Goal: Task Accomplishment & Management: Manage account settings

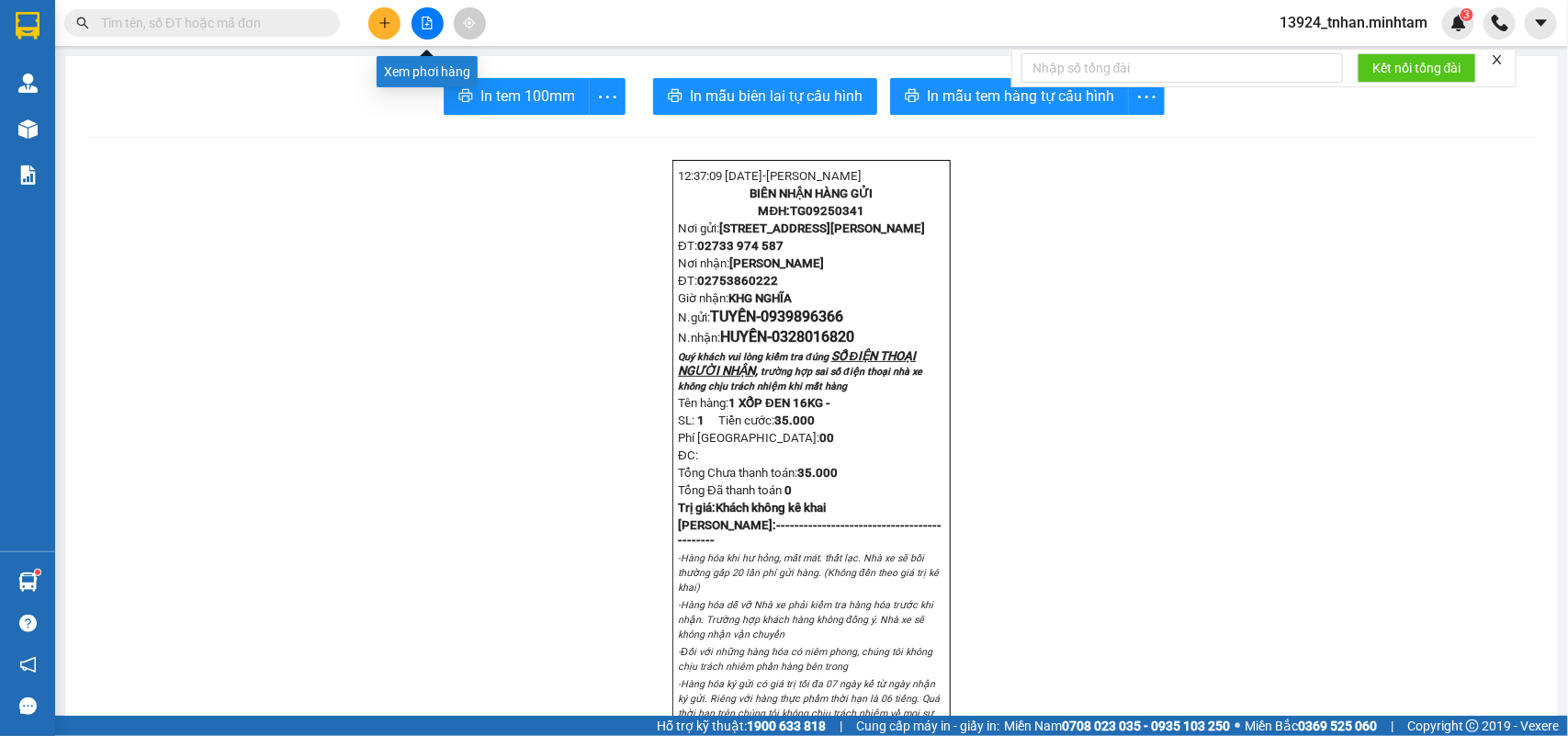
click at [430, 19] on icon "file-add" at bounding box center [427, 22] width 11 height 12
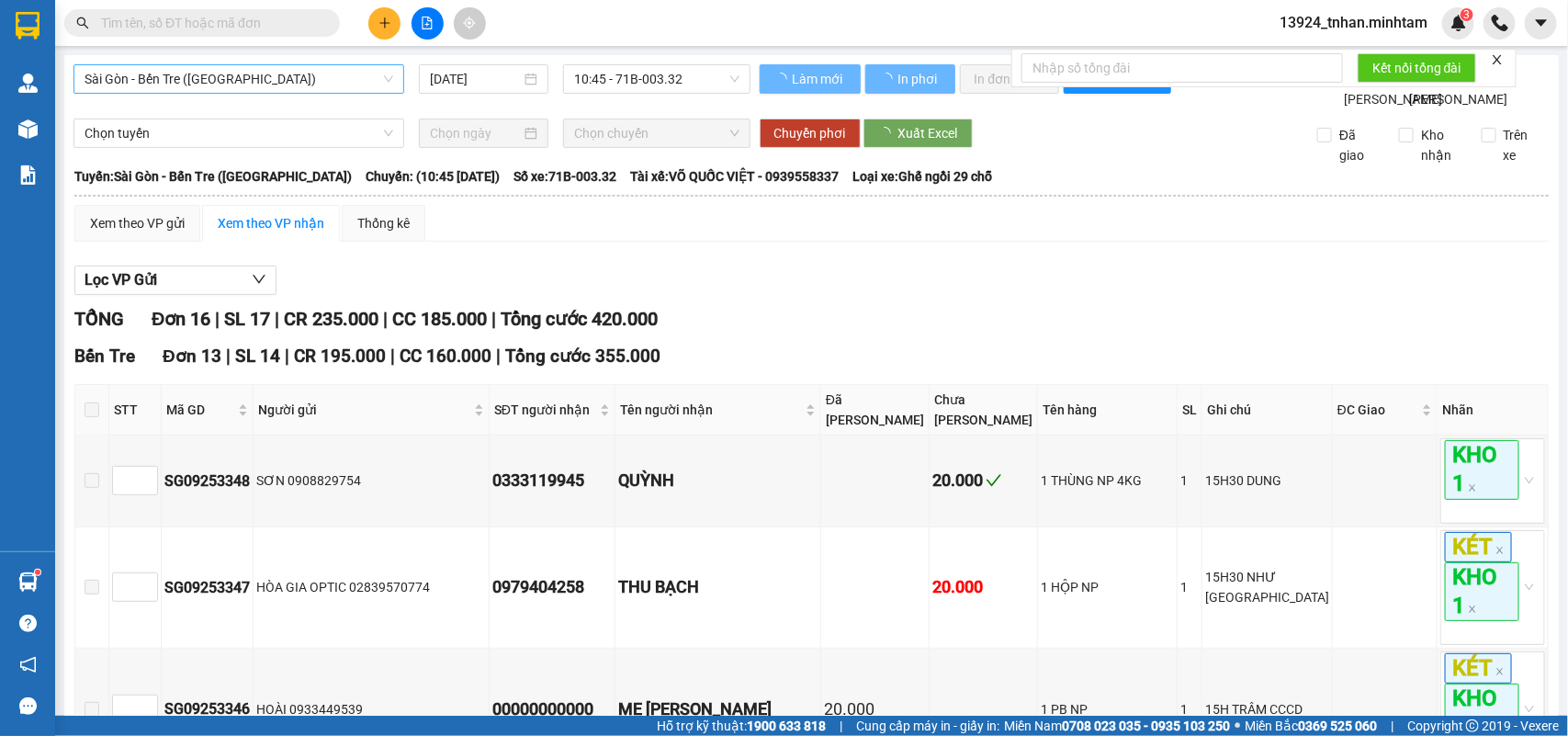
click at [328, 84] on span "Sài Gòn - Bến Tre (CN)" at bounding box center [238, 79] width 308 height 28
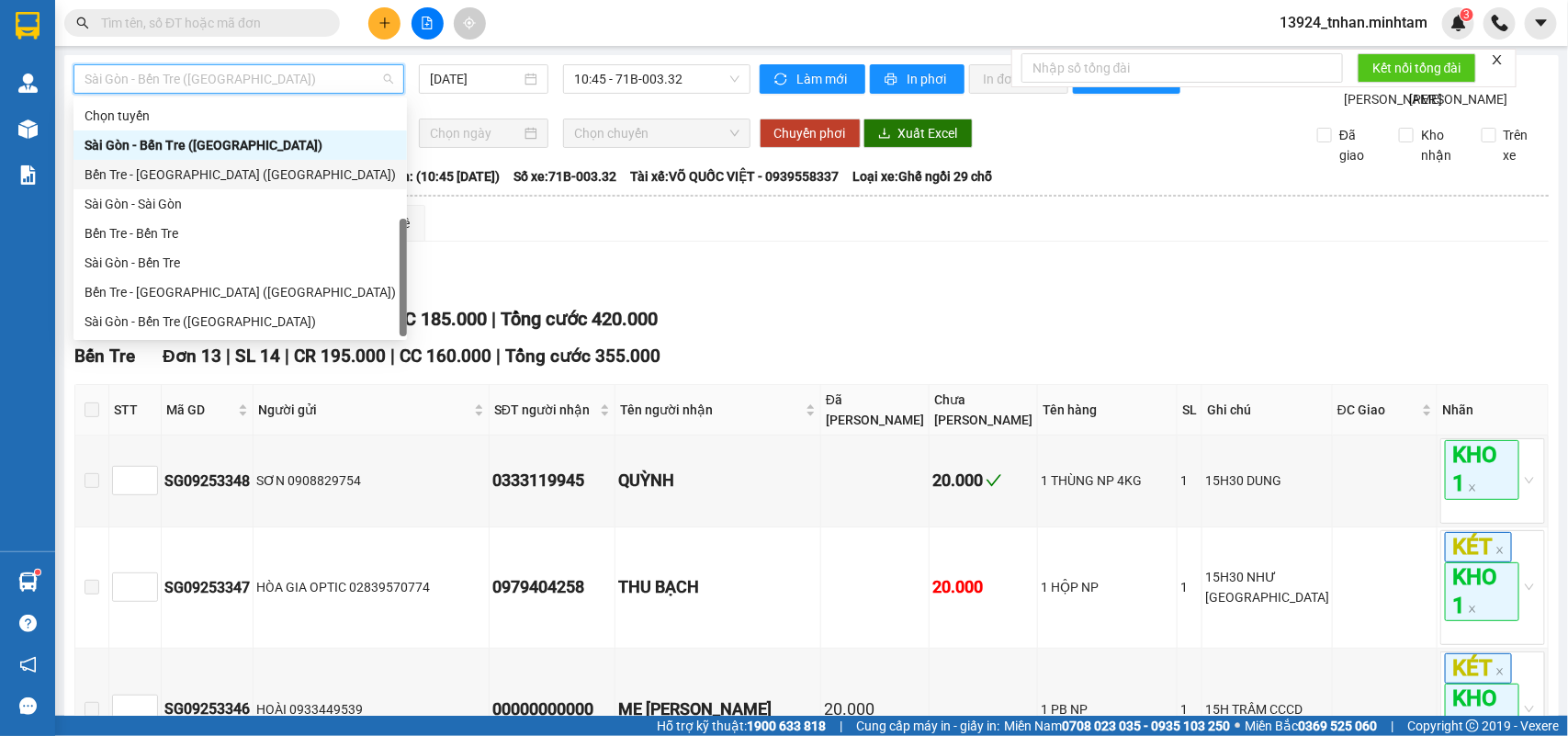
scroll to position [29, 0]
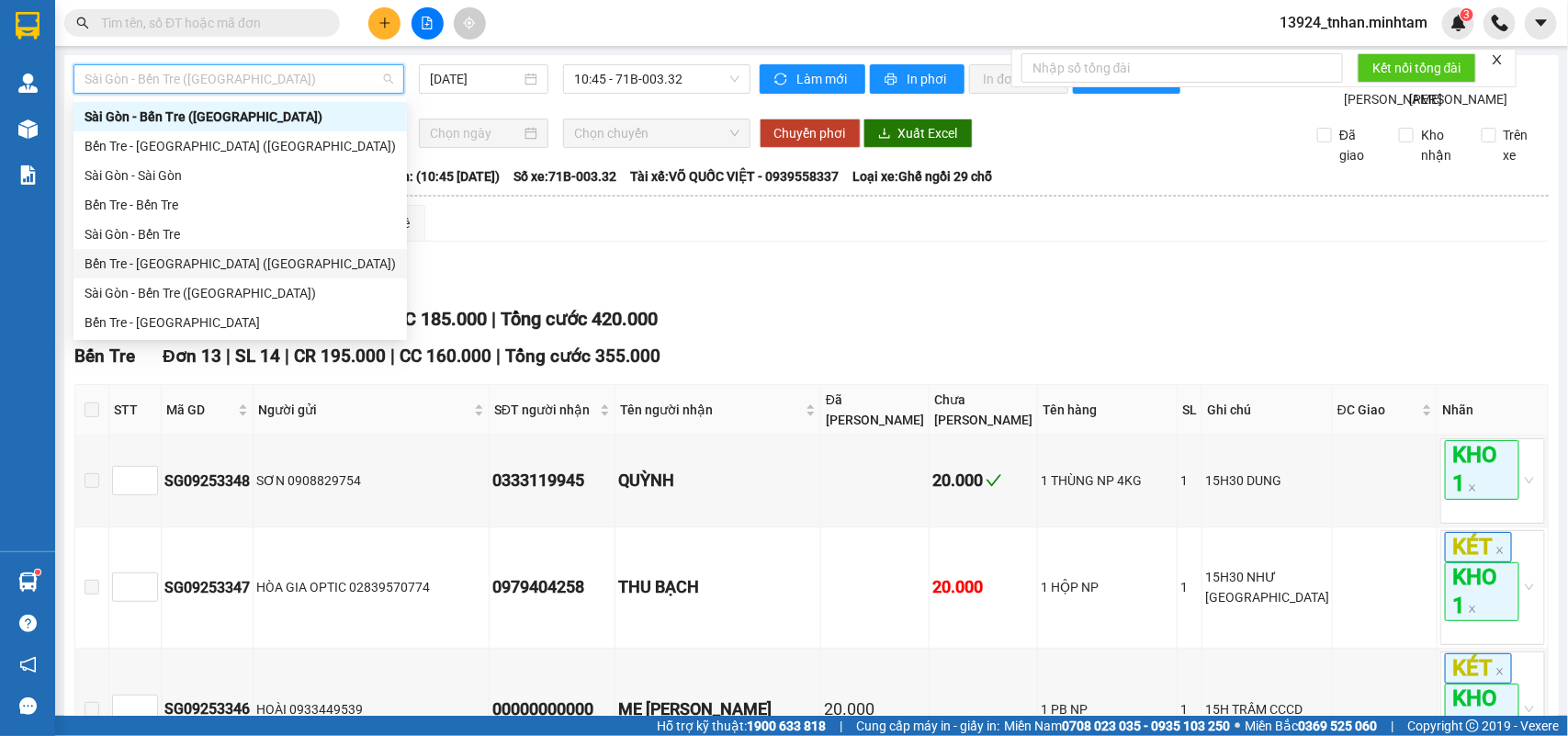
click at [175, 272] on div "Bến Tre - Sài Gòn (CT)" at bounding box center [240, 263] width 311 height 20
type input "[DATE]"
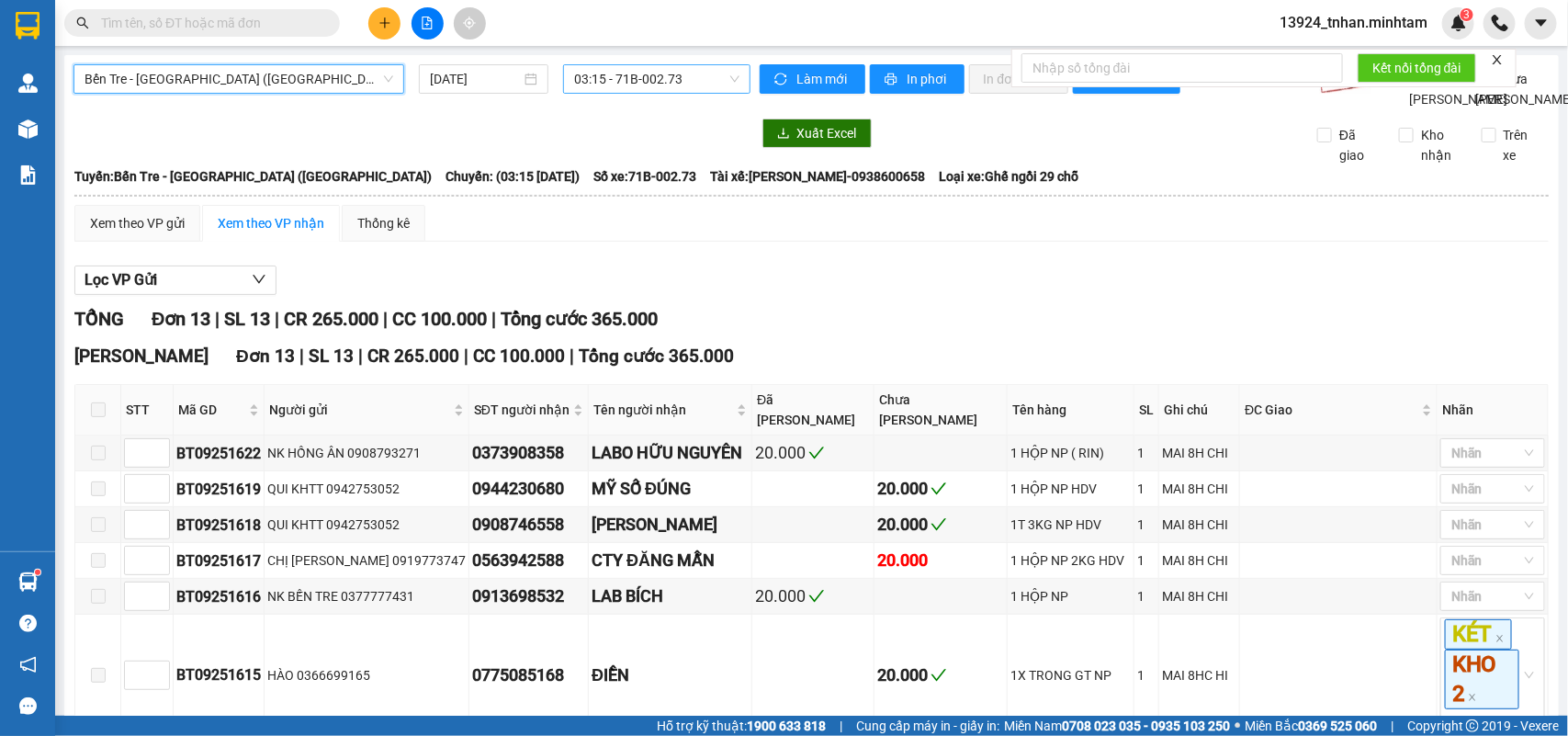
click at [644, 76] on span "03:15 - 71B-002.73" at bounding box center [656, 79] width 164 height 28
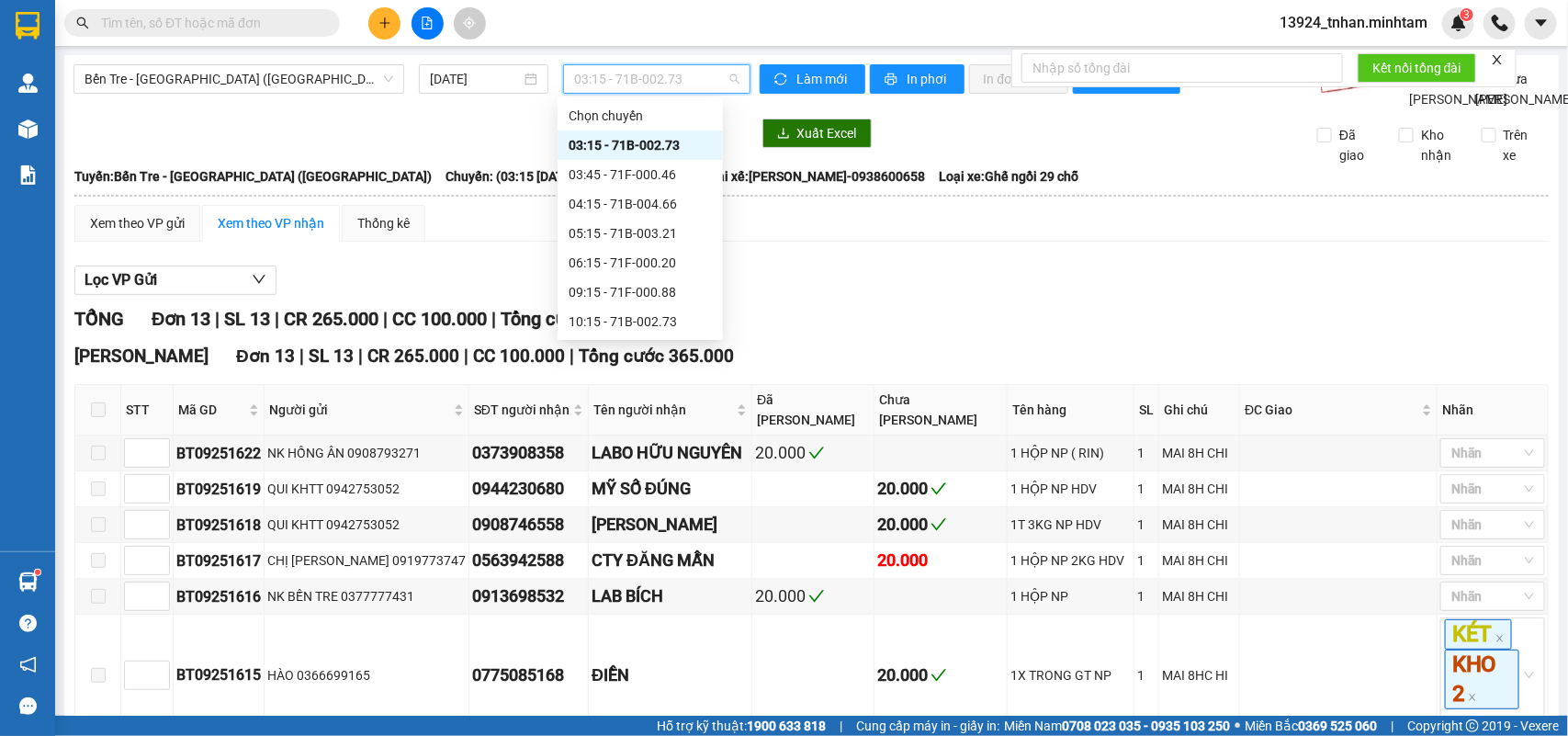
scroll to position [147, 0]
click at [649, 263] on div "13:15 - 71B-003.21" at bounding box center [639, 262] width 143 height 20
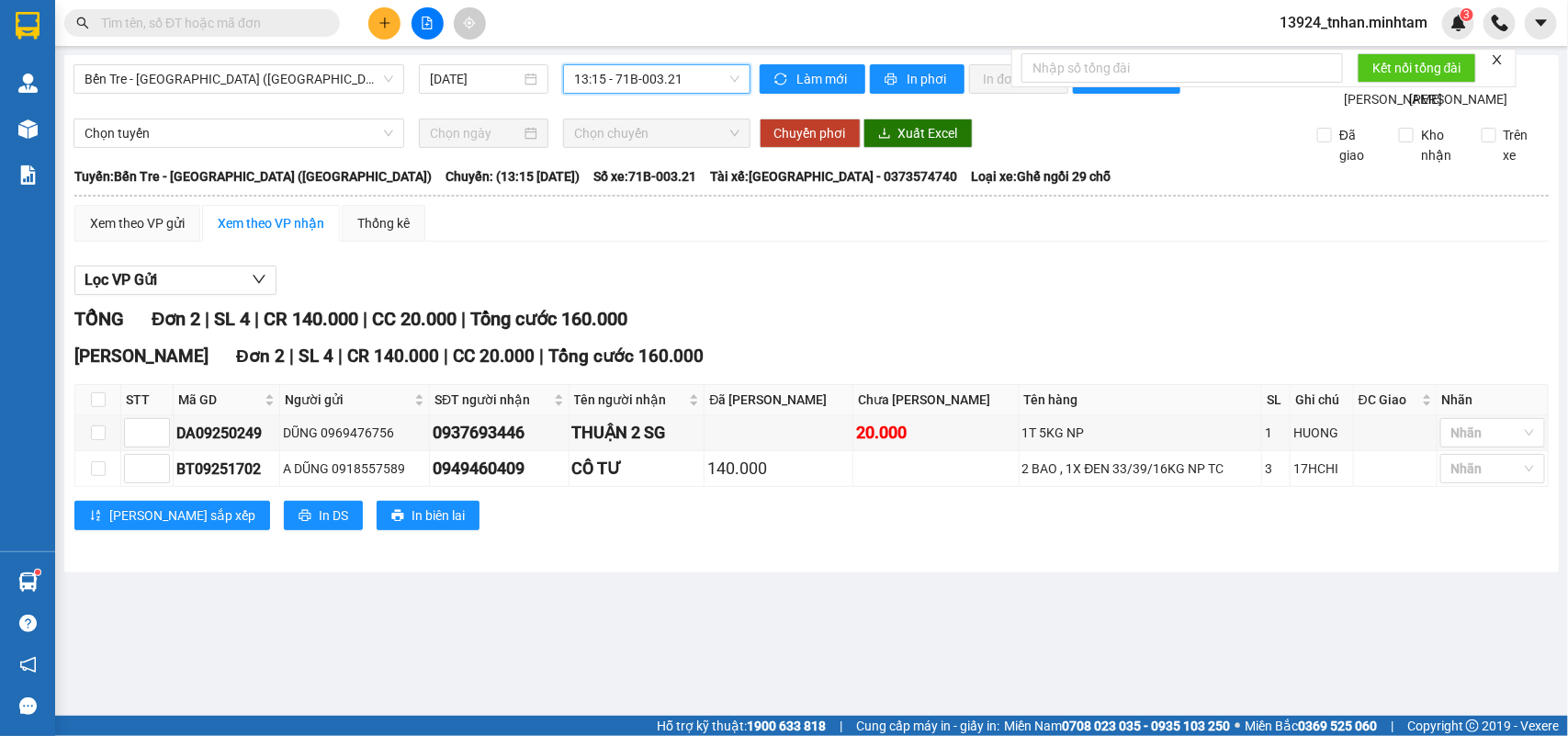
click at [688, 290] on div "Xem theo VP gửi Xem theo VP nhận Thống kê Lọc VP Gửi TỔNG Đơn 2 | SL 4 | CR 14…" at bounding box center [811, 379] width 1475 height 349
click at [104, 25] on input "text" at bounding box center [209, 22] width 217 height 20
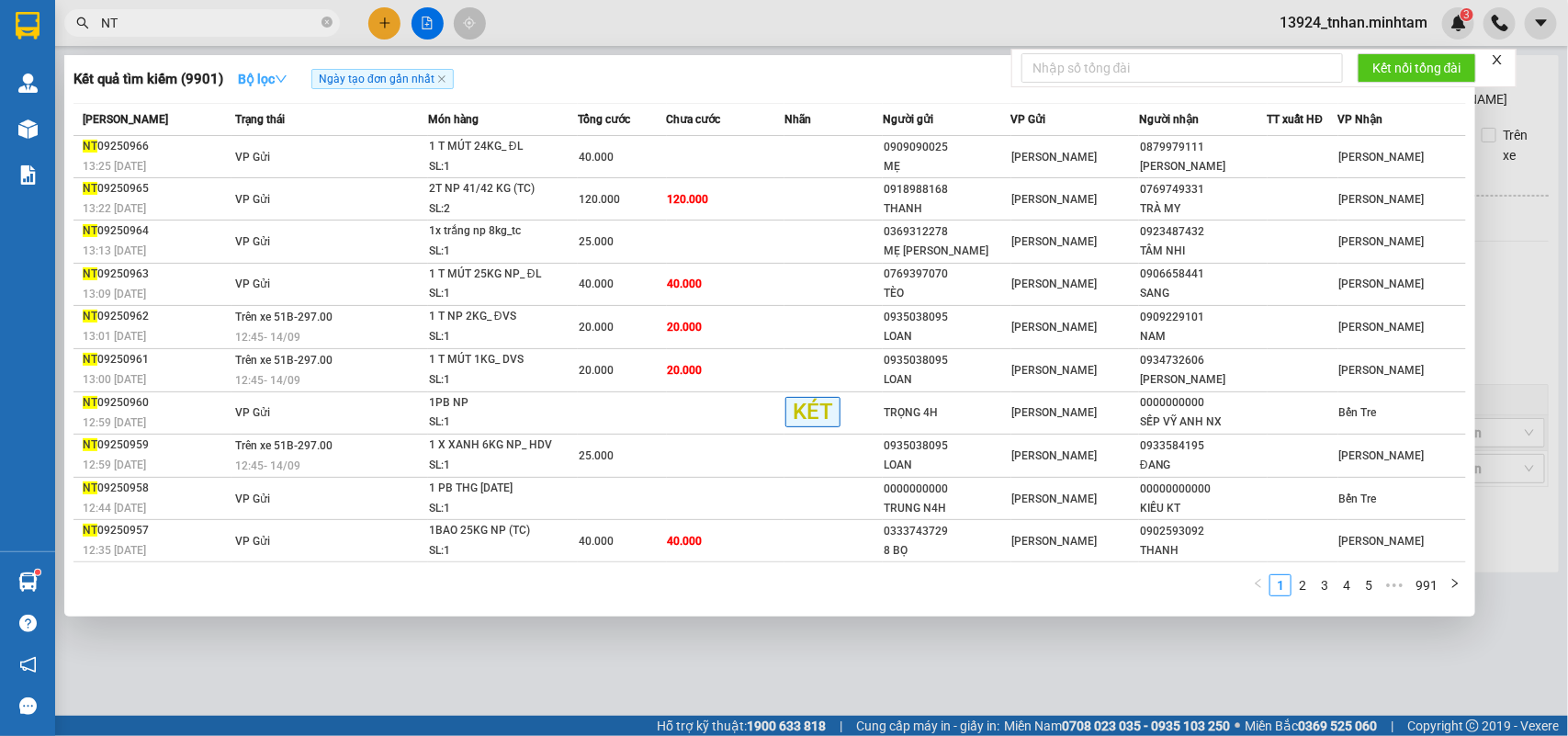
type input "NT"
click at [282, 76] on icon "down" at bounding box center [280, 79] width 11 height 8
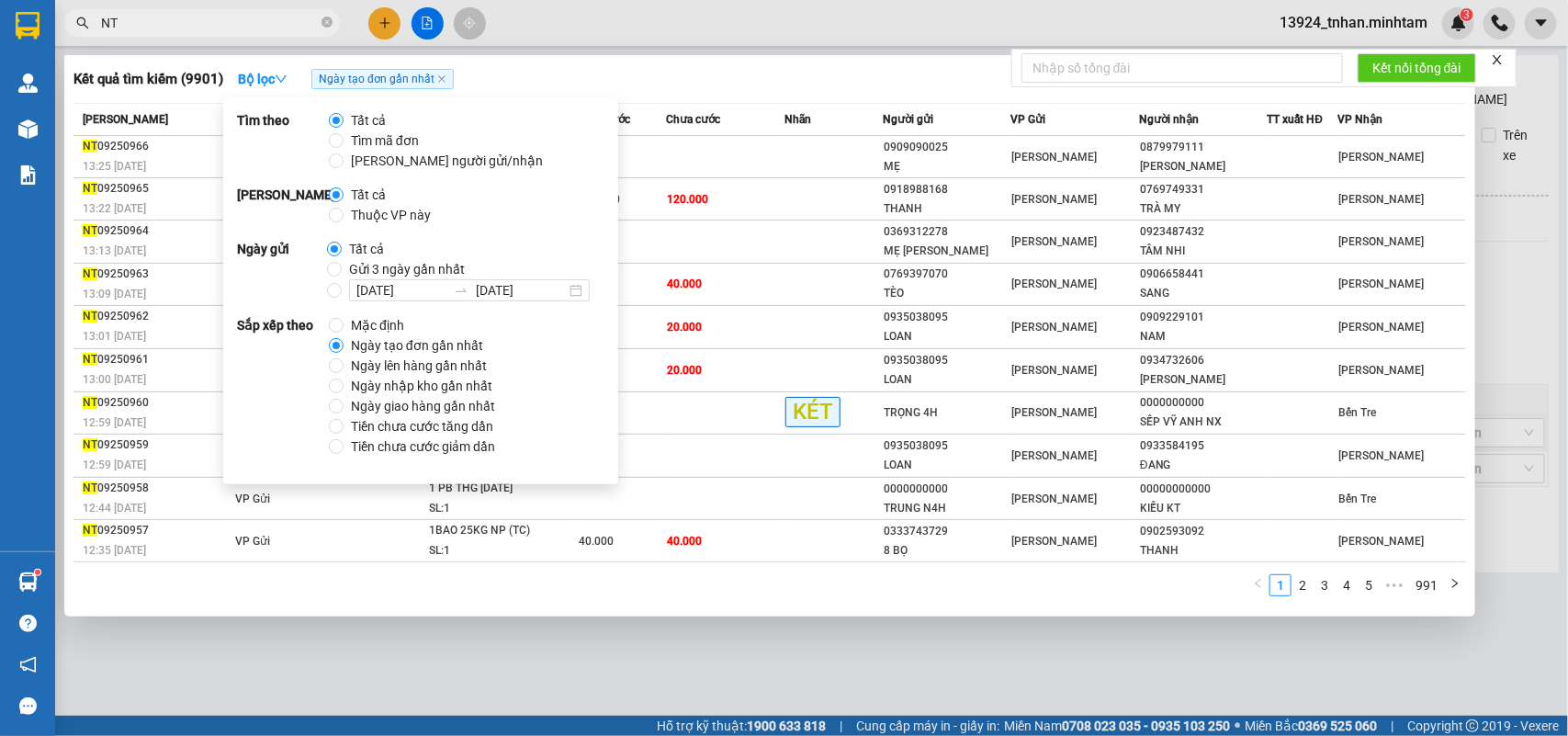
click at [388, 216] on span "Thuộc VP này" at bounding box center [391, 214] width 95 height 20
click at [344, 216] on input "Thuộc VP này" at bounding box center [336, 214] width 14 height 14
radio input "true"
radio input "false"
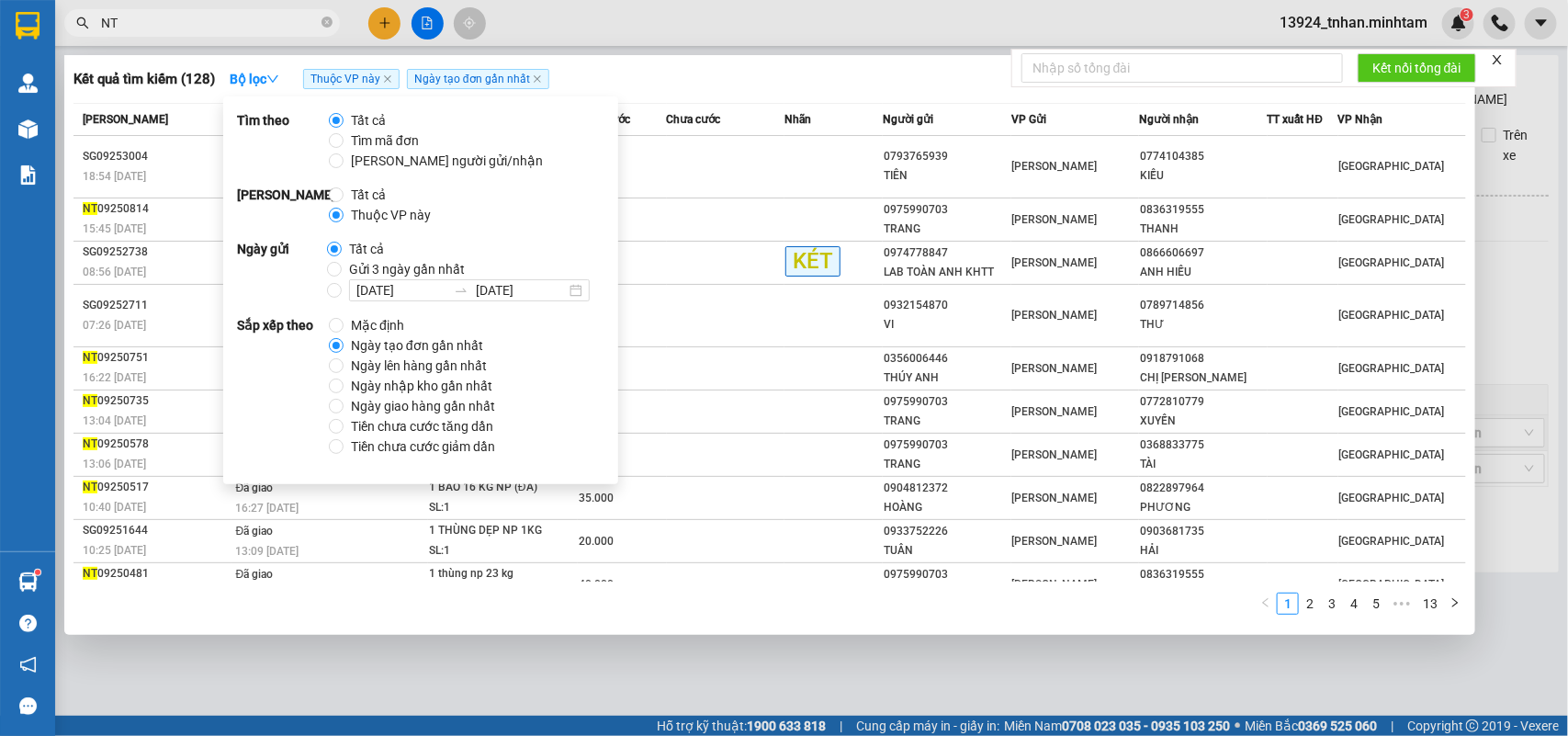
click at [698, 70] on div "Kết quả tìm kiếm ( 128 ) Bộ lọc Thuộc VP này Ngày tạo đơn gần nhất" at bounding box center [770, 79] width 1392 height 30
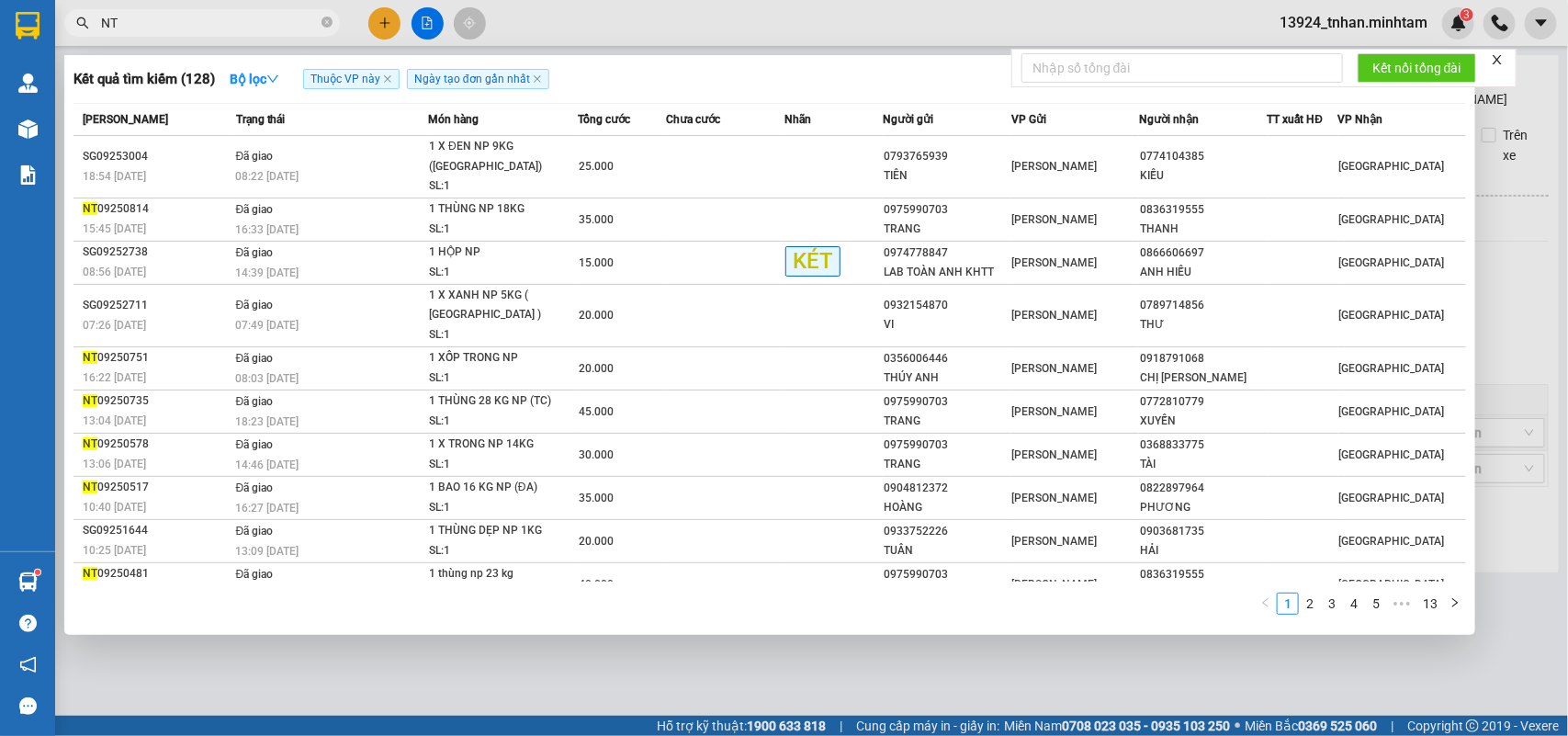
click at [235, 23] on input "NT" at bounding box center [209, 22] width 217 height 20
type input "N"
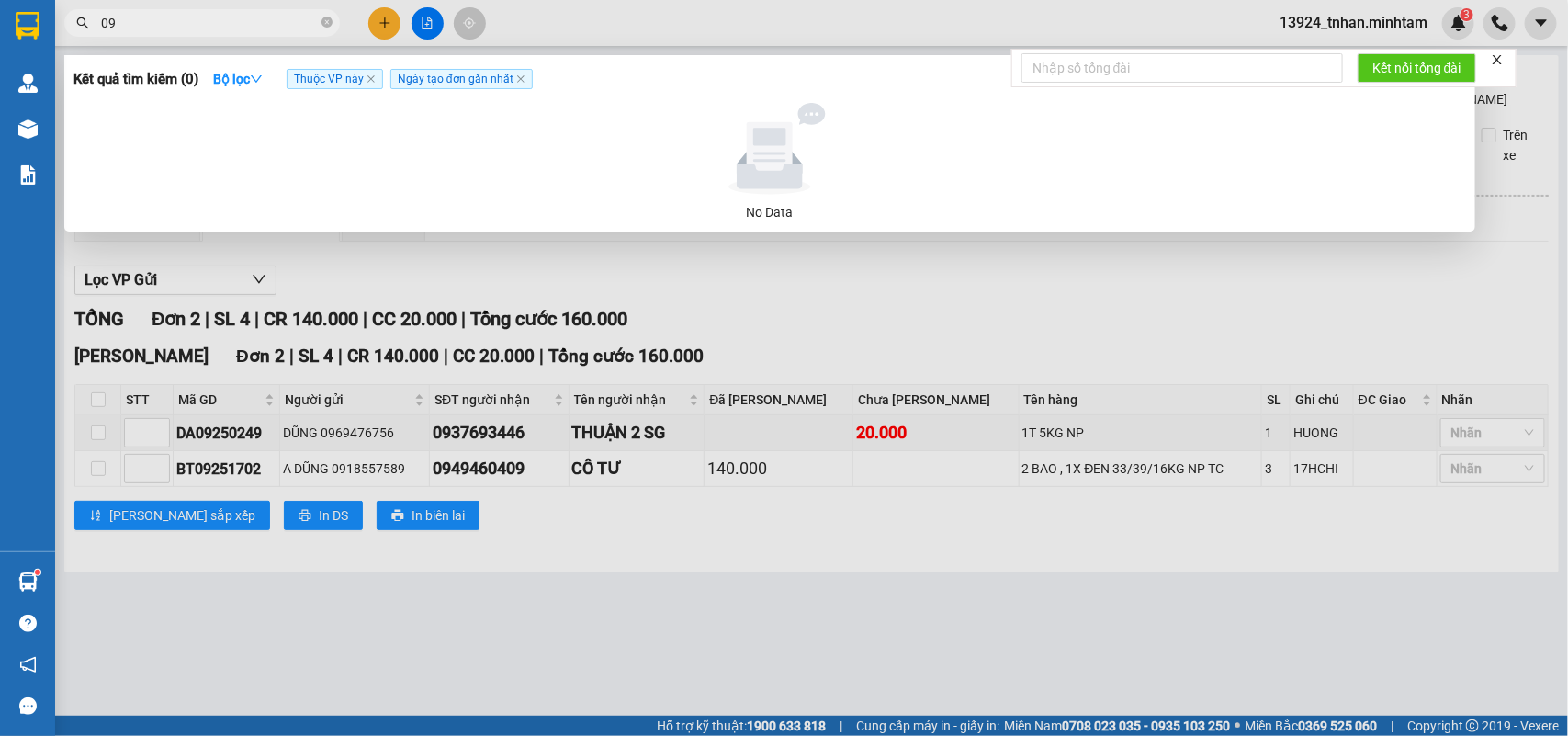
type input "0"
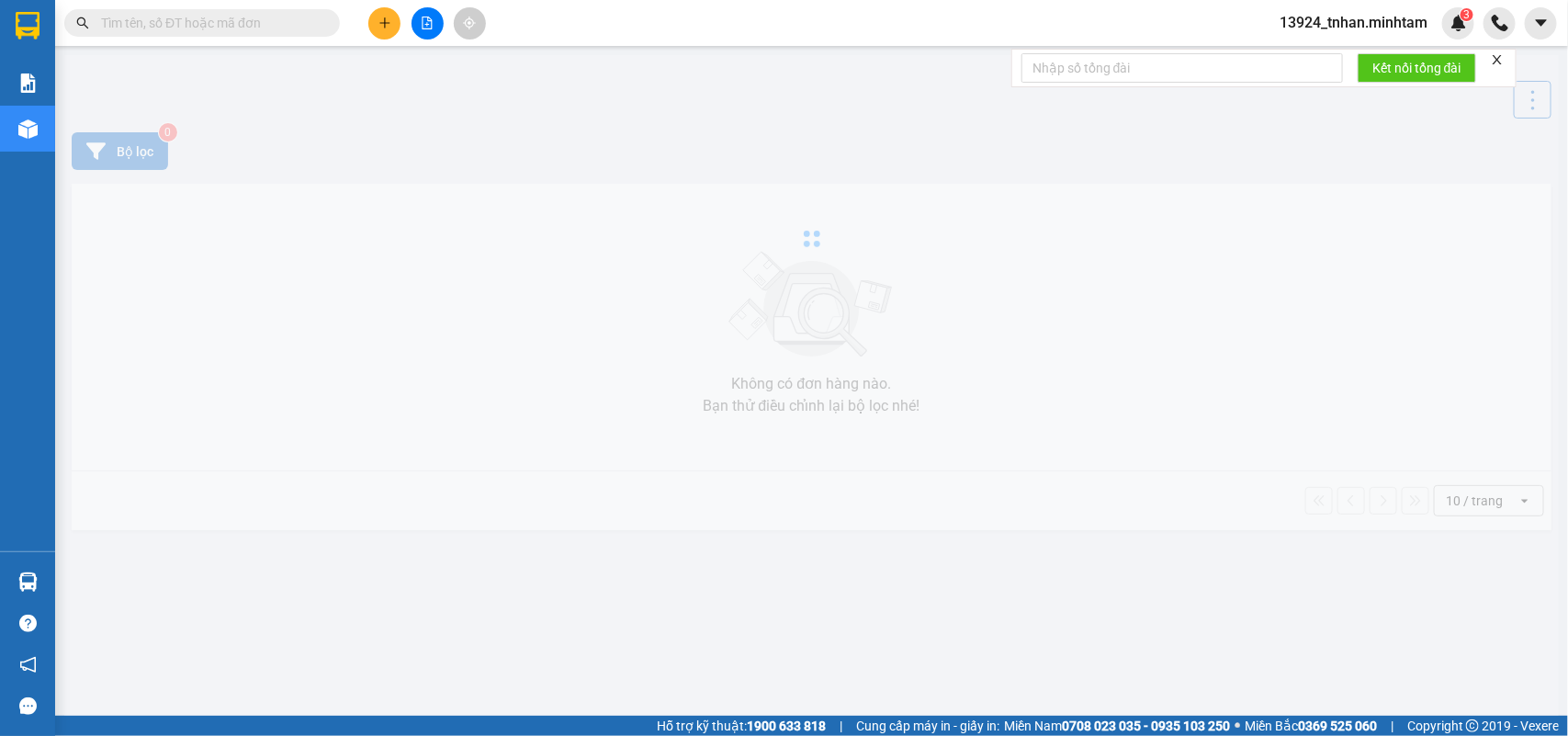
click at [199, 28] on input "text" at bounding box center [209, 22] width 217 height 20
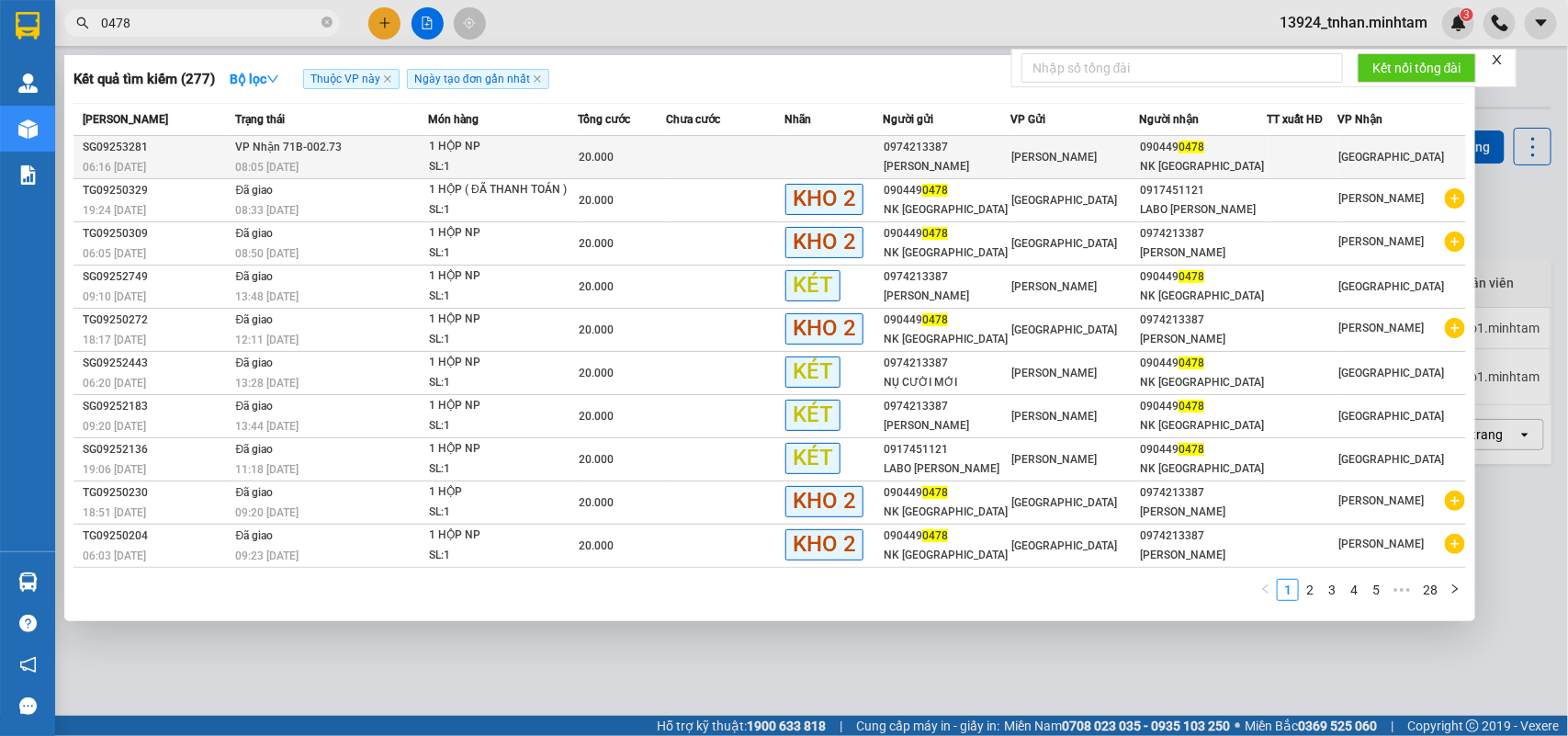
type input "0478"
click at [418, 149] on td "VP Nhận 71B-002.73 08:05 - 14/09" at bounding box center [329, 158] width 197 height 43
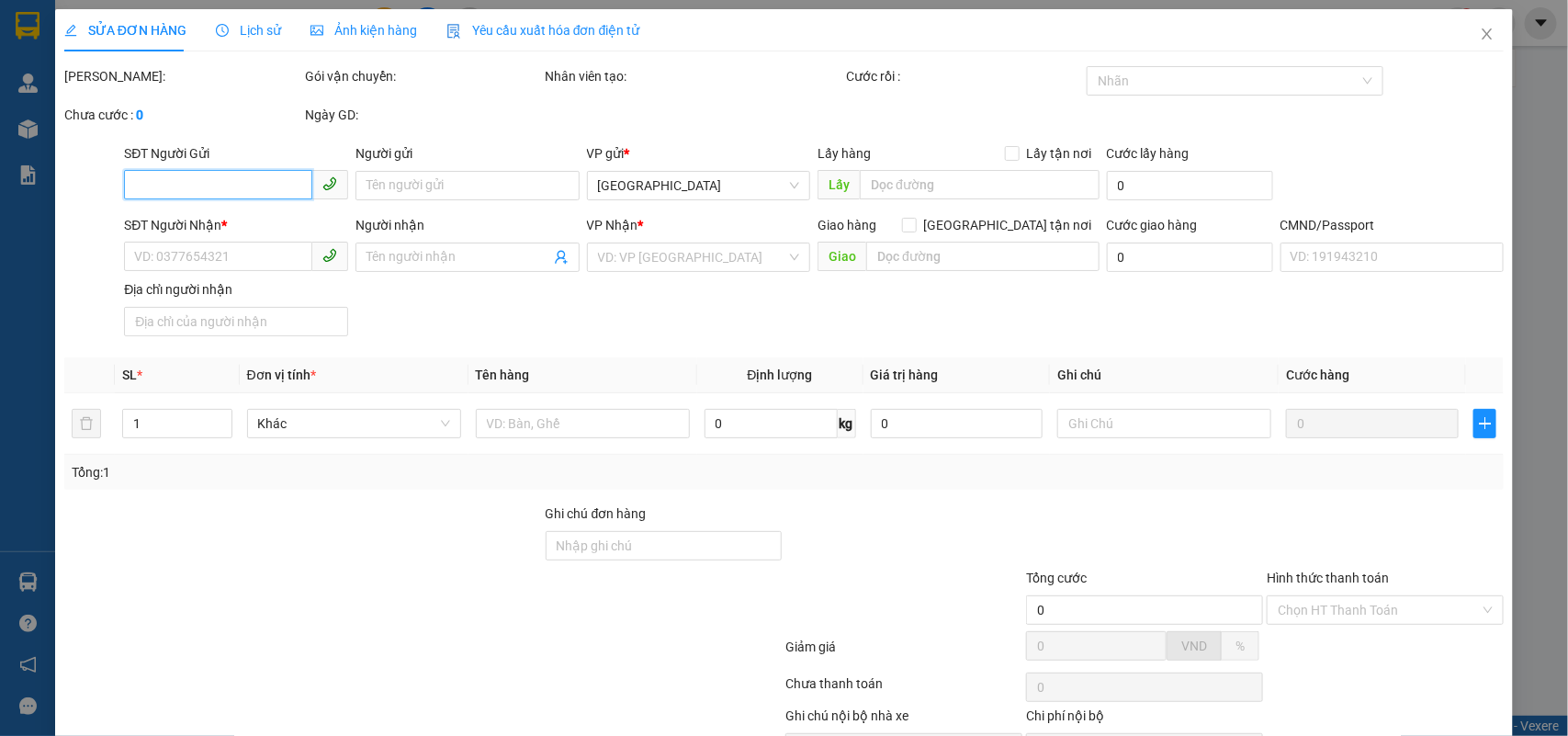
type input "0974213387"
type input "ĐỖ ĐỨC CHUNG"
type input "0904490478"
type input "NK SÀI GÒN"
type input "20.000"
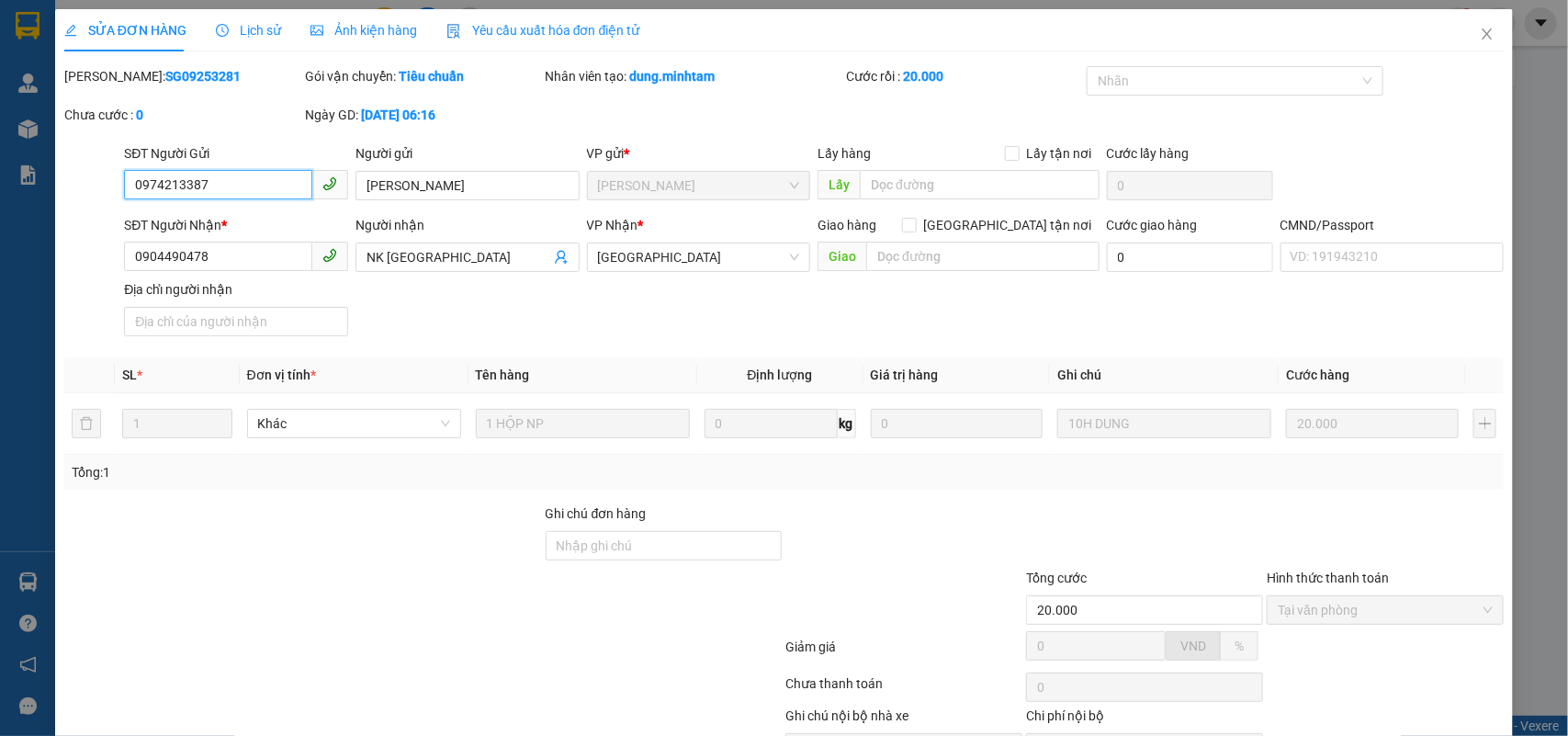
scroll to position [108, 0]
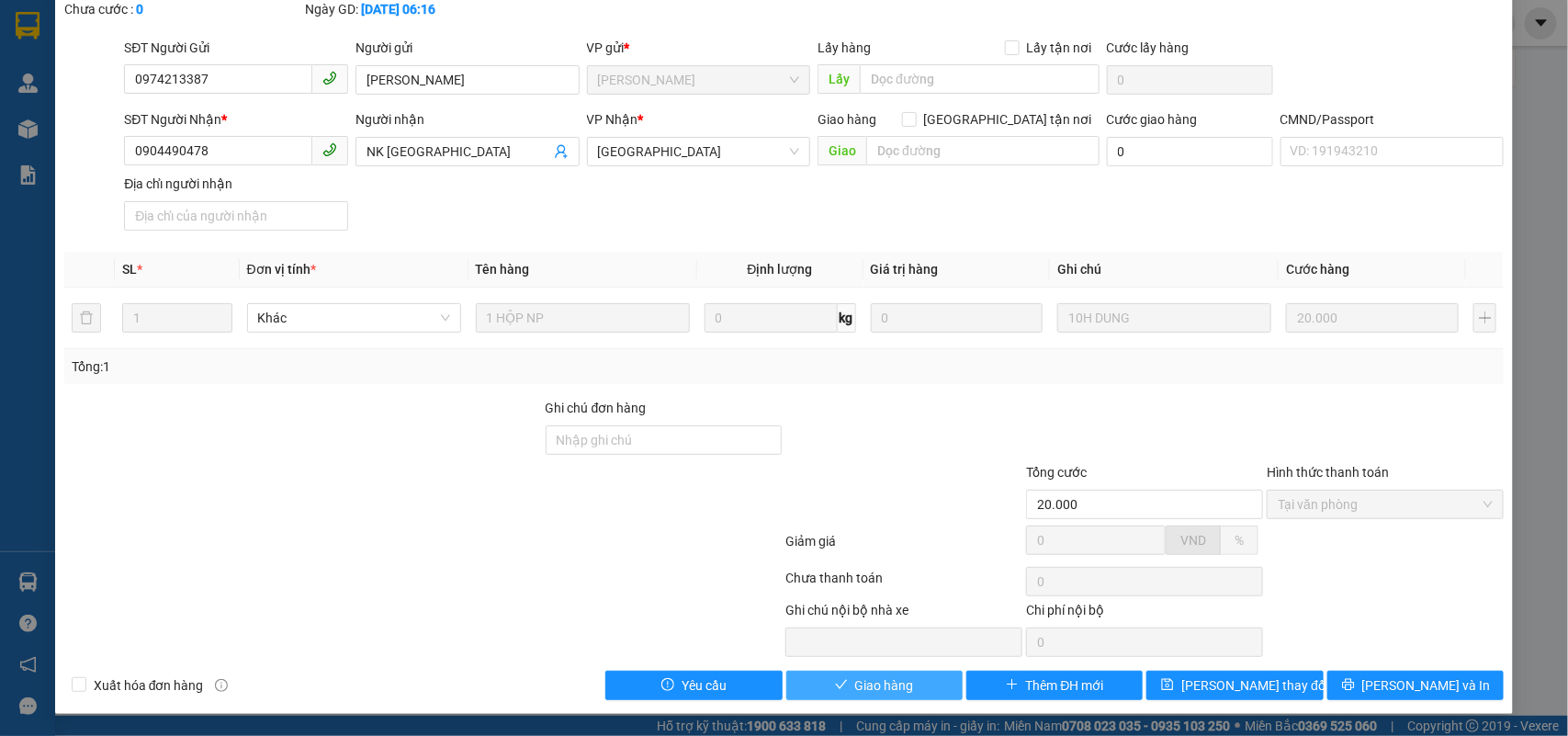
click at [917, 683] on button "Giao hàng" at bounding box center [875, 685] width 177 height 30
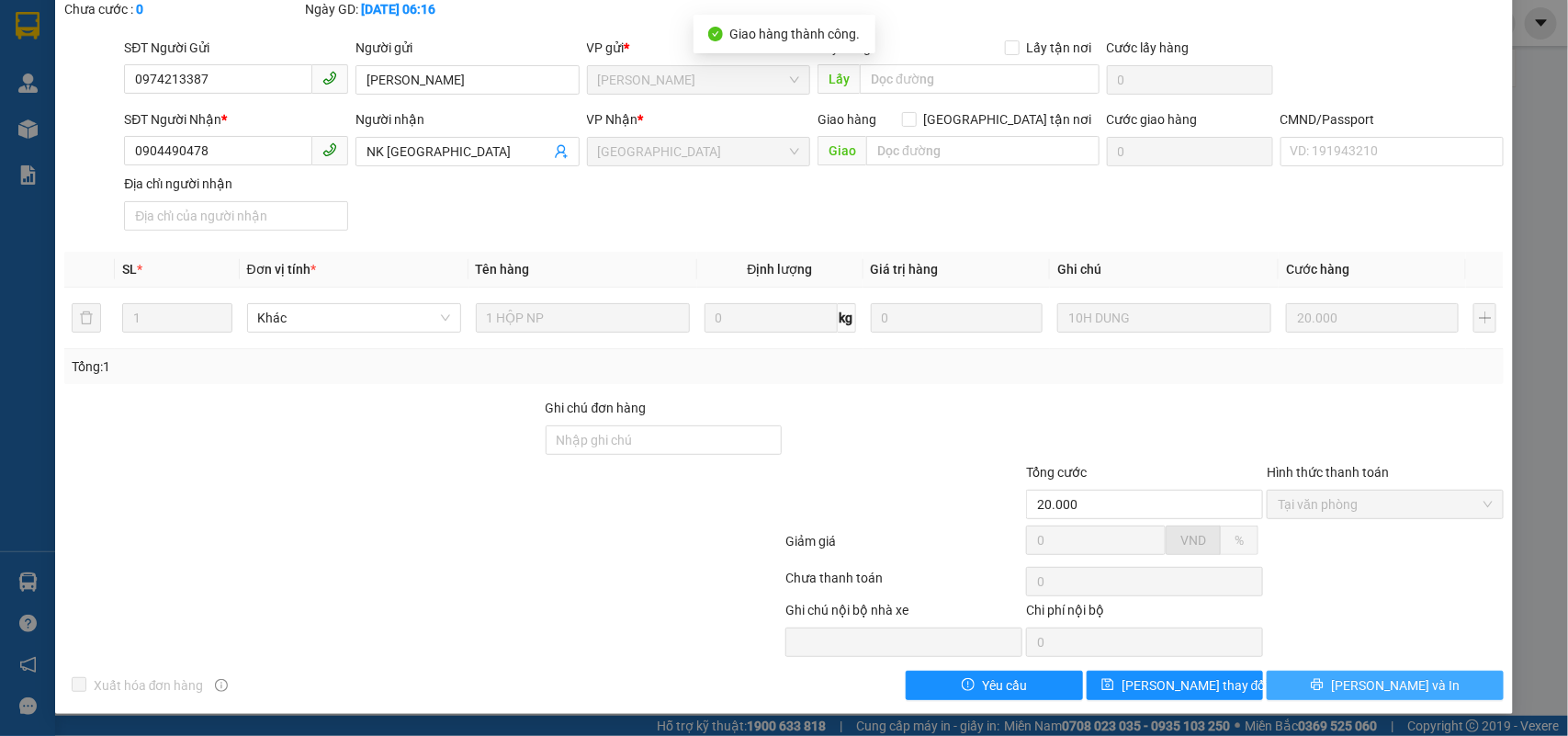
click at [1421, 690] on button "[PERSON_NAME] và In" at bounding box center [1385, 685] width 237 height 30
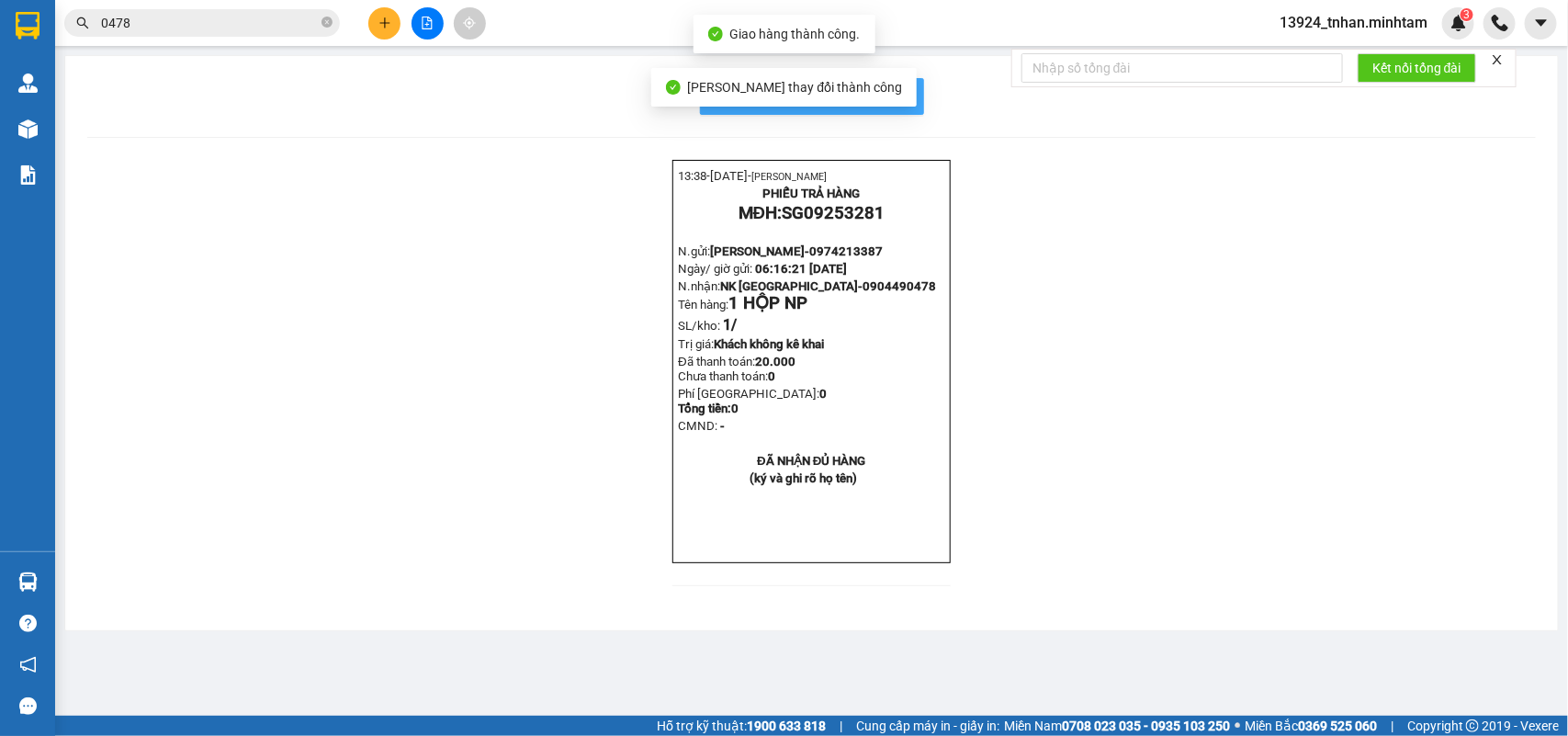
click at [897, 106] on span "In mẫu biên lai tự cấu hình" at bounding box center [823, 96] width 173 height 23
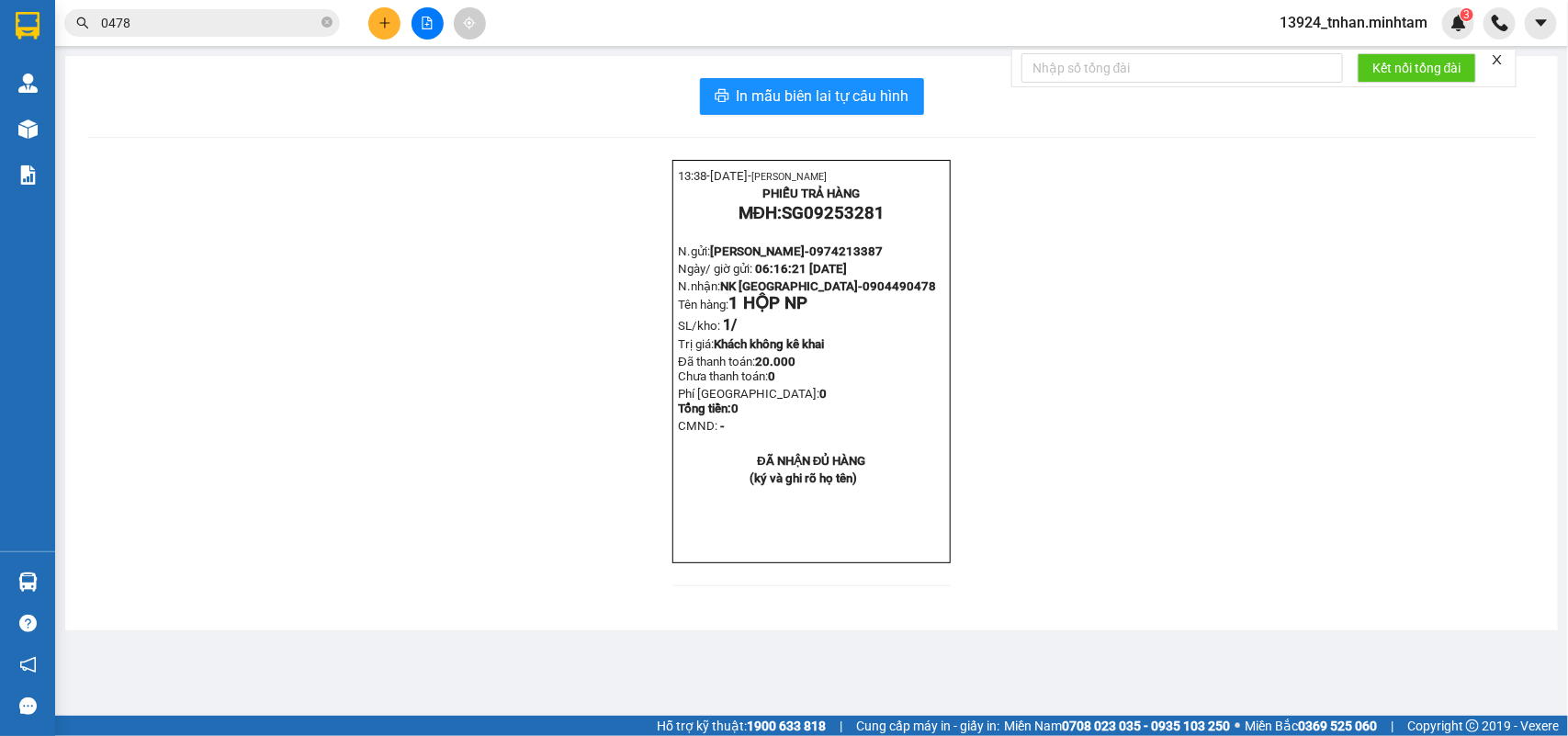
click at [195, 19] on input "0478" at bounding box center [209, 22] width 217 height 20
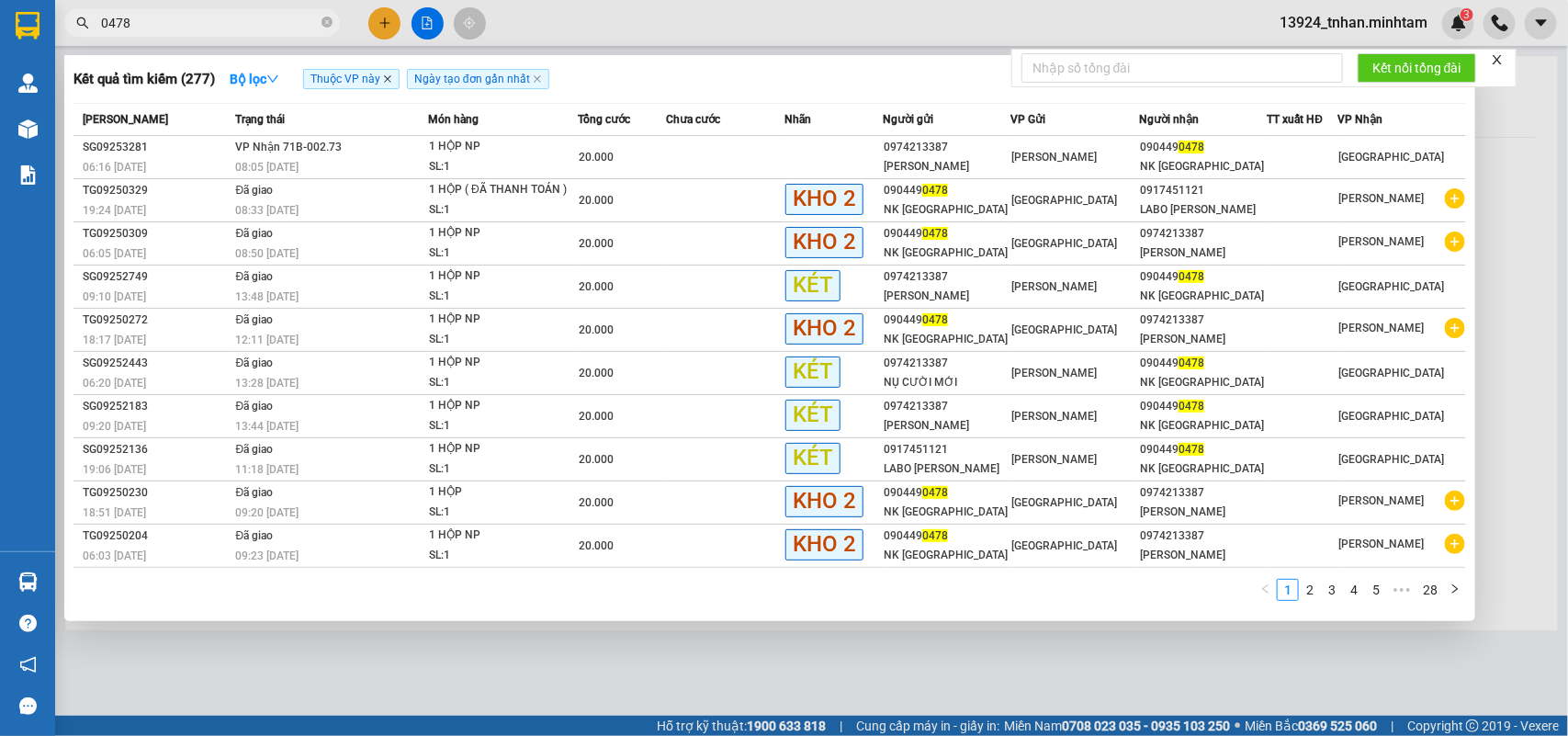
click at [389, 79] on icon "close" at bounding box center [388, 79] width 10 height 10
click at [172, 19] on input "0478" at bounding box center [209, 22] width 217 height 20
click at [173, 19] on input "0478" at bounding box center [209, 22] width 217 height 20
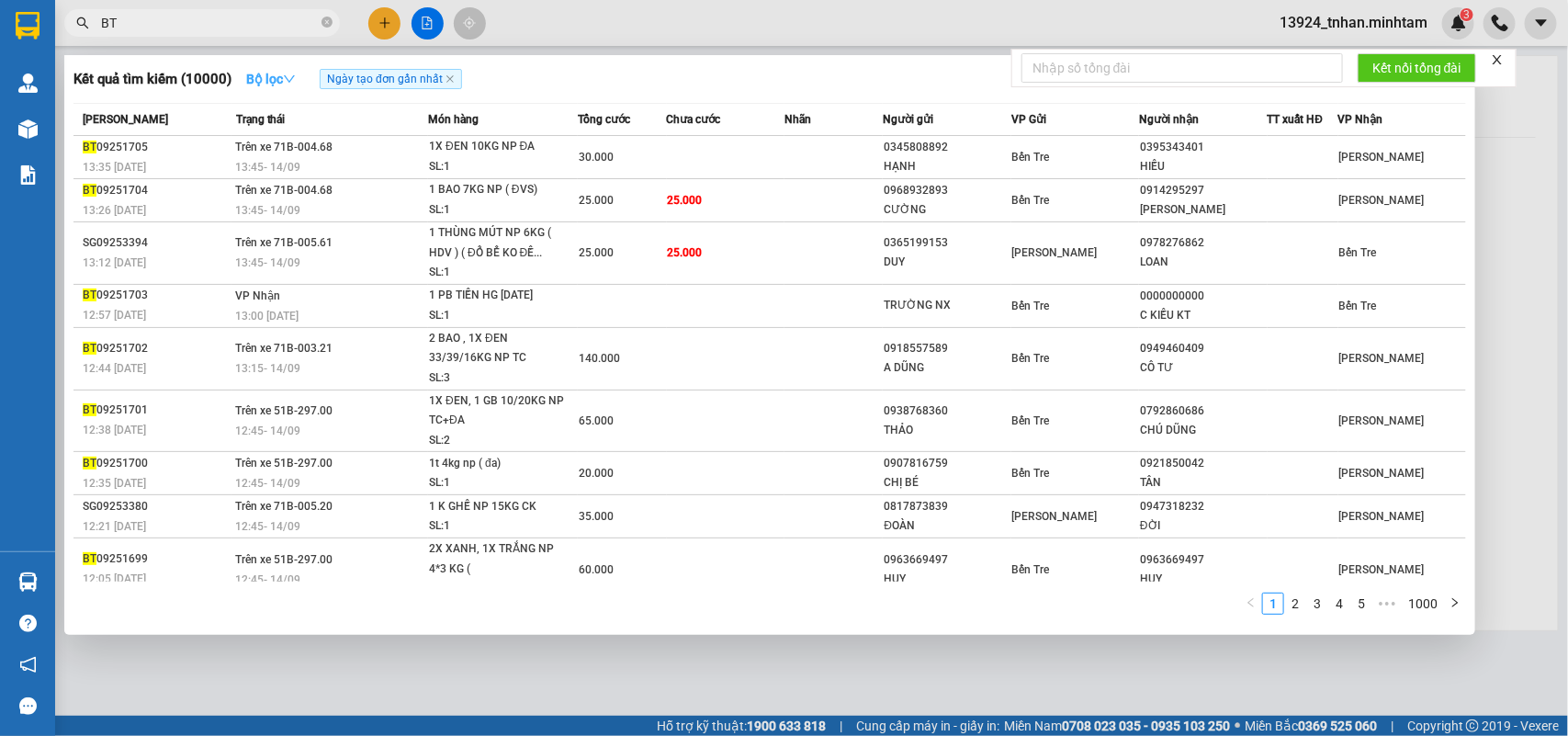
type input "BT"
click at [295, 72] on strong "Bộ lọc" at bounding box center [271, 79] width 50 height 14
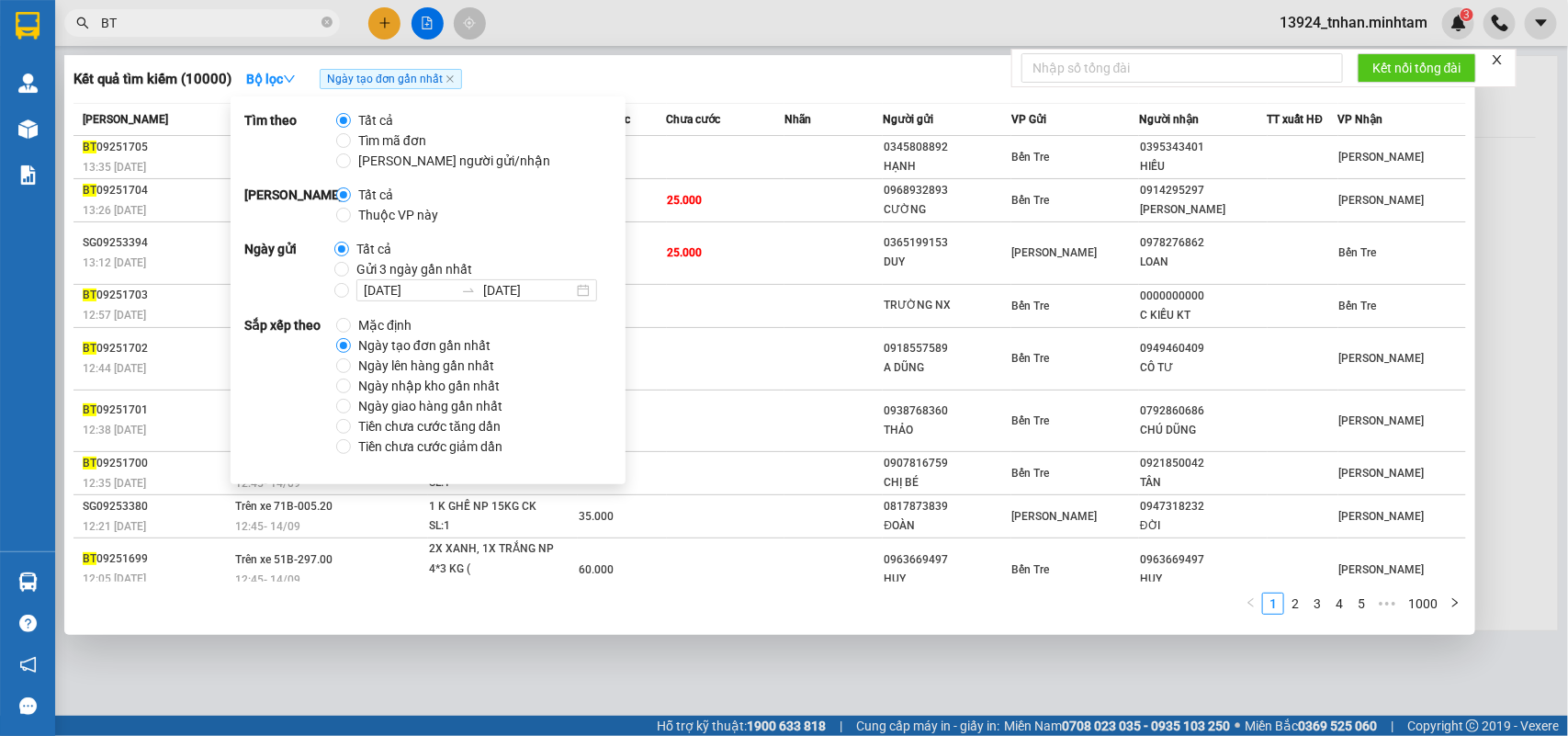
click at [374, 213] on span "Thuộc VP này" at bounding box center [398, 214] width 95 height 20
click at [350, 213] on input "Thuộc VP này" at bounding box center [343, 214] width 14 height 14
radio input "true"
radio input "false"
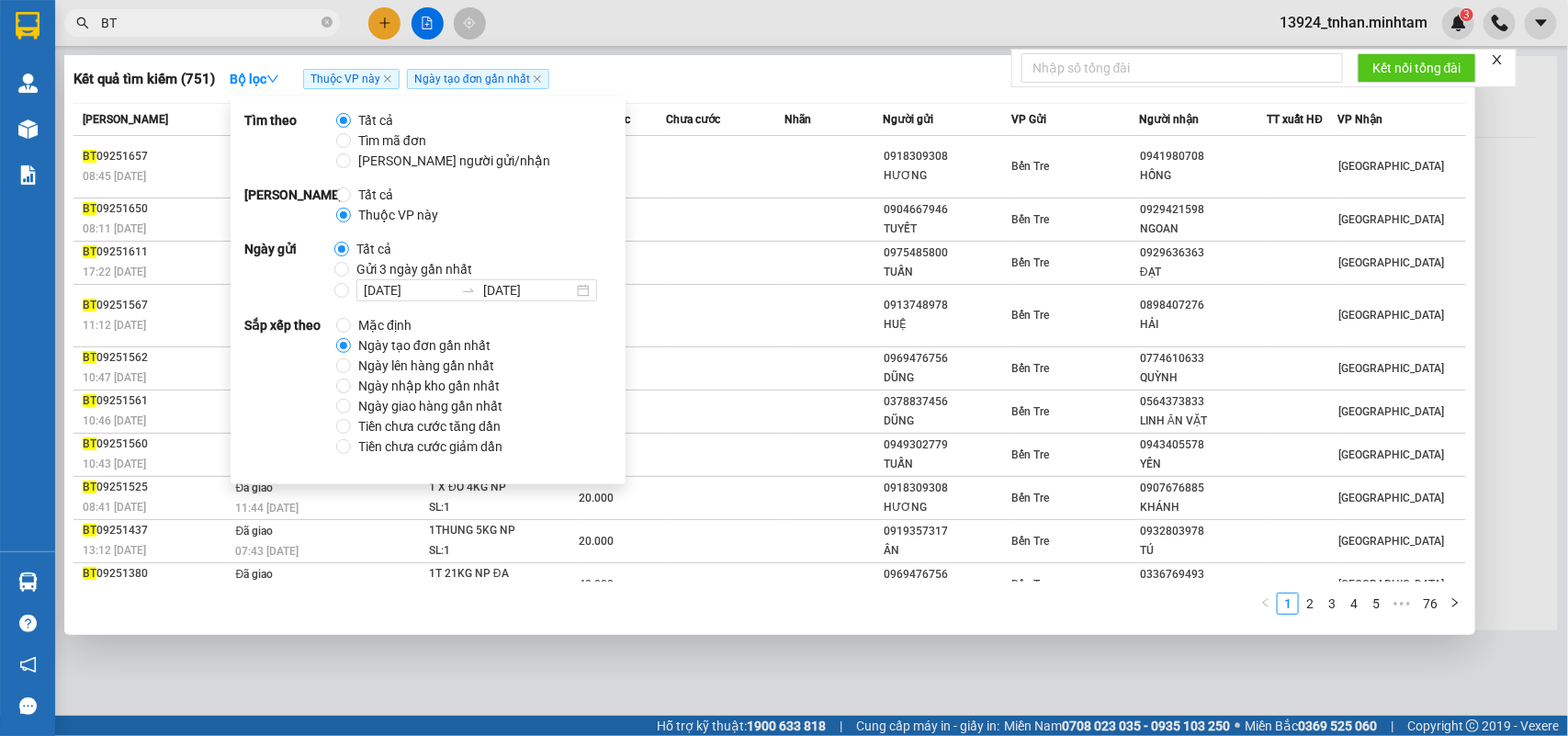
click at [630, 80] on div "Kết quả tìm kiếm ( 751 ) Bộ lọc Thuộc VP này Ngày tạo đơn gần nhất" at bounding box center [770, 79] width 1392 height 30
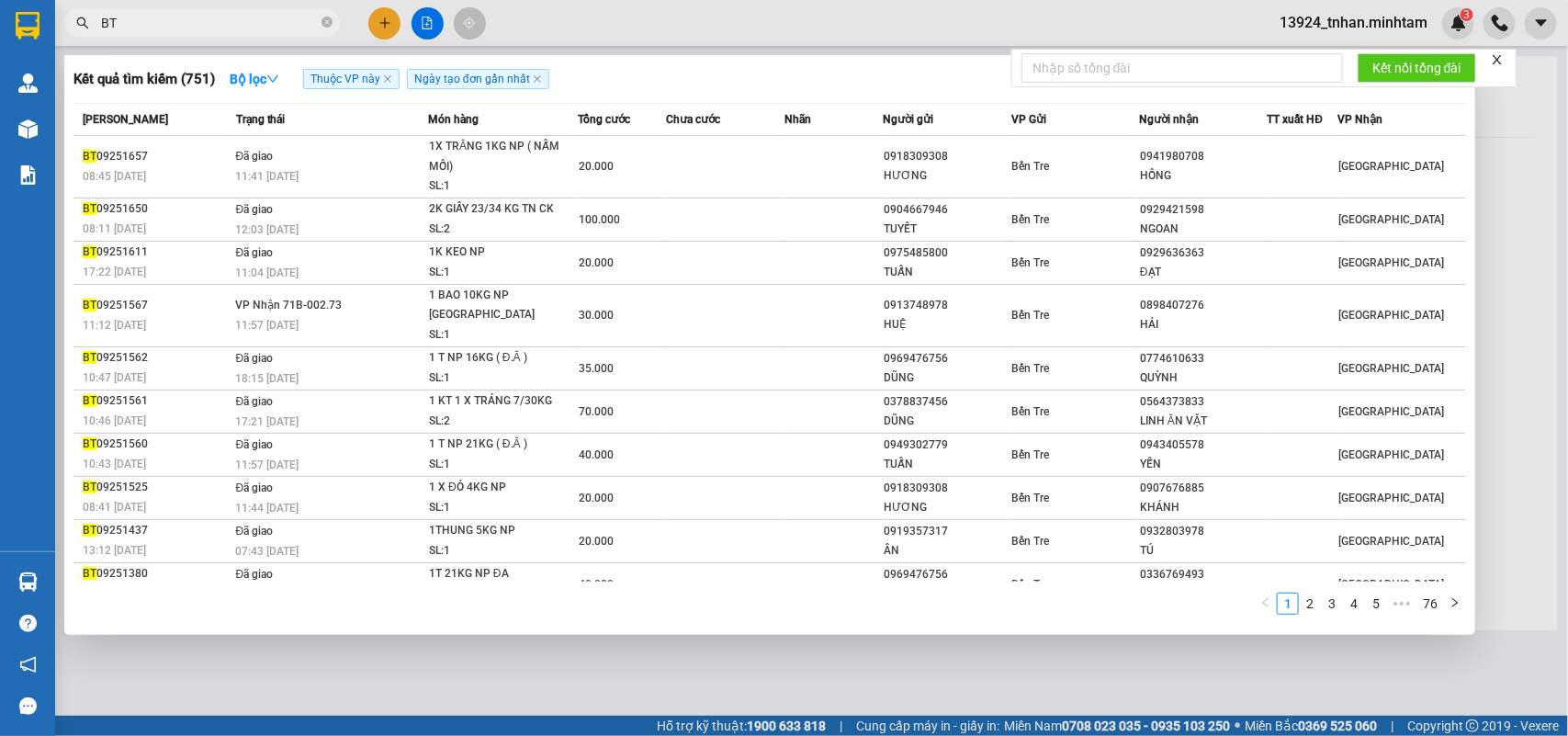
click at [292, 24] on input "BT" at bounding box center [209, 22] width 217 height 20
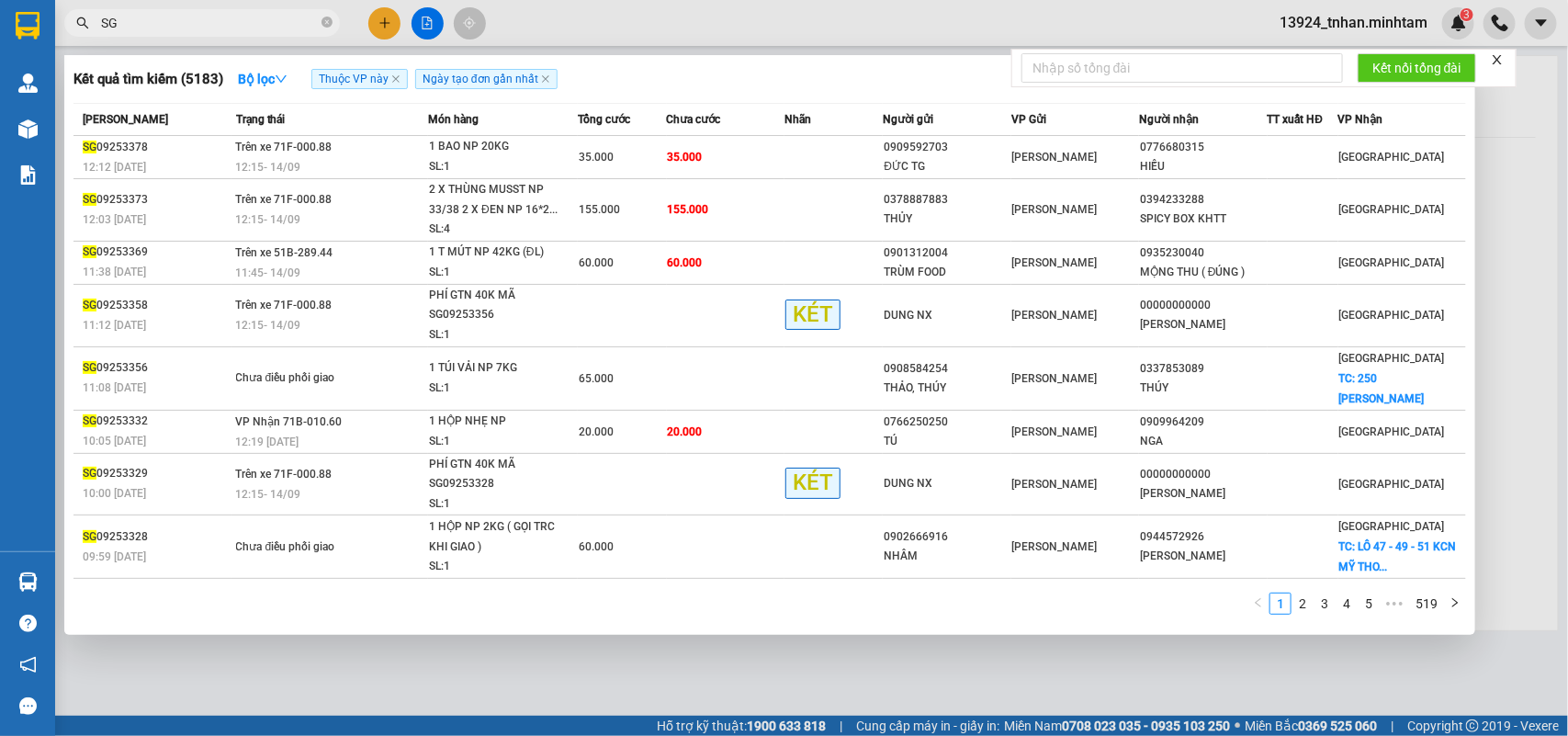
type input "SG"
click at [396, 74] on span "Thuộc VP này" at bounding box center [359, 79] width 96 height 20
click at [397, 81] on icon "close" at bounding box center [397, 79] width 10 height 10
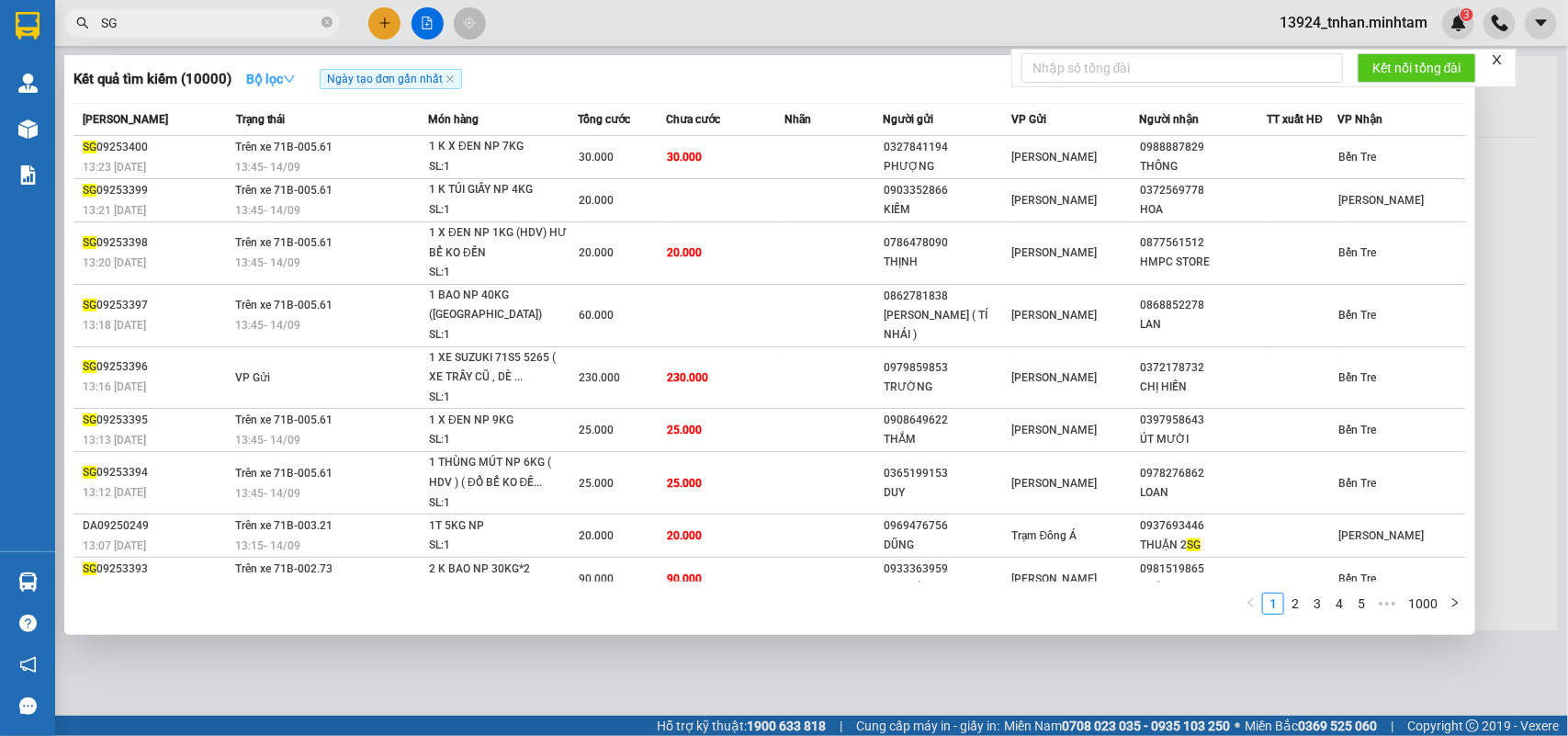
click at [289, 81] on icon "down" at bounding box center [289, 79] width 12 height 12
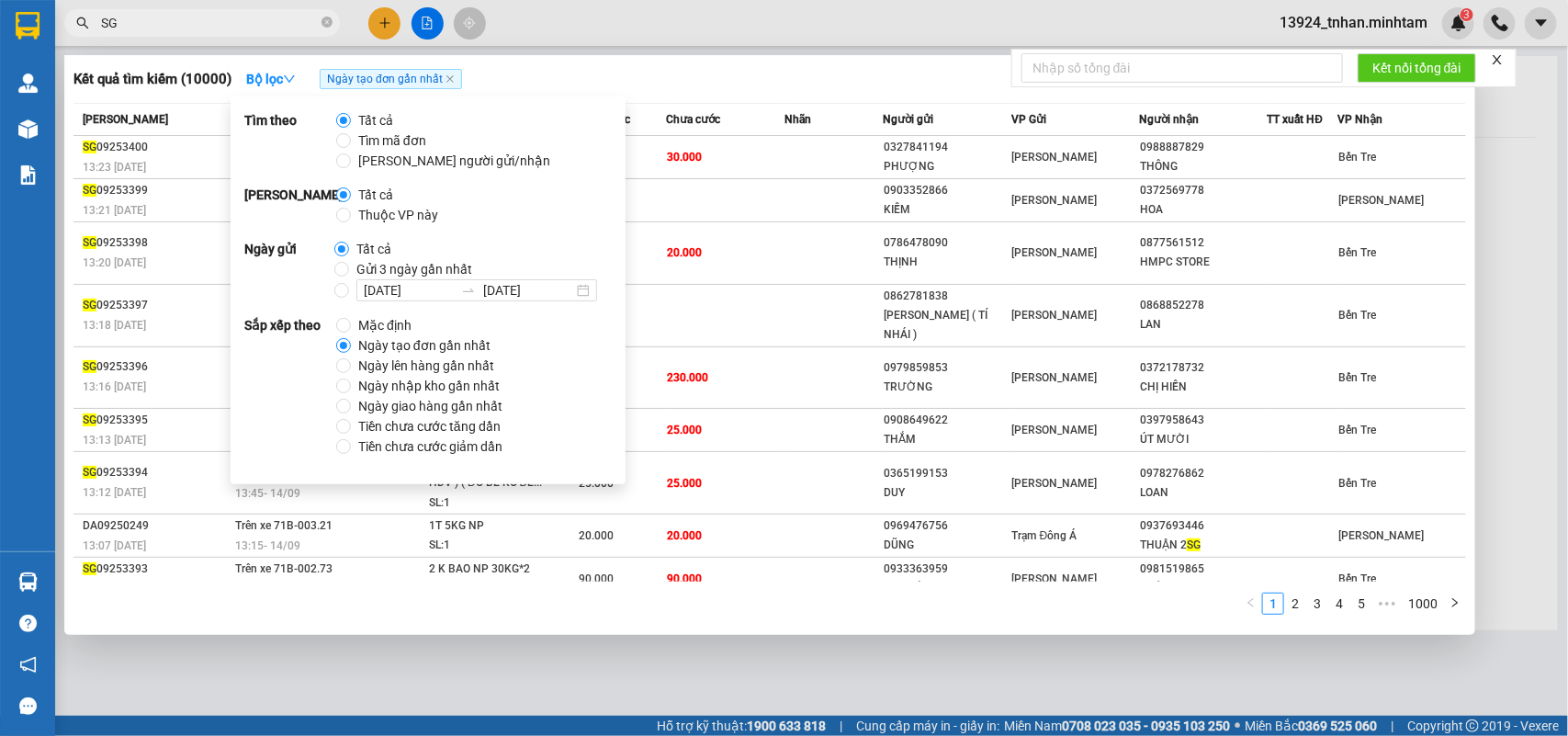
click at [364, 212] on span "Thuộc VP này" at bounding box center [398, 214] width 95 height 20
click at [350, 212] on input "Thuộc VP này" at bounding box center [343, 214] width 14 height 14
radio input "true"
radio input "false"
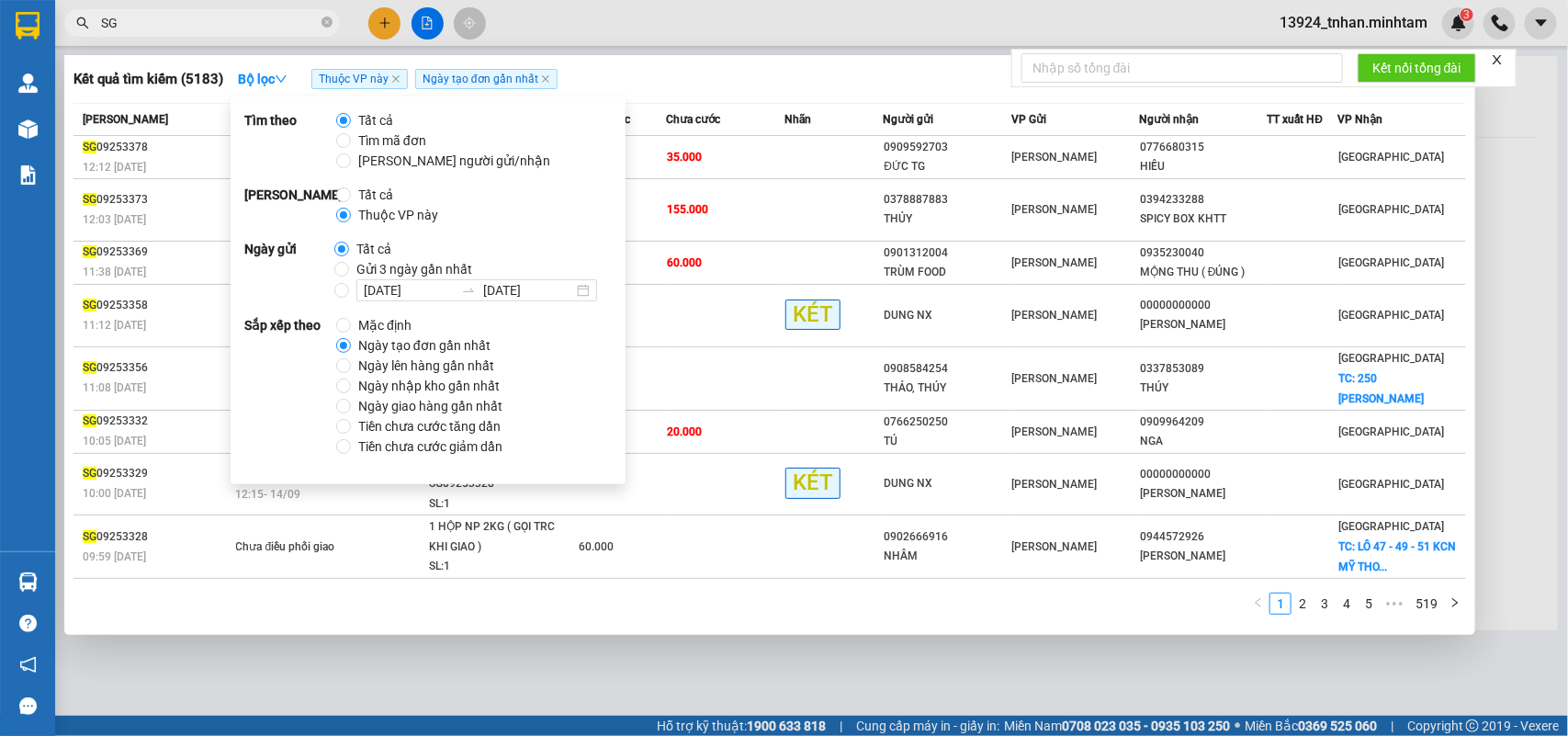
click at [630, 65] on div "Kết quả tìm kiếm ( 5183 ) Bộ lọc Thuộc VP này Ngày tạo đơn gần nhất" at bounding box center [770, 79] width 1392 height 30
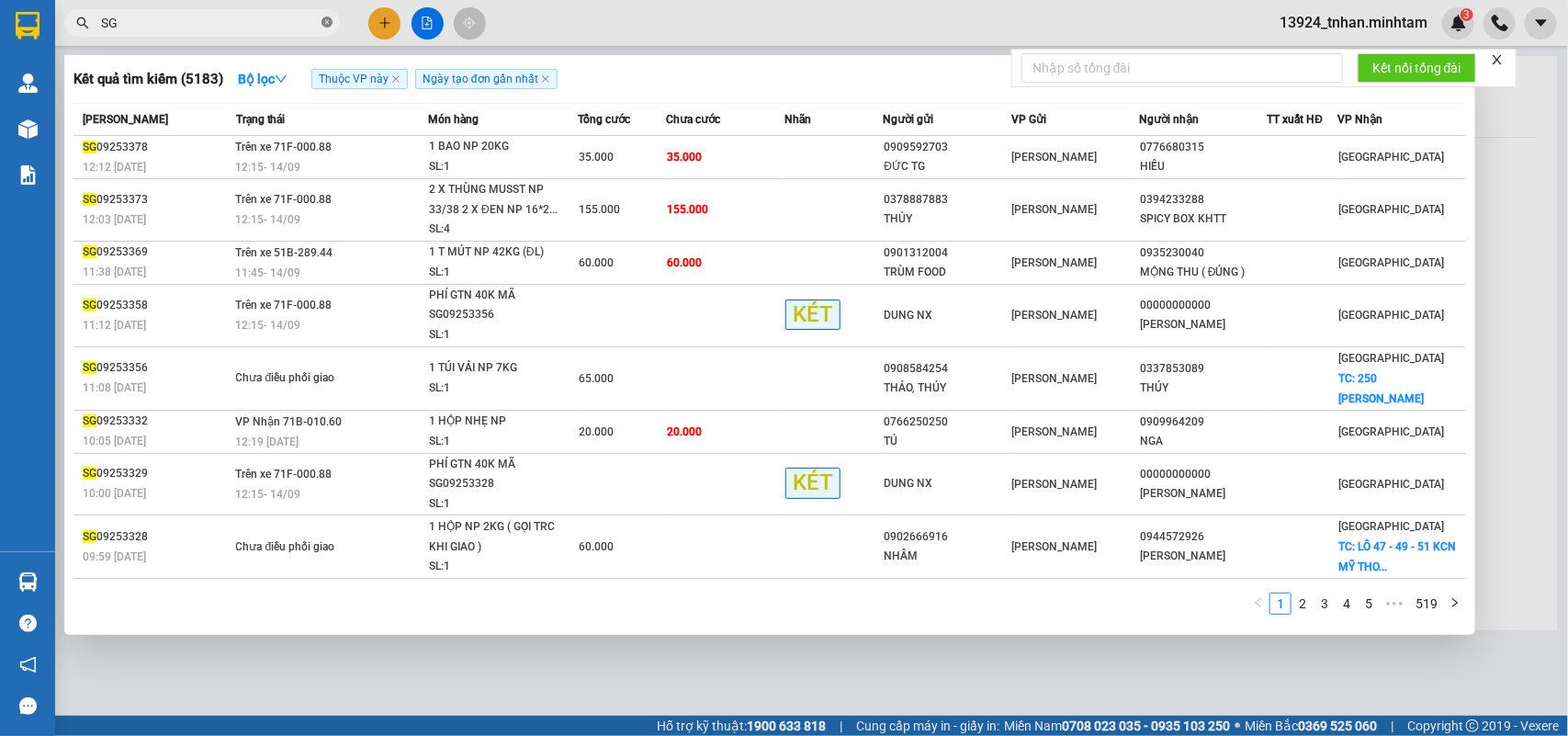
click at [326, 24] on icon "close-circle" at bounding box center [326, 21] width 11 height 11
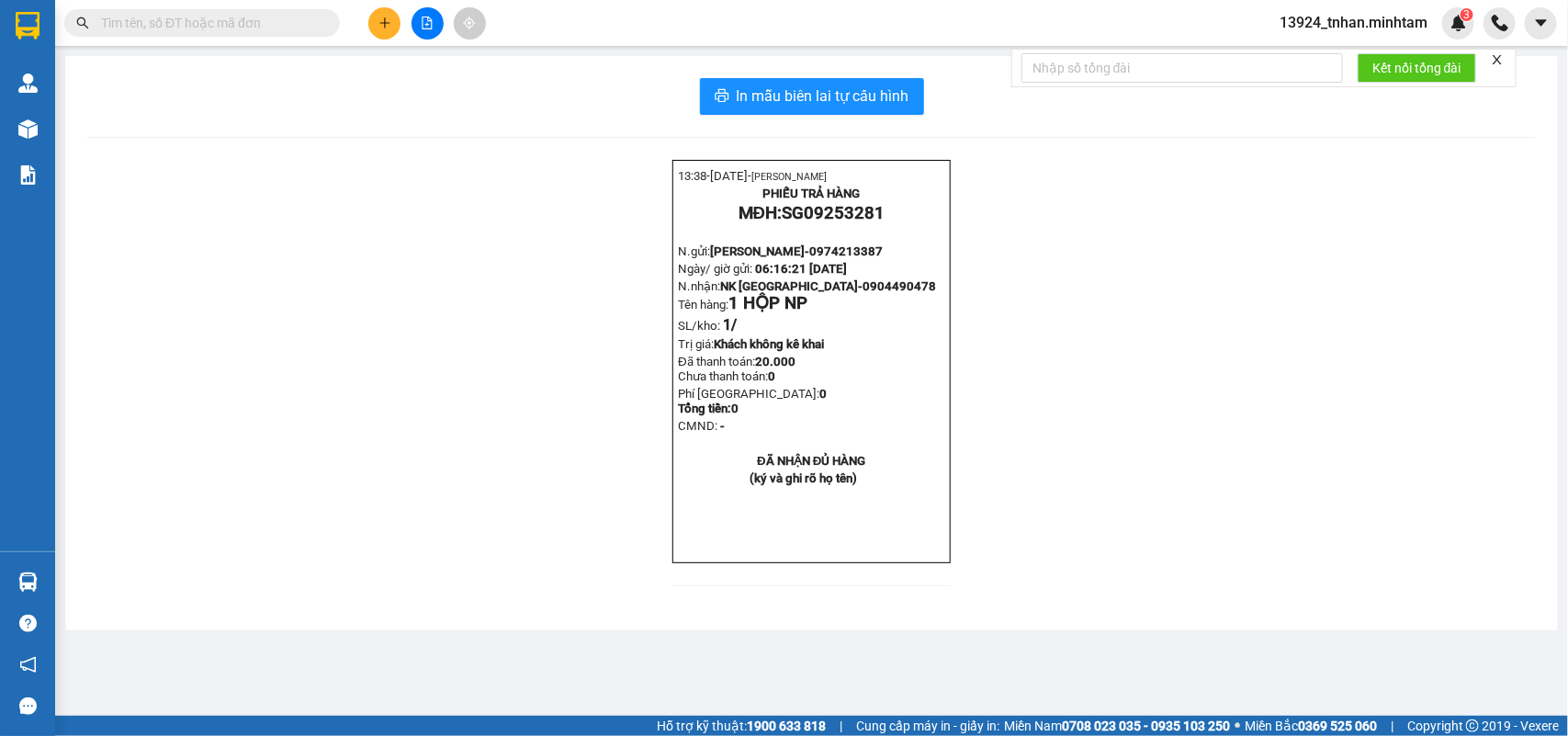
click at [302, 20] on input "text" at bounding box center [209, 22] width 217 height 20
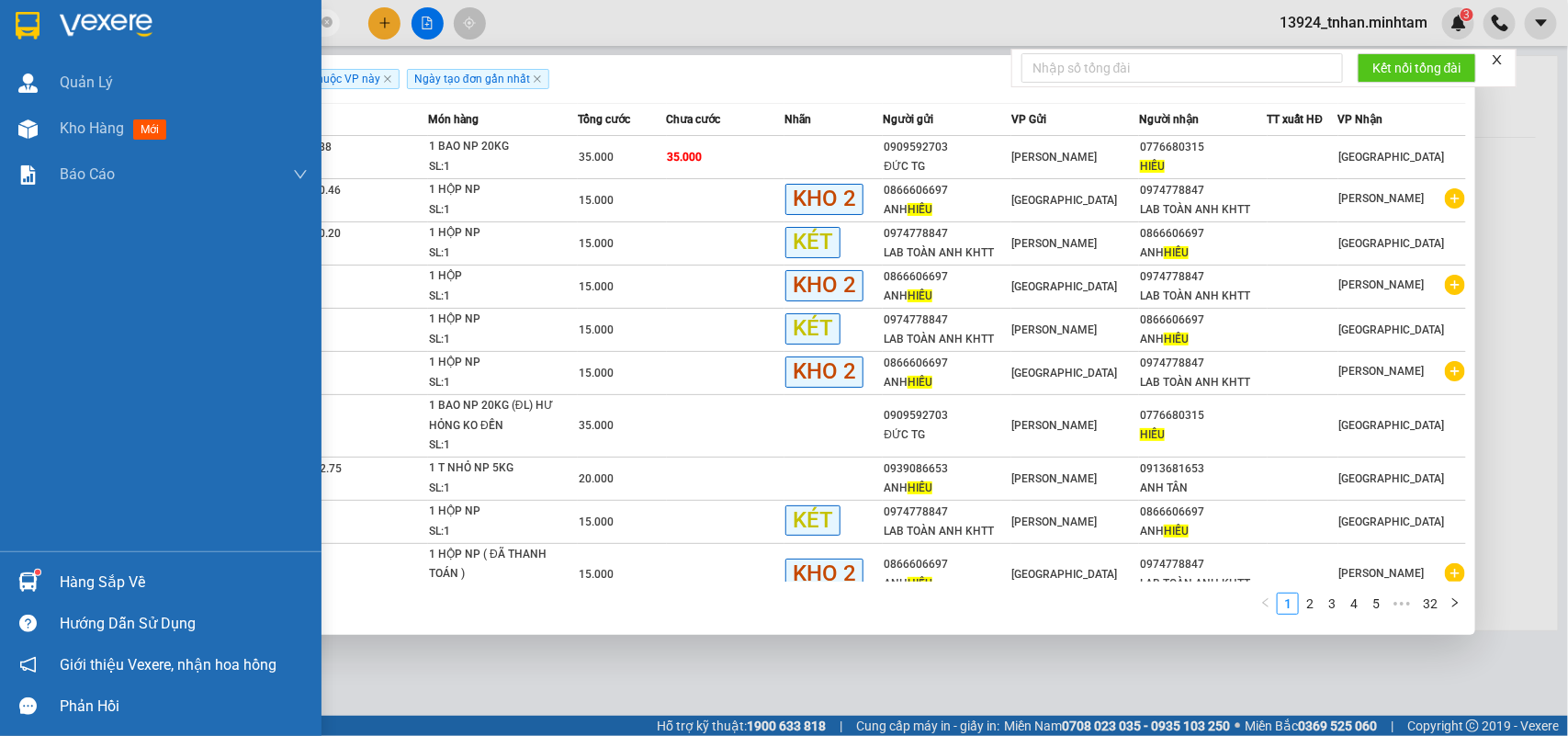
type input "HIẾU"
click at [96, 589] on div "Hàng sắp về" at bounding box center [183, 582] width 248 height 28
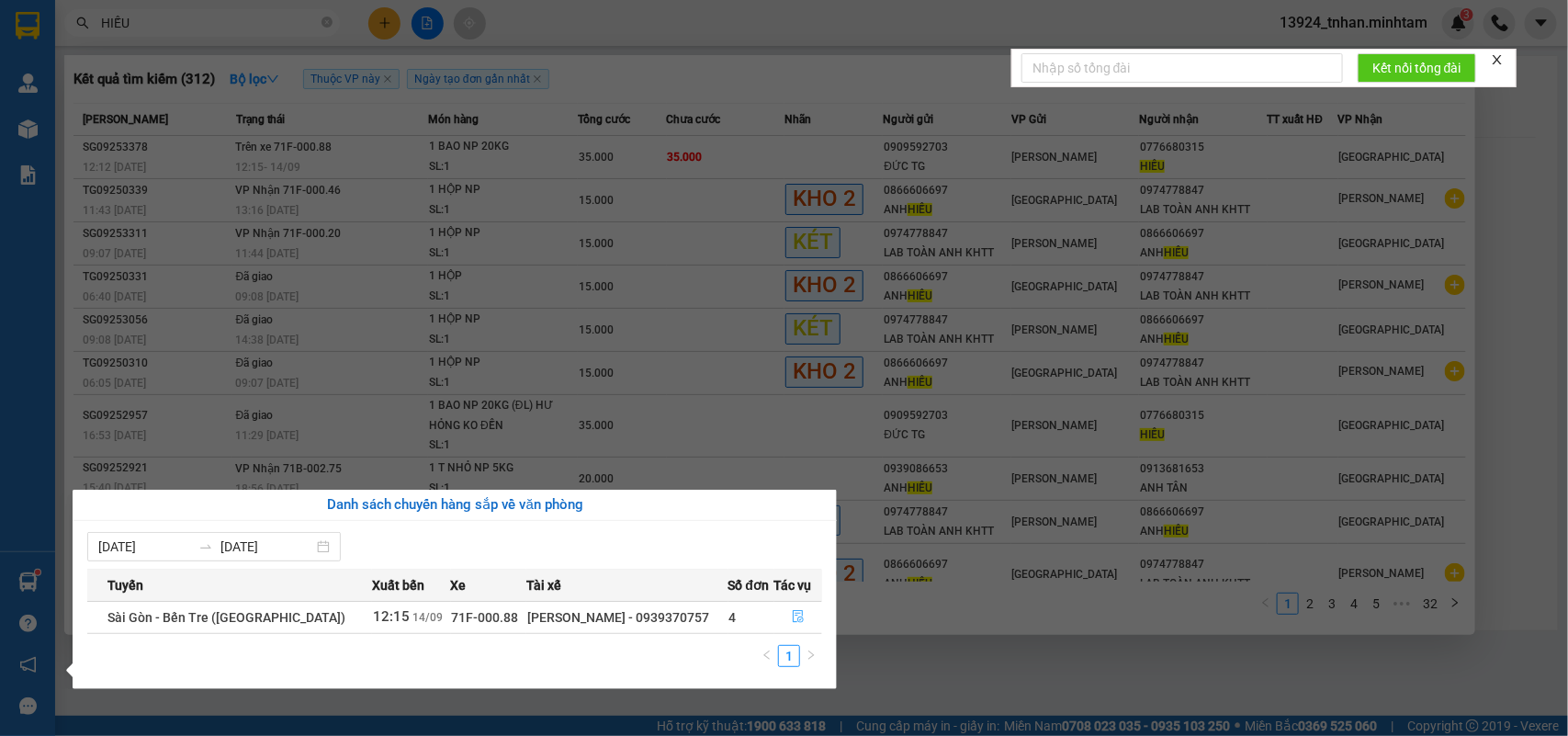
click at [799, 611] on icon "file-done" at bounding box center [798, 616] width 12 height 12
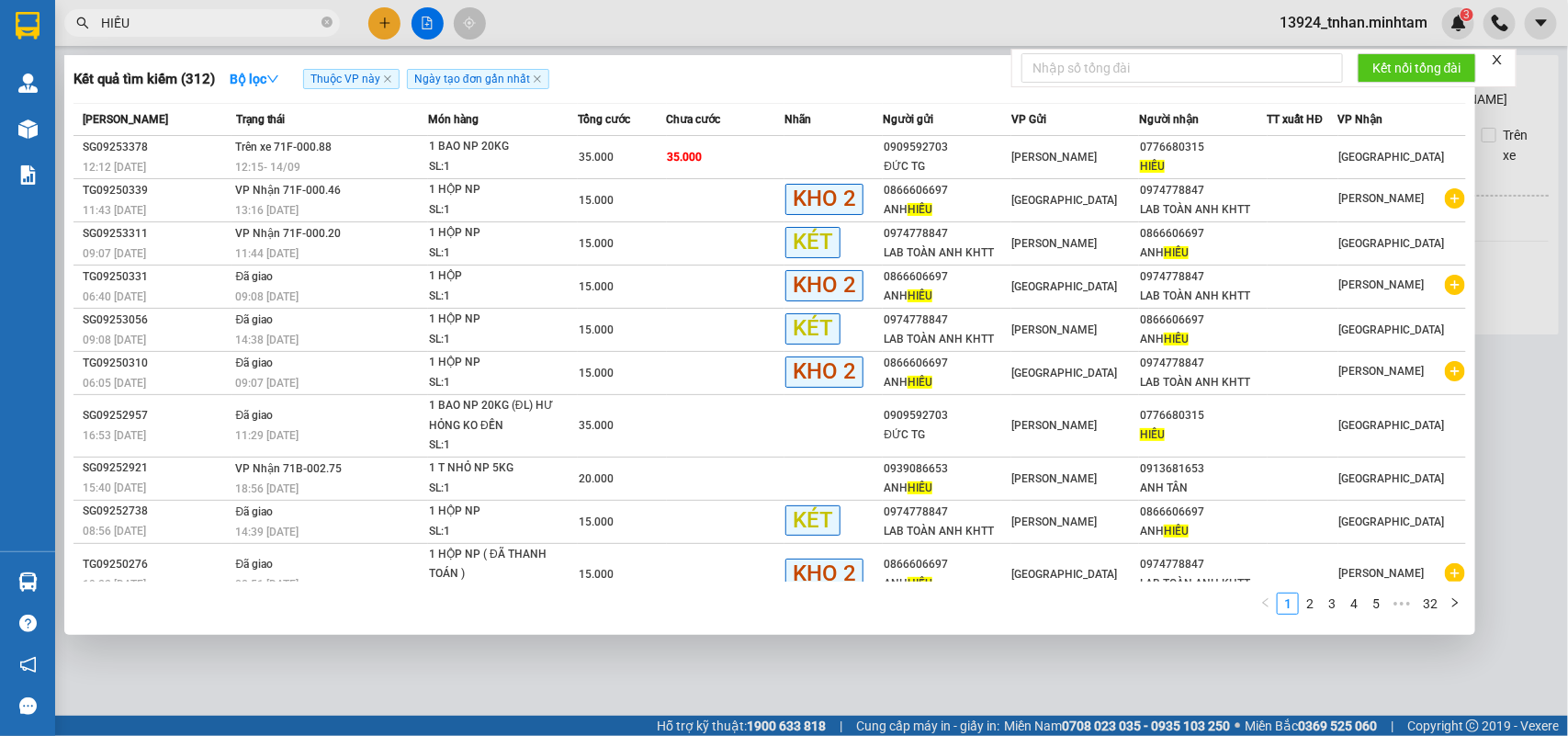
click at [848, 683] on div at bounding box center [784, 368] width 1568 height 736
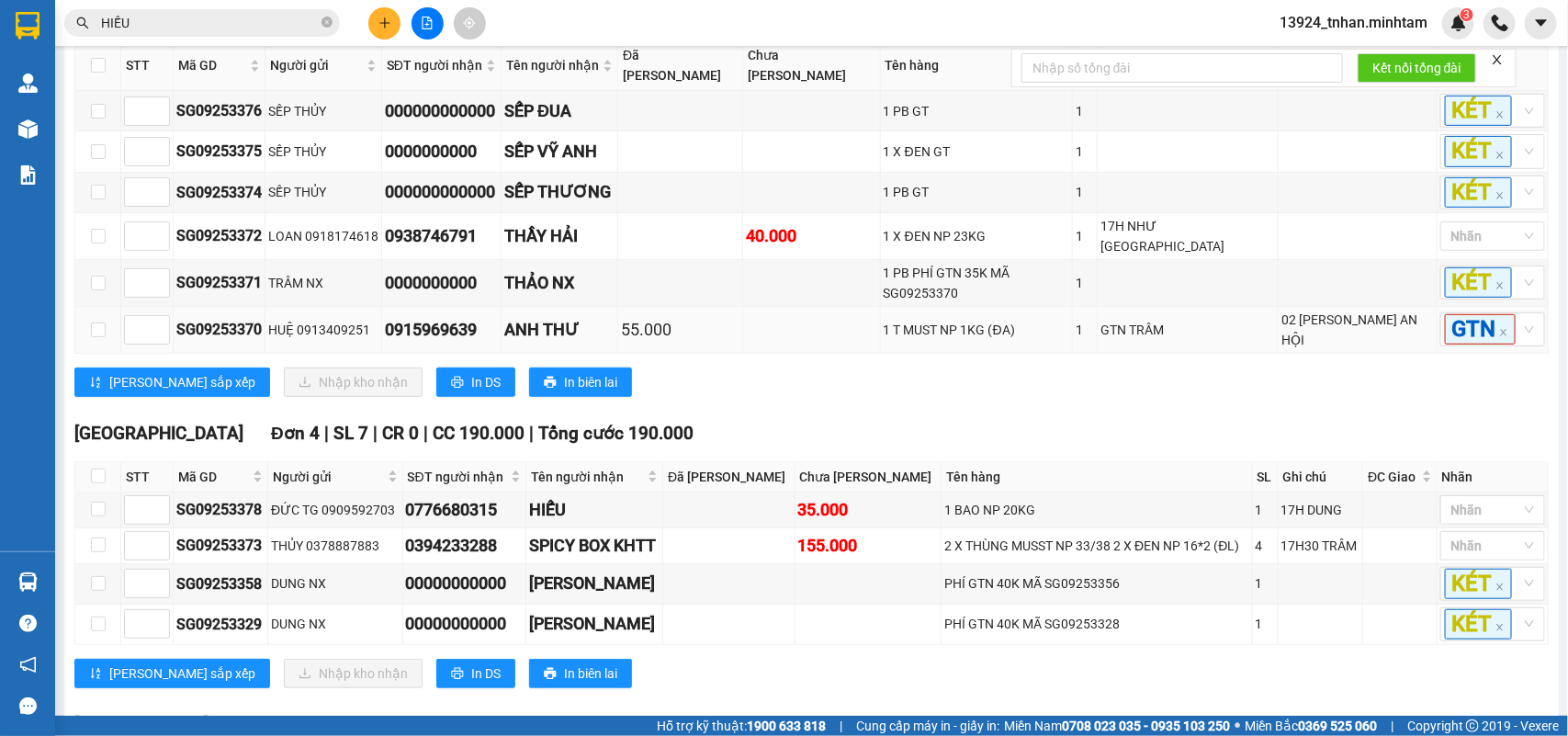
scroll to position [459, 0]
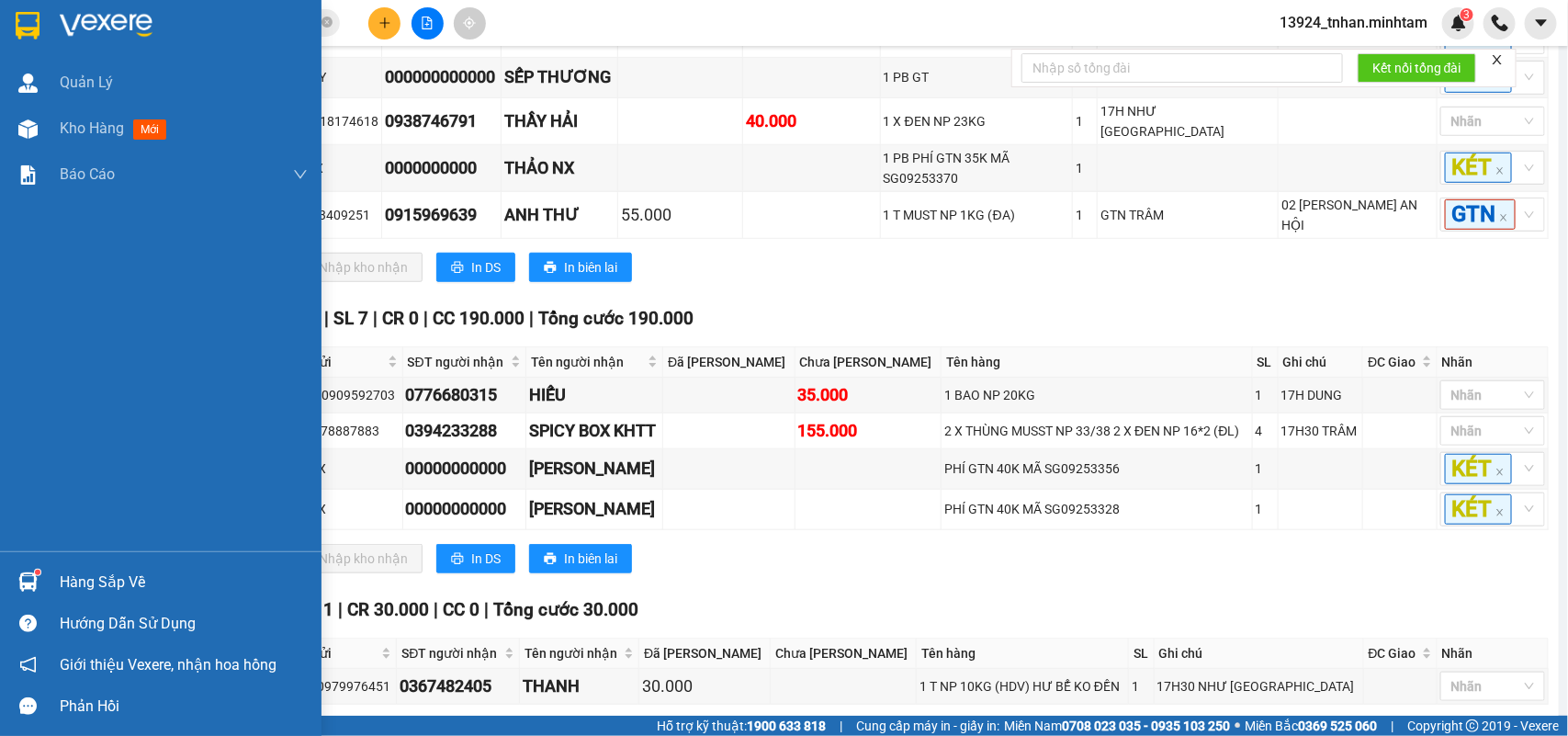
click at [43, 530] on div "Quản Lý Kho hàng mới Báo cáo BC giao hàng (nhân viên) BC hàng tồn Báo cáo dòng …" at bounding box center [160, 306] width 322 height 492
click at [60, 571] on div "Hàng sắp về" at bounding box center [183, 582] width 248 height 28
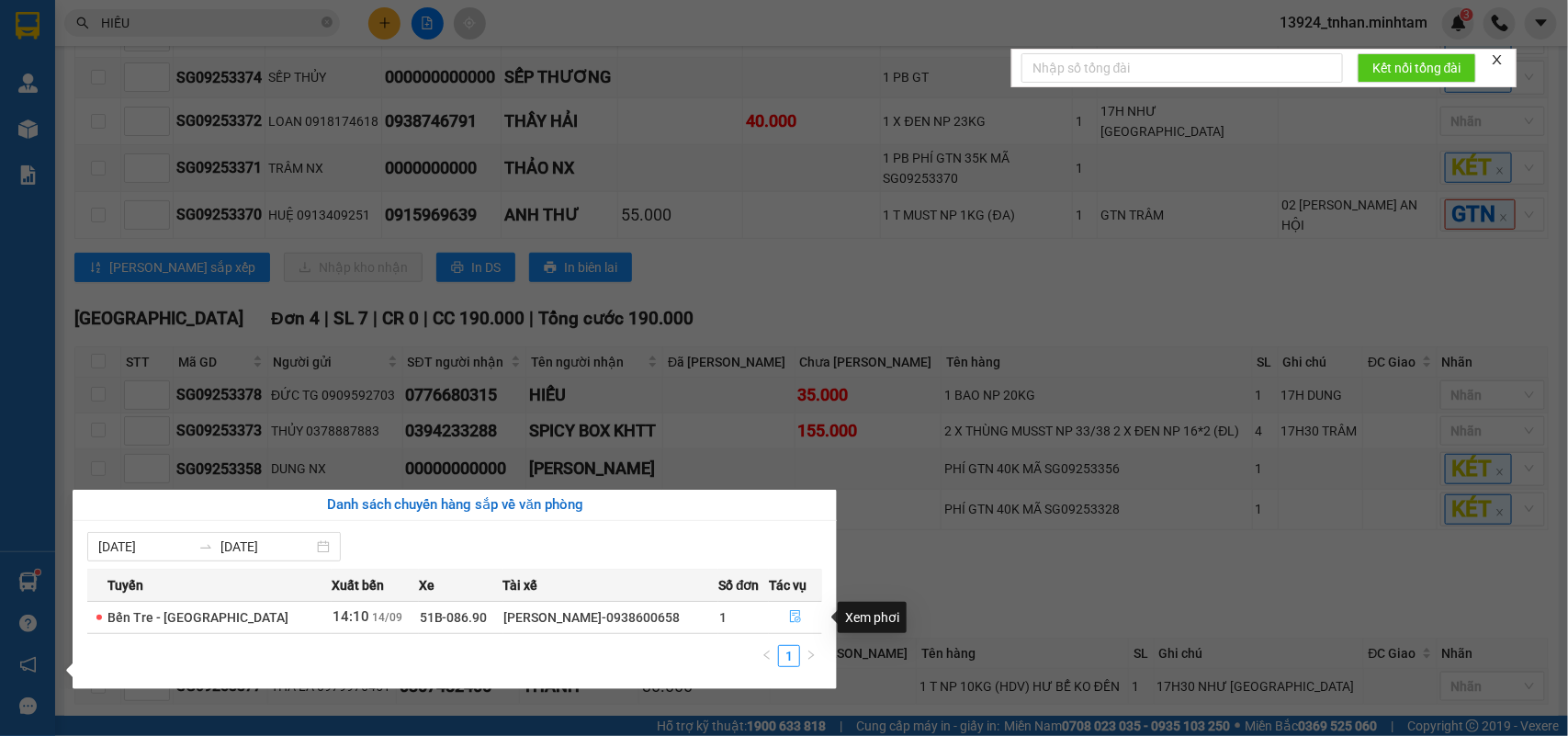
click at [799, 614] on button "button" at bounding box center [796, 618] width 52 height 30
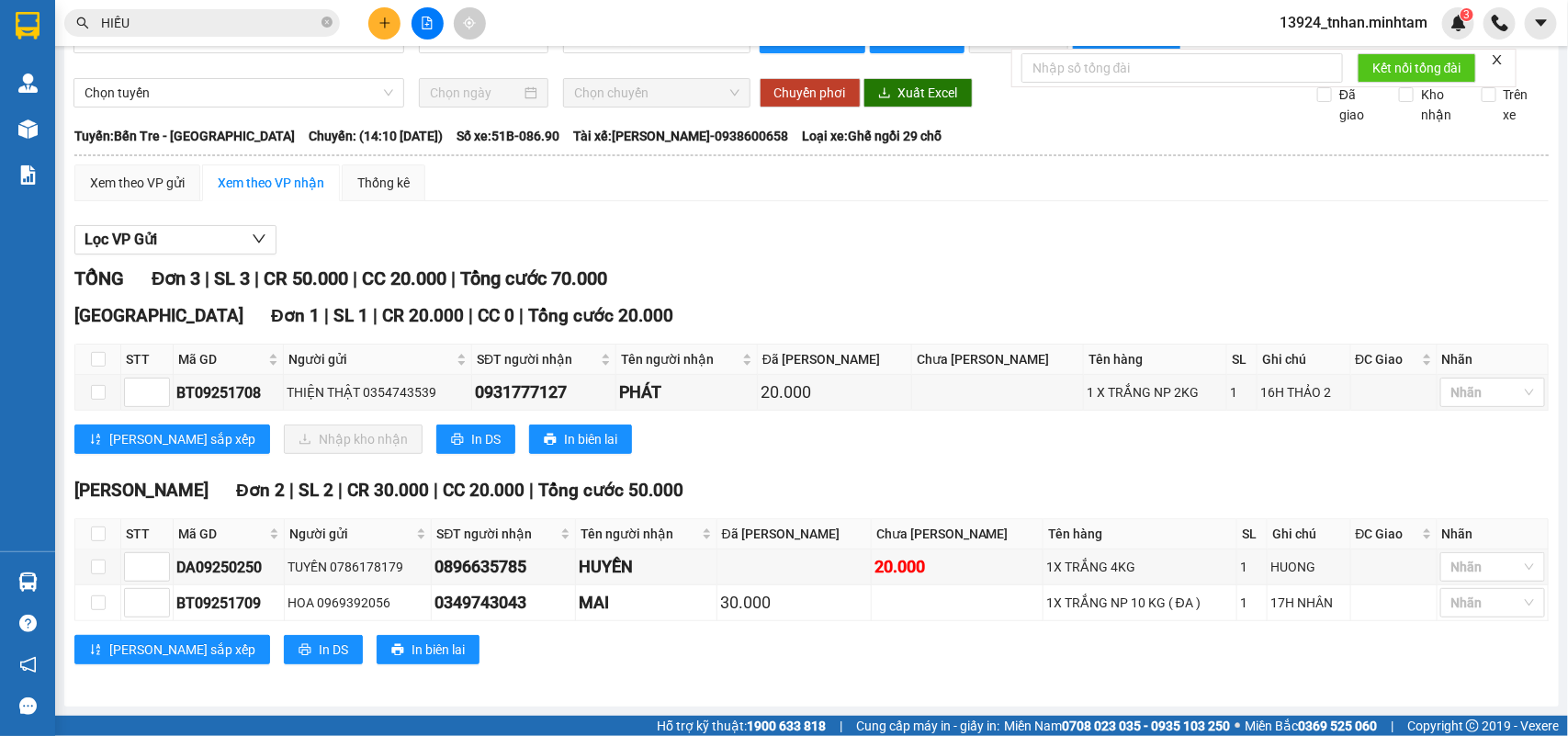
scroll to position [85, 0]
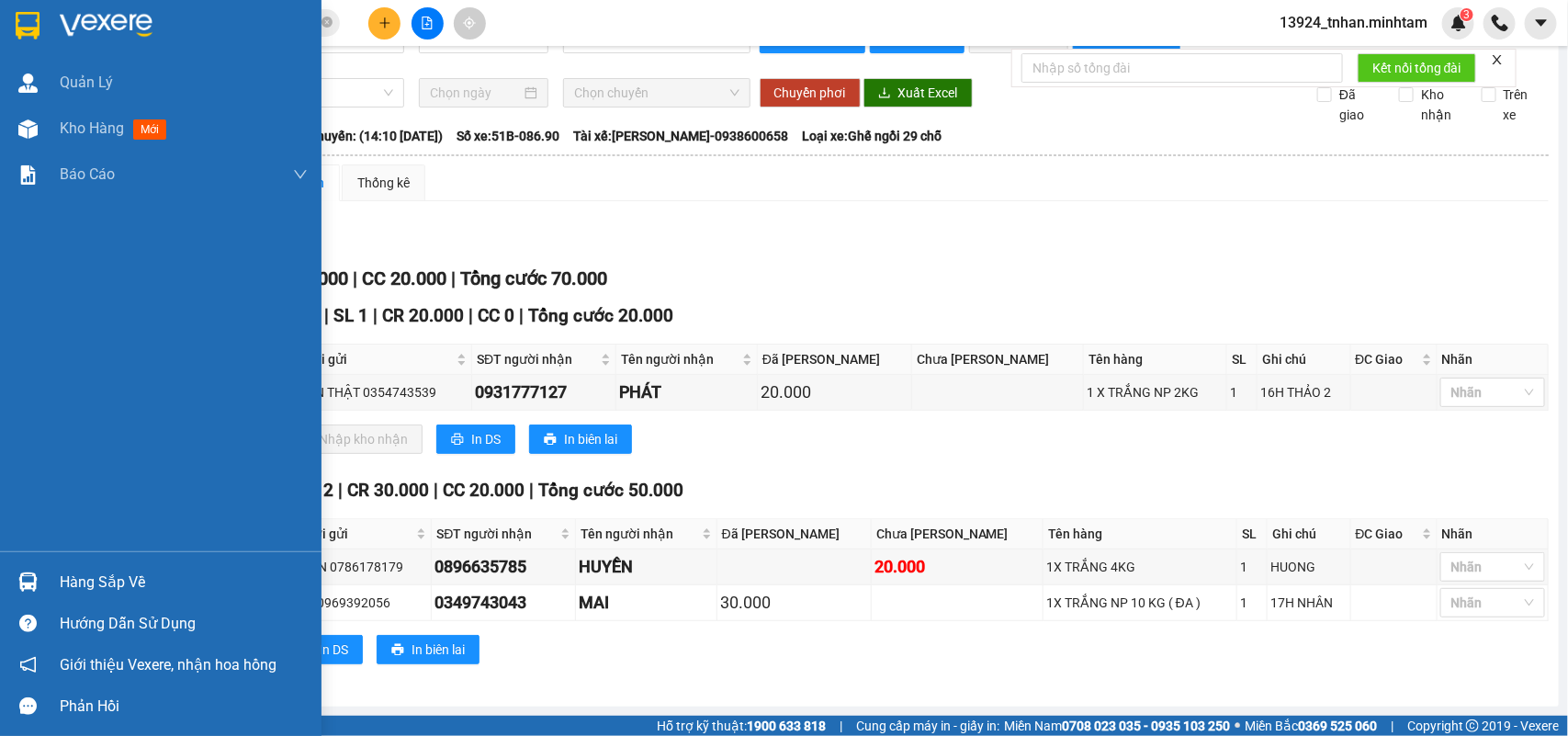
click at [25, 38] on div at bounding box center [27, 25] width 32 height 32
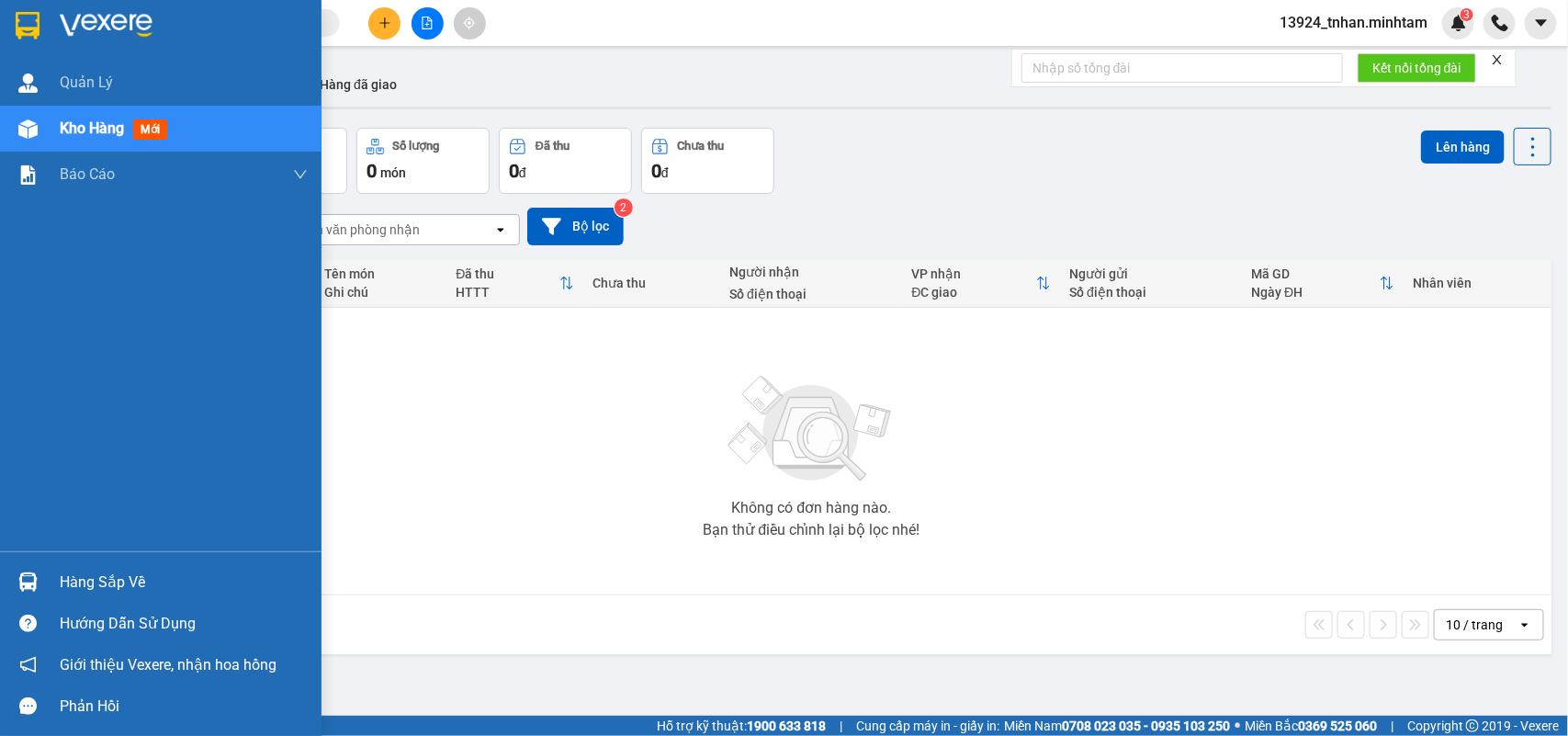
click at [96, 575] on div "Hàng sắp về" at bounding box center [183, 582] width 248 height 28
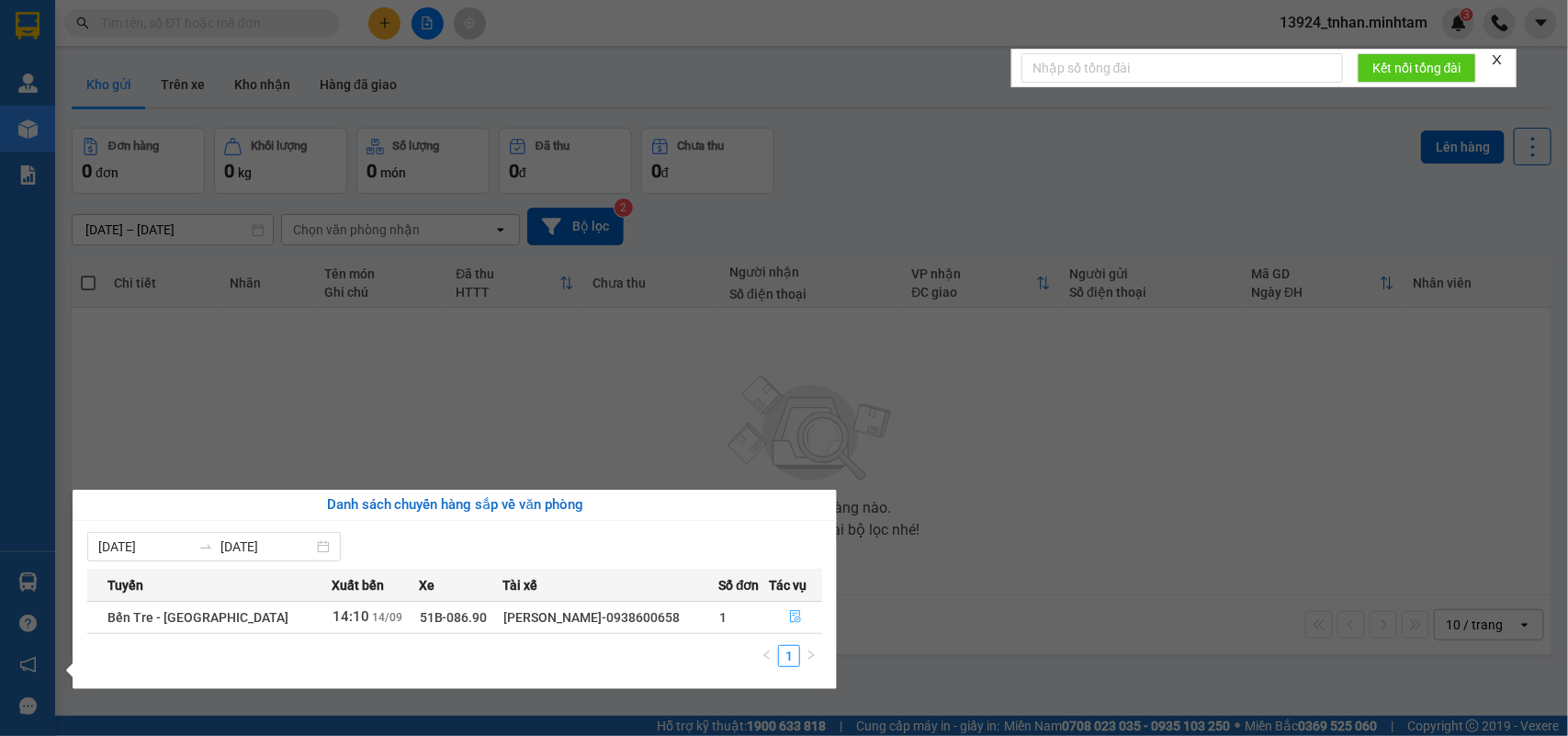
click at [790, 622] on icon "file-done" at bounding box center [795, 616] width 12 height 12
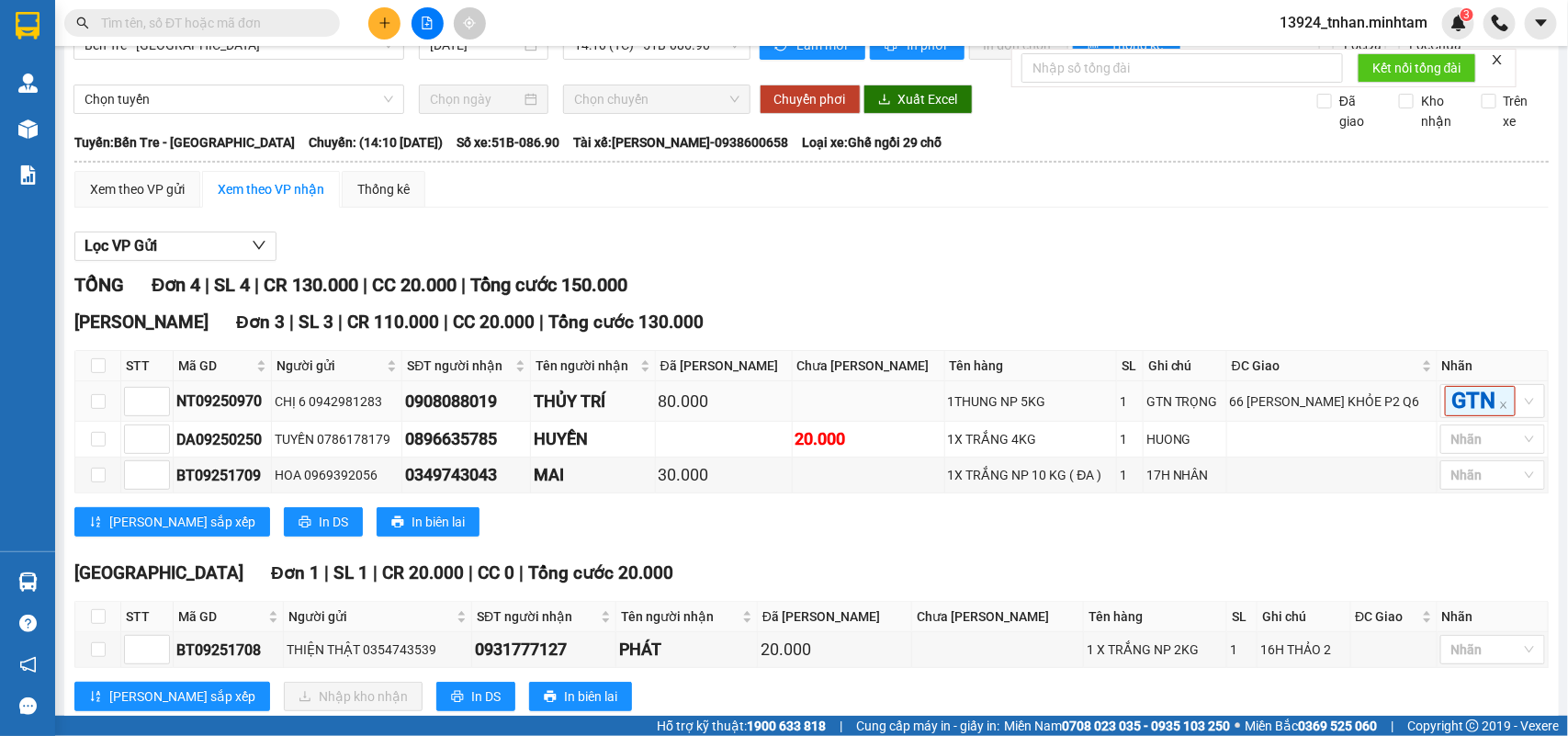
scroll to position [149, 0]
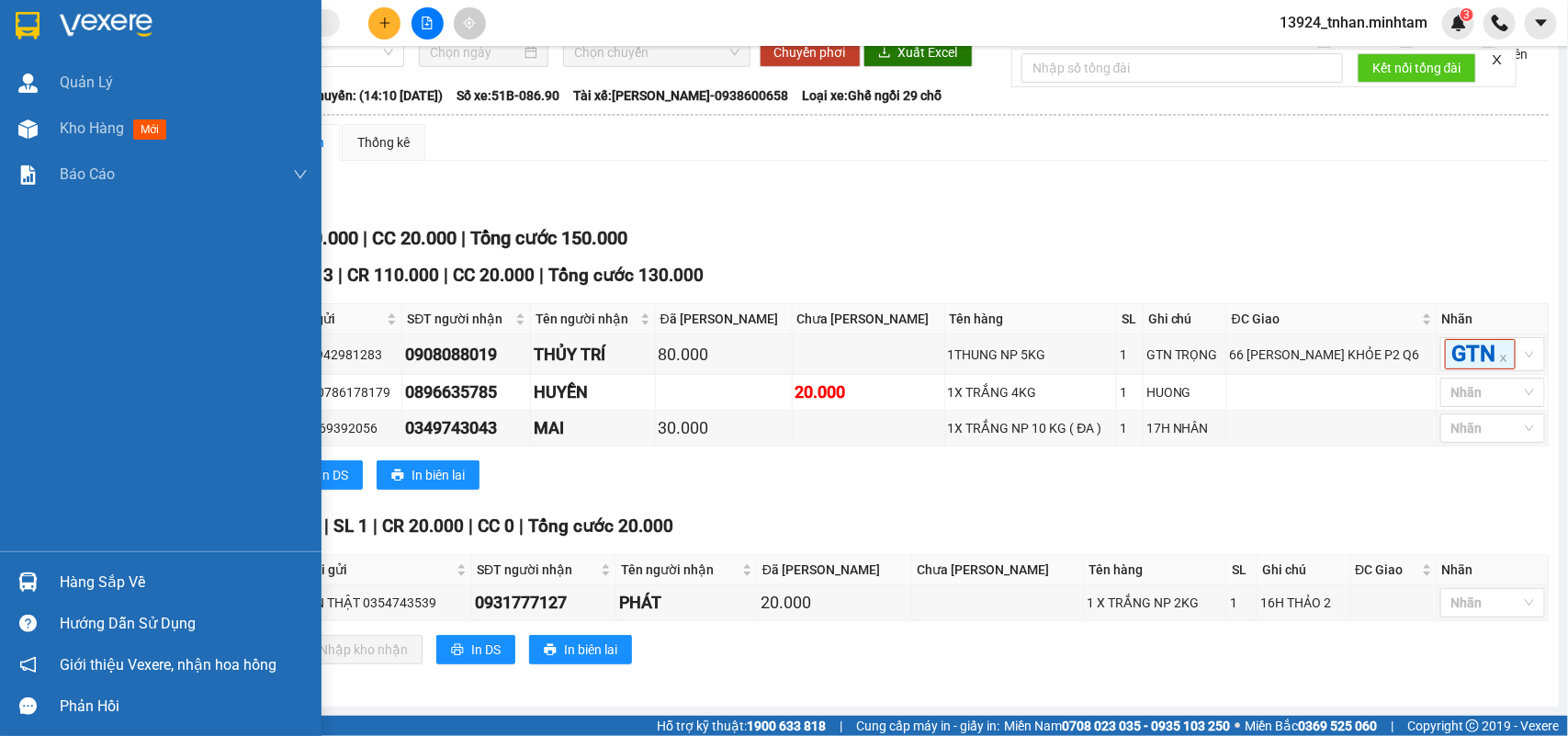
click at [74, 580] on div "Hàng sắp về" at bounding box center [183, 582] width 248 height 28
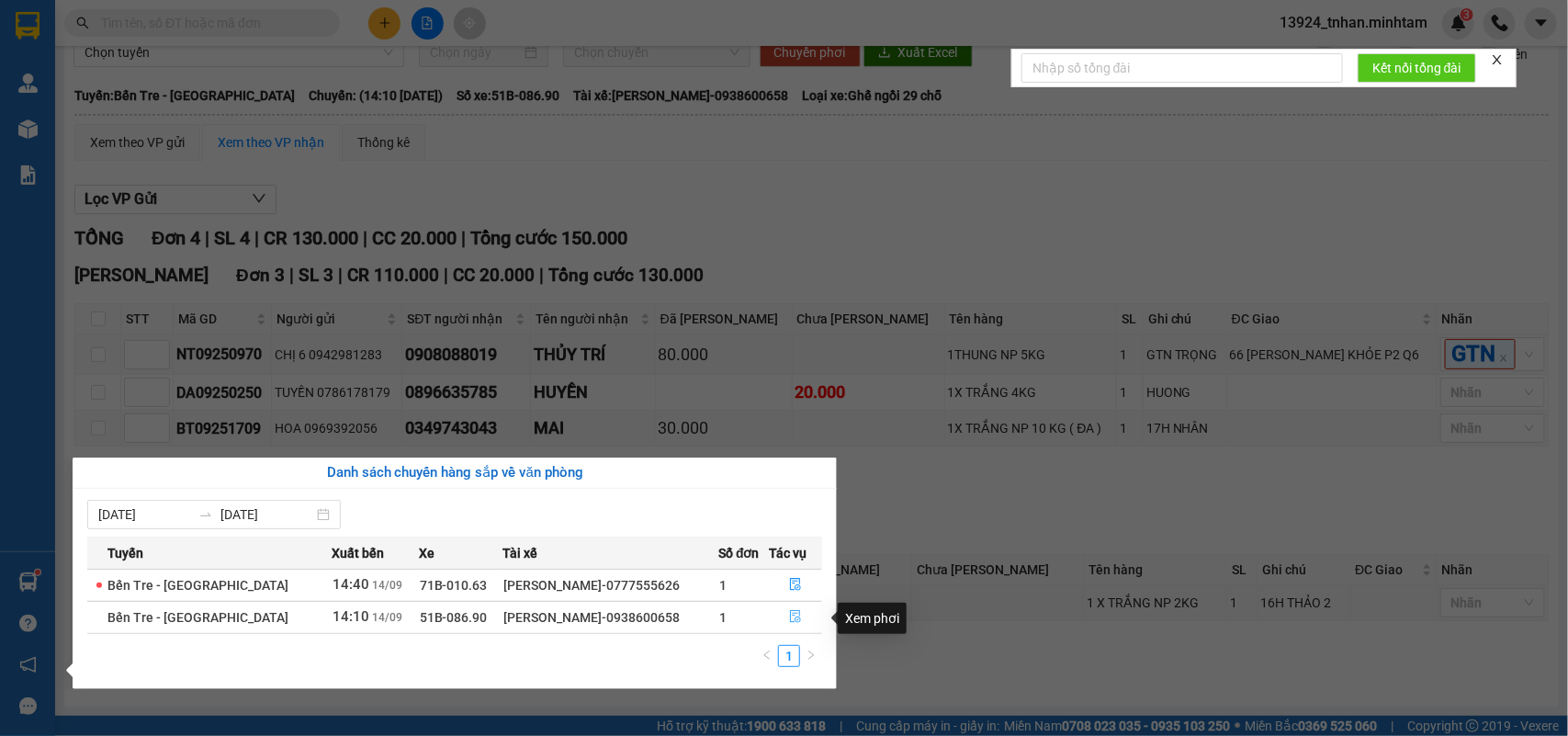
click at [797, 612] on icon "file-done" at bounding box center [795, 616] width 12 height 12
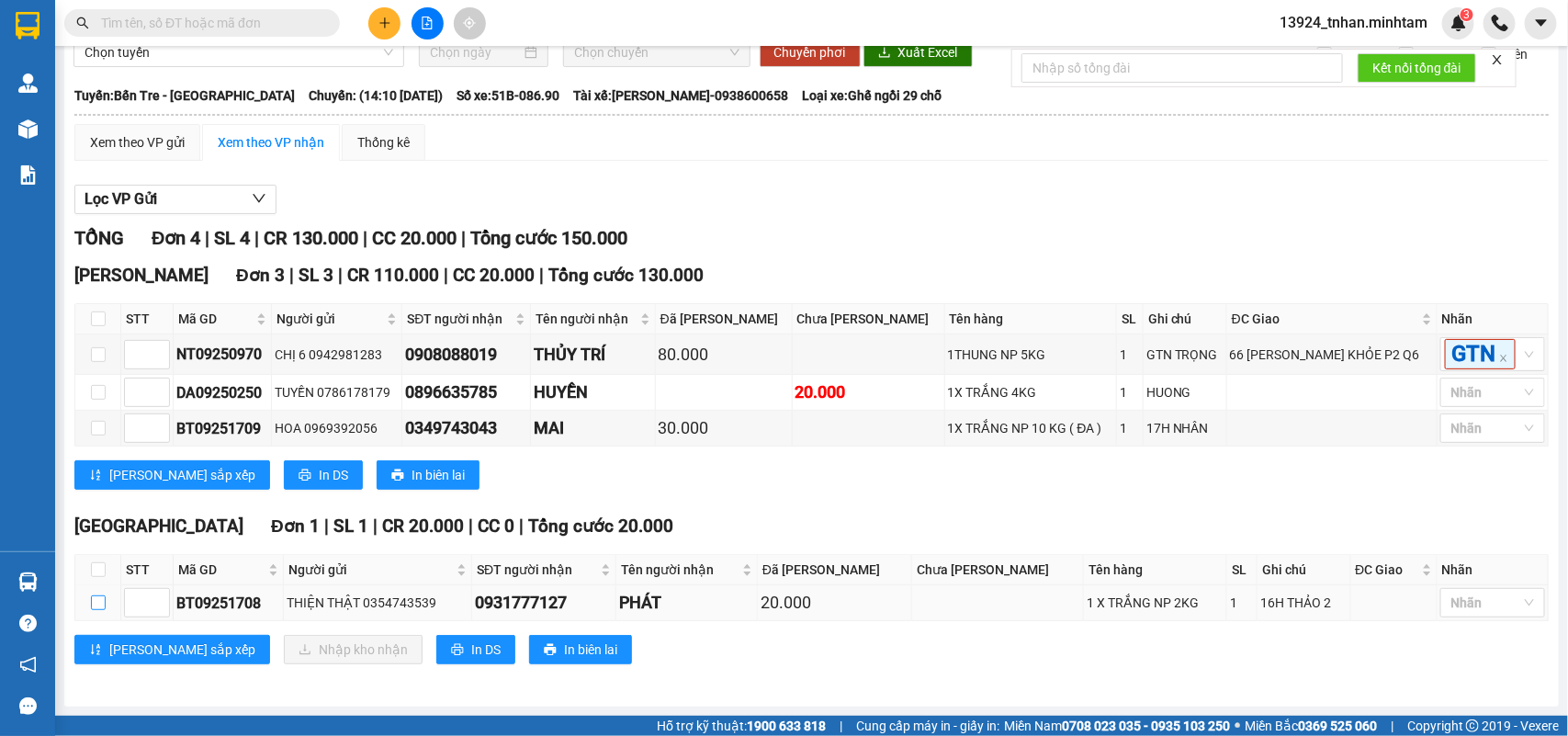
click at [99, 605] on input "checkbox" at bounding box center [98, 602] width 14 height 14
checkbox input "true"
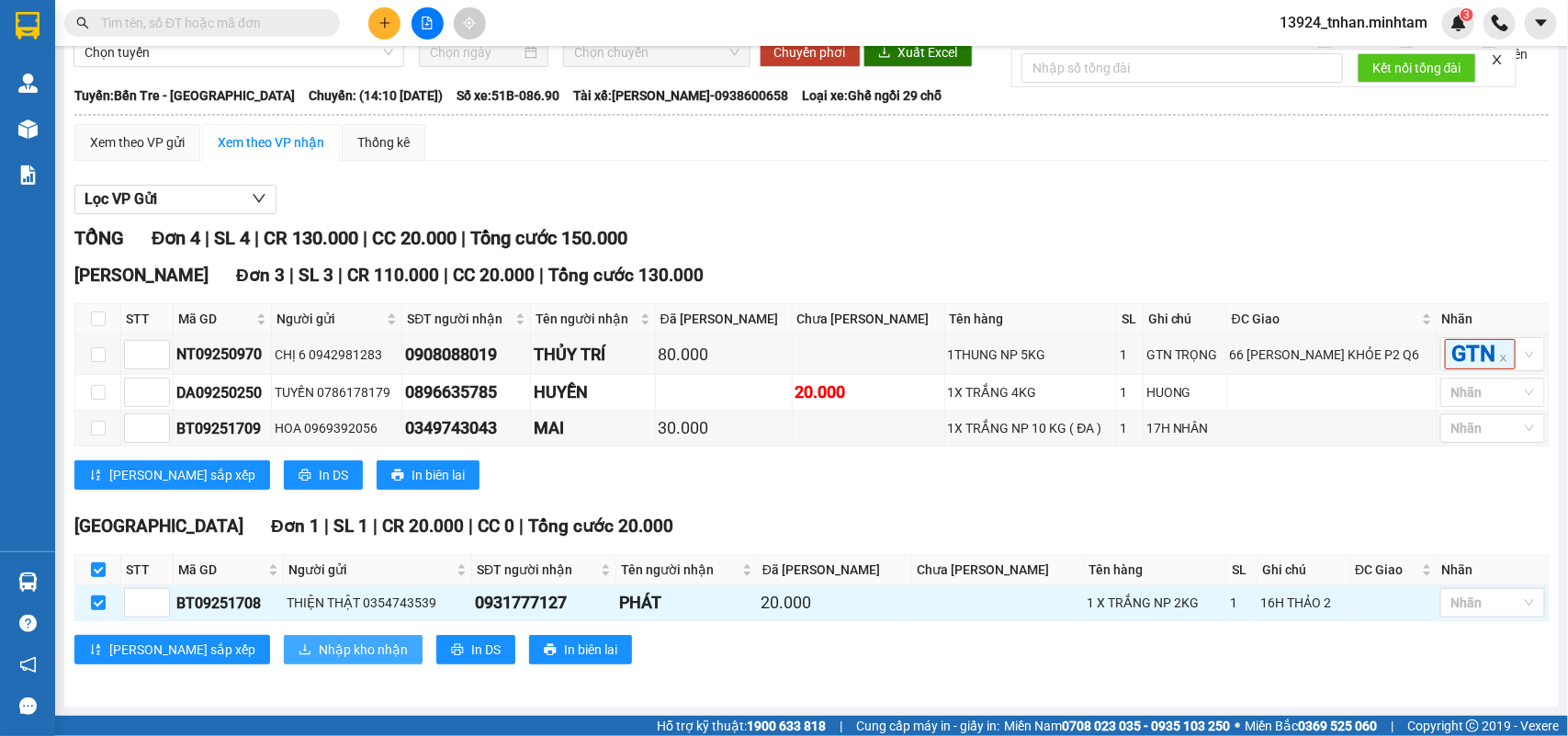
click at [284, 636] on button "Nhập kho nhận" at bounding box center [353, 650] width 138 height 30
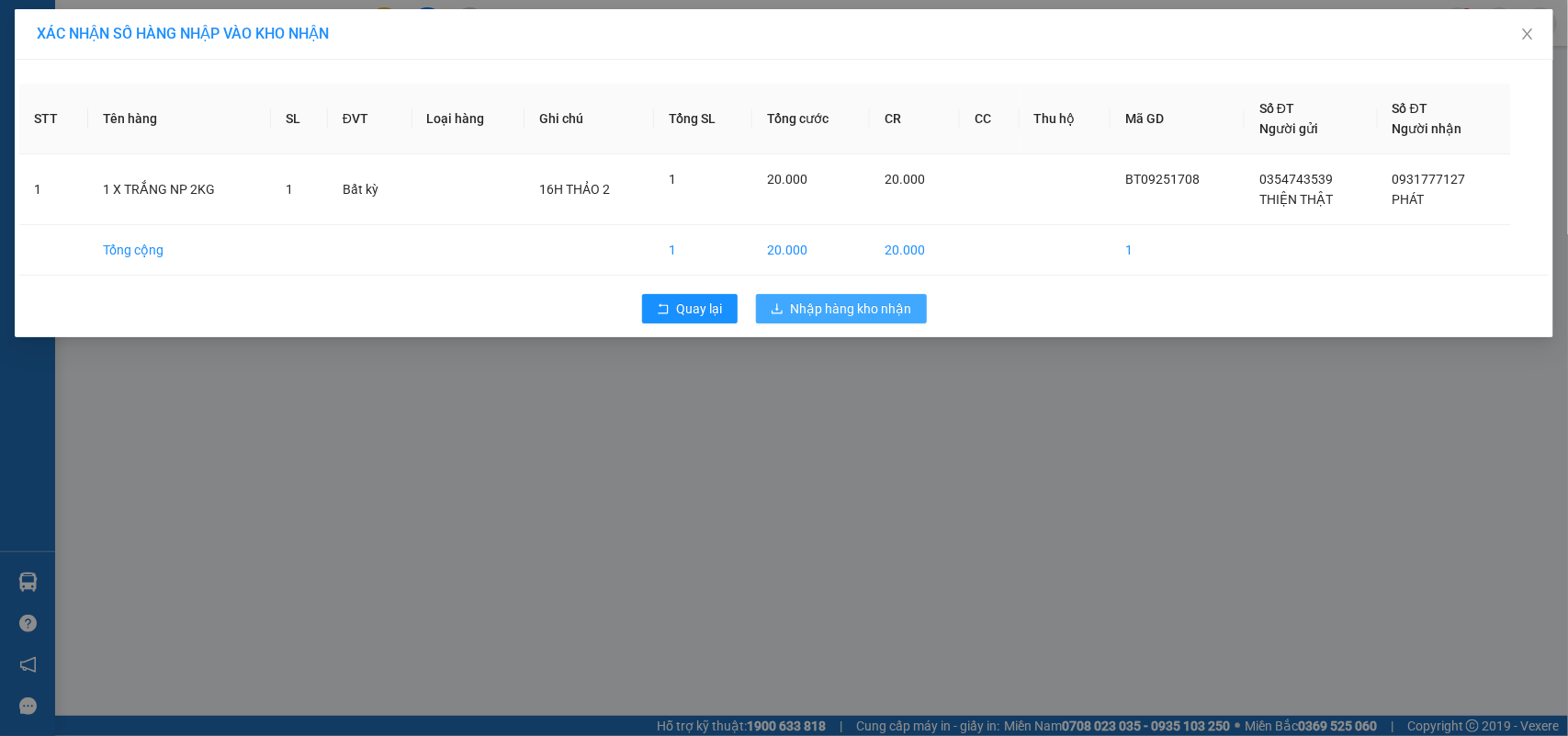
click at [911, 305] on button "Nhập hàng kho nhận" at bounding box center [841, 308] width 171 height 30
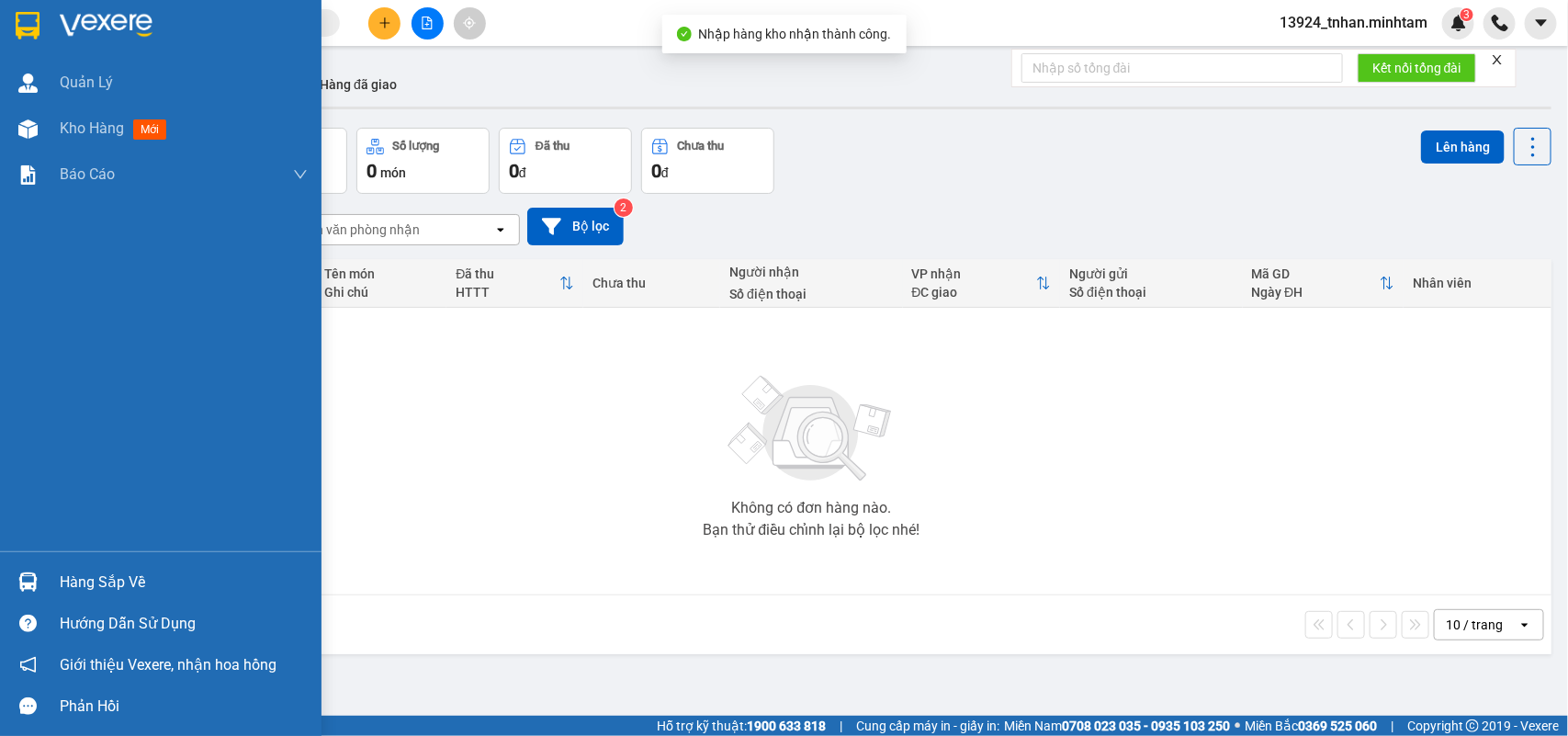
click at [31, 582] on img at bounding box center [28, 582] width 19 height 19
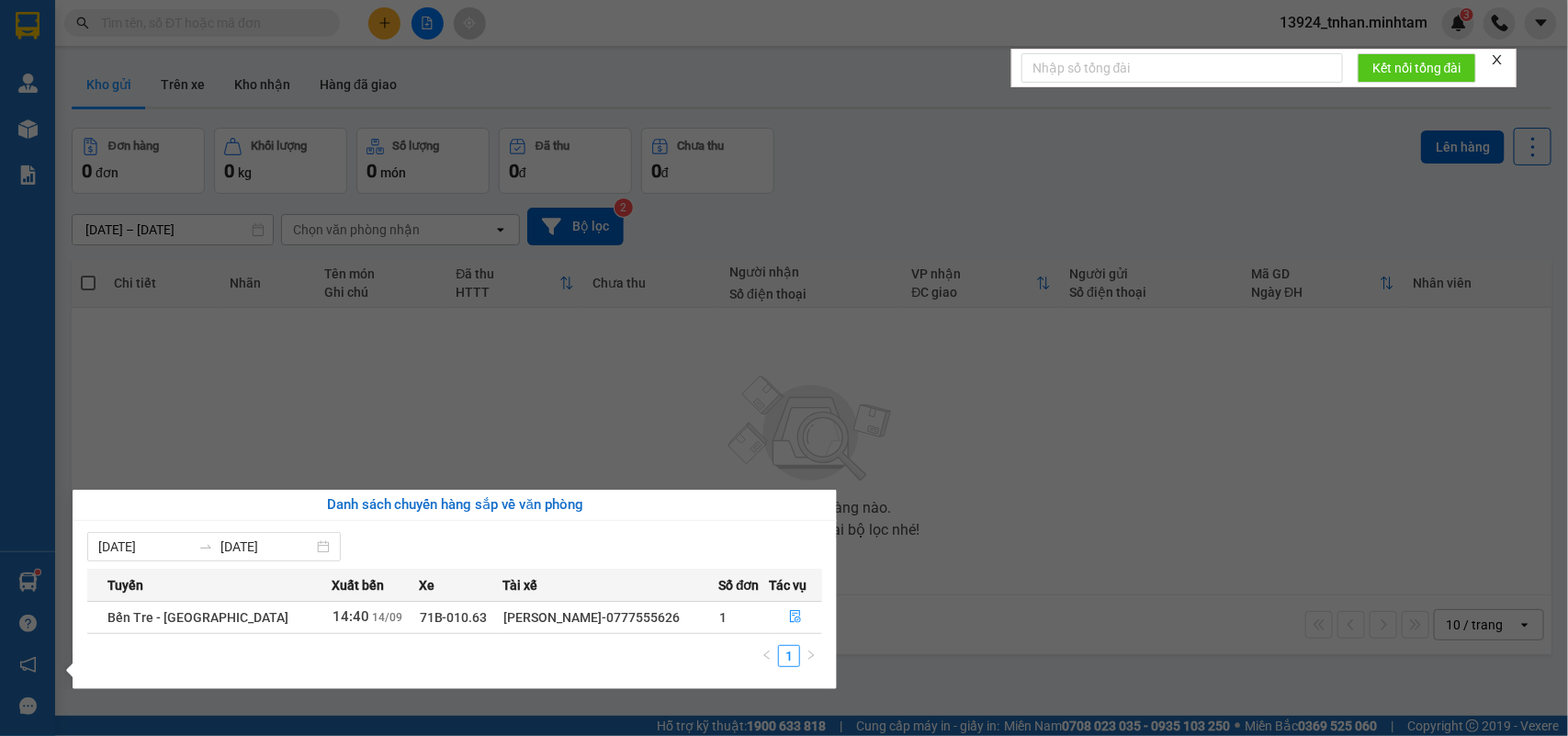
click at [290, 20] on section "Kết quả tìm kiếm ( 0 ) Bộ lọc Thuộc VP này Ngày tạo đơn gần nhất No Data 13924_…" at bounding box center [784, 368] width 1568 height 736
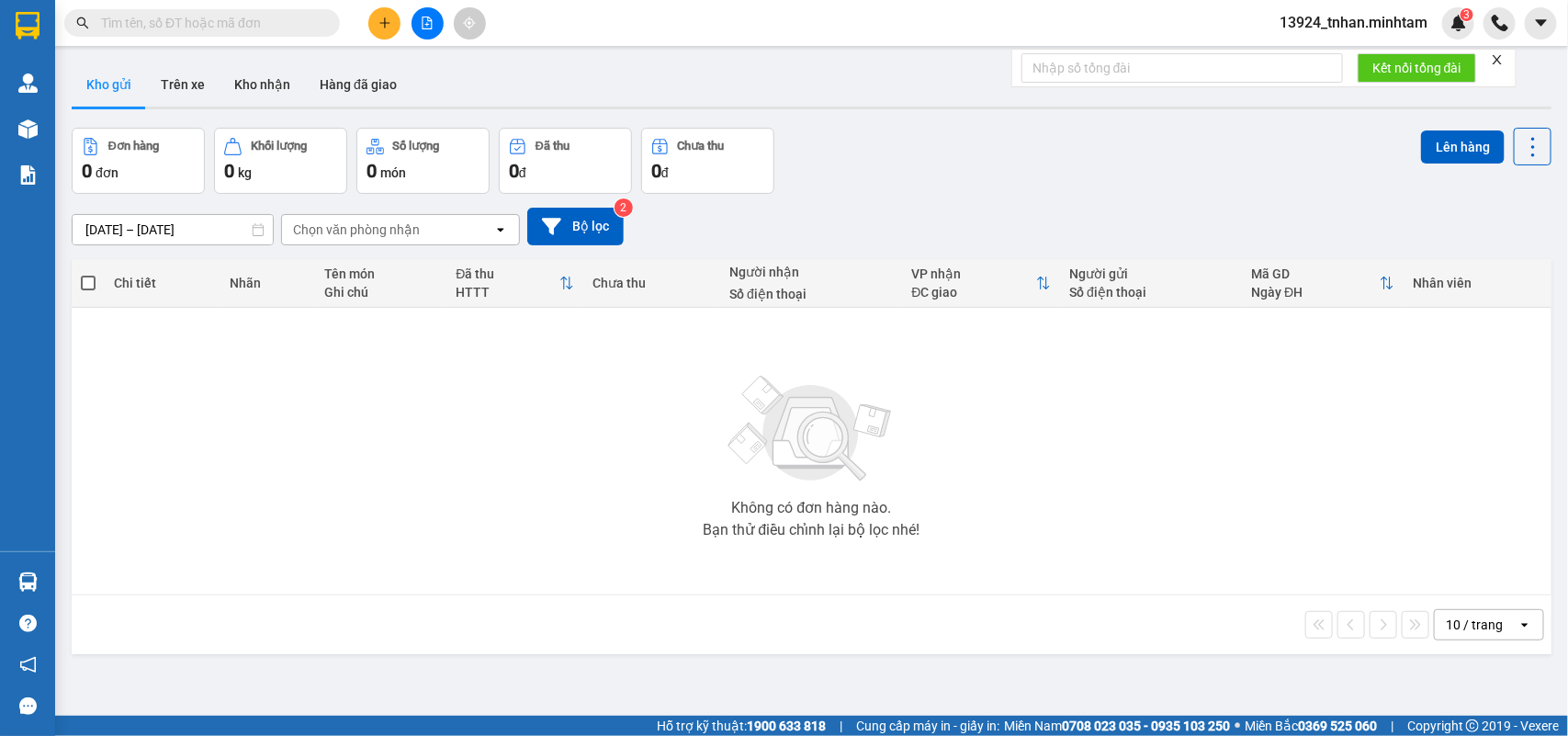
click at [290, 20] on input "text" at bounding box center [209, 22] width 217 height 20
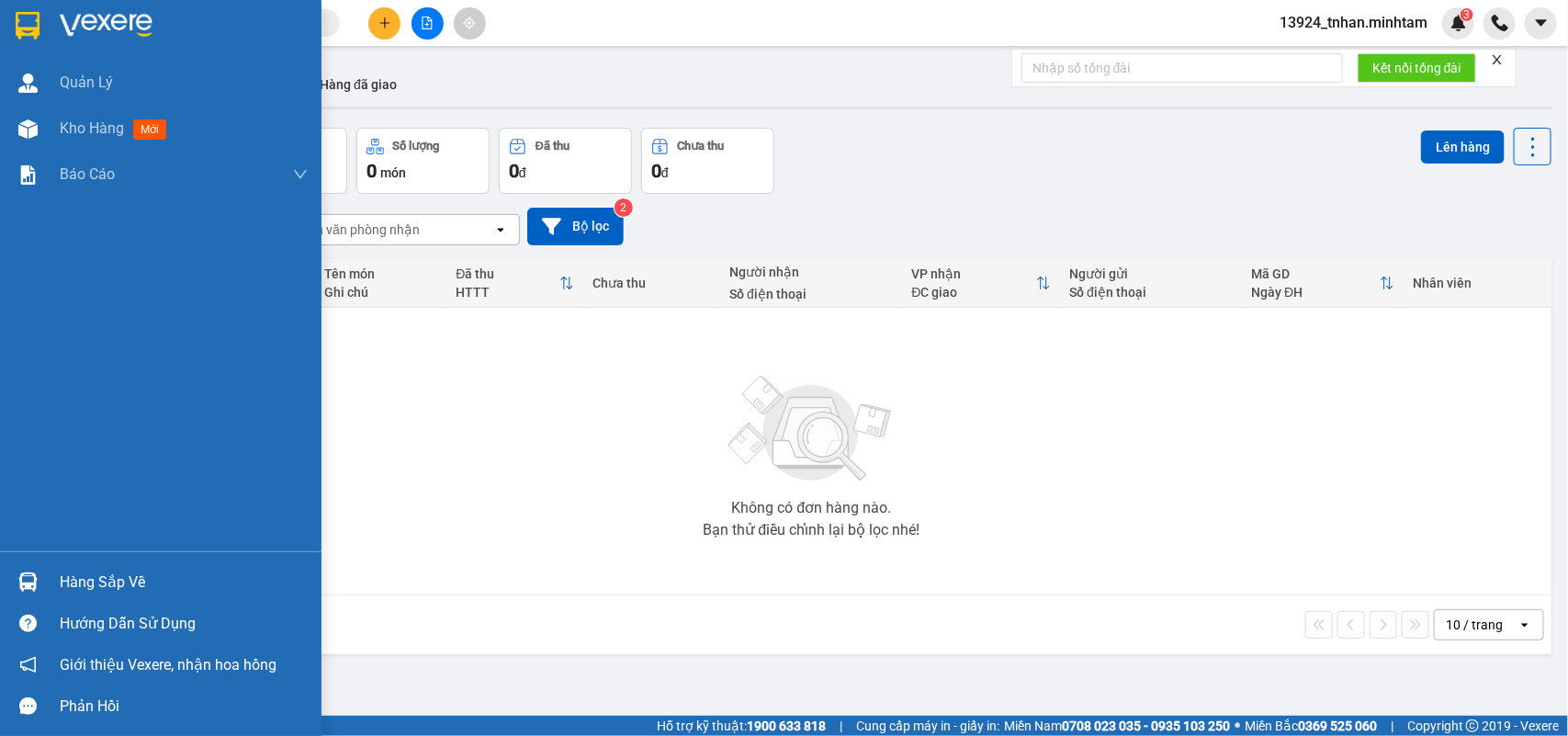
click at [55, 589] on div "Hàng sắp về" at bounding box center [160, 582] width 322 height 41
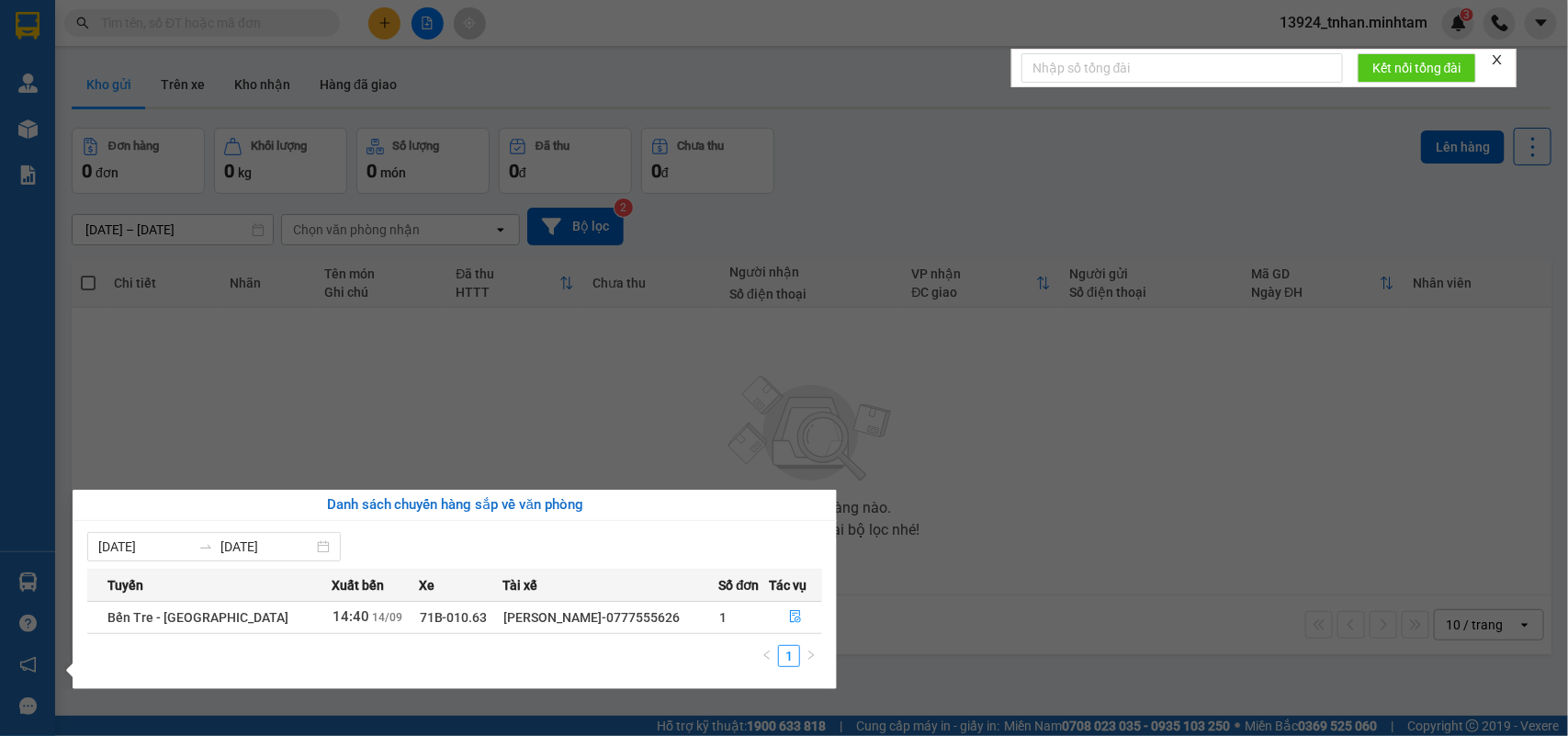
drag, startPoint x: 326, startPoint y: 383, endPoint x: 340, endPoint y: 314, distance: 70.4
click at [326, 382] on section "Kết quả tìm kiếm ( 0 ) Bộ lọc Thuộc VP này Ngày tạo đơn gần nhất No Data 13924_…" at bounding box center [784, 368] width 1568 height 736
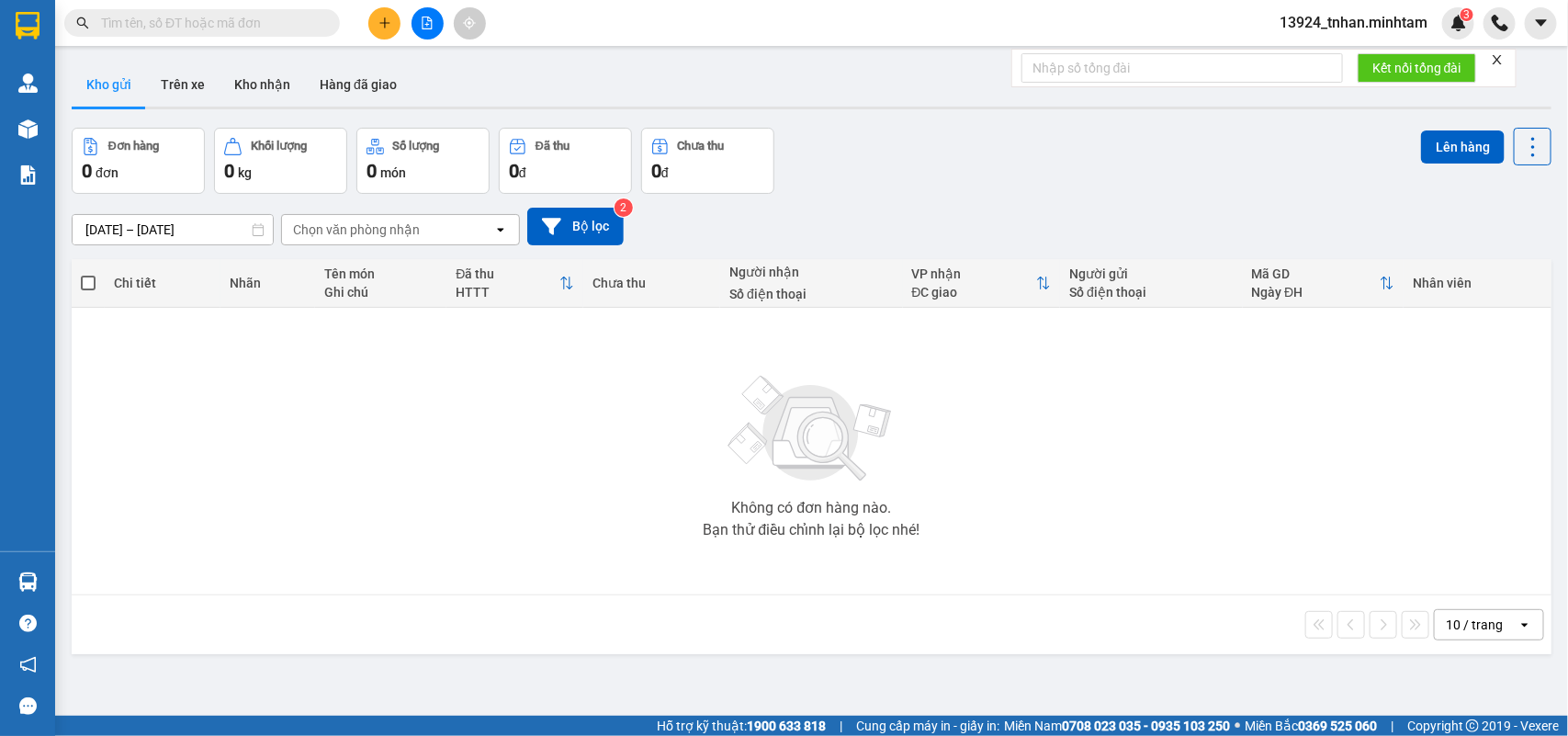
click at [185, 14] on input "text" at bounding box center [209, 22] width 217 height 20
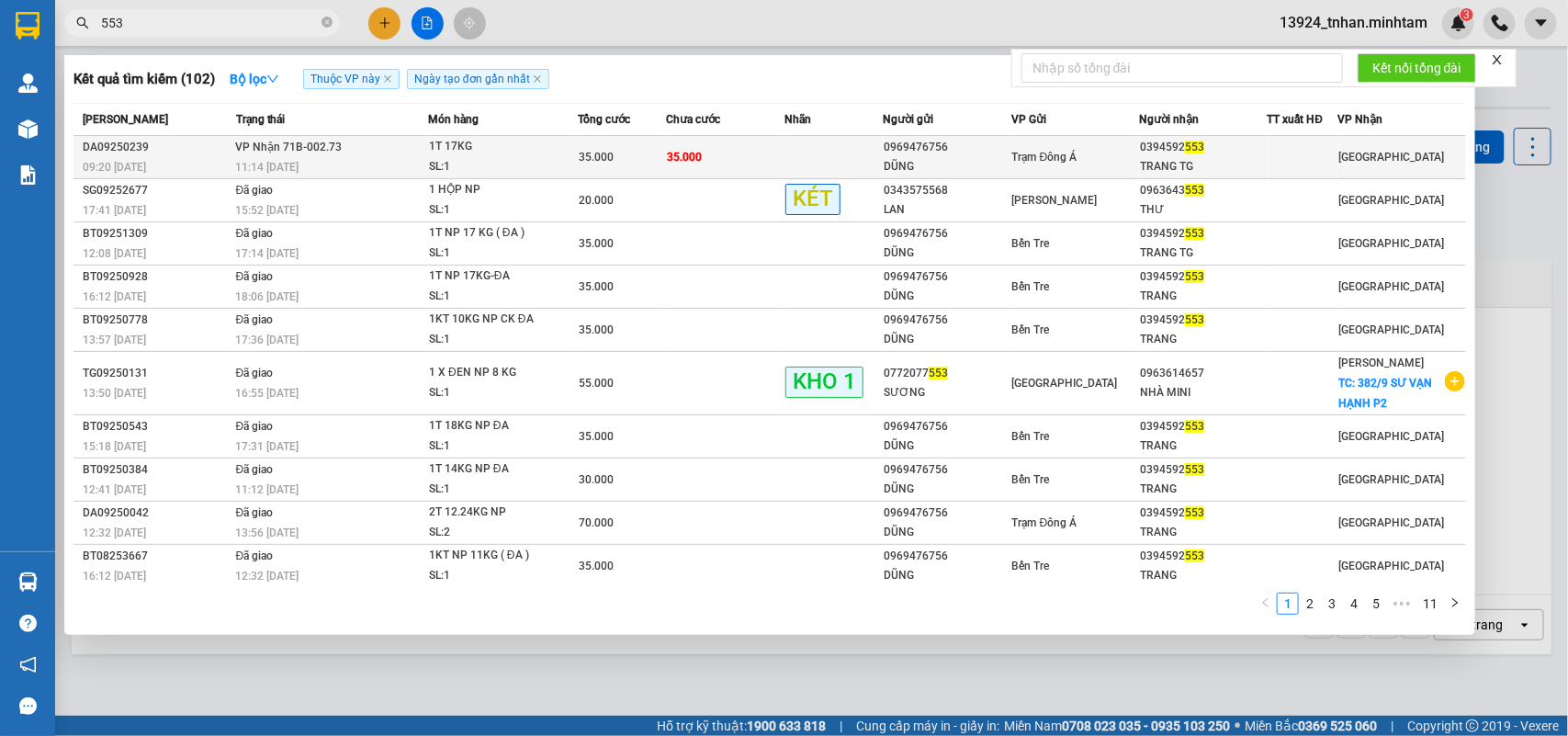
type input "553"
click at [421, 155] on td "VP Nhận 71B-002.73 11:14 [DATE]" at bounding box center [329, 158] width 197 height 43
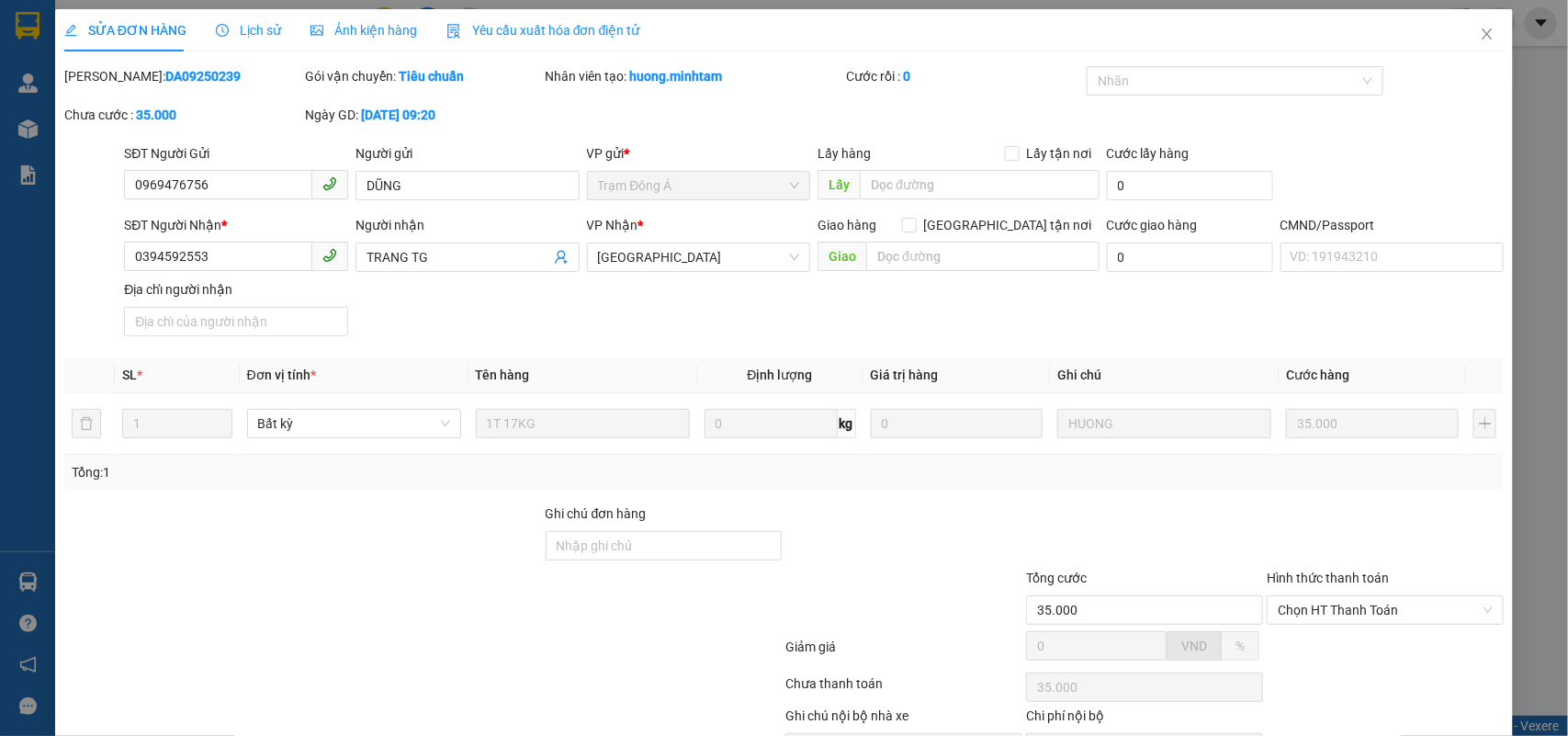
type input "0969476756"
type input "DŨNG"
type input "0394592553"
type input "TRANG TG"
type input "35.000"
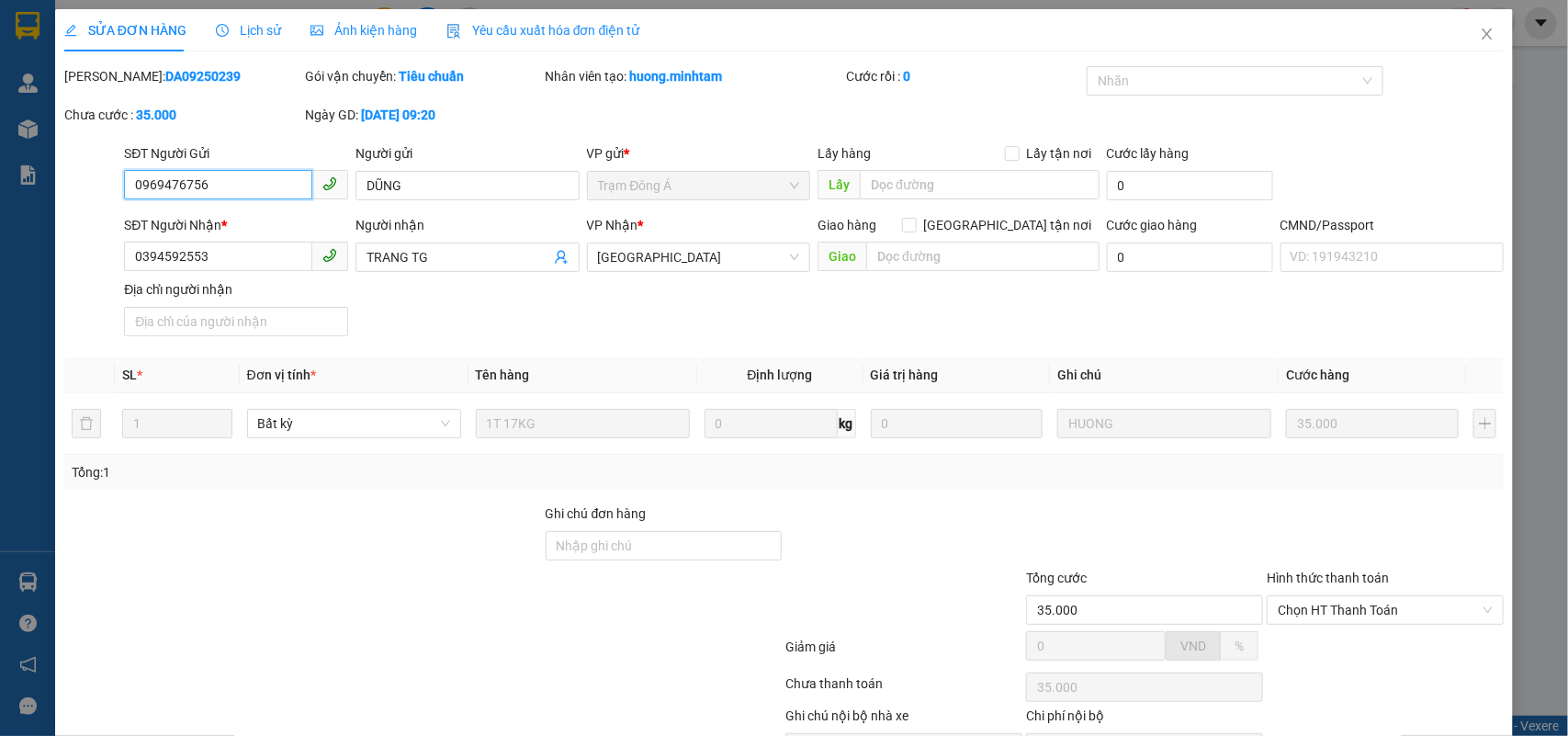
scroll to position [108, 0]
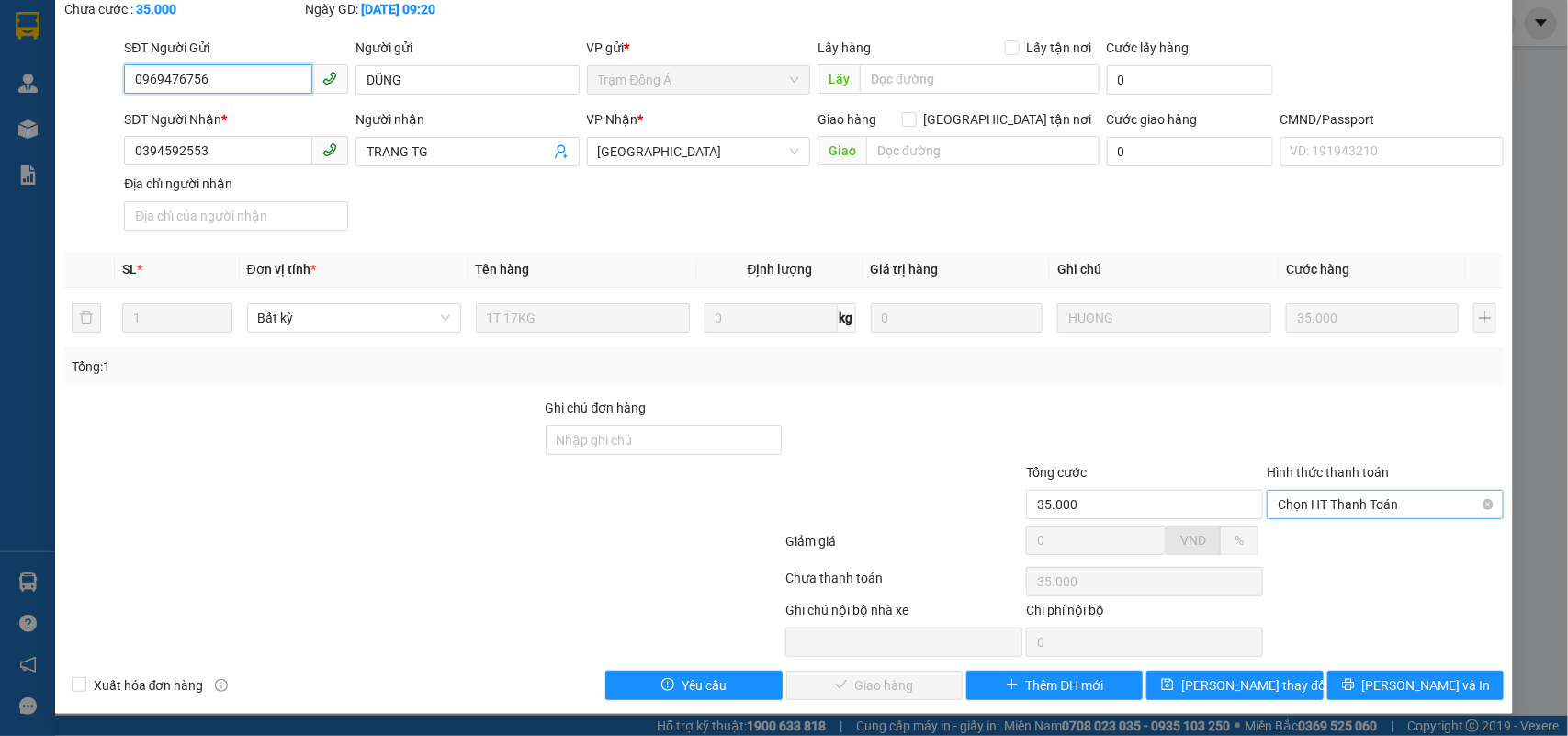
click at [1305, 512] on span "Chọn HT Thanh Toán" at bounding box center [1386, 504] width 215 height 28
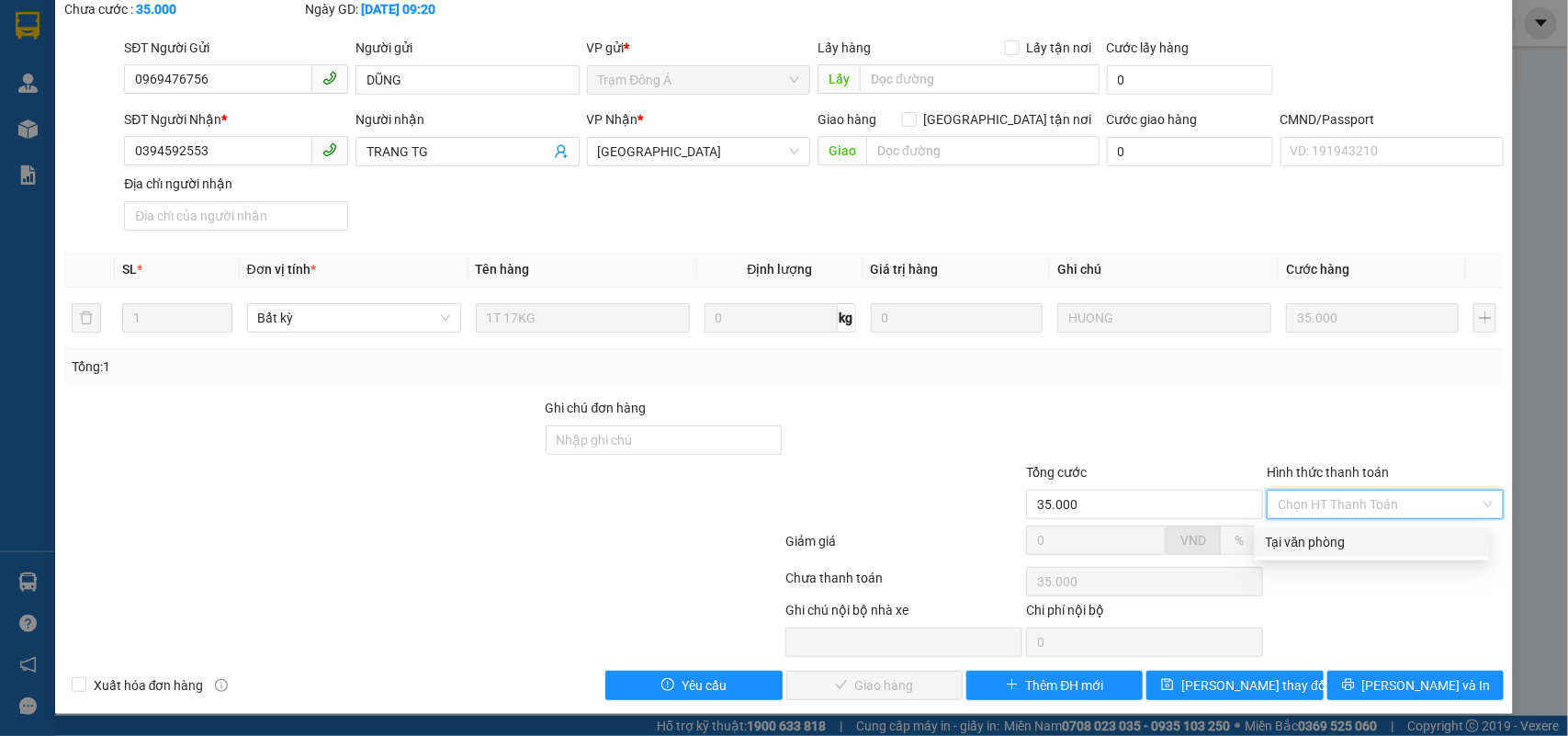
click at [1296, 538] on div "Tại văn phòng" at bounding box center [1371, 542] width 212 height 20
type input "0"
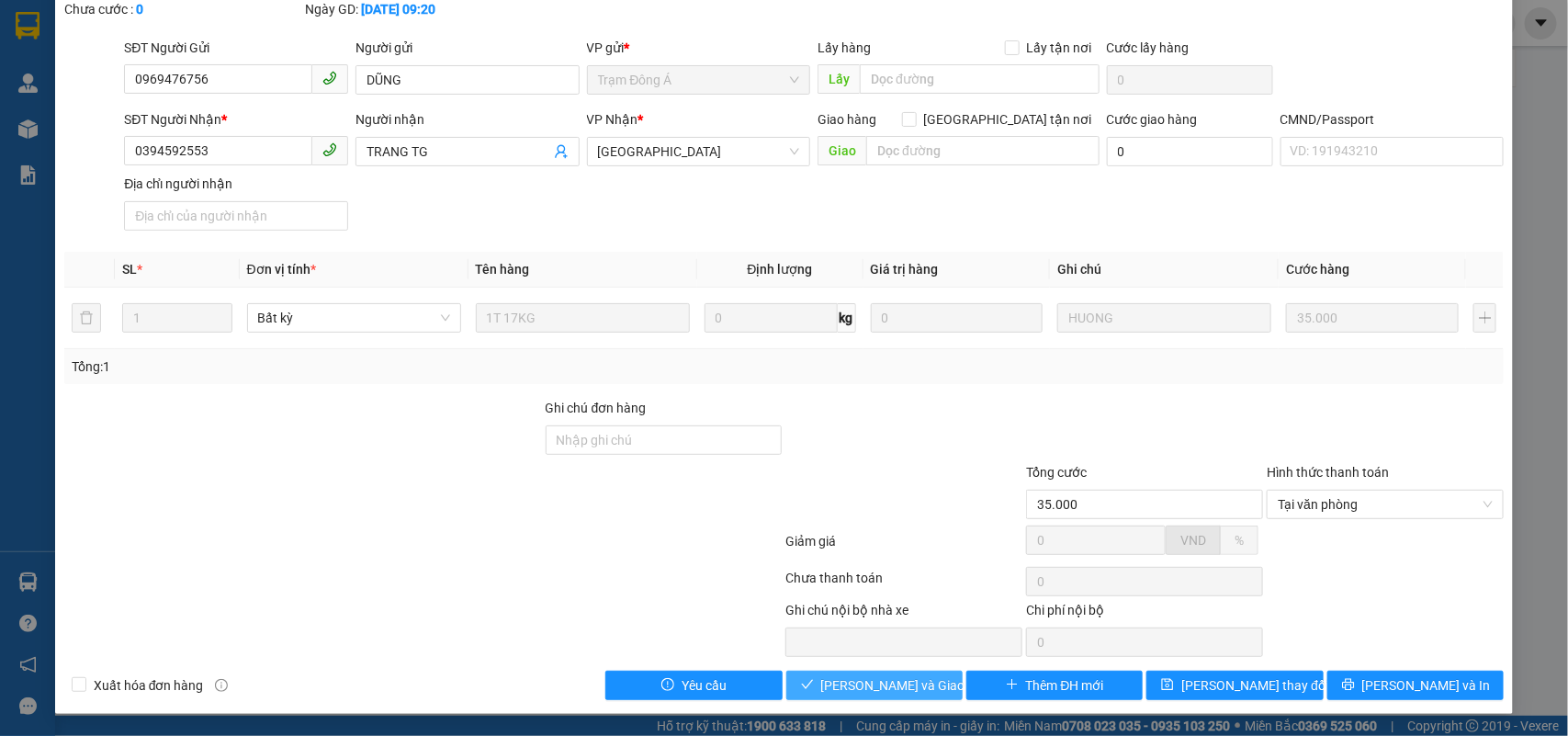
click at [834, 692] on span "[PERSON_NAME] và Giao hàng" at bounding box center [909, 685] width 177 height 20
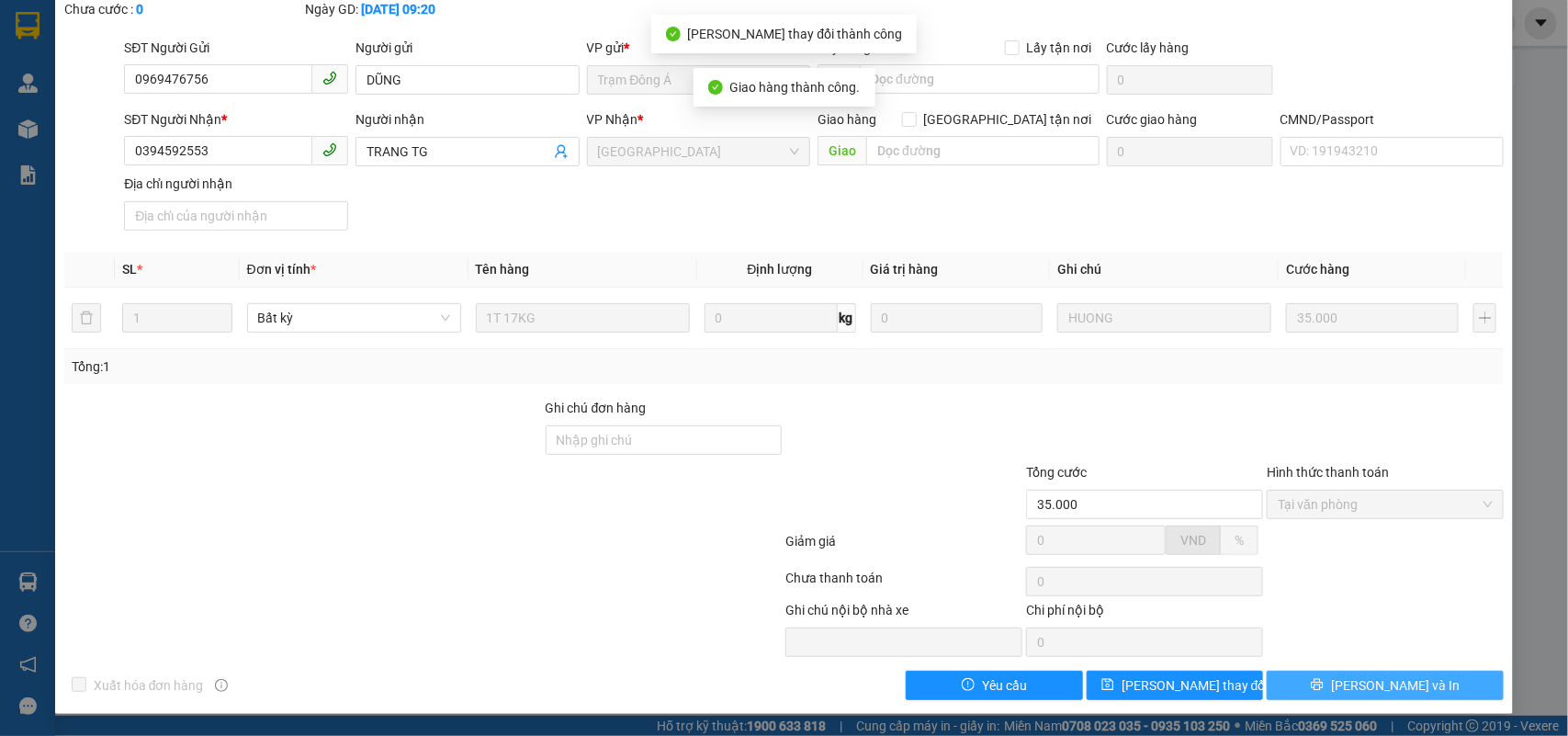
click at [1411, 695] on button "[PERSON_NAME] và In" at bounding box center [1385, 685] width 237 height 30
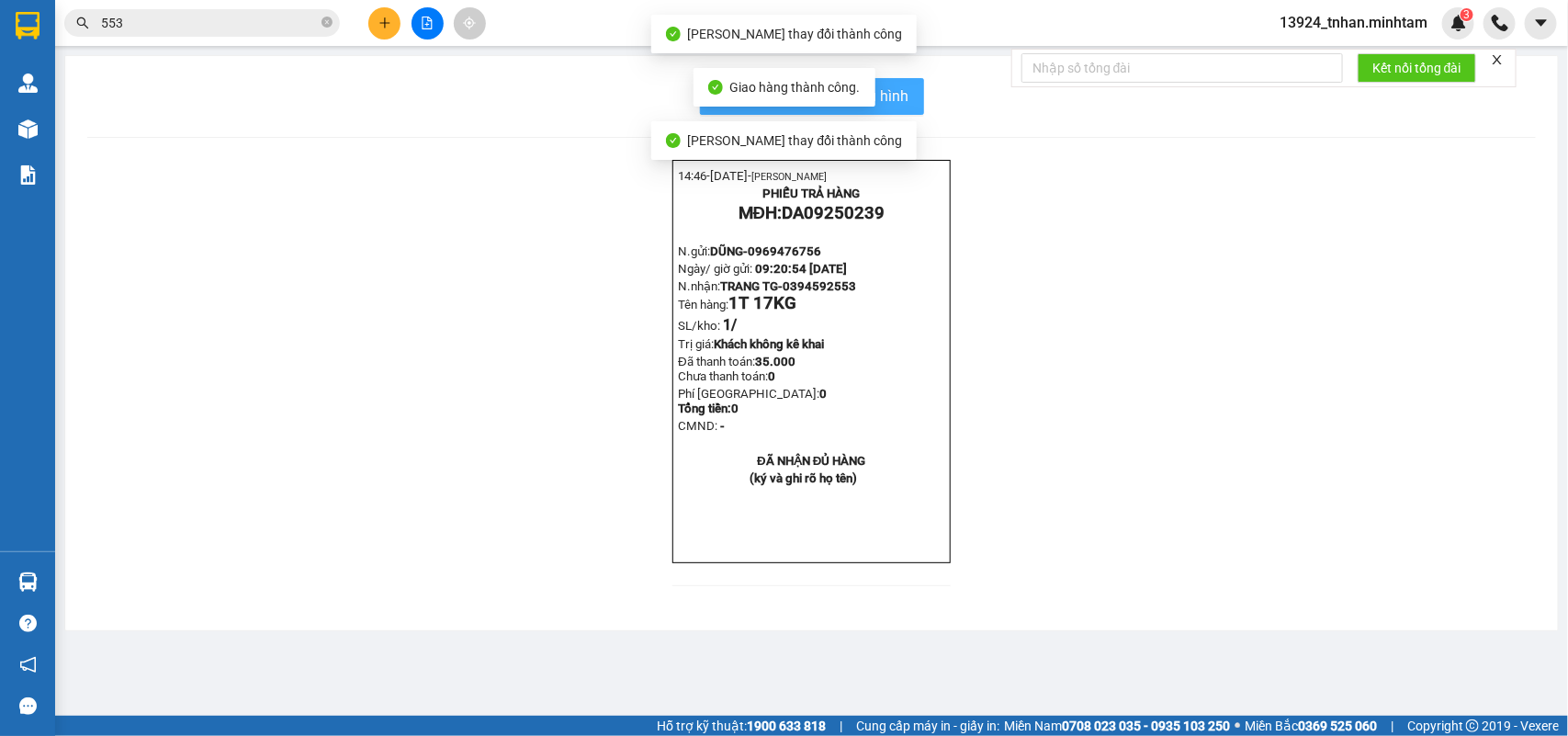
click at [902, 97] on span "In mẫu biên lai tự cấu hình" at bounding box center [823, 96] width 173 height 23
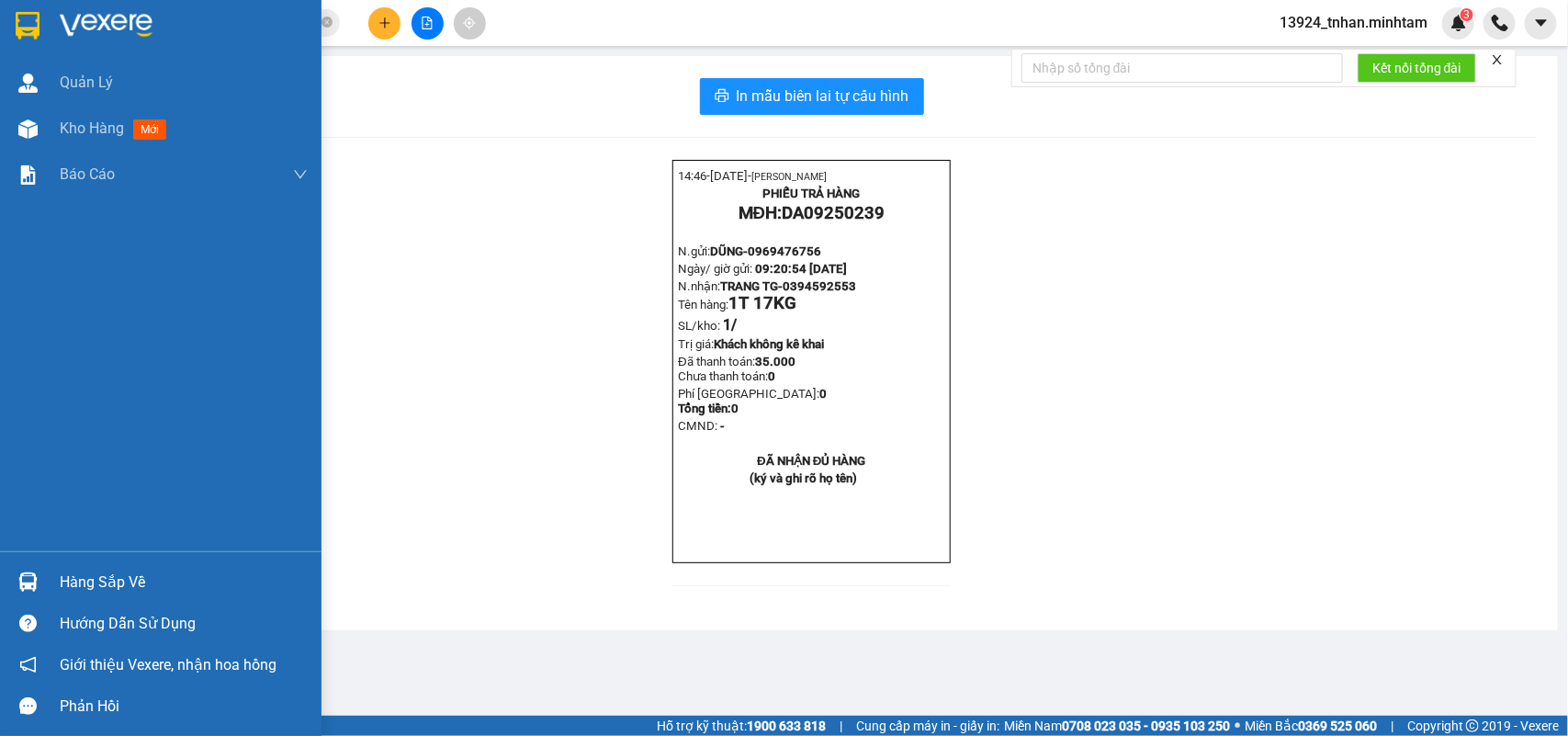
click at [98, 571] on div "Hàng sắp về" at bounding box center [183, 582] width 248 height 28
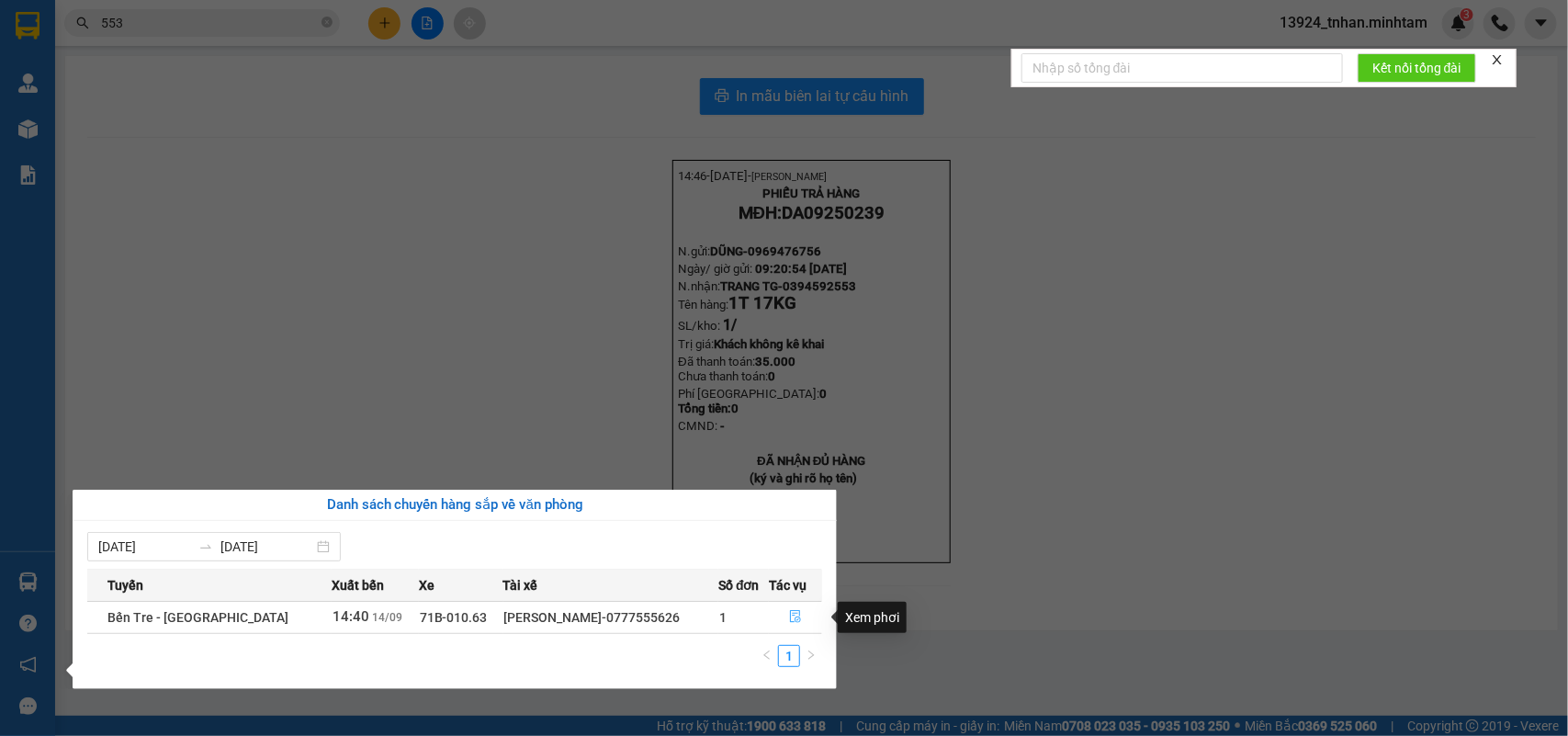
click at [797, 604] on button "button" at bounding box center [796, 618] width 52 height 30
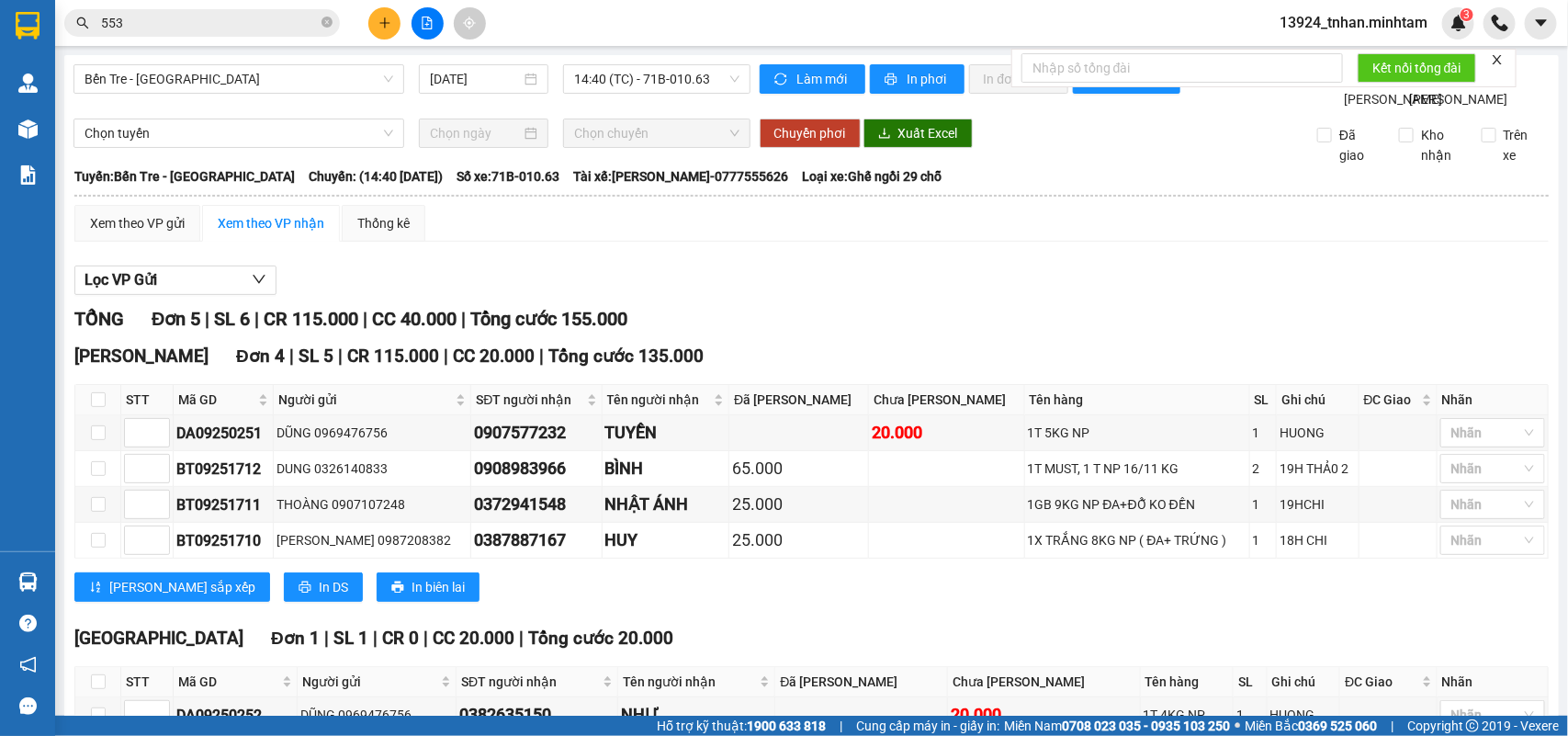
scroll to position [159, 0]
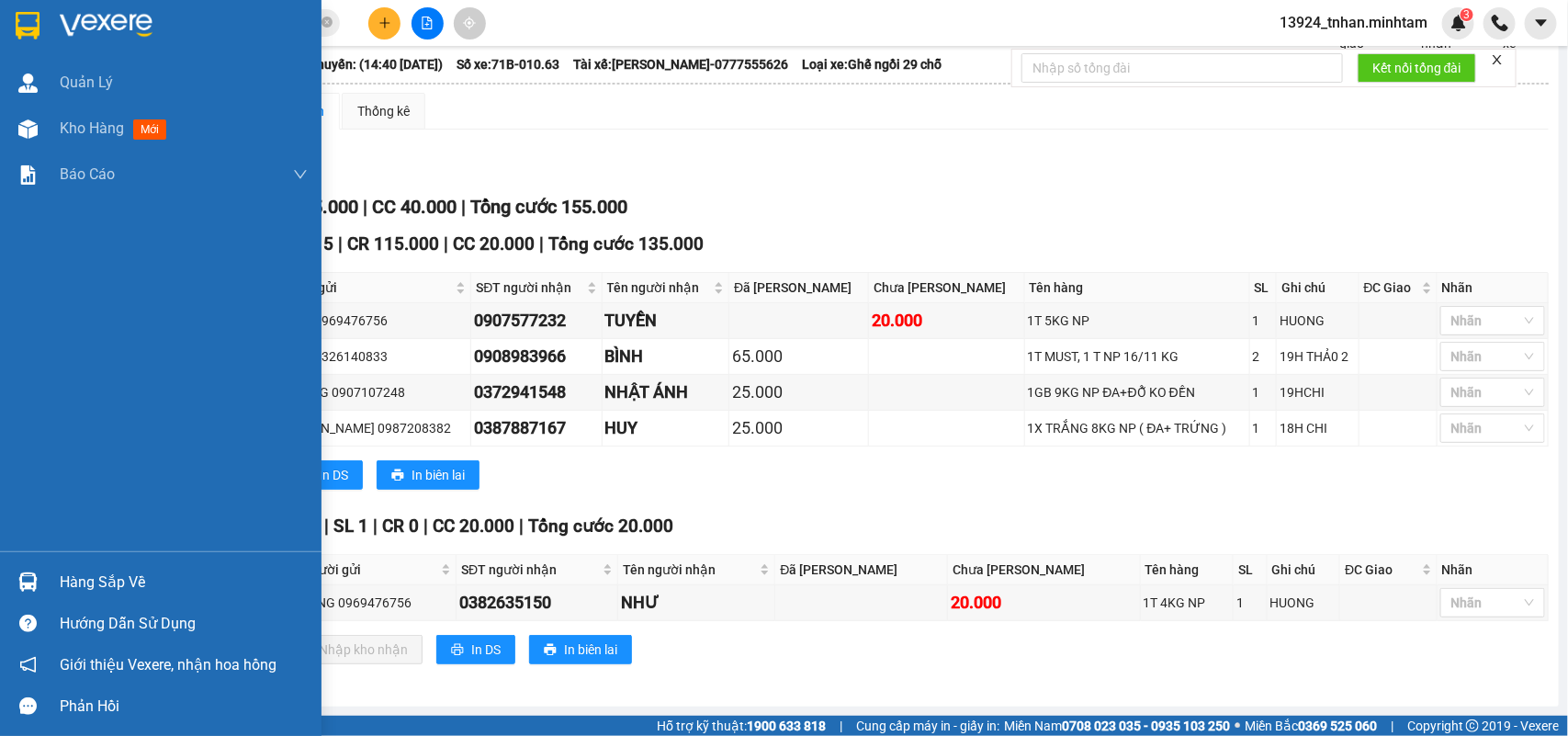
click at [14, 579] on div at bounding box center [27, 581] width 32 height 32
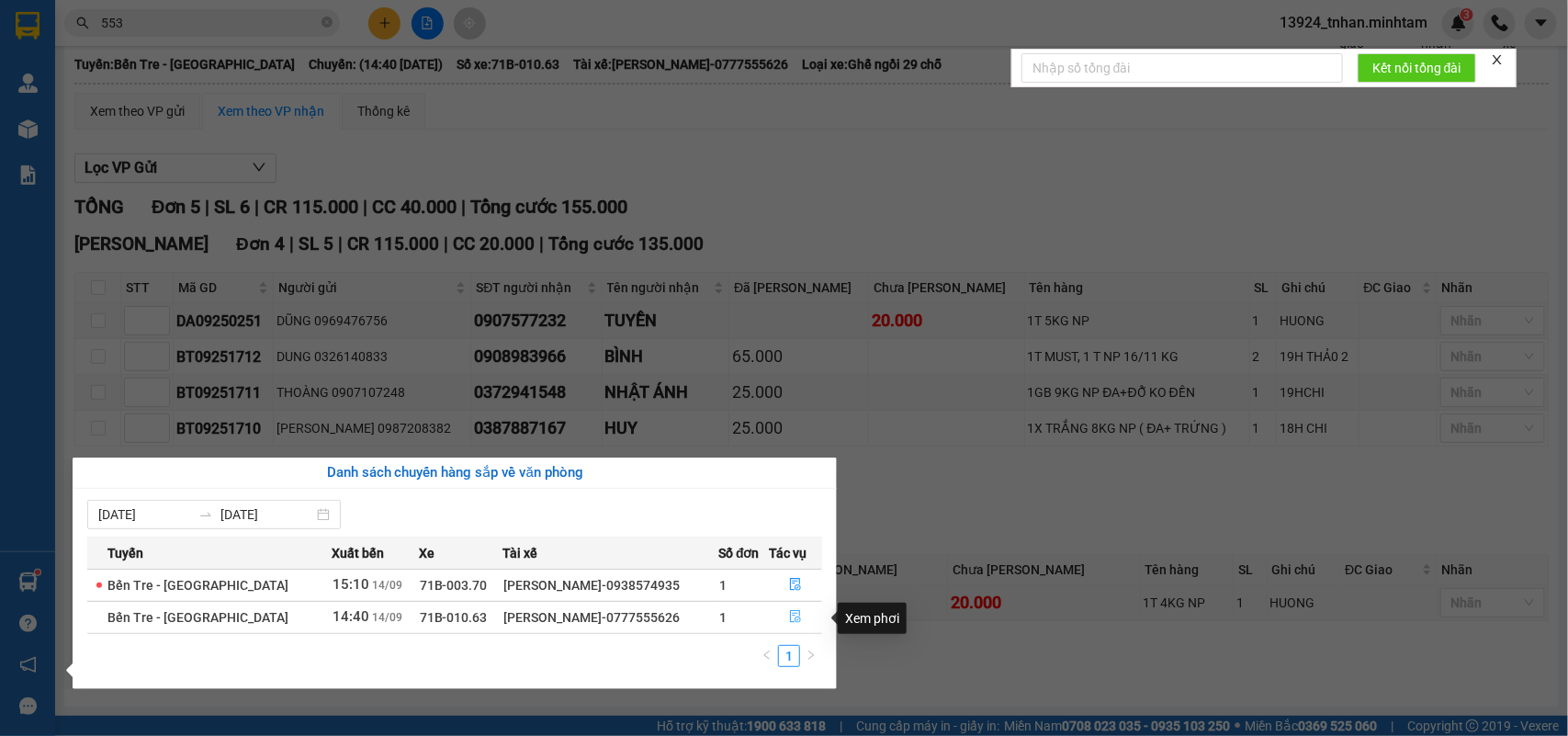
click at [805, 614] on button "button" at bounding box center [796, 618] width 52 height 30
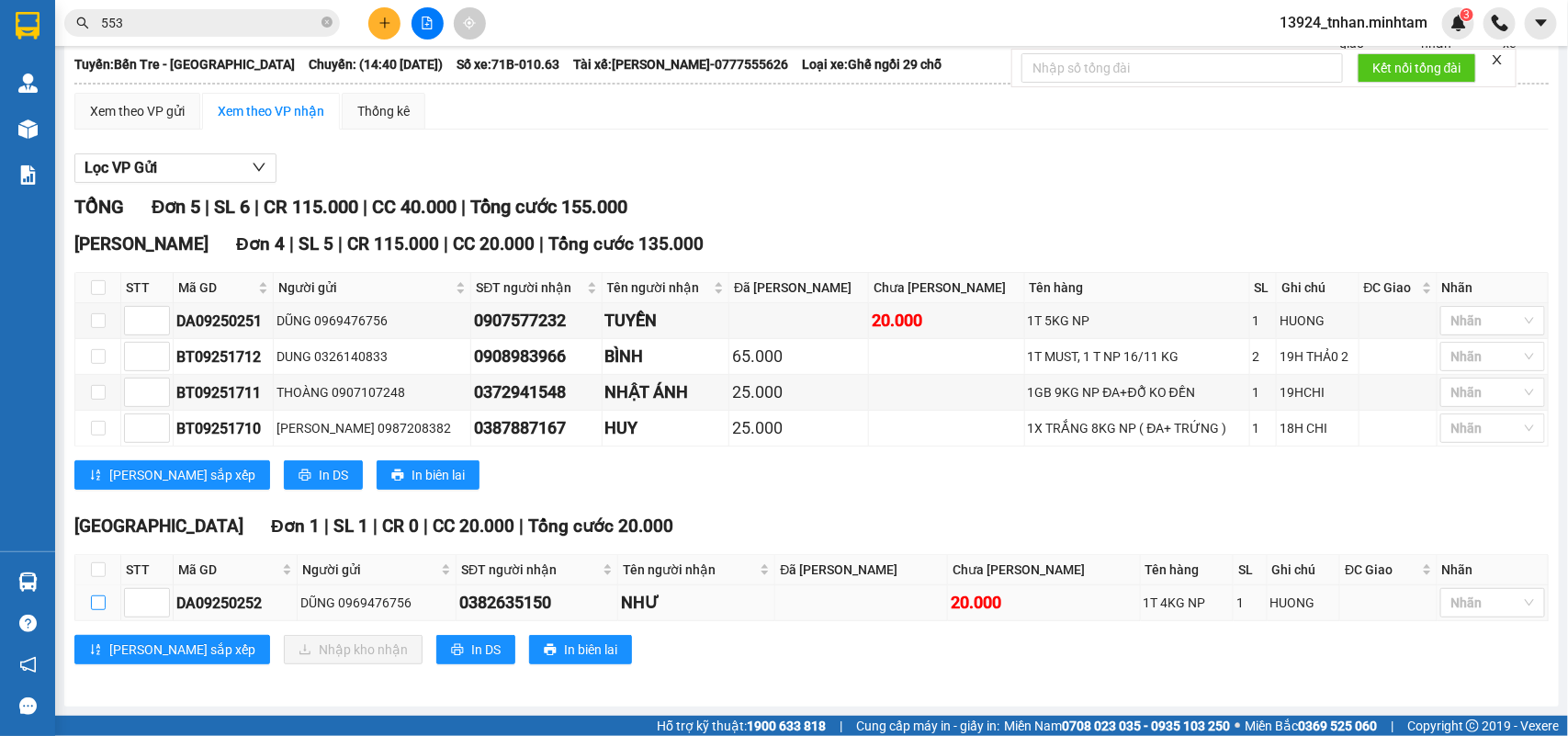
click at [99, 601] on input "checkbox" at bounding box center [98, 602] width 14 height 14
checkbox input "true"
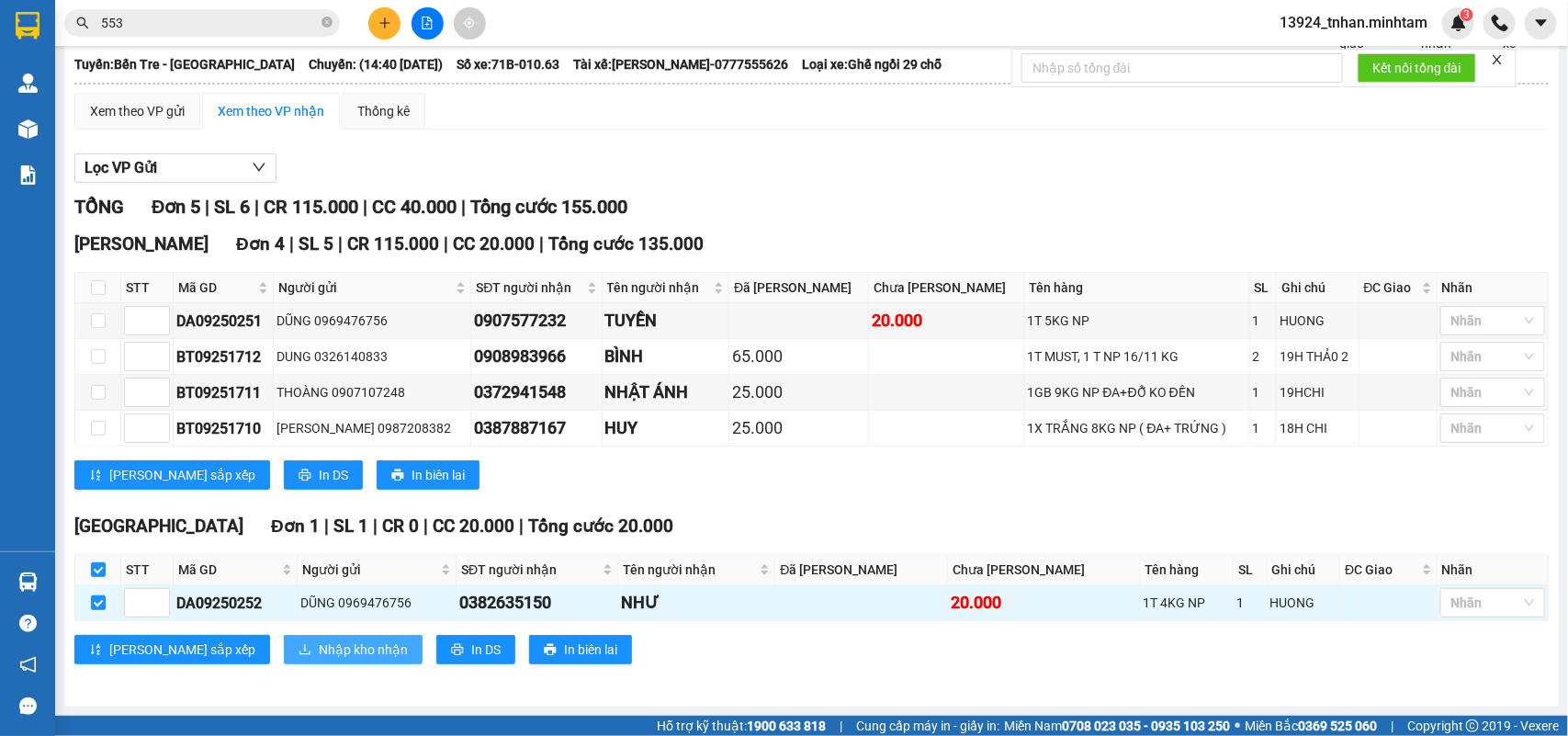
click at [319, 642] on span "Nhập kho nhận" at bounding box center [363, 650] width 89 height 20
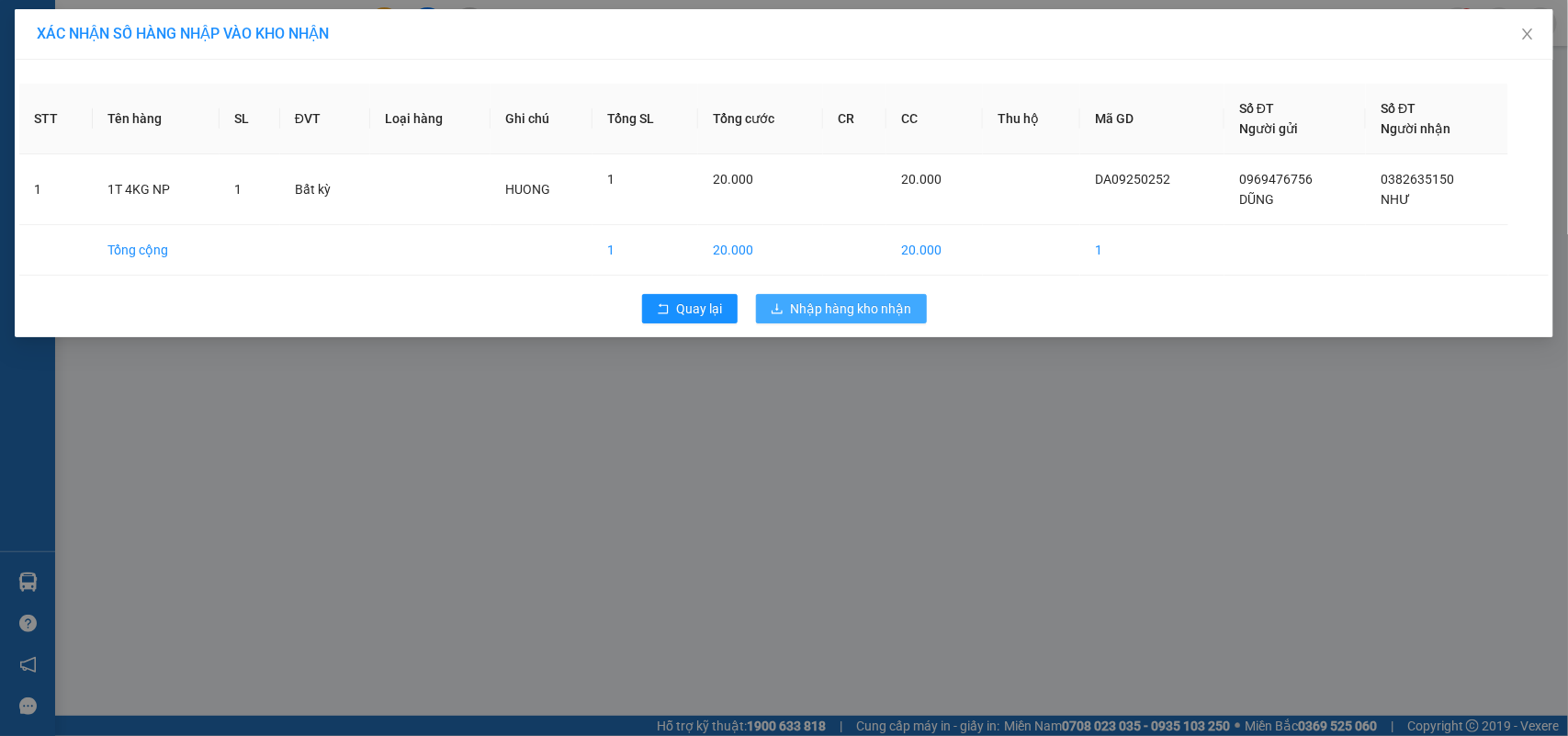
click at [878, 317] on span "Nhập hàng kho nhận" at bounding box center [852, 308] width 121 height 20
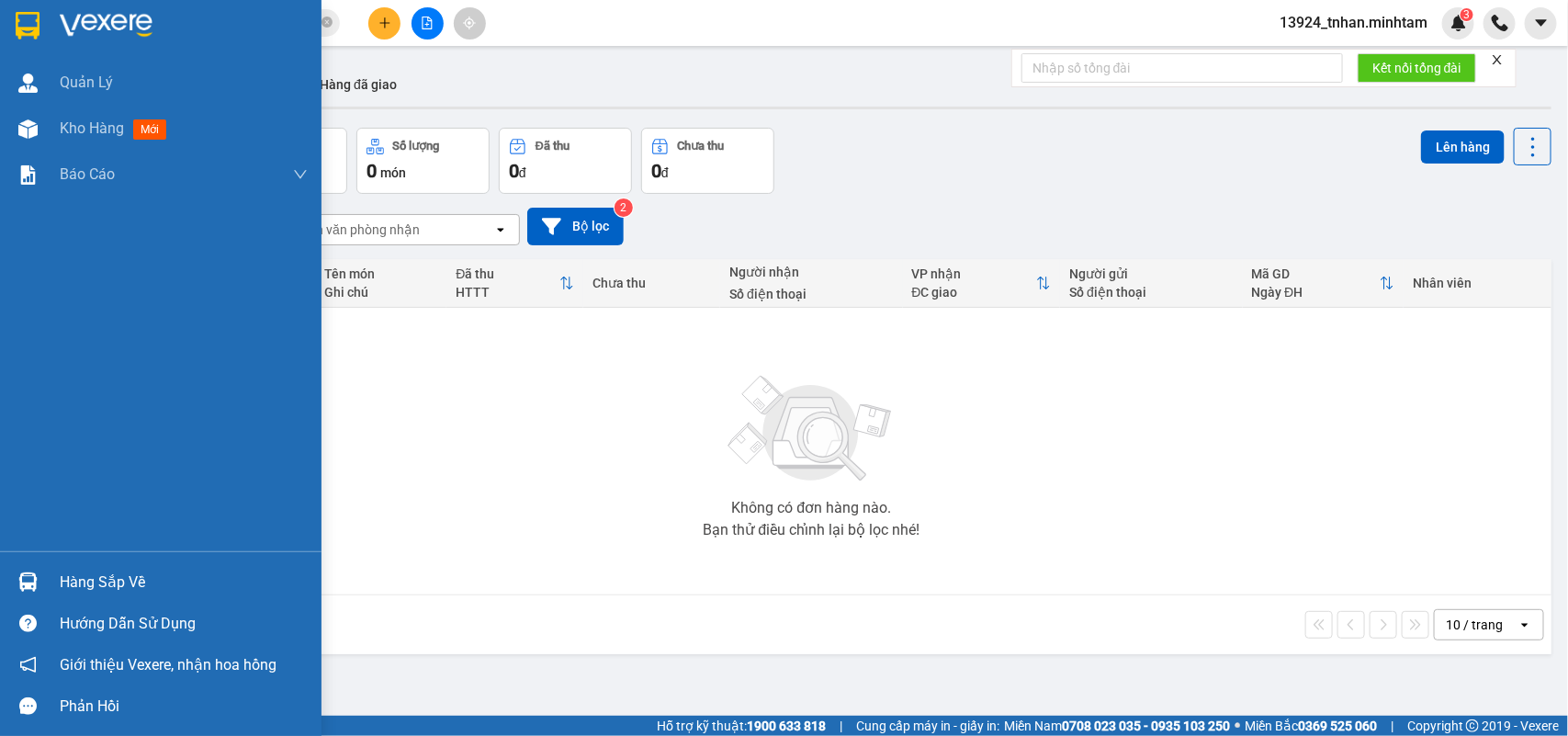
click at [64, 562] on div "Hàng sắp về" at bounding box center [160, 582] width 322 height 41
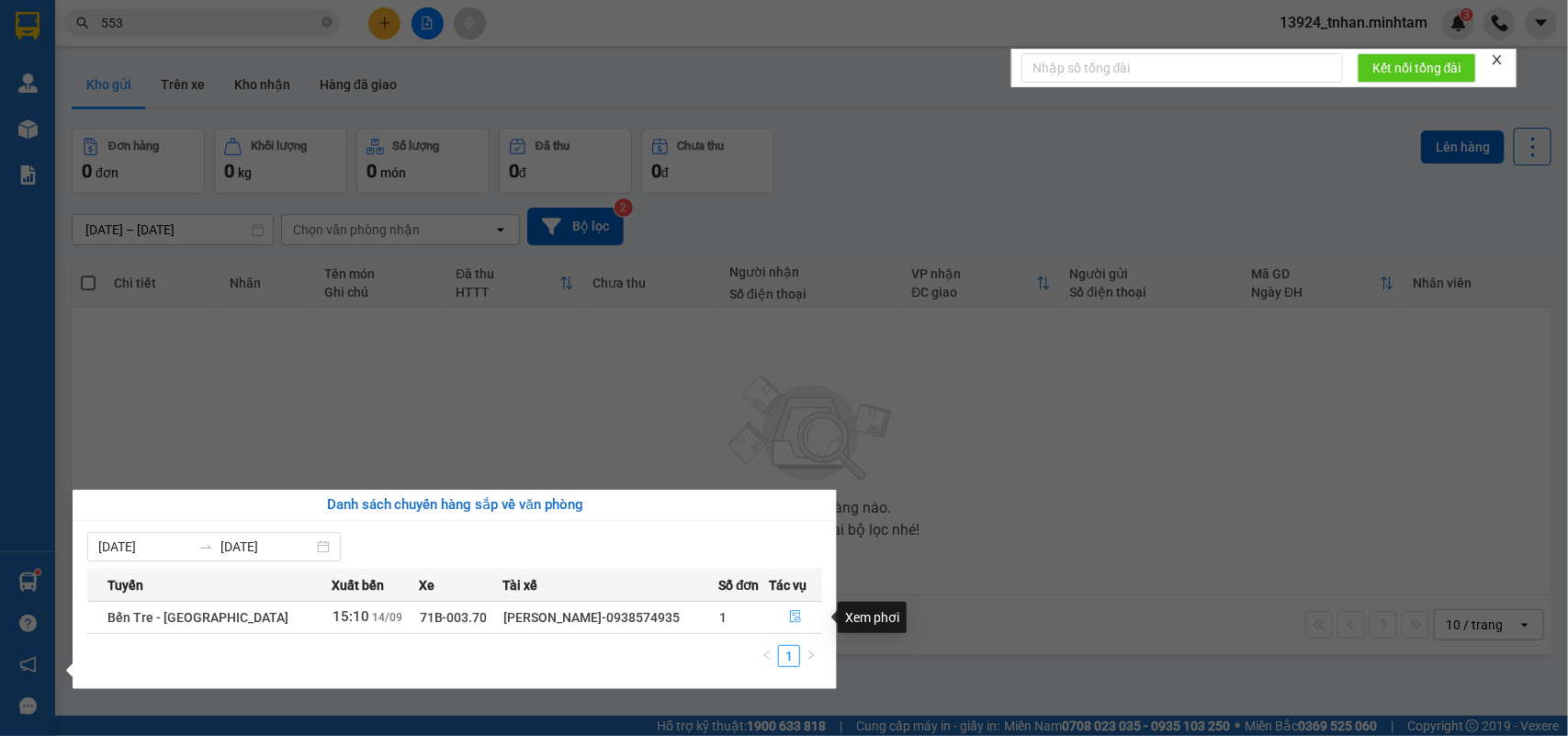
click at [816, 616] on button "button" at bounding box center [796, 618] width 52 height 30
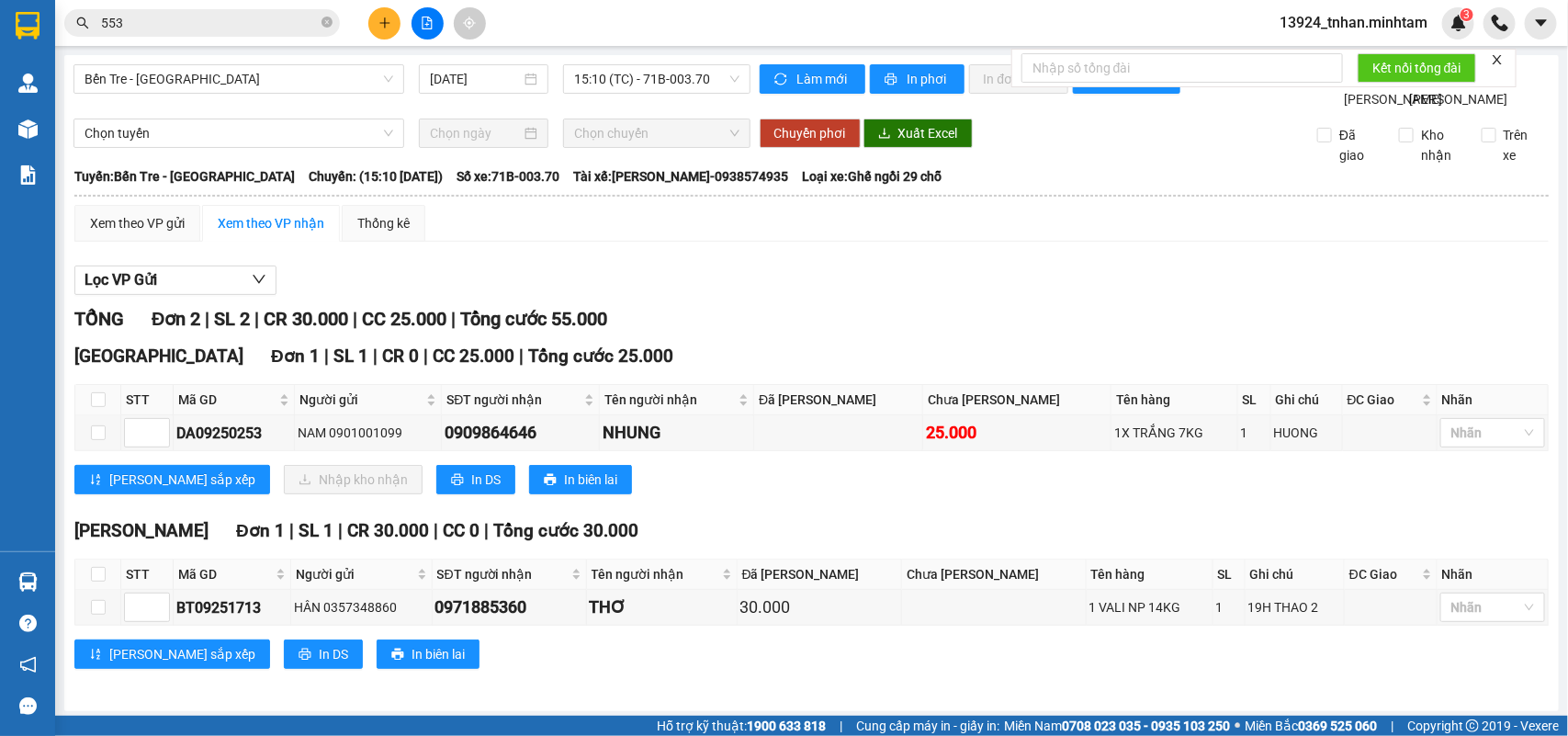
scroll to position [49, 0]
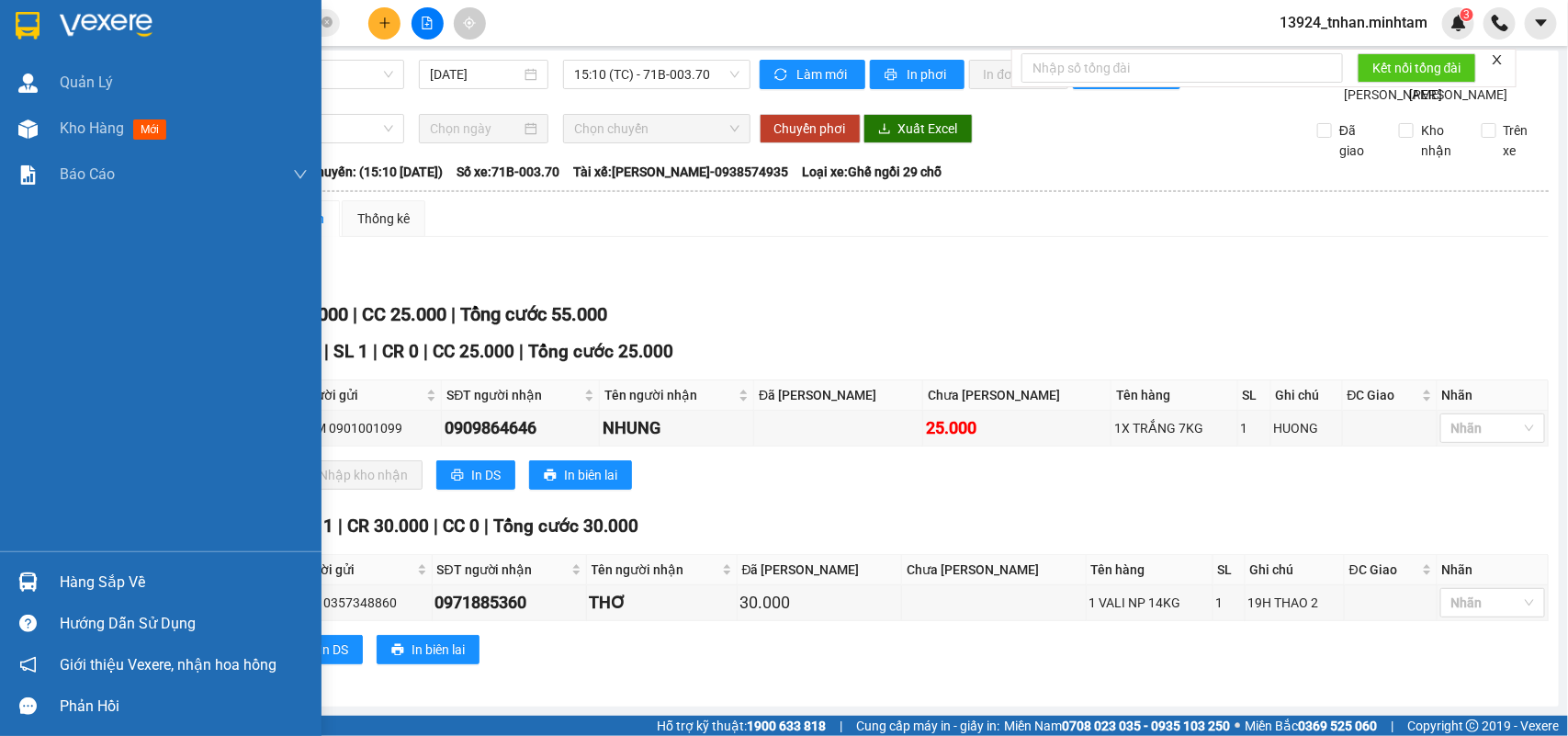
click at [5, 11] on div at bounding box center [160, 30] width 322 height 60
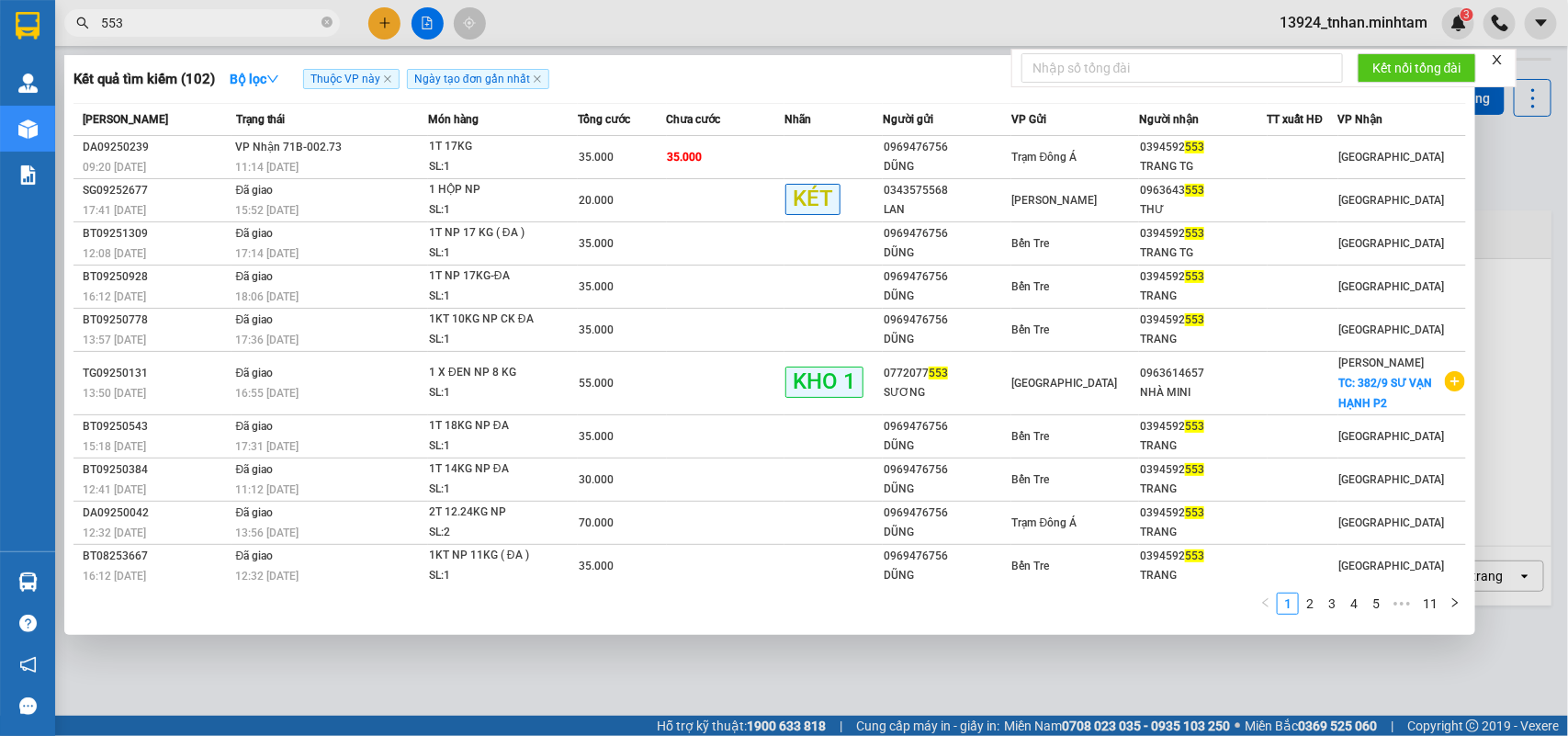
click at [319, 16] on span "553" at bounding box center [202, 23] width 276 height 28
drag, startPoint x: 326, startPoint y: 25, endPoint x: 323, endPoint y: 11, distance: 14.3
click at [326, 24] on icon "close-circle" at bounding box center [326, 21] width 11 height 11
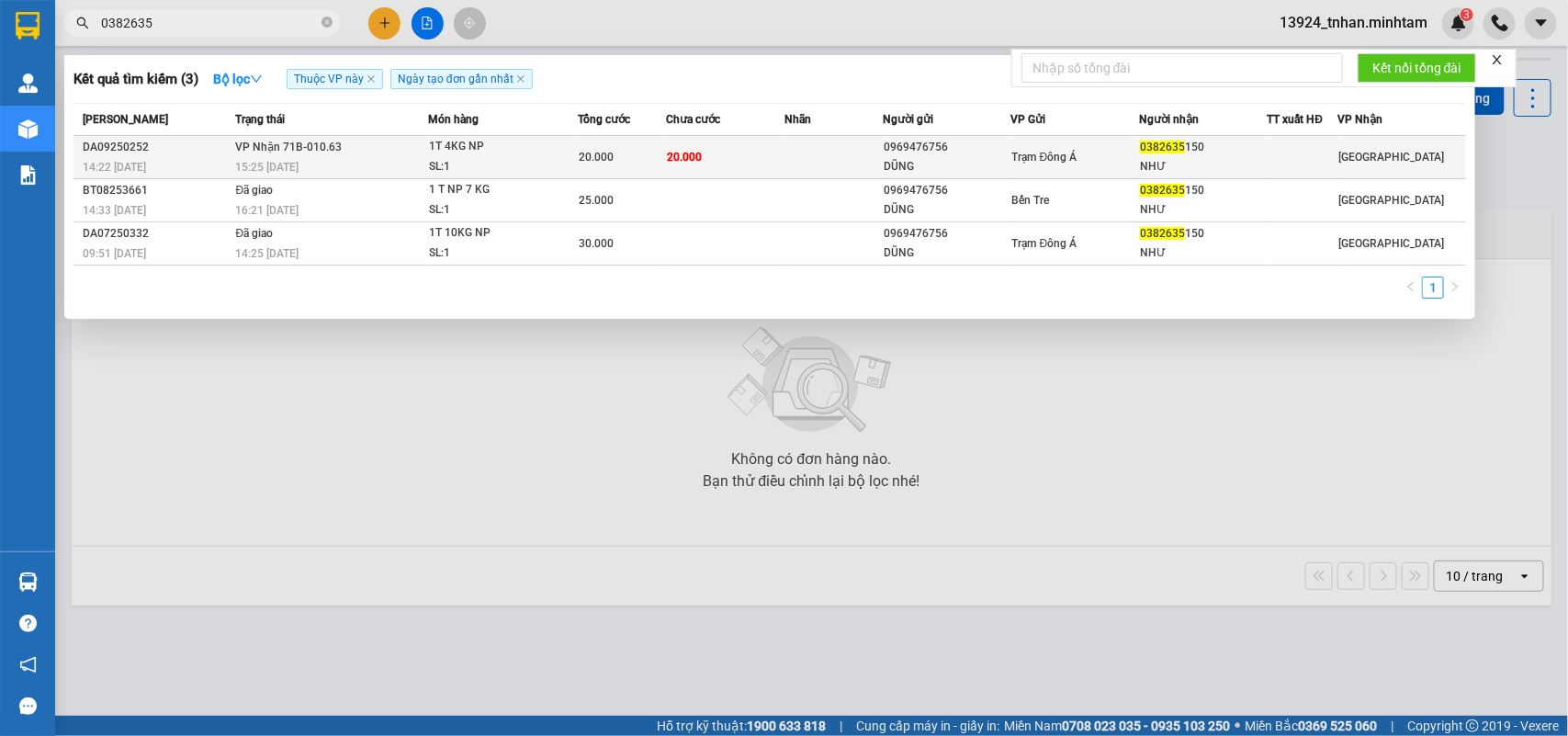
type input "0382635"
click at [879, 150] on td at bounding box center [833, 158] width 98 height 43
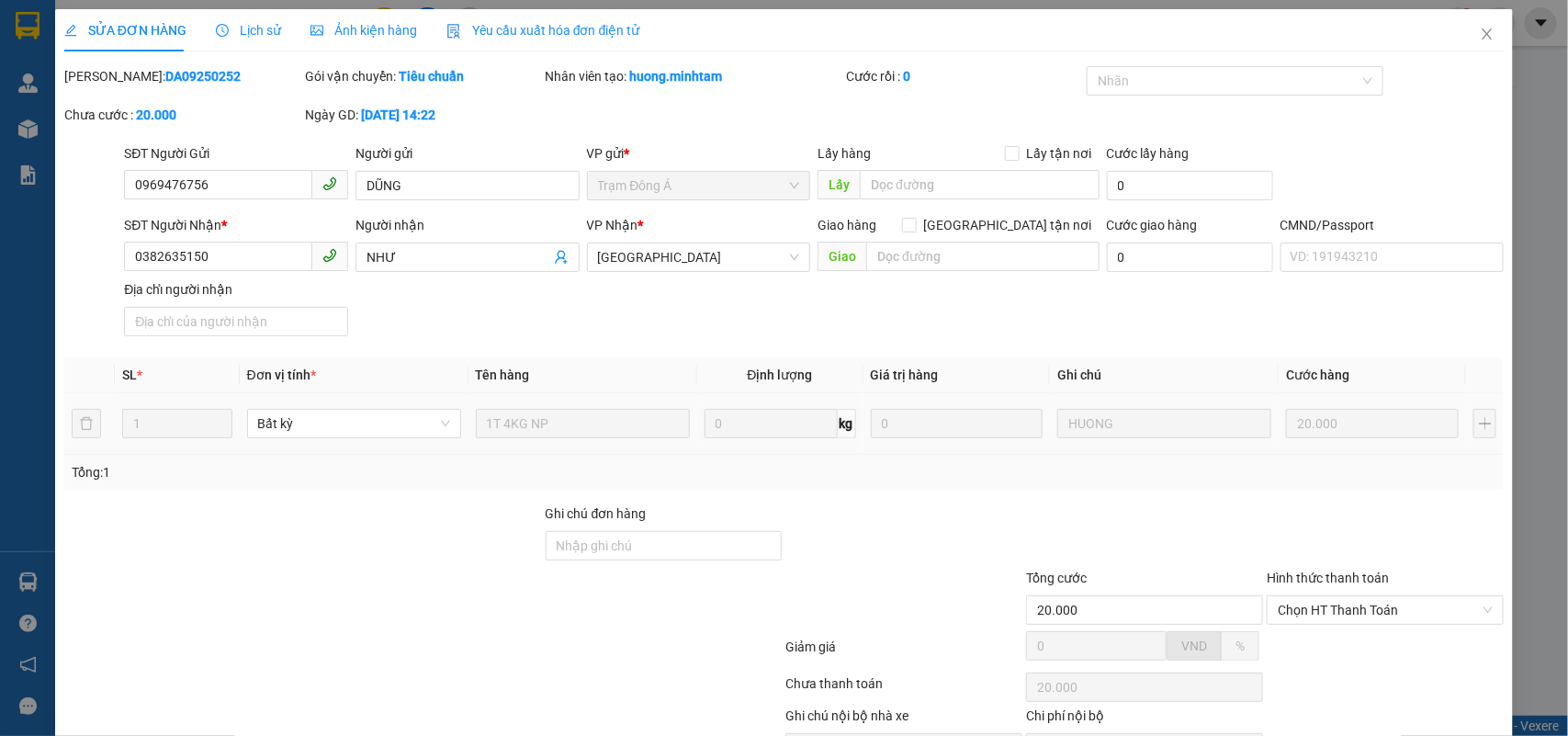
type input "0969476756"
type input "DŨNG"
type input "0382635150"
type input "NHƯ"
type input "20.000"
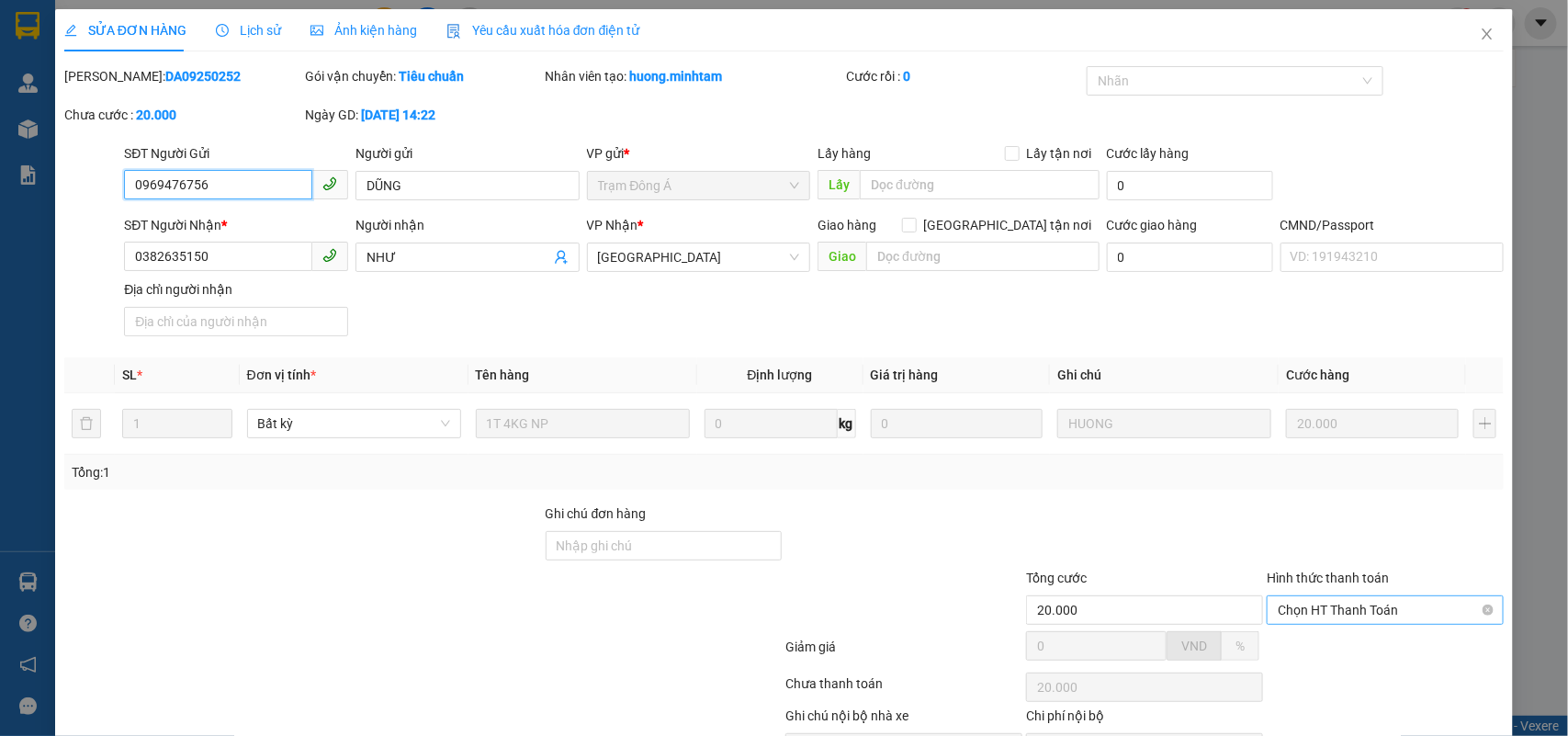
scroll to position [108, 0]
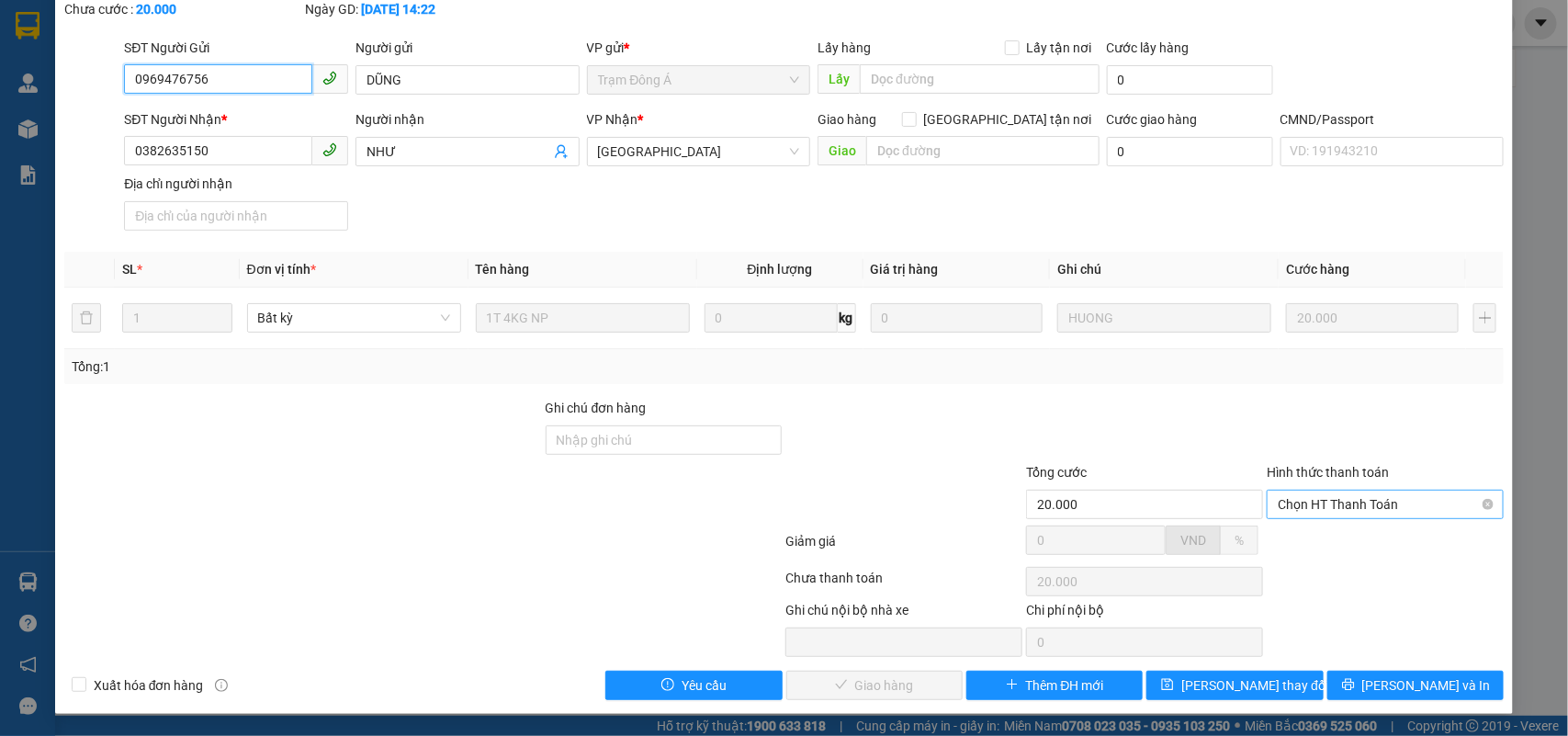
click at [1365, 503] on span "Chọn HT Thanh Toán" at bounding box center [1386, 504] width 215 height 28
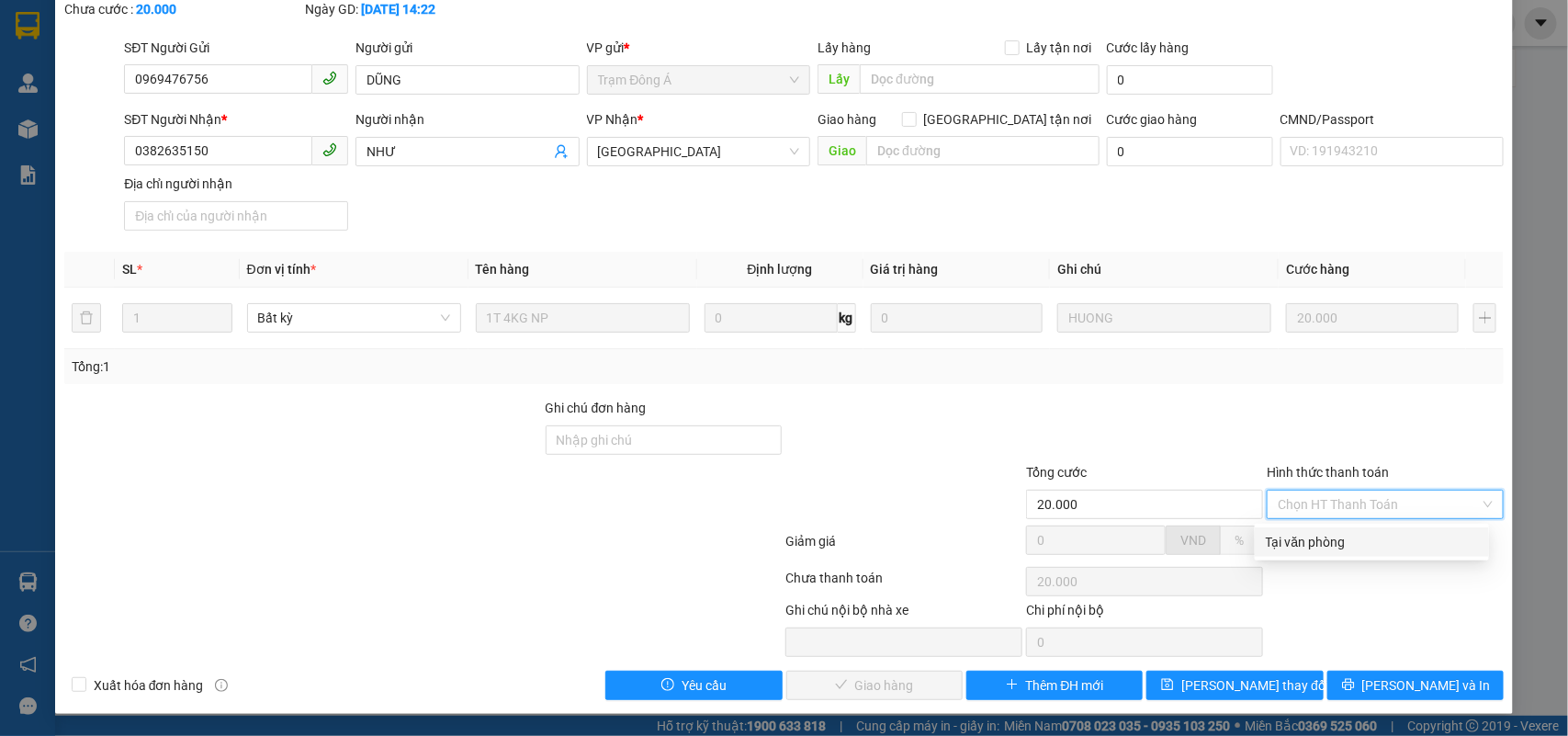
drag, startPoint x: 1300, startPoint y: 535, endPoint x: 947, endPoint y: 631, distance: 365.8
click at [1298, 536] on div "Tại văn phòng" at bounding box center [1371, 542] width 212 height 20
type input "0"
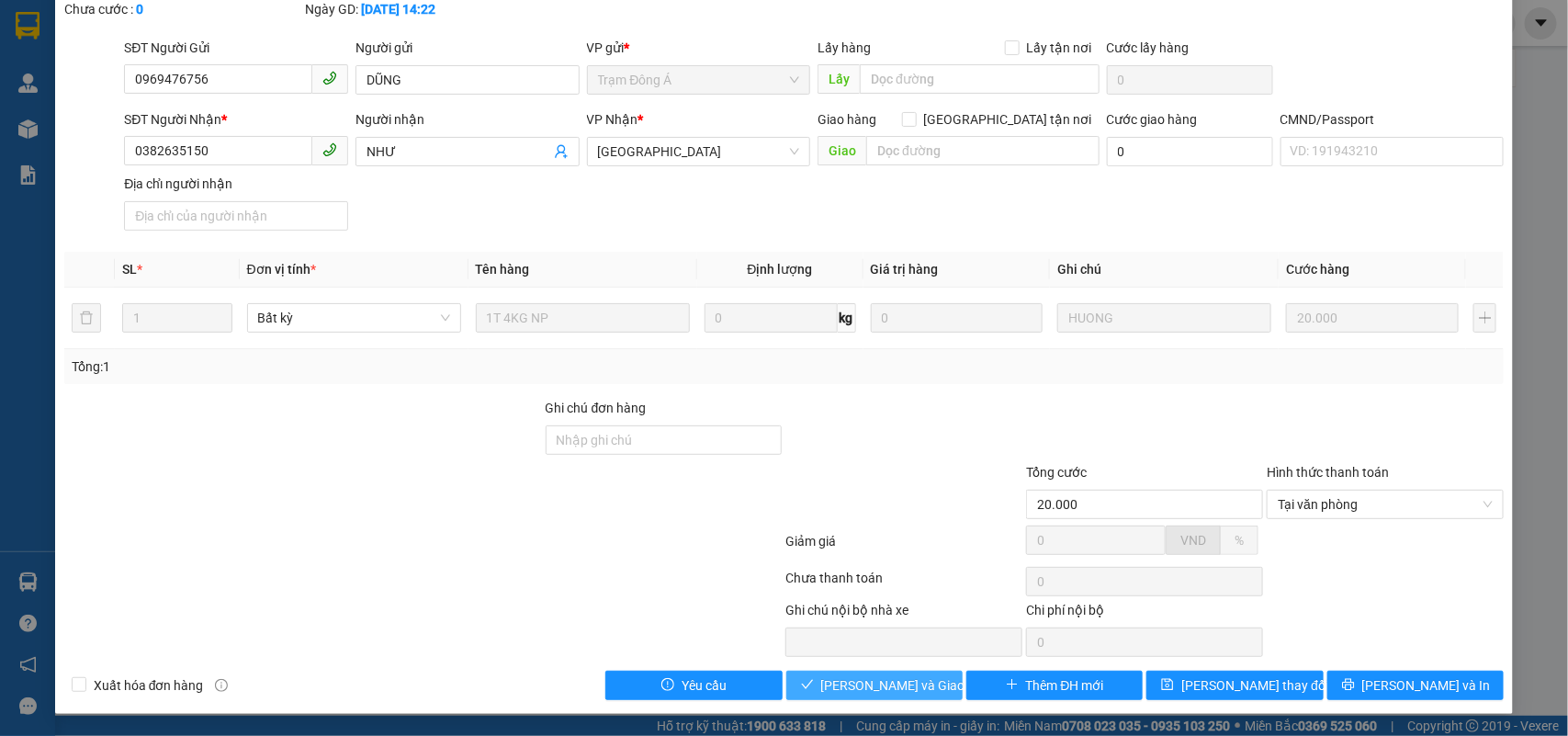
click at [884, 674] on button "[PERSON_NAME] và Giao hàng" at bounding box center [875, 685] width 177 height 30
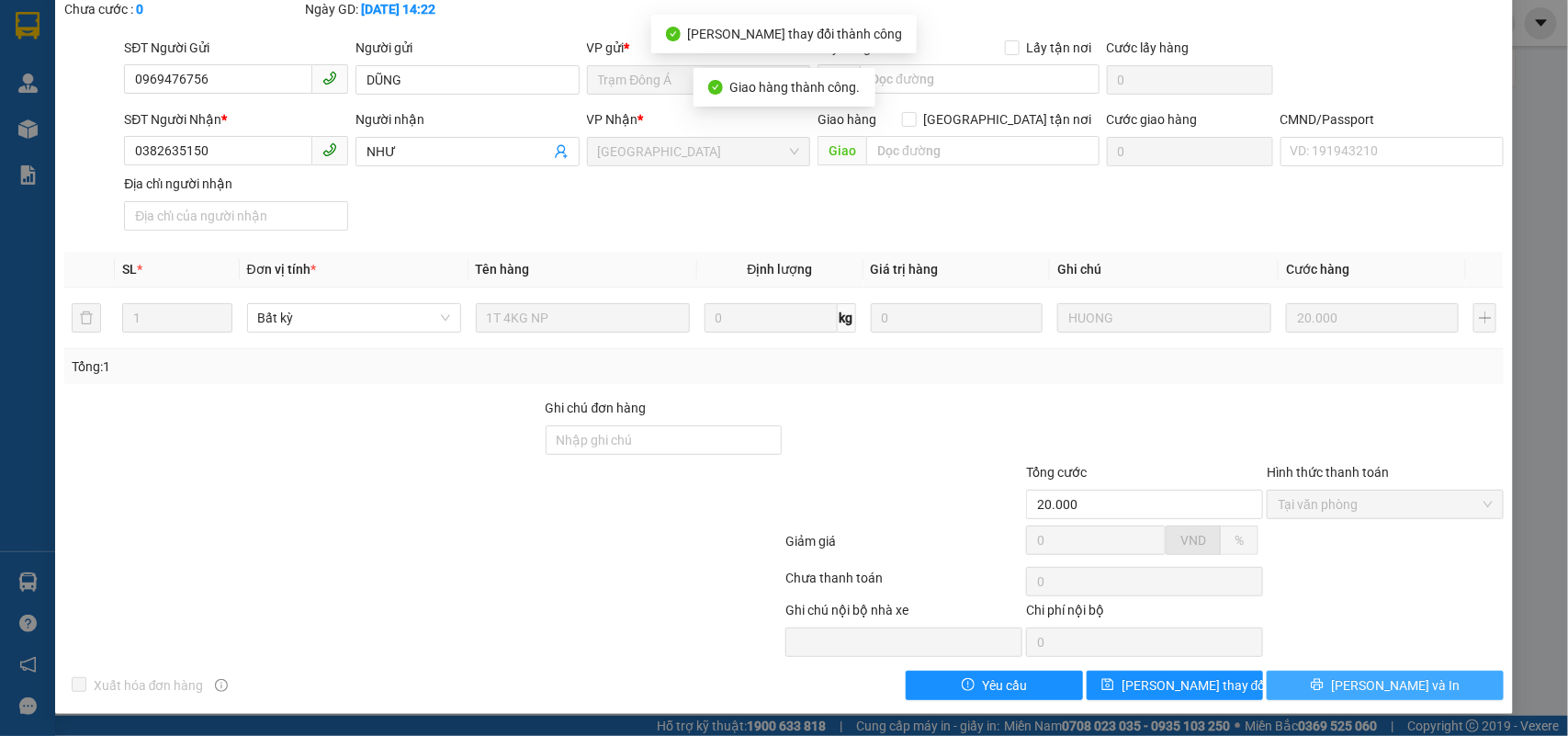
click at [1407, 683] on button "[PERSON_NAME] và In" at bounding box center [1385, 685] width 237 height 30
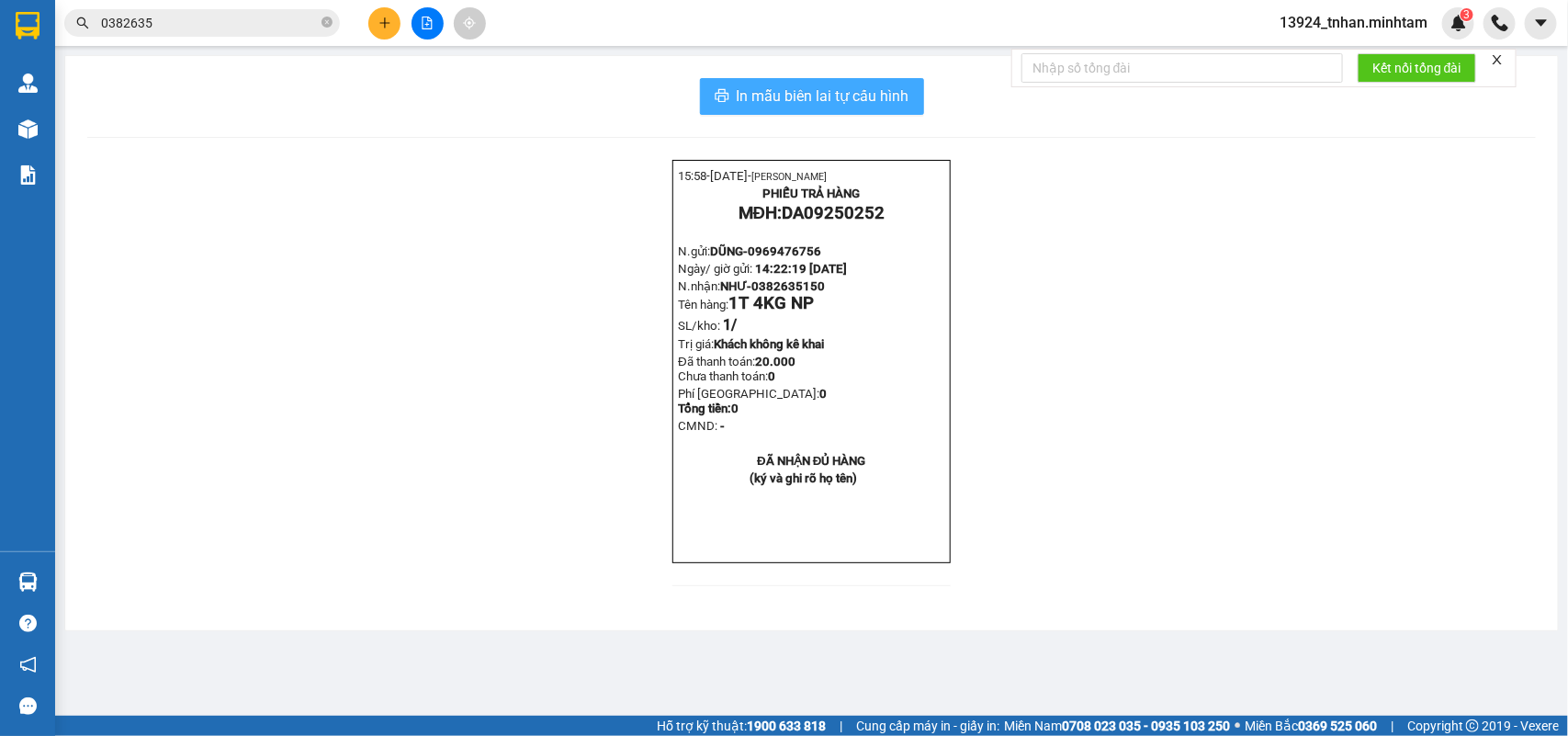
click at [804, 86] on span "In mẫu biên lai tự cấu hình" at bounding box center [823, 96] width 173 height 23
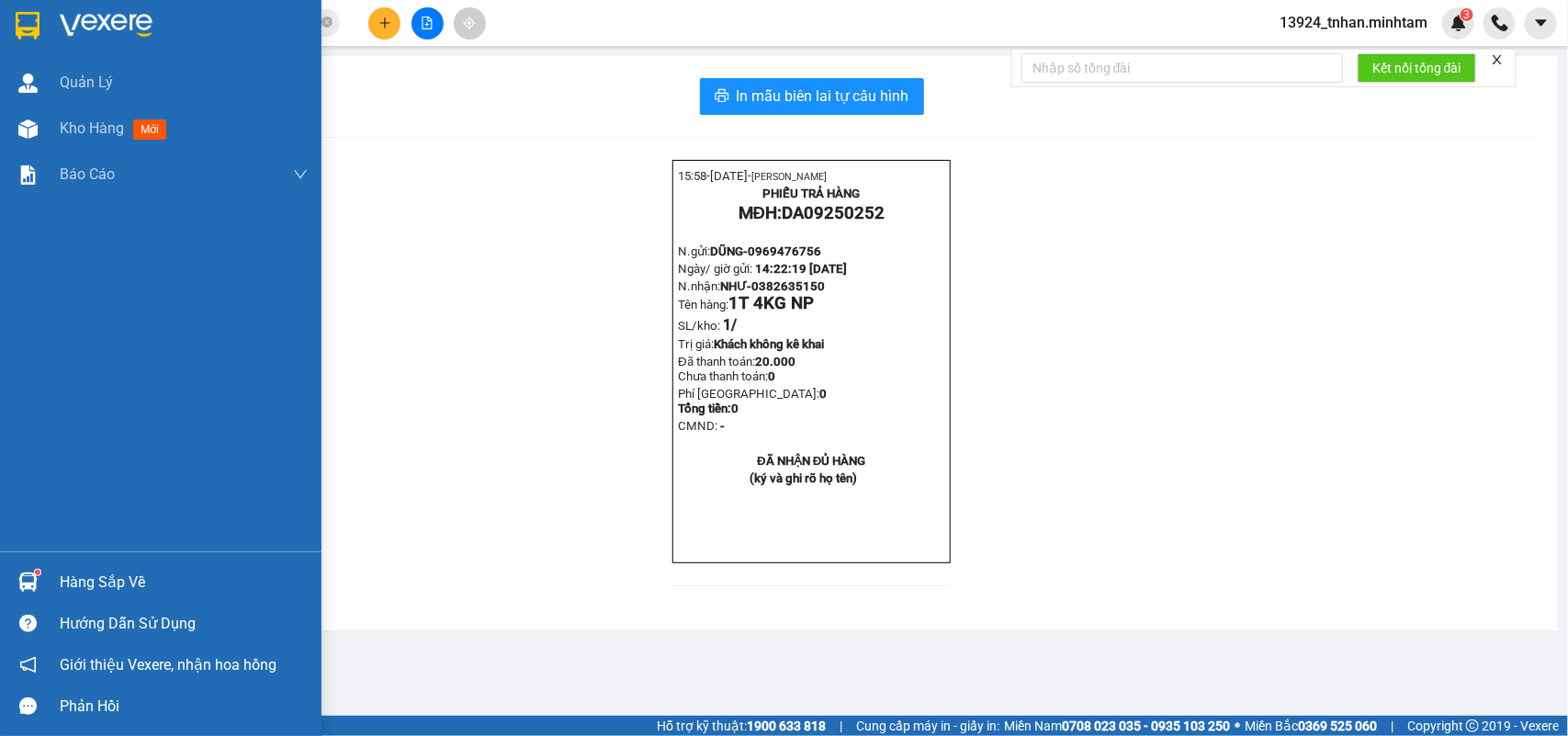
click at [120, 581] on div "Hàng sắp về" at bounding box center [183, 582] width 248 height 28
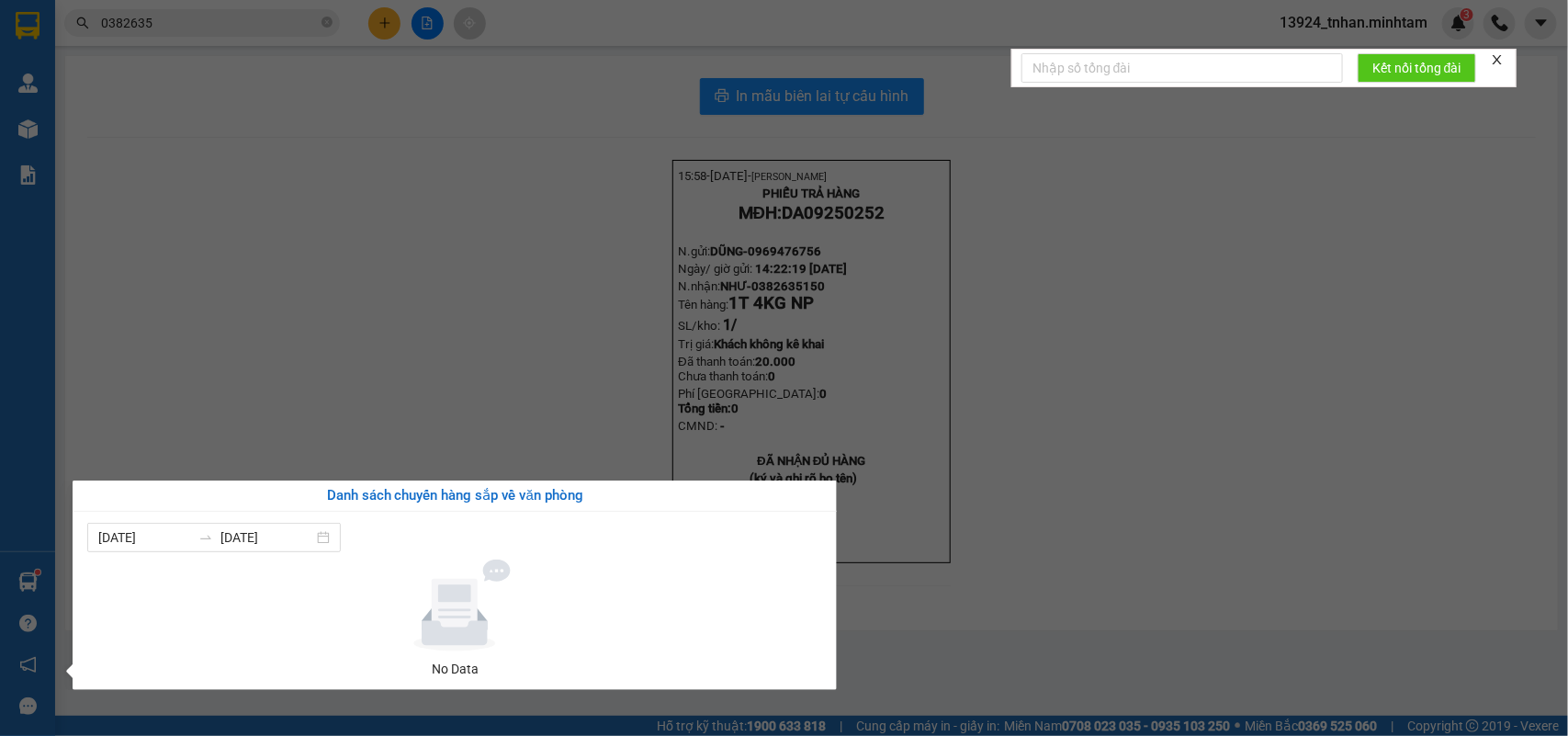
click at [365, 24] on section "Kết quả tìm kiếm ( 3 ) Bộ lọc Thuộc VP này Ngày tạo đơn gần nhất Mã ĐH Trạng th…" at bounding box center [784, 368] width 1568 height 736
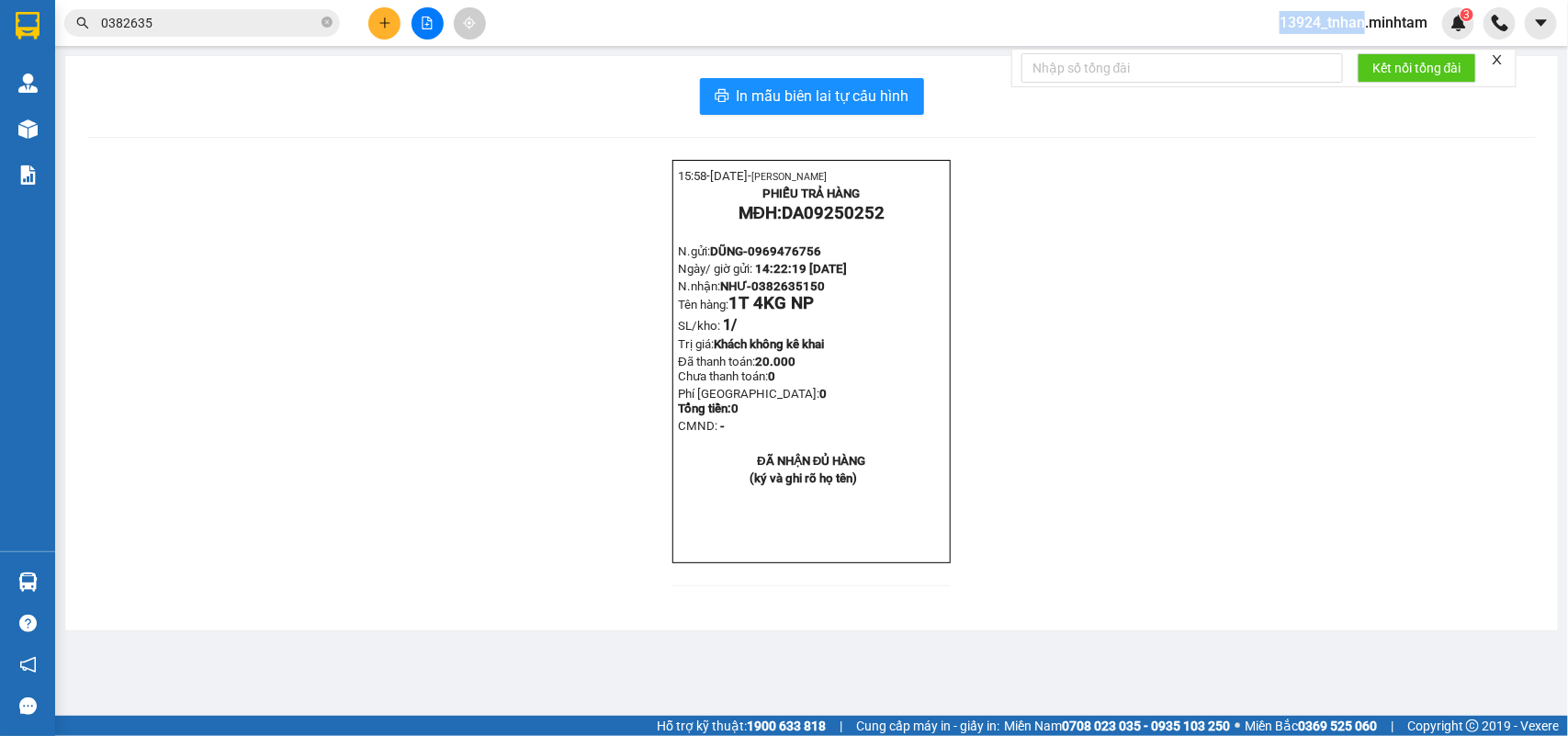
click at [365, 24] on div at bounding box center [427, 23] width 138 height 32
click at [376, 33] on button at bounding box center [384, 23] width 32 height 32
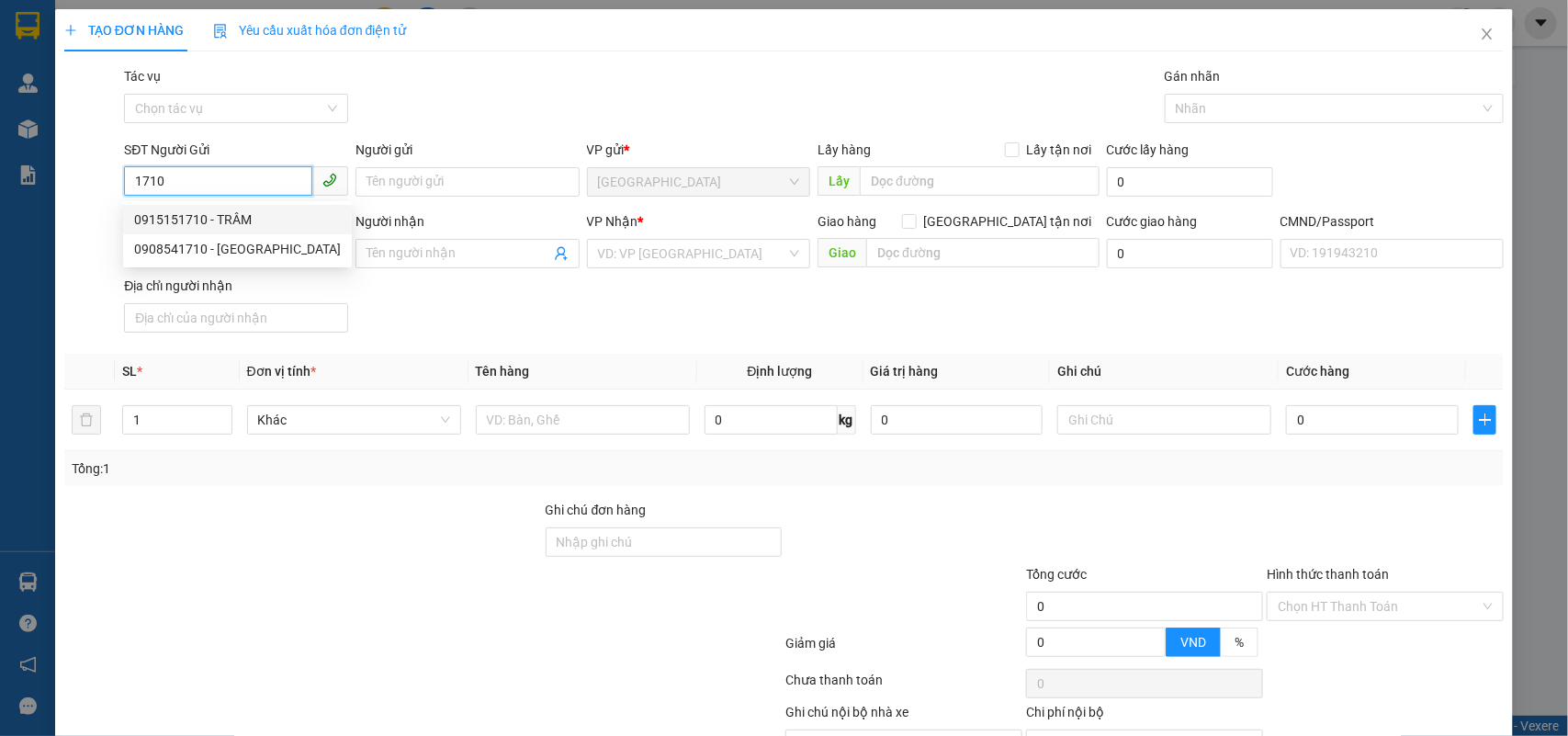
click at [219, 212] on div "0915151710 - TRÂM" at bounding box center [237, 219] width 206 height 20
type input "0915151710"
type input "TRÂM"
type input "0909649958"
type input "NHUNG"
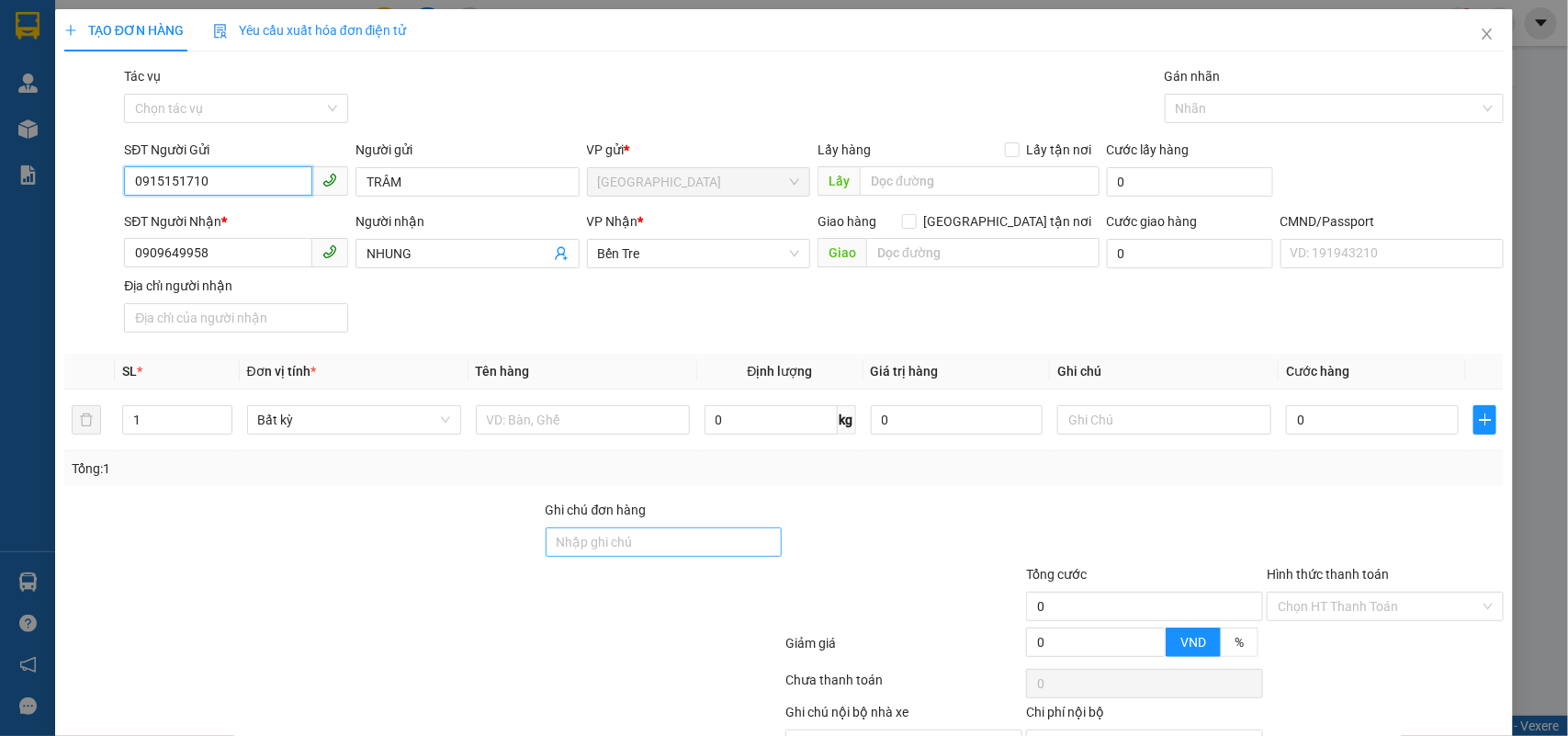
type input "0915151710"
drag, startPoint x: 637, startPoint y: 544, endPoint x: 618, endPoint y: 529, distance: 24.2
click at [637, 544] on input "Ghi chú đơn hàng" at bounding box center [663, 542] width 237 height 30
click at [553, 423] on input "text" at bounding box center [583, 420] width 214 height 30
type input "1 TÚI VẢI NP"
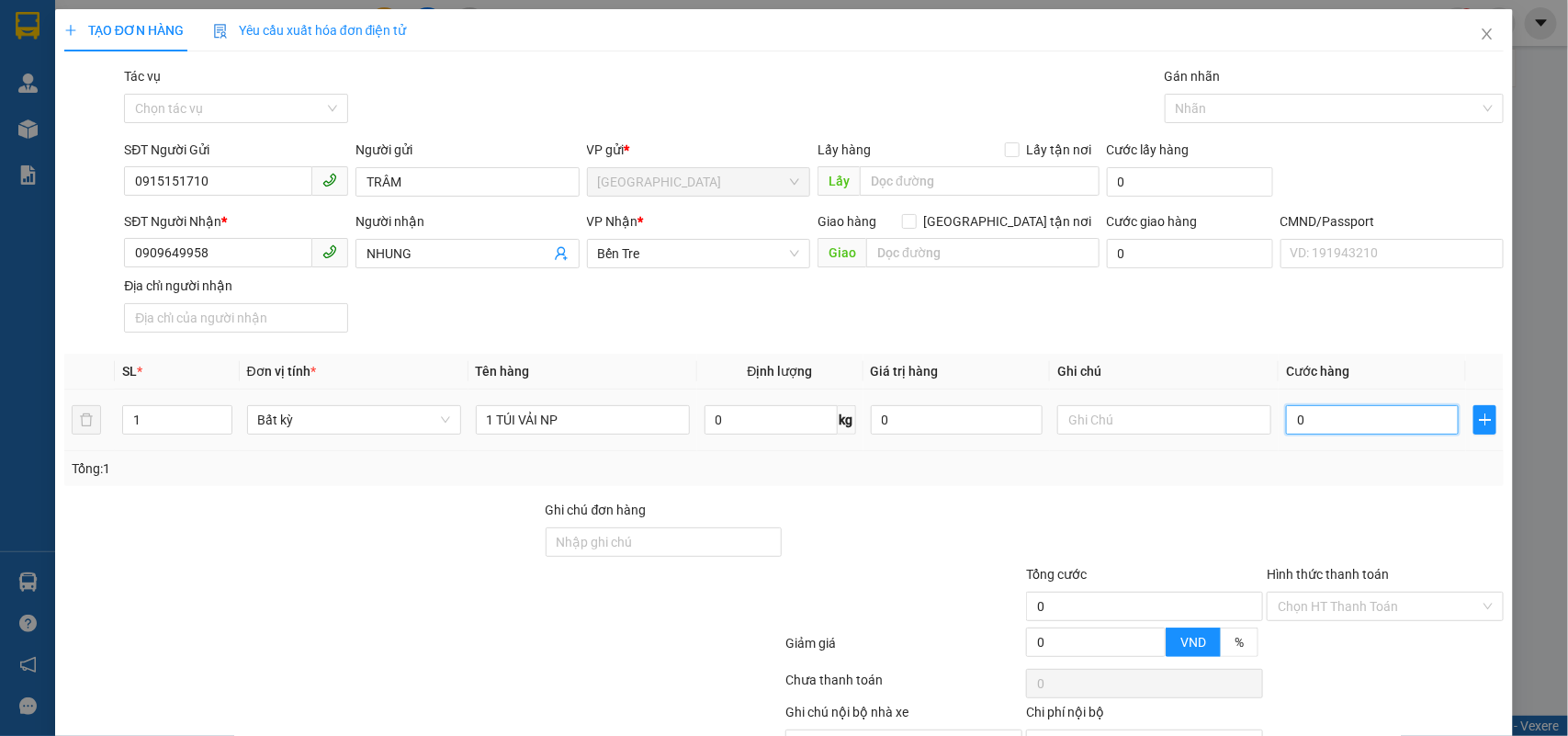
click at [1337, 423] on input "0" at bounding box center [1372, 420] width 173 height 30
type input "2"
type input "20"
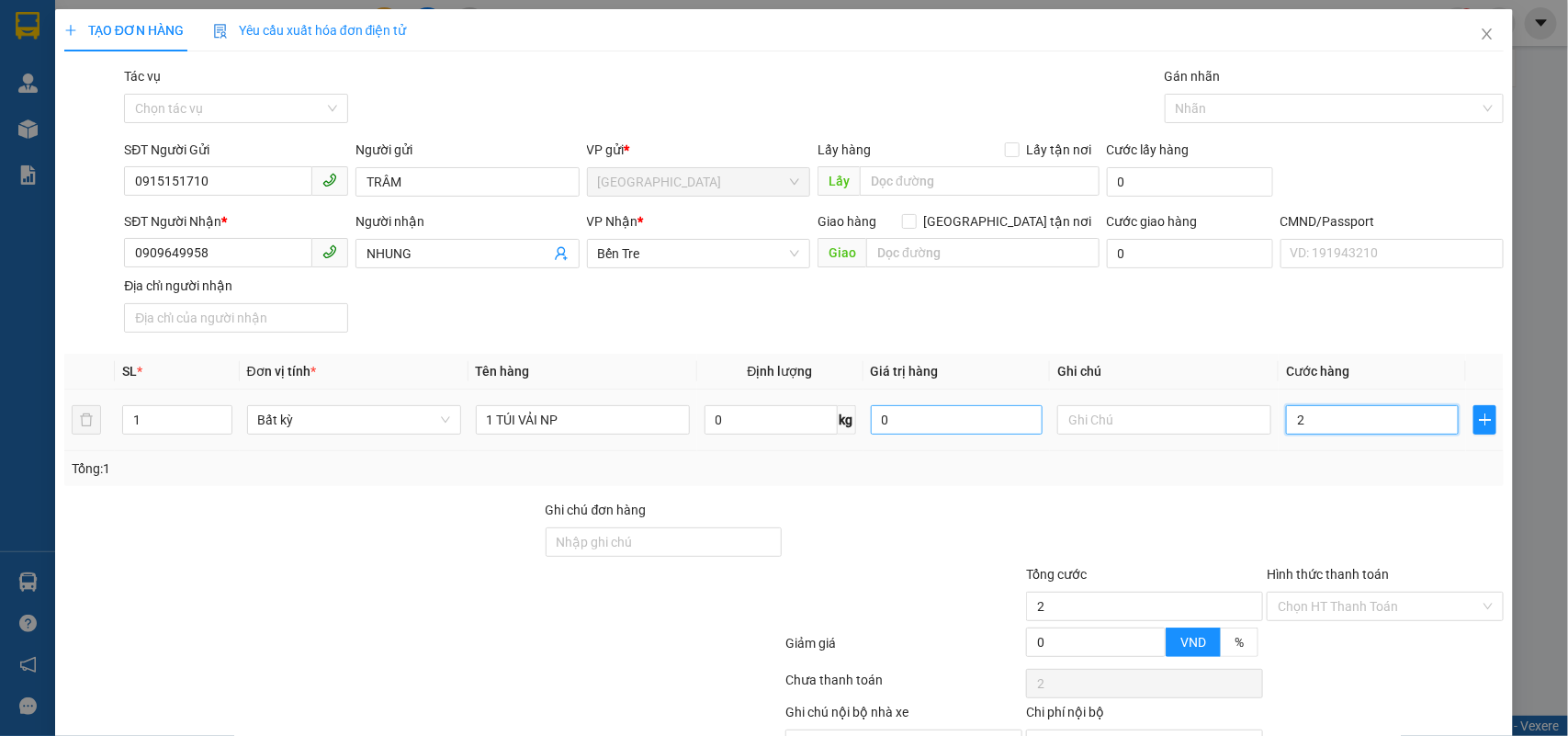
type input "20"
type input "20.000"
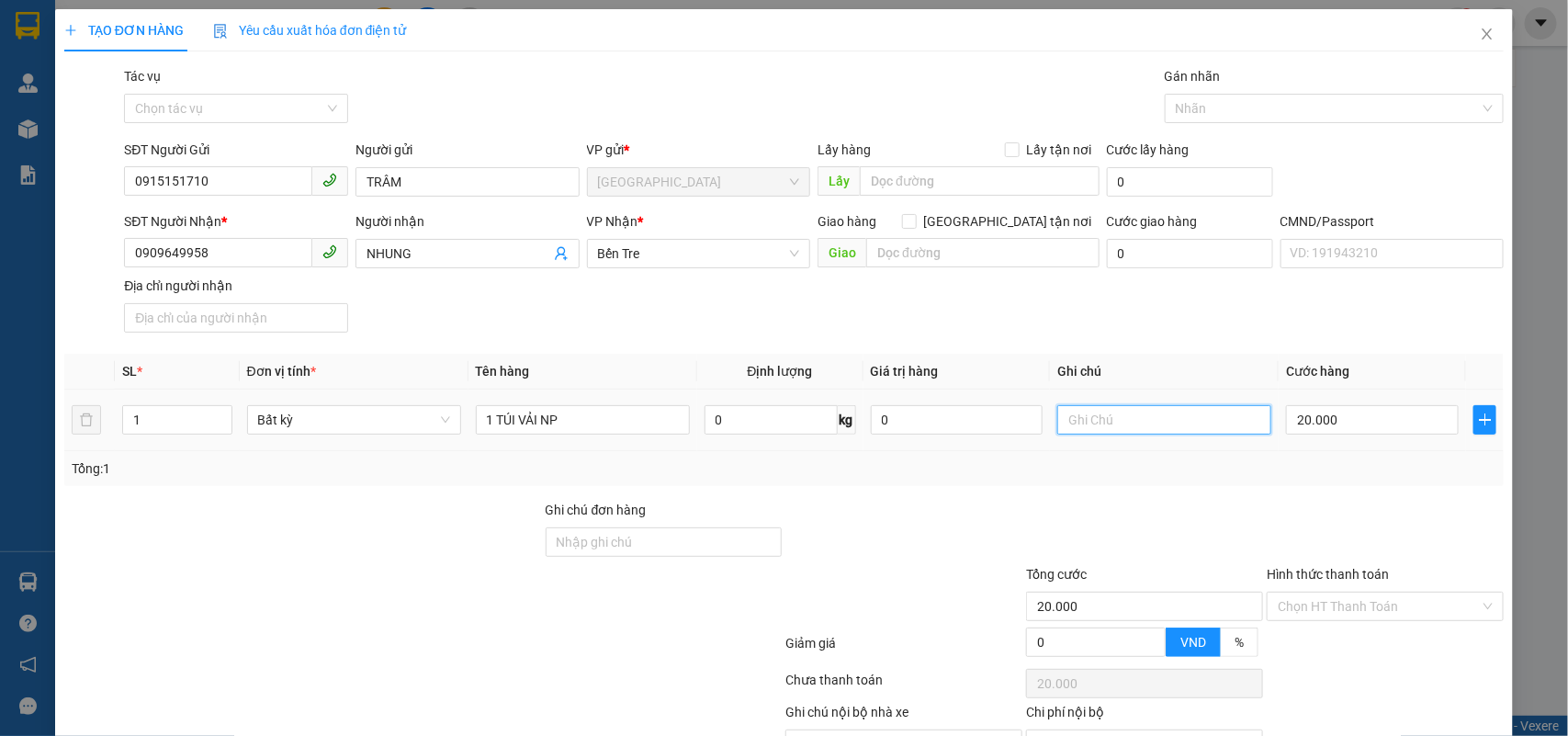
click at [1063, 414] on input "text" at bounding box center [1164, 420] width 214 height 30
type input "NHÂN"
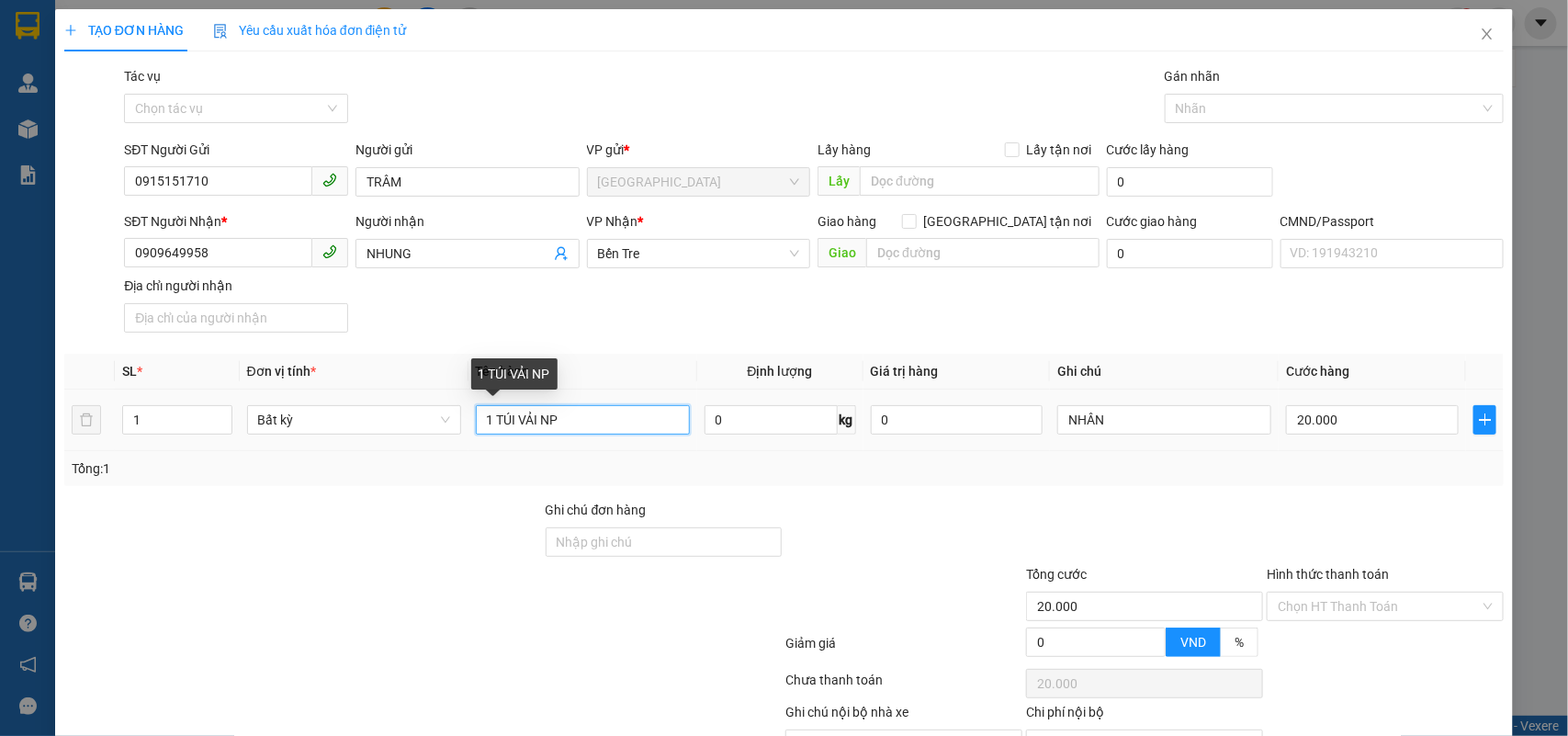
click at [533, 418] on input "1 TÚI VẢI NP" at bounding box center [583, 420] width 214 height 30
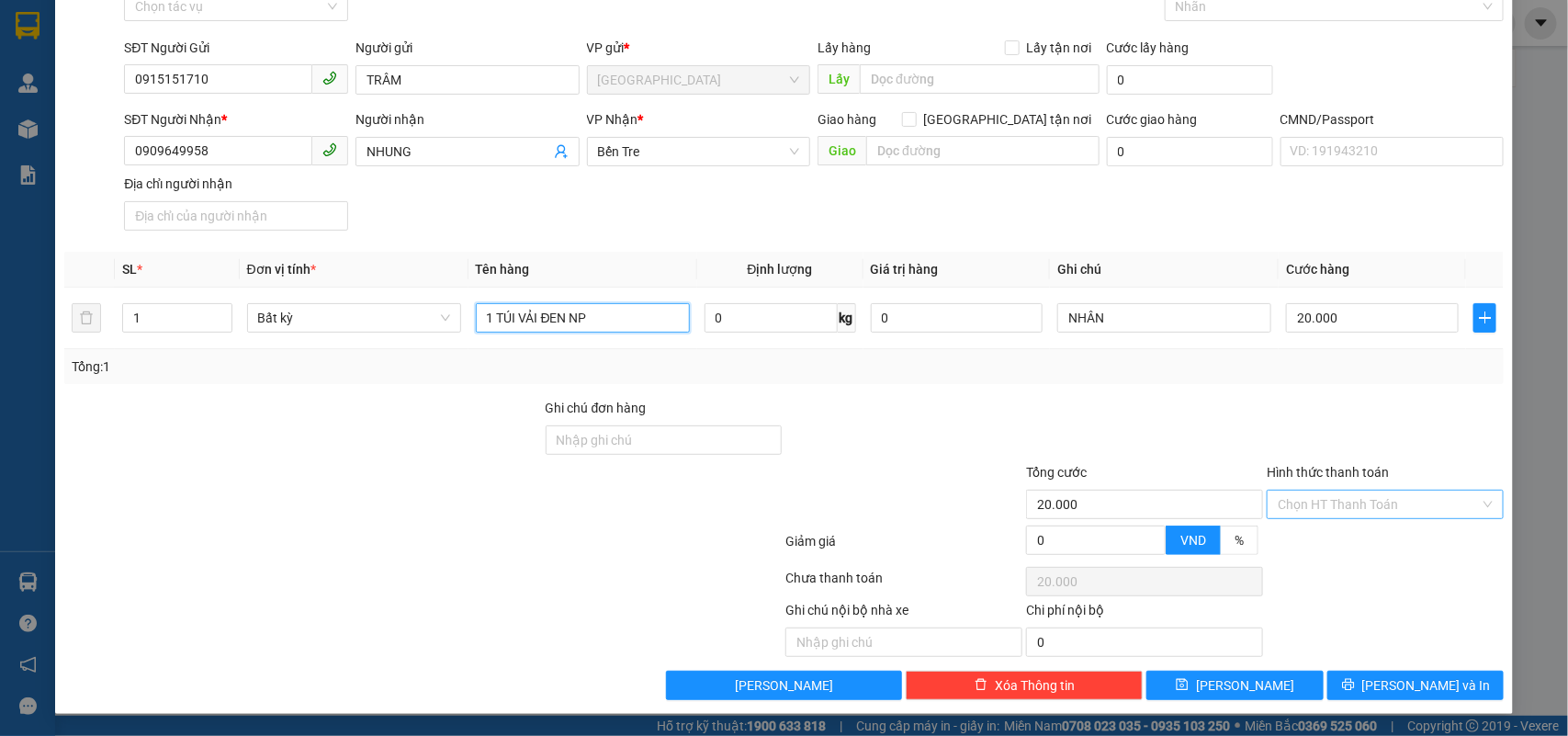
type input "1 TÚI VẢI ĐEN NP"
click at [1378, 512] on input "Hình thức thanh toán" at bounding box center [1379, 504] width 202 height 28
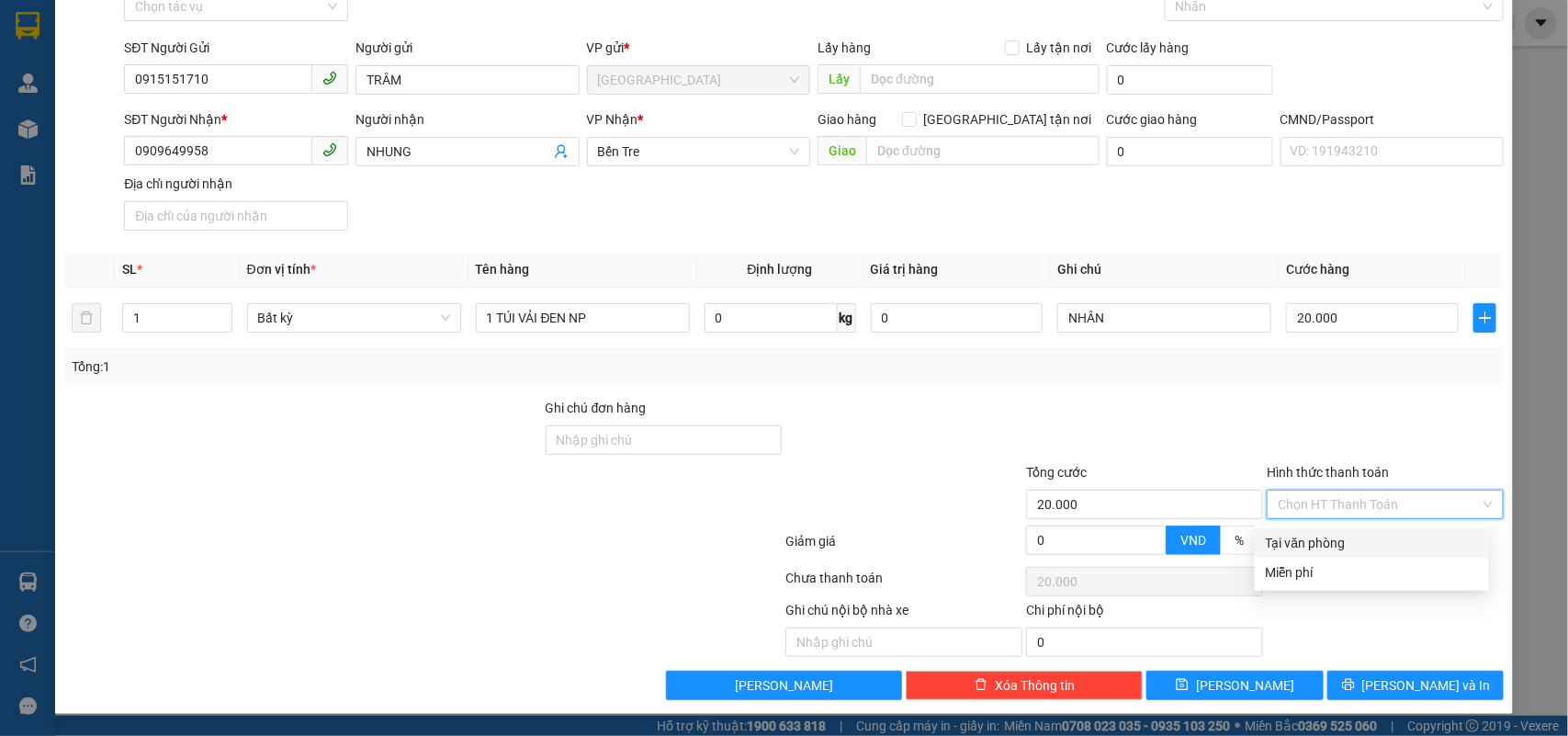
click at [1338, 538] on div "Tại văn phòng" at bounding box center [1371, 543] width 212 height 20
type input "0"
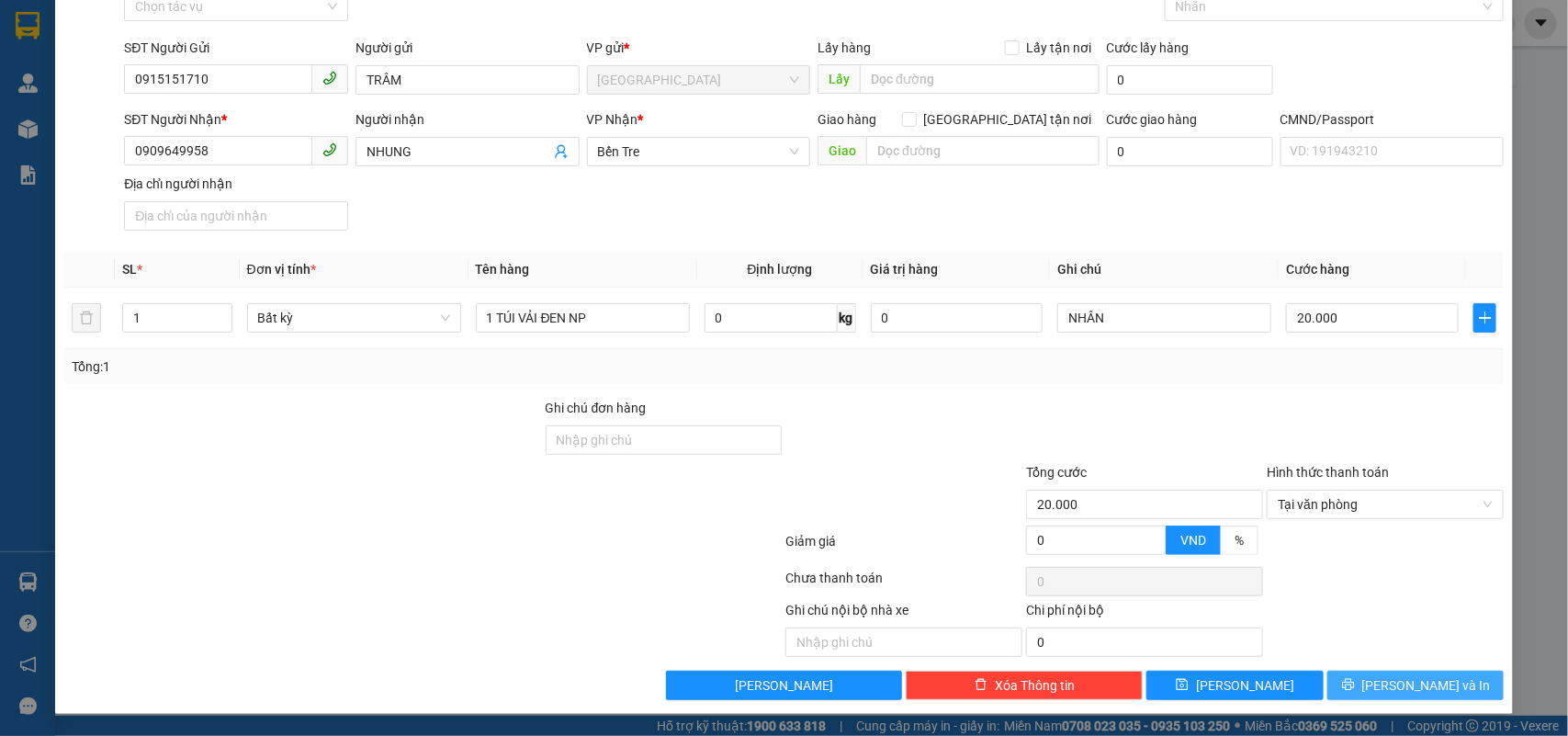
click at [1380, 694] on button "[PERSON_NAME] và In" at bounding box center [1415, 685] width 177 height 30
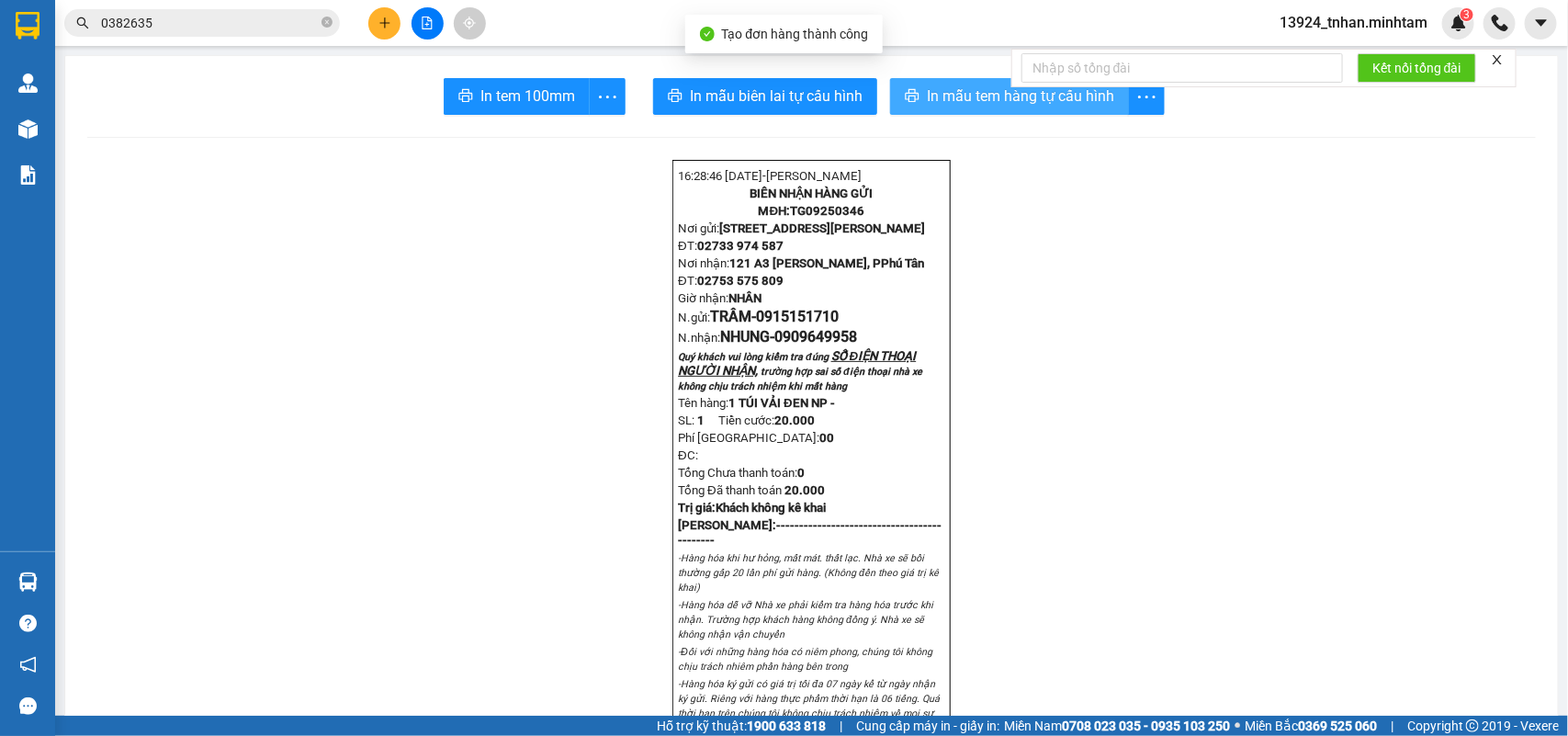
click at [934, 80] on button "In mẫu tem hàng tự cấu hình" at bounding box center [1009, 96] width 239 height 37
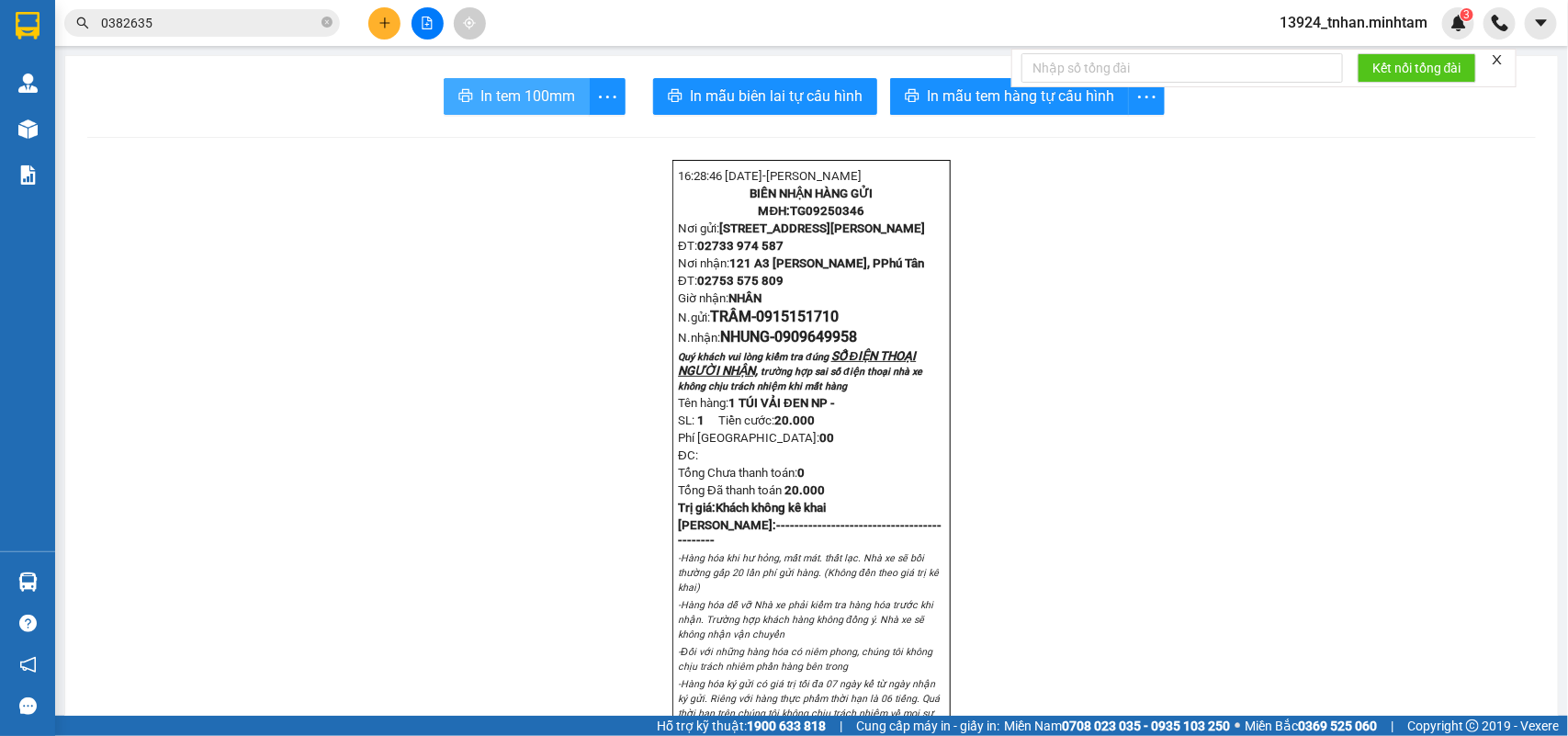
click at [483, 88] on span "In tem 100mm" at bounding box center [527, 96] width 95 height 23
click at [484, 88] on span "In tem 100mm" at bounding box center [527, 96] width 95 height 23
click at [378, 20] on icon "plus" at bounding box center [384, 22] width 12 height 12
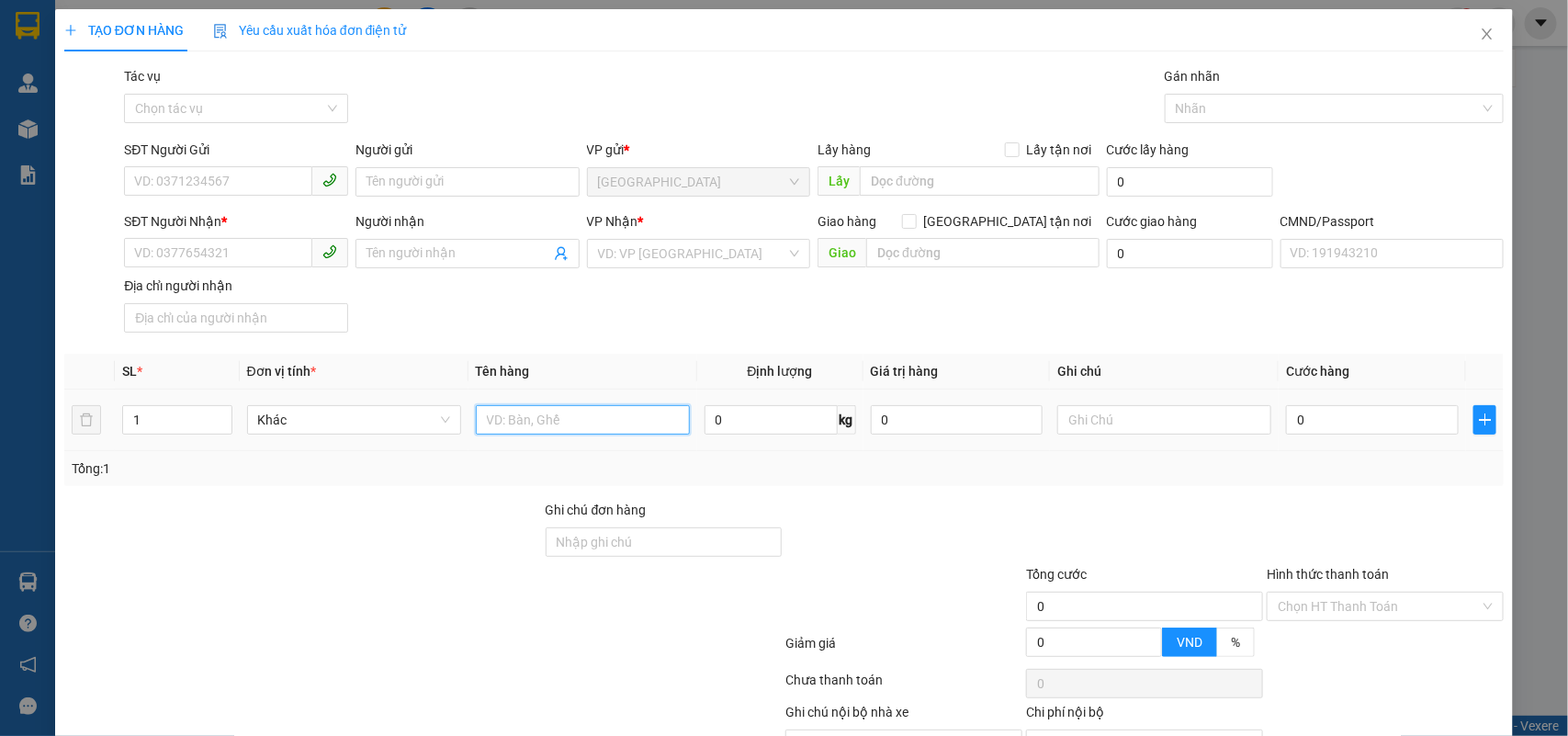
click at [630, 426] on input "text" at bounding box center [583, 420] width 214 height 30
type input "1 T NP 15 KG ( T,C)"
click at [223, 185] on input "SĐT Người Gửi" at bounding box center [218, 181] width 188 height 30
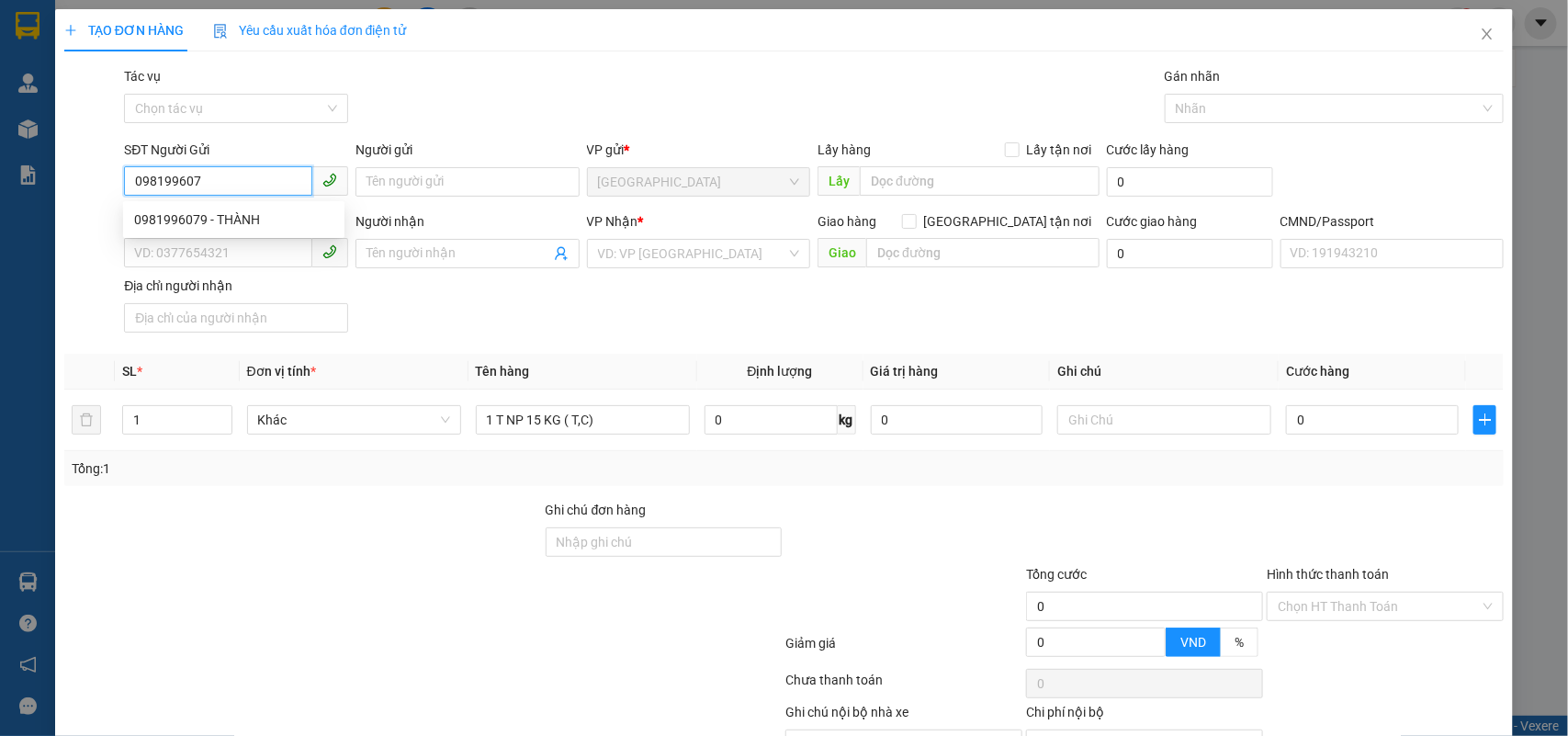
type input "0981996079"
click at [237, 213] on div "0981996079 - THÀNH" at bounding box center [234, 219] width 200 height 20
type input "THÀNH"
type input "0786589554"
type input "TƯ"
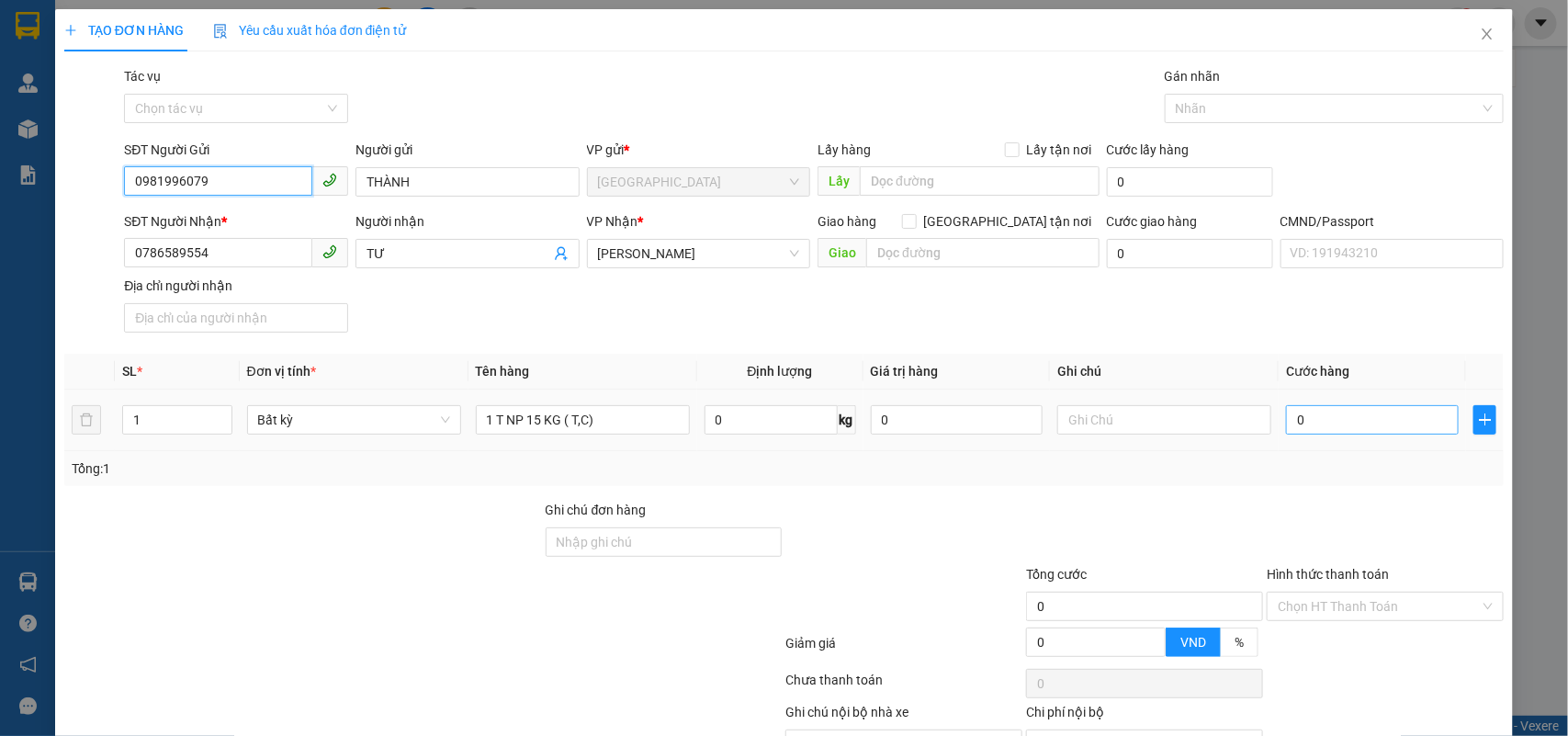
type input "0981996079"
click at [1353, 420] on input "0" at bounding box center [1372, 420] width 173 height 30
type input "3"
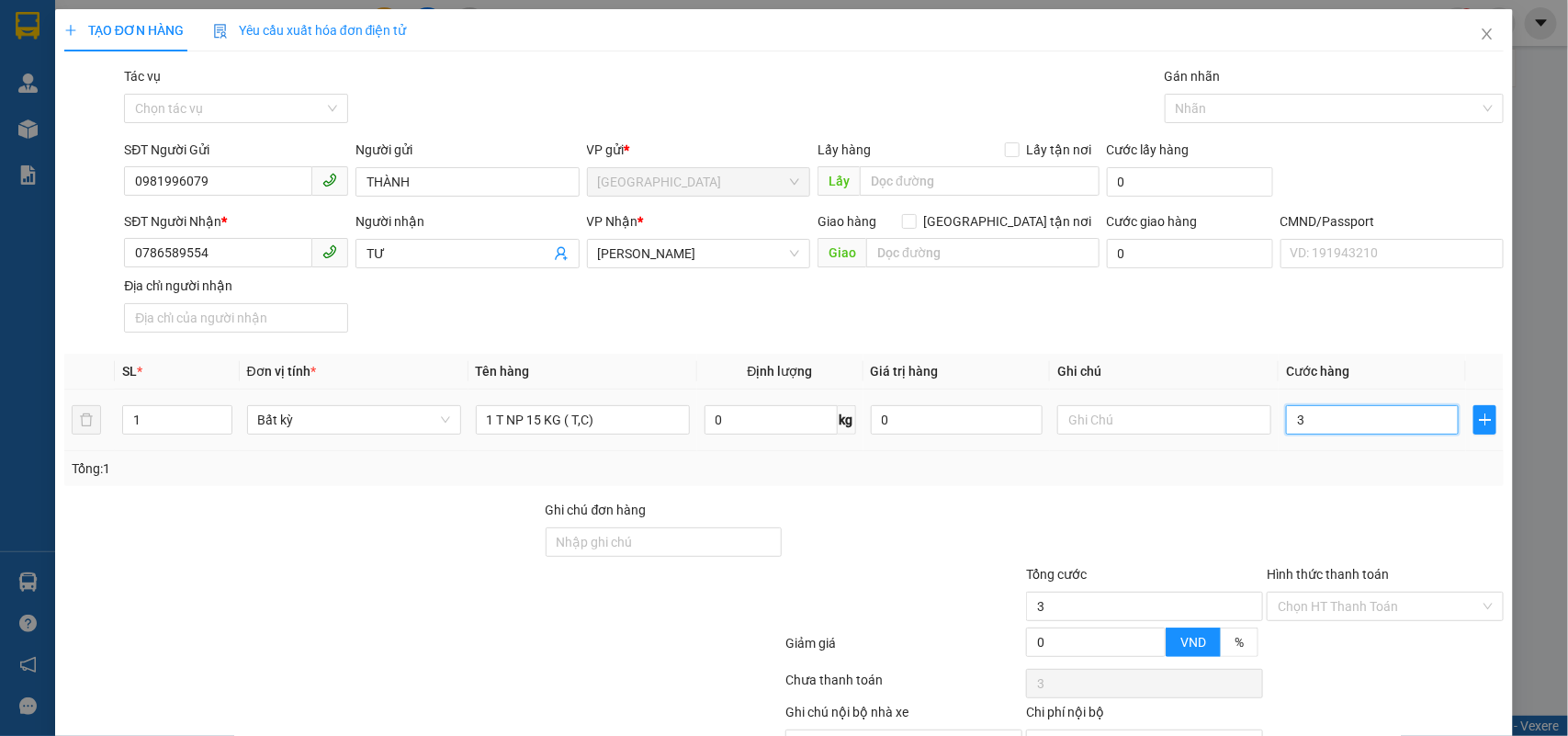
type input "30"
type input "30.000"
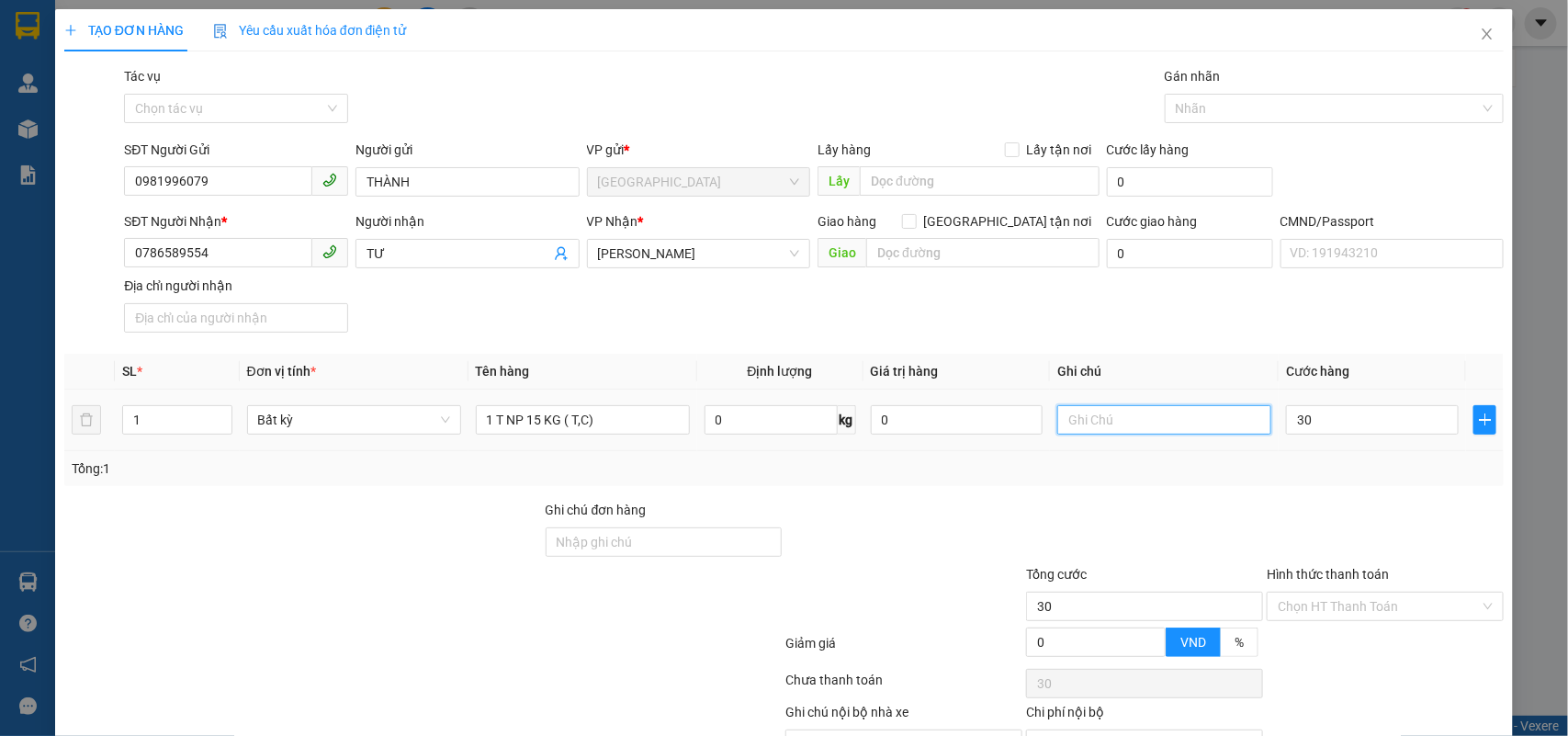
type input "30.000"
click at [1168, 430] on input "text" at bounding box center [1164, 420] width 214 height 30
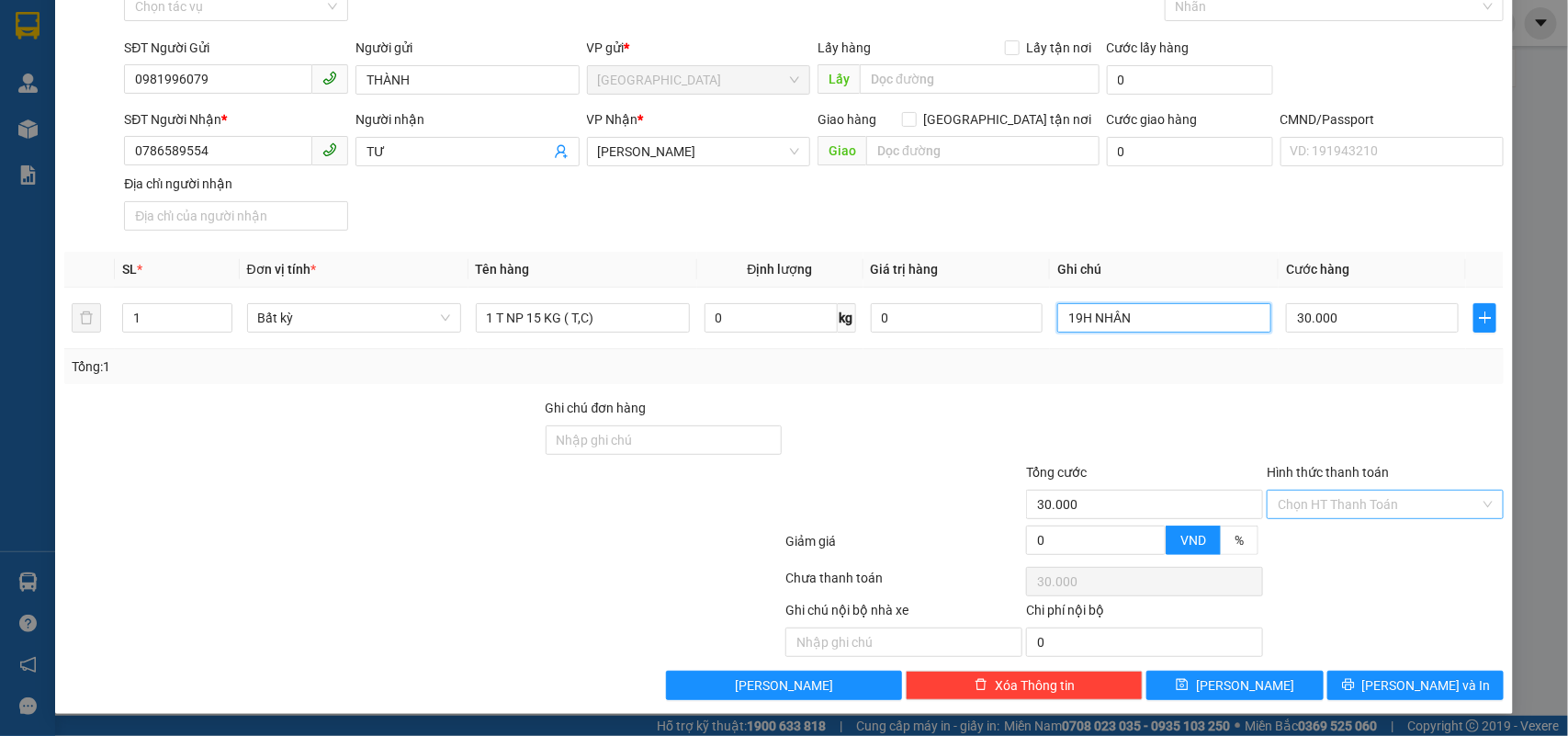
type input "19H NHÂN"
click at [1352, 507] on input "Hình thức thanh toán" at bounding box center [1379, 504] width 202 height 28
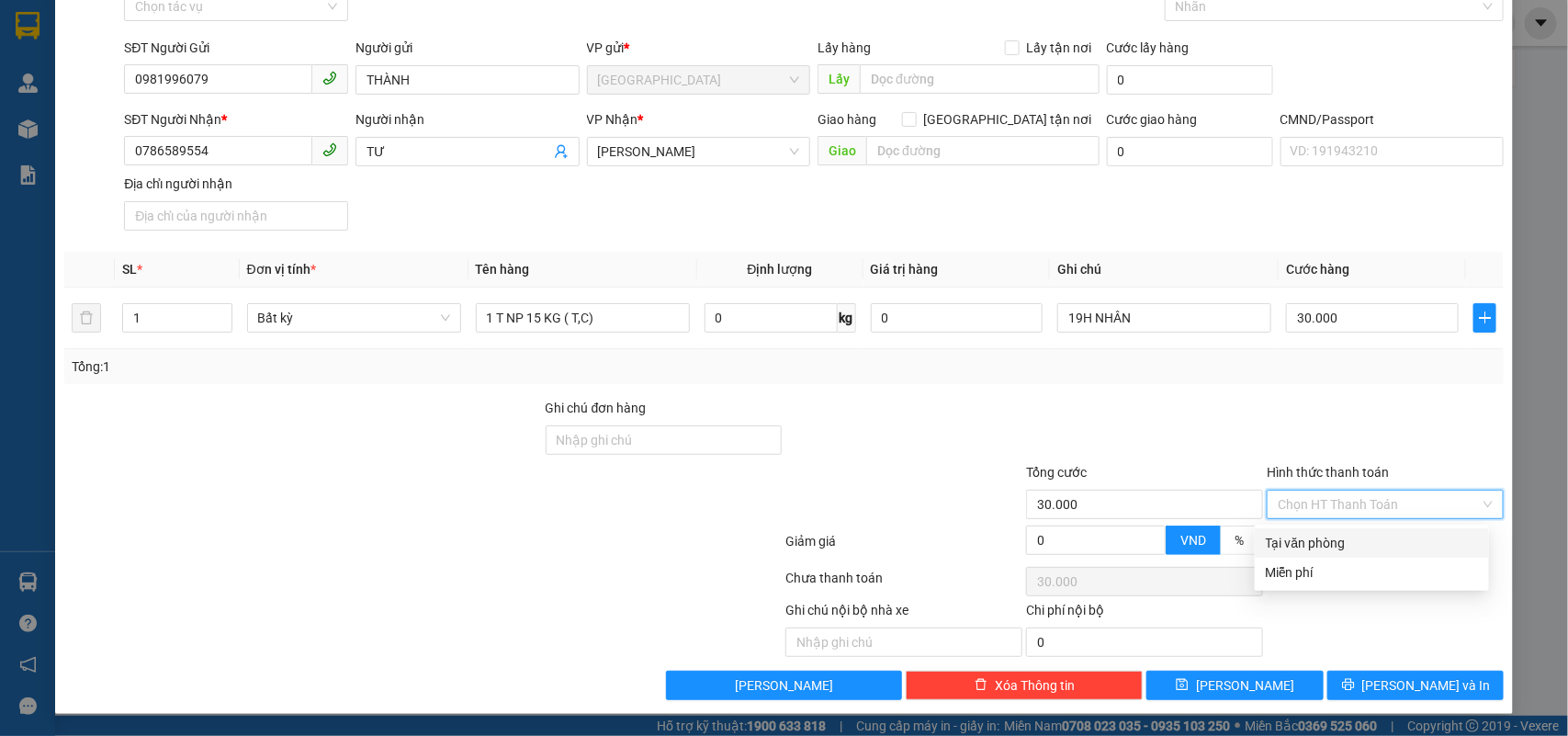
drag, startPoint x: 1307, startPoint y: 535, endPoint x: 1341, endPoint y: 607, distance: 79.6
click at [1307, 539] on div "Tại văn phòng" at bounding box center [1371, 543] width 212 height 20
type input "0"
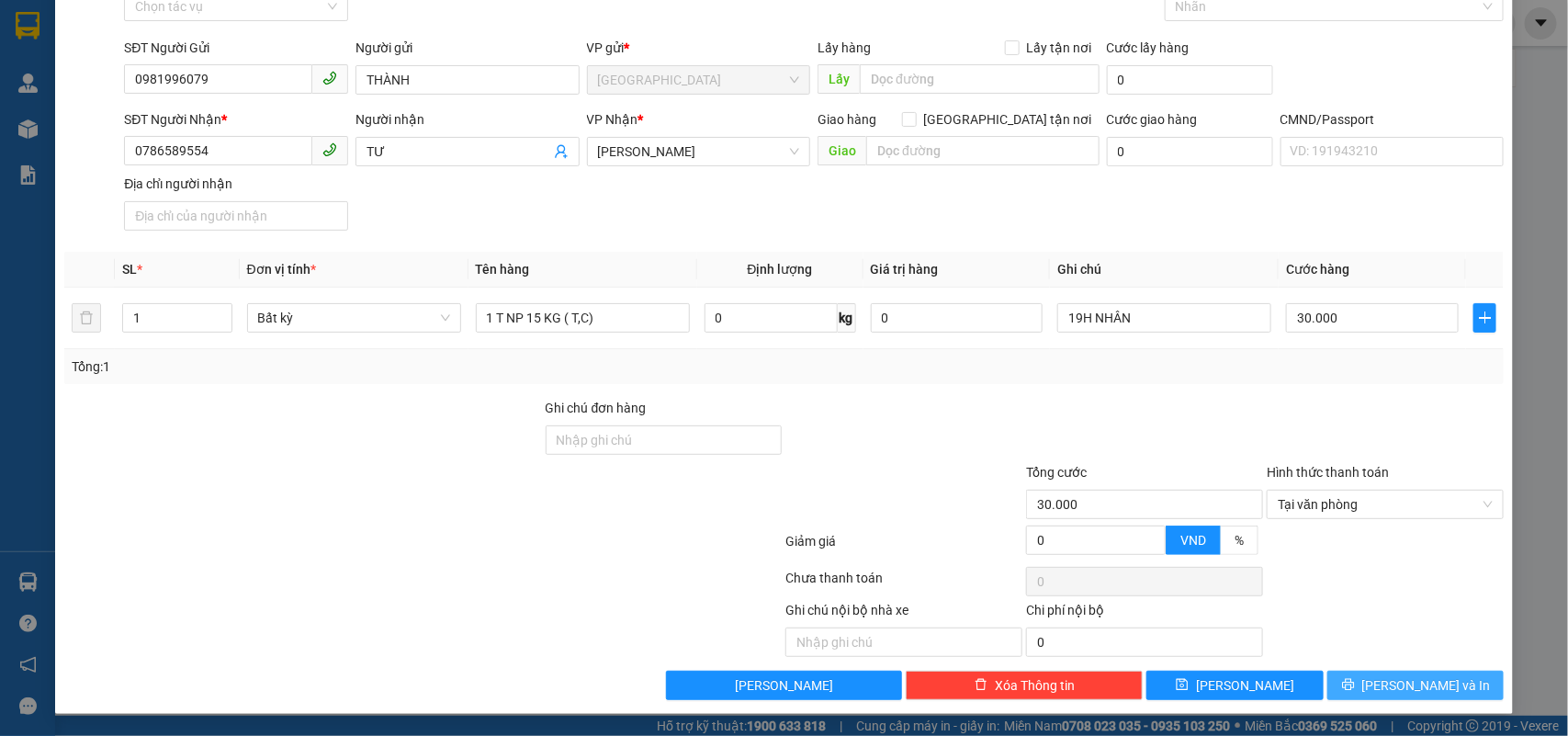
click at [1363, 692] on button "[PERSON_NAME] và In" at bounding box center [1415, 685] width 177 height 30
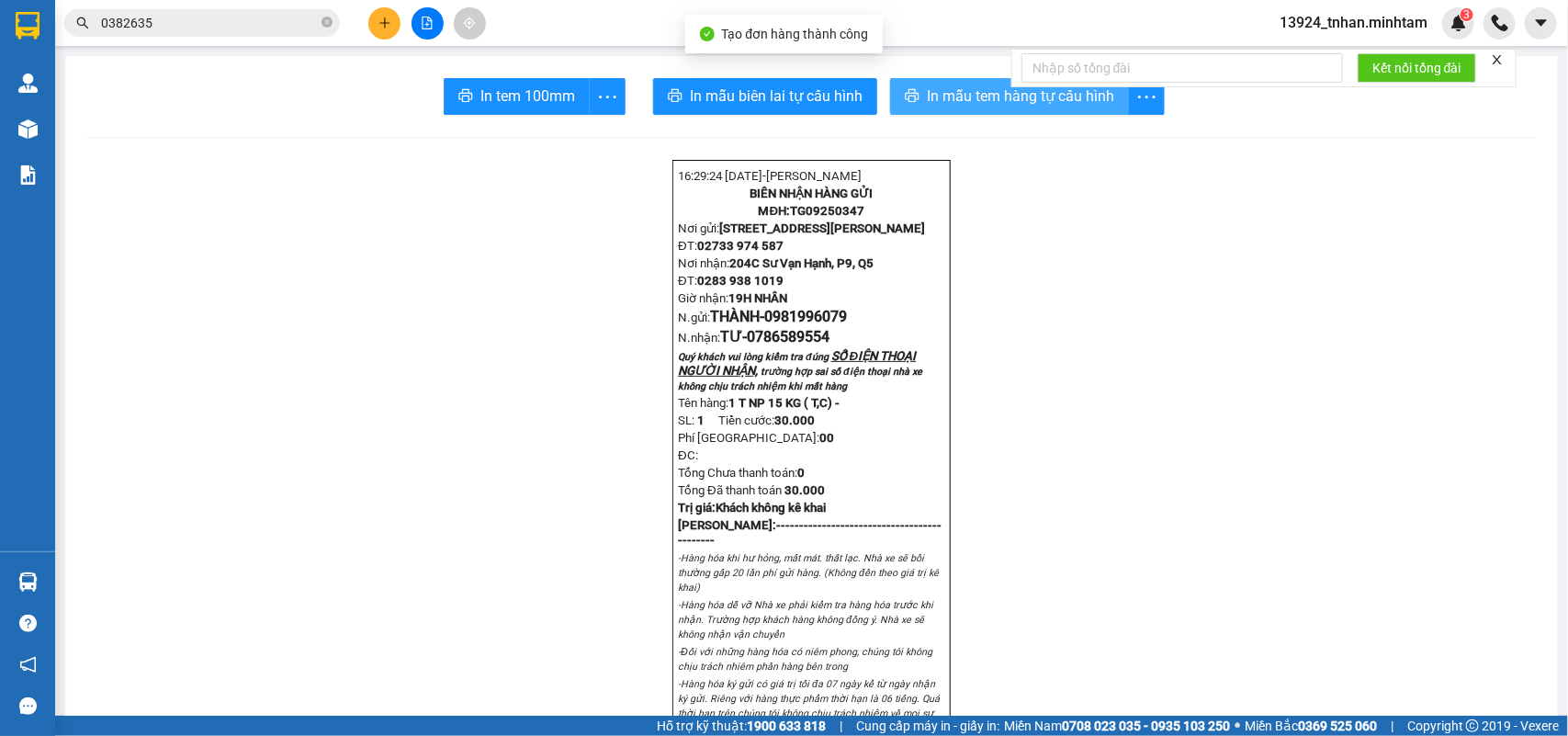
click at [901, 109] on button "In mẫu tem hàng tự cấu hình" at bounding box center [1009, 96] width 239 height 37
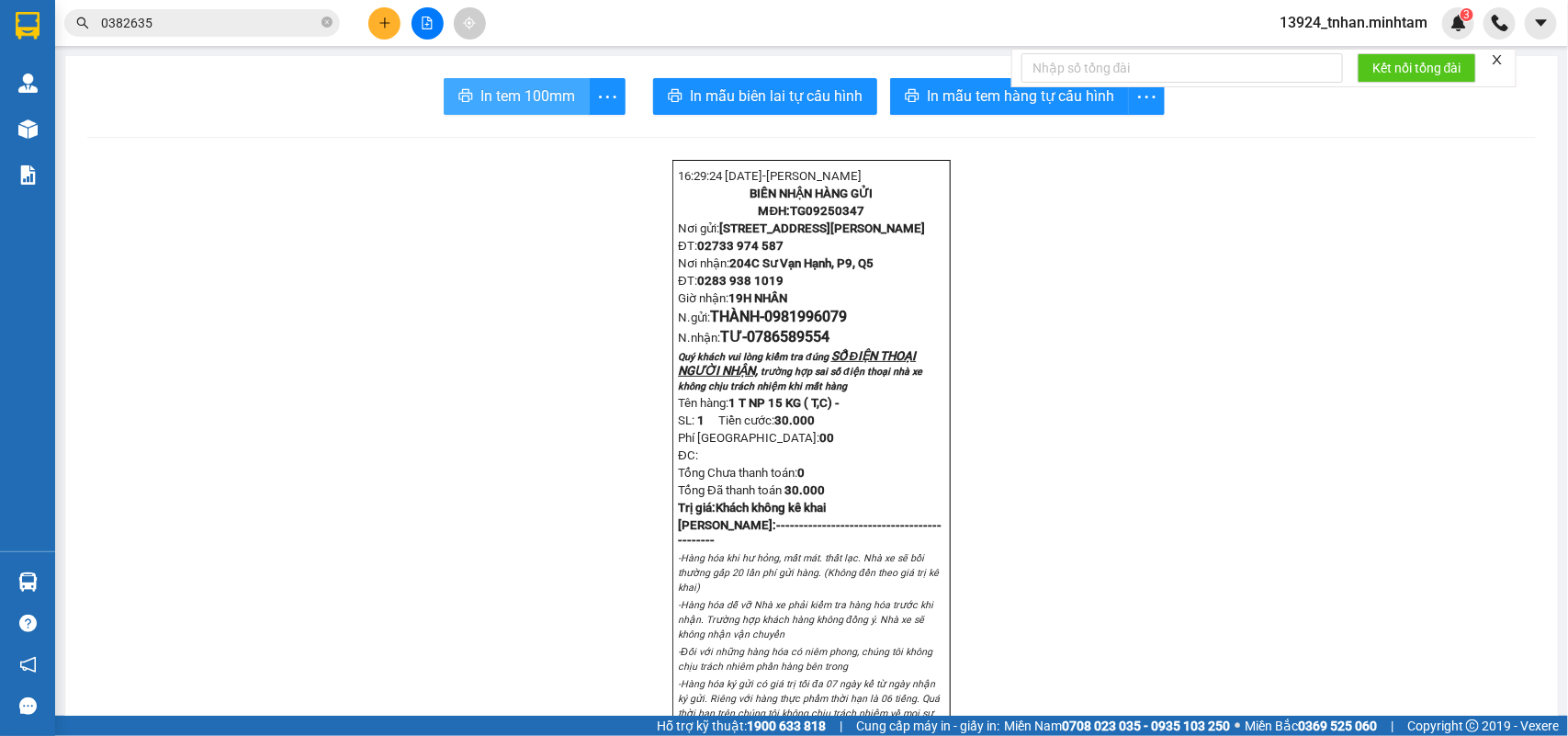
click at [524, 89] on span "In tem 100mm" at bounding box center [527, 96] width 95 height 23
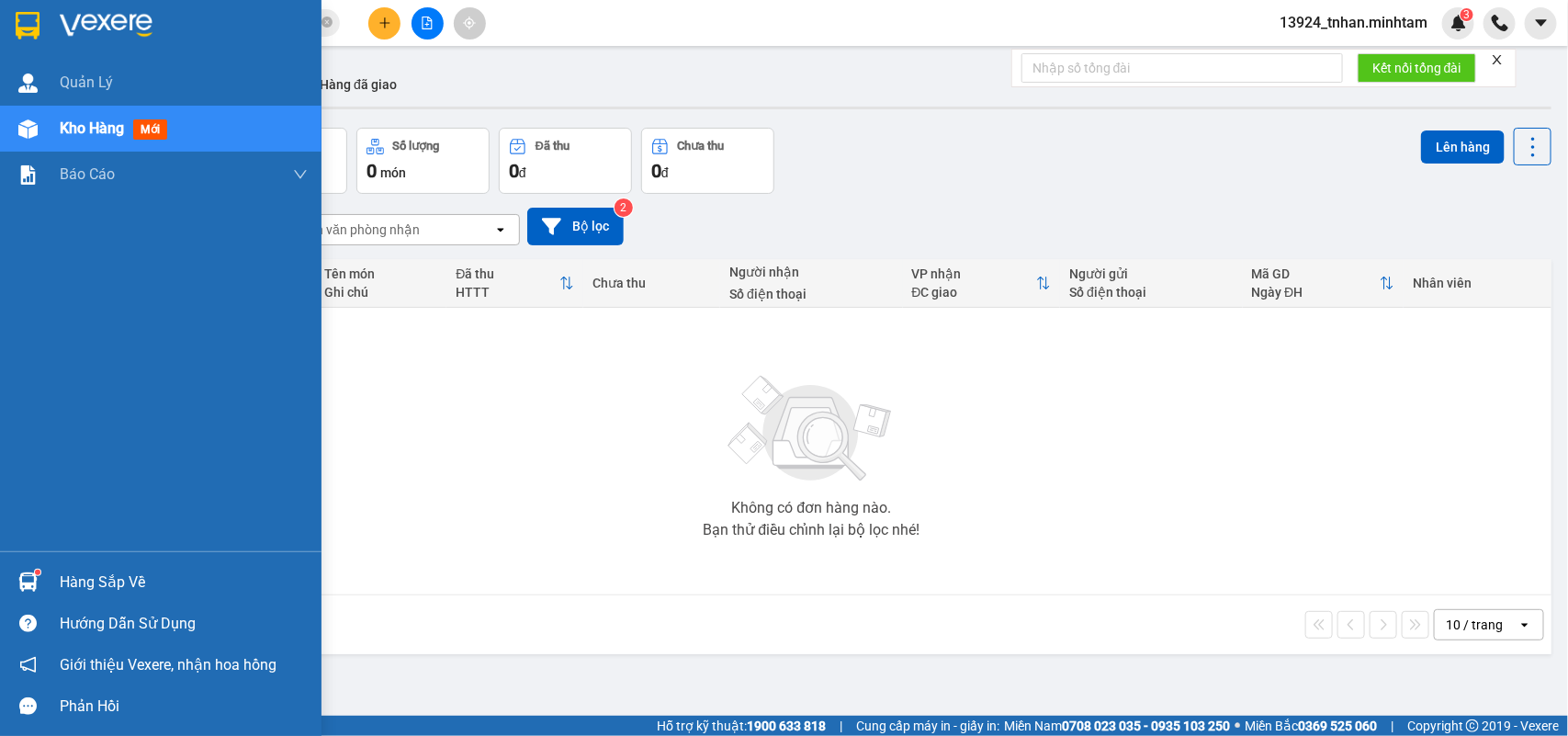
drag, startPoint x: 0, startPoint y: 0, endPoint x: 95, endPoint y: 561, distance: 569.0
click at [41, 568] on div at bounding box center [27, 581] width 32 height 32
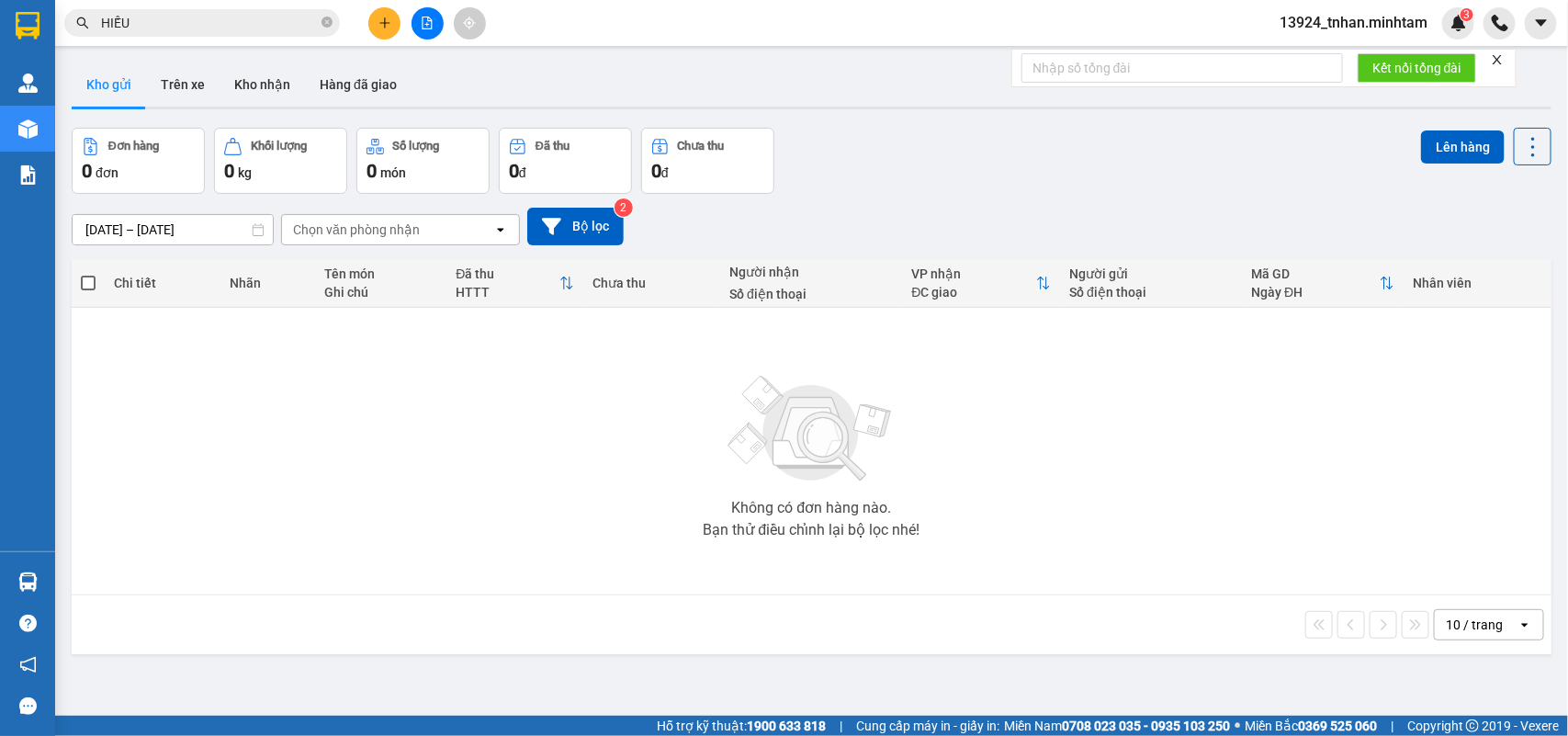
click at [379, 318] on section "Kết quả tìm kiếm ( 312 ) Bộ lọc Thuộc VP này Ngày tạo đơn gần nhất Mã ĐH Trạng …" at bounding box center [784, 368] width 1568 height 736
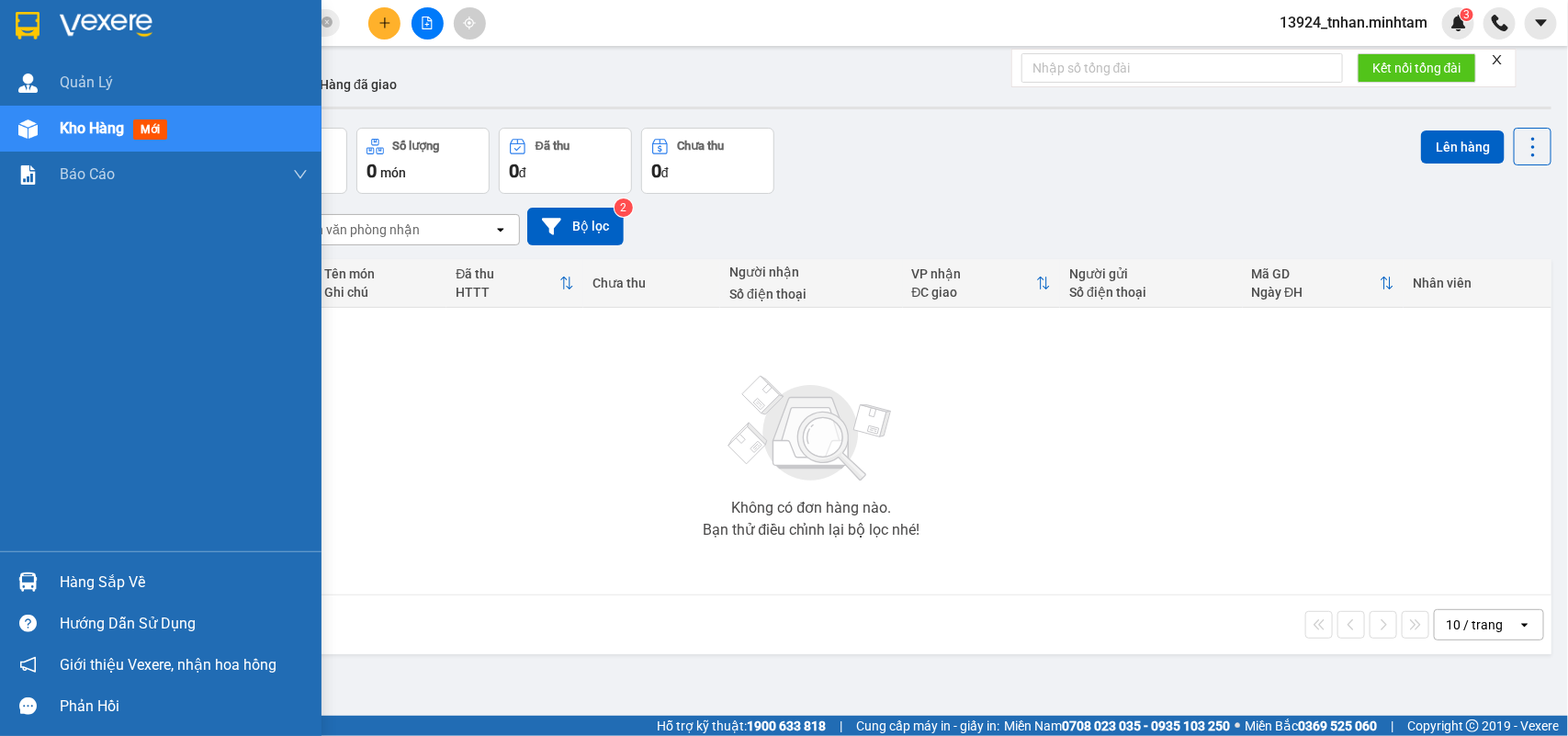
click at [18, 23] on img at bounding box center [27, 25] width 24 height 28
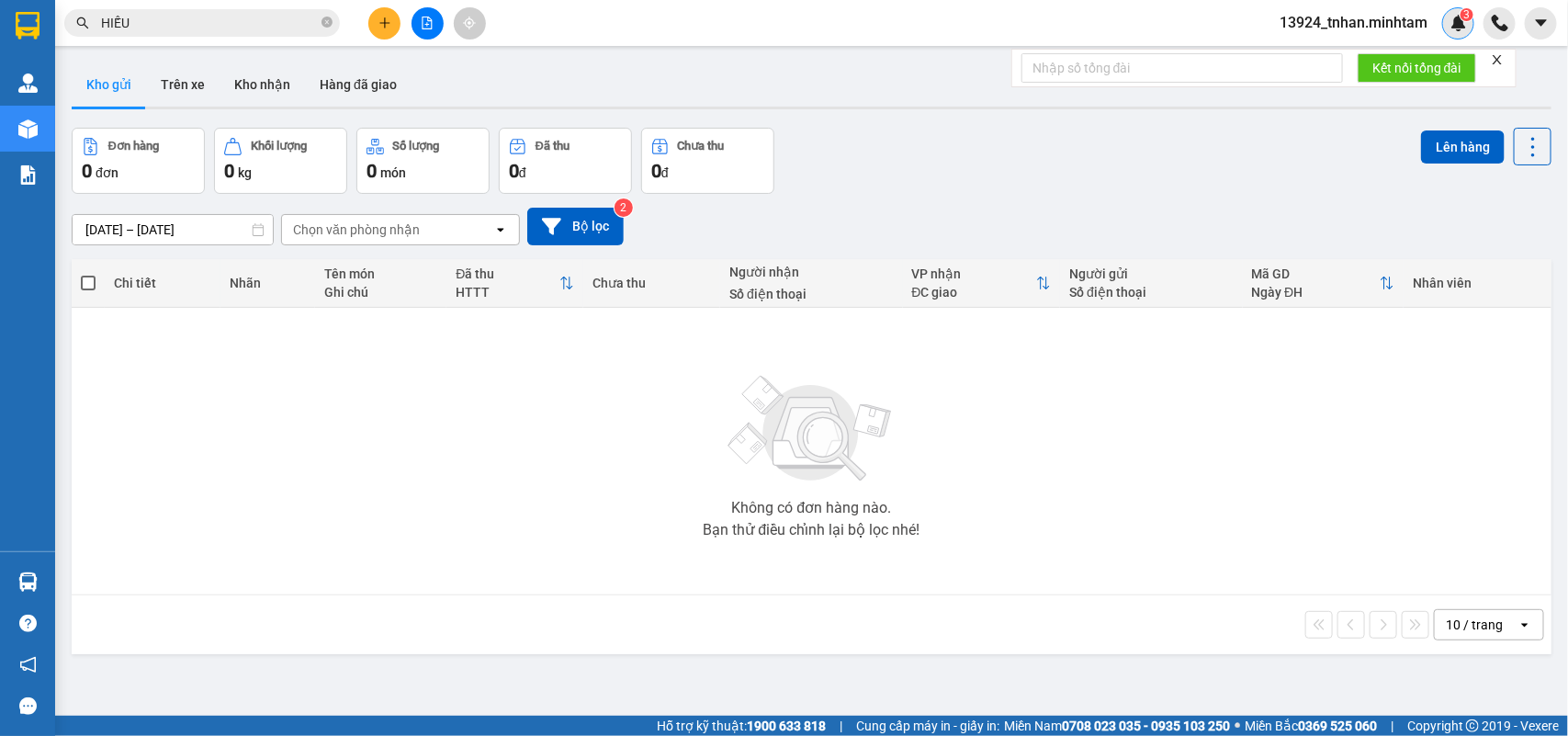
click at [1459, 26] on img at bounding box center [1459, 22] width 16 height 16
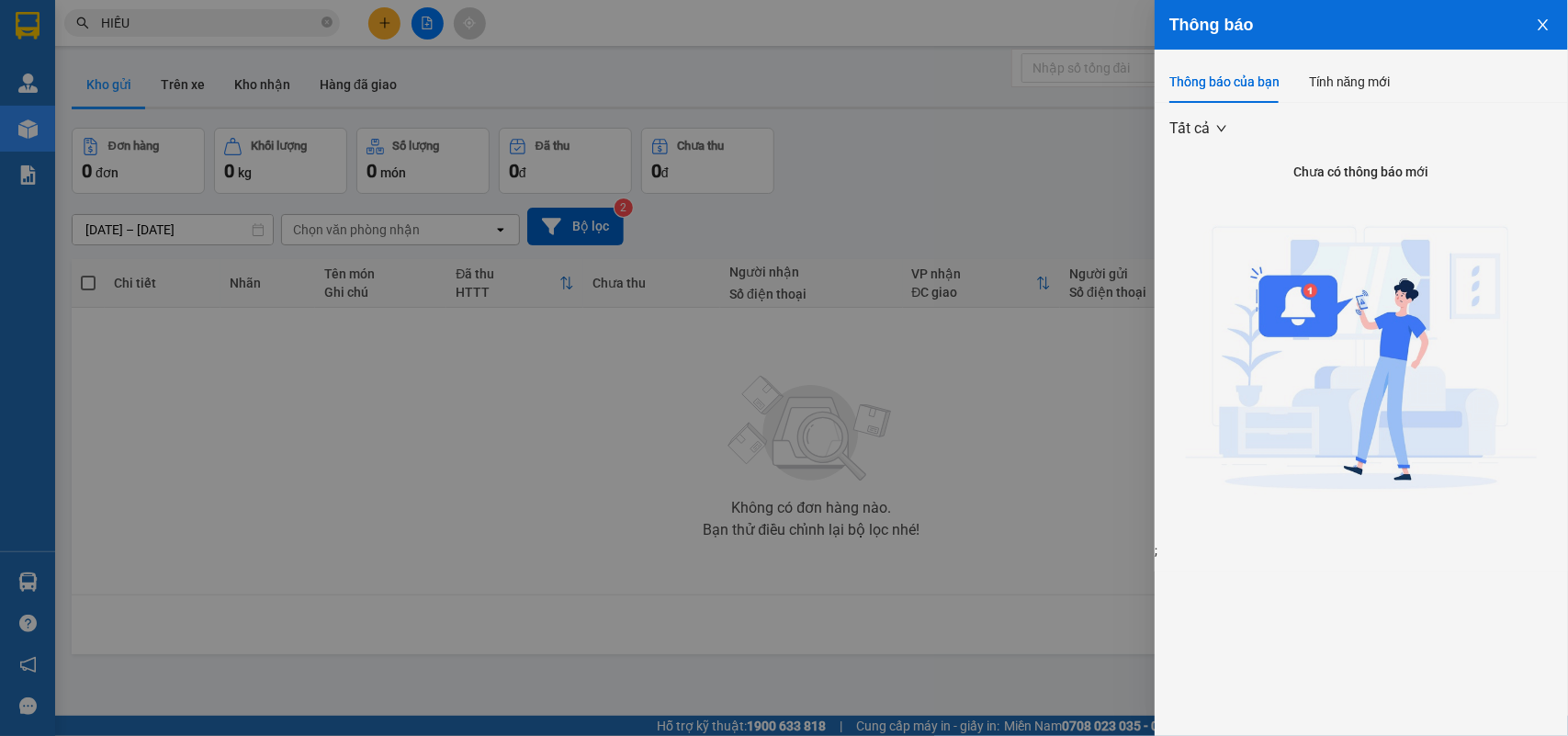
click at [1535, 19] on button "Close" at bounding box center [1543, 23] width 50 height 47
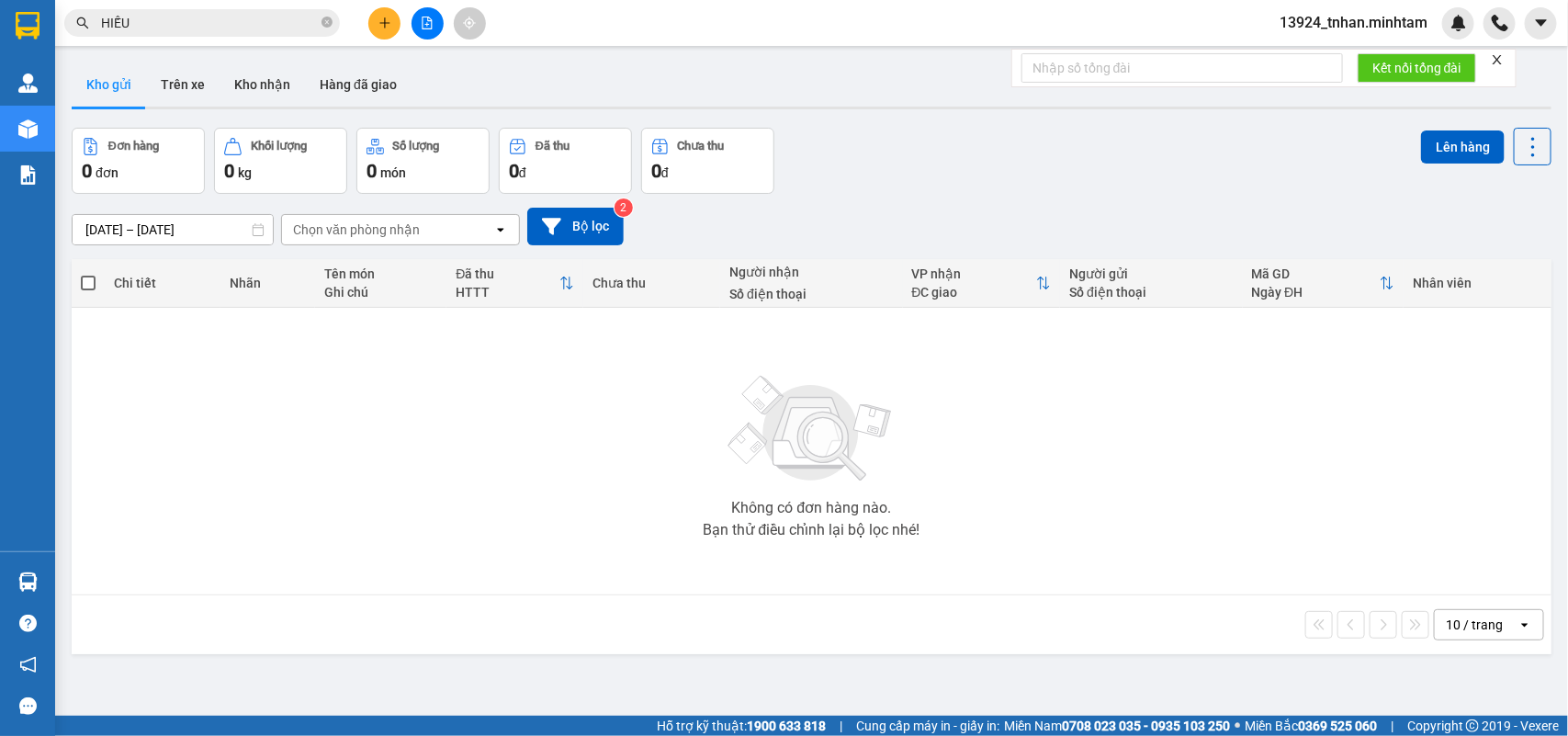
click at [860, 132] on div "Đơn hàng 0 đơn Khối lượng 0 kg Số lượng 0 món Đã thu 0 đ Chưa thu 0 đ Lên hàng" at bounding box center [811, 160] width 1480 height 66
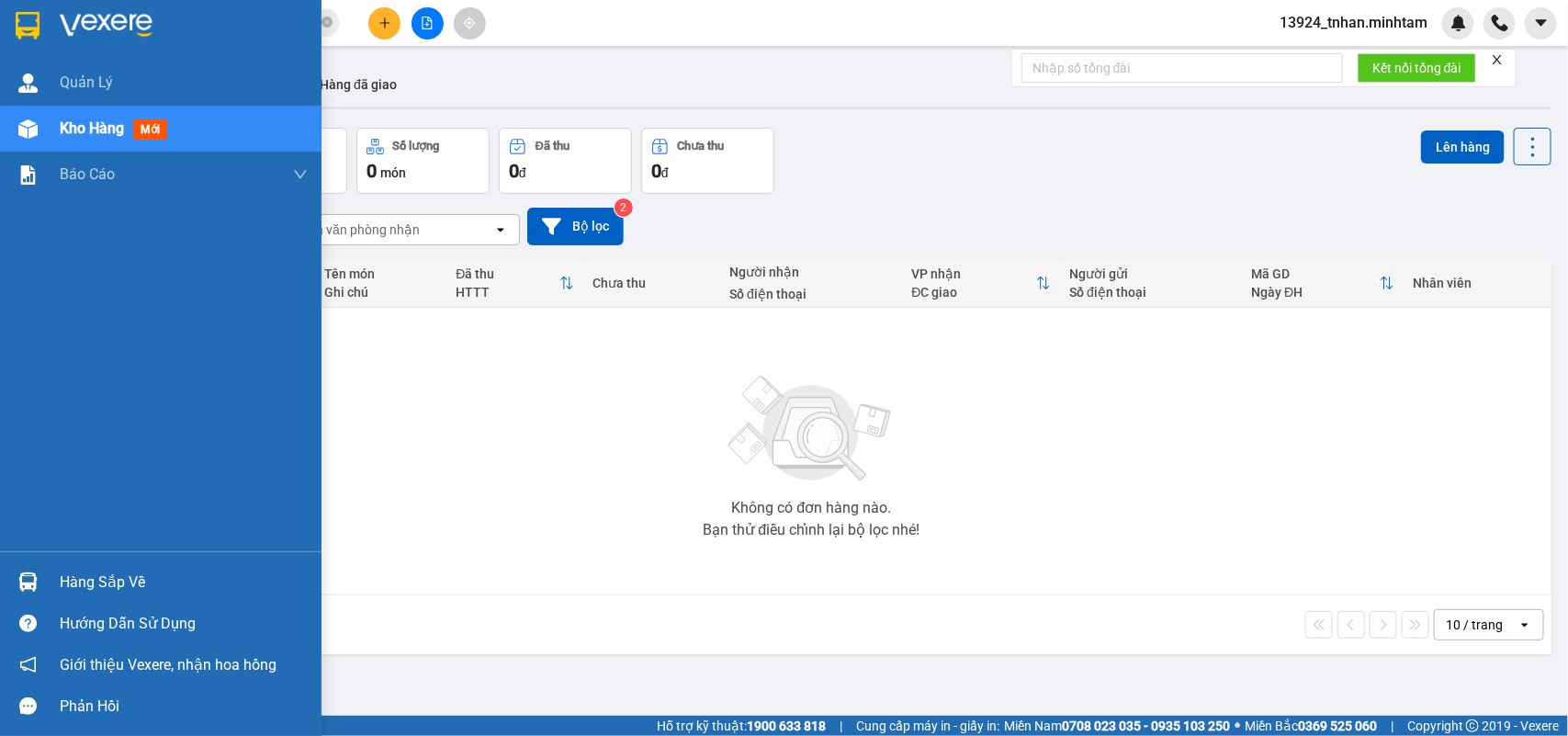
click at [96, 584] on div "Hàng sắp về" at bounding box center [183, 582] width 248 height 28
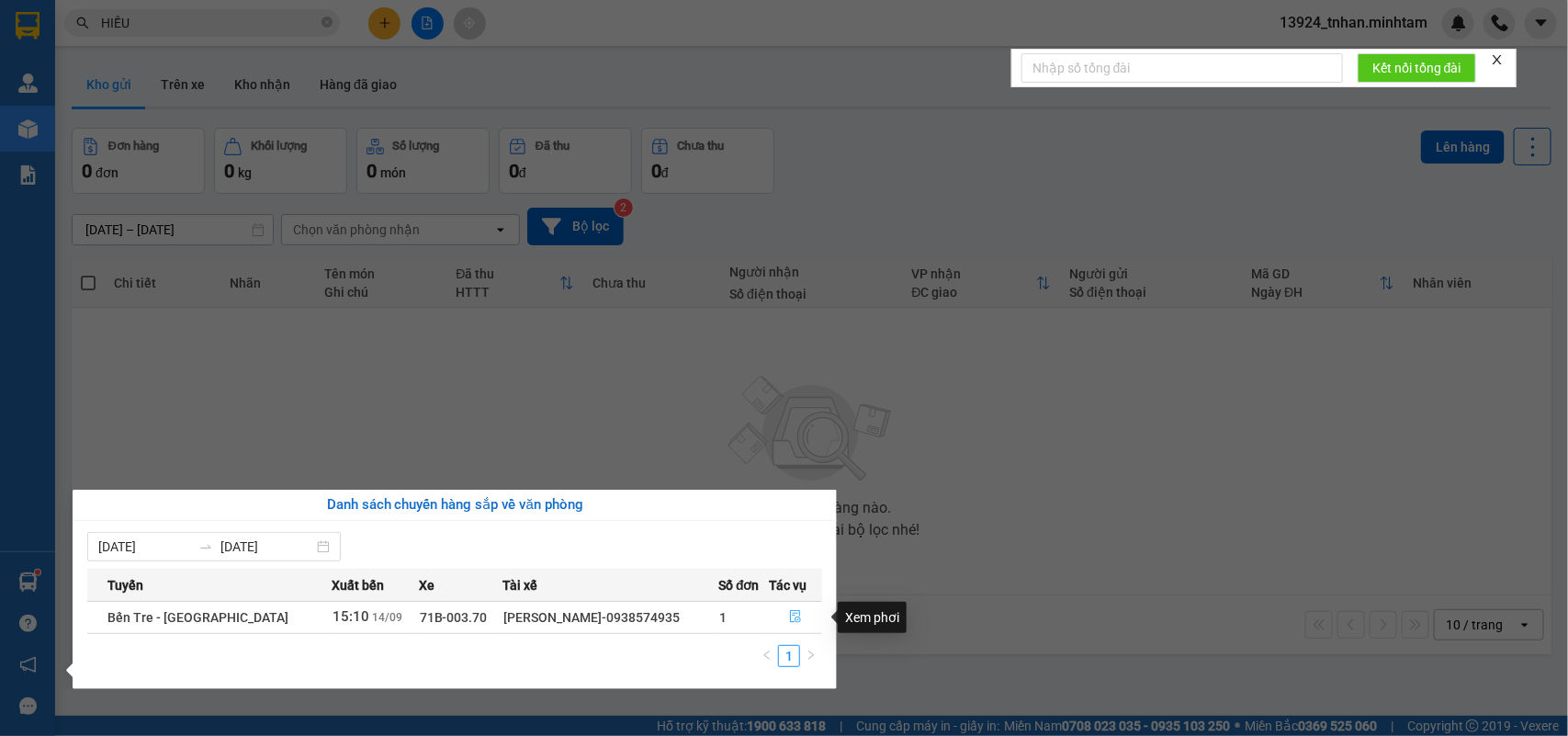
click at [805, 613] on button "button" at bounding box center [796, 618] width 52 height 30
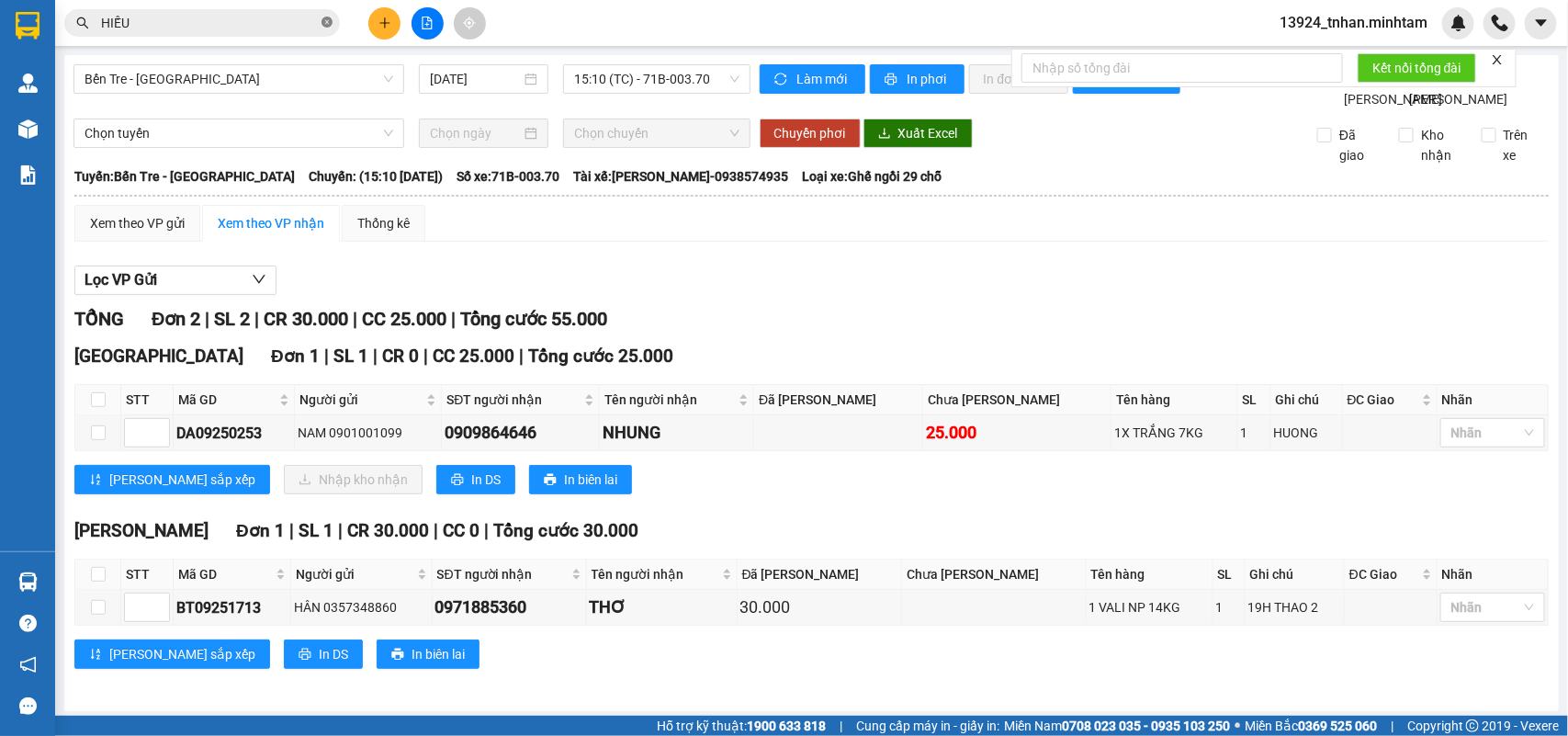
click at [323, 20] on icon "close-circle" at bounding box center [326, 21] width 11 height 11
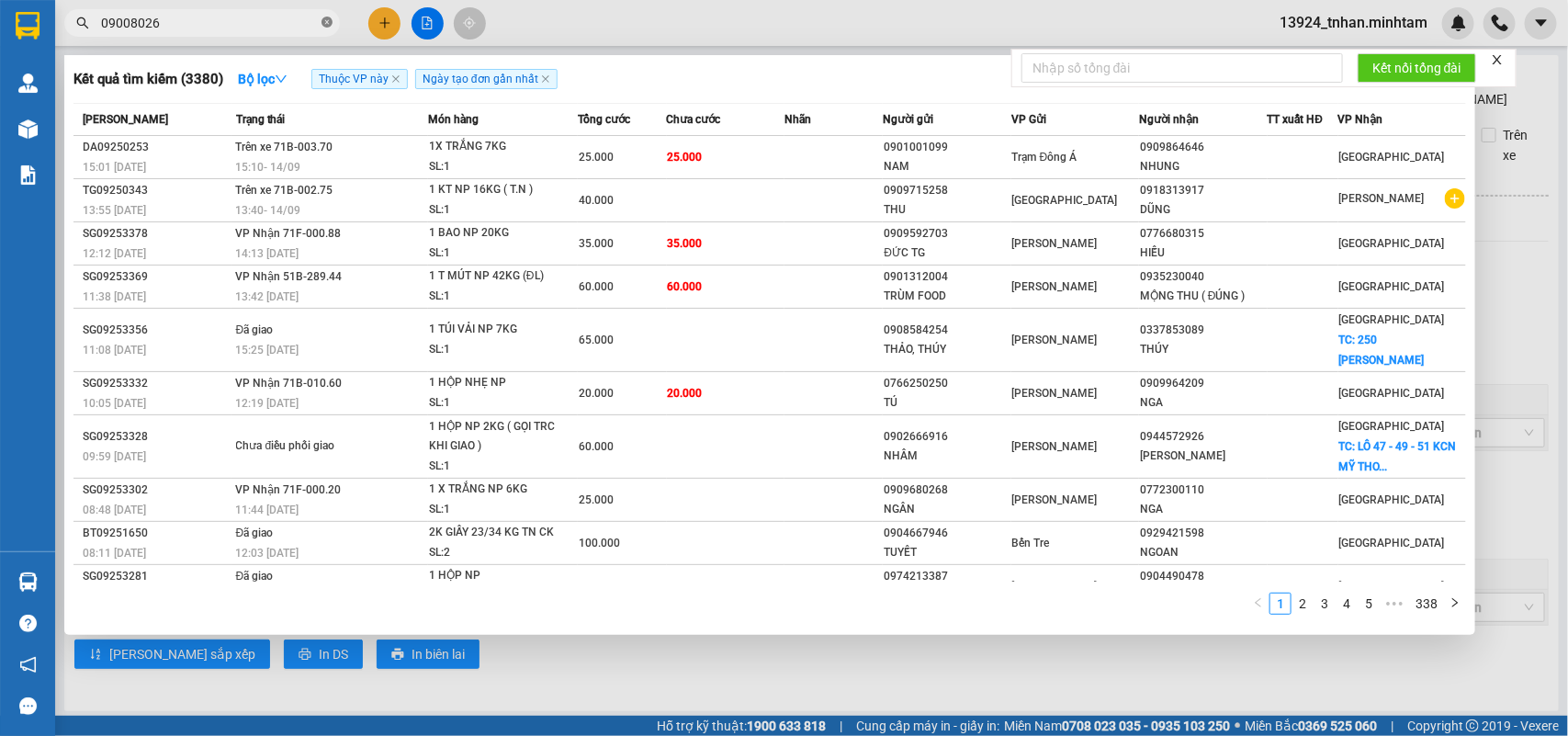
type input "090080268"
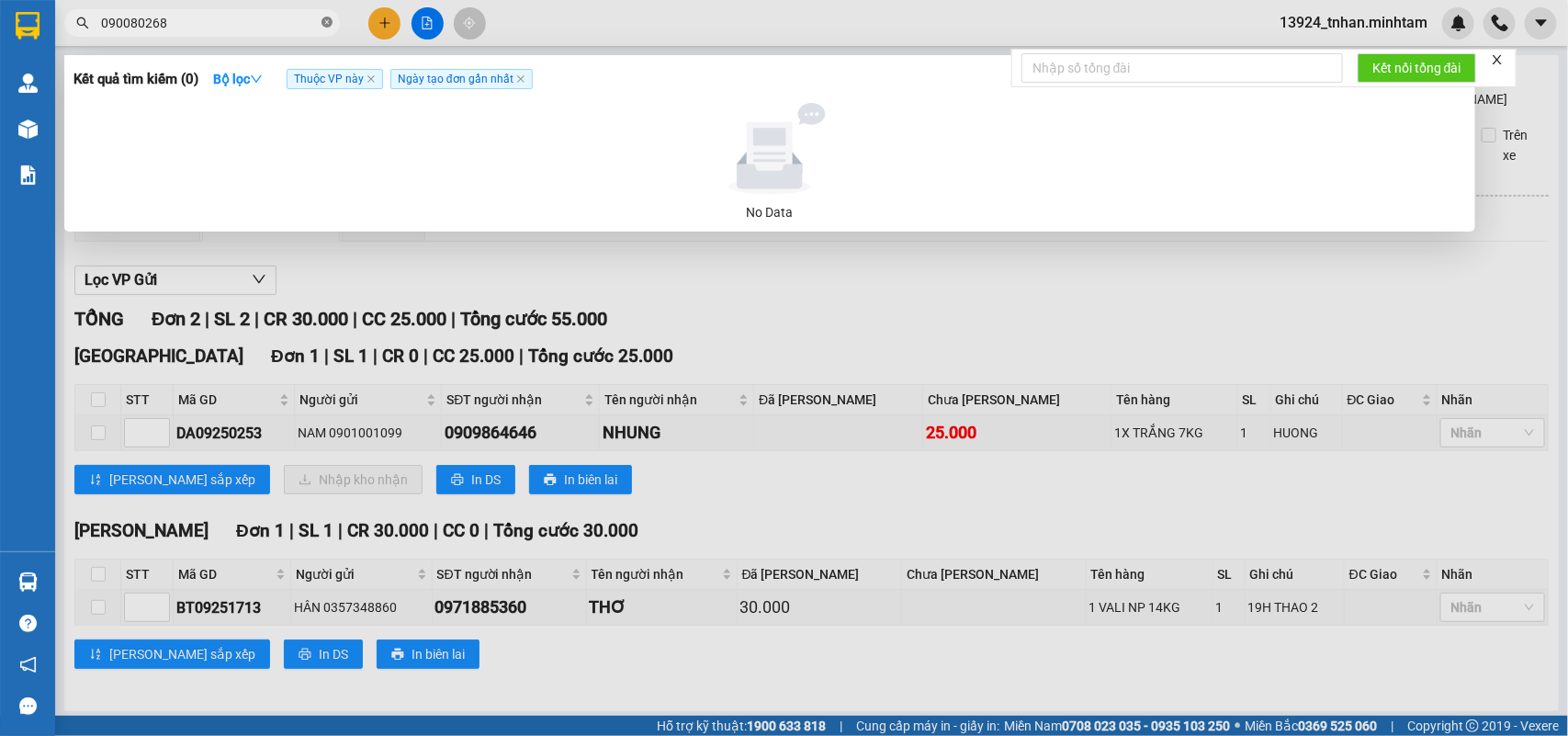
click at [322, 19] on icon "close-circle" at bounding box center [326, 21] width 11 height 11
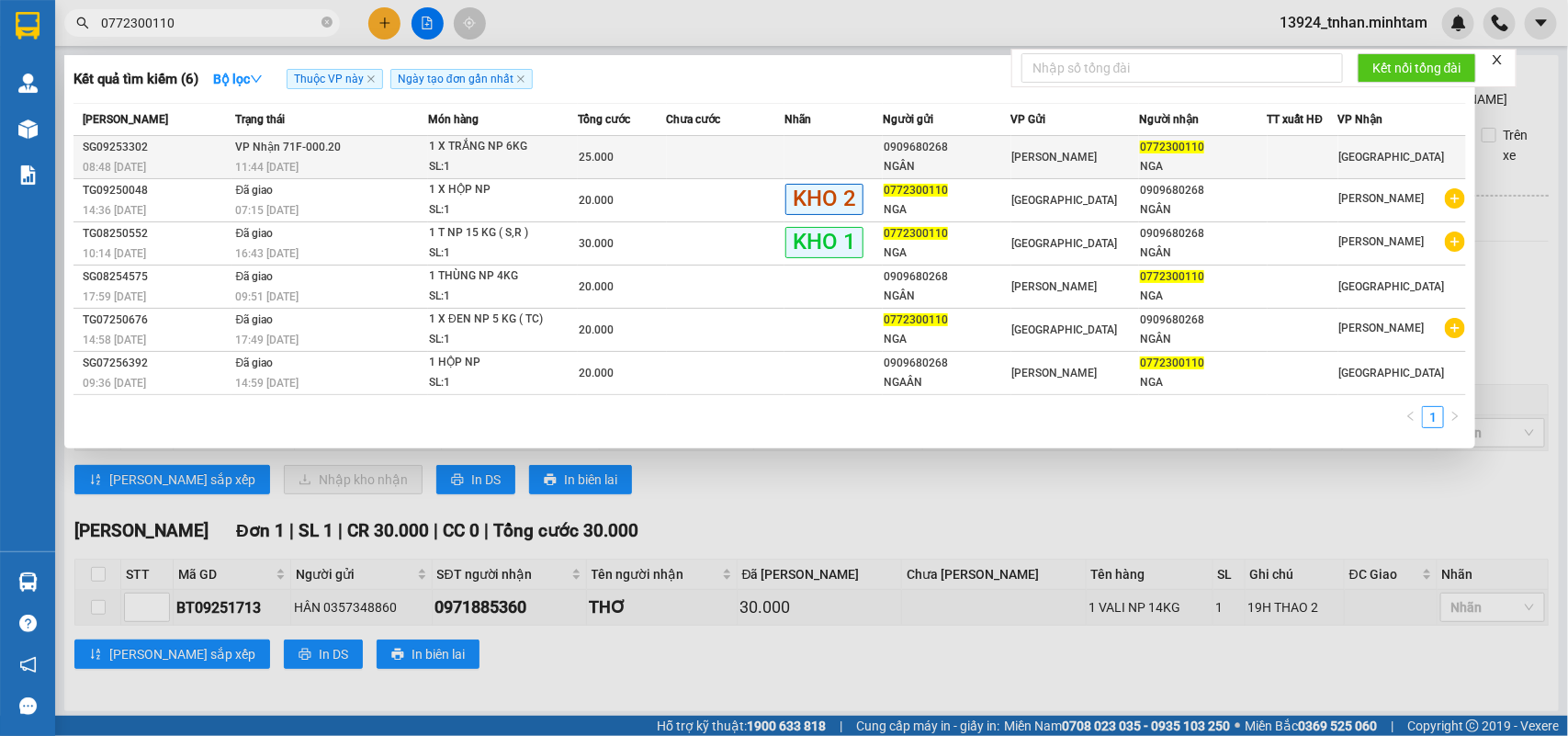
type input "0772300110"
click at [505, 159] on div "SL: 1" at bounding box center [498, 167] width 138 height 20
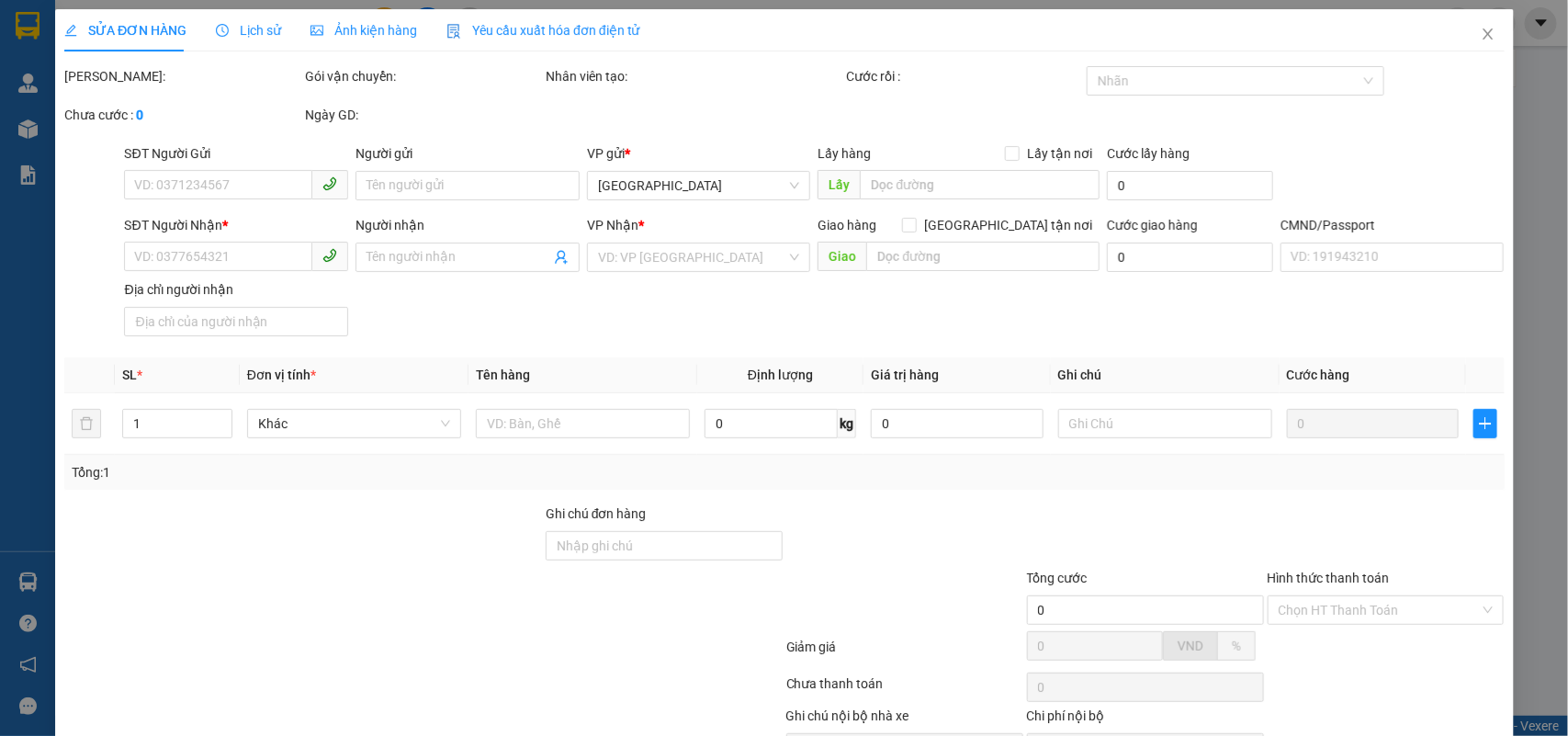
type input "0909680268"
type input "NGÂN"
type input "0772300110"
type input "NGA"
type input "25.000"
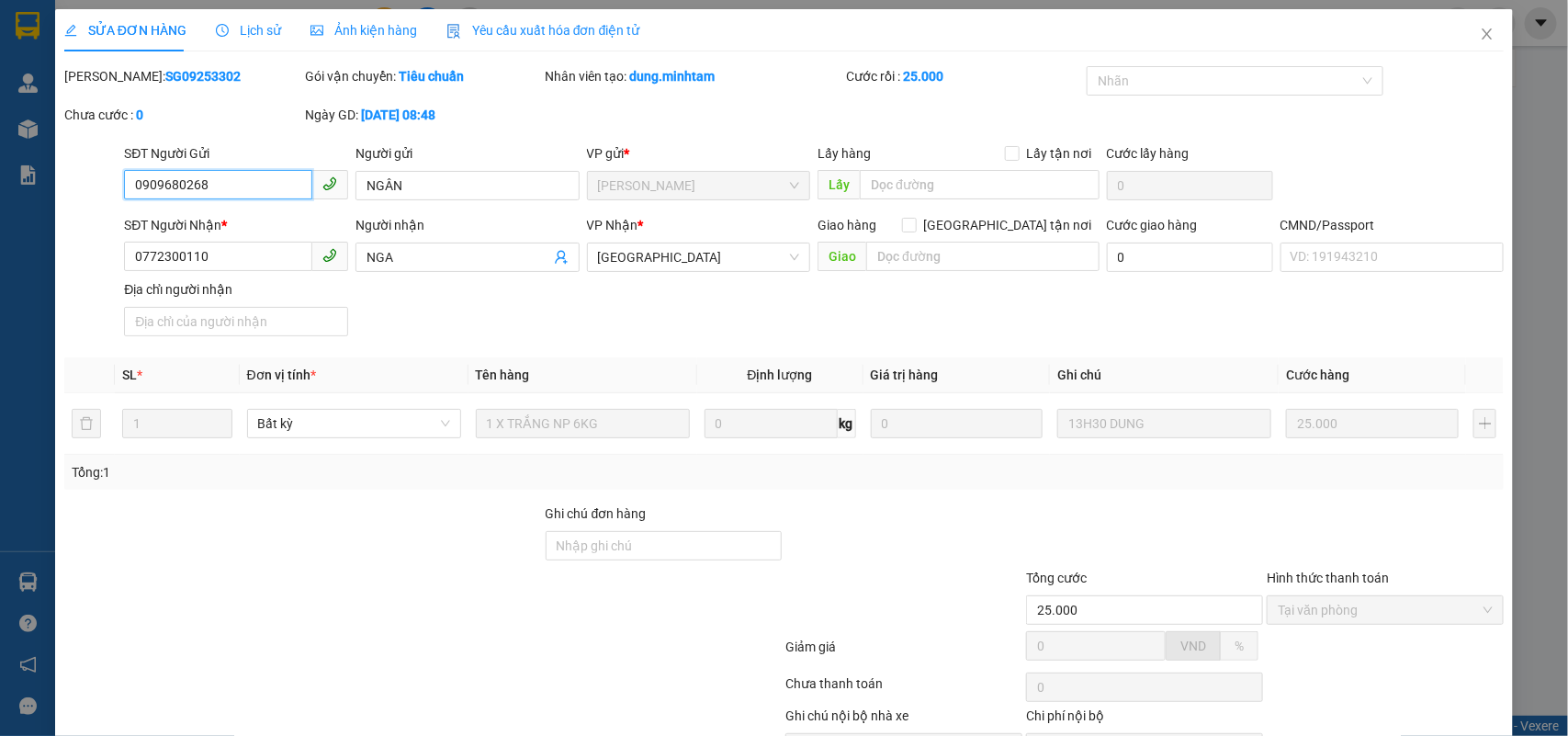
scroll to position [108, 0]
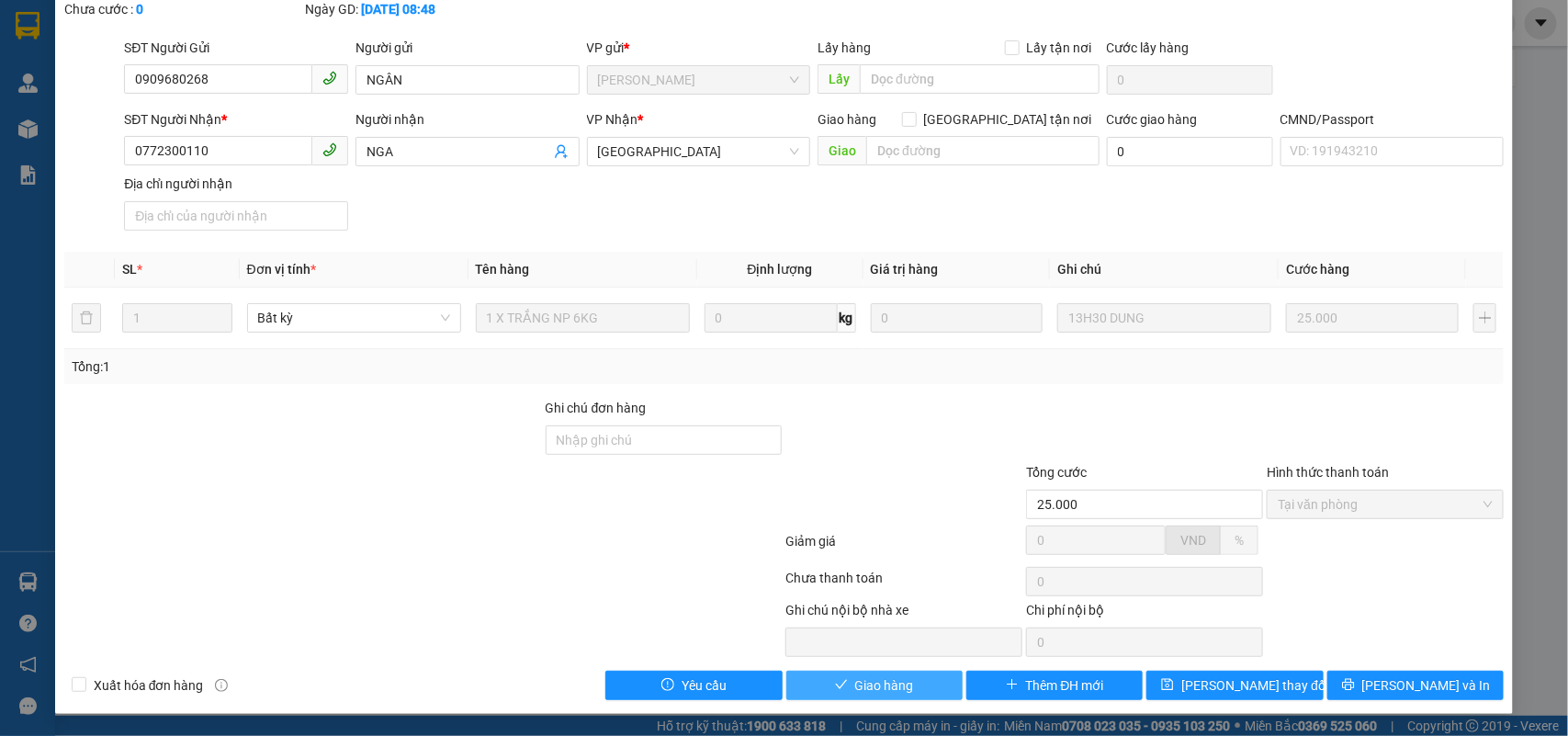
click at [888, 686] on span "Giao hàng" at bounding box center [884, 685] width 59 height 20
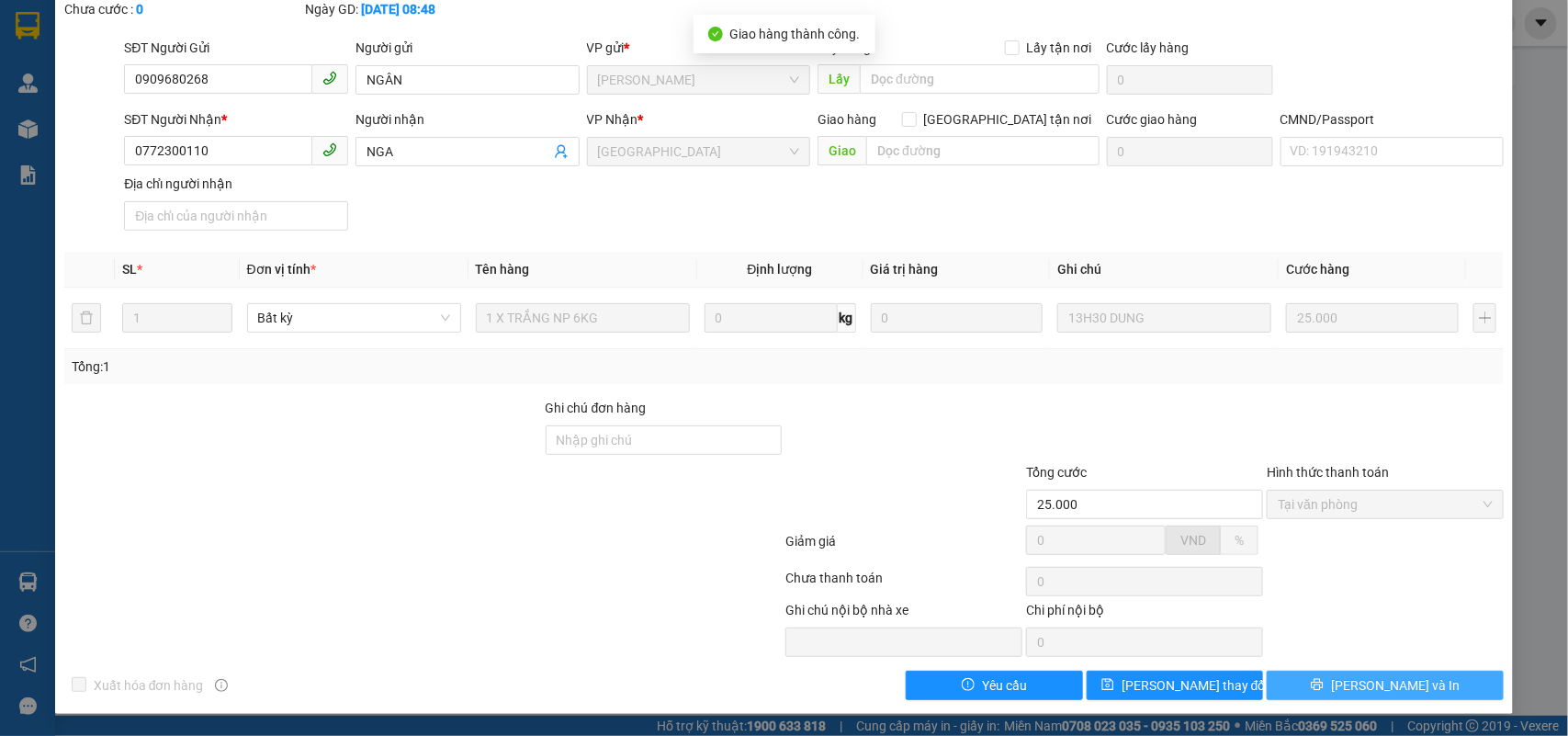
click at [1437, 687] on button "[PERSON_NAME] và In" at bounding box center [1385, 685] width 237 height 30
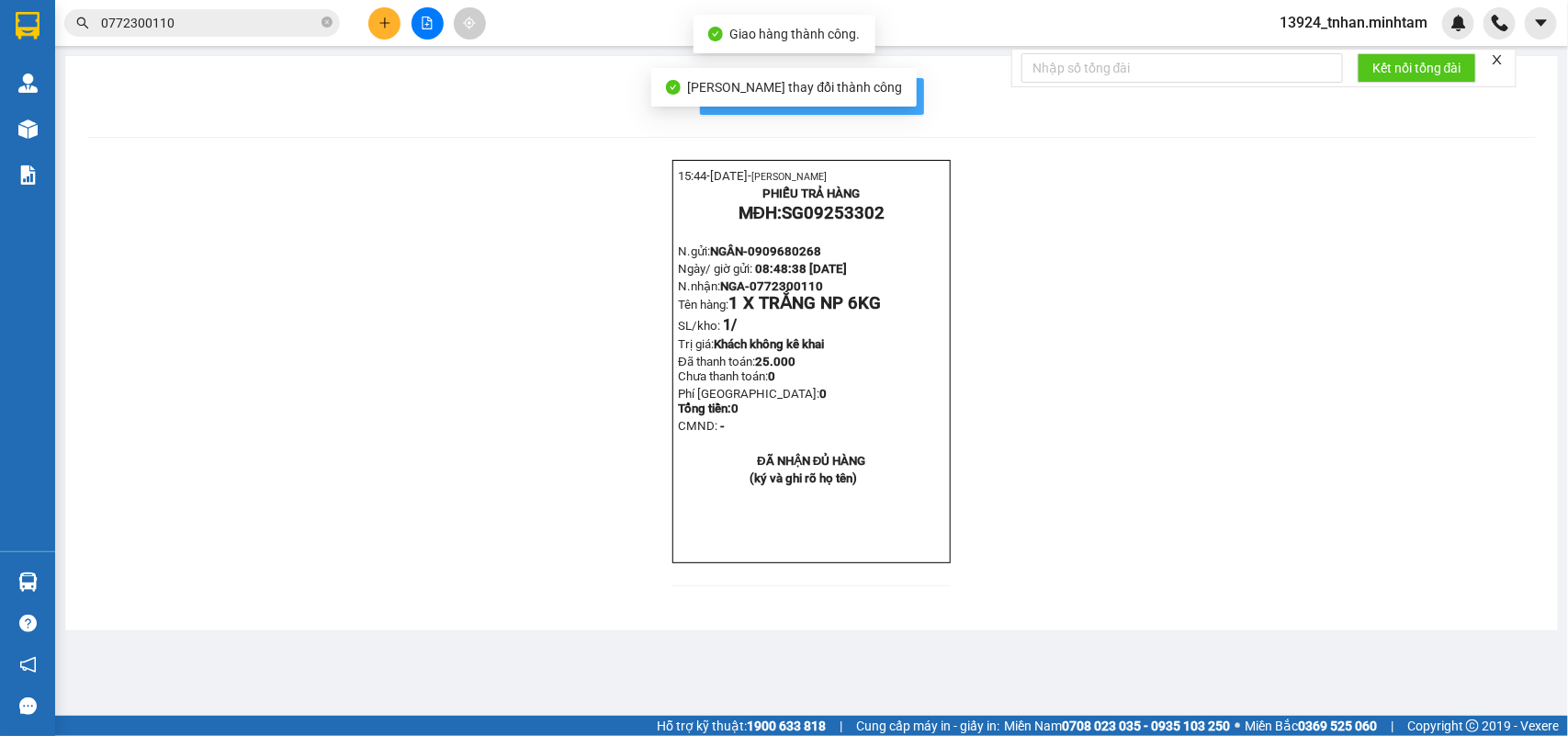
click at [901, 84] on button "In mẫu biên lai tự cấu hình" at bounding box center [811, 96] width 224 height 37
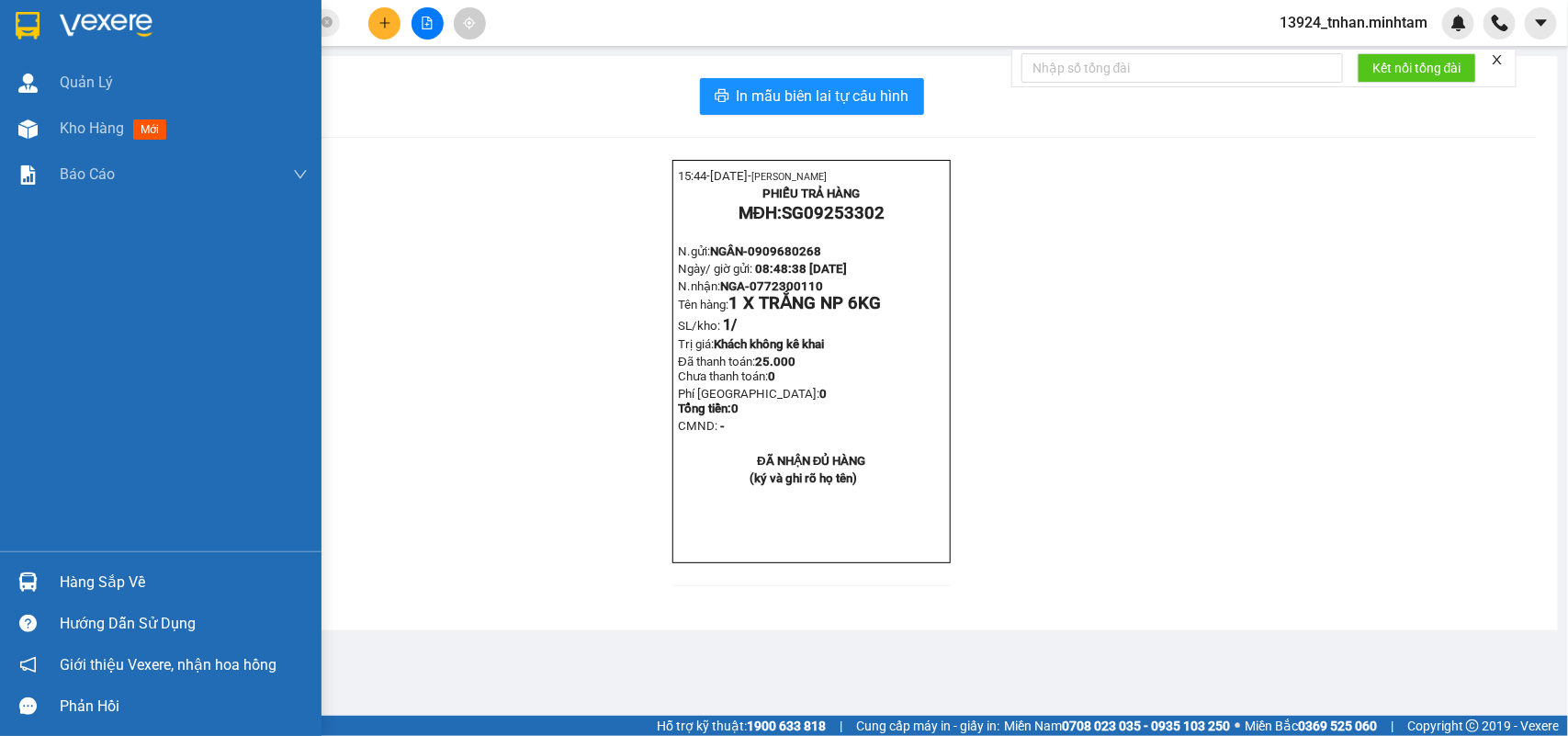
drag, startPoint x: 108, startPoint y: 576, endPoint x: 125, endPoint y: 559, distance: 24.0
click at [110, 573] on div "Hàng sắp về" at bounding box center [183, 582] width 248 height 28
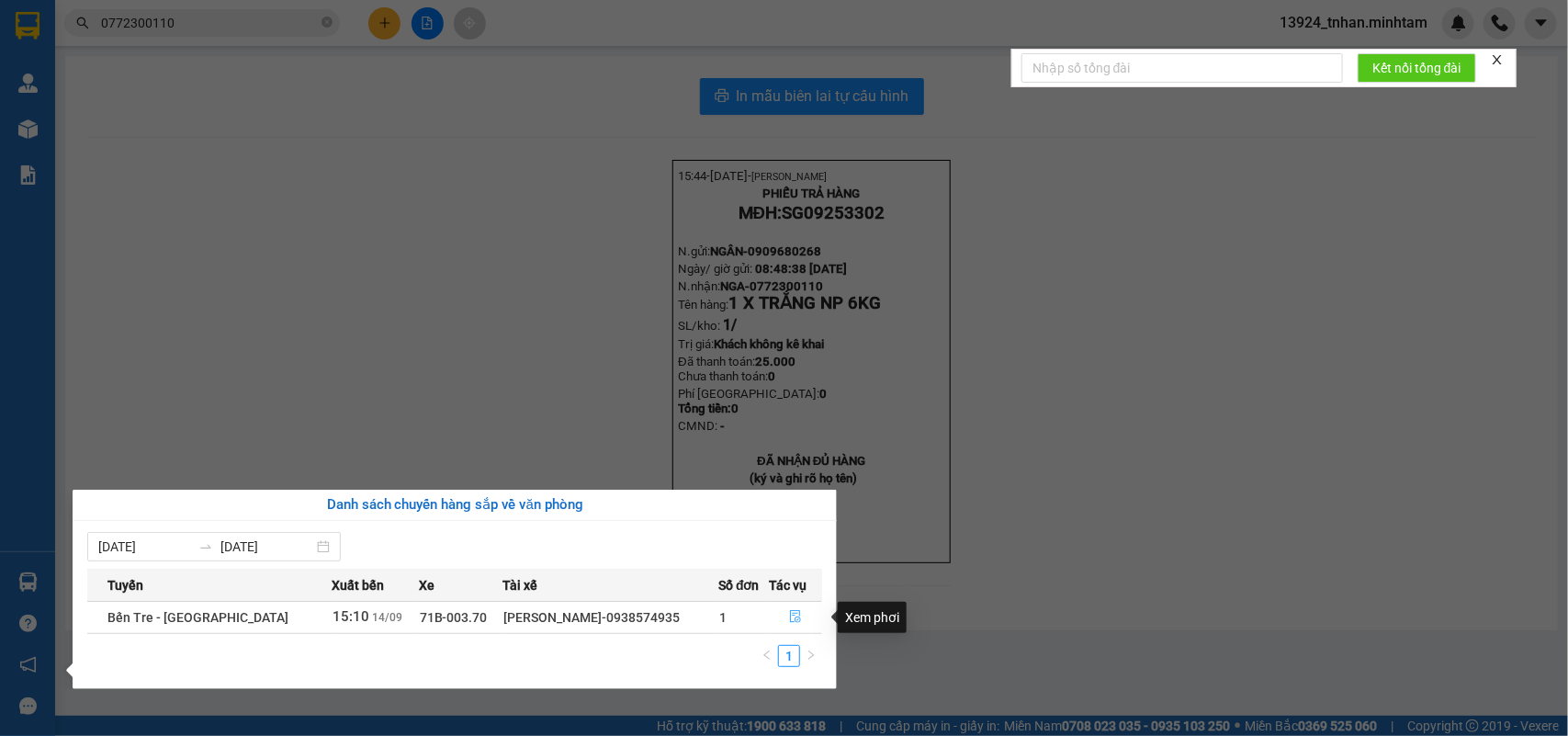
click at [806, 612] on button "button" at bounding box center [796, 618] width 52 height 30
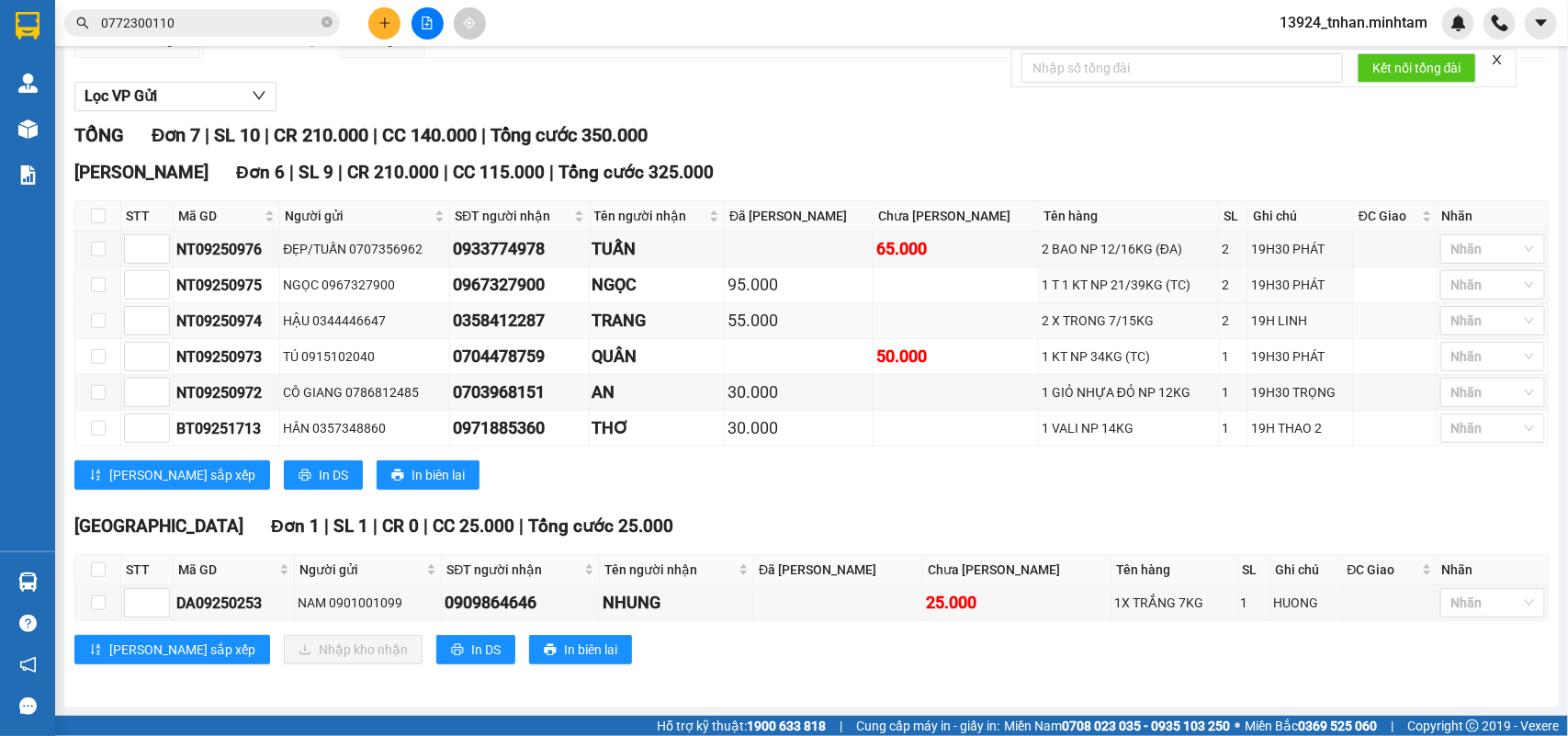
scroll to position [231, 0]
click at [104, 601] on input "checkbox" at bounding box center [98, 602] width 14 height 14
checkbox input "true"
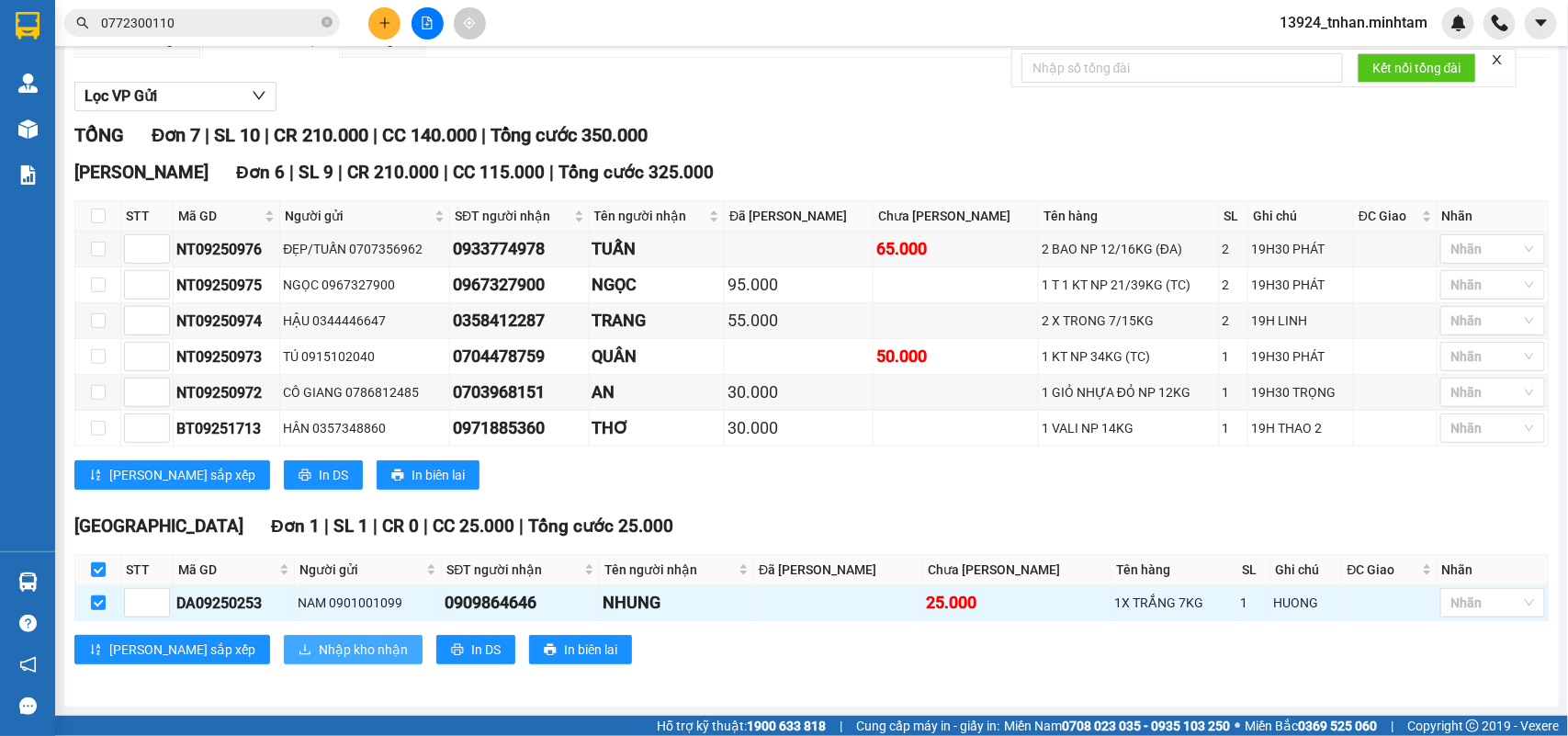
click at [323, 649] on span "Nhập kho nhận" at bounding box center [363, 650] width 89 height 20
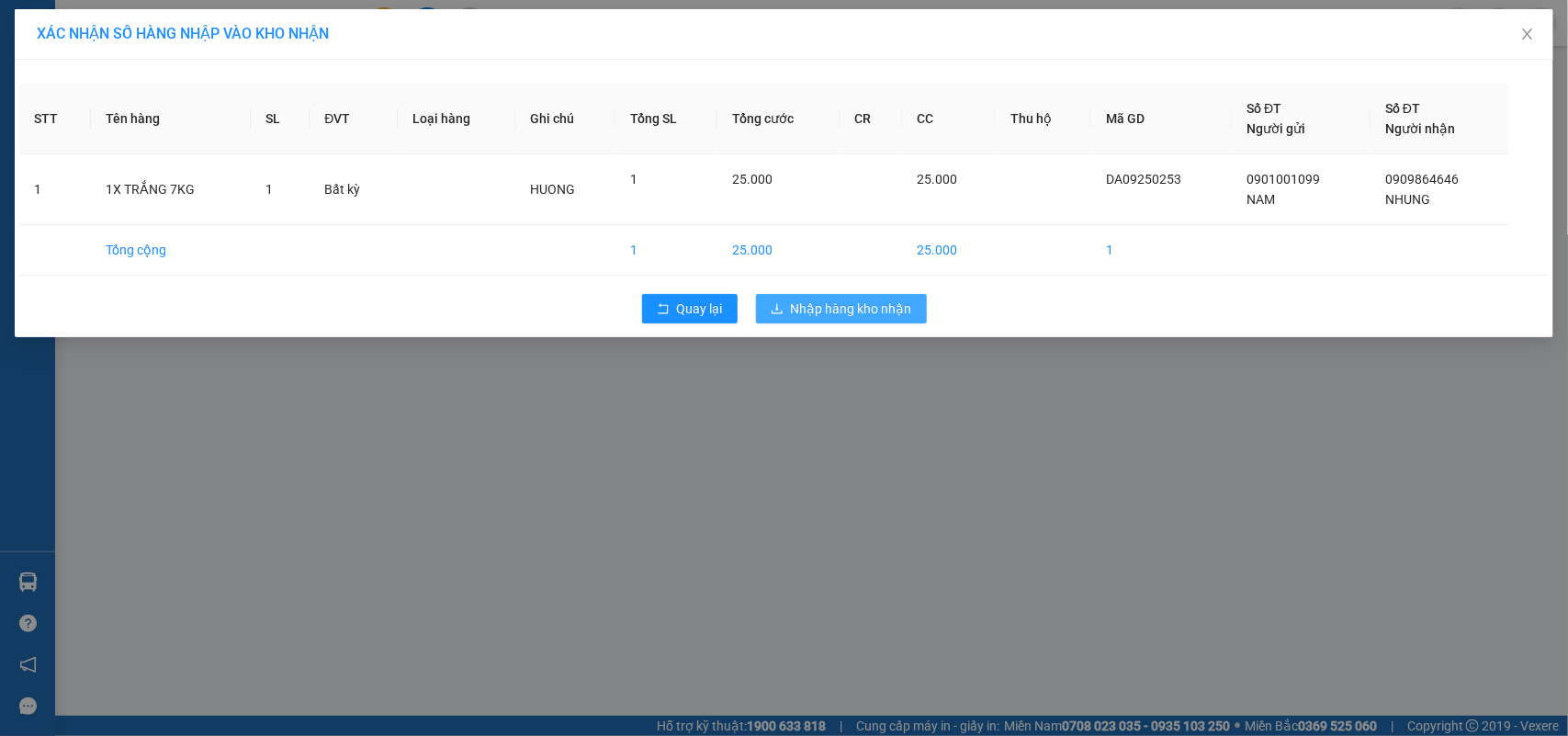
drag, startPoint x: 905, startPoint y: 305, endPoint x: 891, endPoint y: 317, distance: 18.4
click at [901, 320] on button "Nhập hàng kho nhận" at bounding box center [841, 308] width 171 height 30
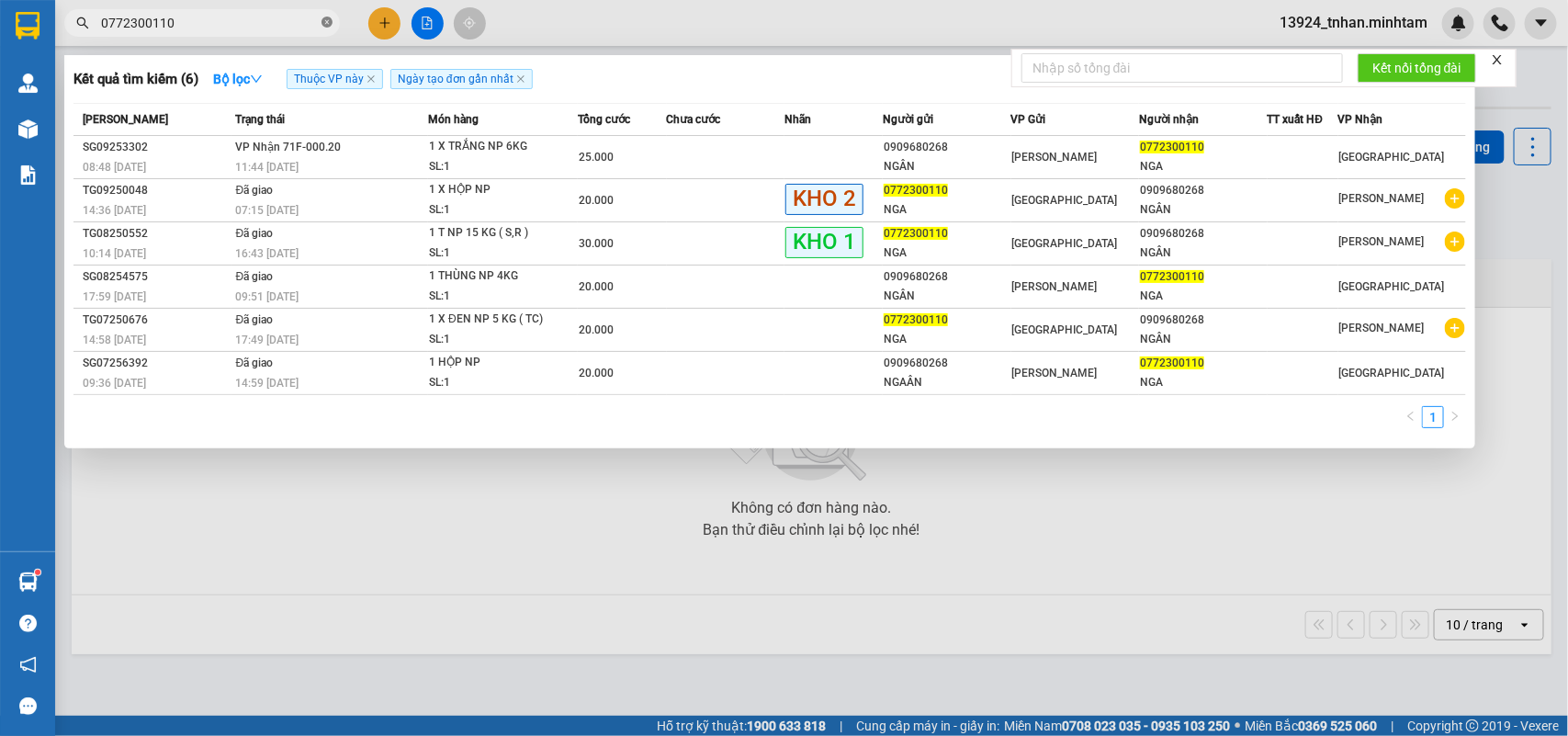
click at [325, 21] on icon "close-circle" at bounding box center [326, 21] width 11 height 11
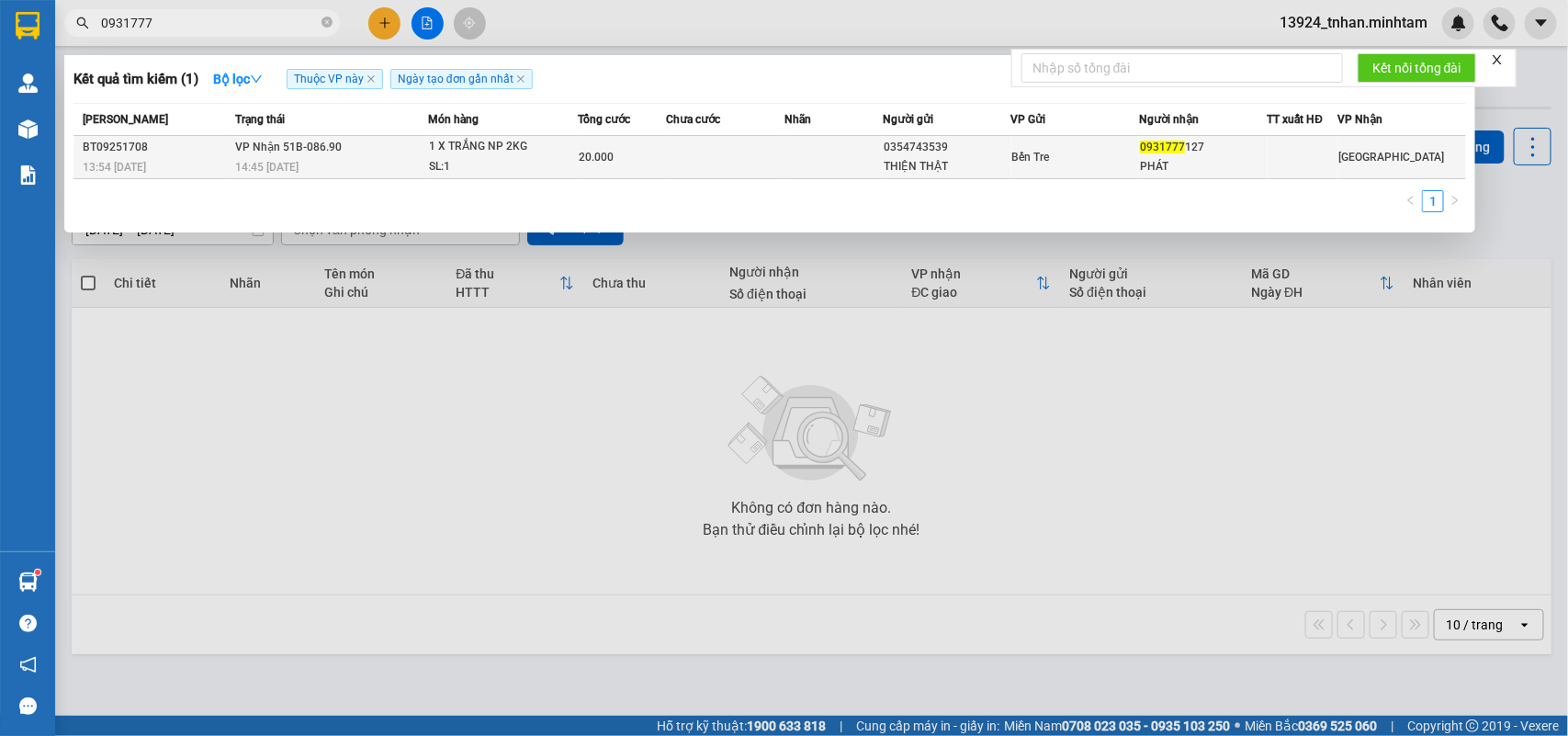
type input "0931777"
click at [777, 147] on td at bounding box center [726, 158] width 118 height 43
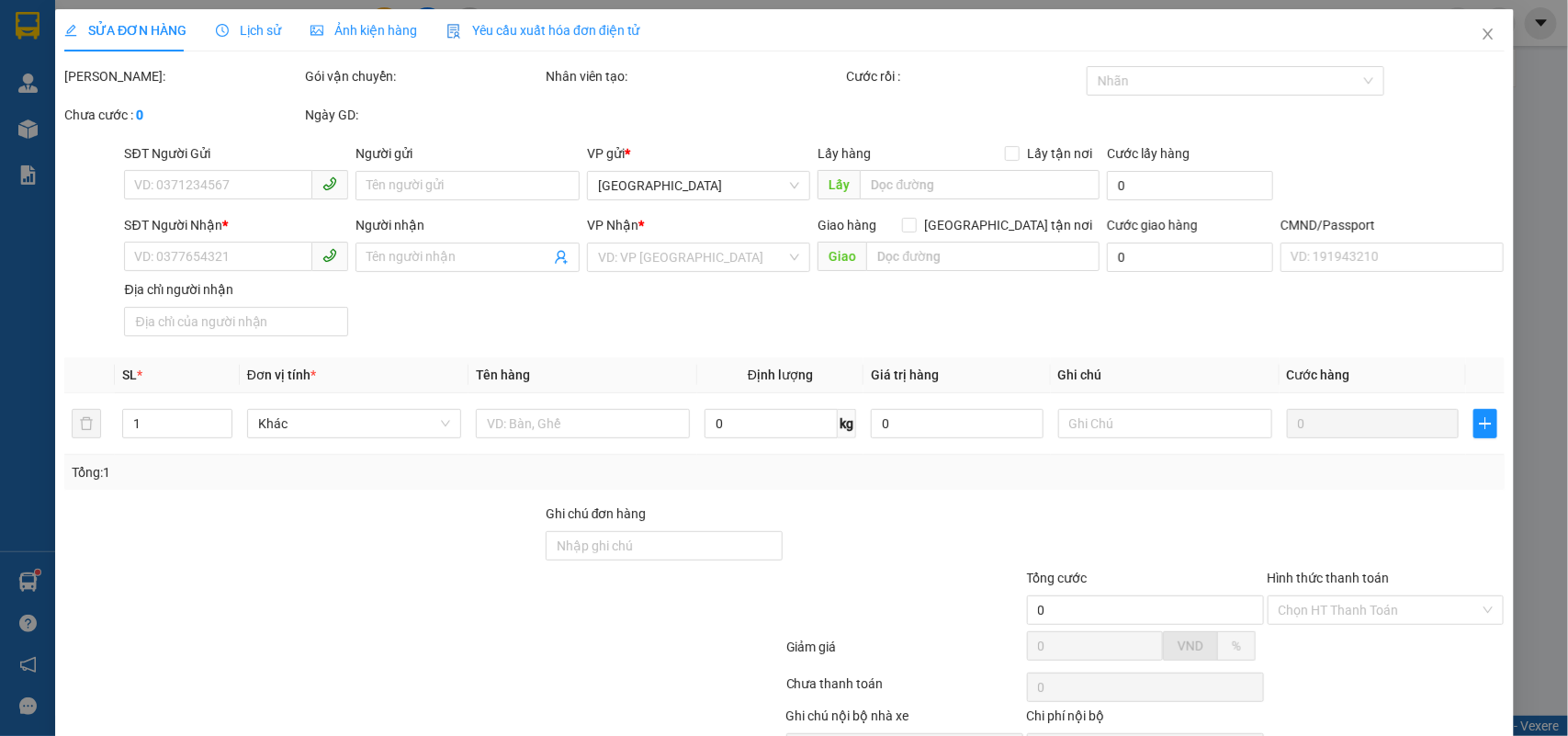
type input "0354743539"
type input "THIỆN THẬT"
type input "0931777127"
type input "PHÁT"
type input "20.000"
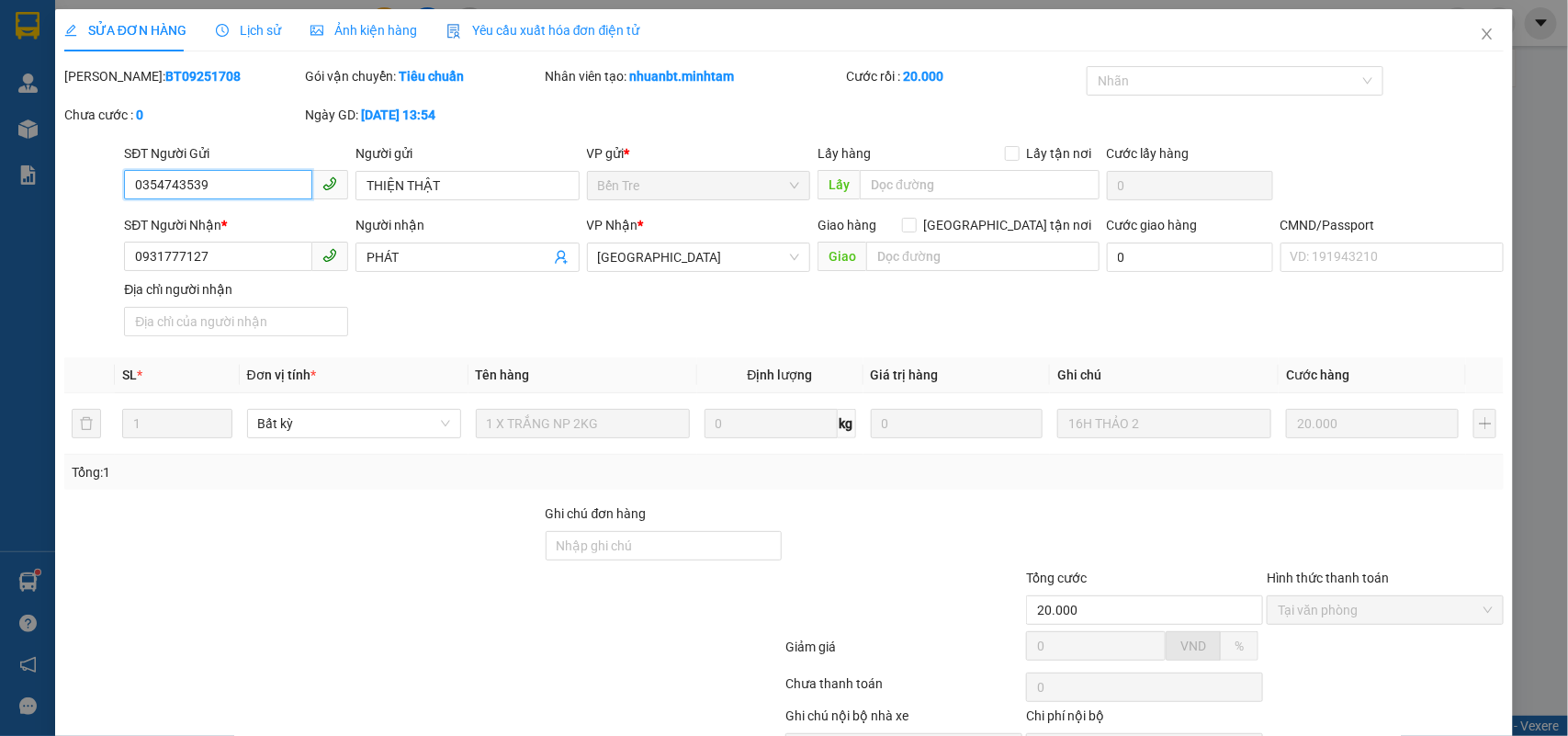
scroll to position [108, 0]
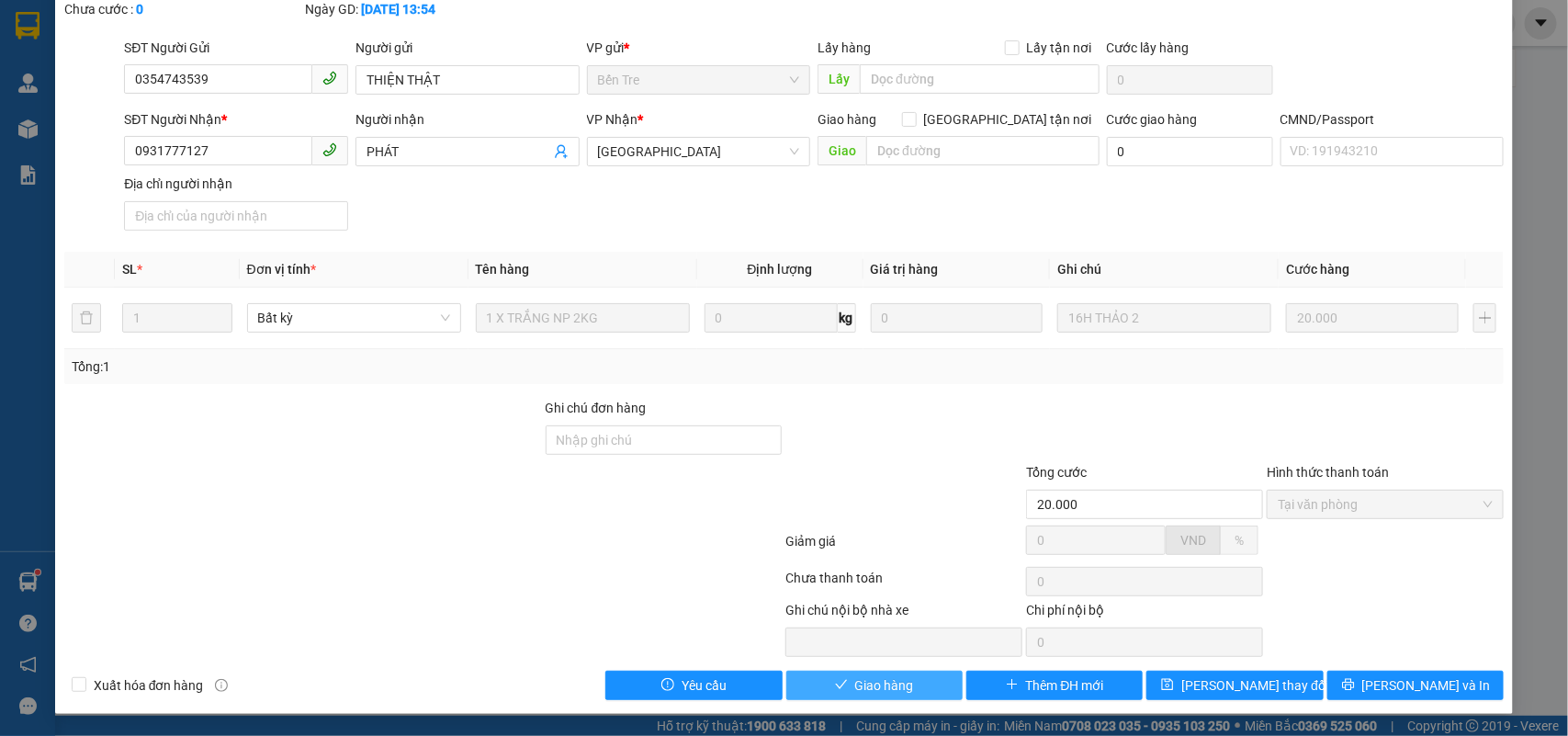
drag, startPoint x: 902, startPoint y: 683, endPoint x: 958, endPoint y: 673, distance: 56.9
click at [905, 683] on button "Giao hàng" at bounding box center [875, 685] width 177 height 30
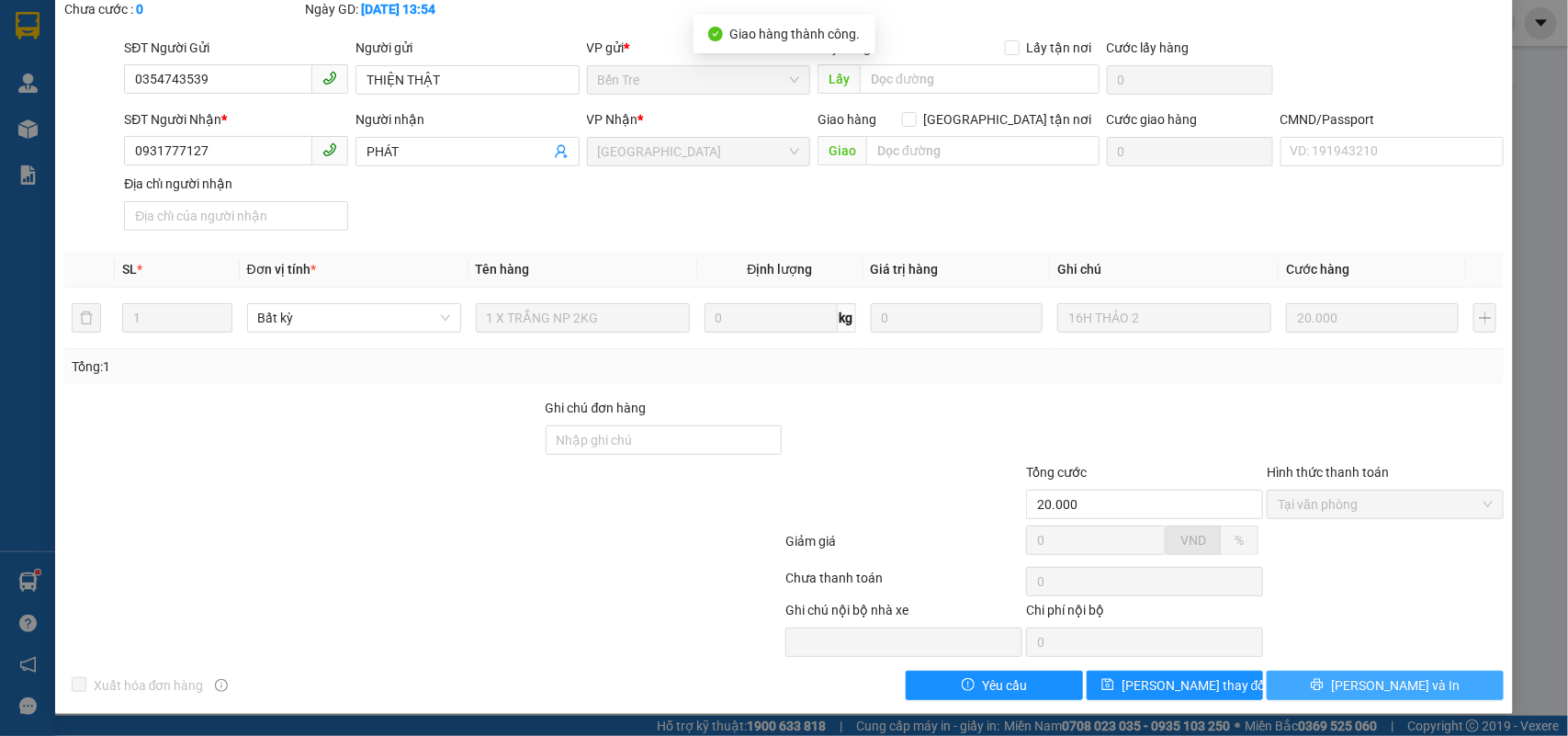
click at [1386, 676] on span "[PERSON_NAME] và In" at bounding box center [1395, 685] width 129 height 20
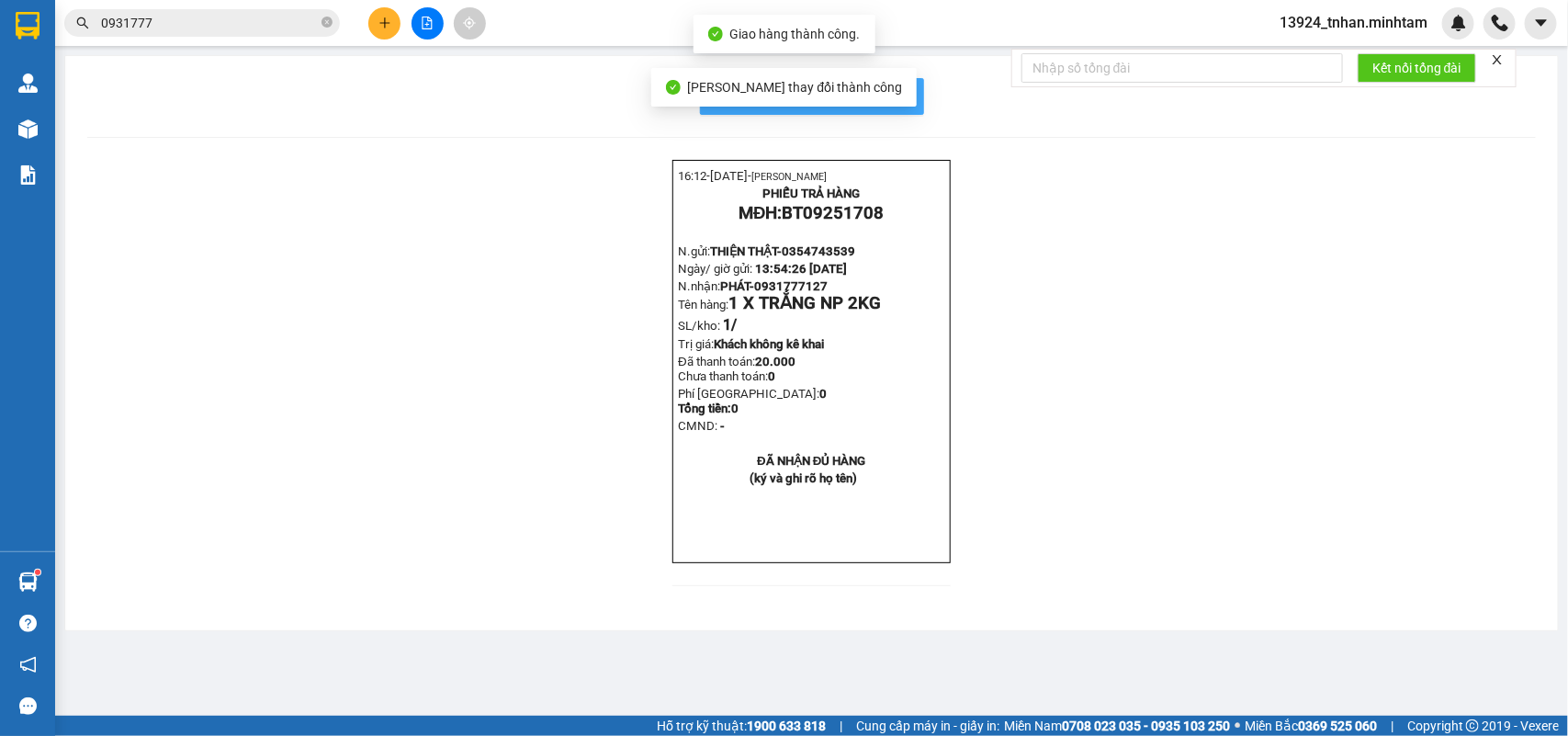
click at [910, 88] on button "In mẫu biên lai tự cấu hình" at bounding box center [811, 96] width 224 height 37
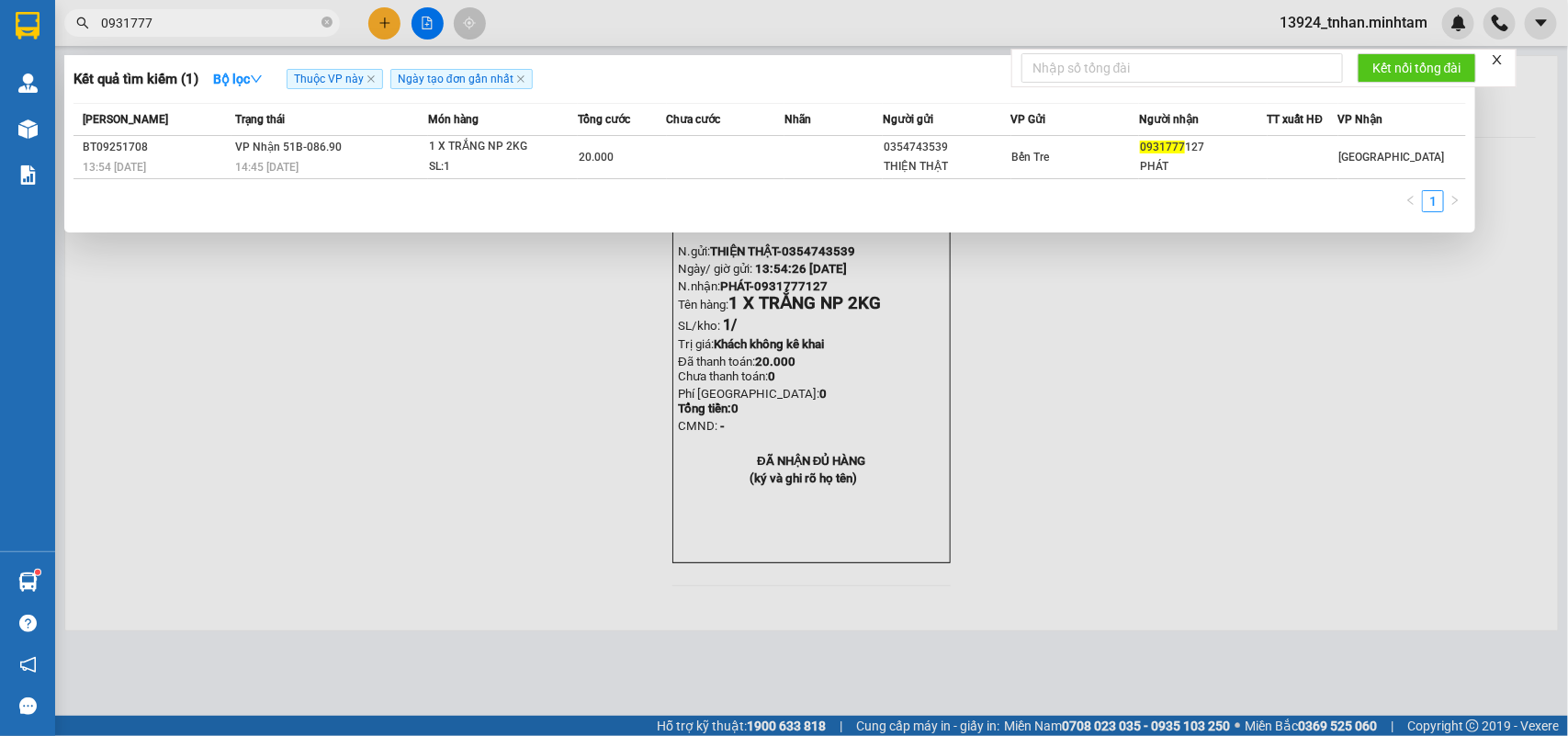
click at [178, 25] on input "0931777" at bounding box center [209, 22] width 217 height 20
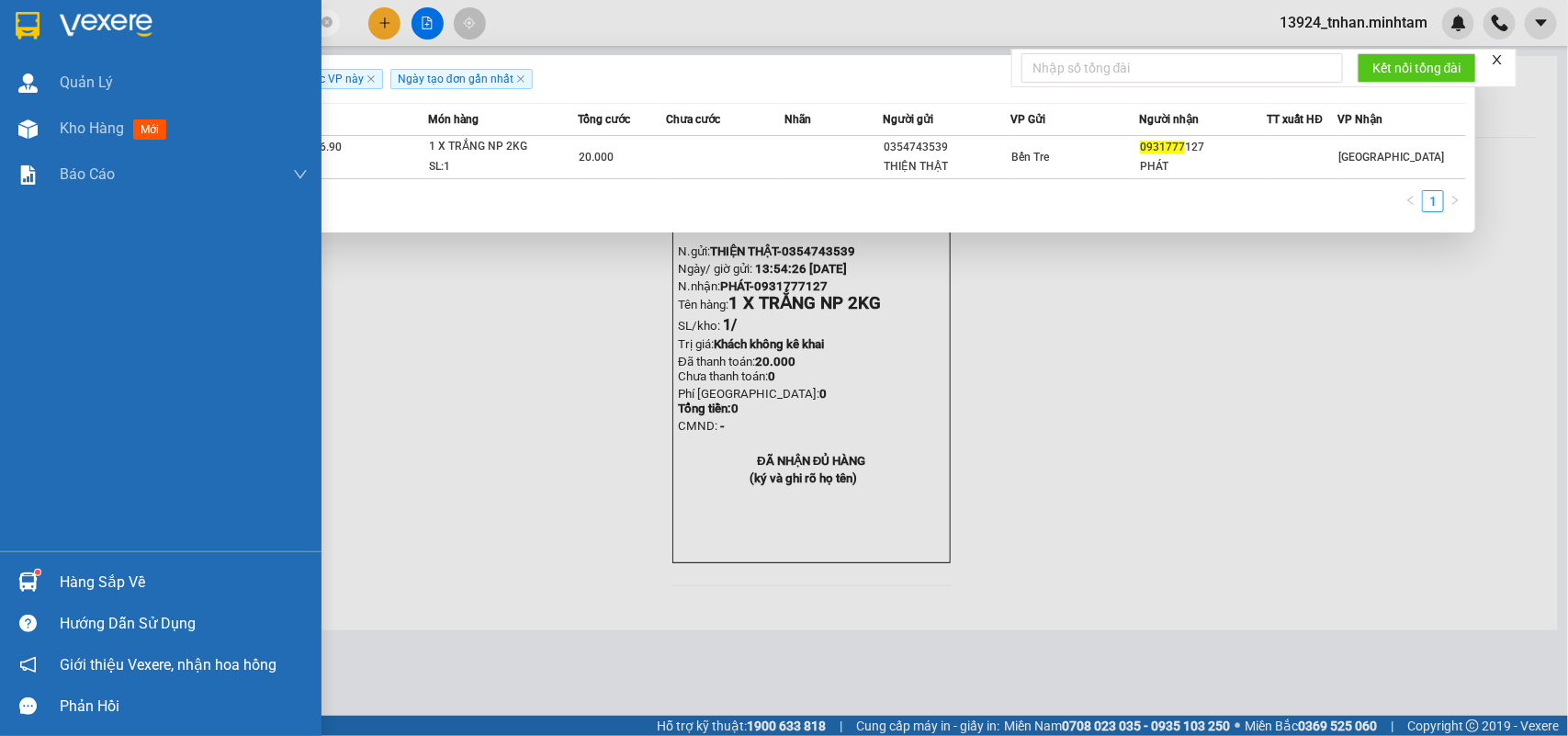
click at [117, 582] on div "Hàng sắp về" at bounding box center [183, 582] width 248 height 28
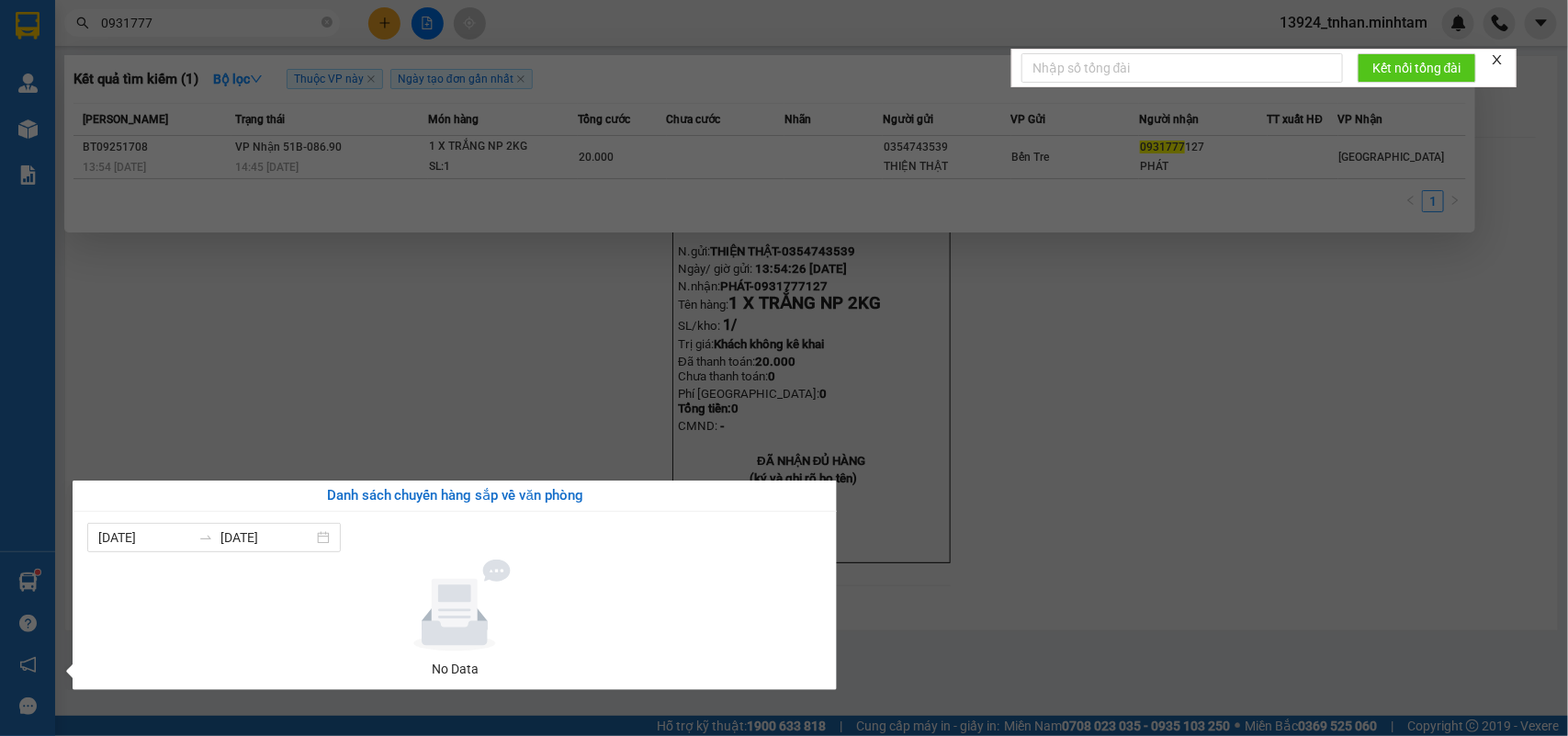
click at [323, 19] on section "Kết quả tìm kiếm ( 1 ) Bộ lọc Thuộc VP này Ngày tạo đơn gần nhất Mã ĐH Trạng th…" at bounding box center [784, 368] width 1568 height 736
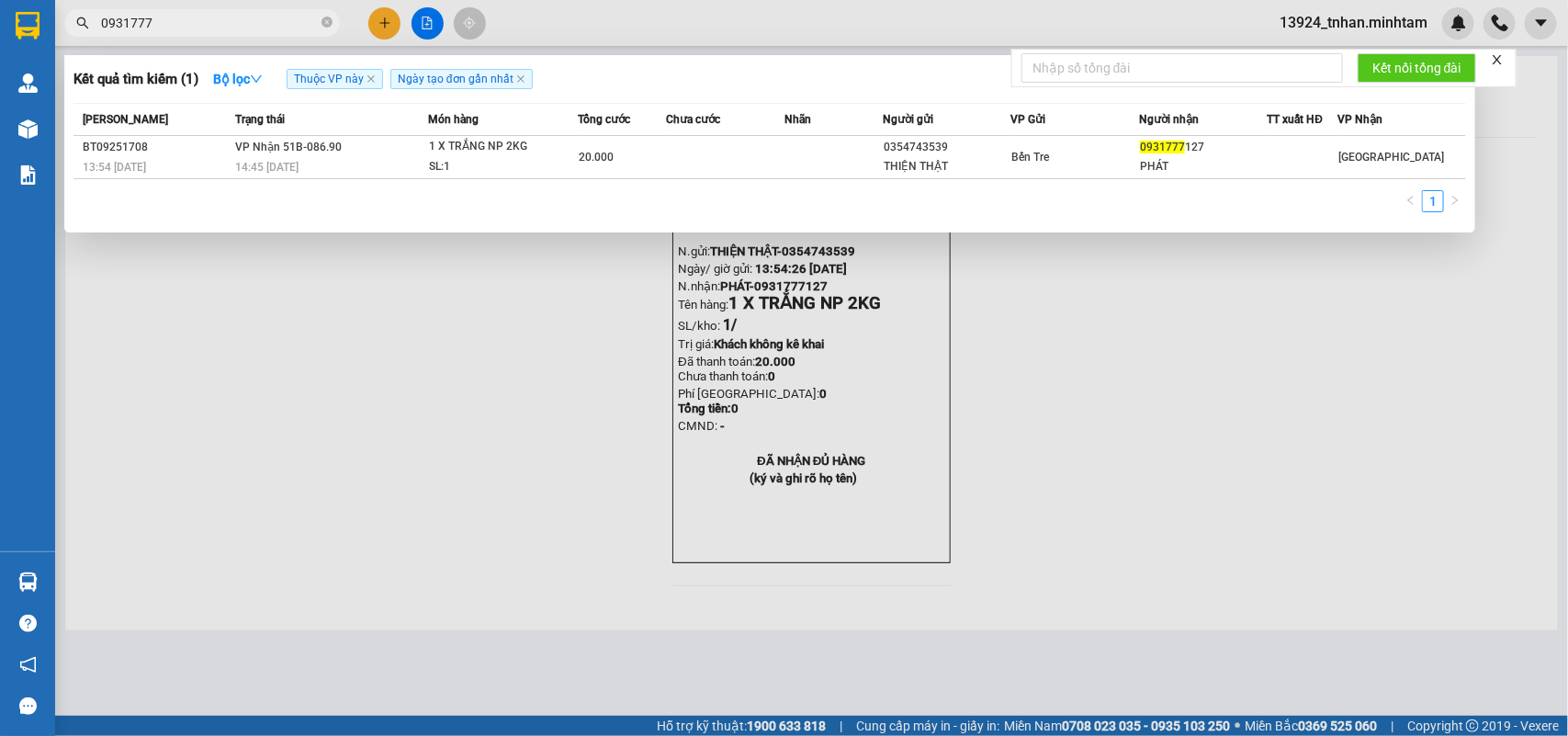
click at [323, 19] on icon "close-circle" at bounding box center [326, 21] width 11 height 11
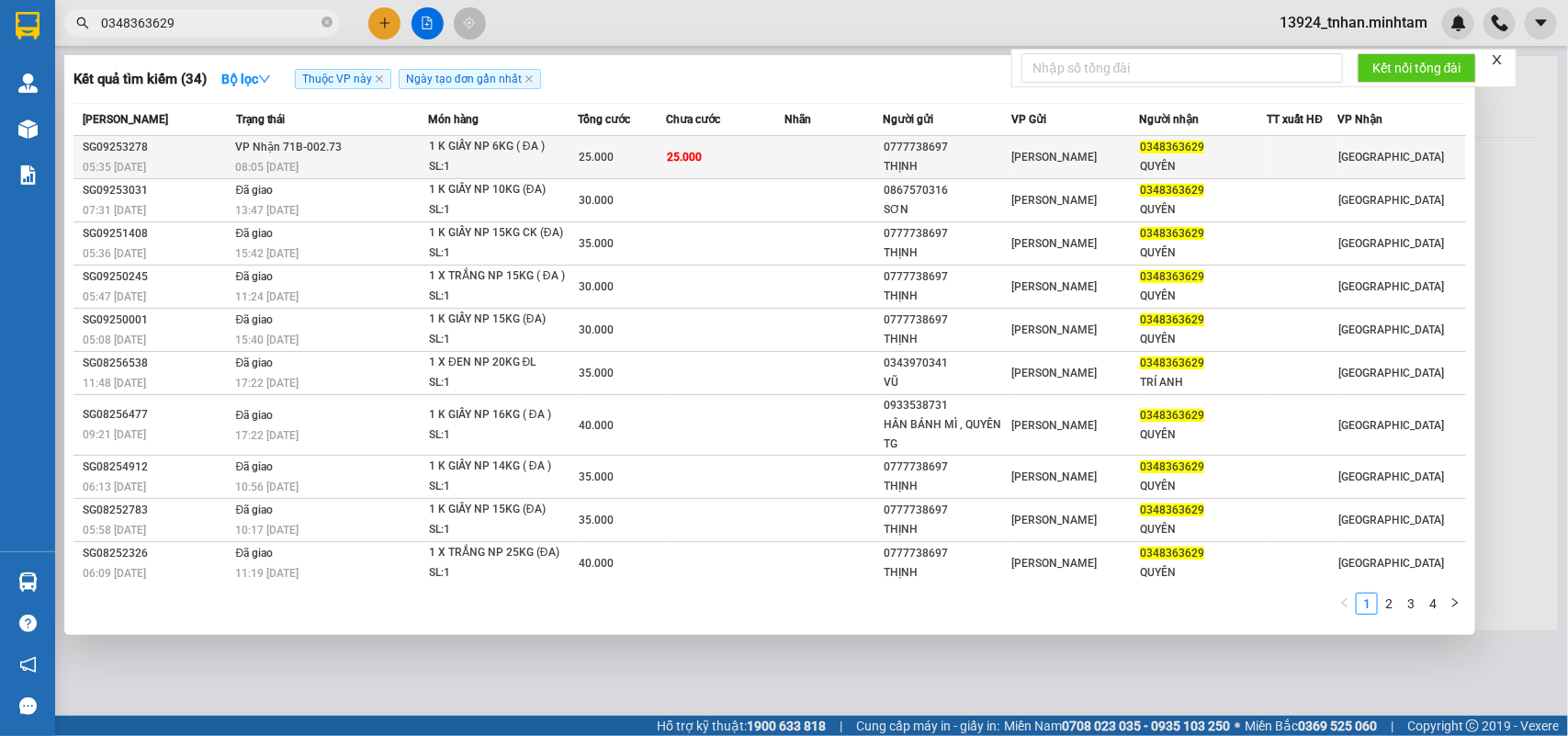
type input "0348363629"
click at [556, 152] on div "1 K GIẤY NP 6KG ( ĐA )" at bounding box center [498, 147] width 138 height 20
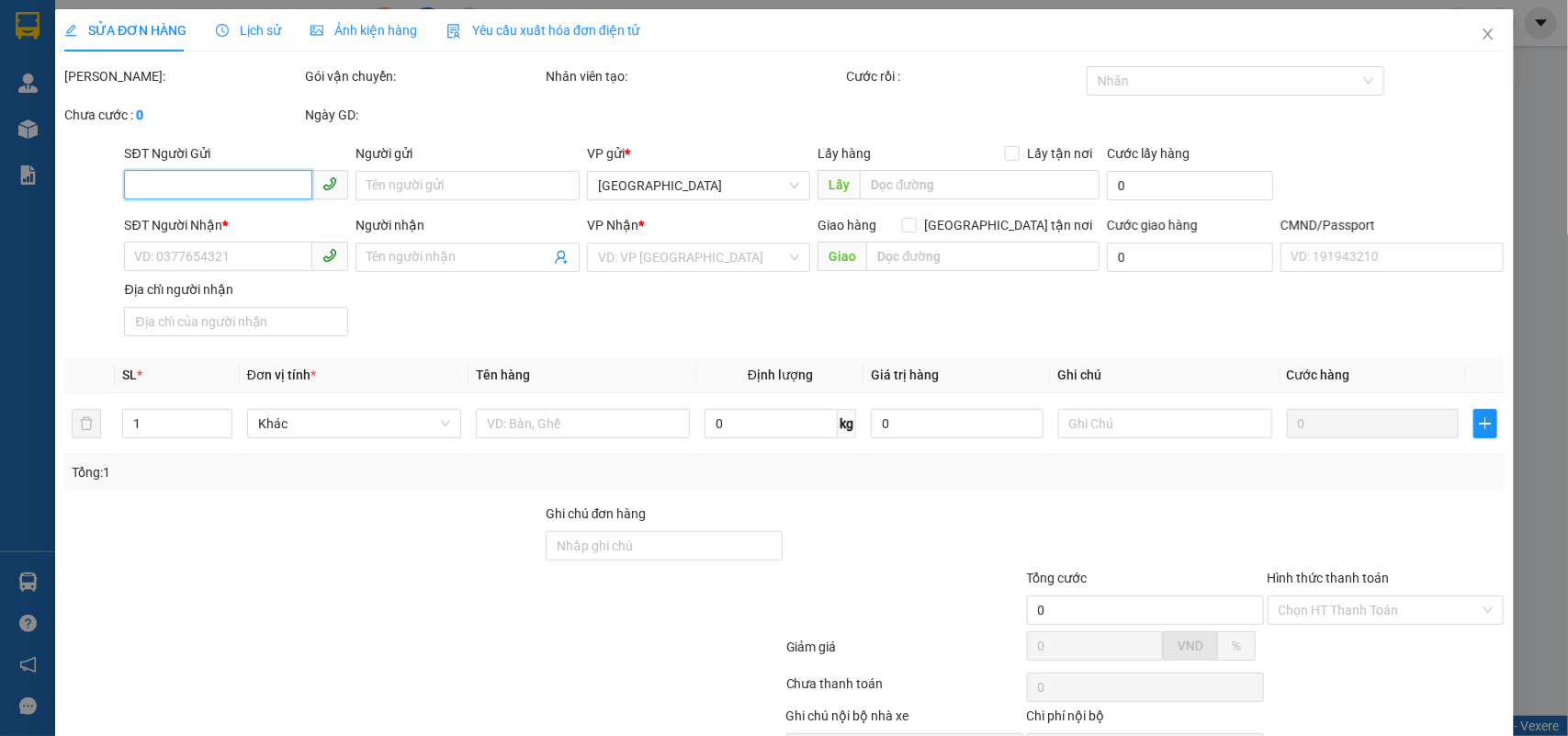
type input "0777738697"
type input "THỊNH"
type input "0348363629"
type input "QUYÊN"
type input "25.000"
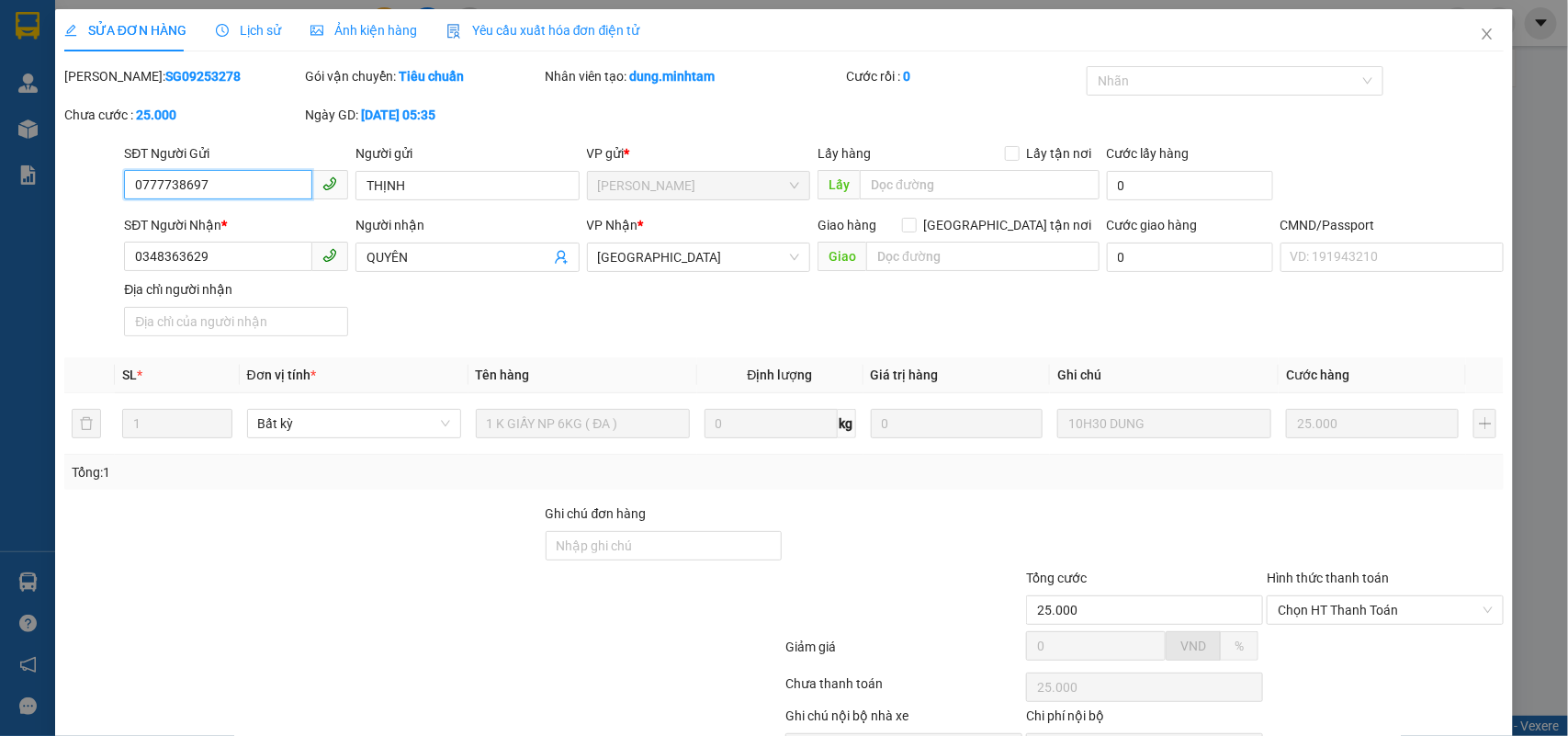
scroll to position [108, 0]
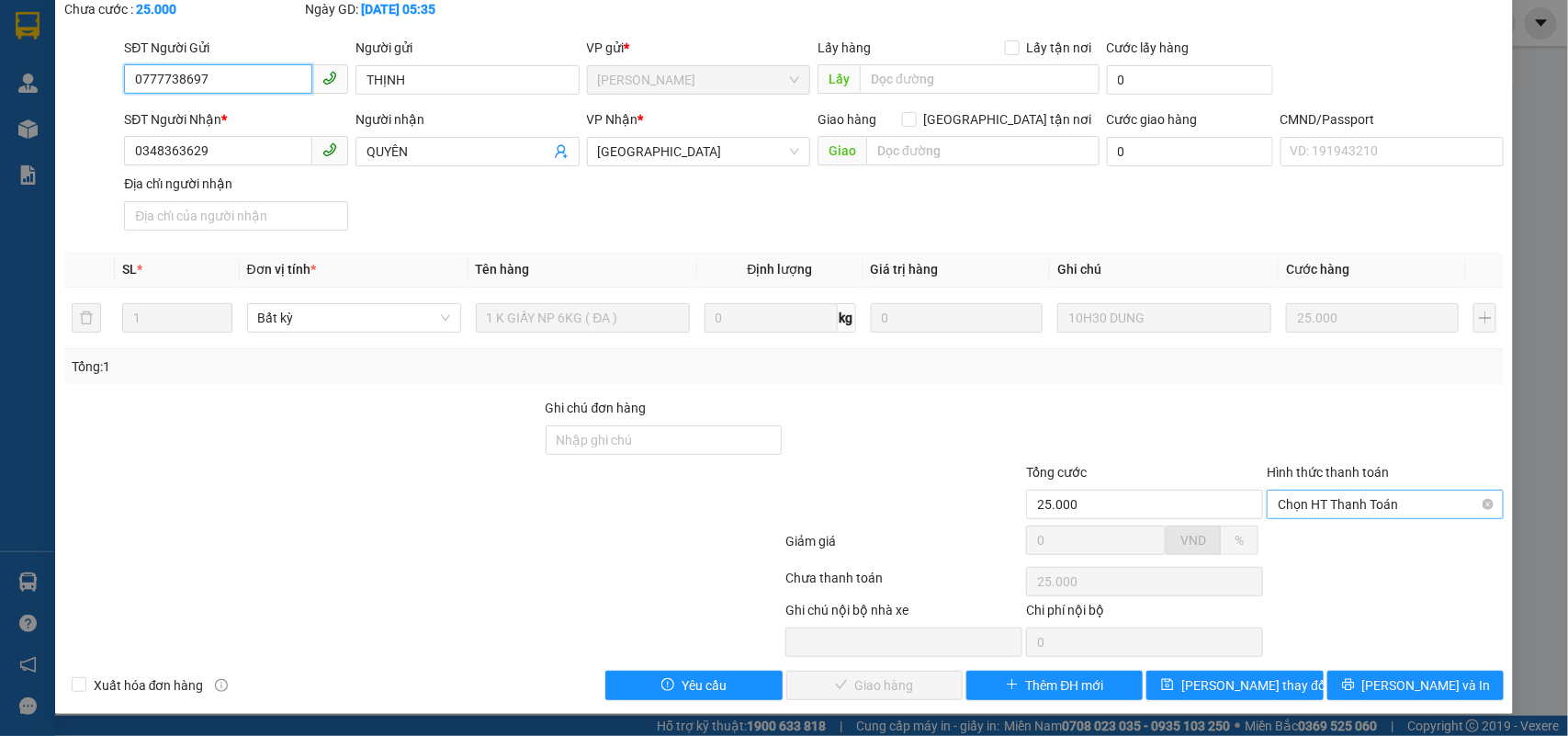
click at [1401, 511] on span "Chọn HT Thanh Toán" at bounding box center [1386, 504] width 215 height 28
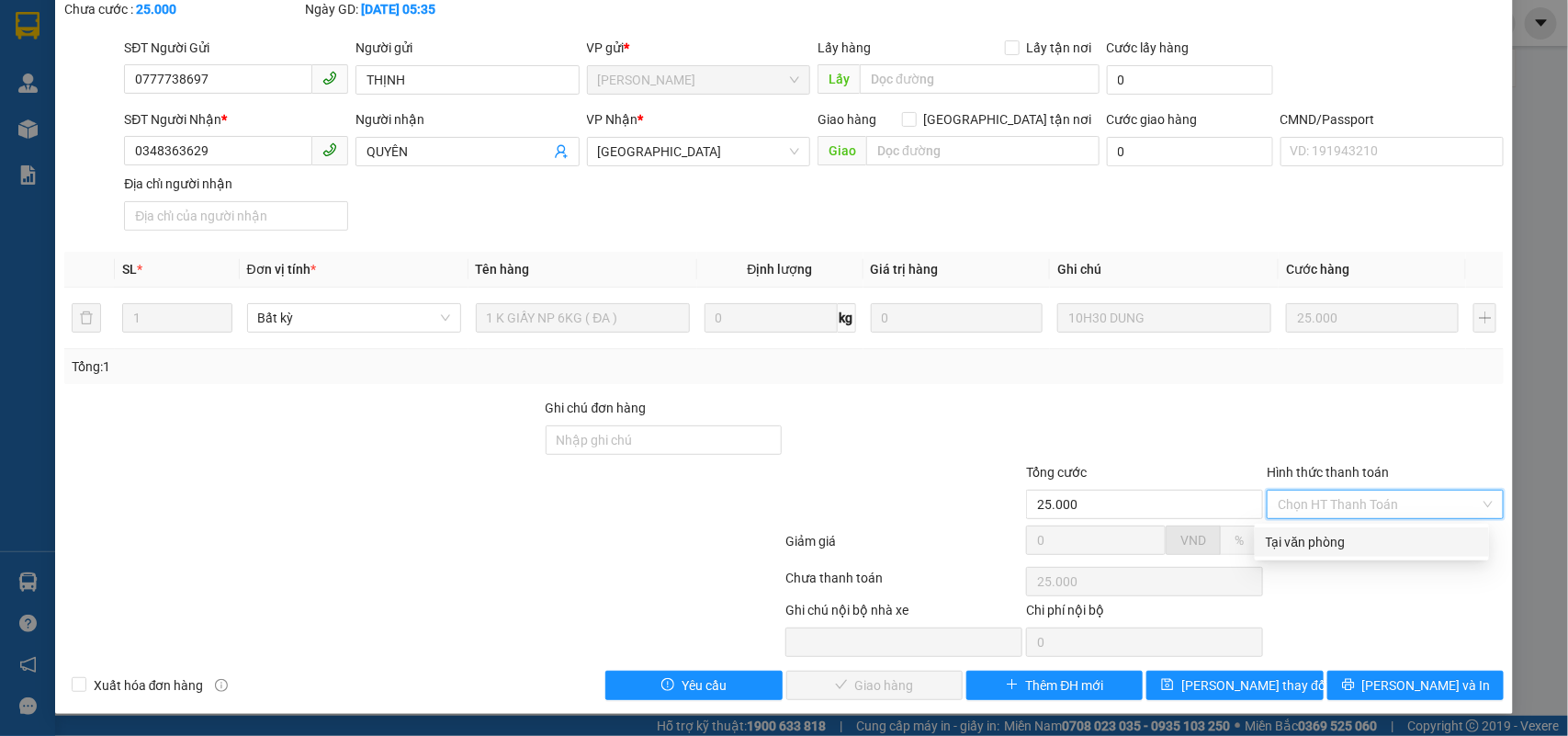
click at [1356, 540] on div "Tại văn phòng" at bounding box center [1371, 542] width 212 height 20
type input "0"
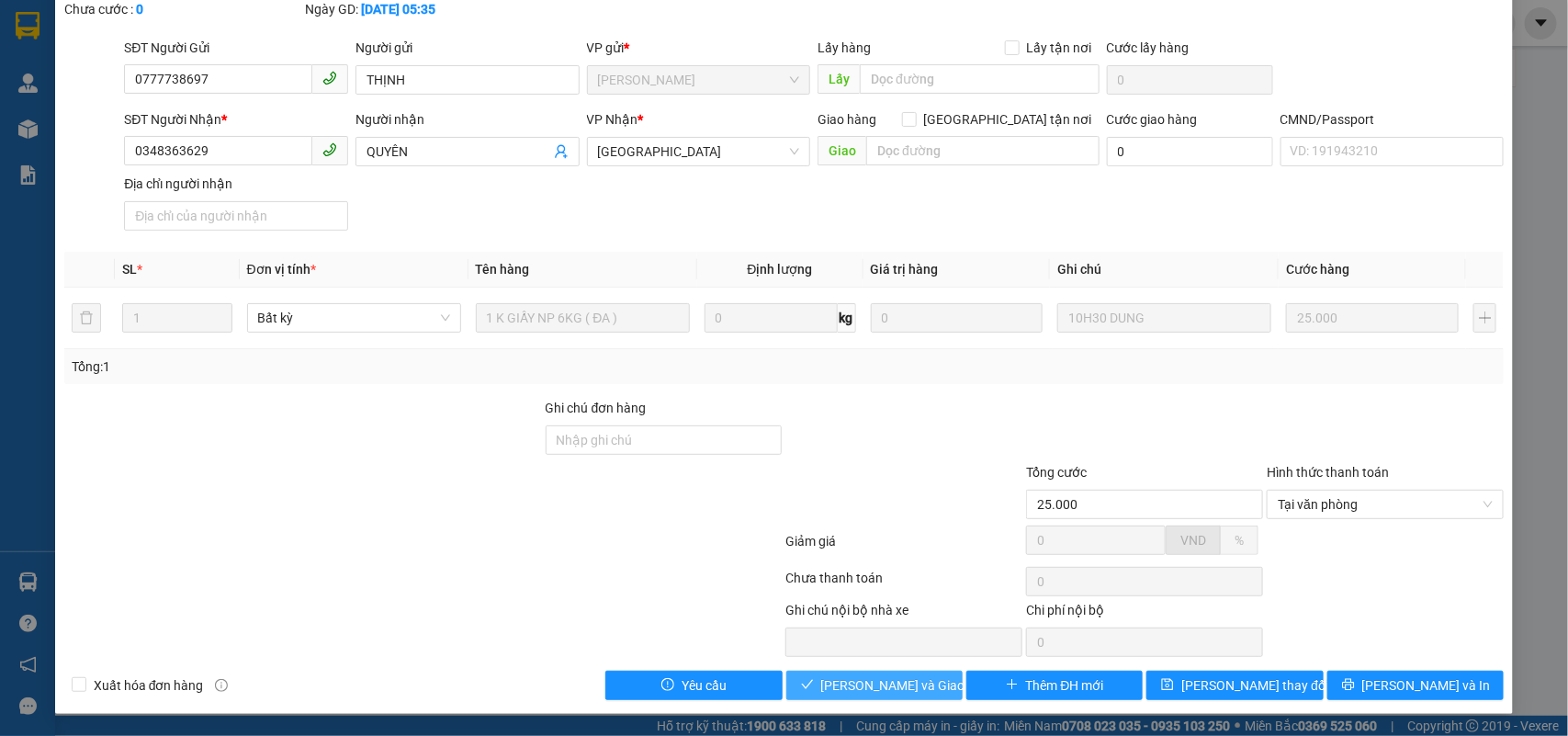
click at [924, 676] on span "[PERSON_NAME] và Giao hàng" at bounding box center [909, 685] width 177 height 20
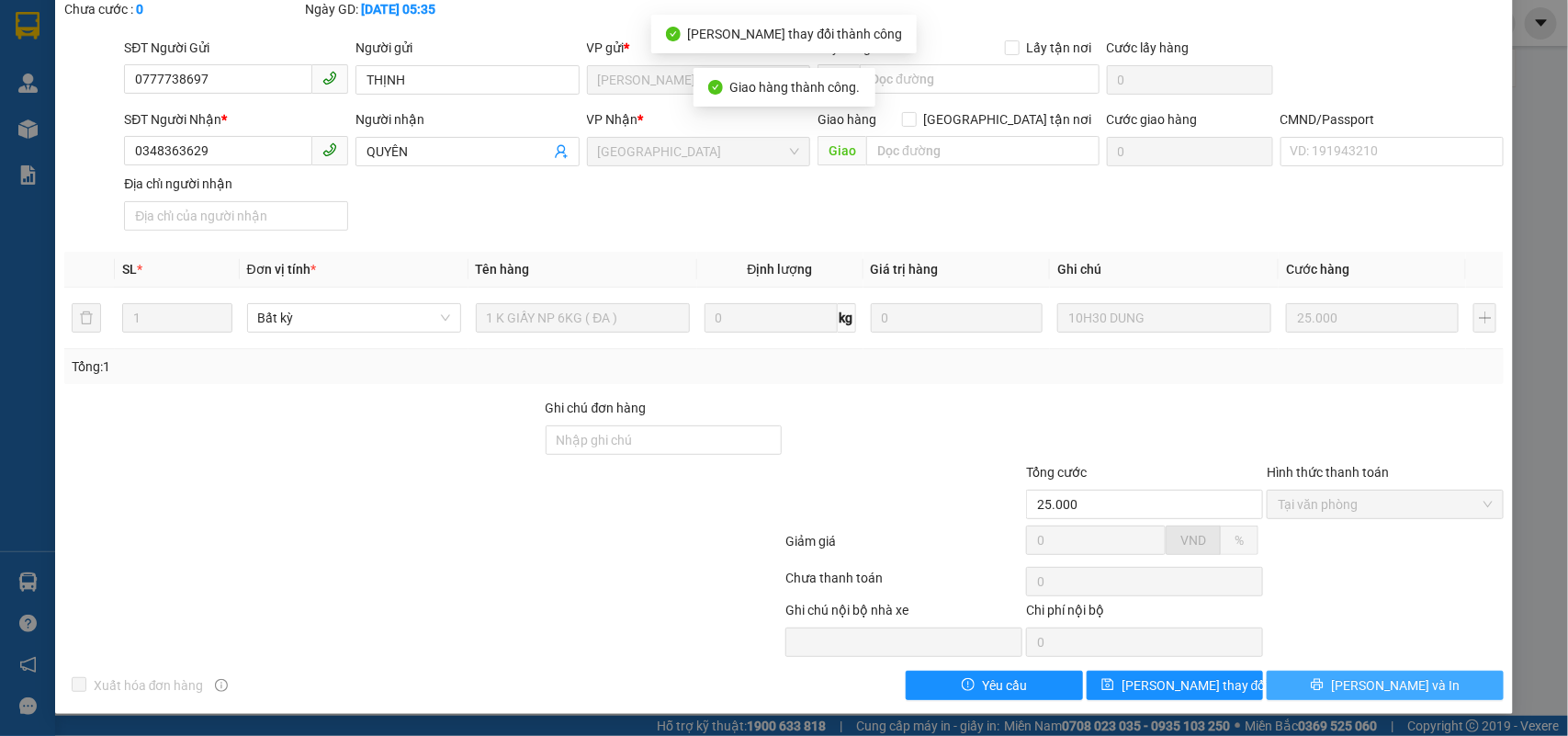
click at [1403, 680] on span "[PERSON_NAME] và In" at bounding box center [1395, 685] width 129 height 20
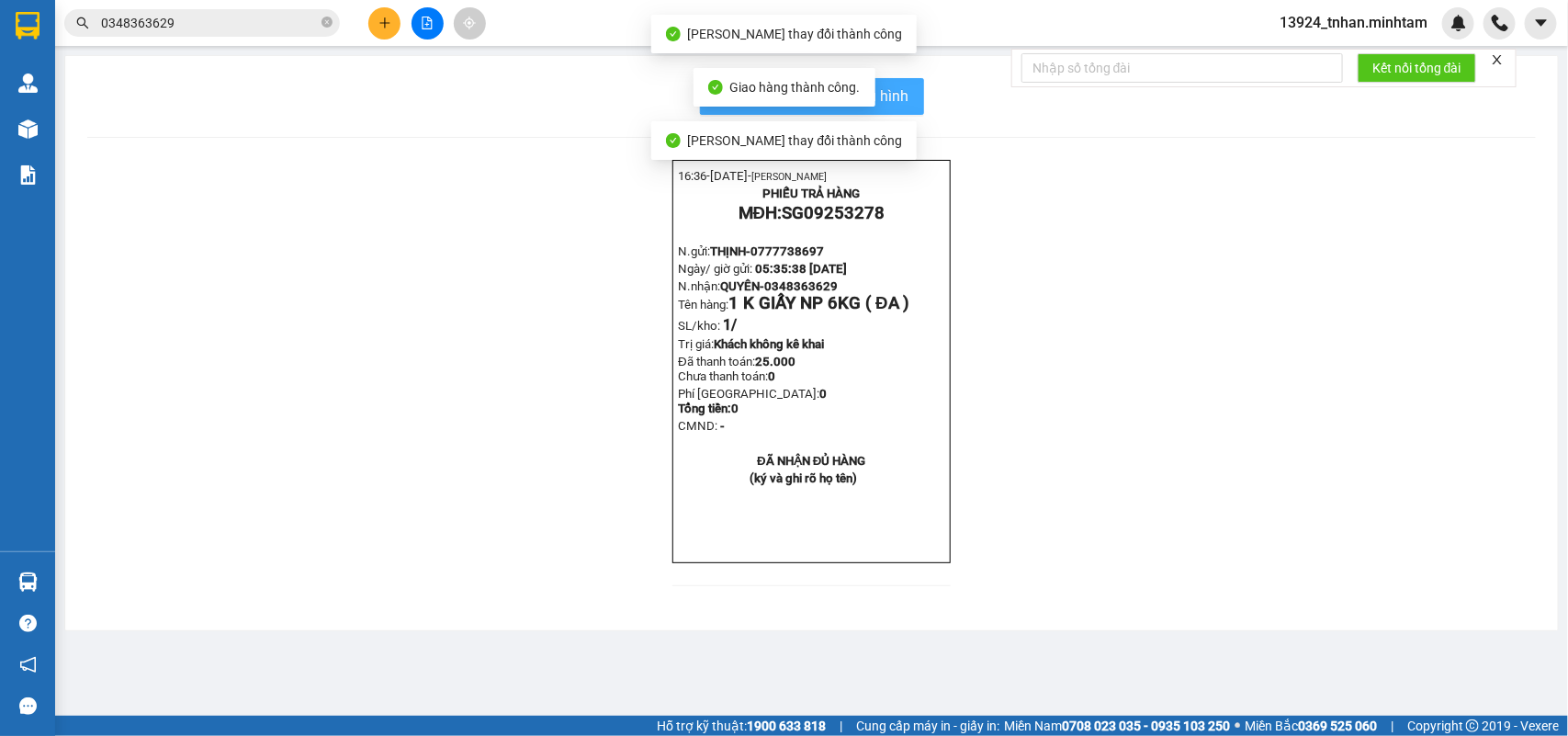
click at [916, 103] on button "In mẫu biên lai tự cấu hình" at bounding box center [811, 96] width 224 height 37
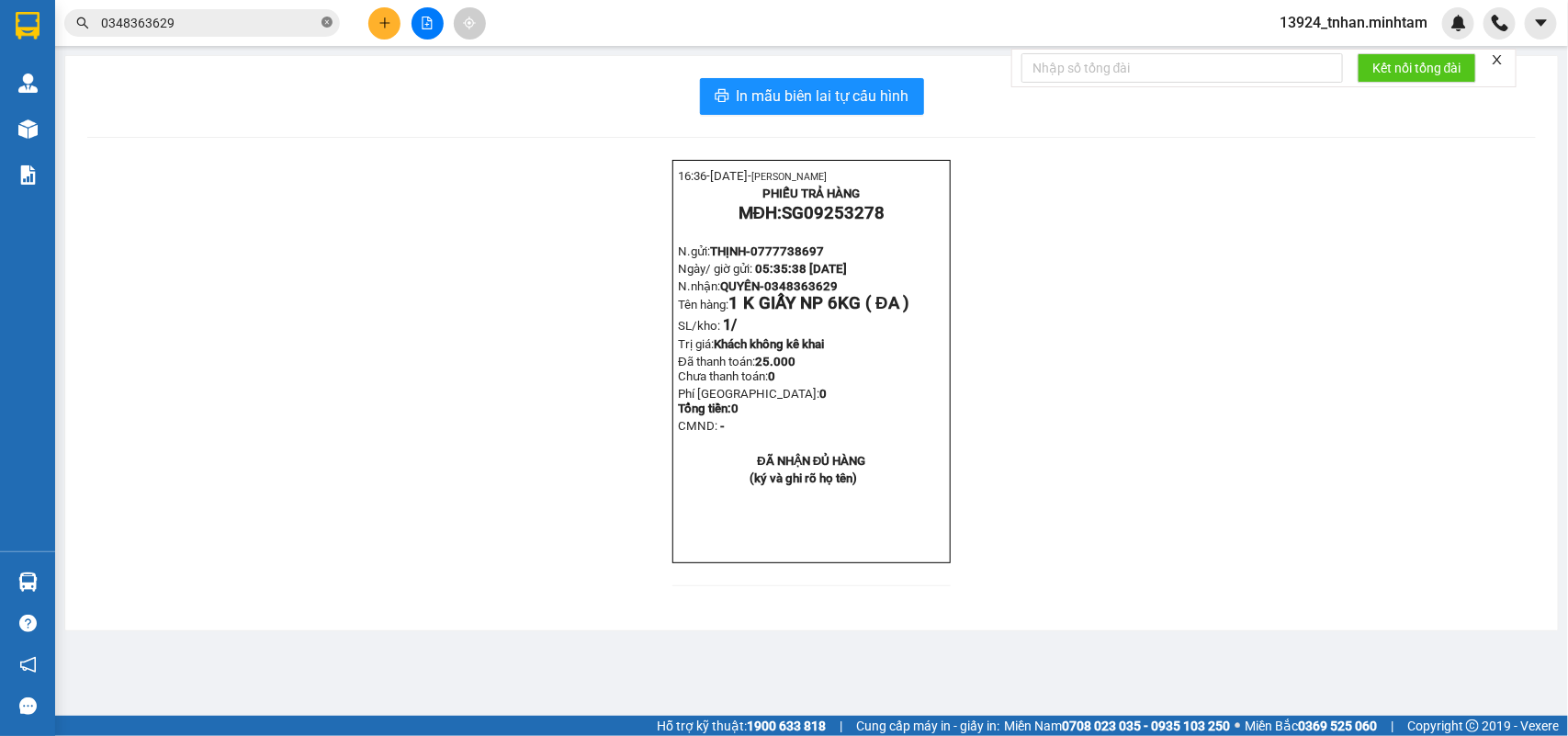
click at [330, 24] on icon "close-circle" at bounding box center [326, 21] width 11 height 11
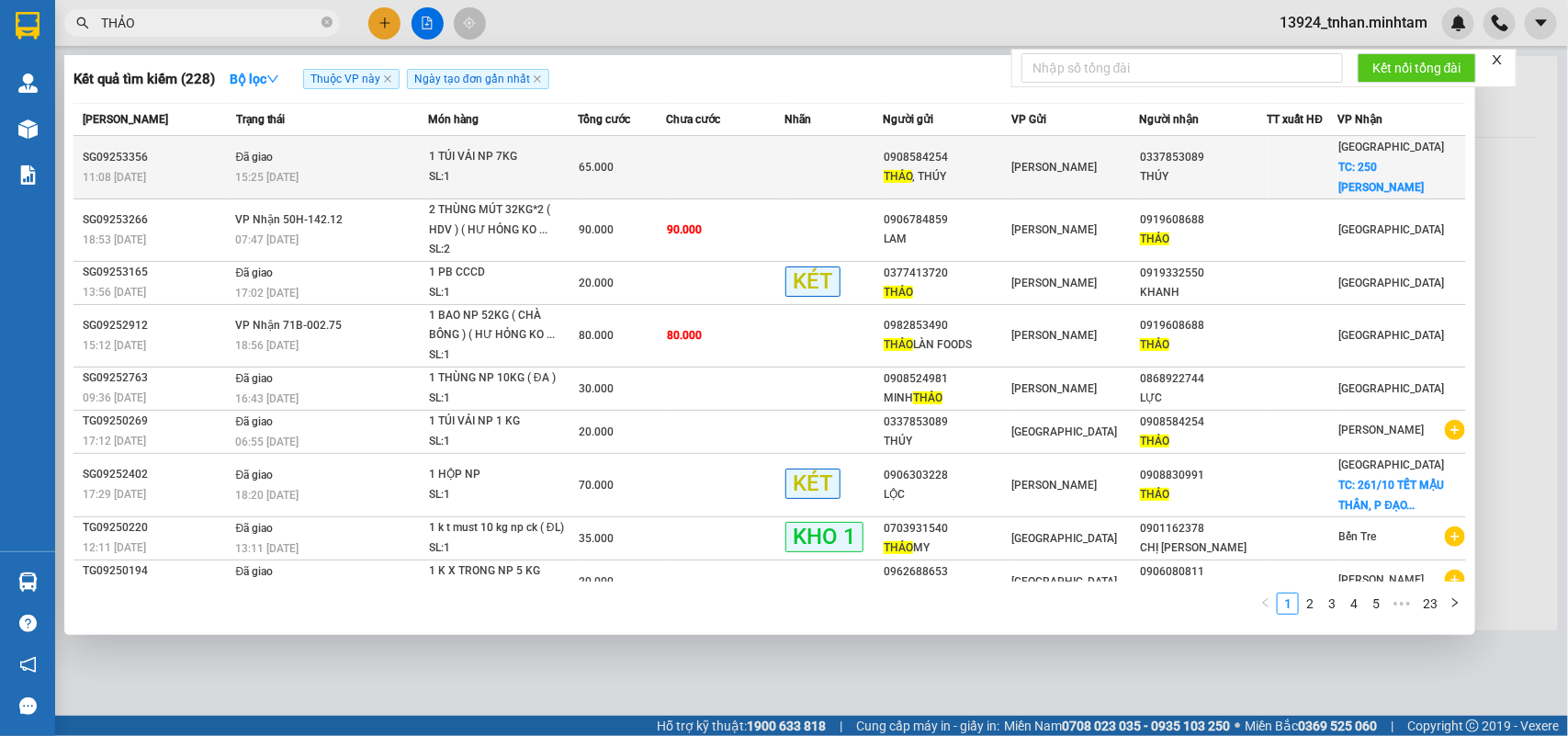
type input "THẢO"
click at [1239, 152] on div "0337853089" at bounding box center [1202, 158] width 126 height 19
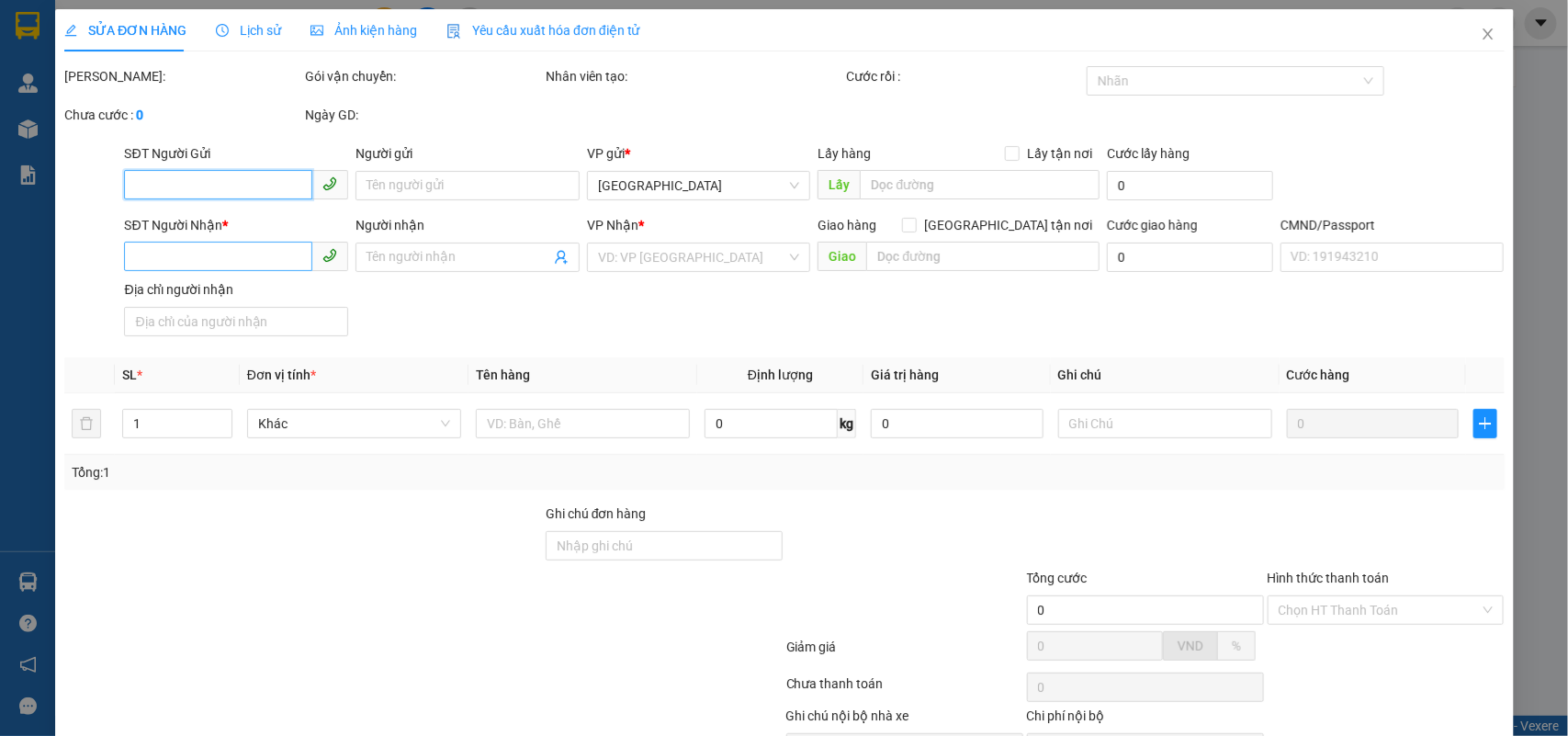
type input "0908584254"
type input "THẢO, THÚY"
type input "0337853089"
type input "THÚY"
checkbox input "true"
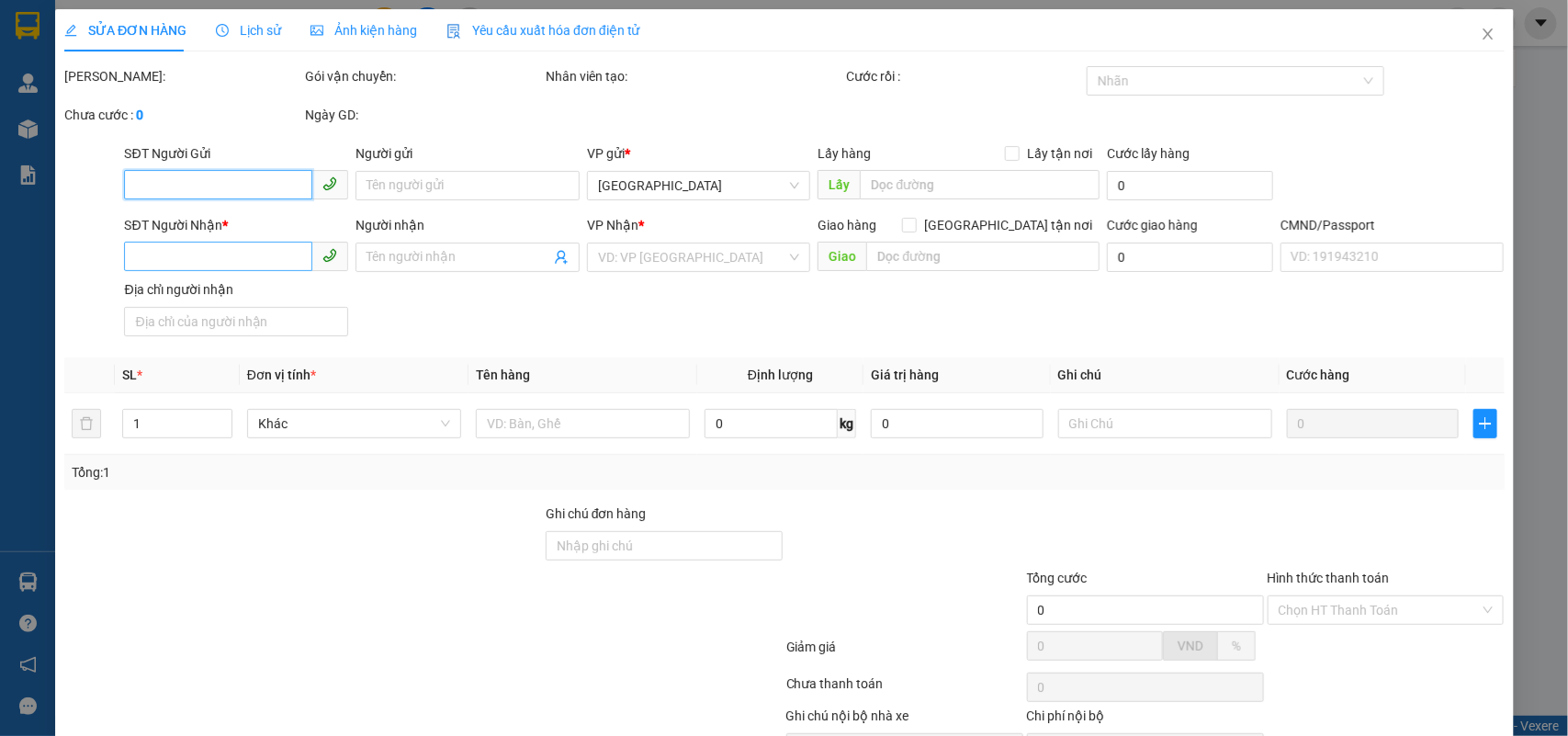
type input "250 HÙNG VƯƠNG"
type input "40.000"
type input "65.000"
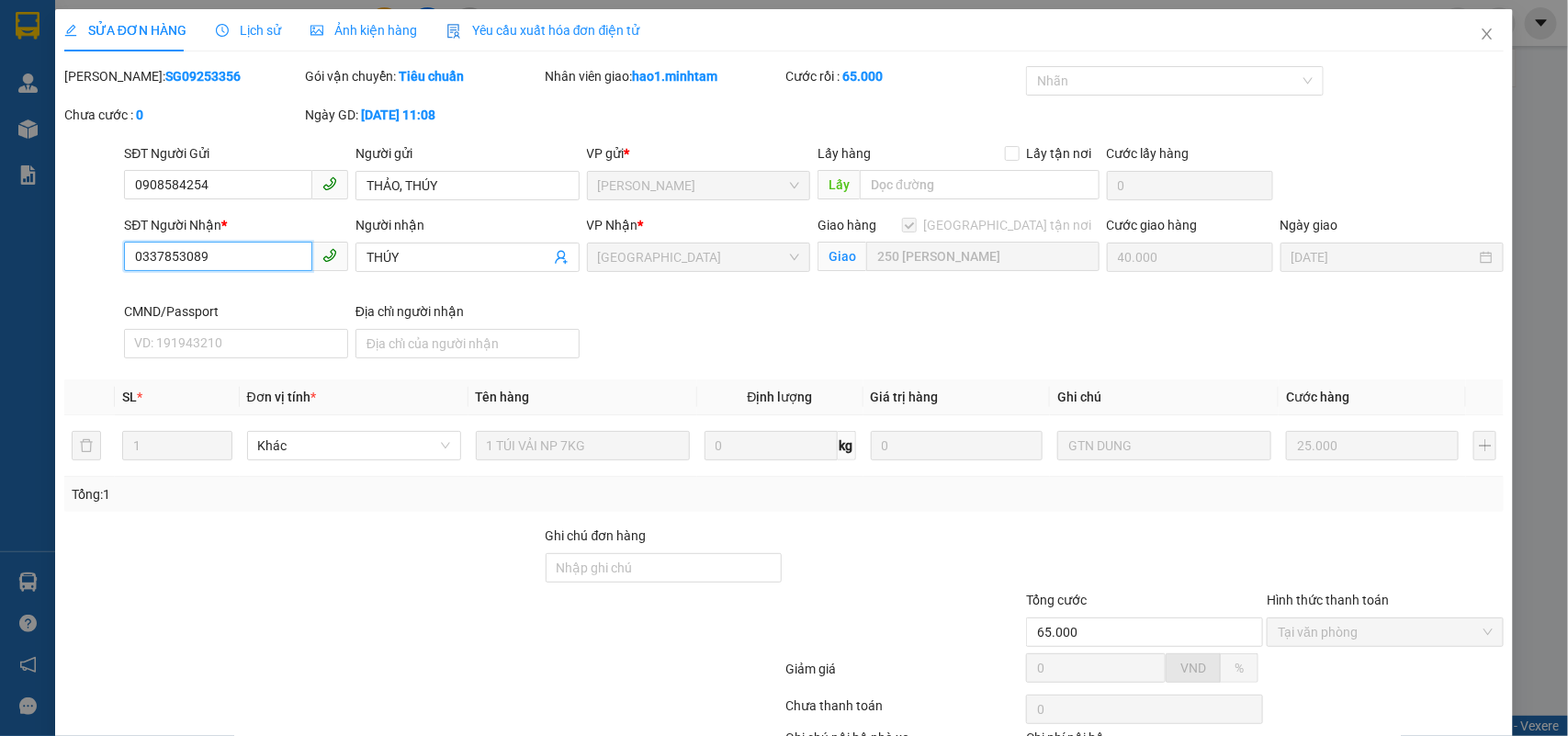
drag, startPoint x: 262, startPoint y: 259, endPoint x: 0, endPoint y: 240, distance: 262.7
click at [0, 240] on div "SỬA ĐƠN HÀNG Lịch sử Ảnh kiện hàng Yêu cầu xuất hóa đơn điện tử Total Paid Fee …" at bounding box center [784, 368] width 1568 height 736
drag, startPoint x: 1470, startPoint y: 34, endPoint x: 1357, endPoint y: 35, distance: 113.0
click at [1480, 33] on icon "close" at bounding box center [1486, 34] width 14 height 14
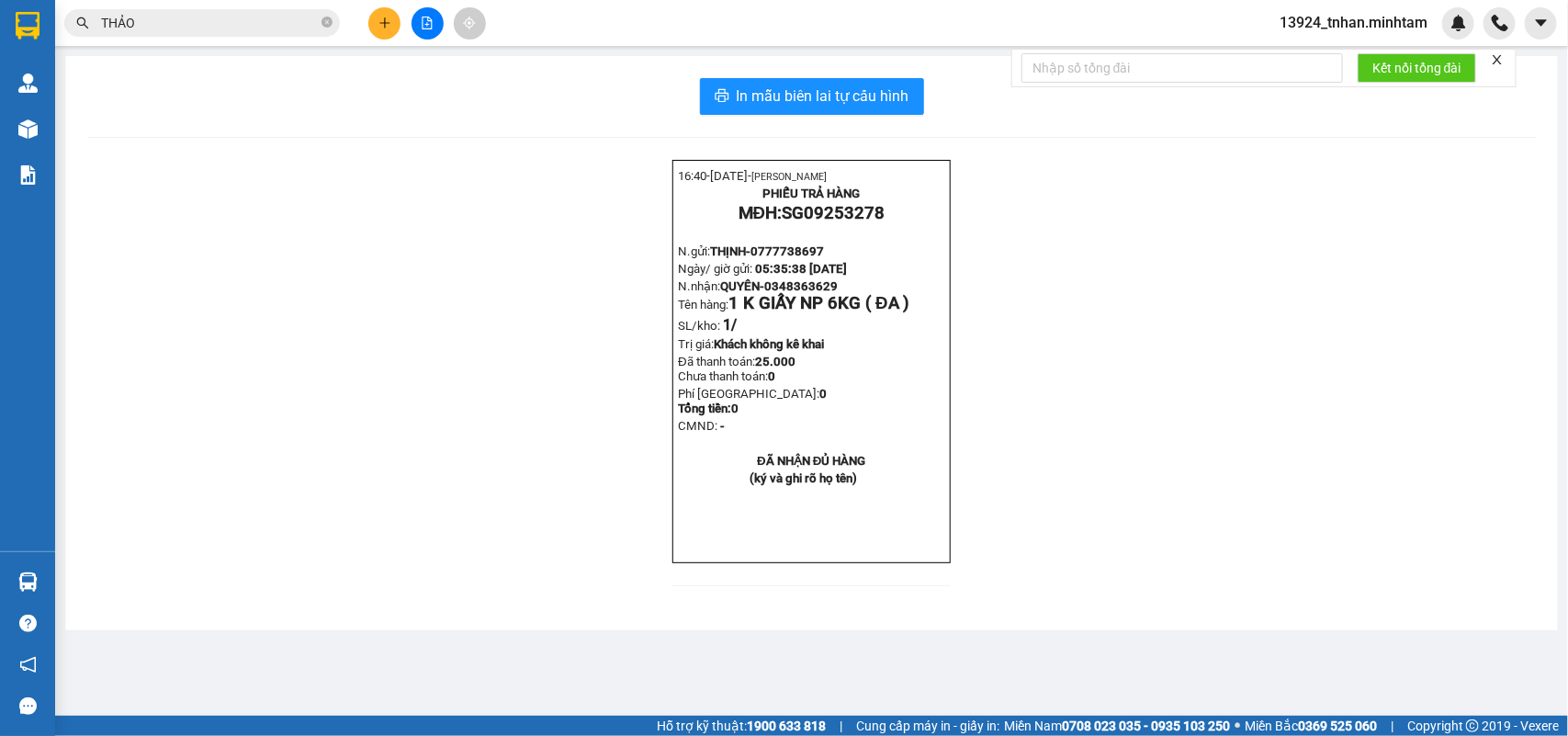
click at [402, 24] on div at bounding box center [427, 23] width 138 height 32
click at [378, 25] on icon "plus" at bounding box center [384, 22] width 12 height 12
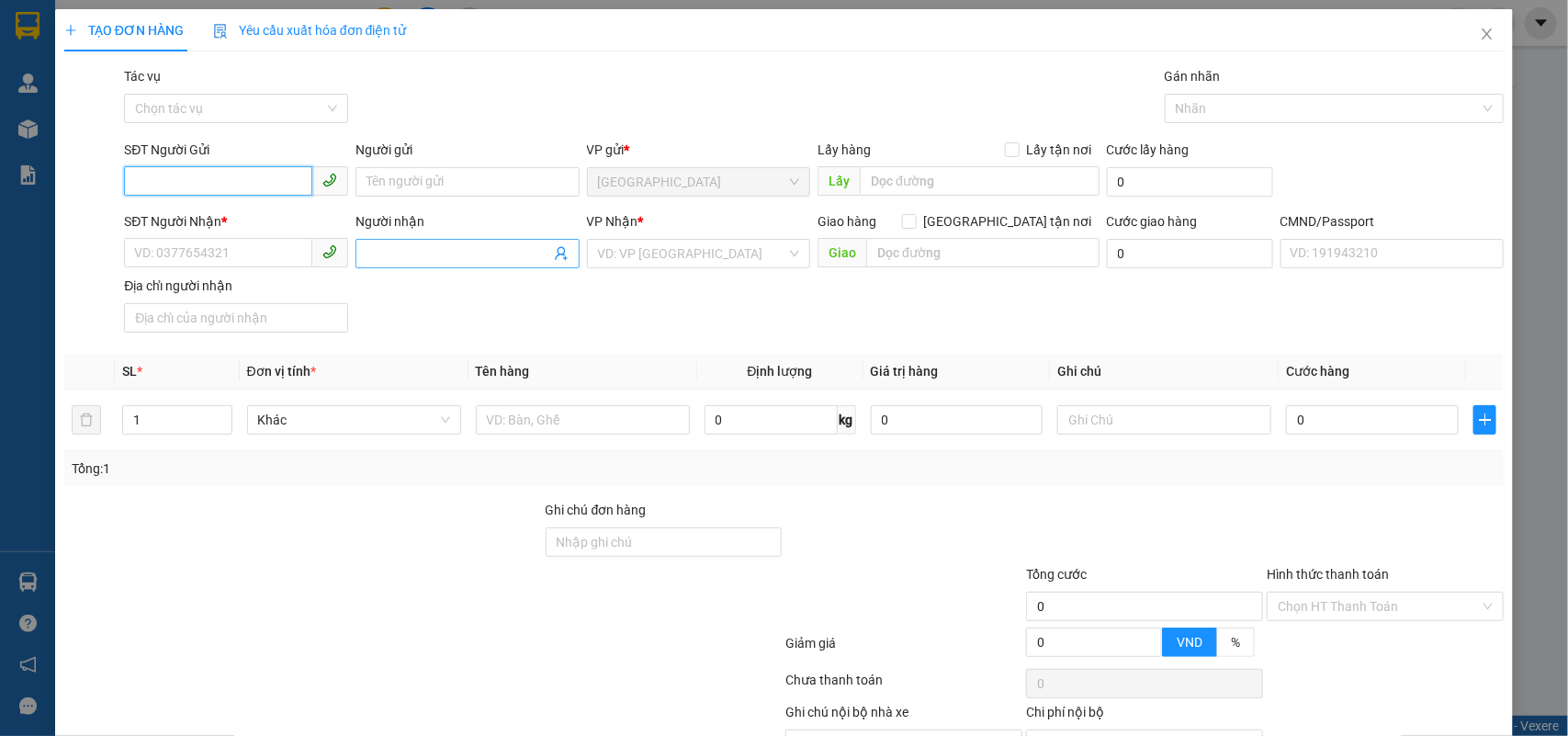
paste input "0337853089"
type input "0337853089"
click at [273, 213] on div "0337853089 - THÚY" at bounding box center [234, 219] width 200 height 20
type input "THÚY"
type input "0908584254"
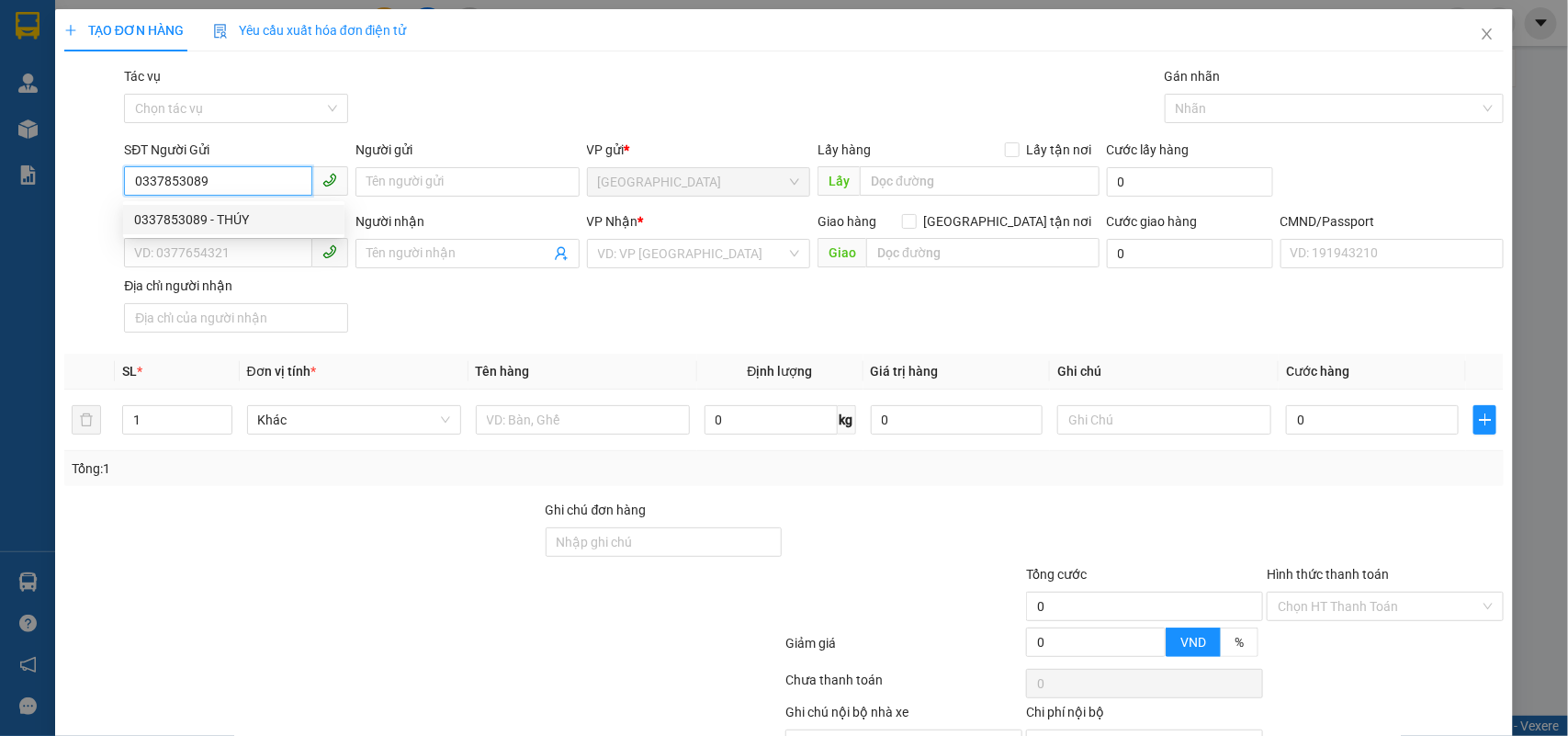
type input "THẢO, THÚY"
type input "0337853089"
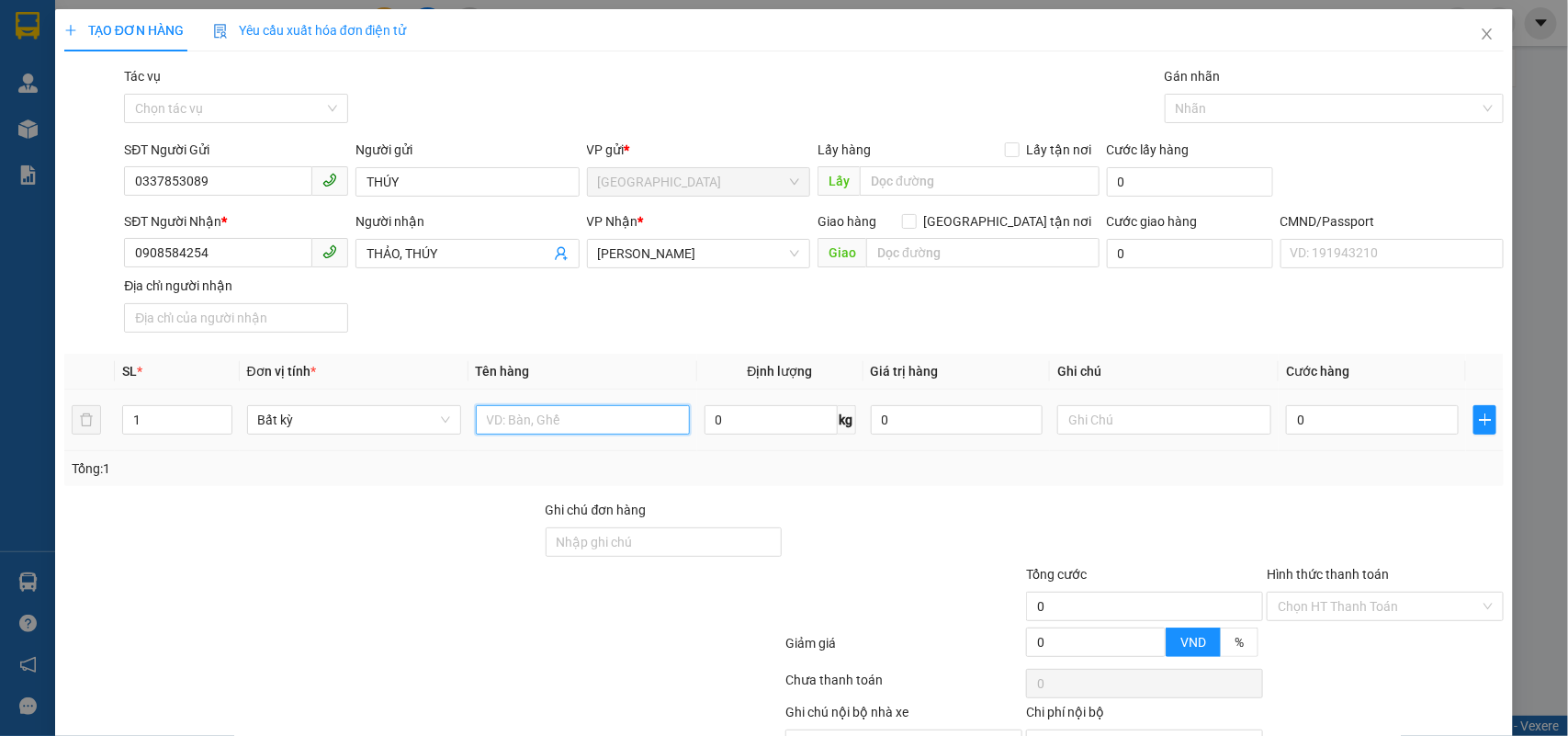
click at [541, 410] on input "text" at bounding box center [583, 420] width 214 height 30
type input "1 TÚI VẢI NP 6 KG"
click at [1292, 405] on div "0" at bounding box center [1372, 420] width 173 height 37
click at [1227, 421] on input "text" at bounding box center [1164, 420] width 214 height 30
click at [1307, 403] on div "0" at bounding box center [1372, 420] width 173 height 37
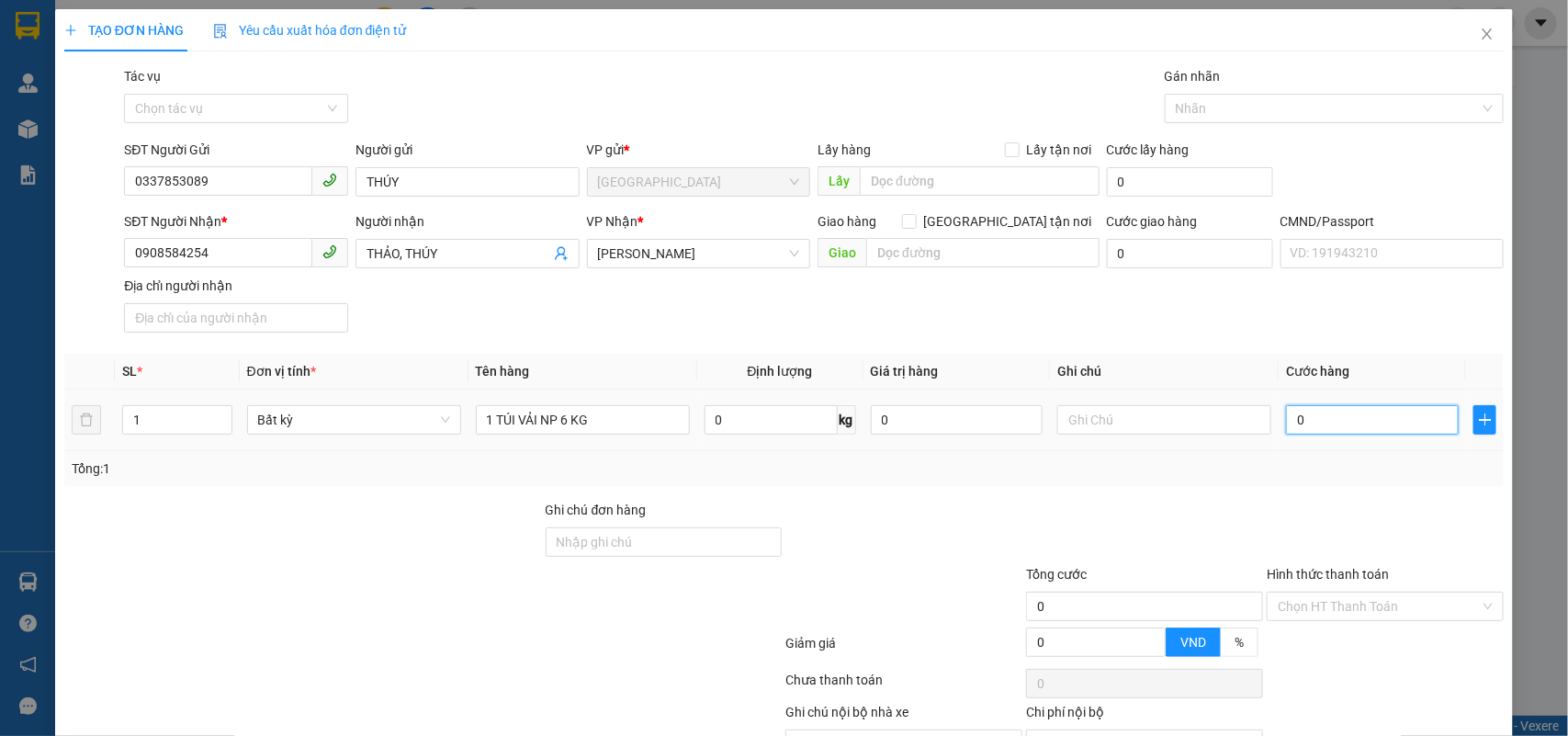
click at [1307, 419] on input "0" at bounding box center [1372, 420] width 173 height 30
type input "2"
type input "25"
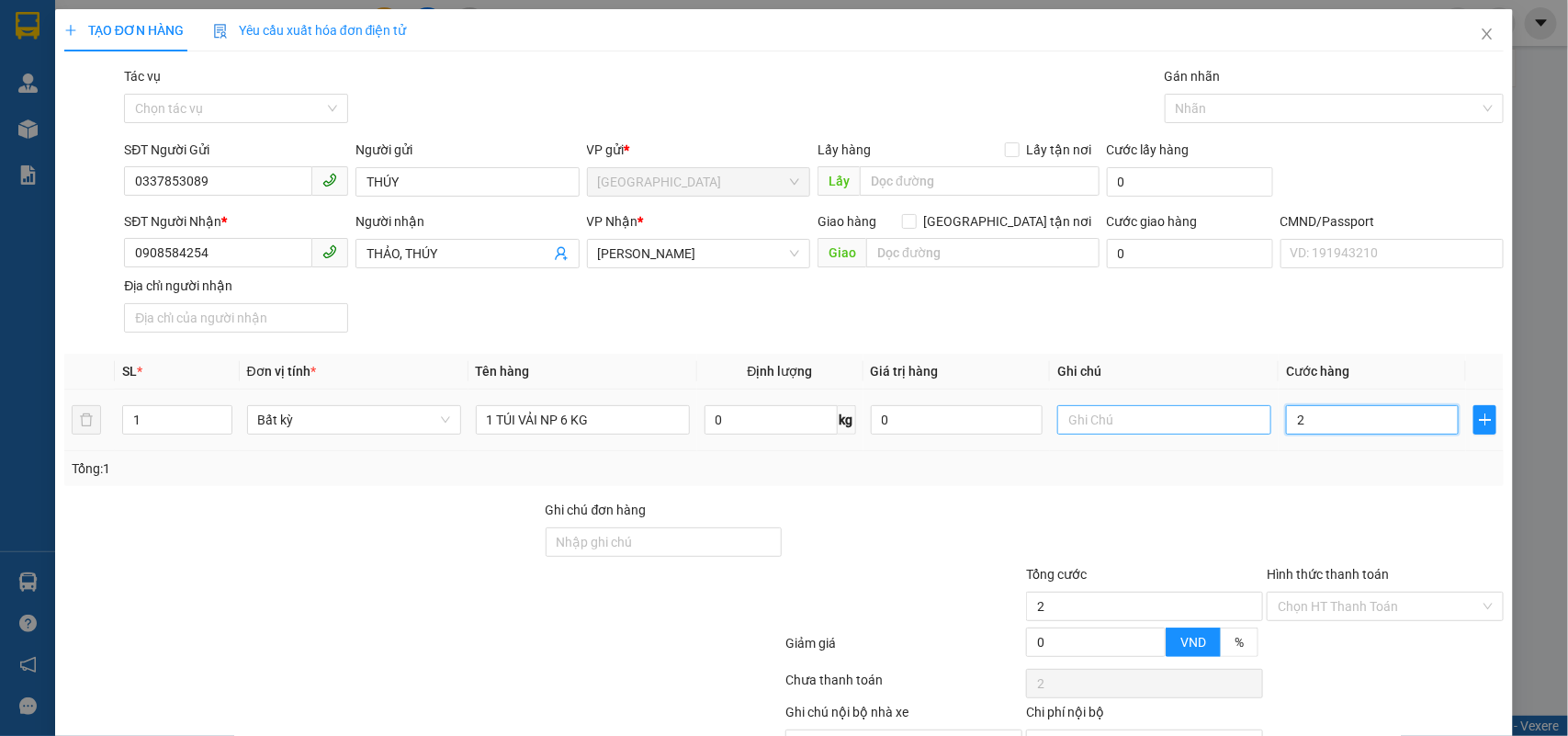
type input "25"
type input "25.000"
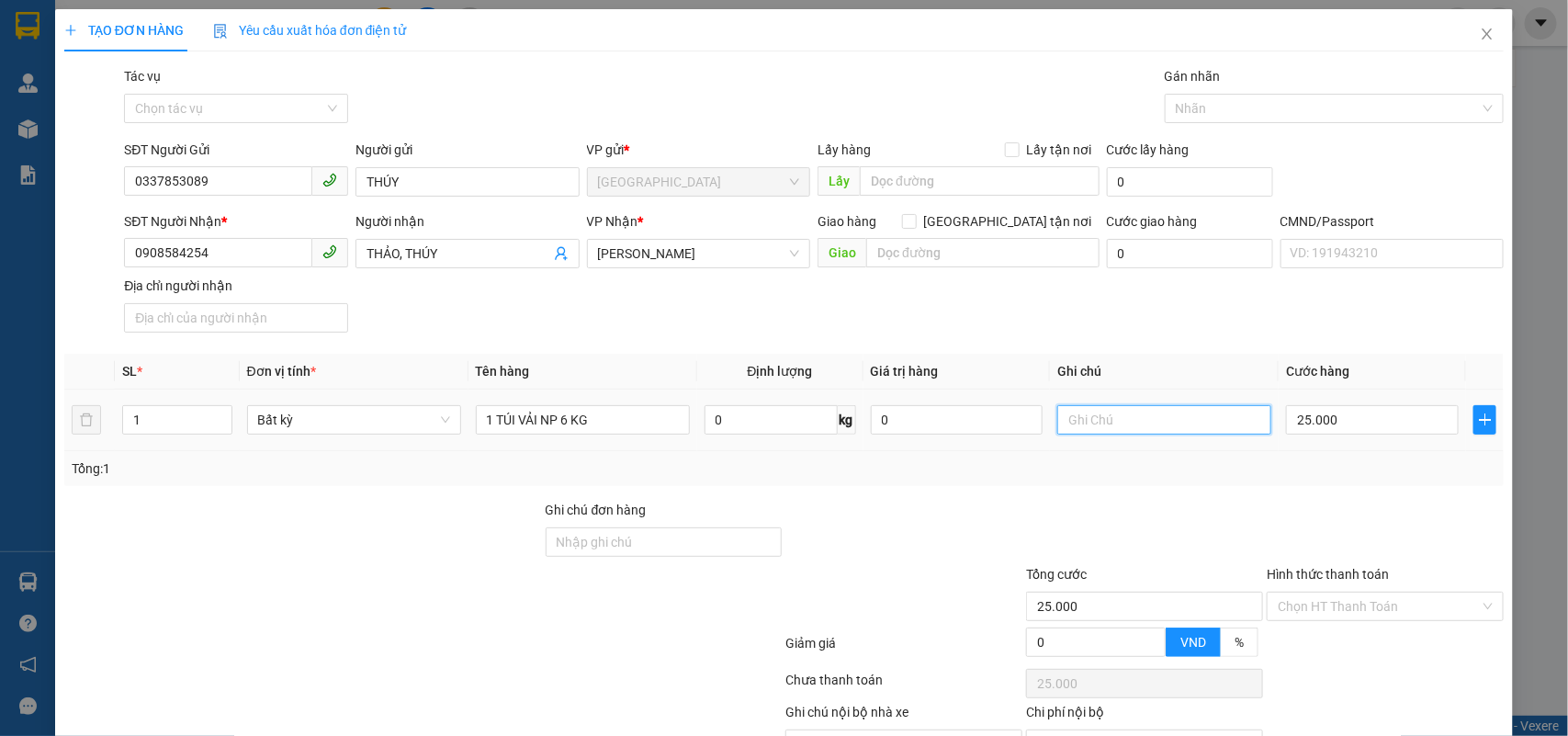
click at [1221, 429] on input "text" at bounding box center [1164, 420] width 214 height 30
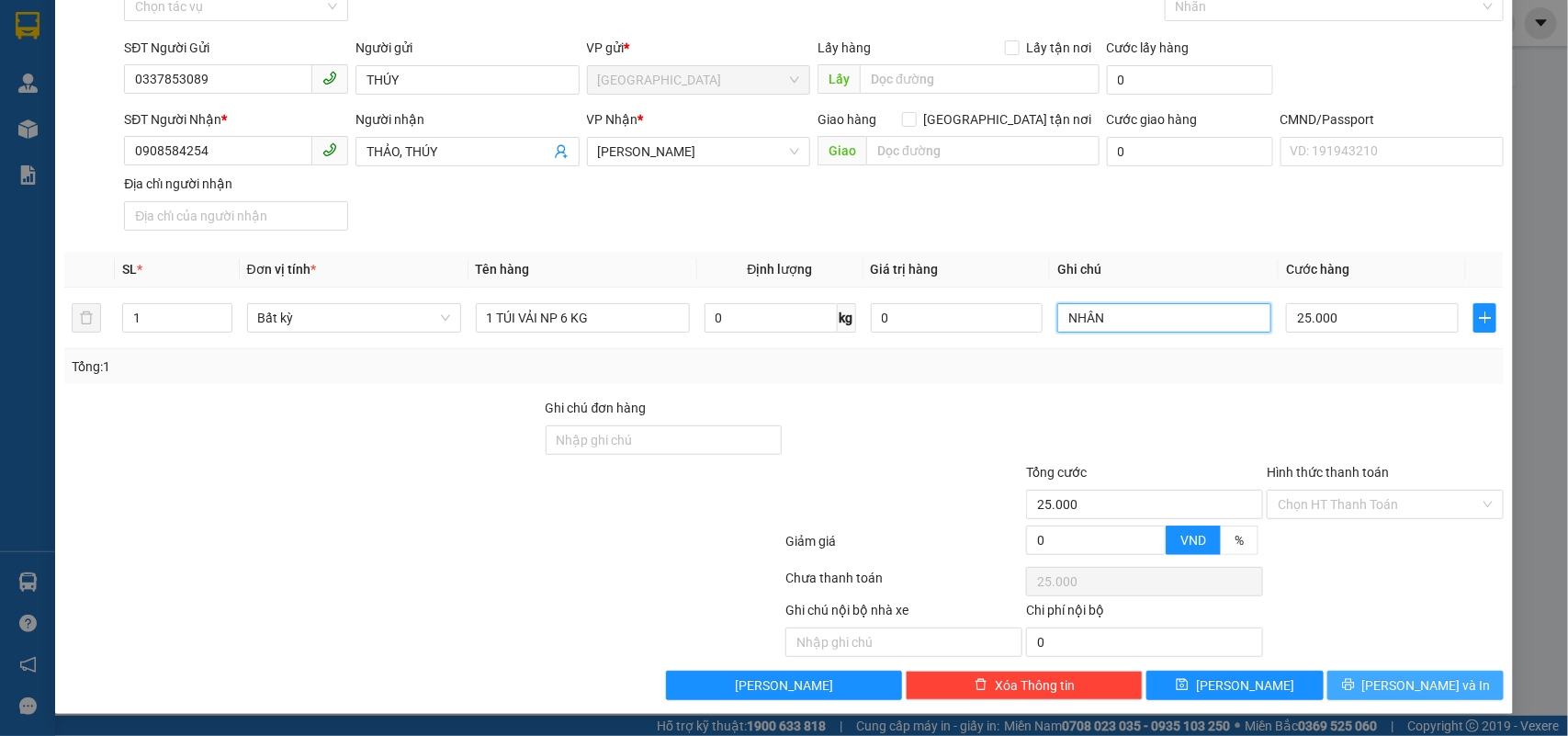
type input "NHÂN"
click at [1378, 696] on button "[PERSON_NAME] và In" at bounding box center [1415, 685] width 177 height 30
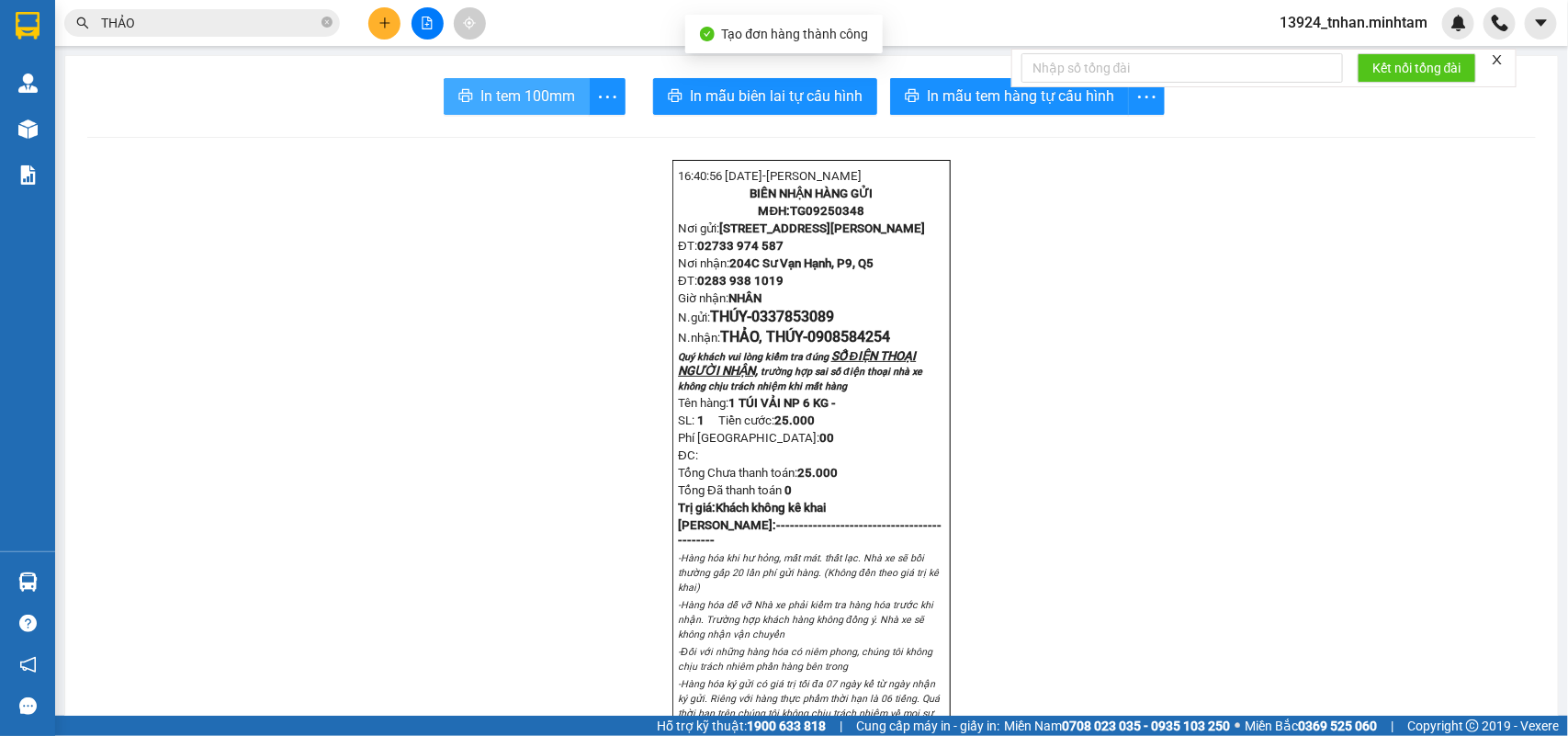
click at [450, 80] on button "In tem 100mm" at bounding box center [517, 96] width 146 height 37
click at [327, 21] on icon "close-circle" at bounding box center [326, 21] width 11 height 11
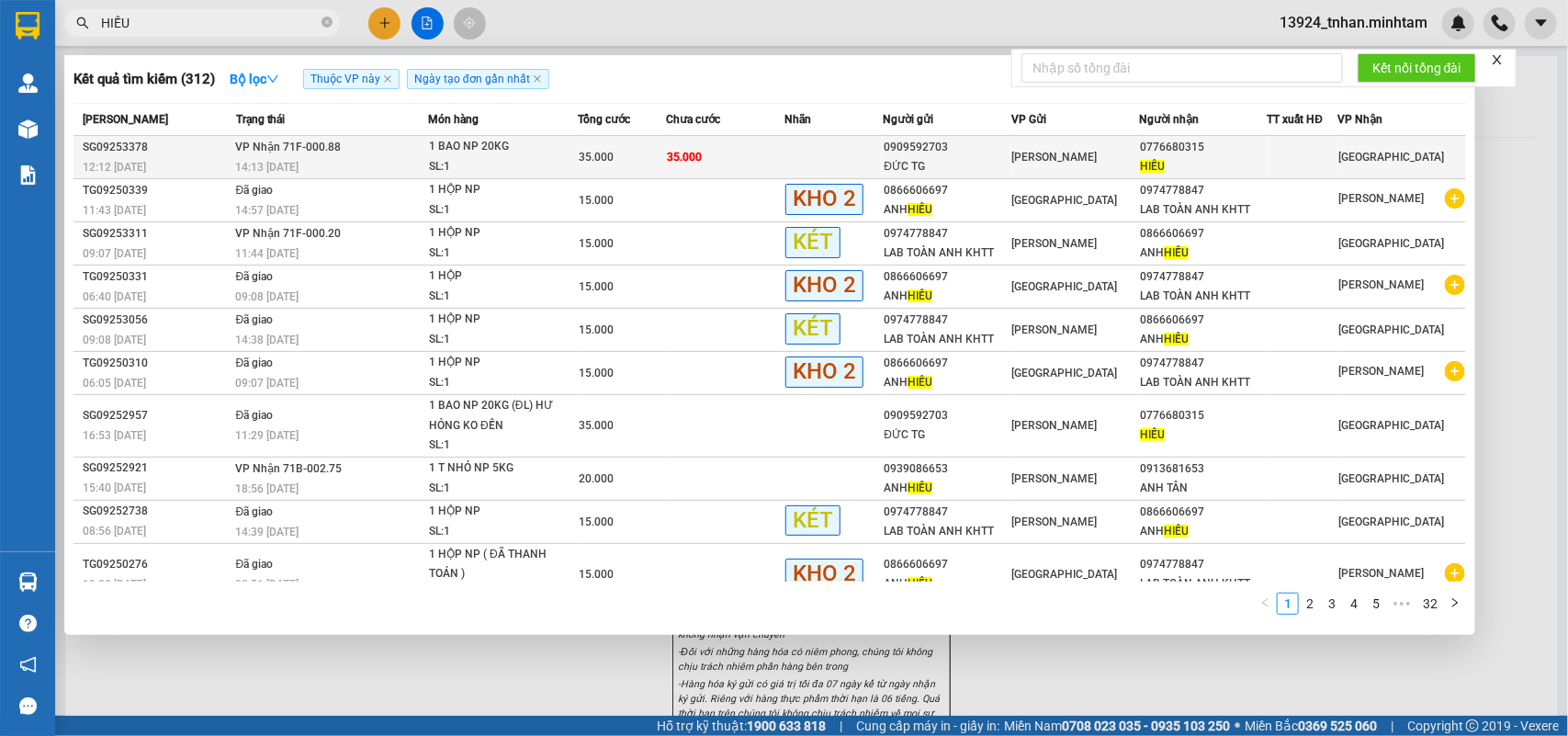
type input "HIẾU"
click at [657, 139] on td "35.000" at bounding box center [622, 158] width 89 height 43
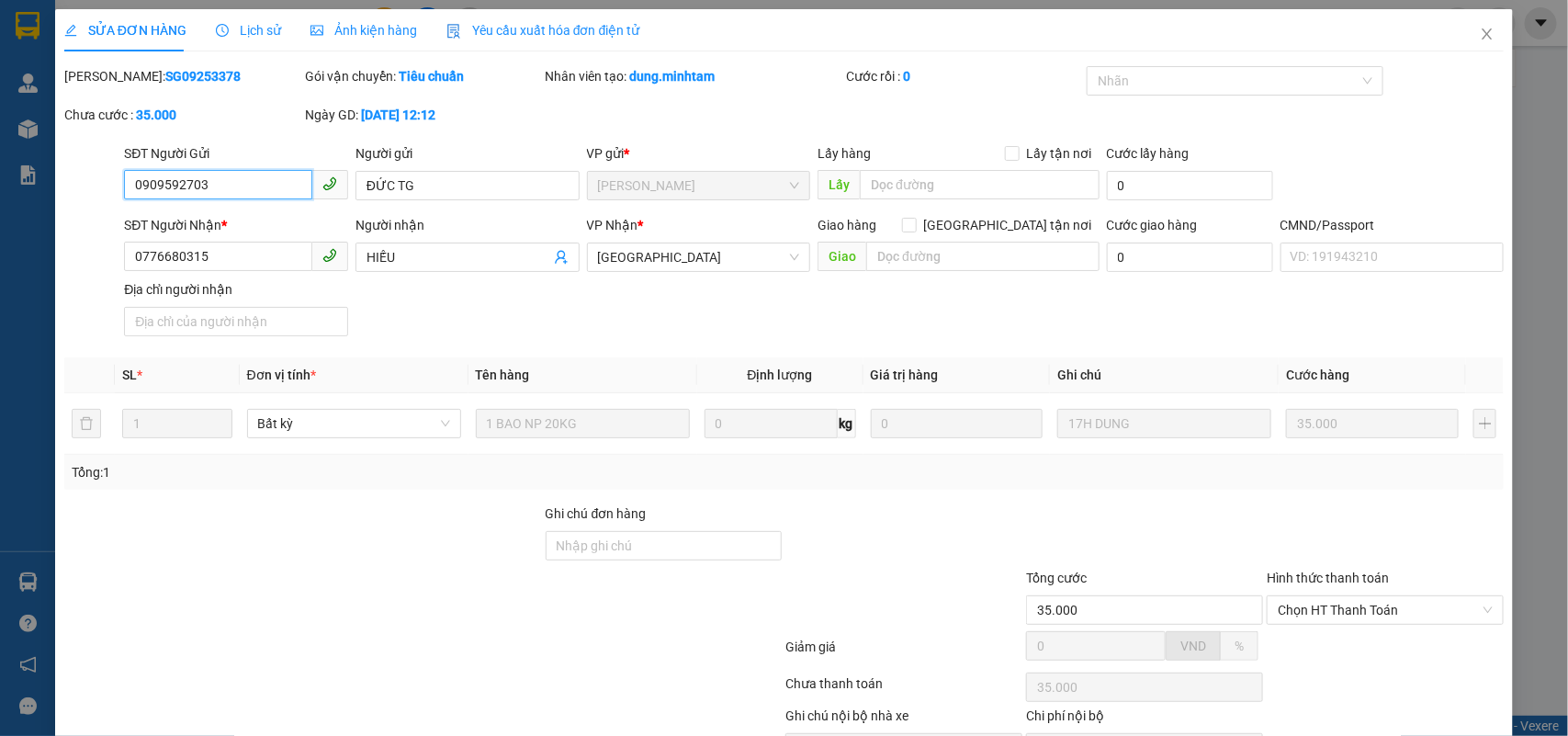
type input "0909592703"
type input "ĐỨC TG"
type input "0776680315"
type input "HIẾU"
type input "35.000"
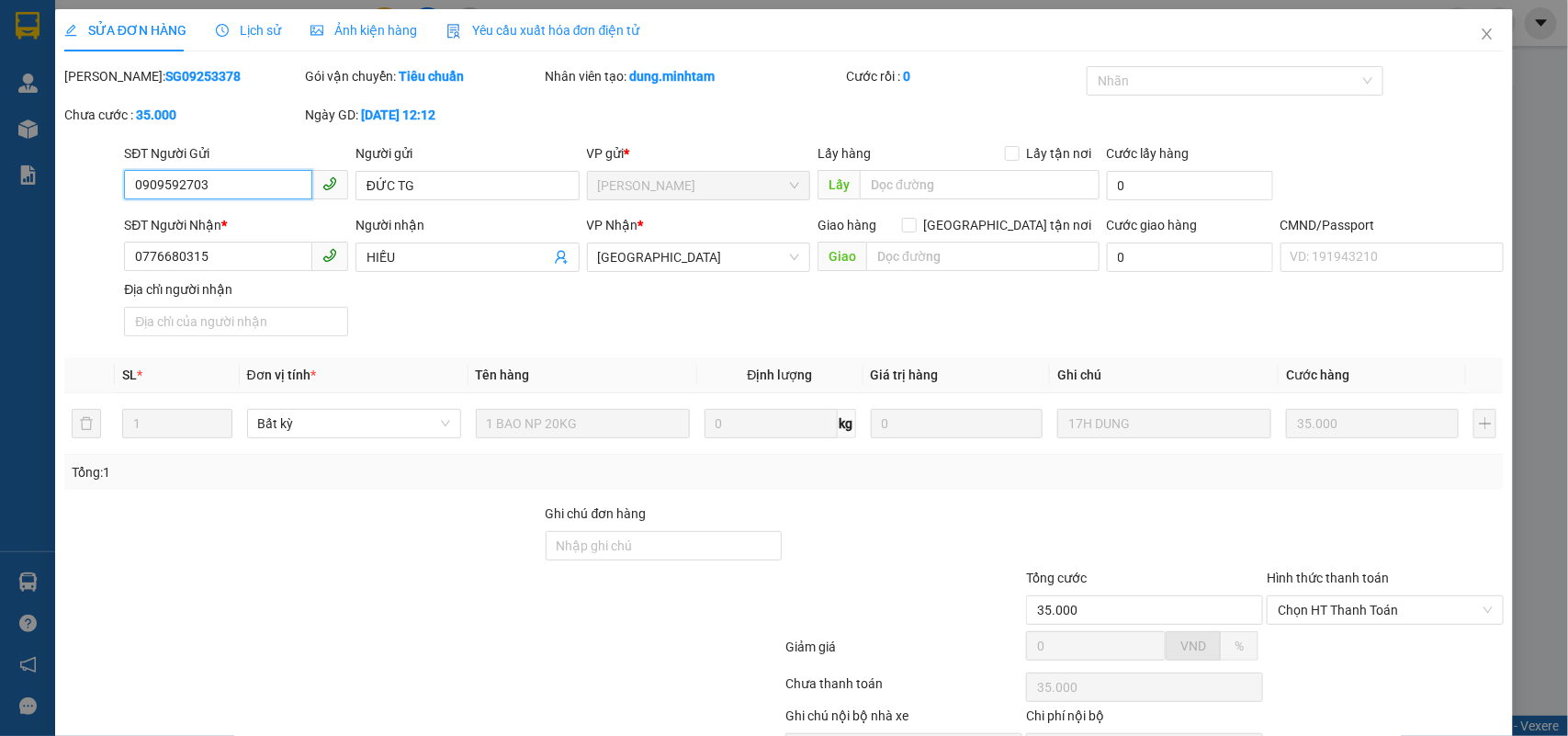
scroll to position [108, 0]
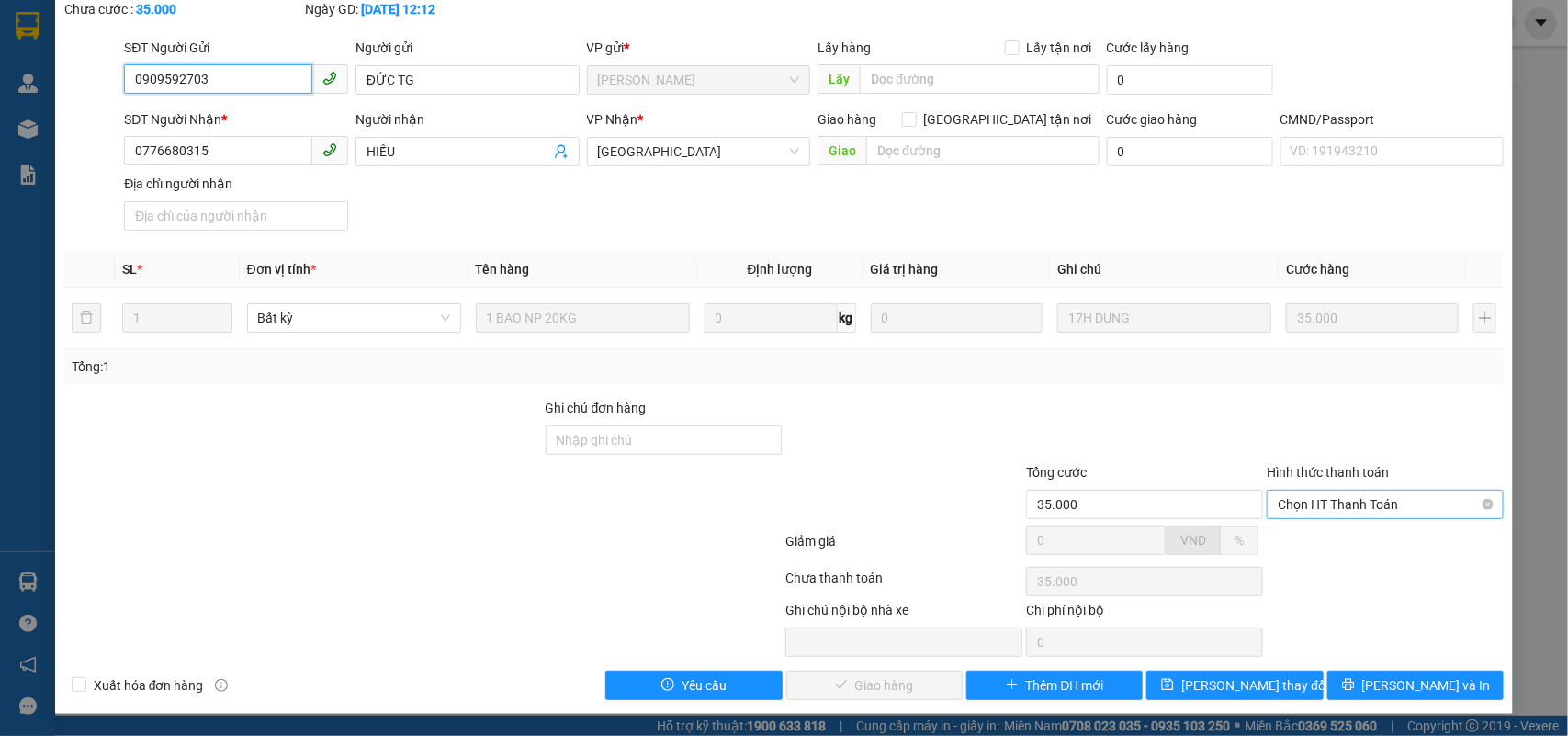
click at [1334, 513] on span "Chọn HT Thanh Toán" at bounding box center [1386, 504] width 215 height 28
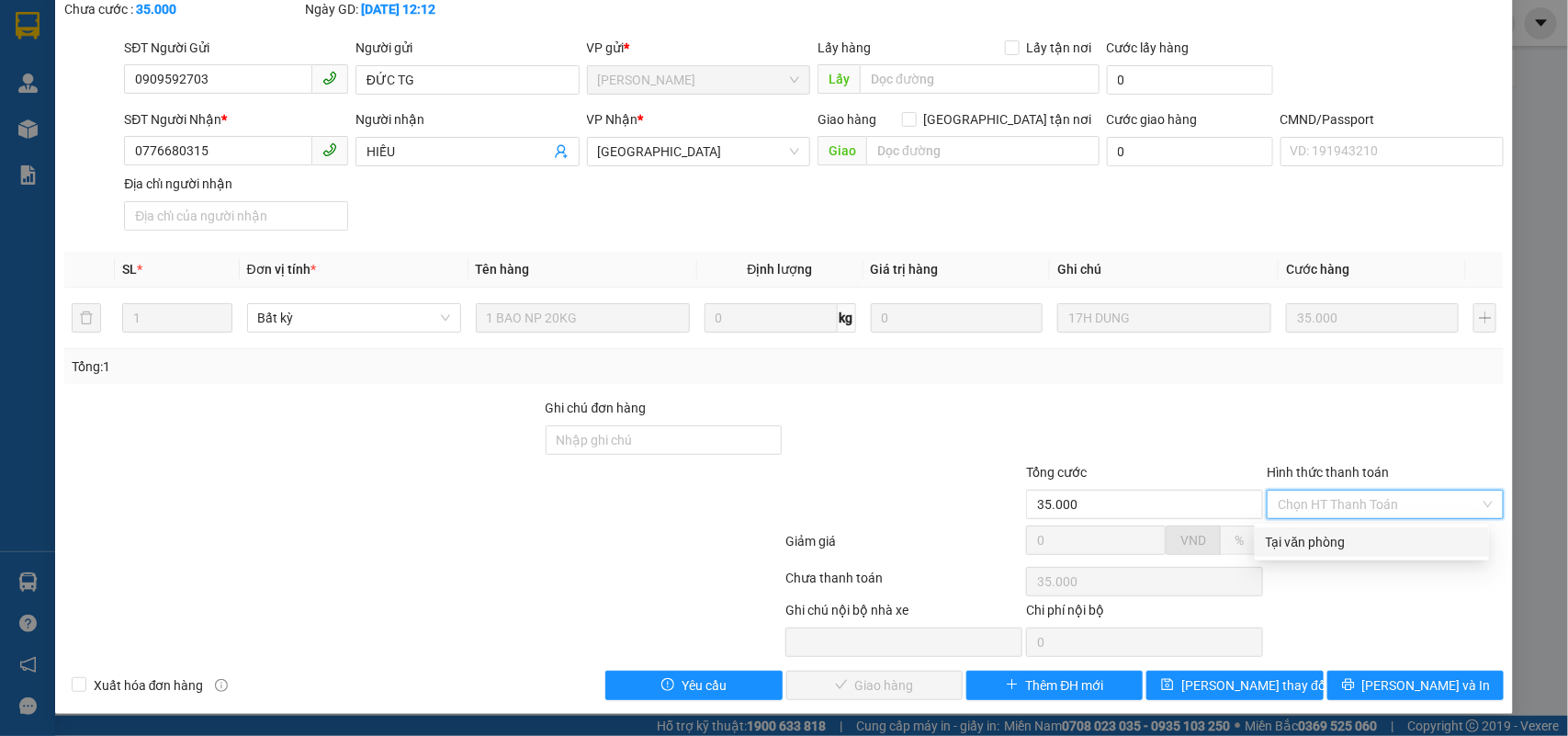
drag, startPoint x: 1314, startPoint y: 536, endPoint x: 1021, endPoint y: 598, distance: 299.5
click at [1305, 542] on div "Tại văn phòng" at bounding box center [1371, 542] width 212 height 20
type input "0"
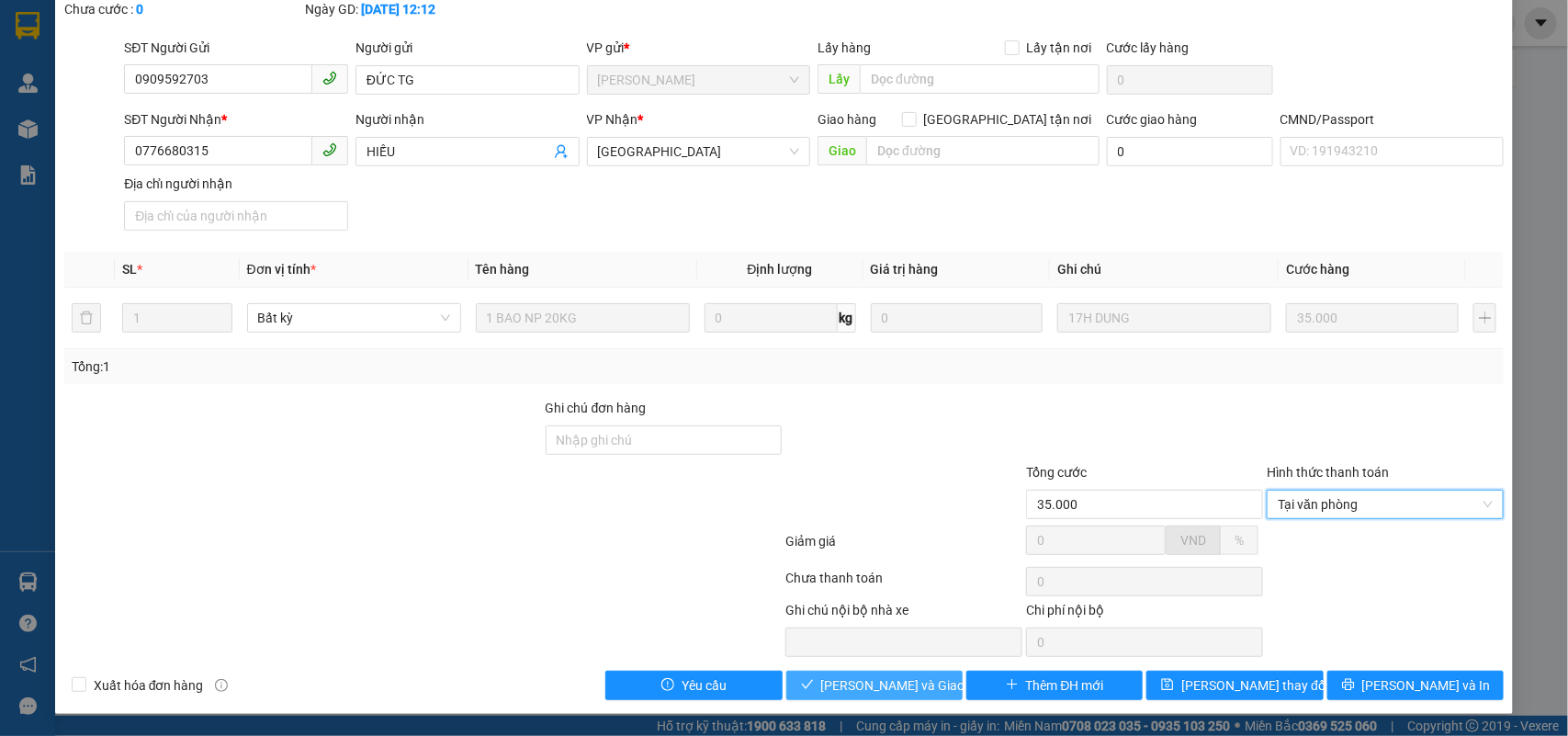
click at [875, 672] on button "Lưu và Giao hàng" at bounding box center [875, 685] width 177 height 30
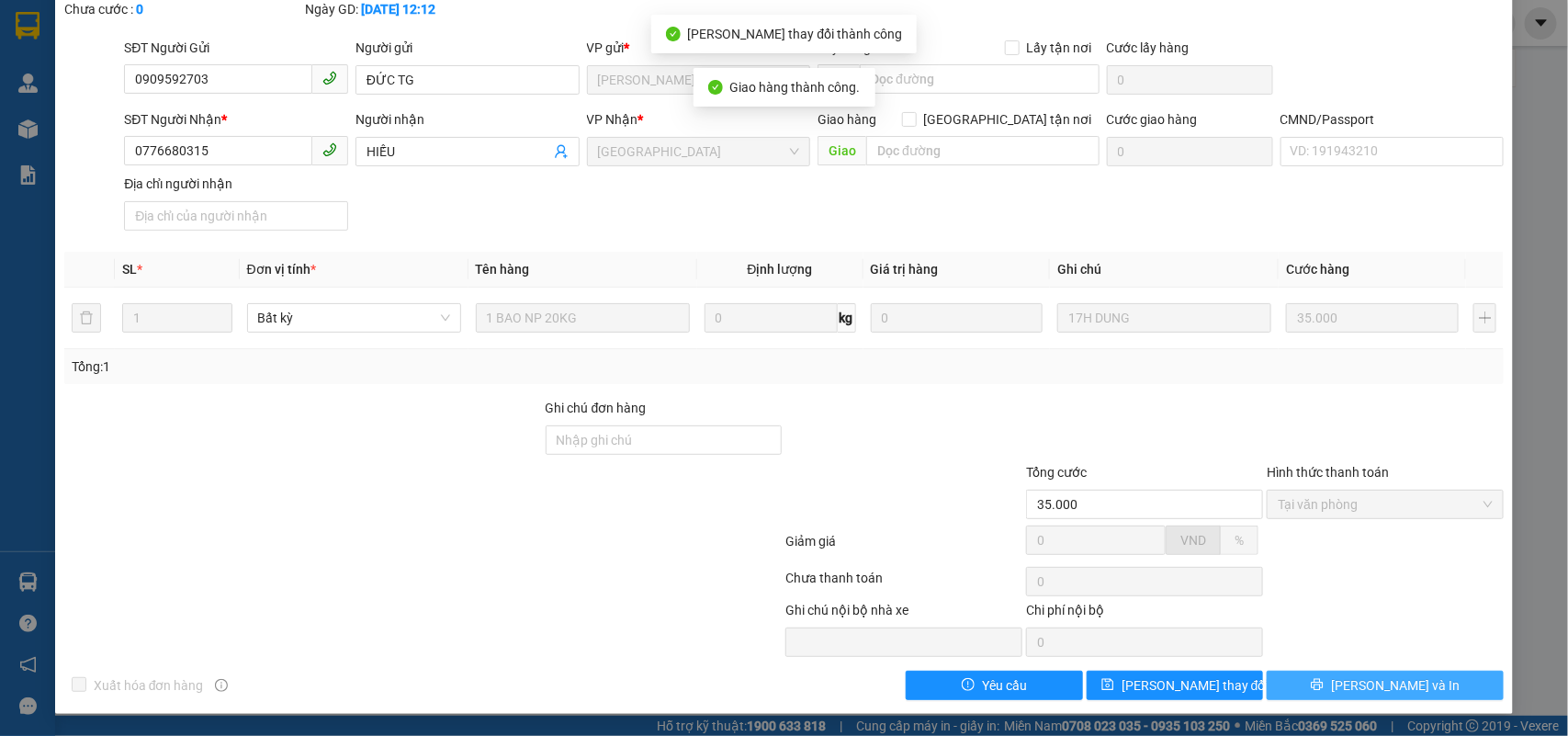
drag, startPoint x: 1337, startPoint y: 669, endPoint x: 1300, endPoint y: 674, distance: 37.3
click at [1348, 683] on button "[PERSON_NAME] và In" at bounding box center [1385, 685] width 237 height 30
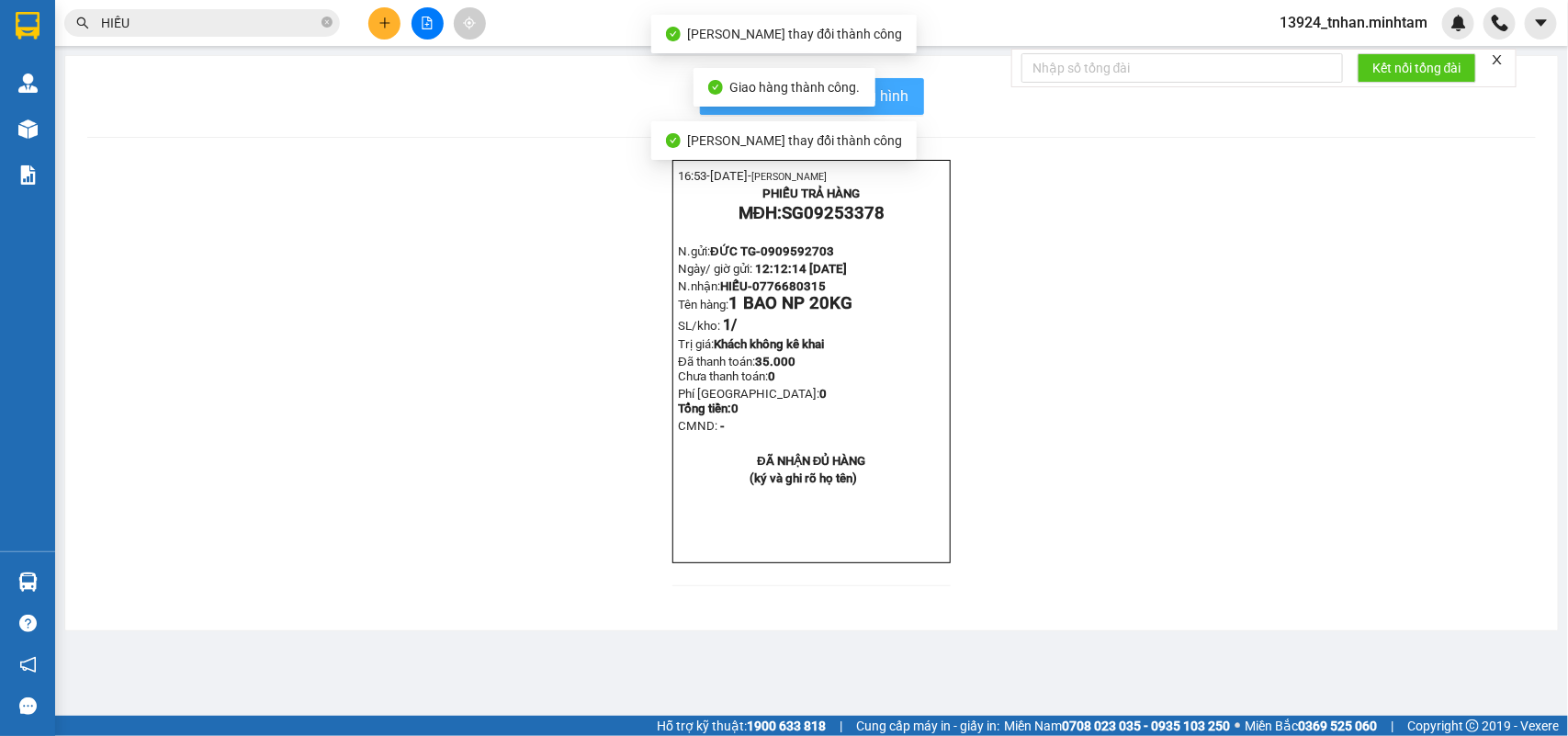
click at [883, 94] on span "In mẫu biên lai tự cấu hình" at bounding box center [823, 96] width 173 height 23
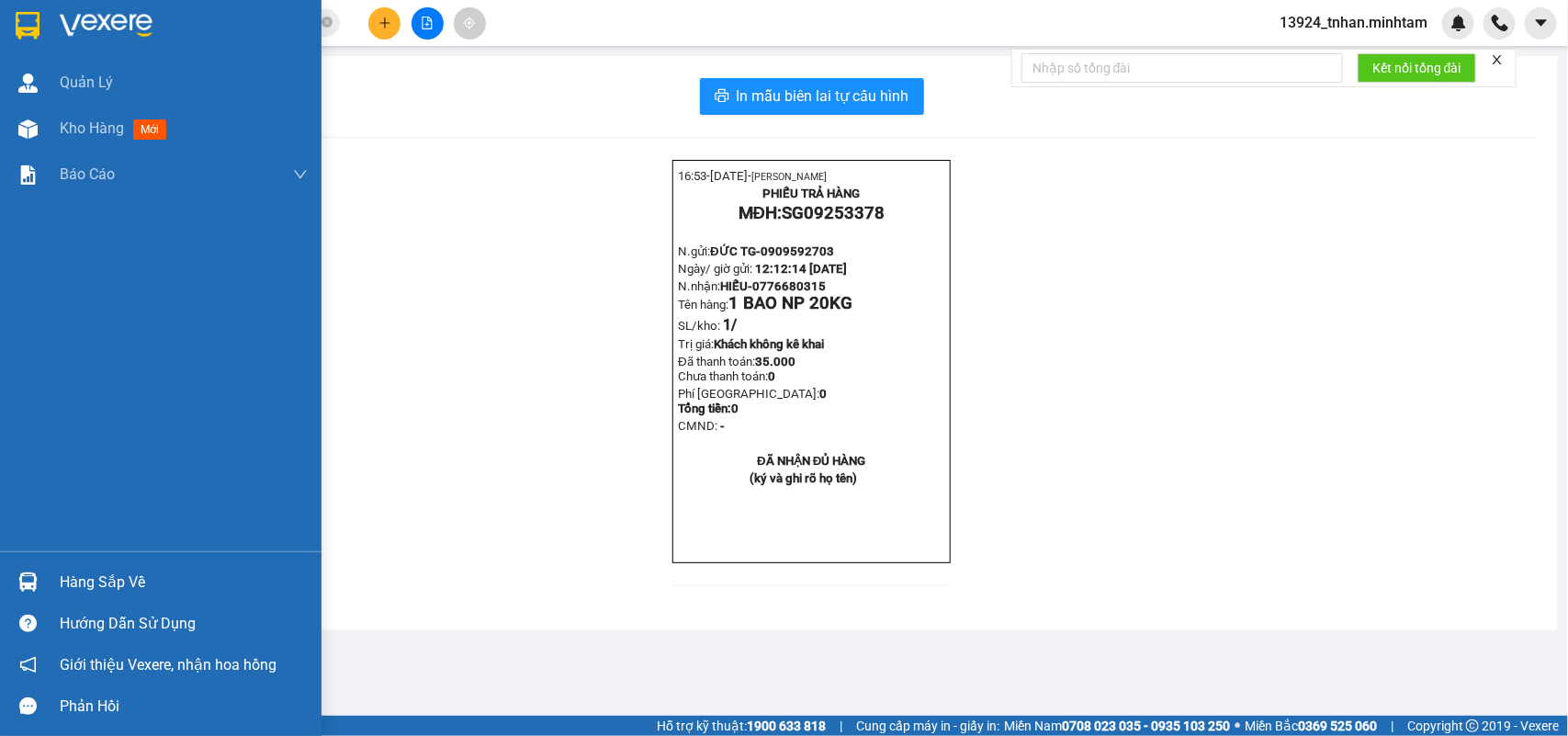
click at [24, 568] on div at bounding box center [27, 581] width 32 height 32
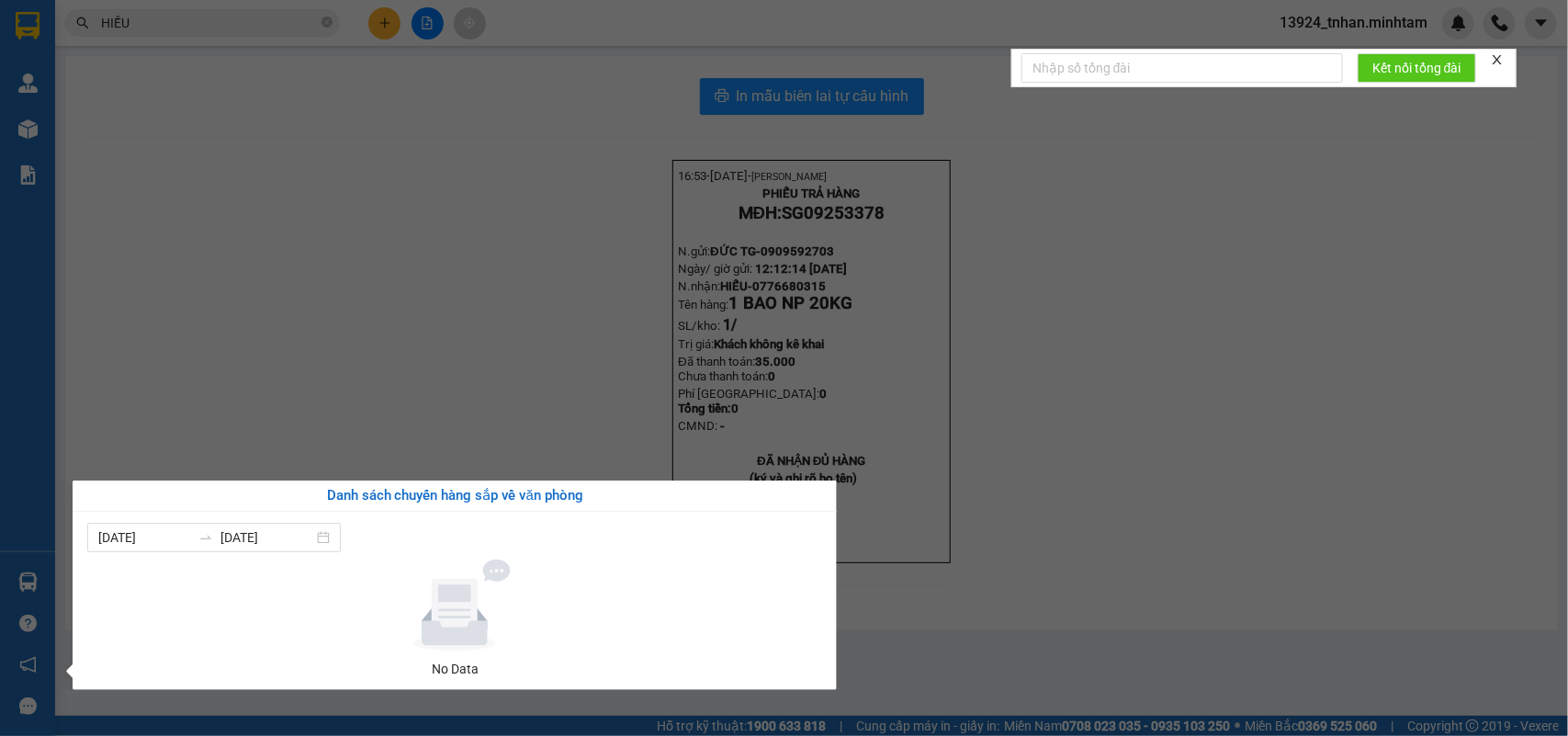
click at [264, 53] on section "Kết quả tìm kiếm ( 312 ) Bộ lọc Thuộc VP này Ngày tạo đơn gần nhất Mã ĐH Trạng …" at bounding box center [784, 368] width 1568 height 736
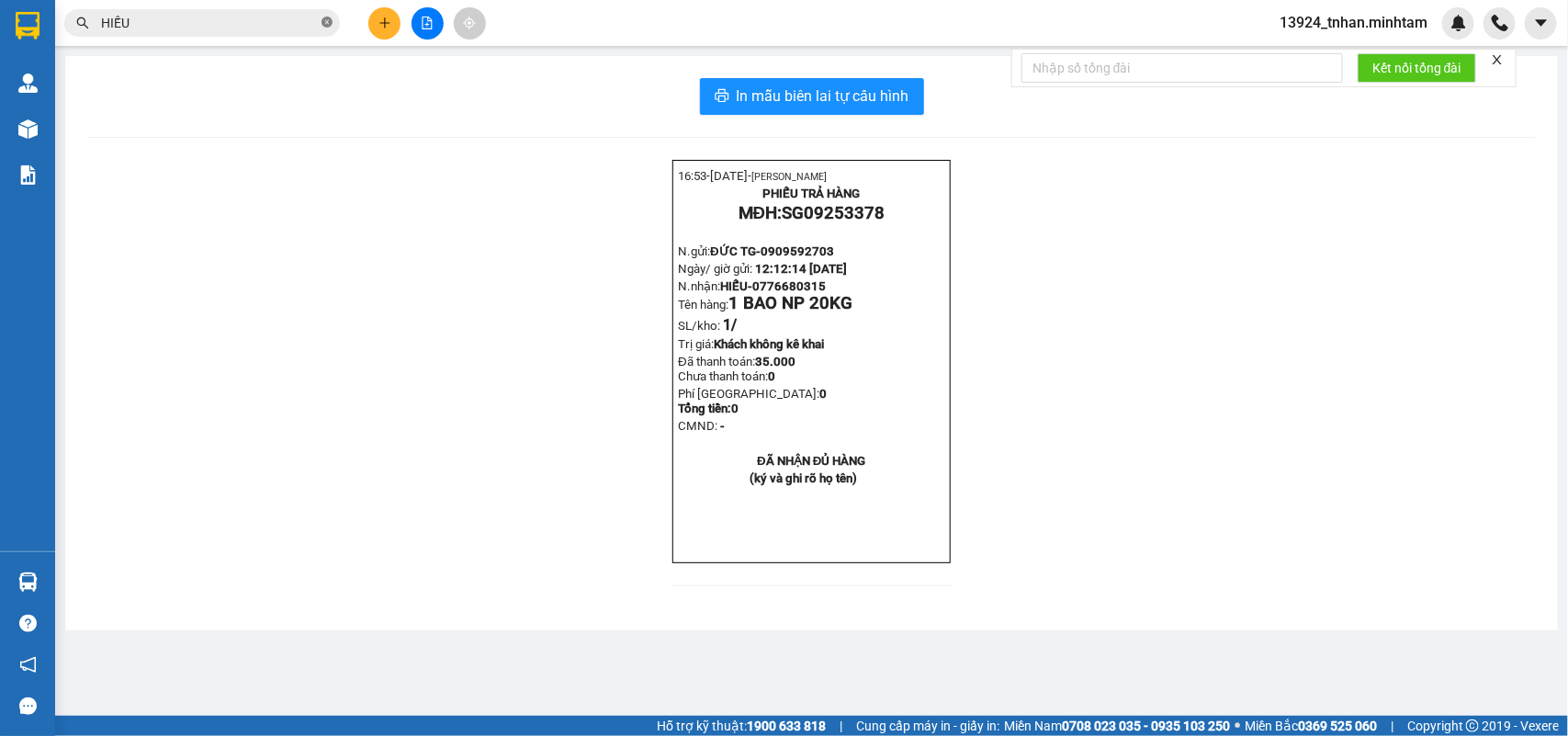
click at [325, 30] on span at bounding box center [326, 23] width 11 height 17
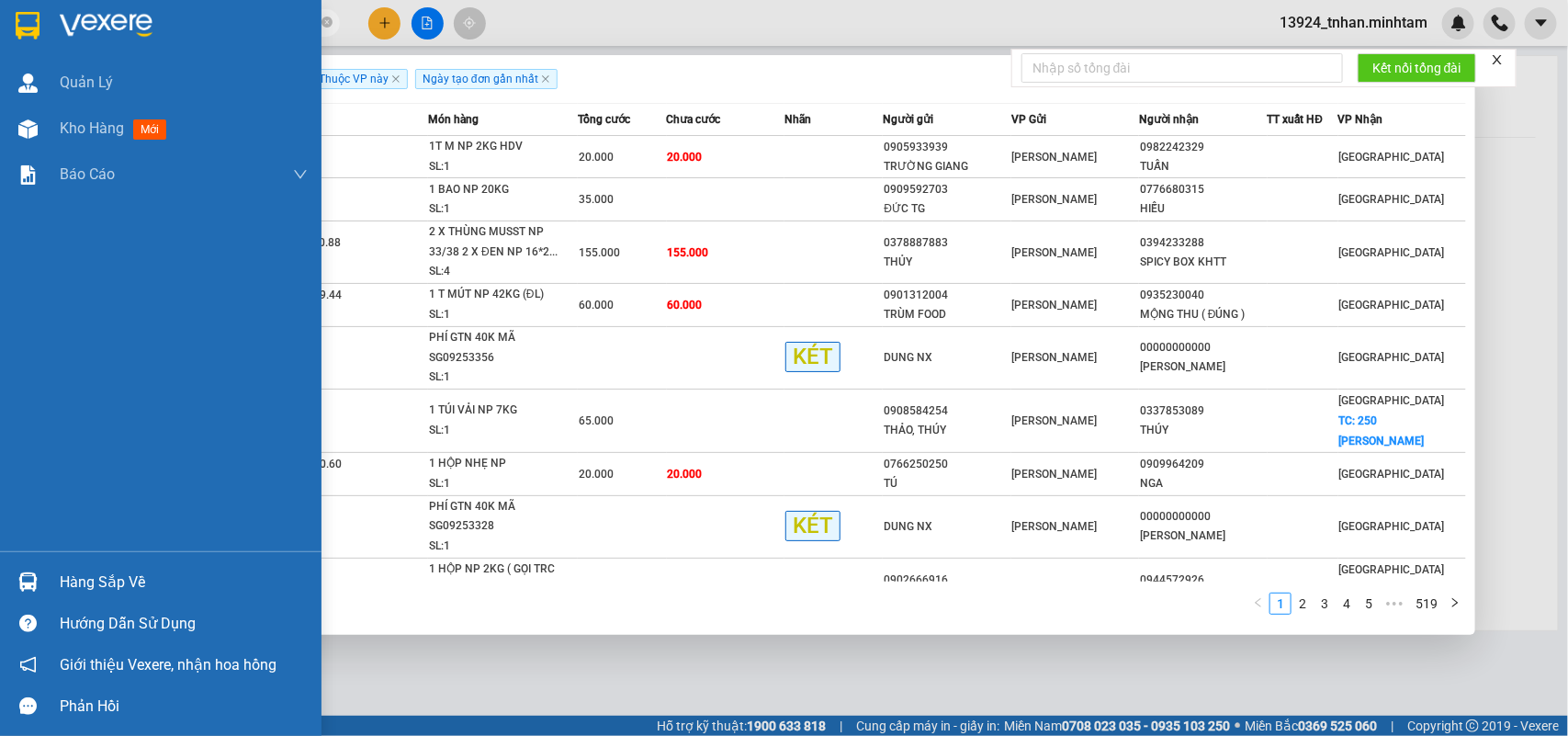
type input "SG"
click at [3, 3] on div at bounding box center [160, 30] width 322 height 60
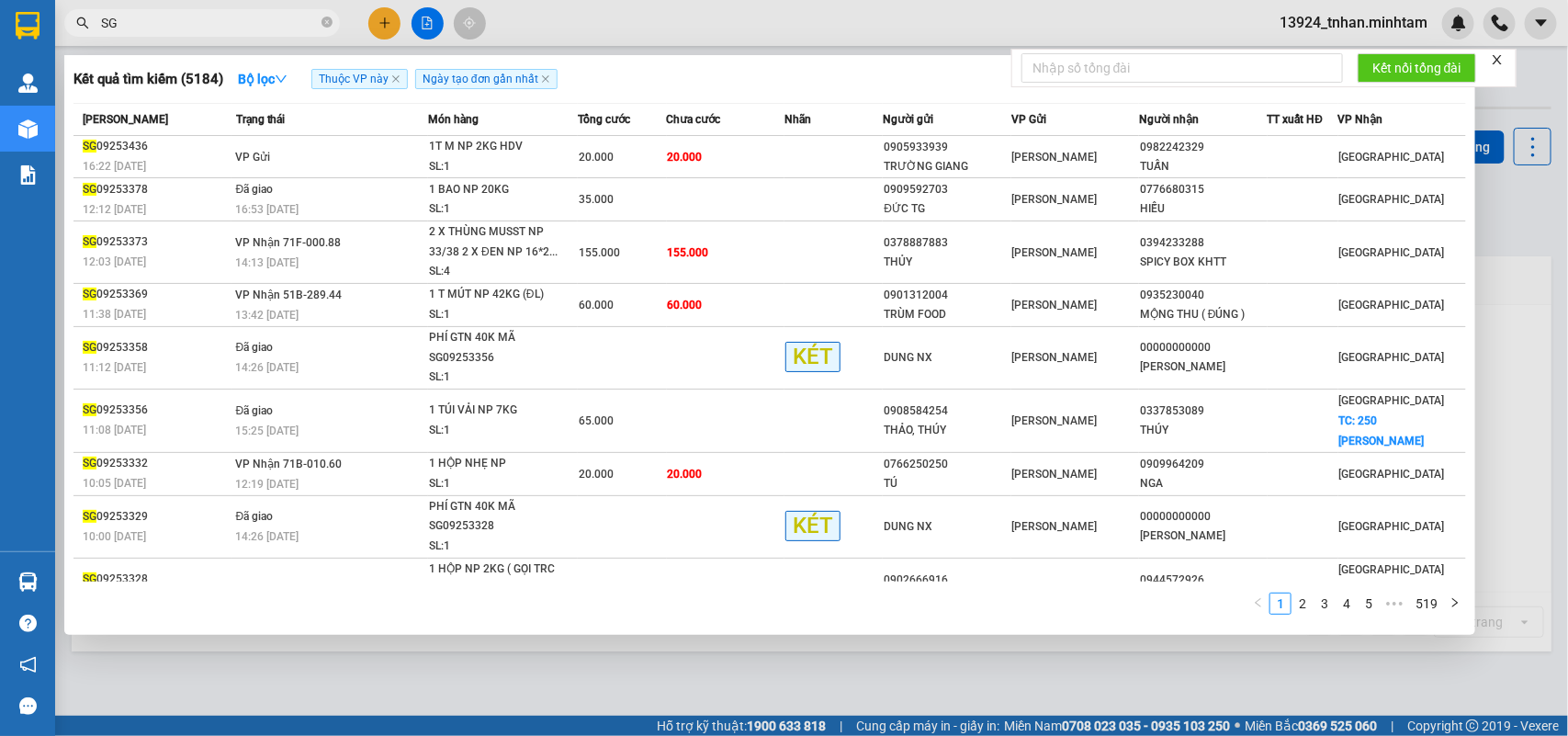
click at [983, 664] on div at bounding box center [784, 368] width 1568 height 736
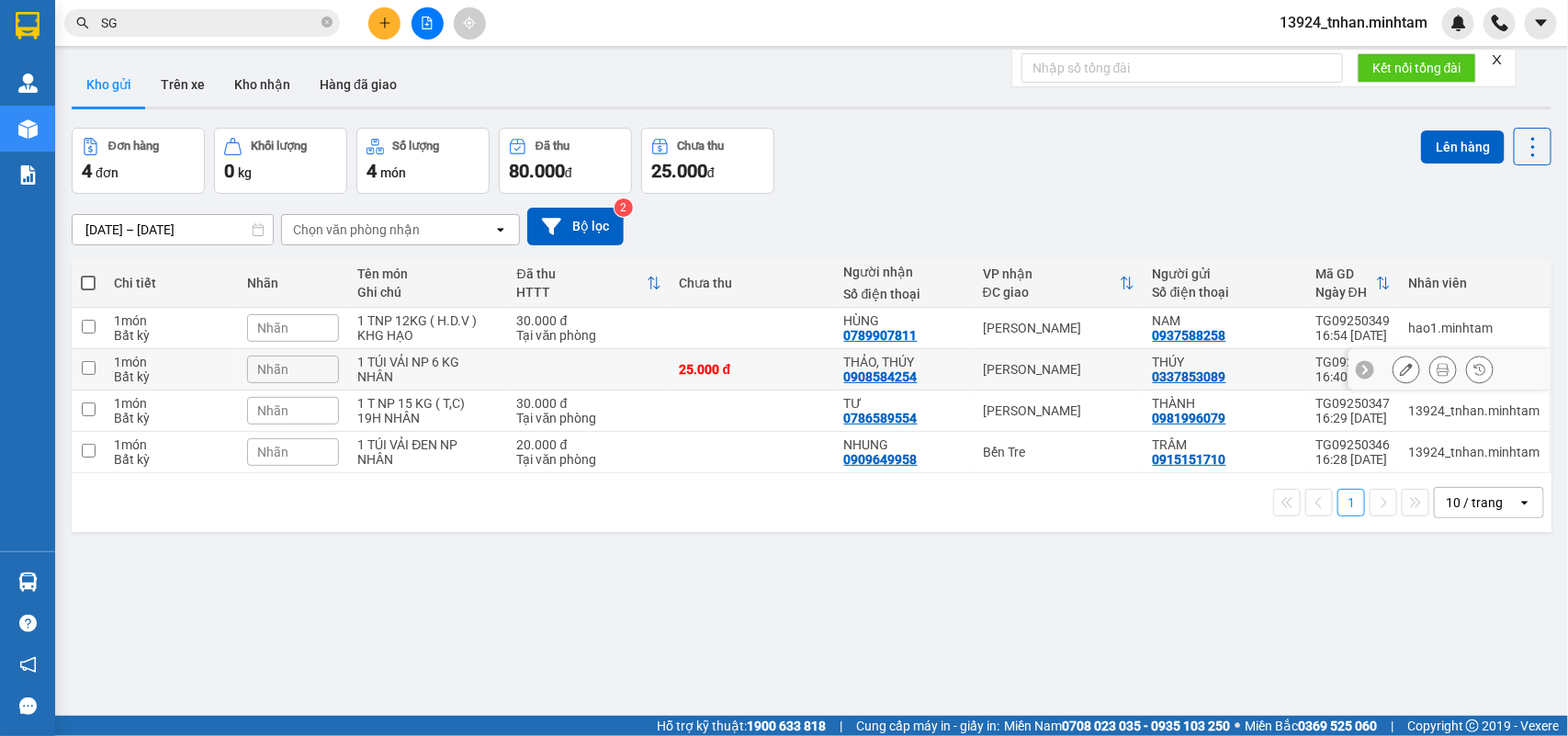
click at [1008, 371] on div "[PERSON_NAME]" at bounding box center [1059, 369] width 152 height 14
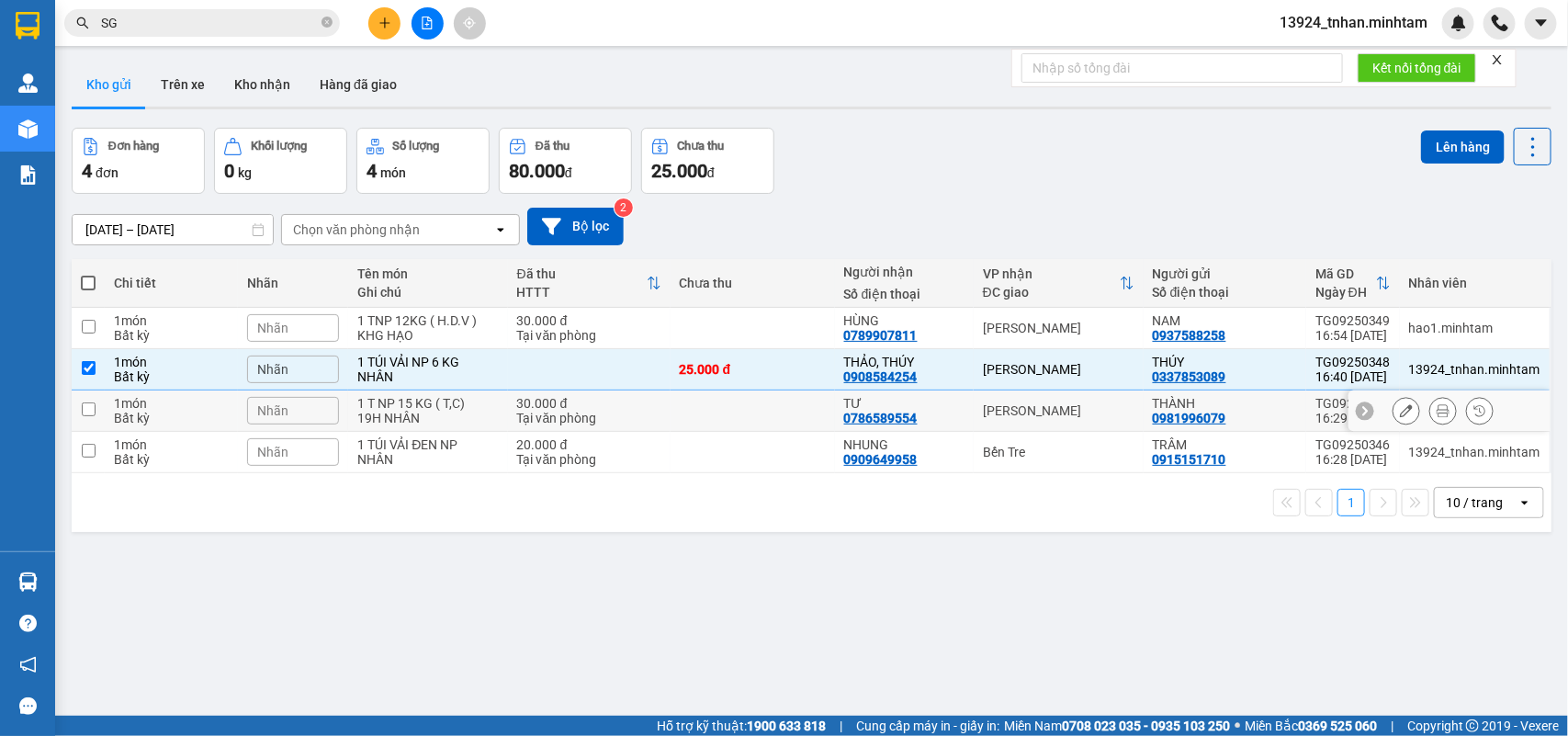
drag, startPoint x: 1015, startPoint y: 401, endPoint x: 1034, endPoint y: 331, distance: 72.5
click at [1015, 398] on td "[PERSON_NAME]" at bounding box center [1058, 411] width 170 height 41
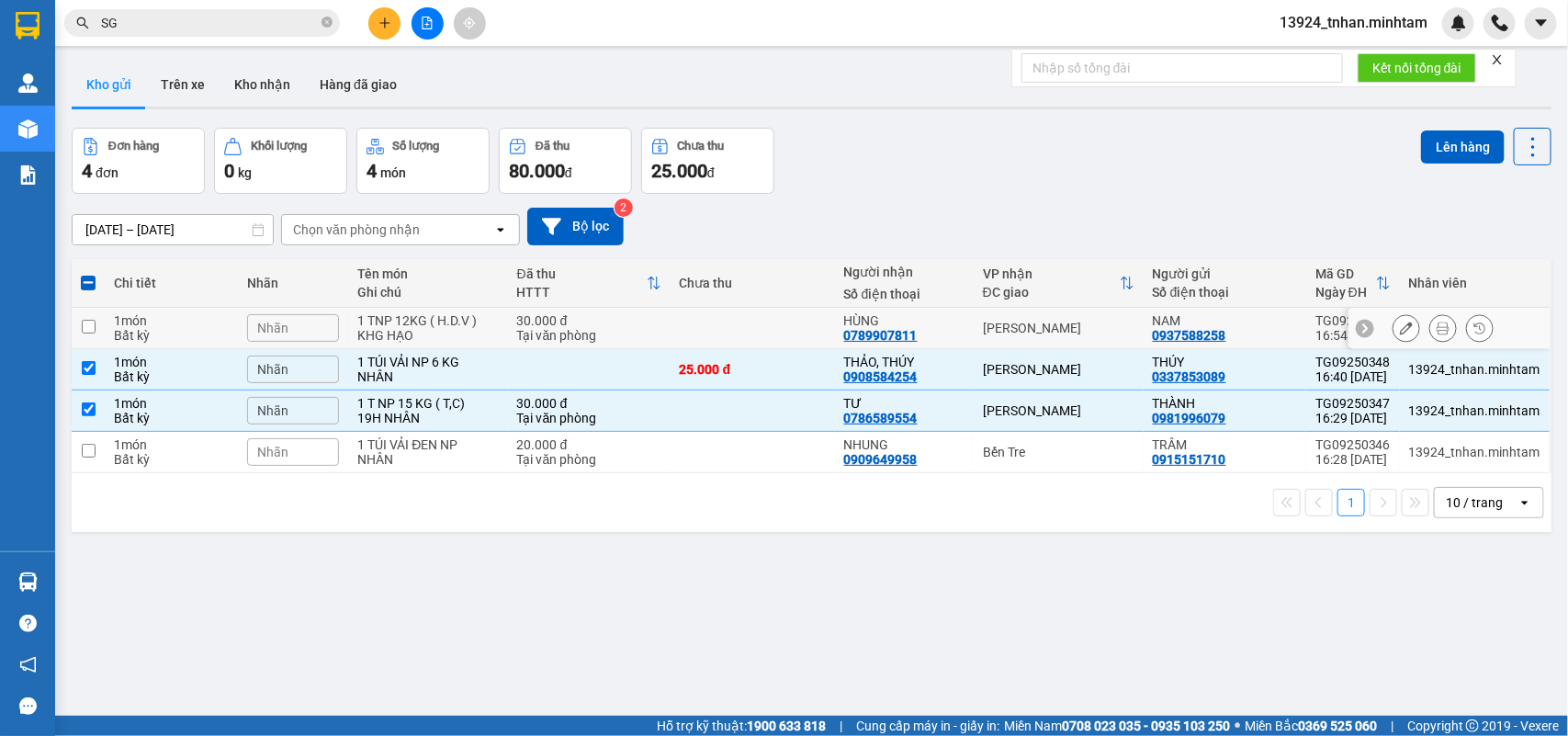
drag, startPoint x: 1035, startPoint y: 330, endPoint x: 1352, endPoint y: 172, distance: 354.2
click at [1036, 329] on div "[PERSON_NAME]" at bounding box center [1059, 328] width 152 height 14
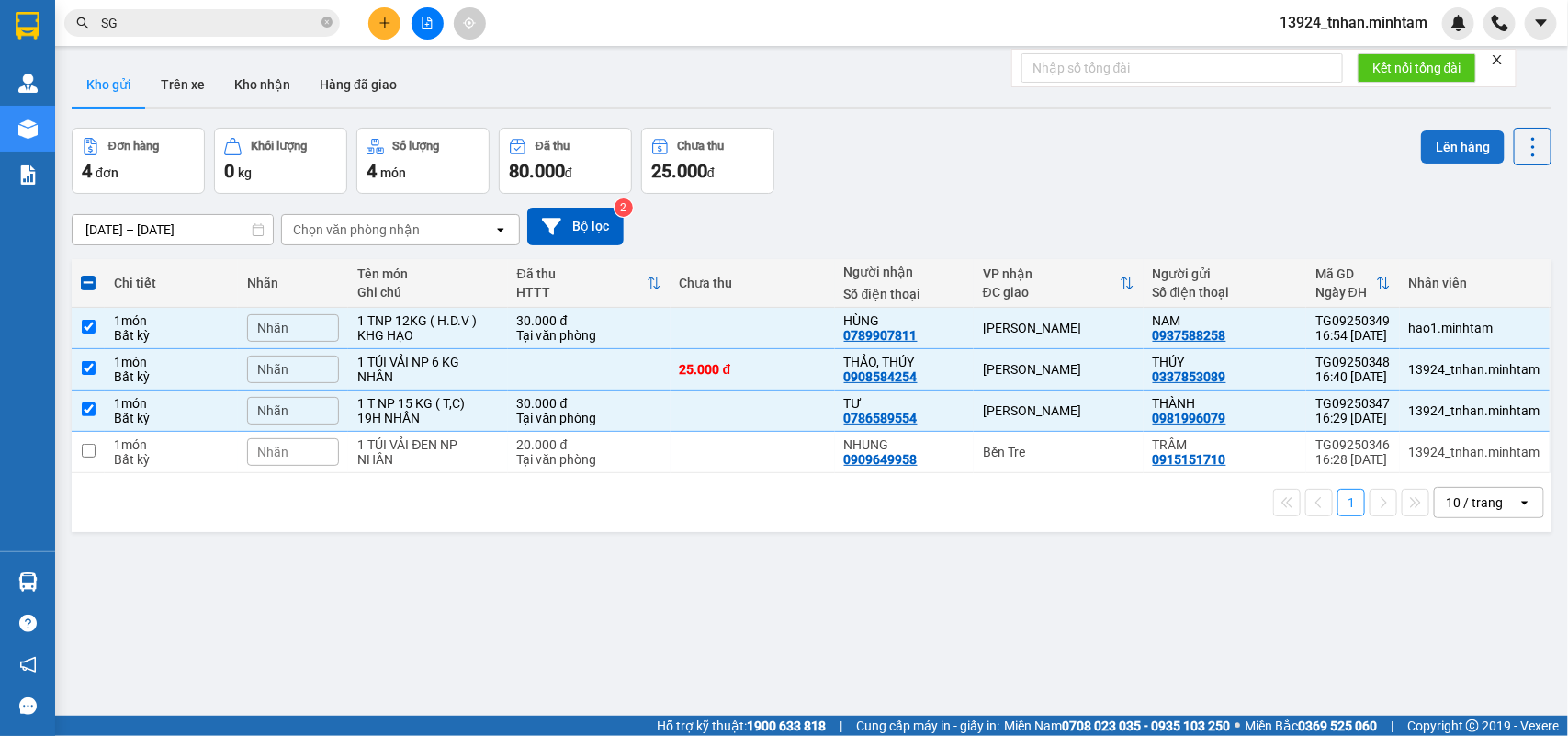
click at [1424, 153] on button "Lên hàng" at bounding box center [1462, 147] width 84 height 33
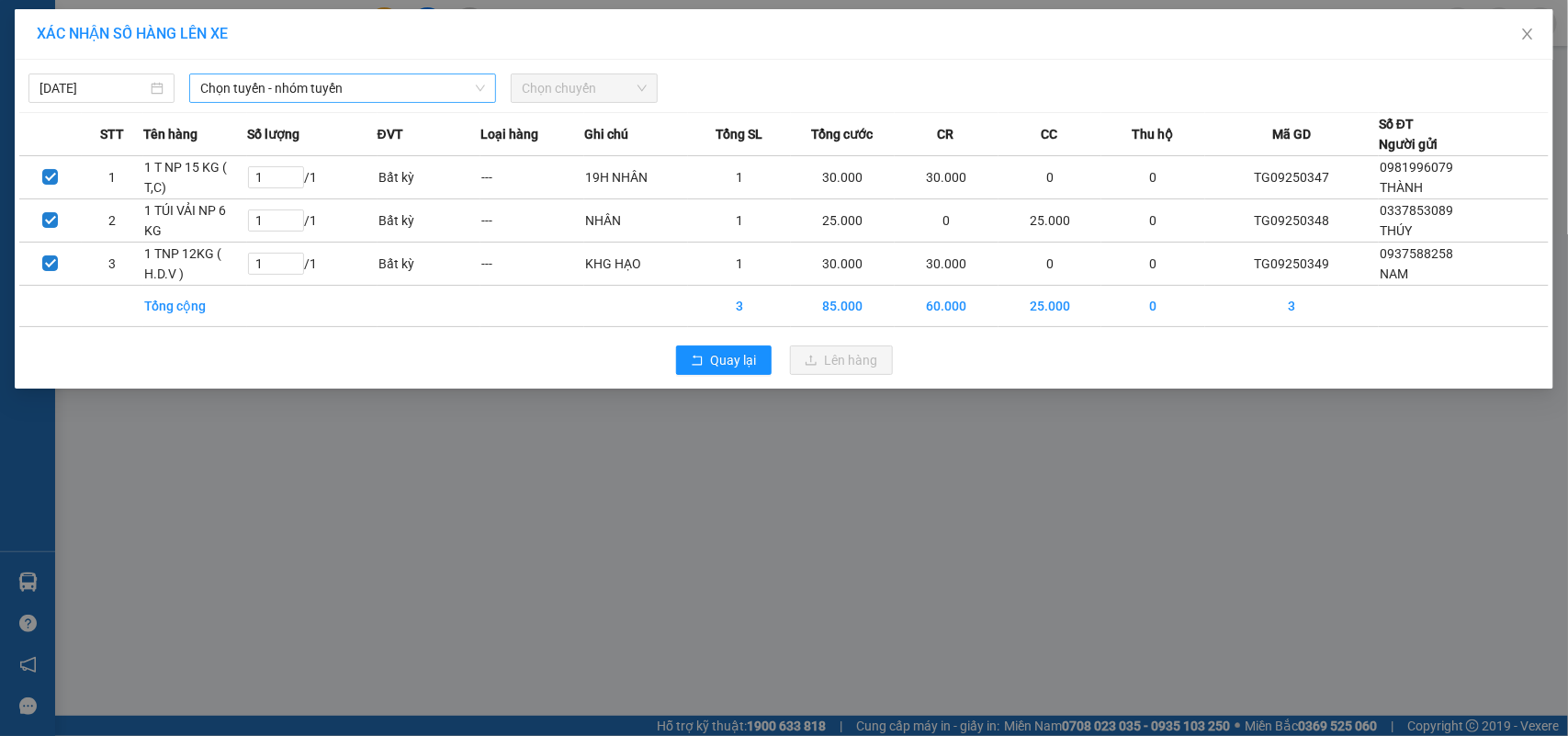
click at [320, 88] on span "Chọn tuyến - nhóm tuyến" at bounding box center [343, 87] width 285 height 28
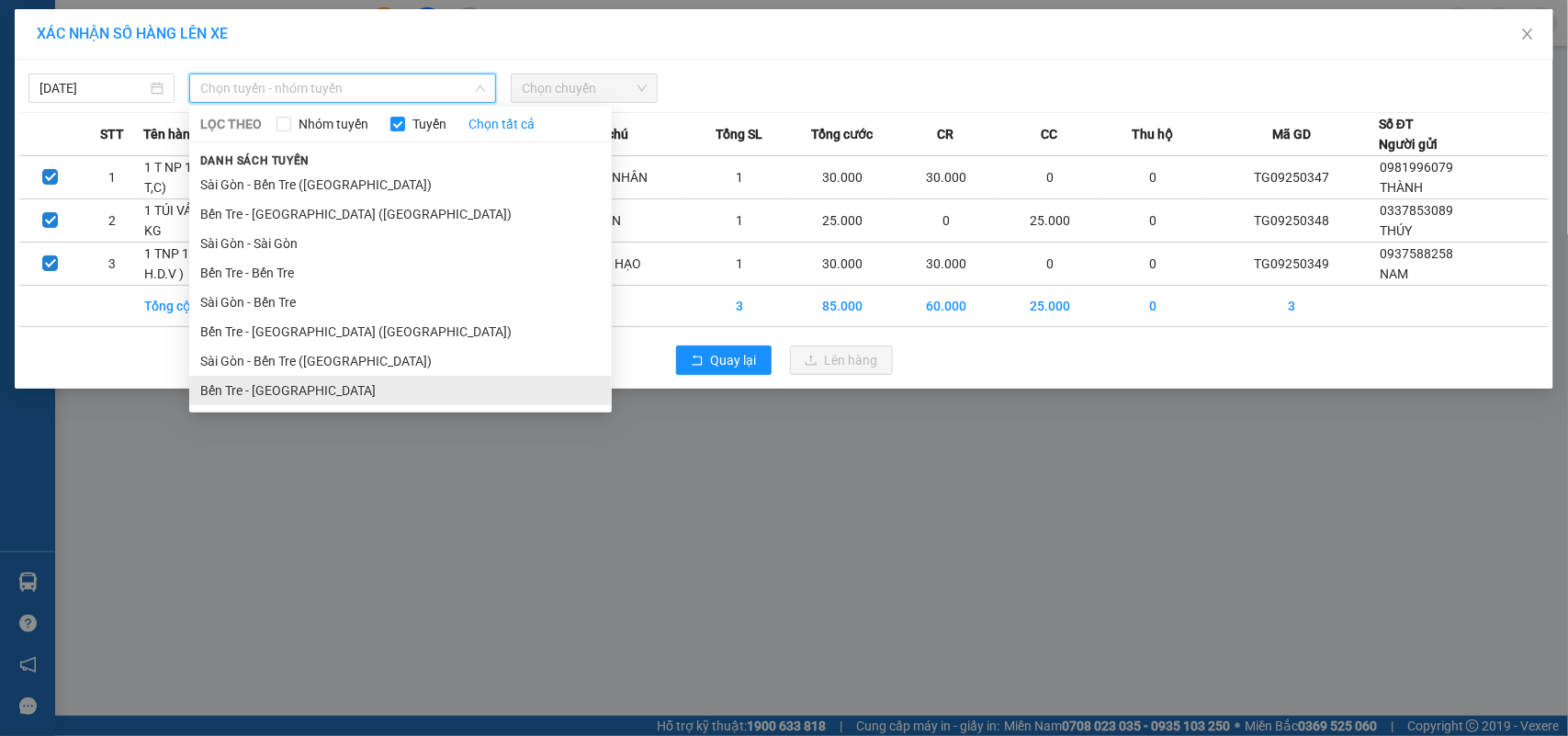
drag, startPoint x: 283, startPoint y: 403, endPoint x: 304, endPoint y: 379, distance: 31.9
click at [286, 400] on li "Bến Tre - Sài Gòn" at bounding box center [400, 390] width 422 height 30
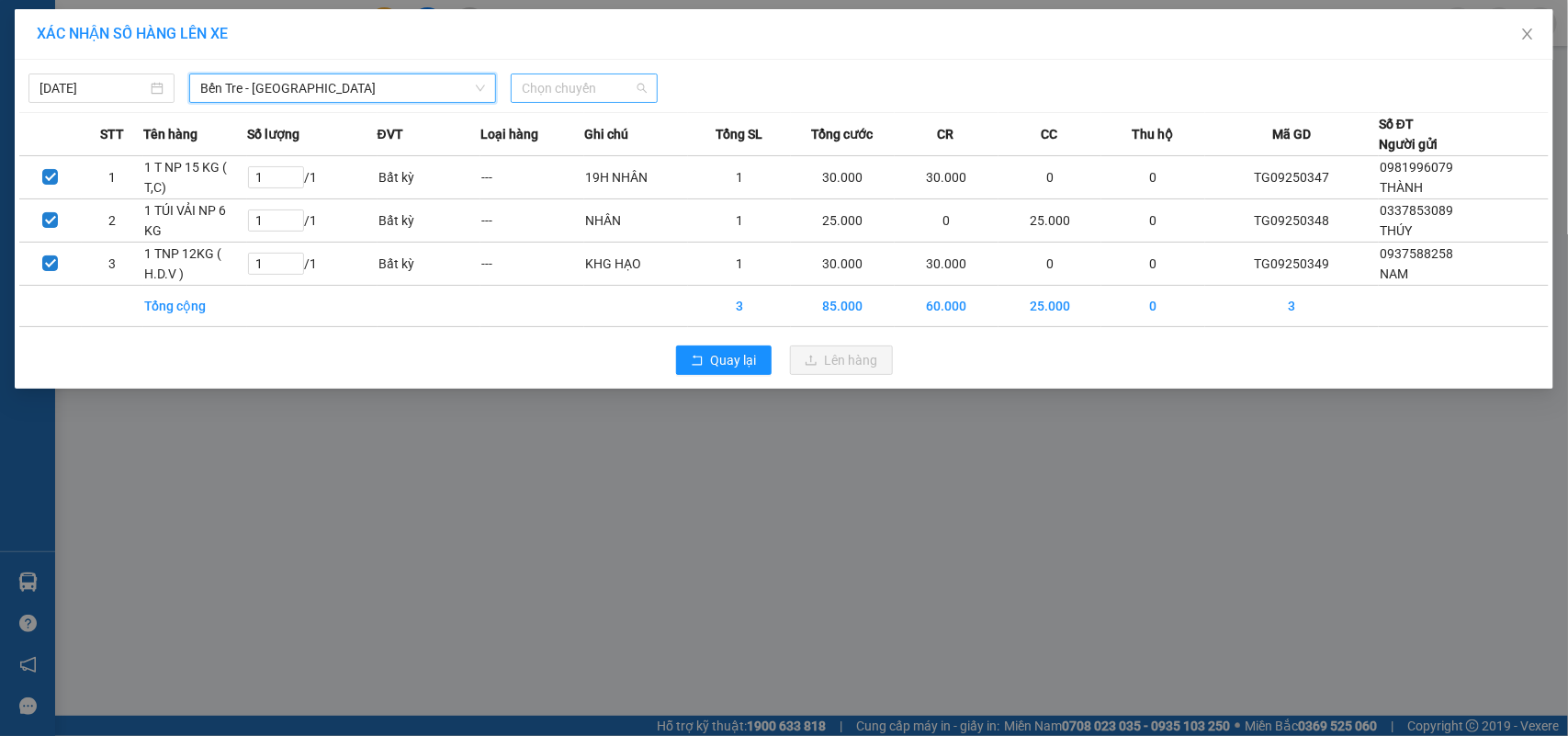
click at [635, 83] on span "Chọn chuyến" at bounding box center [583, 87] width 124 height 28
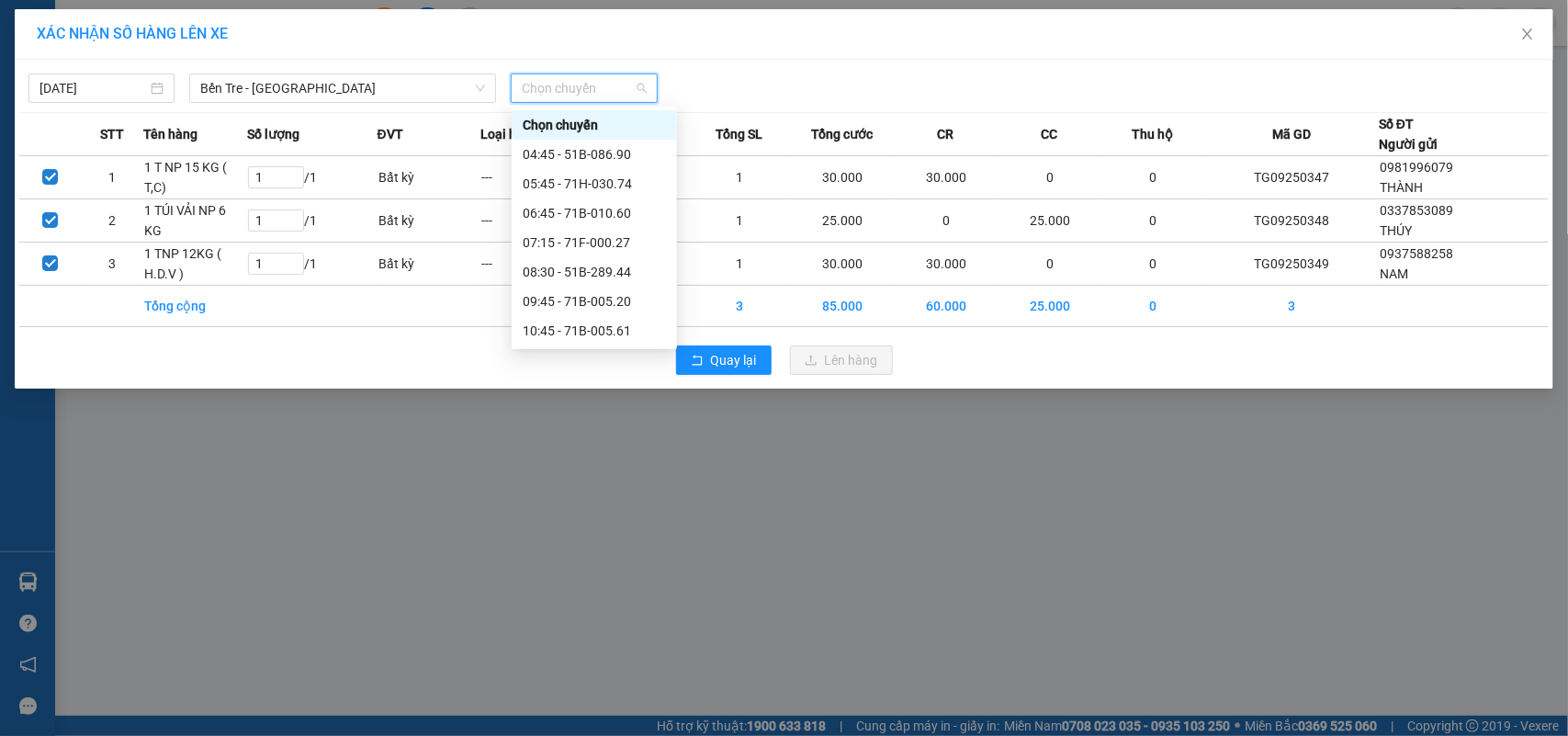
drag, startPoint x: 629, startPoint y: 307, endPoint x: 666, endPoint y: 305, distance: 37.1
click at [630, 645] on div "16:10 (TC) - 71F-000.27" at bounding box center [593, 654] width 143 height 20
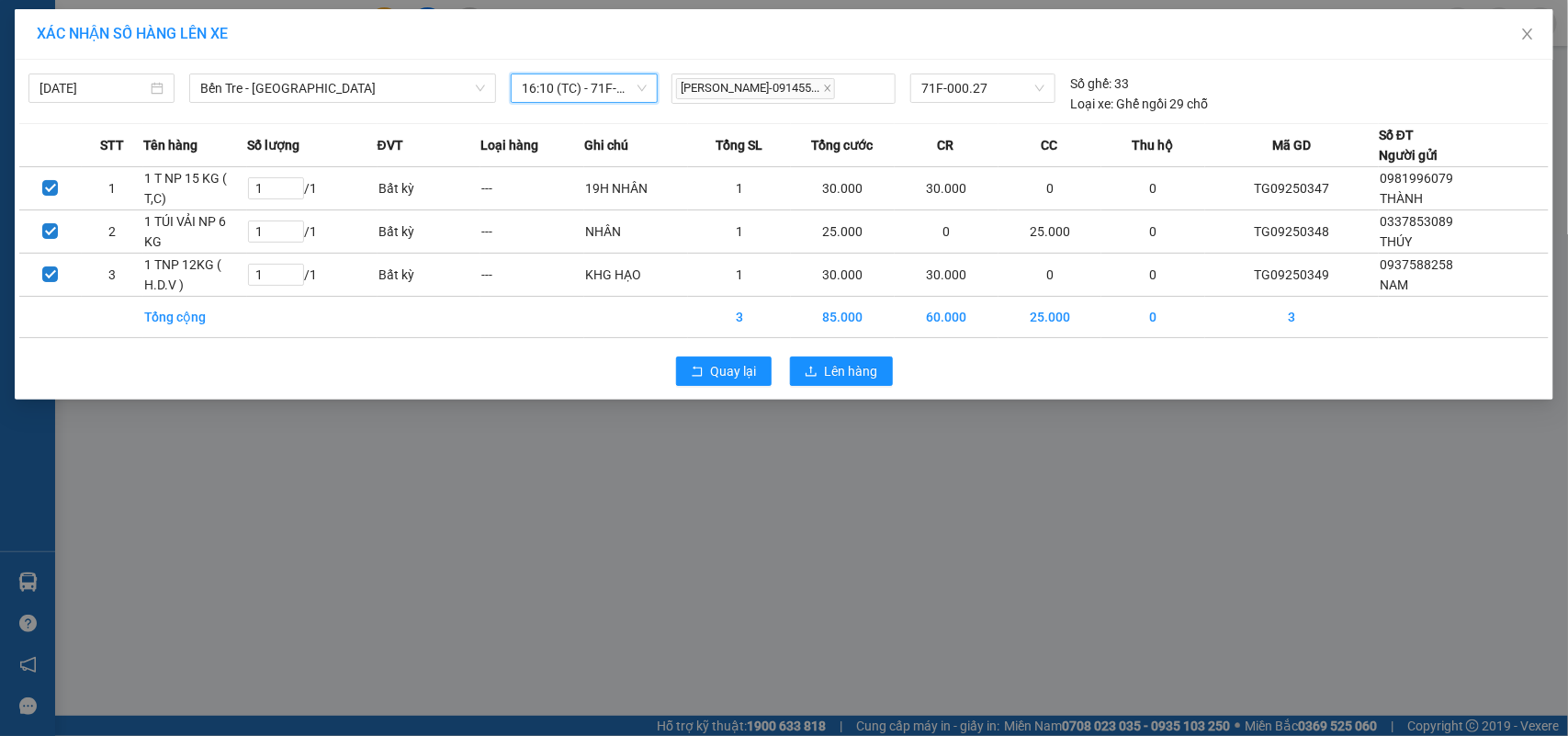
click at [543, 92] on span "16:10 (TC) - 71F-000.27" at bounding box center [583, 87] width 124 height 28
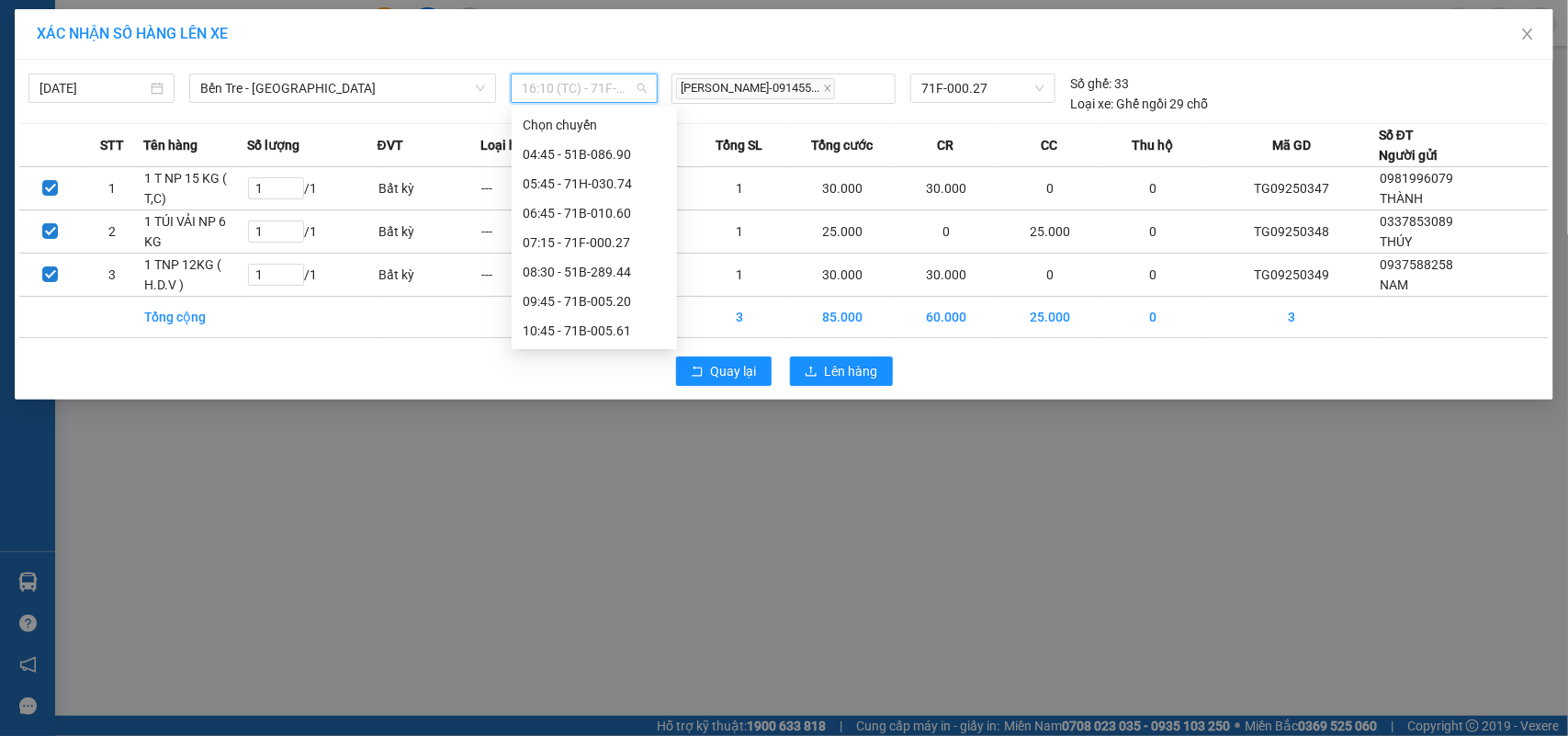
click at [625, 674] on div "16:40 (TC) - 51B-289.44" at bounding box center [593, 683] width 143 height 20
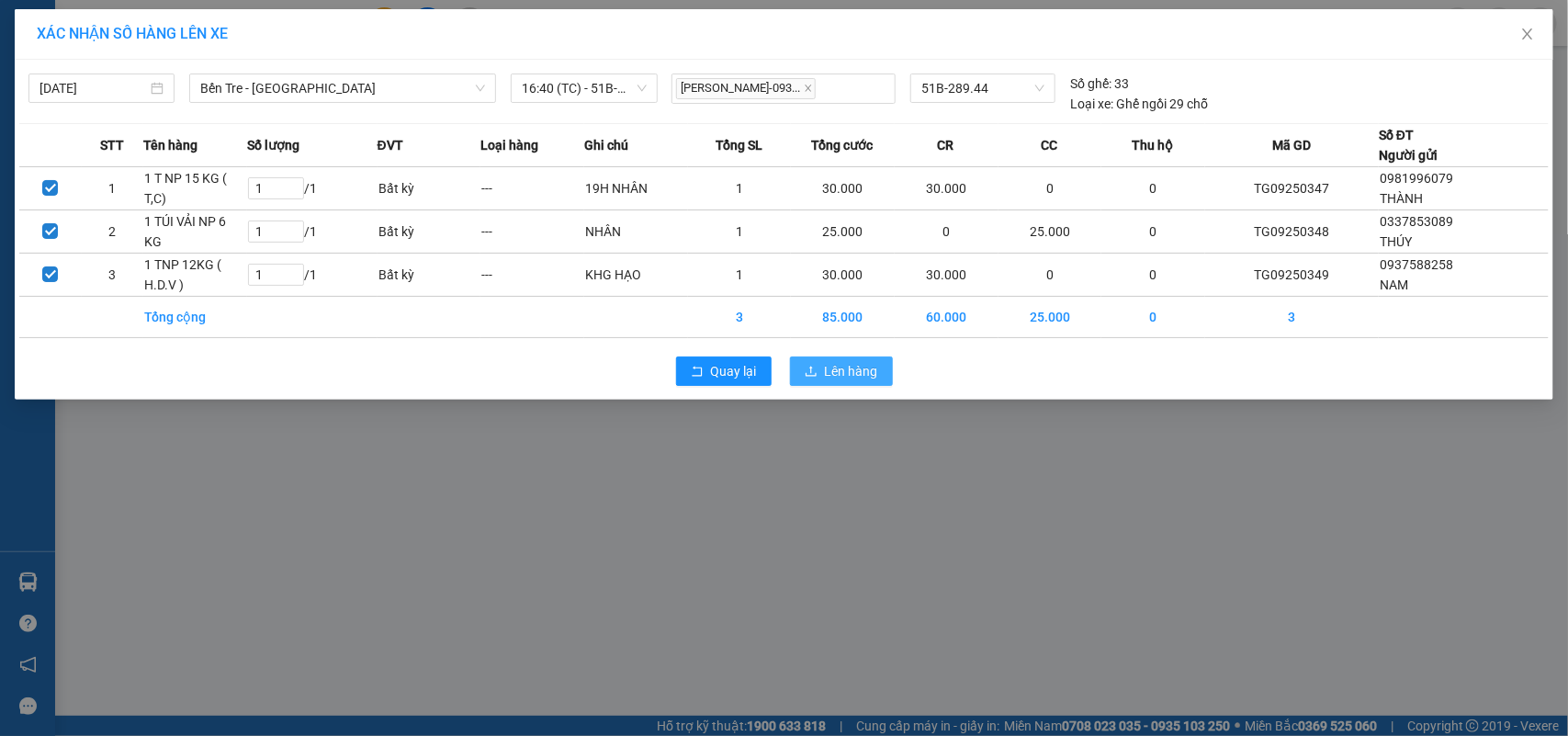
drag, startPoint x: 811, startPoint y: 364, endPoint x: 713, endPoint y: 324, distance: 105.8
click at [810, 364] on button "Lên hàng" at bounding box center [841, 371] width 103 height 30
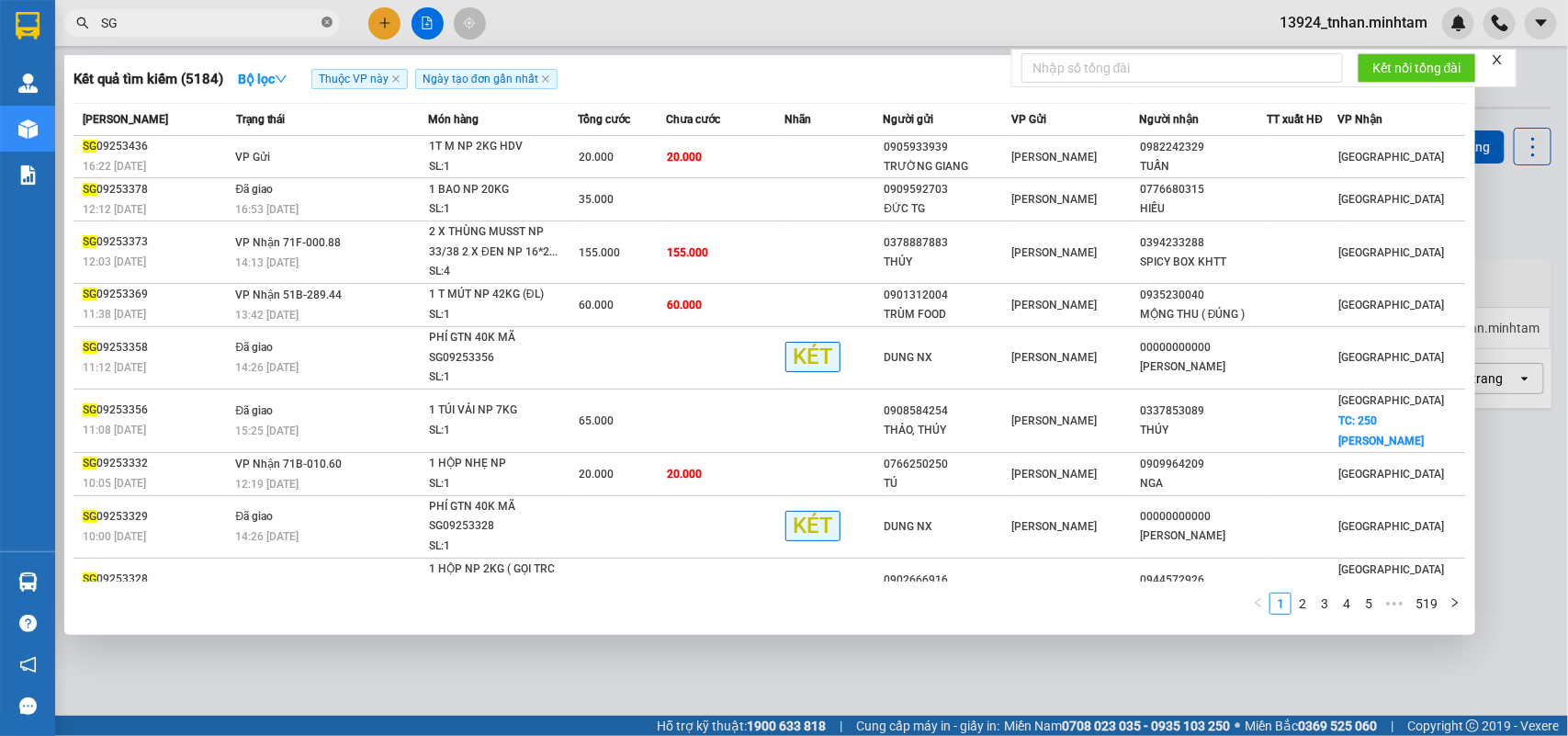
click at [330, 19] on icon "close-circle" at bounding box center [326, 21] width 11 height 11
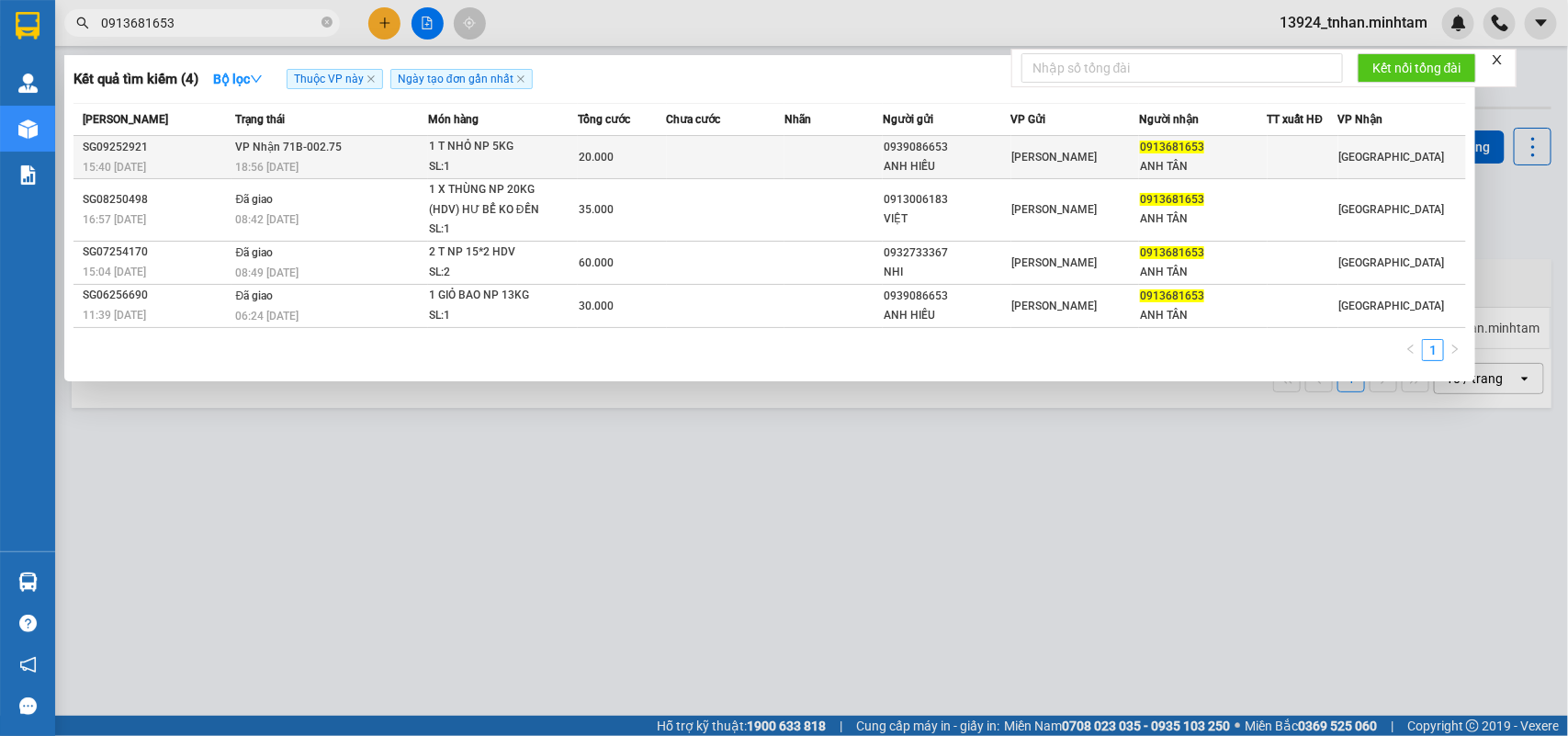
type input "0913681653"
click at [523, 145] on div "1 T NHỎ NP 5KG" at bounding box center [498, 147] width 138 height 20
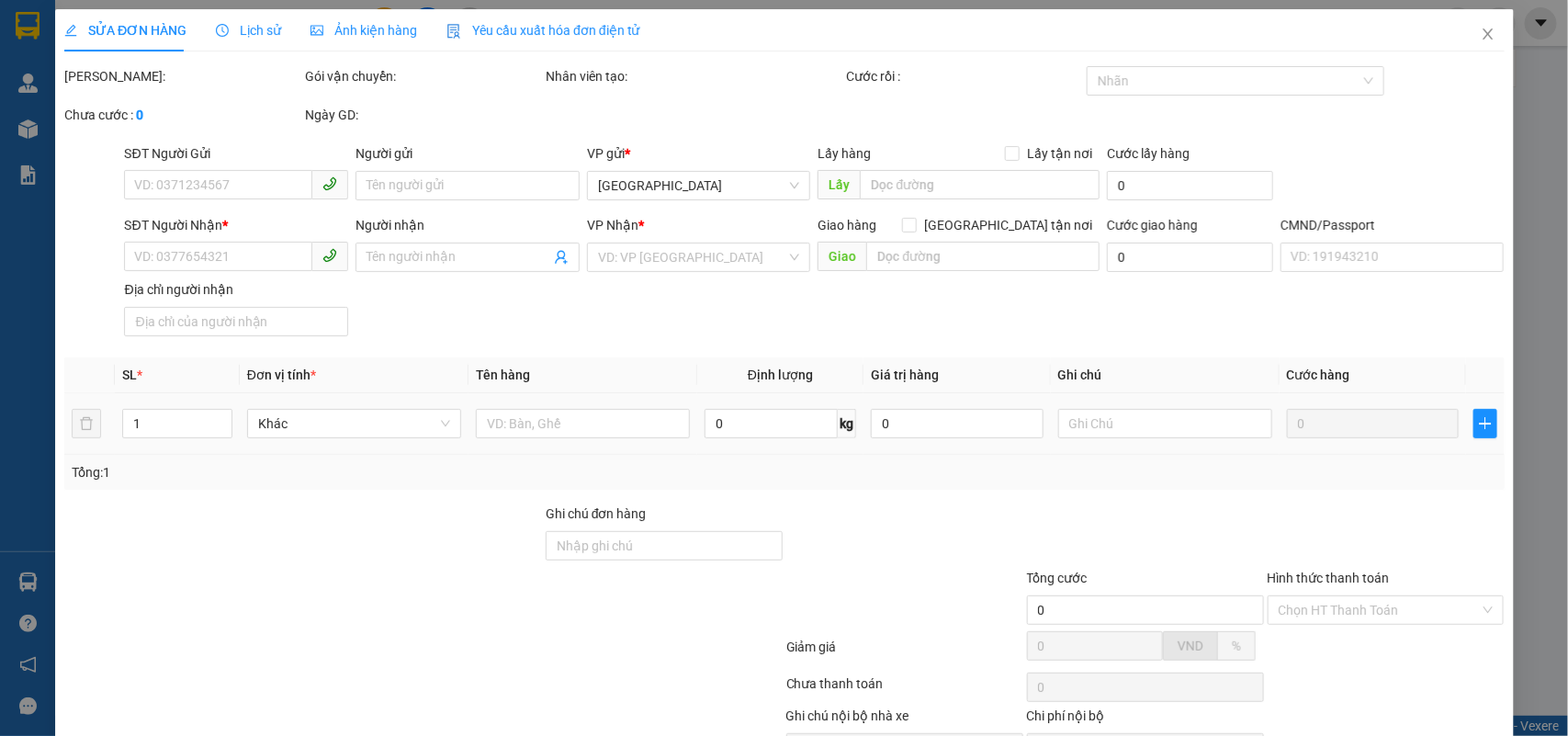
type input "0939086653"
type input "ANH HIẾU"
type input "0913681653"
type input "ANH TÂN"
type input "20.000"
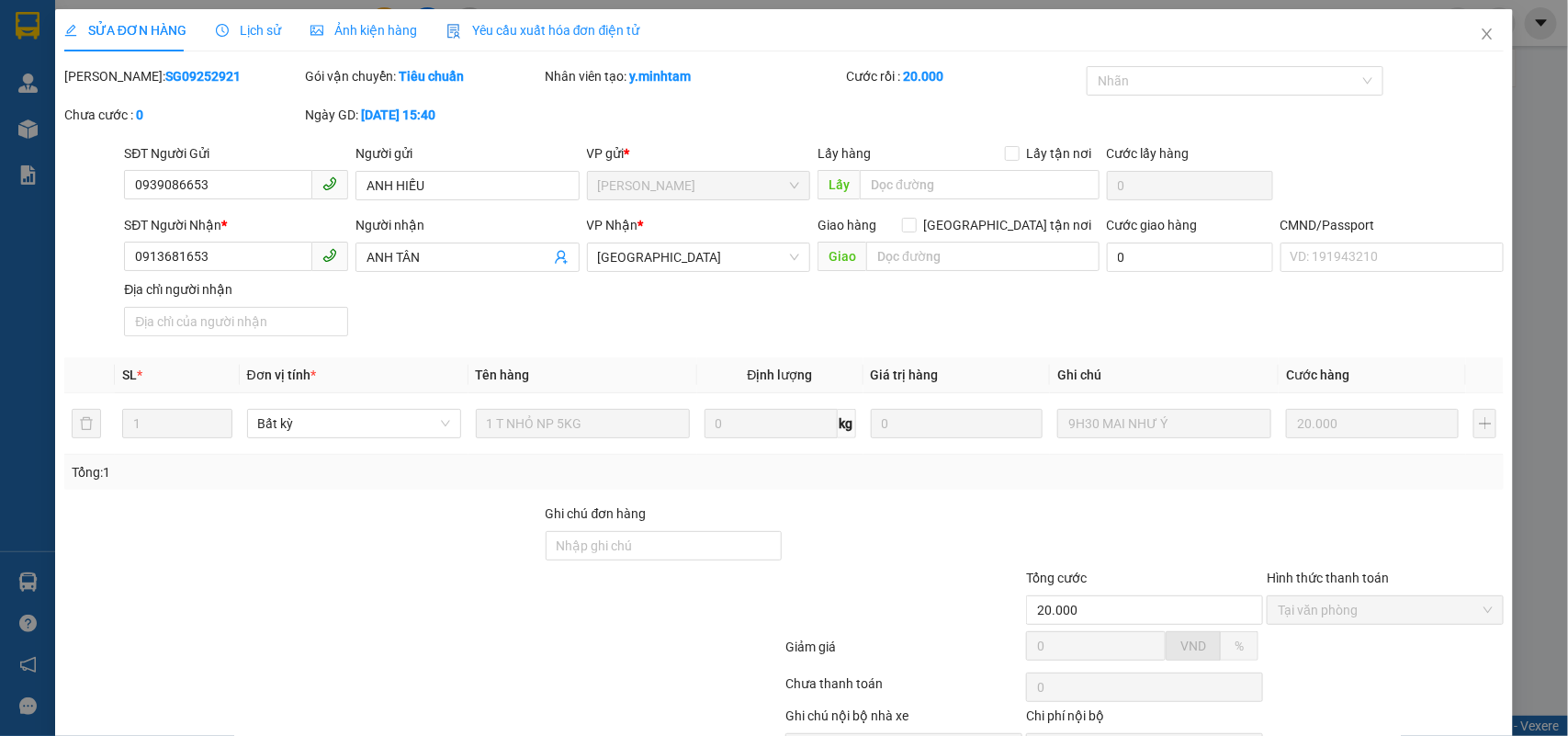
drag, startPoint x: 905, startPoint y: 699, endPoint x: 1094, endPoint y: 692, distance: 189.1
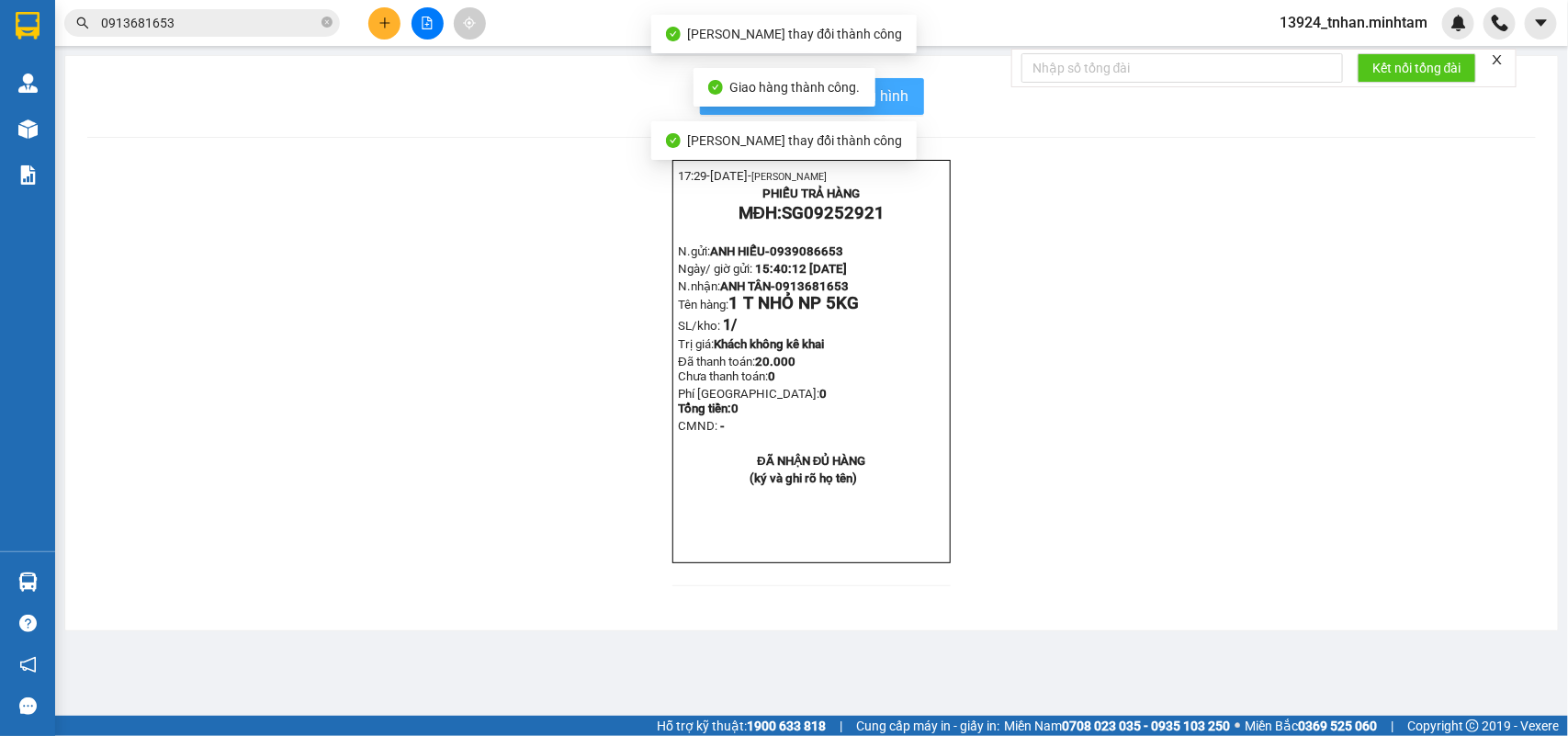
click at [907, 93] on span "In mẫu biên lai tự cấu hình" at bounding box center [823, 96] width 173 height 23
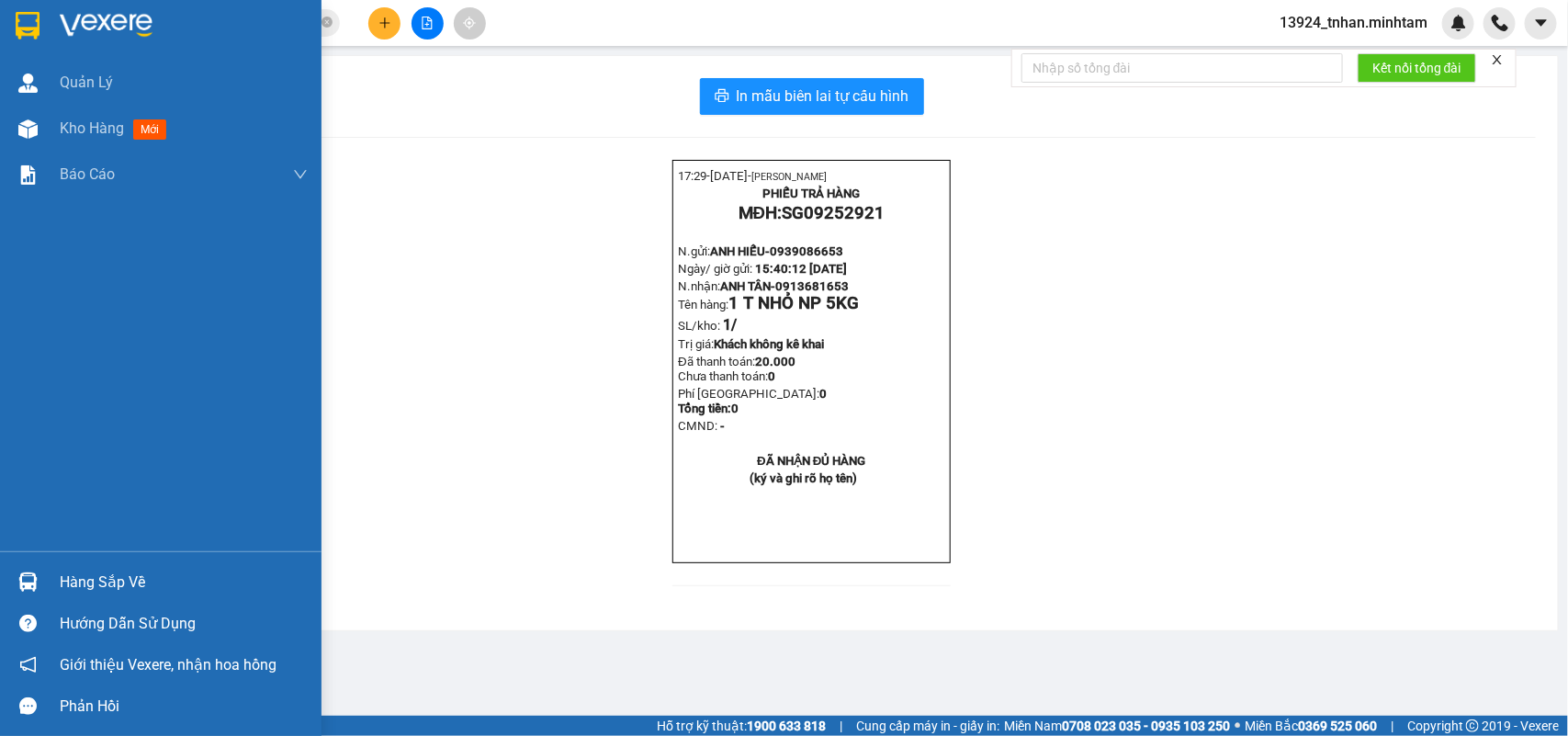
click at [65, 566] on div "Hàng sắp về" at bounding box center [160, 582] width 322 height 41
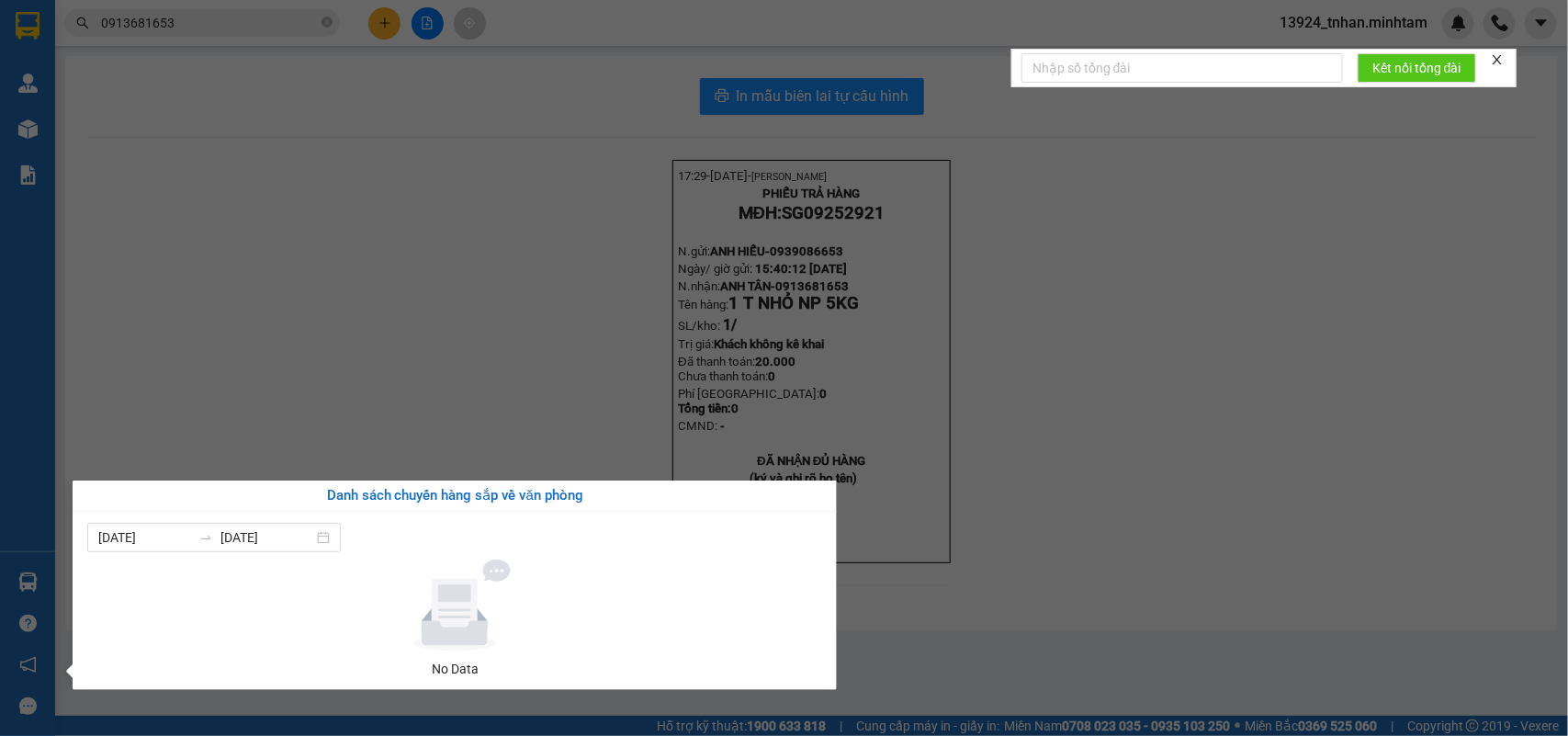
click at [329, 361] on section "Kết quả tìm kiếm ( 4 ) Bộ lọc Thuộc VP này Ngày tạo đơn gần nhất Mã ĐH Trạng th…" at bounding box center [784, 368] width 1568 height 736
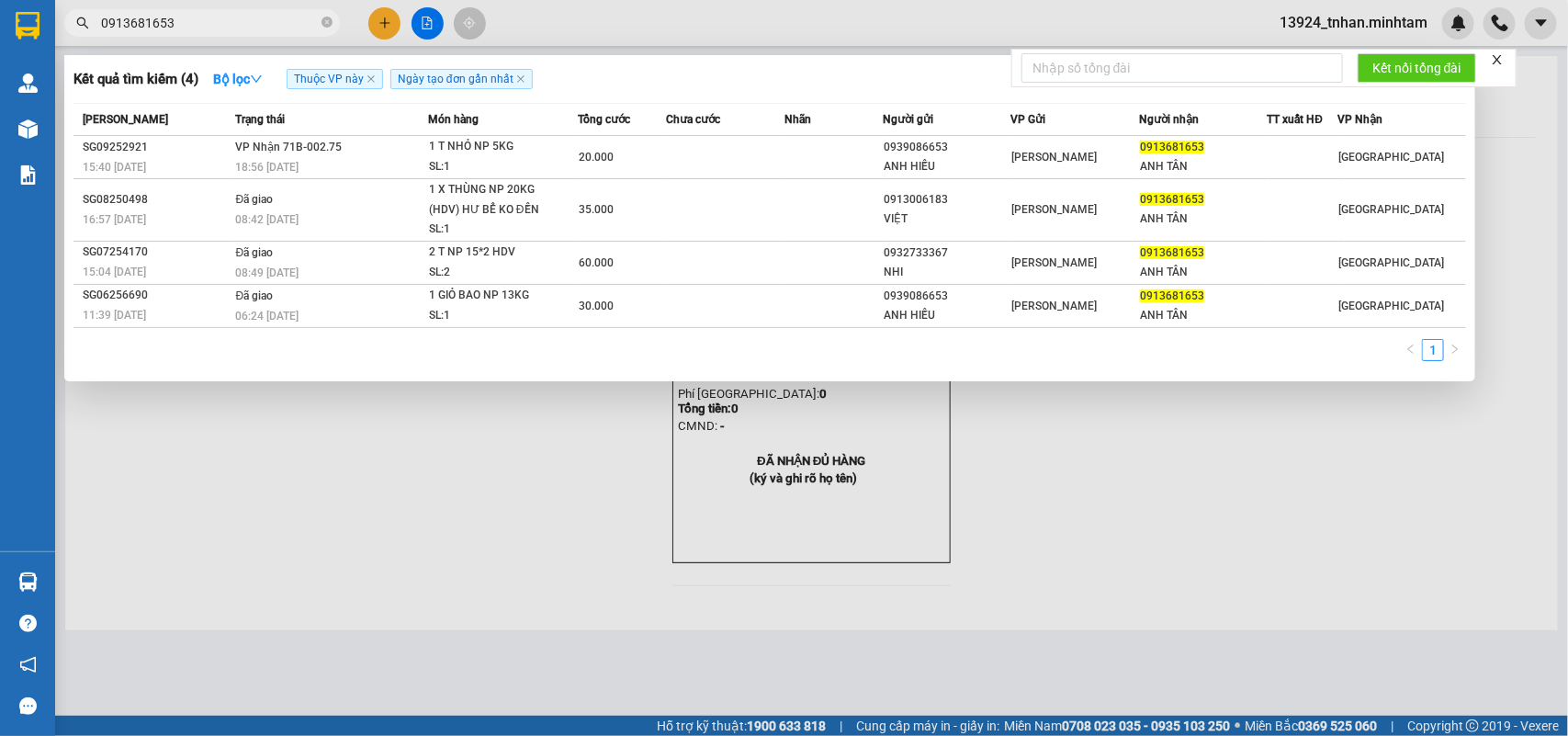
drag, startPoint x: 328, startPoint y: 15, endPoint x: 342, endPoint y: 3, distance: 18.4
click at [328, 14] on span at bounding box center [326, 23] width 11 height 17
type input "288"
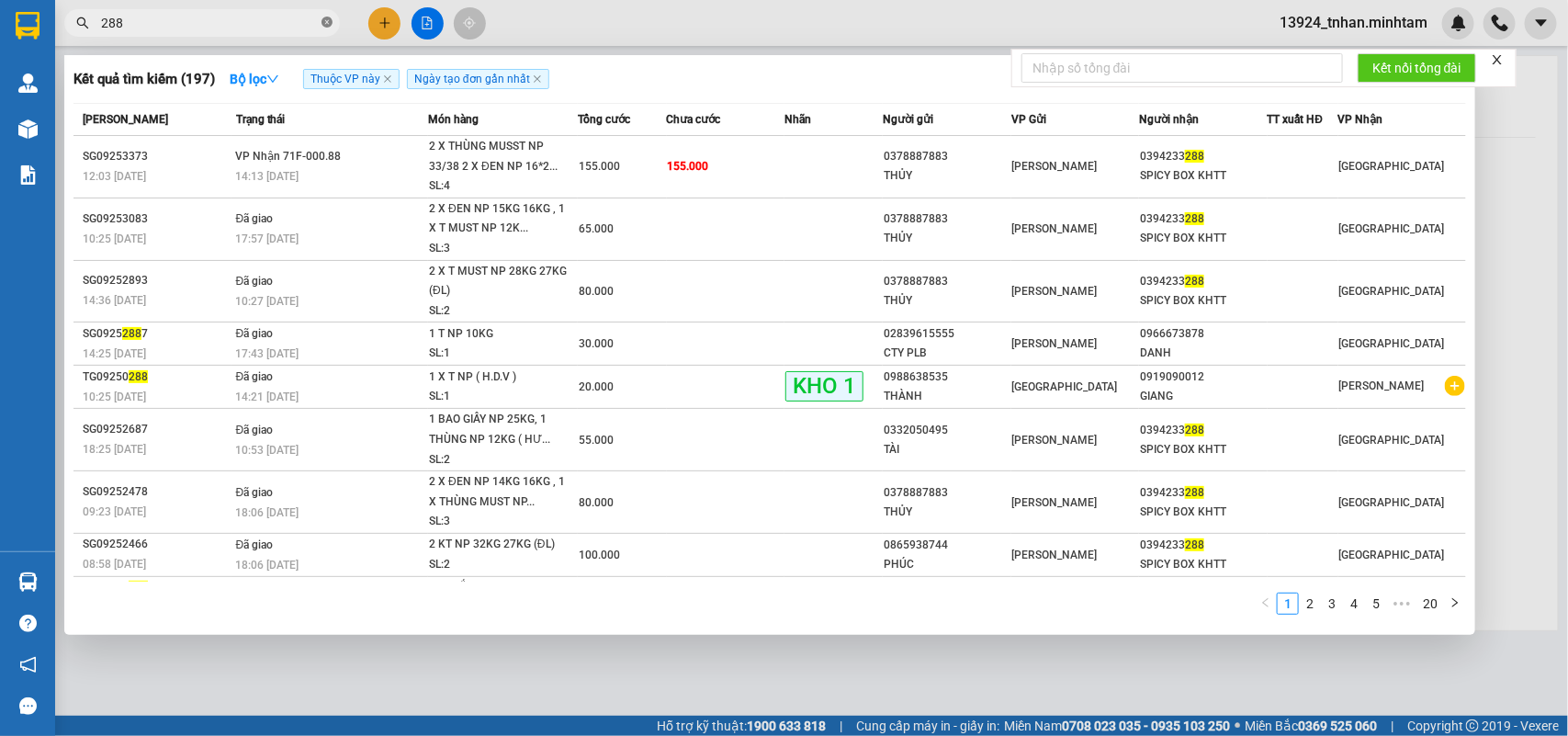
click at [328, 25] on icon "close-circle" at bounding box center [326, 21] width 11 height 11
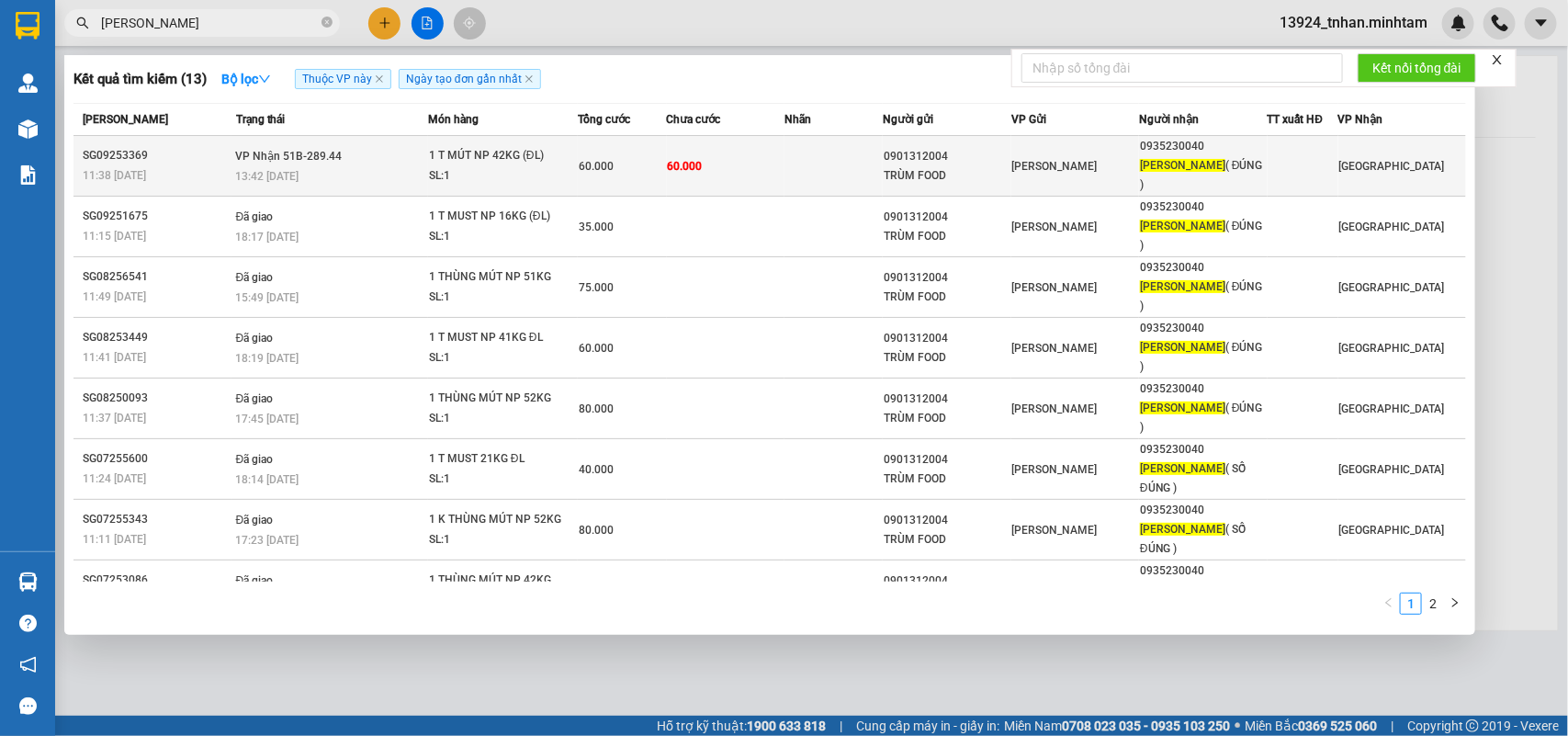
type input "MỘNG THU"
click at [809, 149] on td at bounding box center [833, 166] width 98 height 61
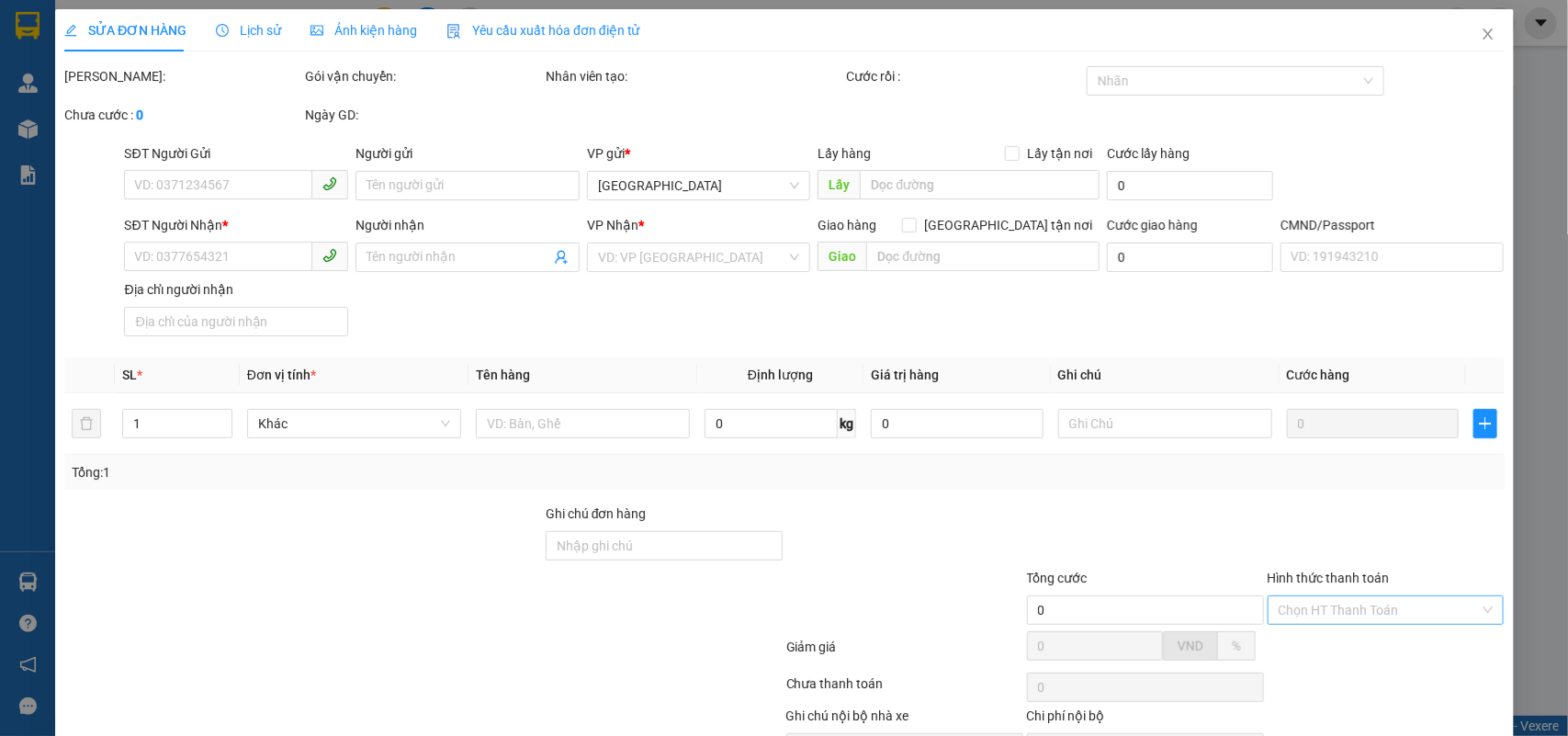
type input "0901312004"
type input "TRÙM FOOD"
type input "0935230040"
type input "MỘNG THU ( ĐÚNG )"
type input "60.000"
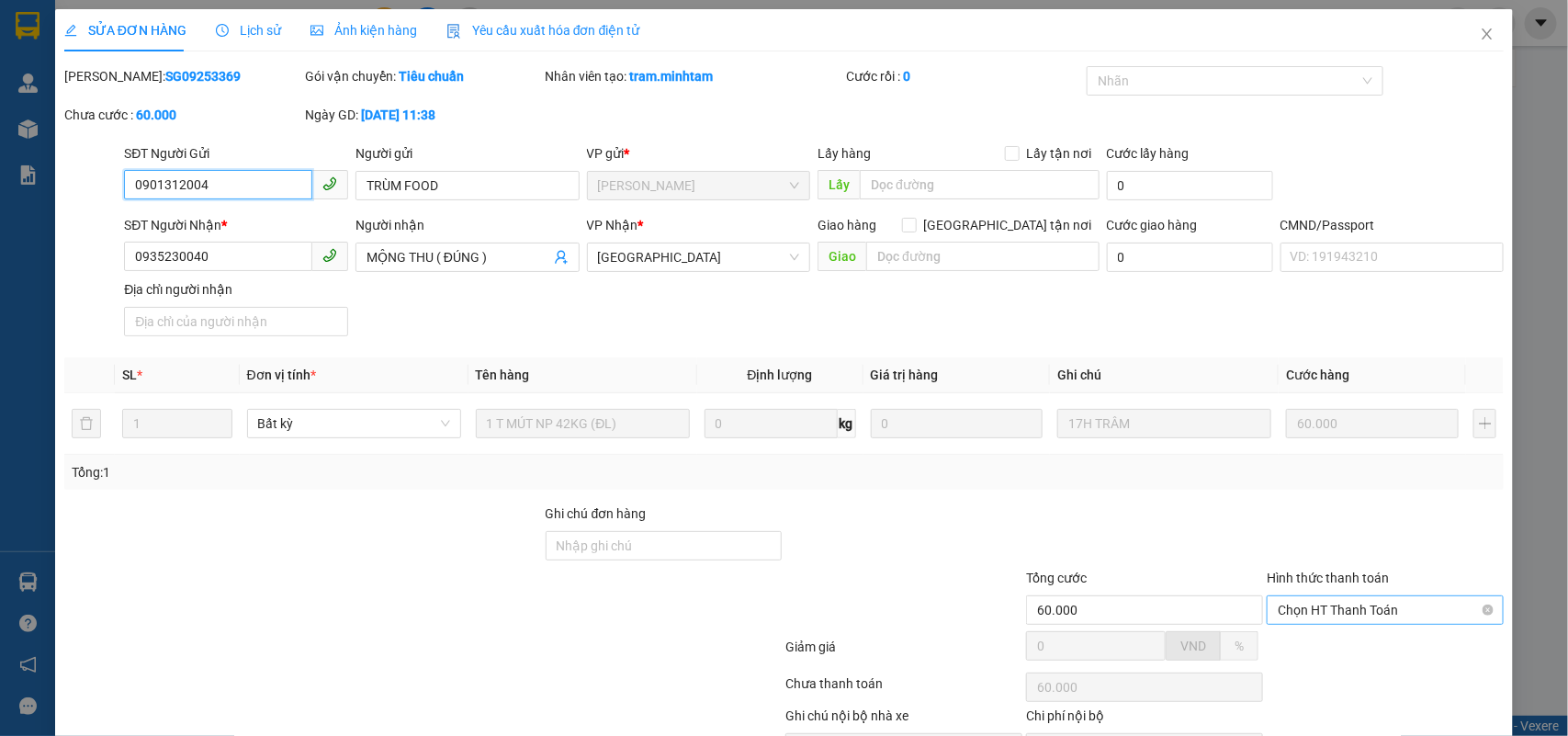
drag, startPoint x: 1394, startPoint y: 505, endPoint x: 1386, endPoint y: 511, distance: 10.0
click at [1393, 597] on span "Chọn HT Thanh Toán" at bounding box center [1386, 610] width 215 height 28
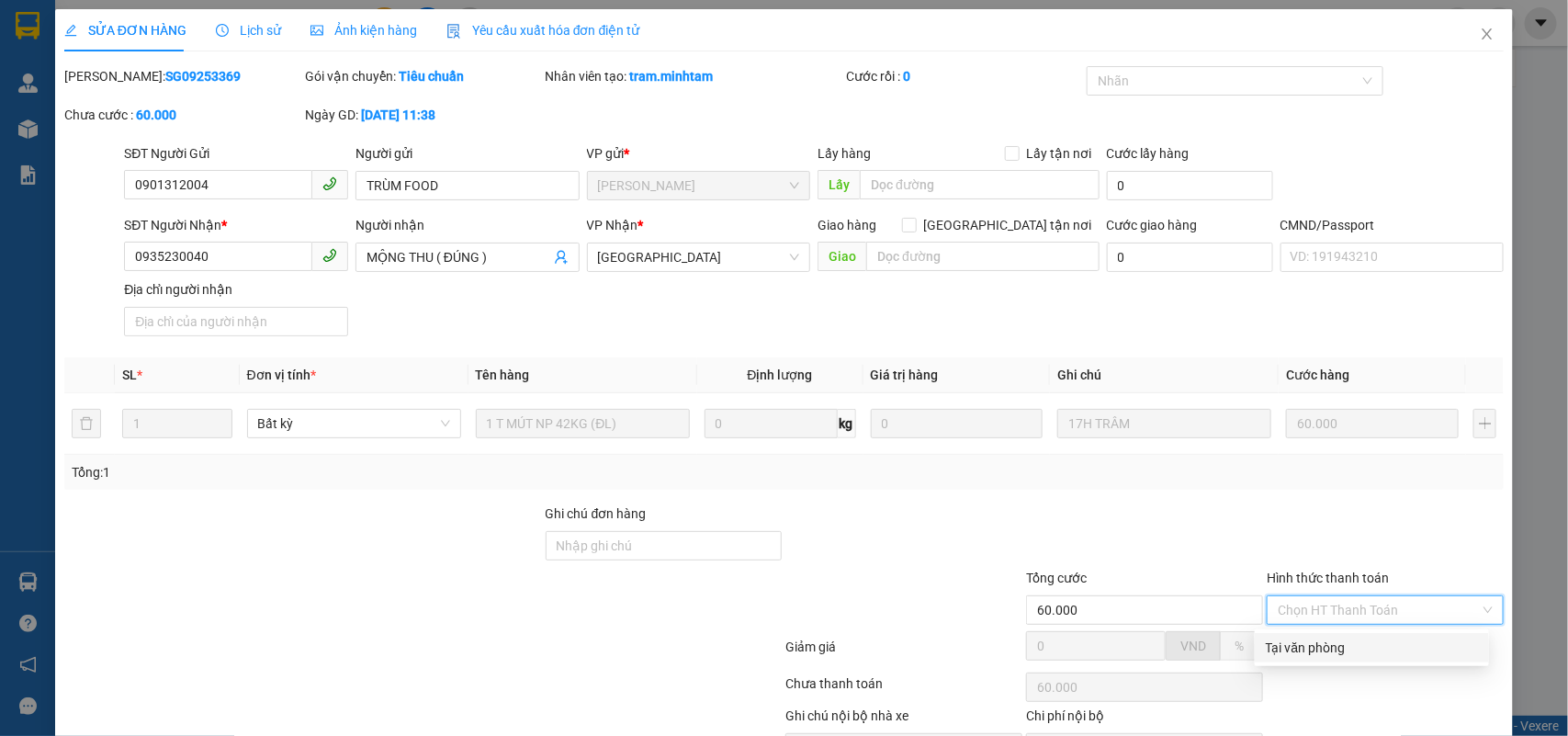
click at [1334, 638] on div "Tại văn phòng" at bounding box center [1371, 648] width 212 height 20
type input "0"
drag, startPoint x: 859, startPoint y: 685, endPoint x: 1197, endPoint y: 639, distance: 341.1
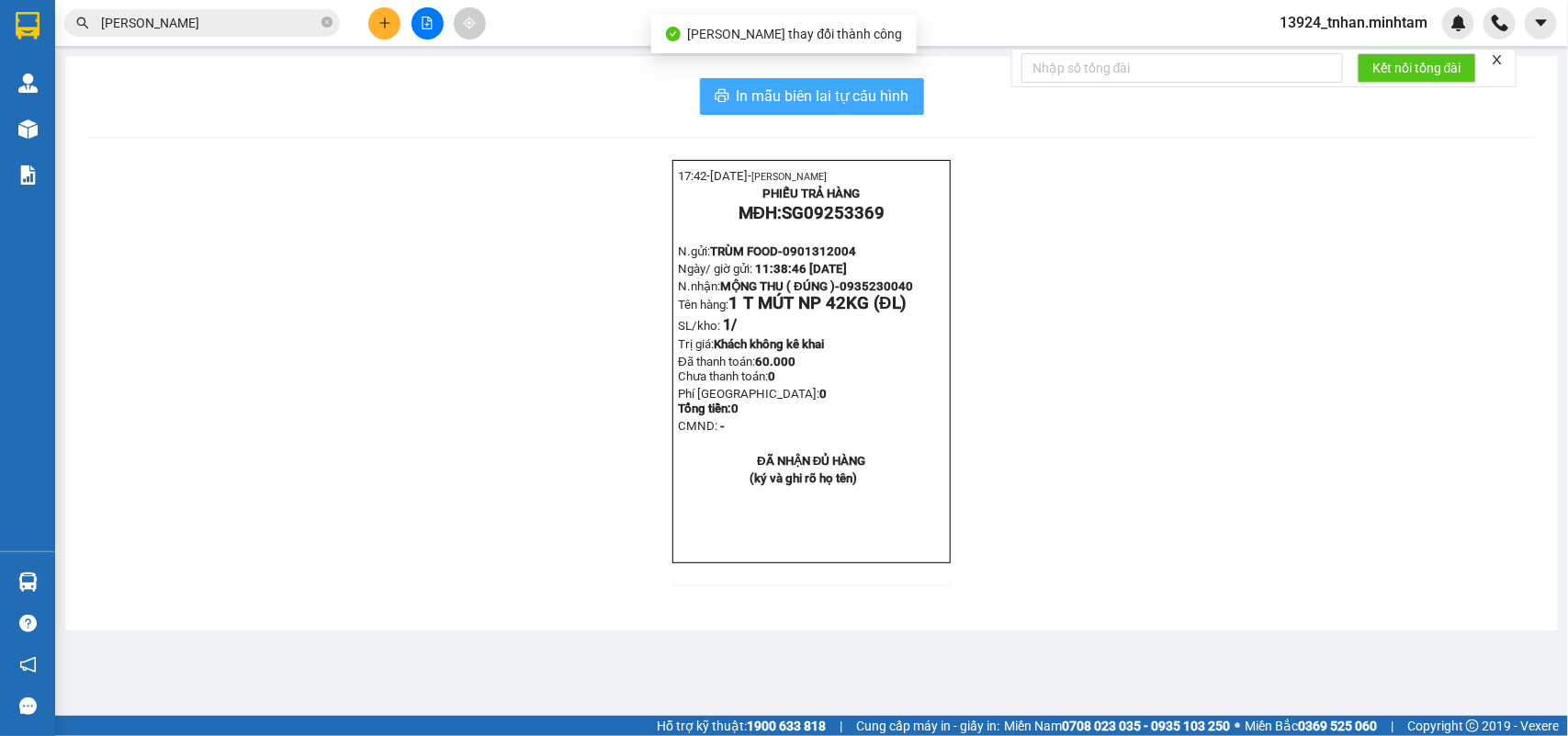
click at [888, 109] on button "In mẫu biên lai tự cấu hình" at bounding box center [811, 96] width 224 height 37
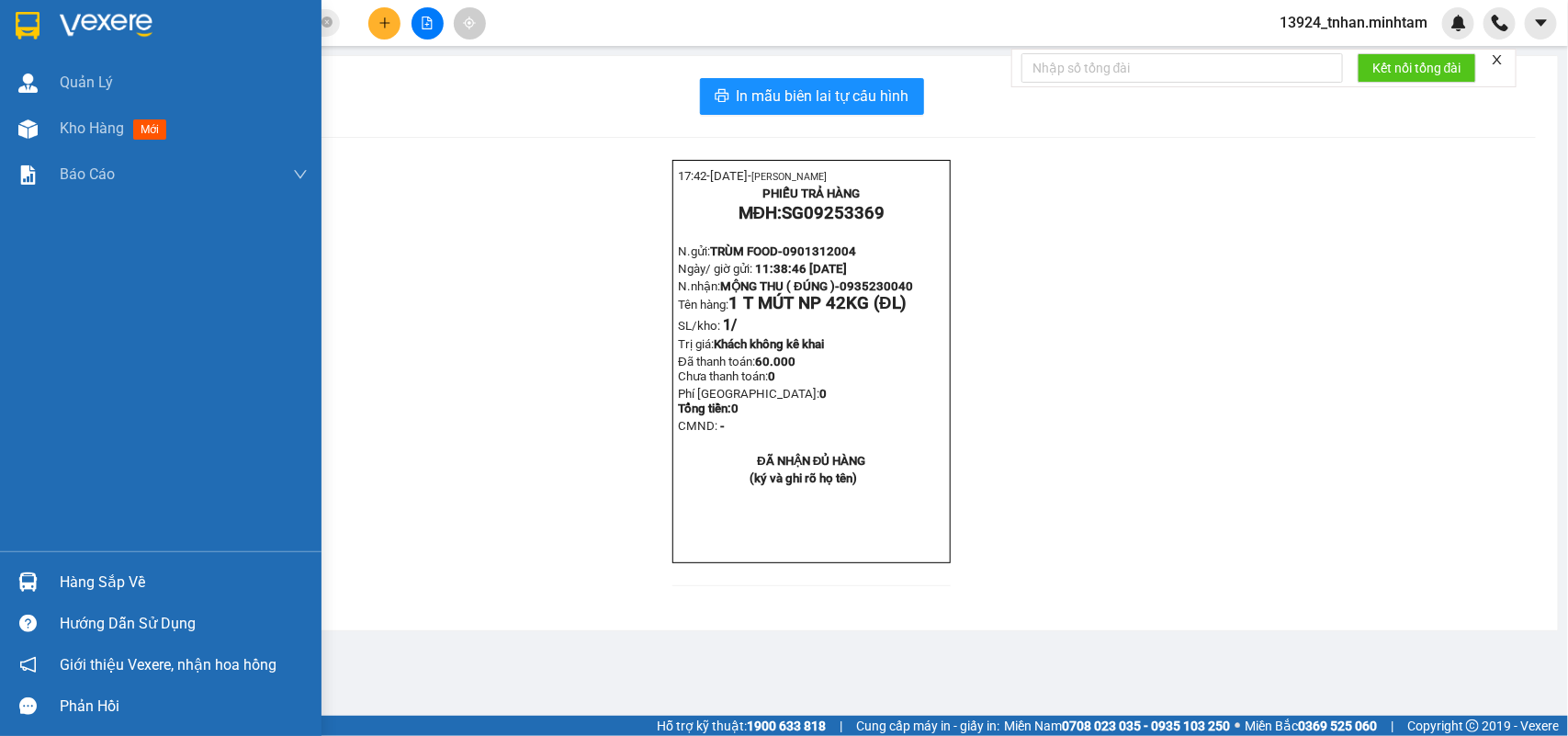
click at [46, 591] on div "Hàng sắp về" at bounding box center [160, 582] width 322 height 41
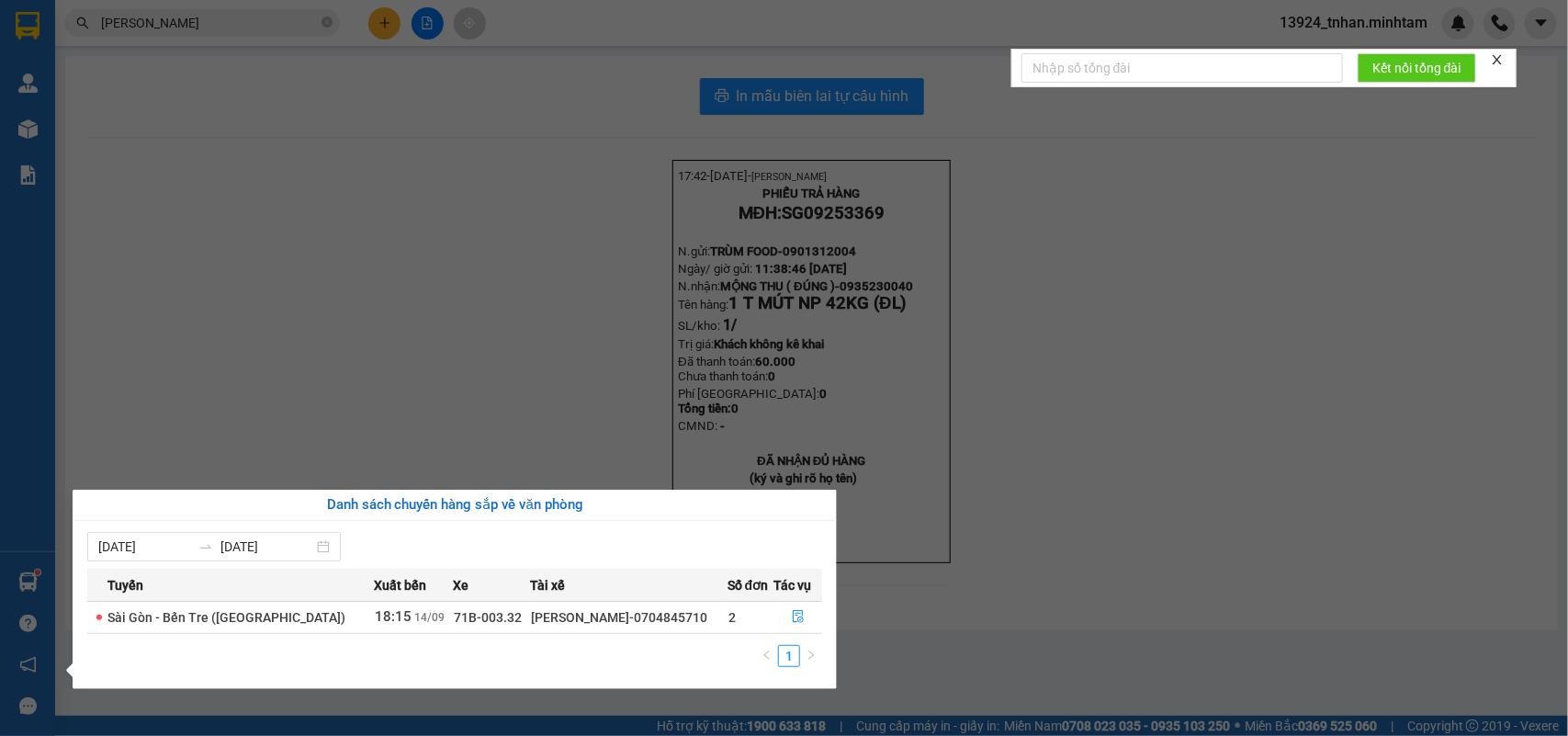
drag, startPoint x: 359, startPoint y: 459, endPoint x: 85, endPoint y: 557, distance: 291.0
click at [355, 459] on section "Kết quả tìm kiếm ( 13 ) Bộ lọc Thuộc VP này Ngày tạo đơn gần nhất Mã ĐH Trạng t…" at bounding box center [784, 368] width 1568 height 736
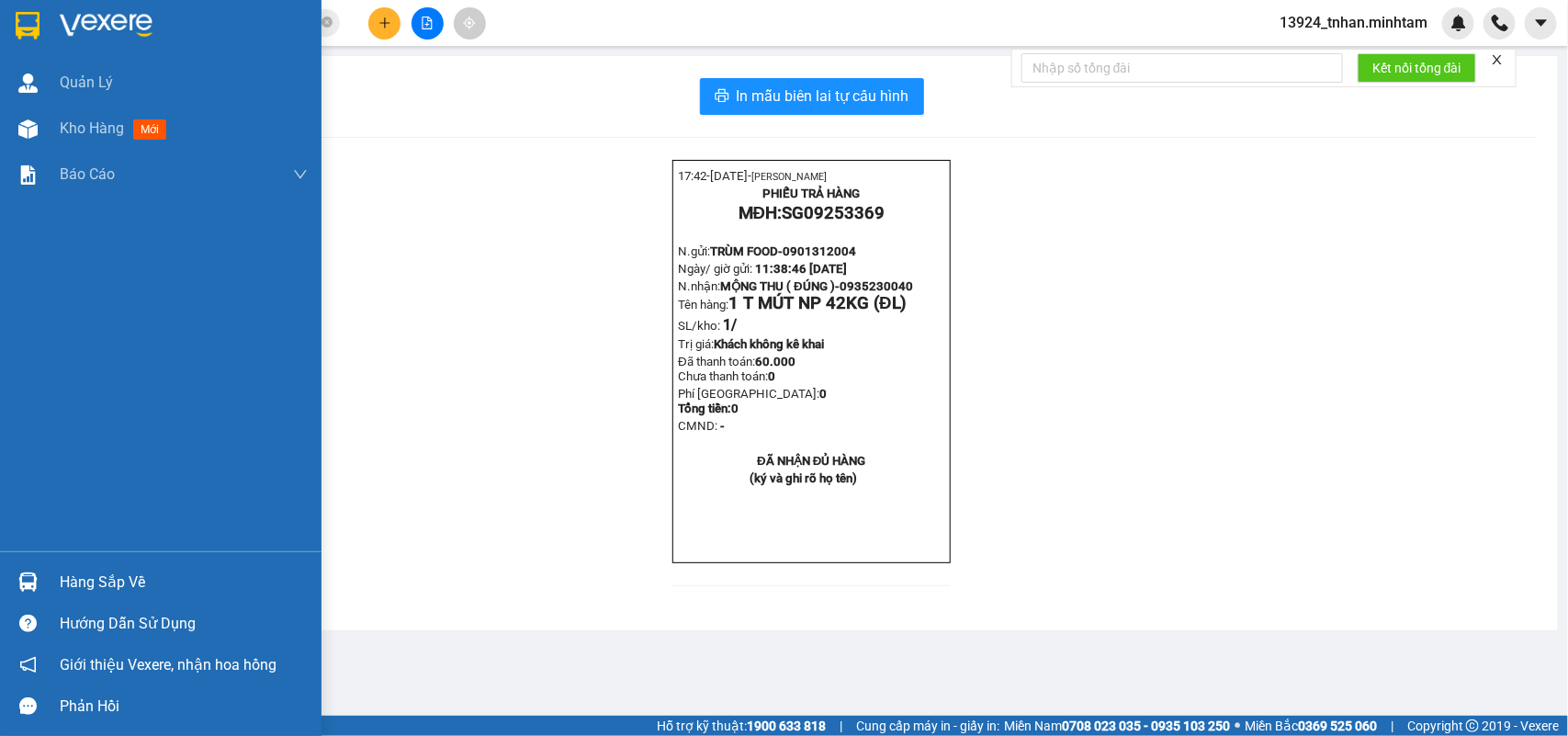
drag, startPoint x: 39, startPoint y: 580, endPoint x: 44, endPoint y: 552, distance: 28.4
click at [39, 579] on div at bounding box center [27, 581] width 32 height 32
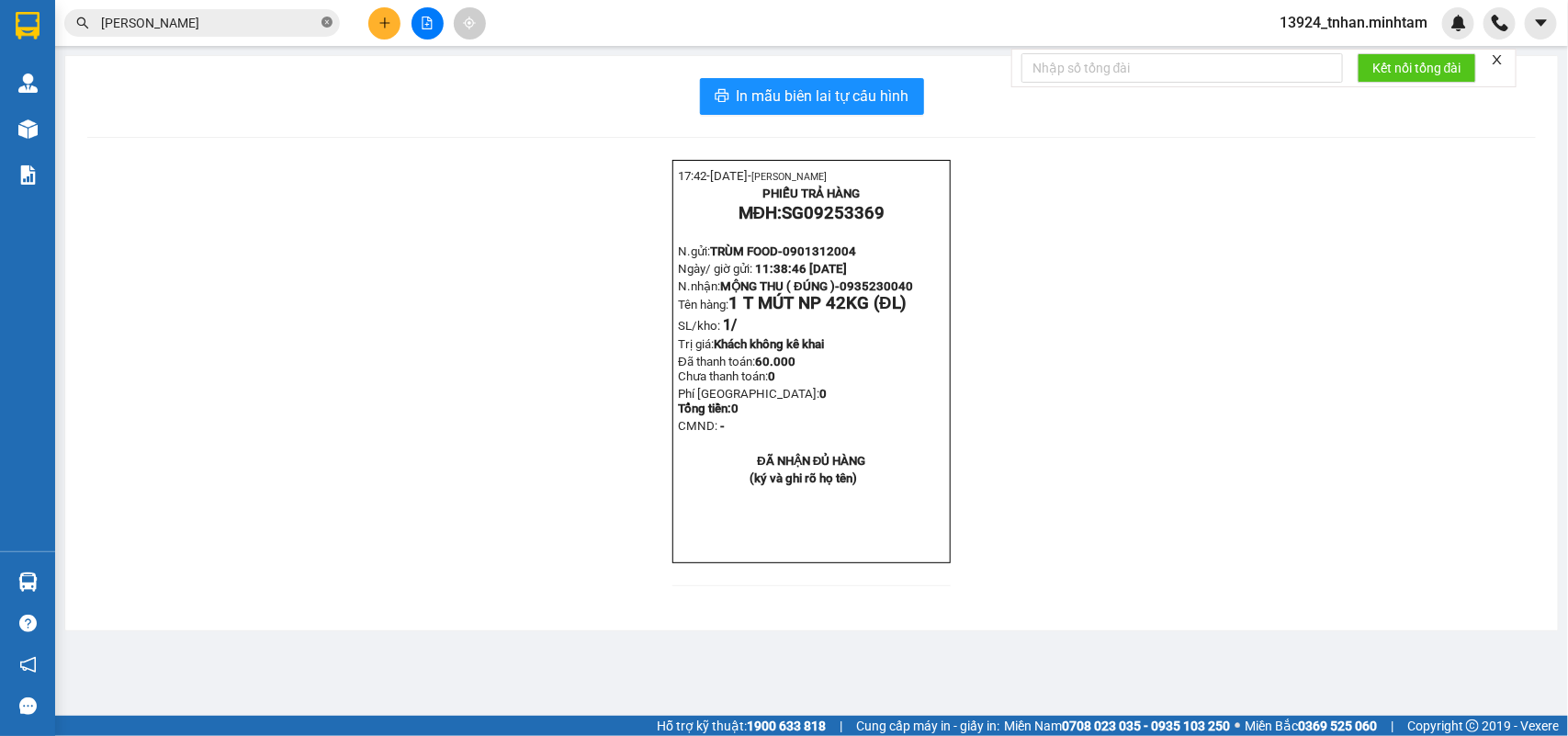
click at [326, 14] on section "Kết quả tìm kiếm ( 13 ) Bộ lọc Thuộc VP này Ngày tạo đơn gần nhất Mã ĐH Trạng t…" at bounding box center [784, 368] width 1568 height 736
click at [326, 14] on span at bounding box center [326, 23] width 11 height 17
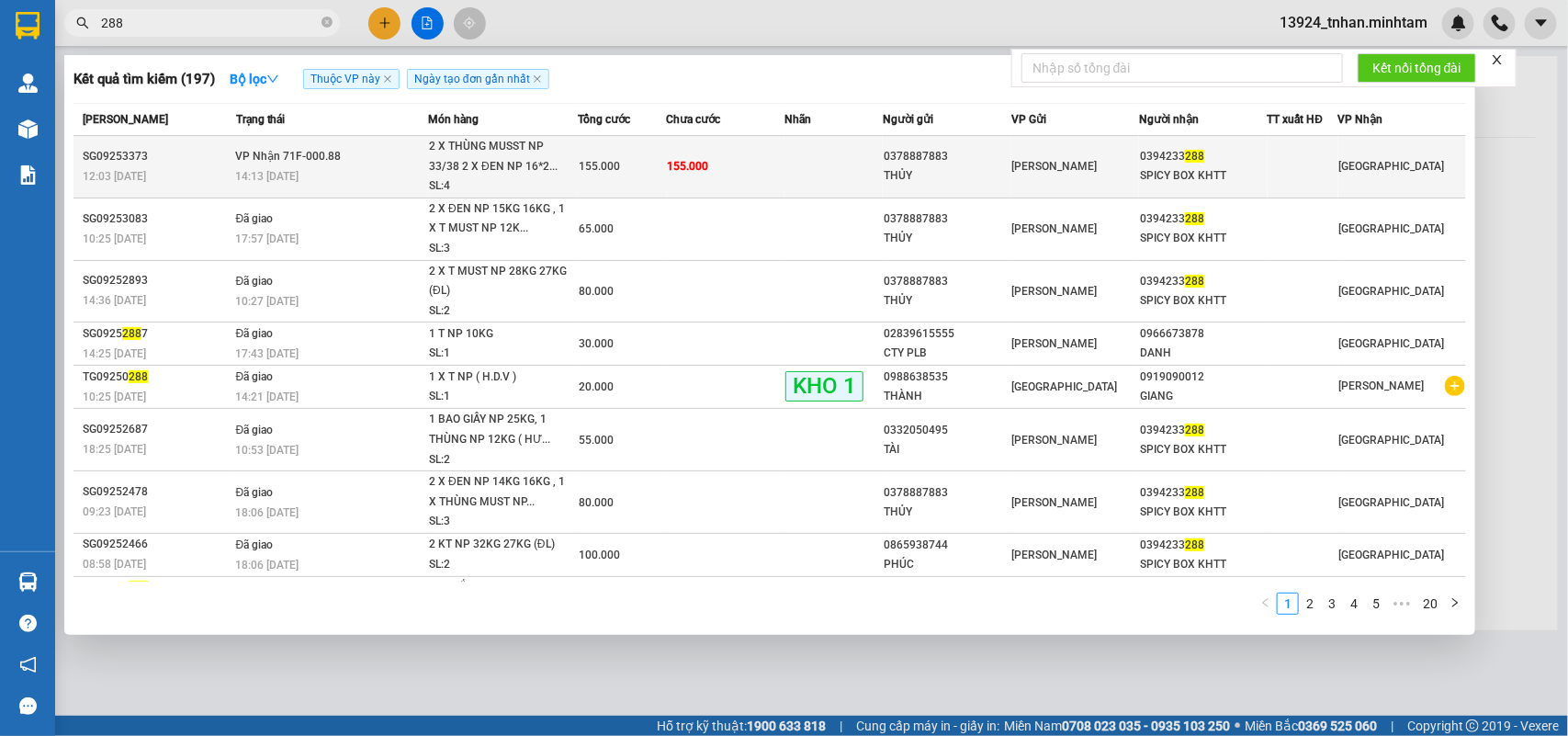
type input "288"
click at [429, 165] on div "2 X THÙNG MUSST NP 33/38 2 X ĐEN NP 16*2..." at bounding box center [498, 157] width 138 height 39
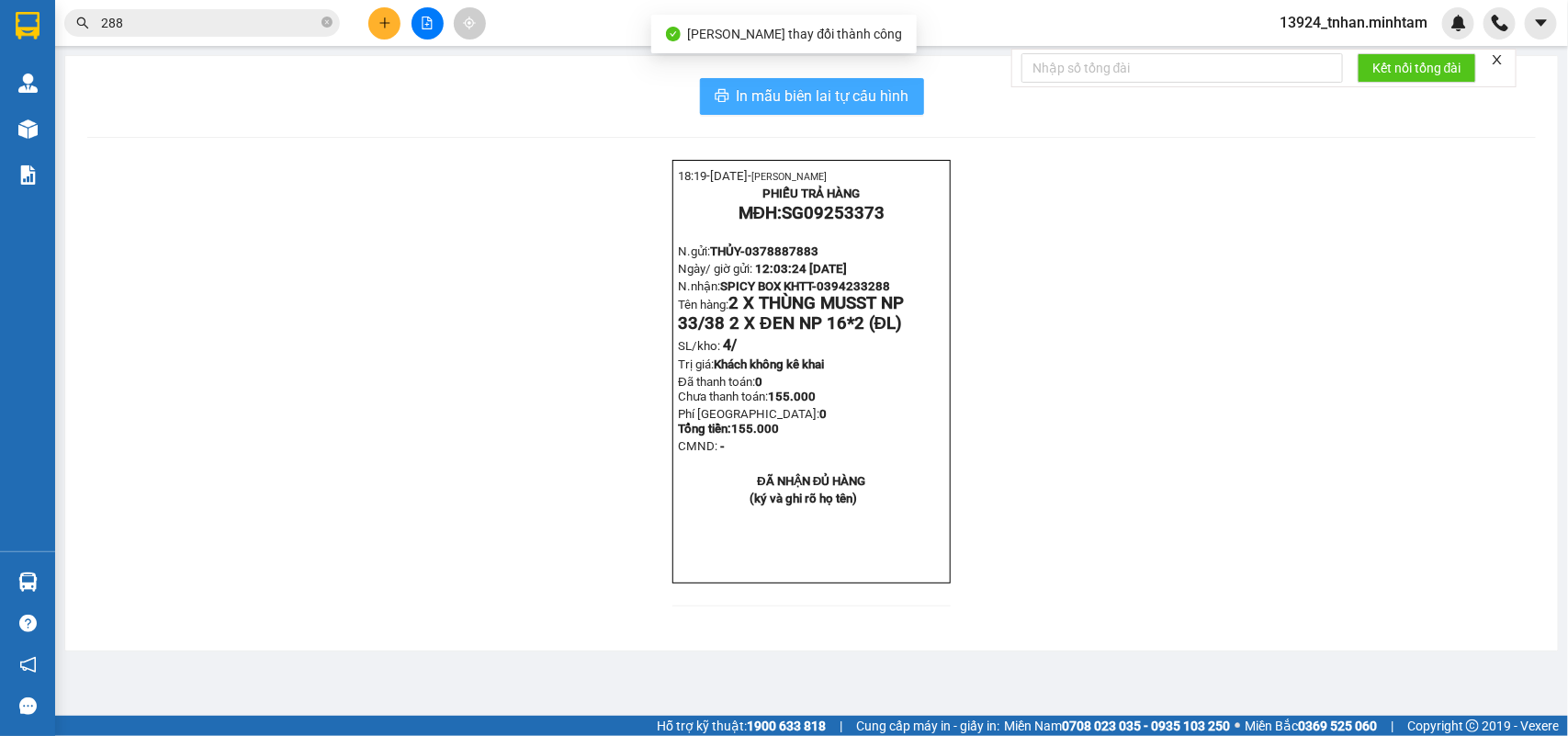
click at [810, 81] on button "In mẫu biên lai tự cấu hình" at bounding box center [811, 96] width 224 height 37
drag, startPoint x: 828, startPoint y: 90, endPoint x: 988, endPoint y: 286, distance: 253.0
click at [828, 93] on span "In mẫu biên lai tự cấu hình" at bounding box center [823, 96] width 173 height 23
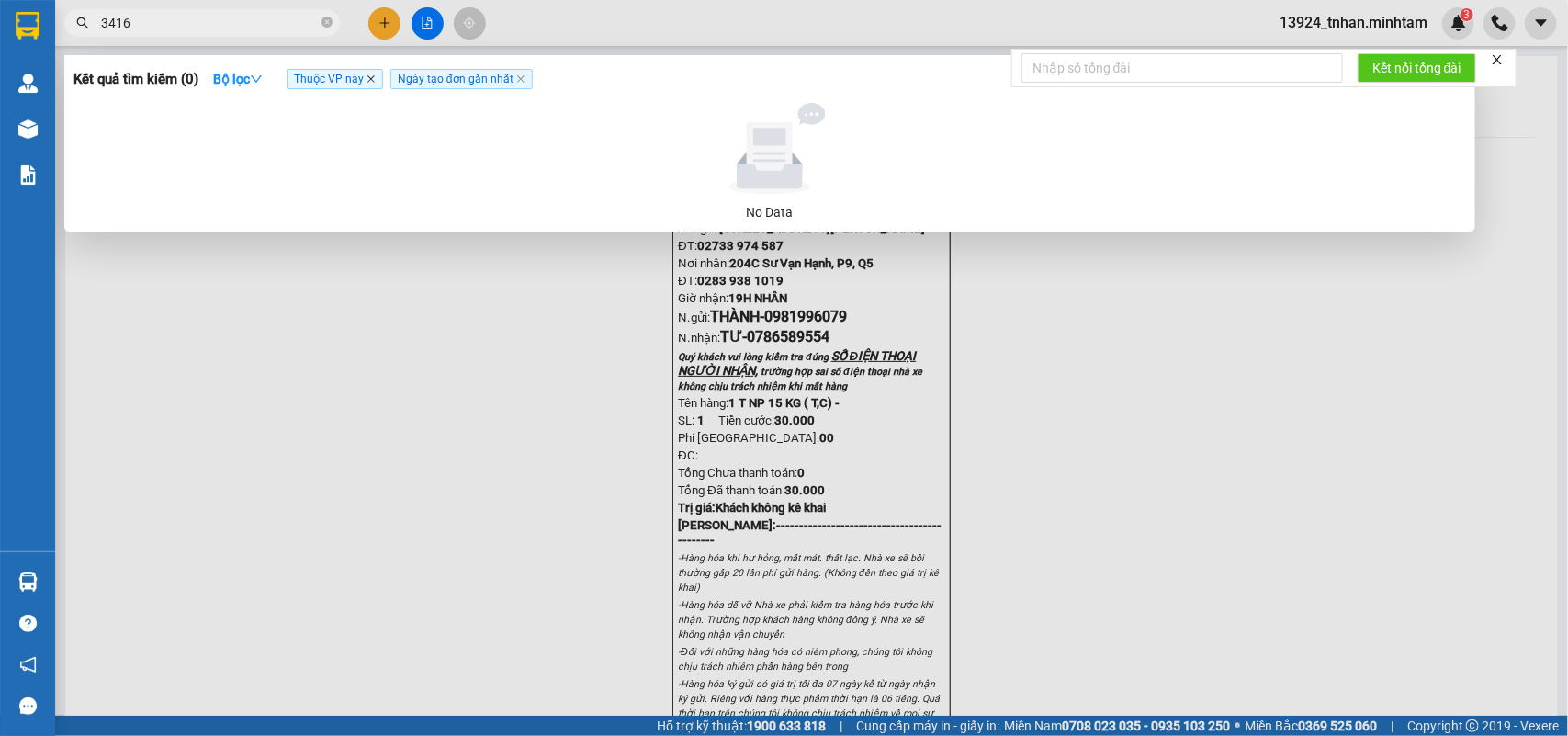
type input "3416"
click at [371, 80] on icon "close" at bounding box center [372, 79] width 10 height 10
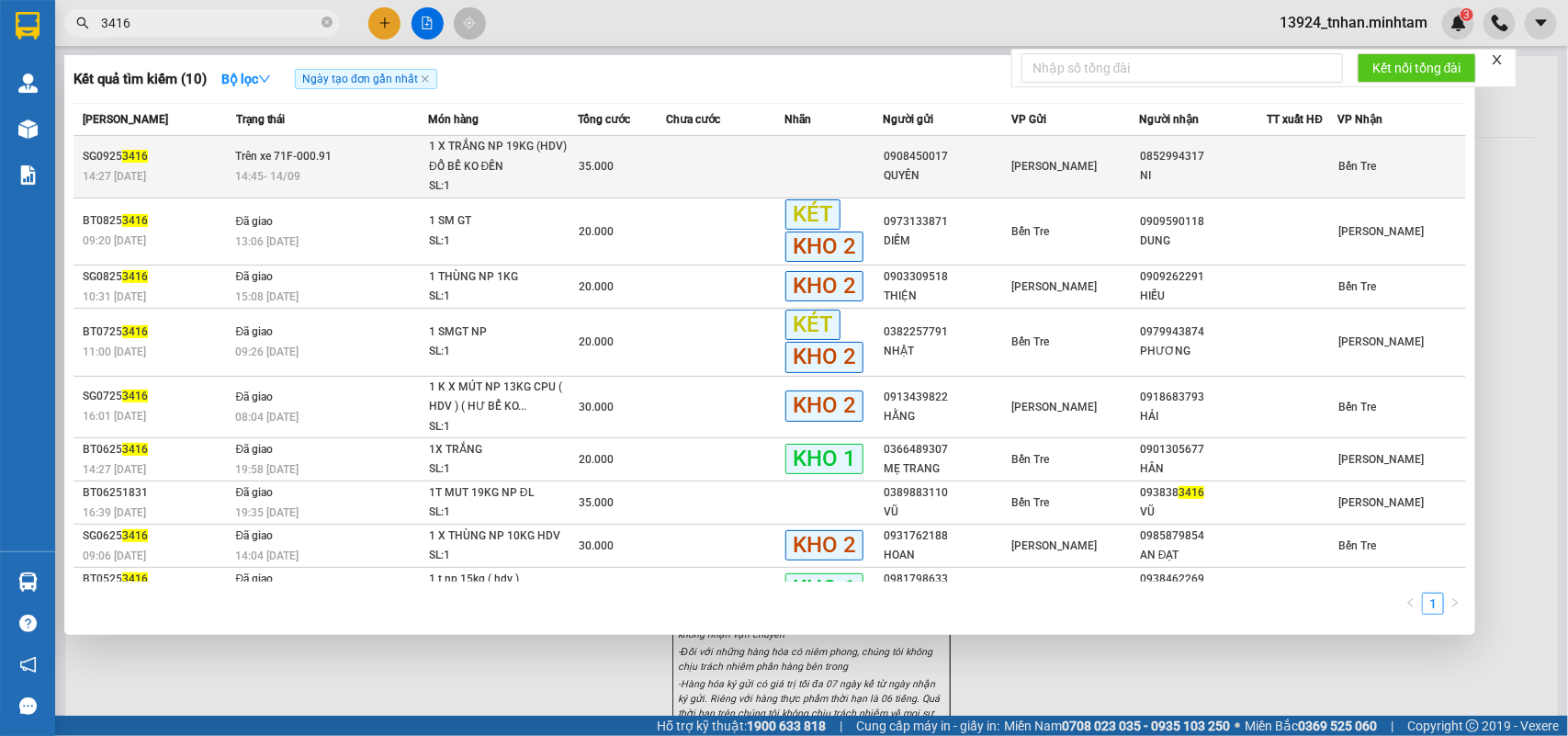
click at [369, 142] on td "Trên xe 71F-000.91 14:45 [DATE]" at bounding box center [329, 167] width 197 height 62
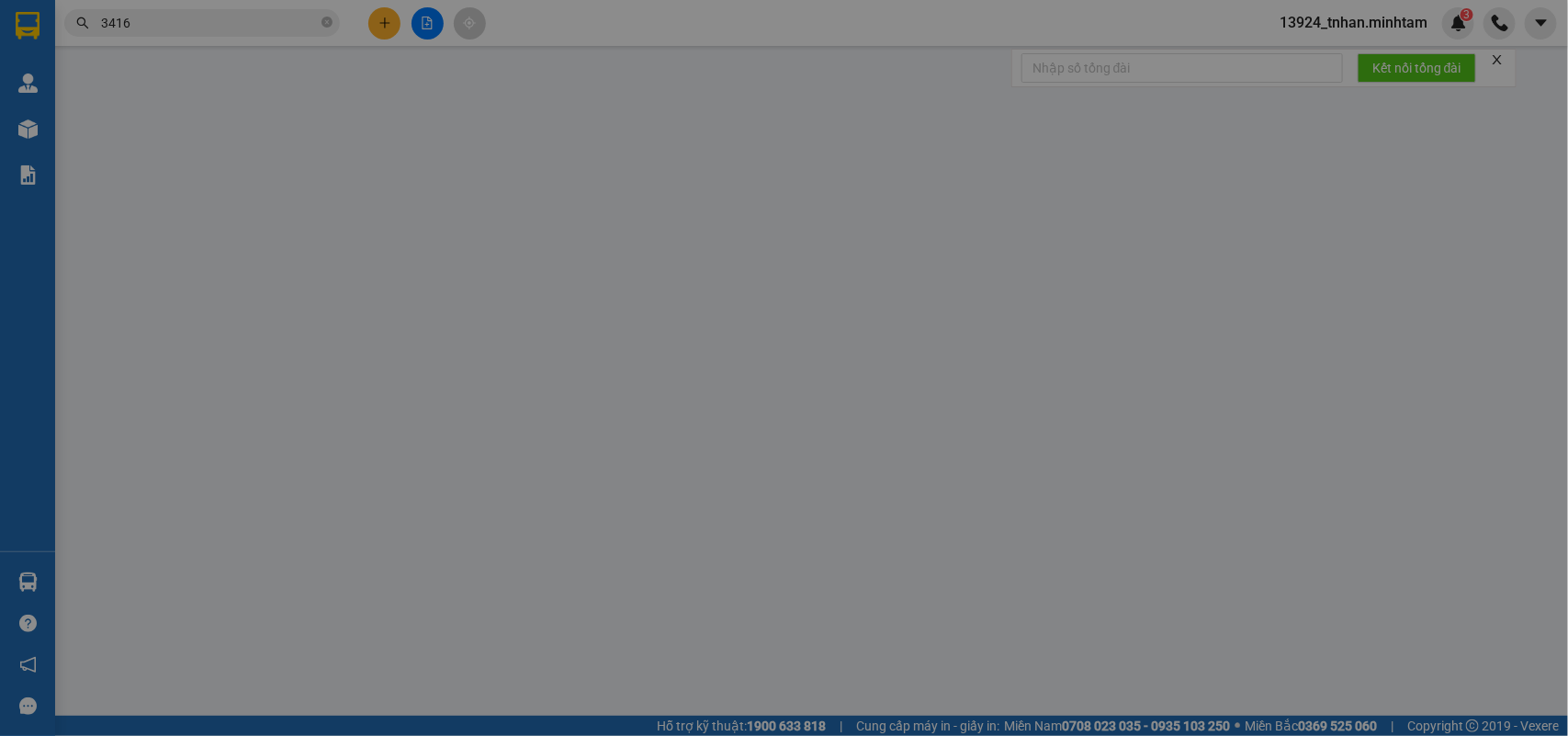
type input "0908450017"
type input "QUYÊN"
type input "0852994317"
type input "NI"
type input "CHAI NƯỚC TƯƠNG"
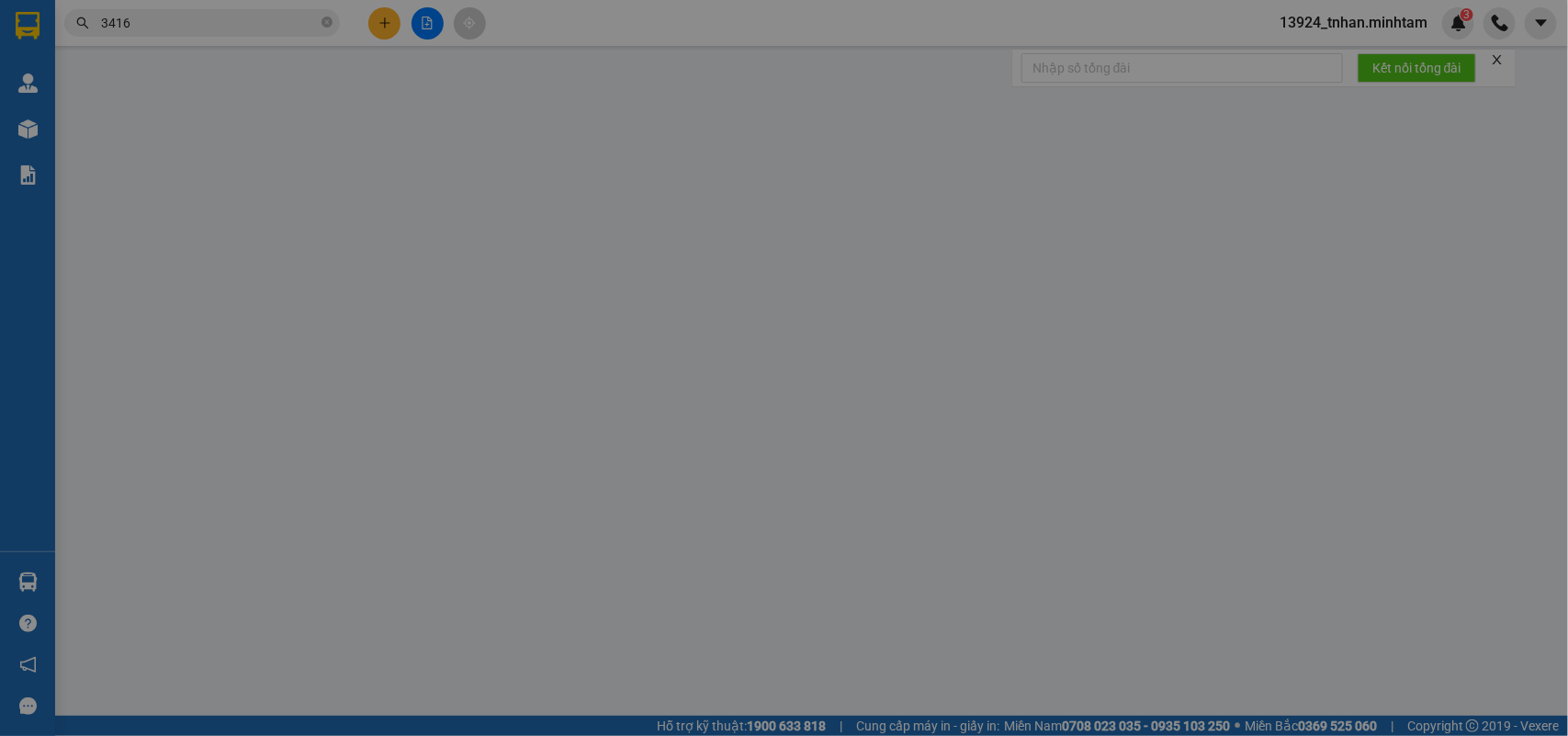
type input "35.000"
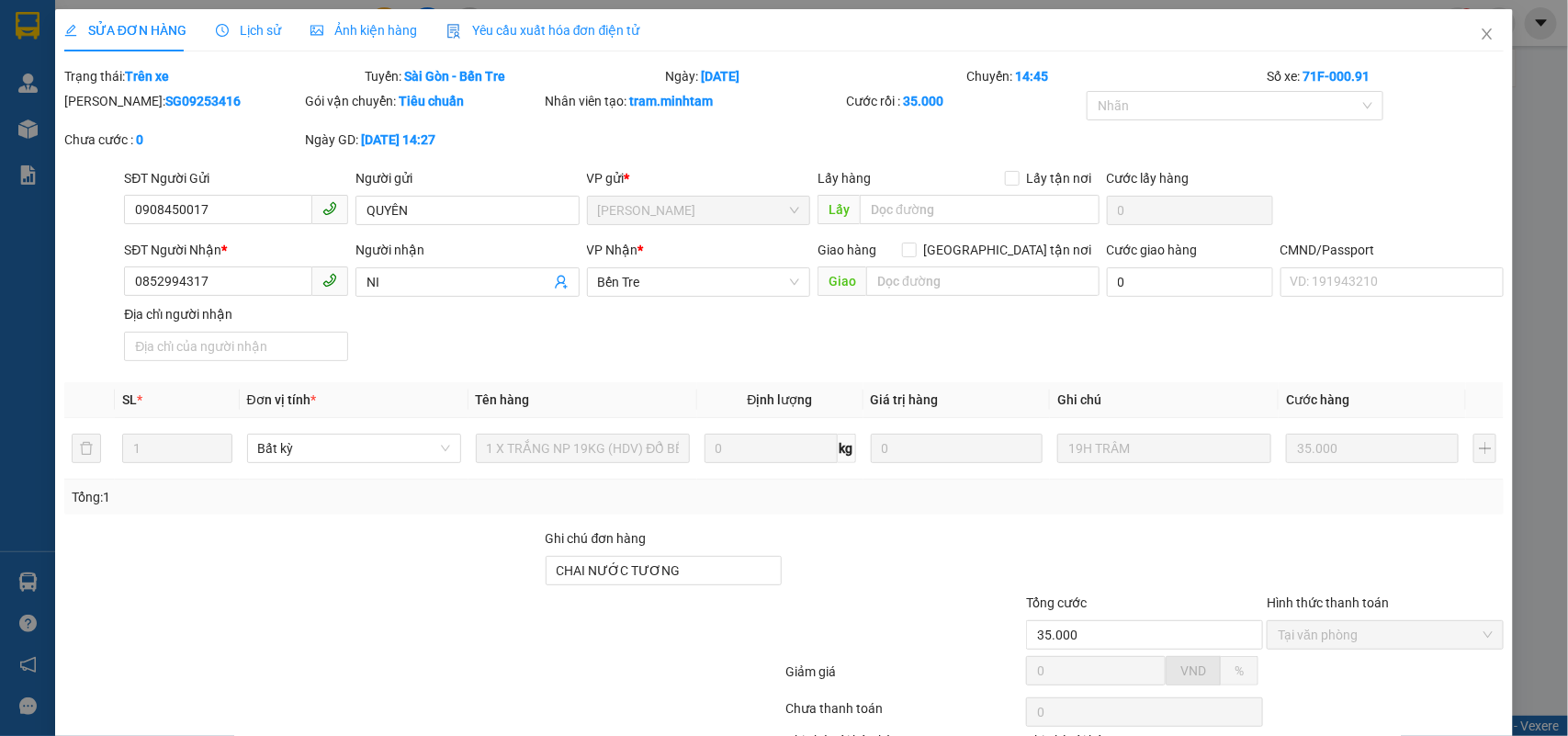
click at [253, 30] on span "Lịch sử" at bounding box center [249, 30] width 65 height 14
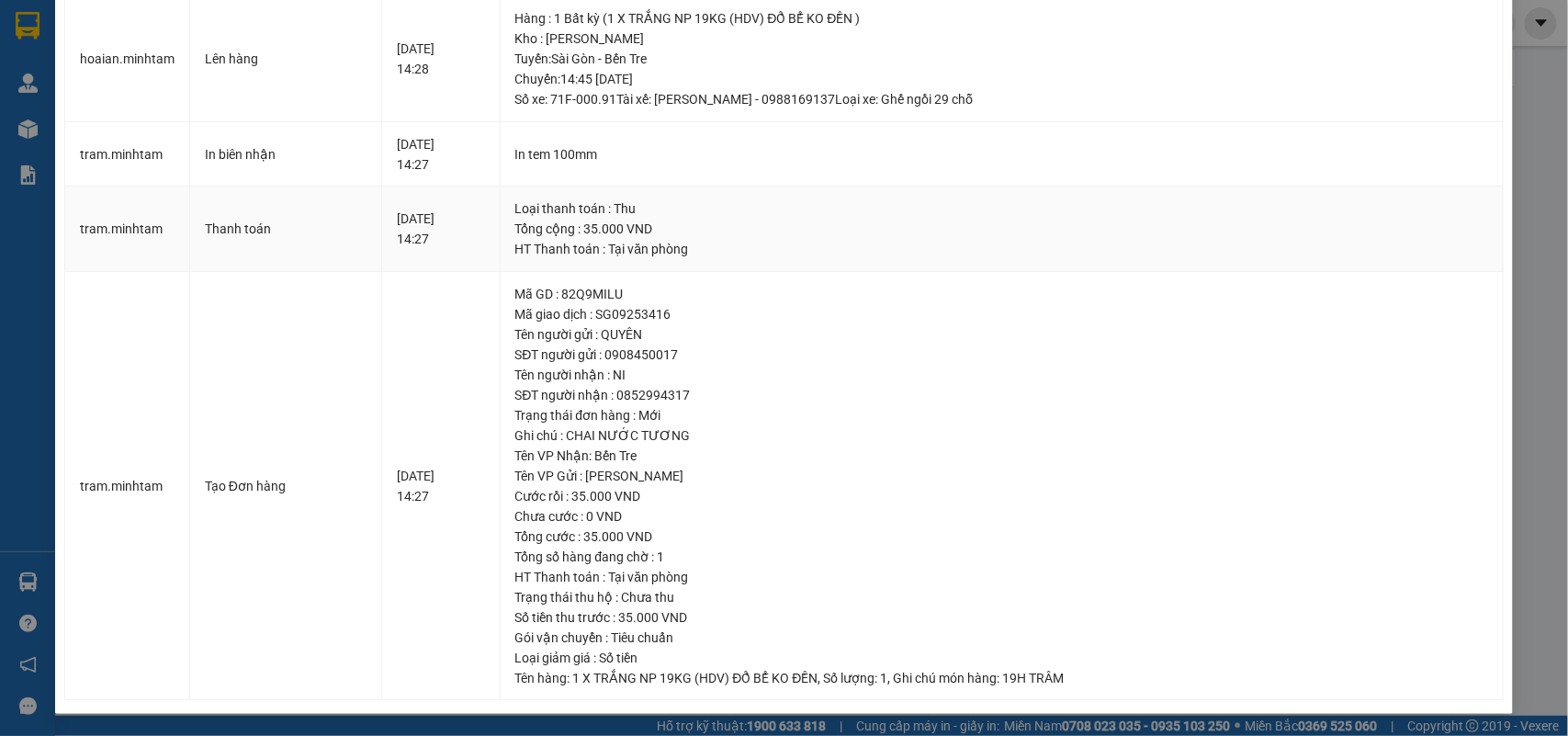
scroll to position [7, 0]
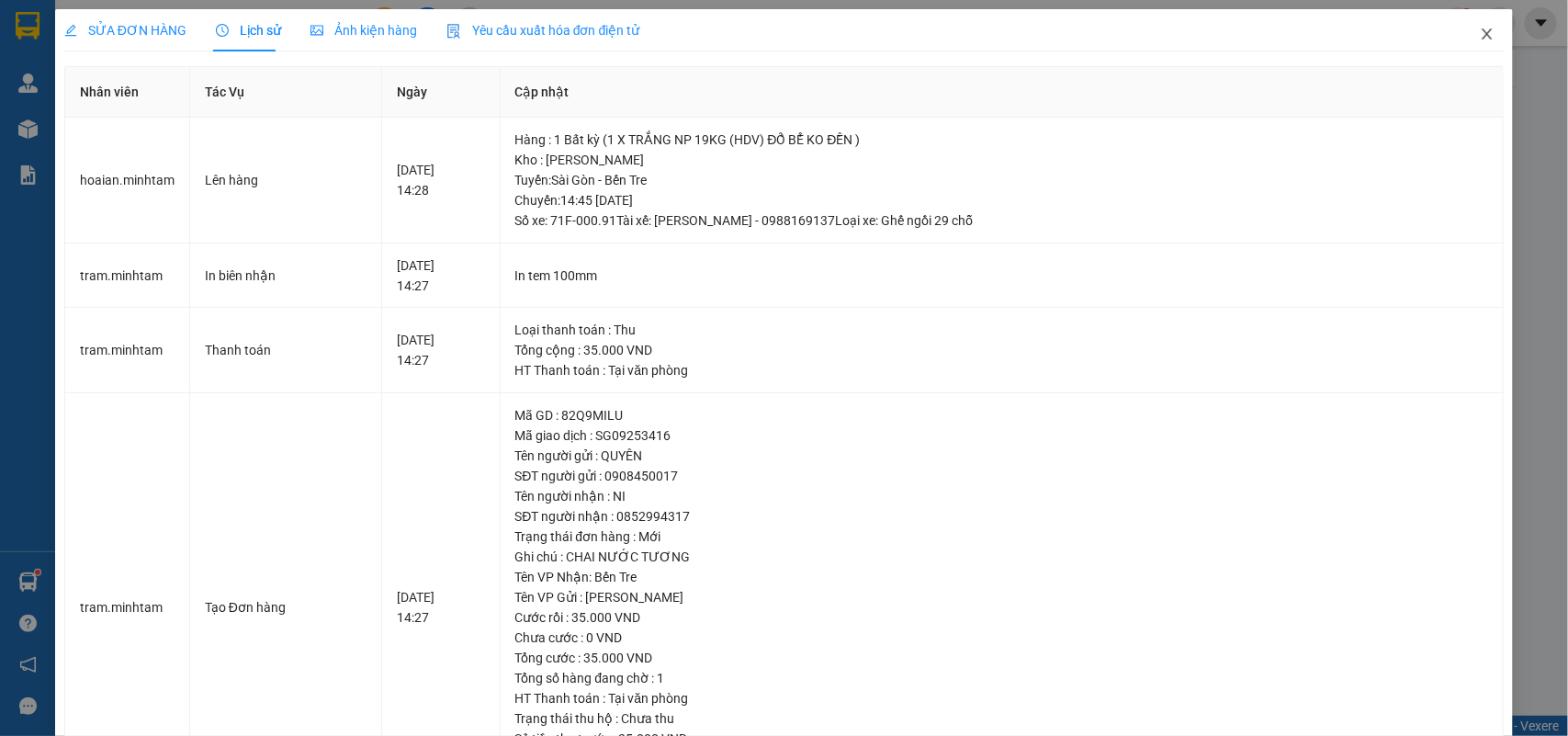
scroll to position [7, 0]
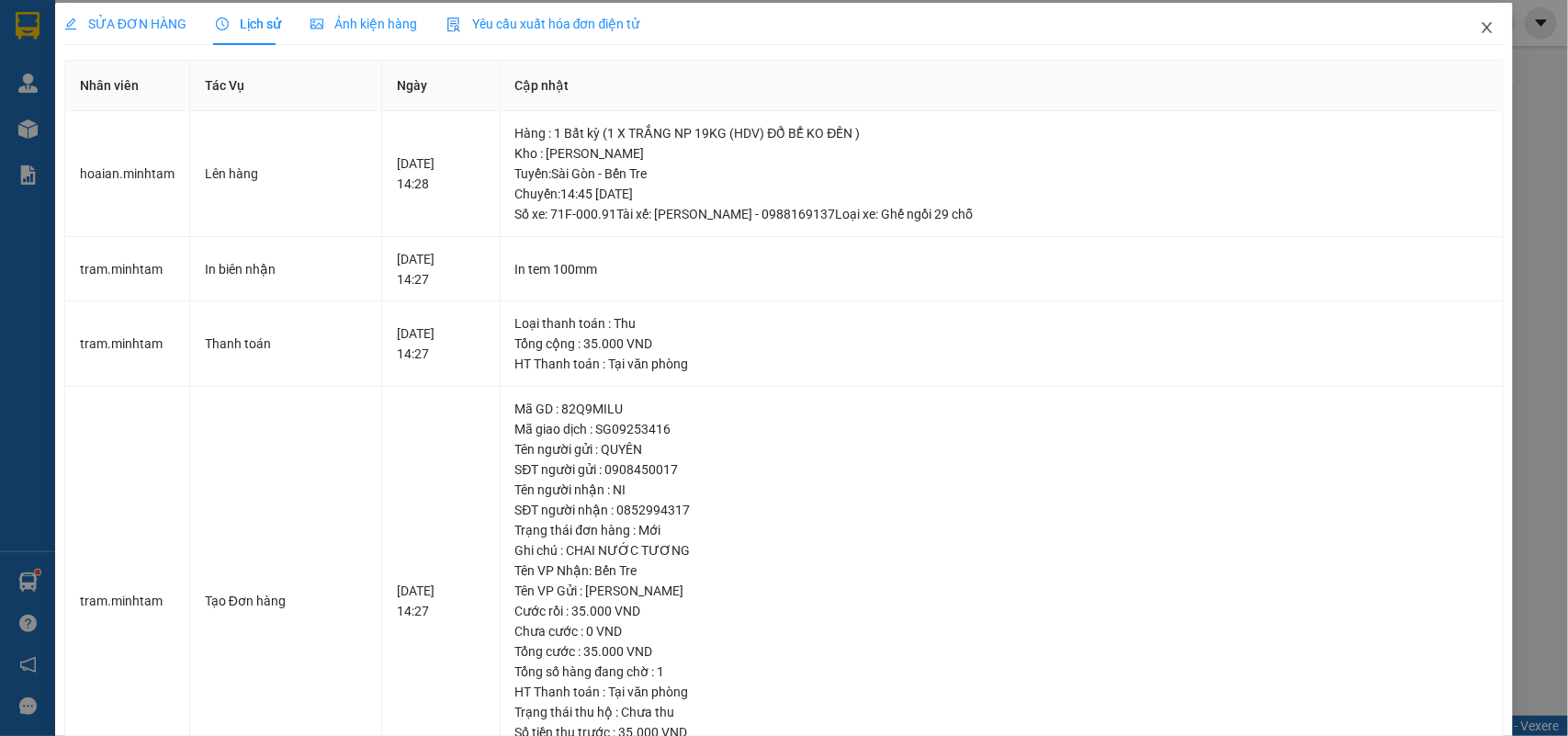
click at [1479, 29] on span "Close" at bounding box center [1487, 29] width 52 height 52
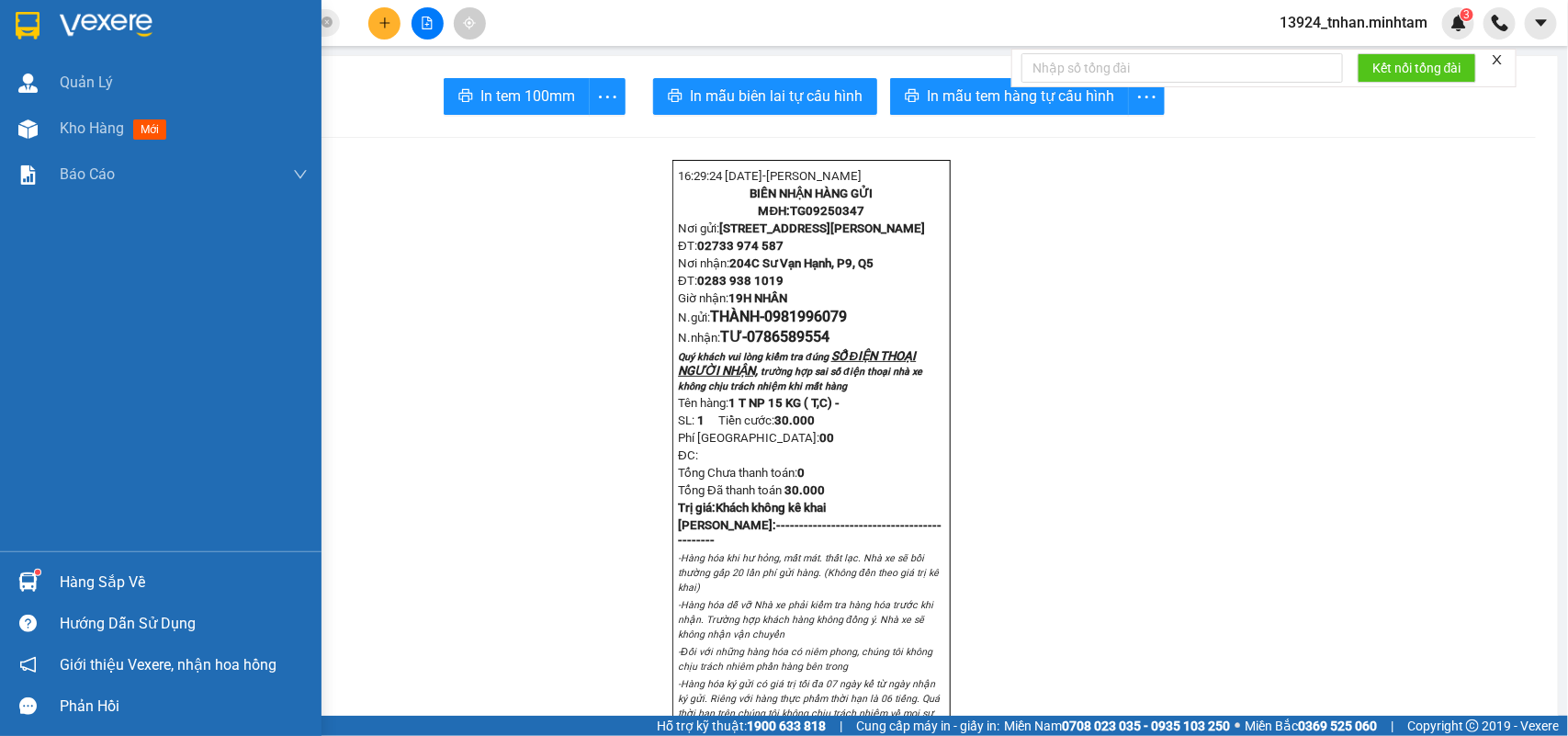
click at [75, 581] on div "Hàng sắp về" at bounding box center [183, 582] width 248 height 28
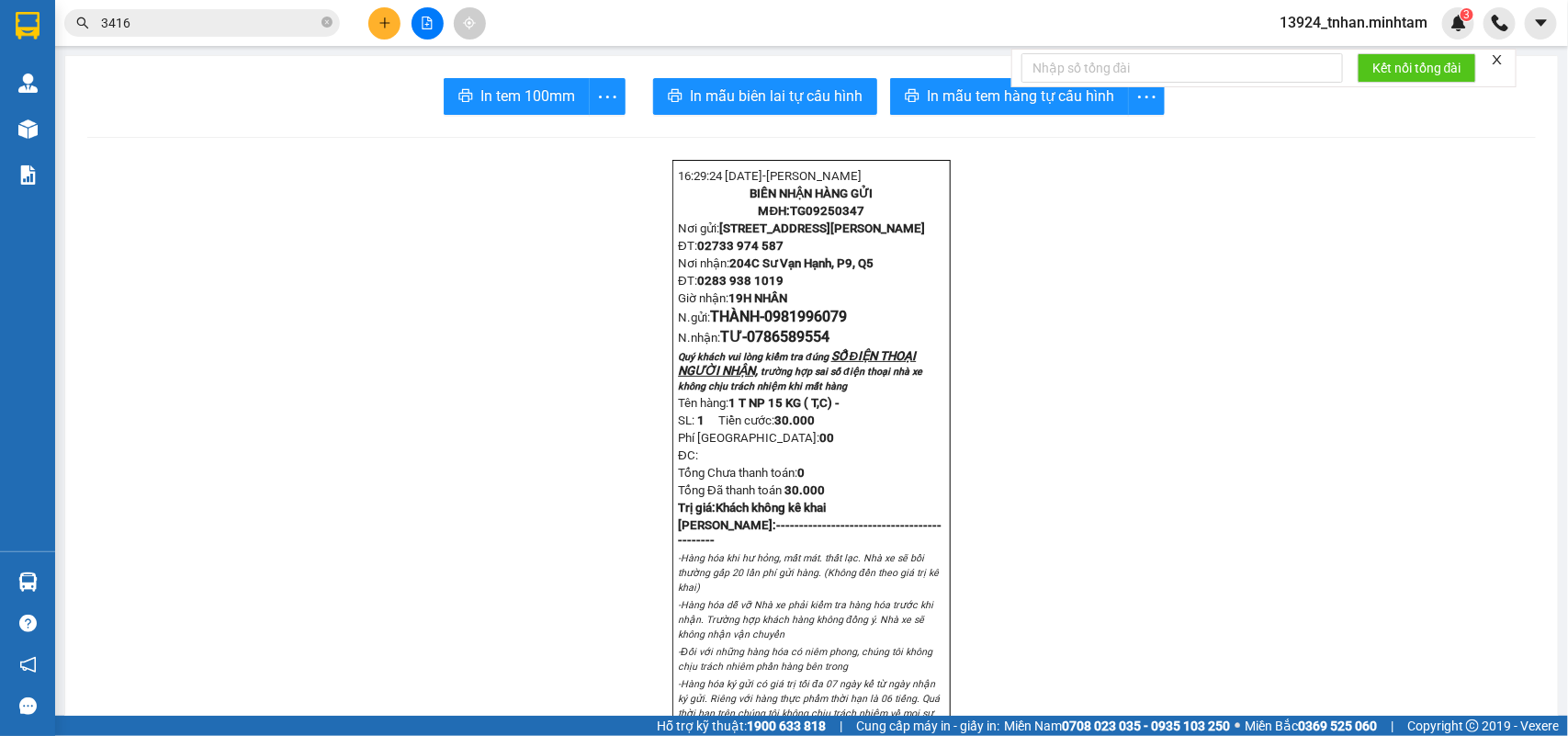
click at [389, 23] on section "Kết quả tìm kiếm ( 10 ) Bộ lọc Ngày tạo đơn gần nhất Mã ĐH Trạng thái Món hàng …" at bounding box center [784, 368] width 1568 height 736
click at [389, 23] on icon "plus" at bounding box center [384, 22] width 11 height 1
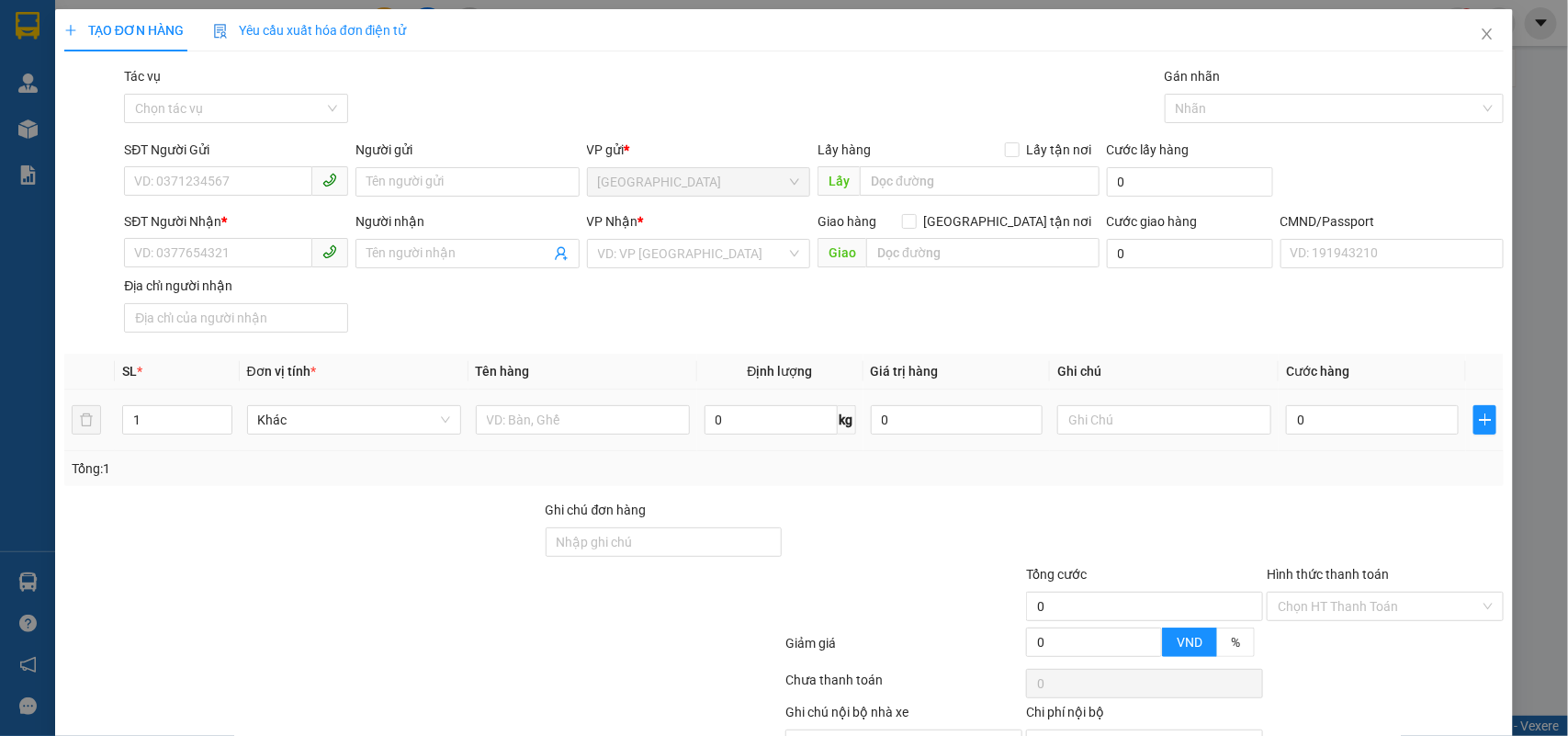
click at [535, 405] on div at bounding box center [583, 420] width 214 height 37
click at [539, 412] on input "text" at bounding box center [583, 420] width 214 height 30
type input "1 t dẹp np 6 kg"
click at [267, 185] on input "SĐT Người Gửi" at bounding box center [218, 181] width 188 height 30
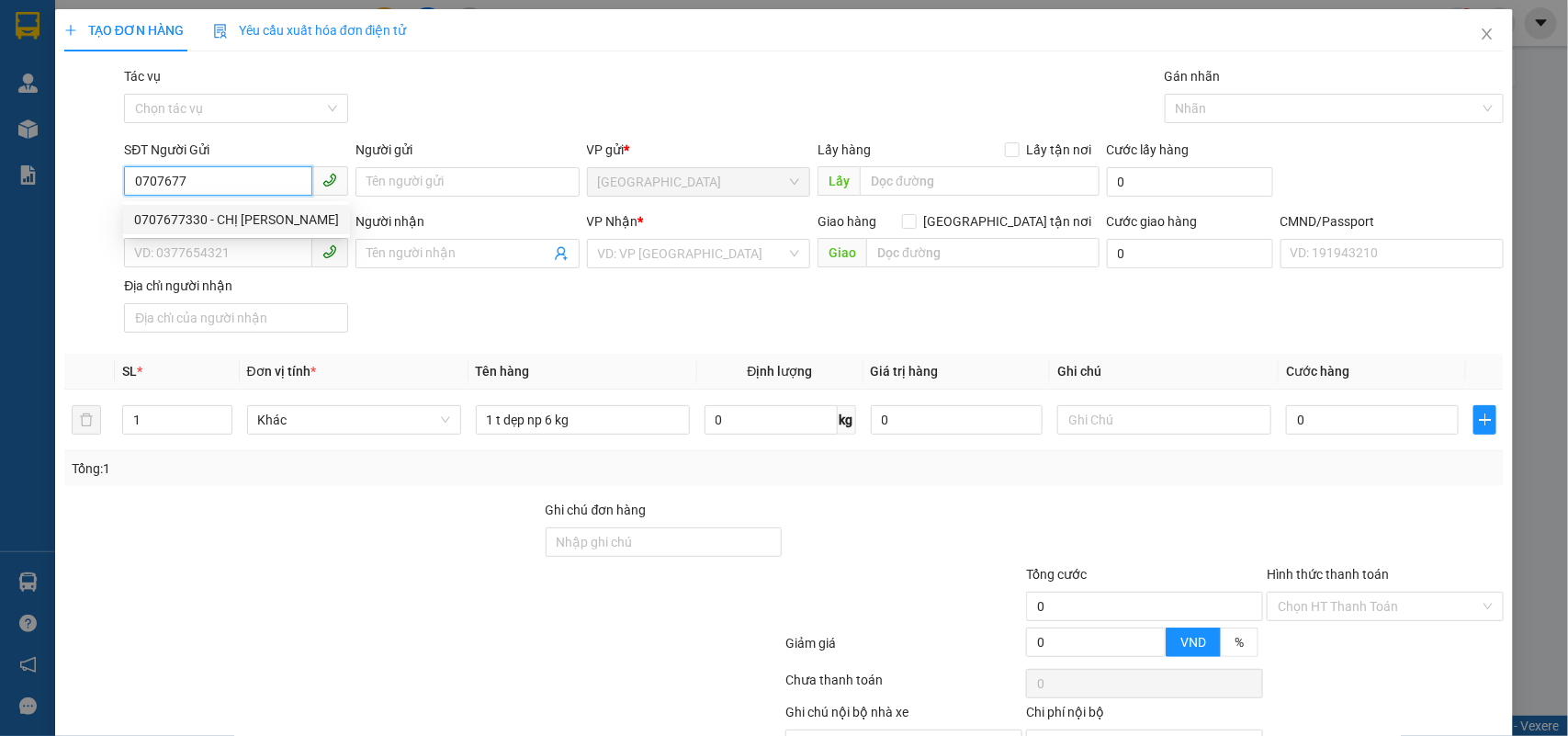
click at [225, 221] on div "0707677330 - CHỊ TRÚC" at bounding box center [236, 219] width 205 height 20
type input "0707677330"
type input "CHỊ TRÚC"
type input "0901318204"
type input "QUANG"
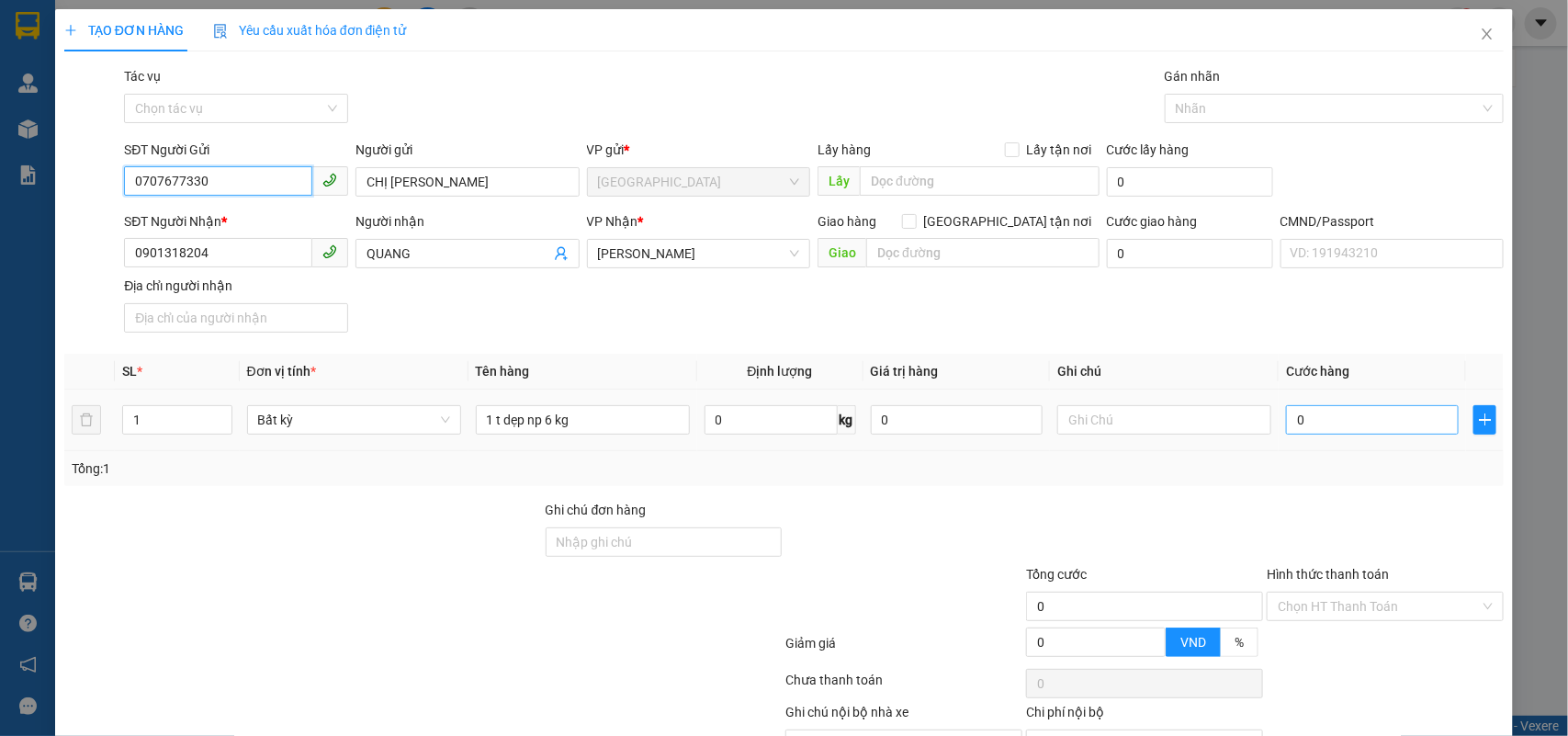
type input "0707677330"
click at [1364, 419] on input "0" at bounding box center [1372, 420] width 173 height 30
type input "2"
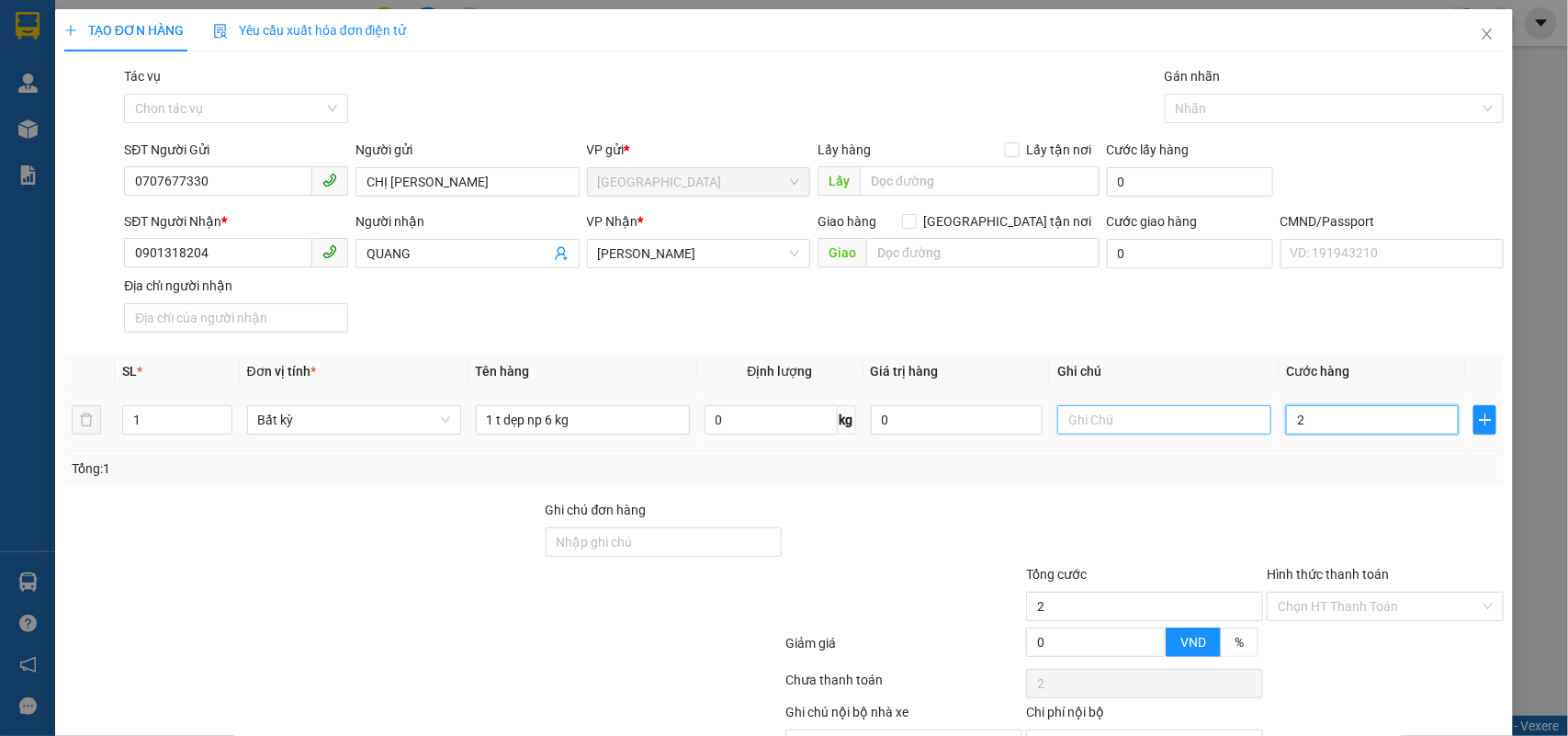
type input "25"
type input "25.000"
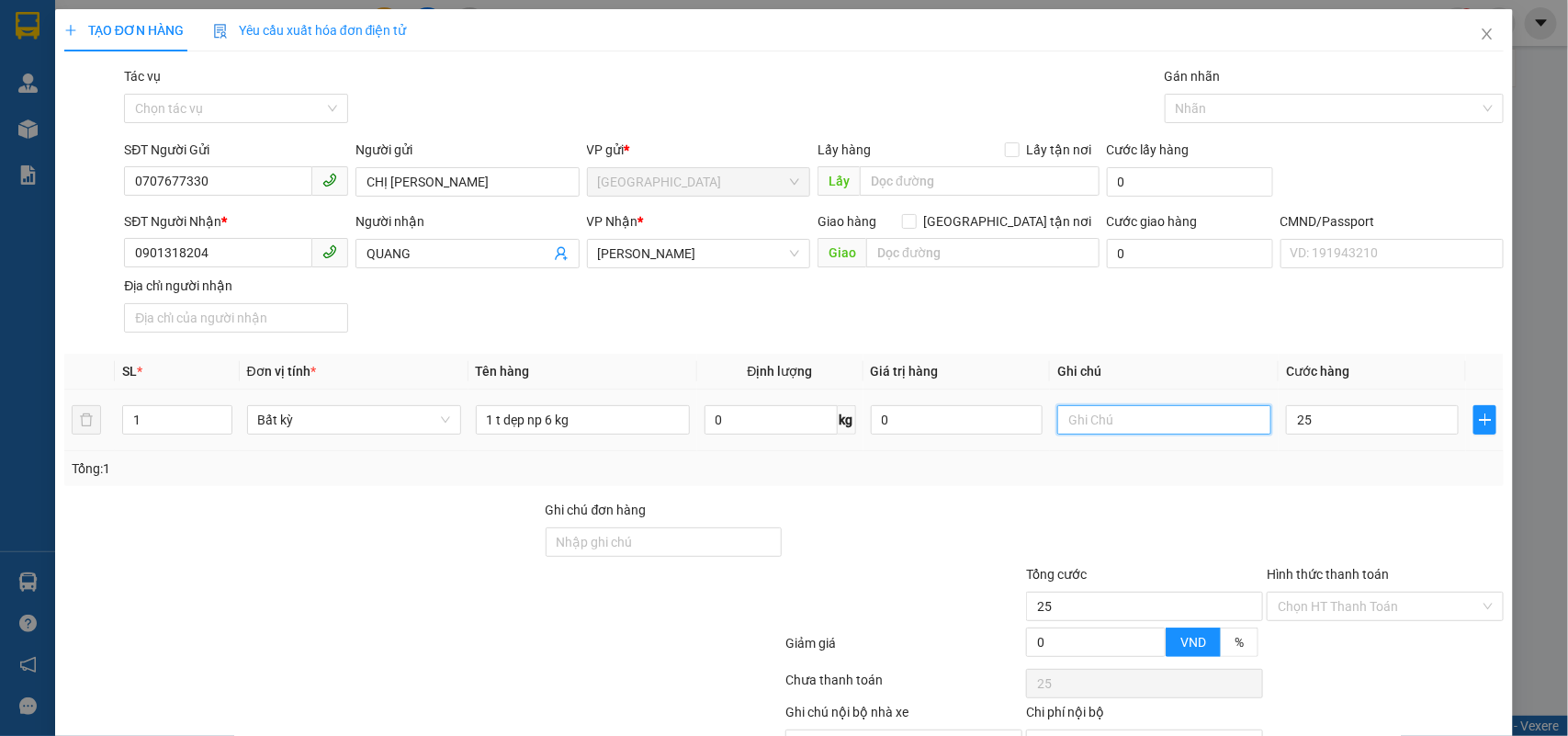
type input "25.000"
click at [1164, 429] on input "text" at bounding box center [1164, 420] width 214 height 30
type input "K"
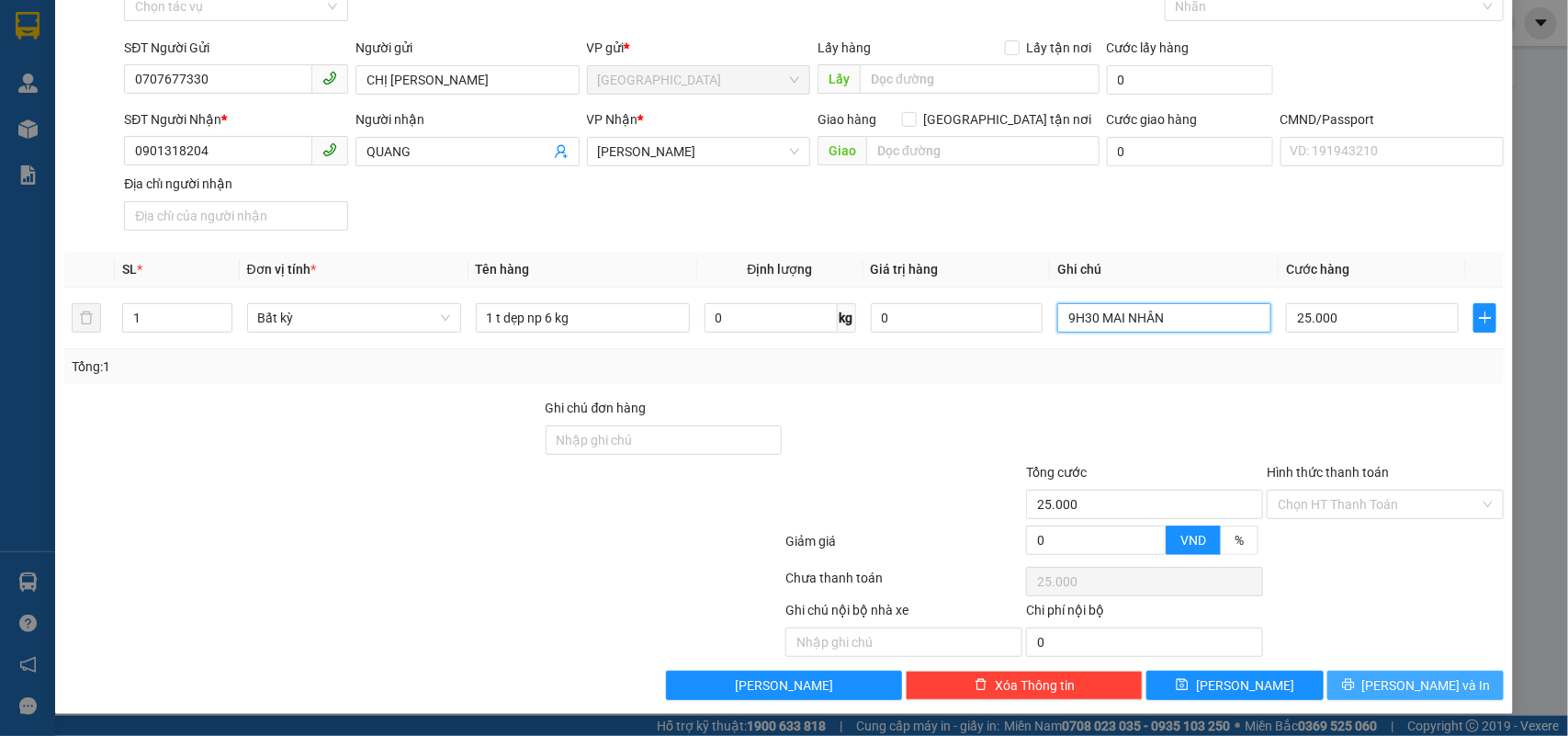
type input "9H30 MAI NHÂN"
click at [1383, 675] on button "[PERSON_NAME] và In" at bounding box center [1415, 685] width 177 height 30
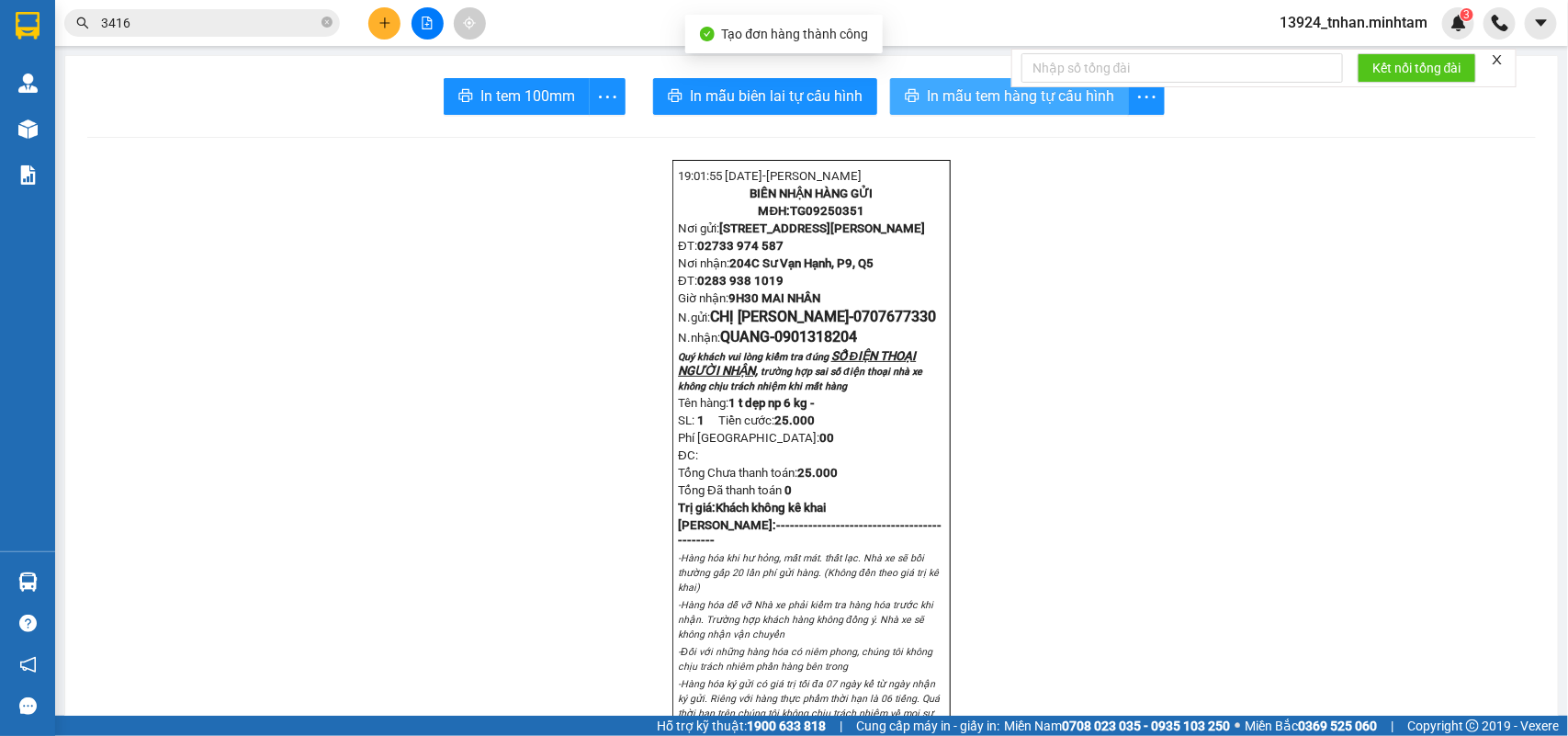
click at [1000, 95] on span "In mẫu tem hàng tự cấu hình" at bounding box center [1020, 96] width 187 height 23
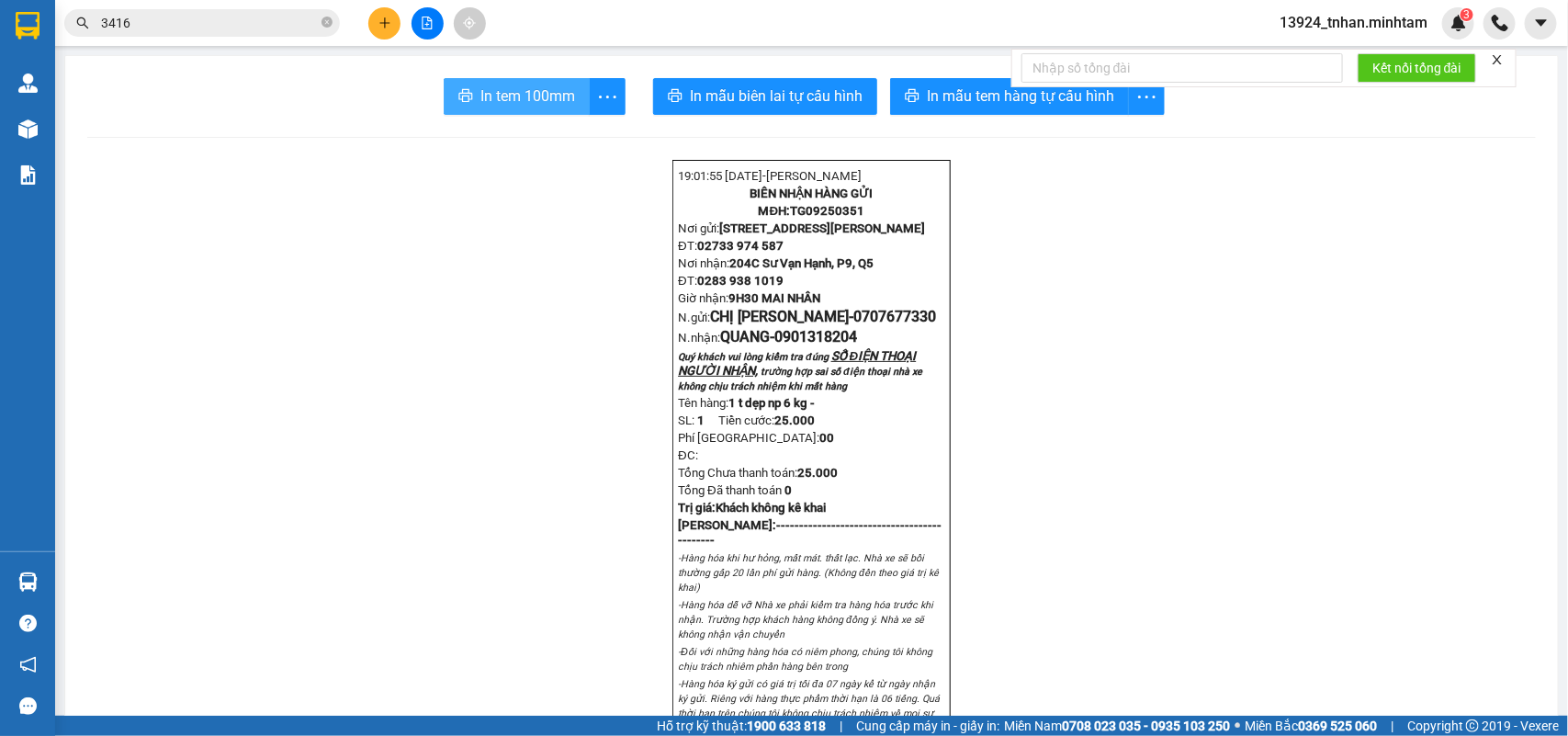
click at [530, 98] on span "In tem 100mm" at bounding box center [527, 96] width 95 height 23
click at [333, 15] on span "3416" at bounding box center [202, 23] width 276 height 28
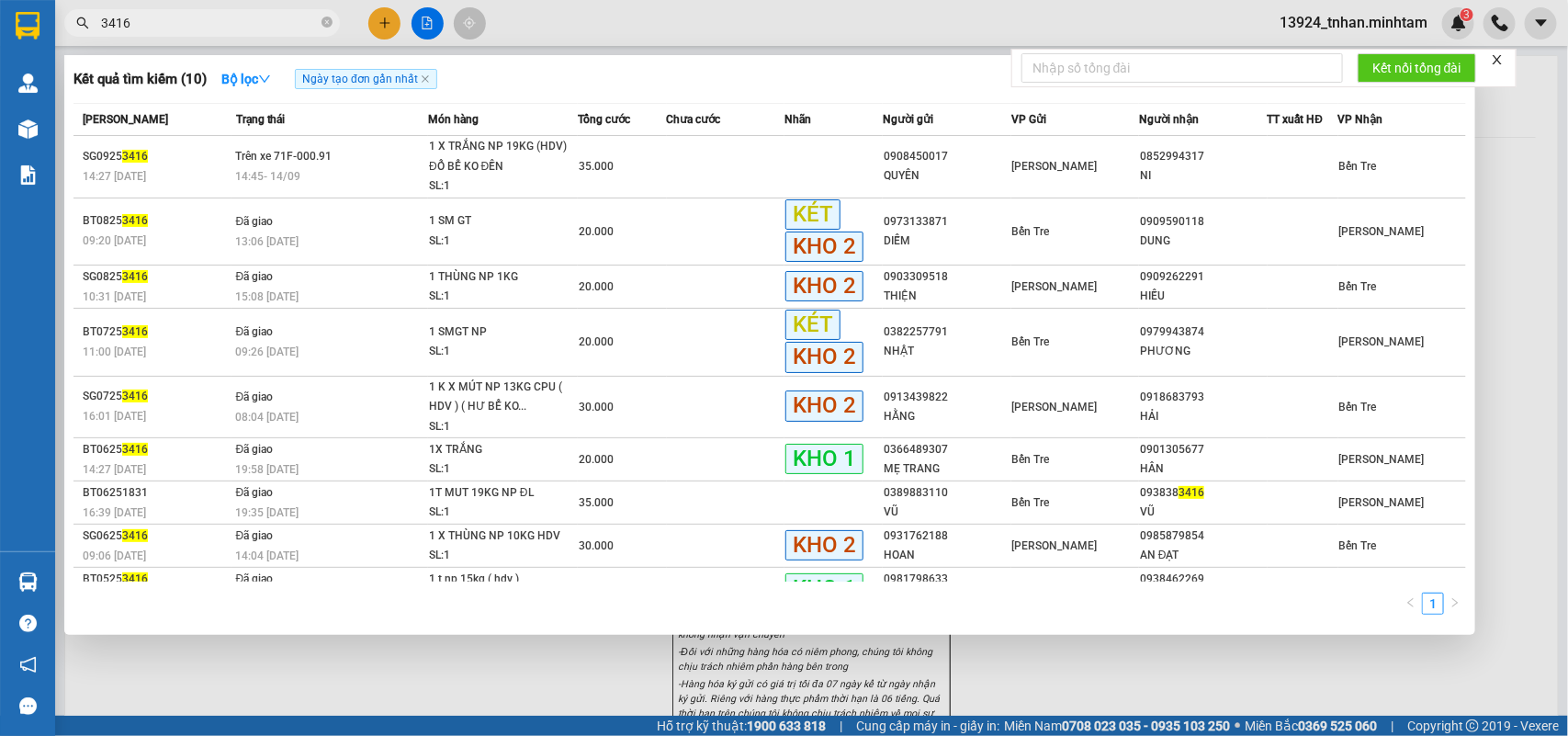
click at [328, 19] on icon "close-circle" at bounding box center [326, 21] width 11 height 11
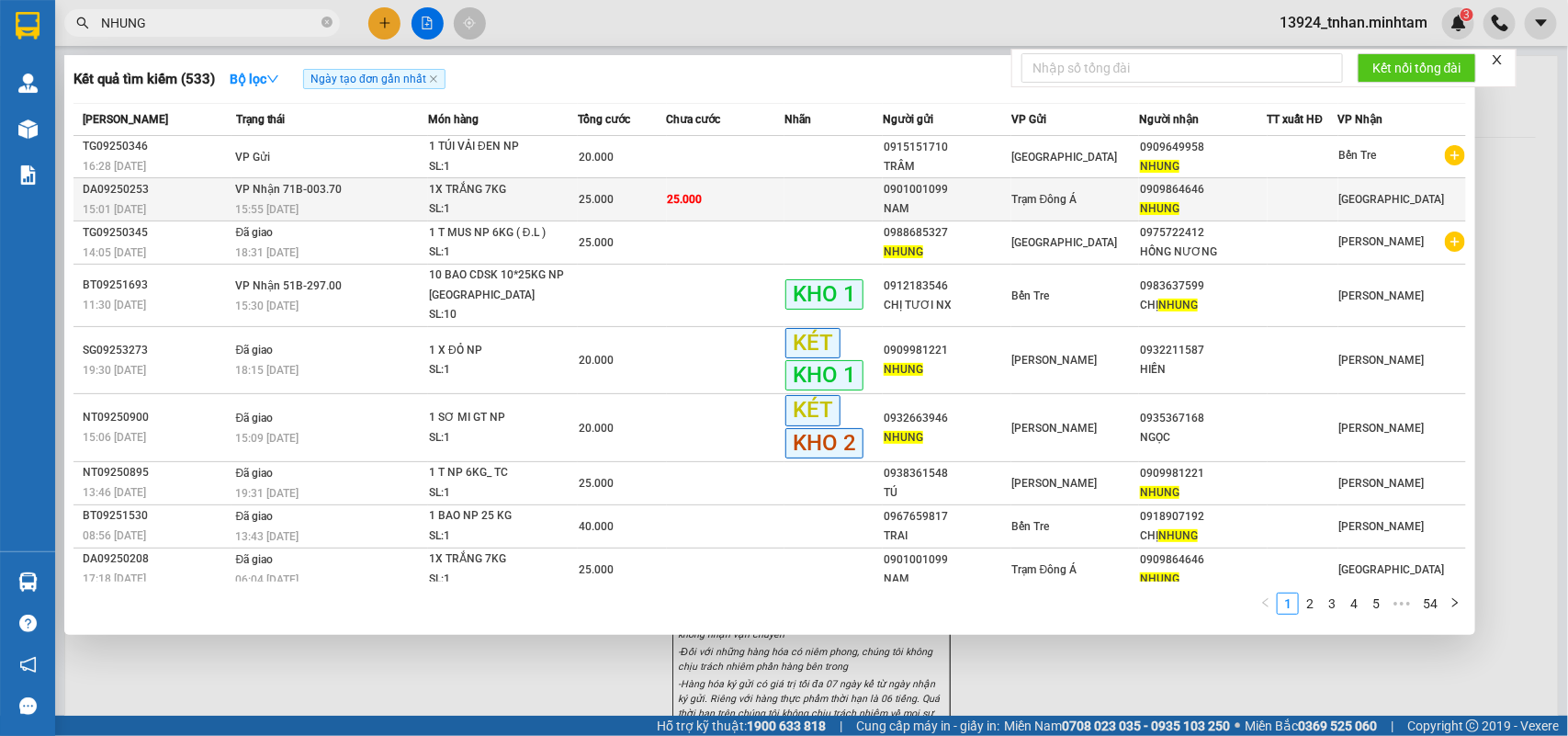
type input "NHUNG"
click at [712, 199] on td "25.000" at bounding box center [726, 200] width 118 height 43
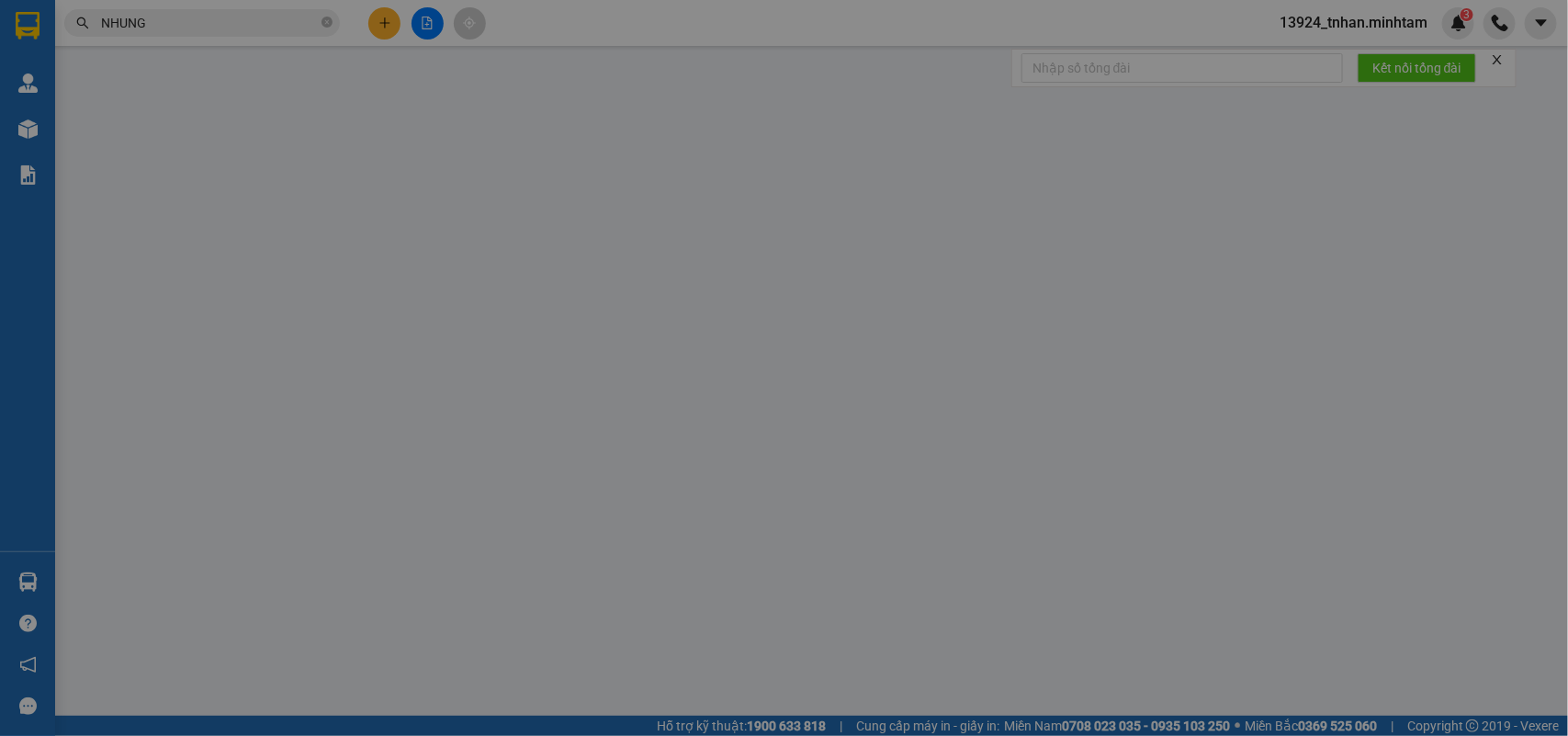
type input "0901001099"
type input "NAM"
type input "0909864646"
type input "NHUNG"
type input "25.000"
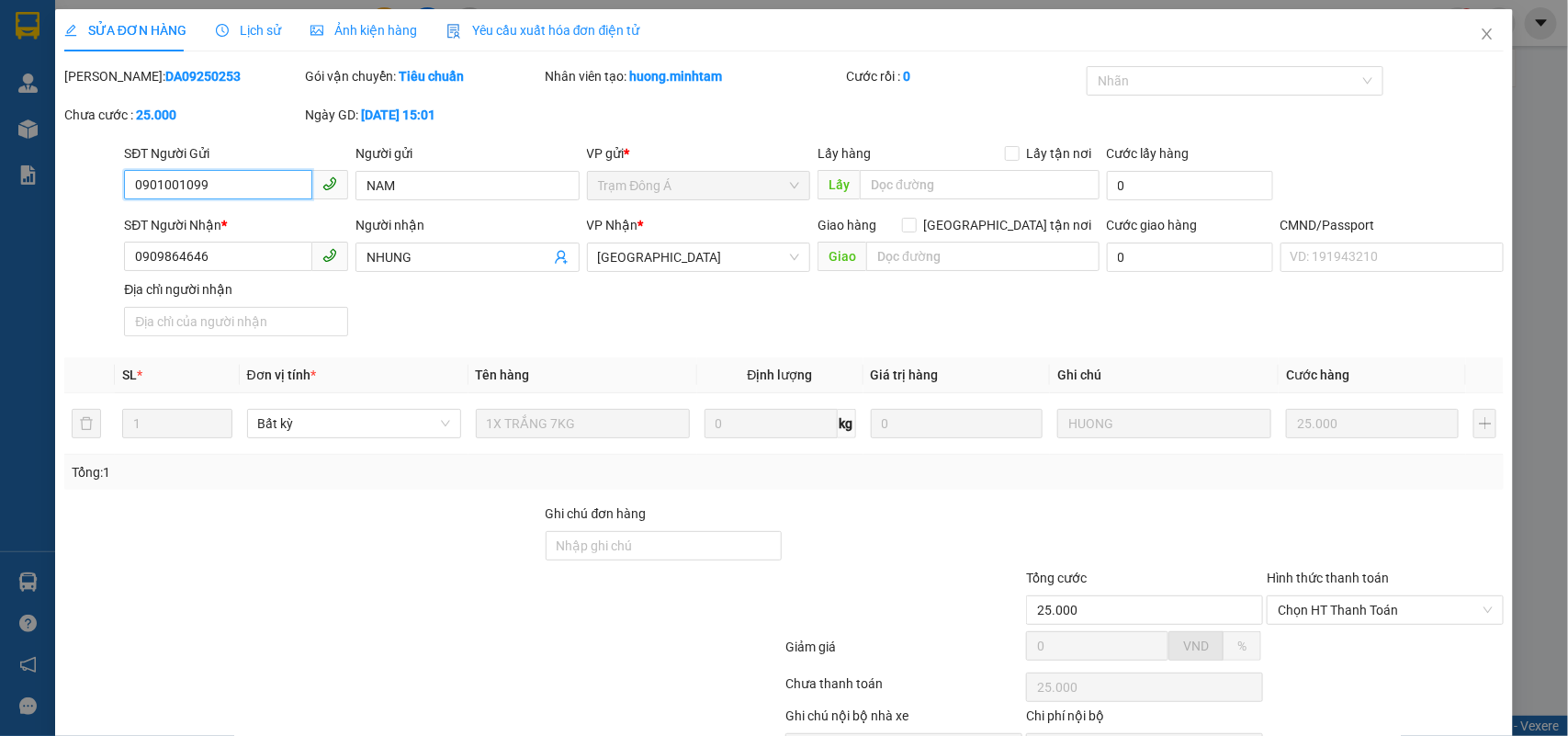
scroll to position [98, 0]
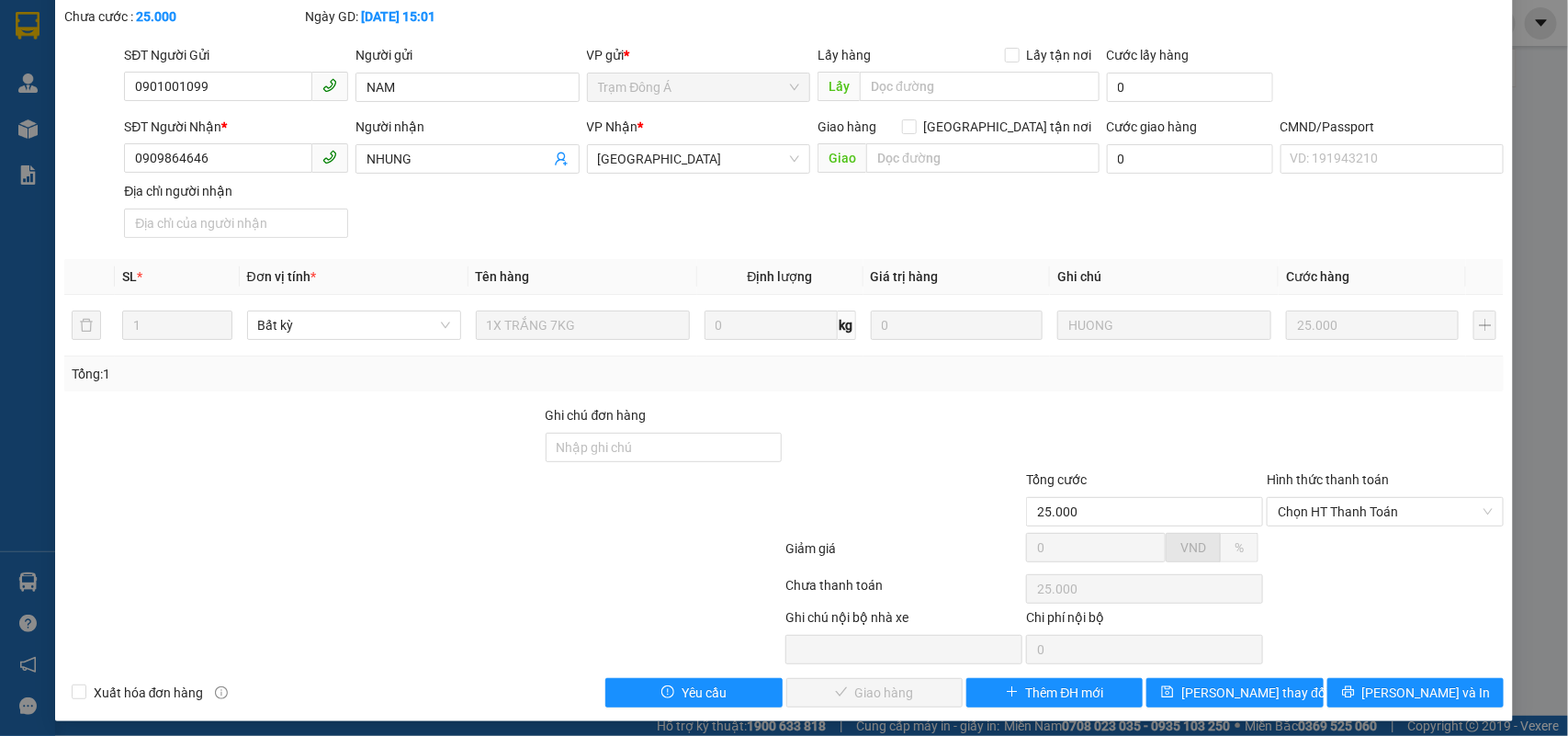
click at [1339, 528] on div "Hình thức thanh toán Chọn HT Thanh Toán" at bounding box center [1385, 502] width 237 height 64
click at [1339, 516] on span "Chọn HT Thanh Toán" at bounding box center [1386, 512] width 215 height 28
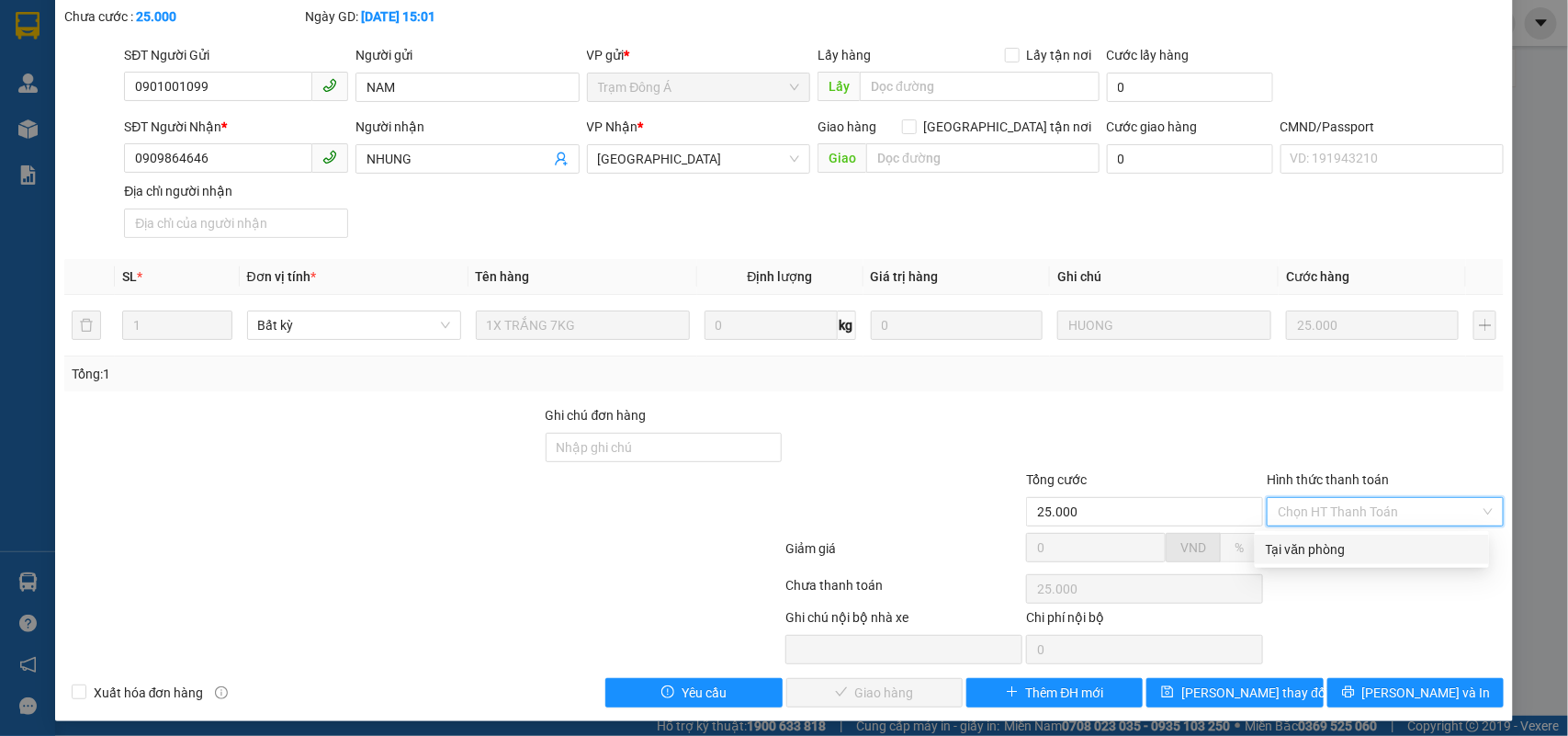
click at [1301, 549] on div "Tại văn phòng" at bounding box center [1371, 550] width 212 height 20
type input "0"
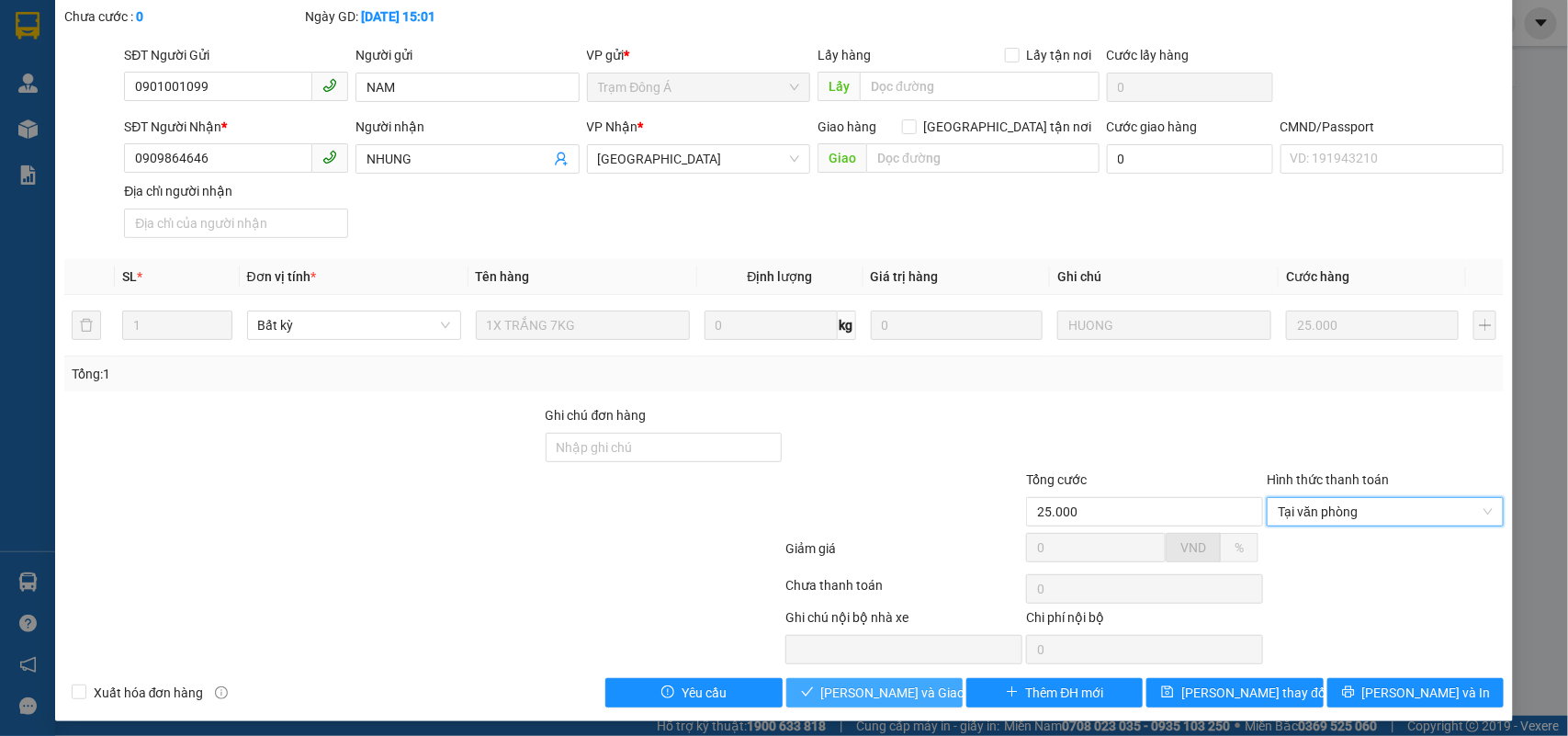
click at [892, 695] on span "Lưu và Giao hàng" at bounding box center [909, 693] width 177 height 20
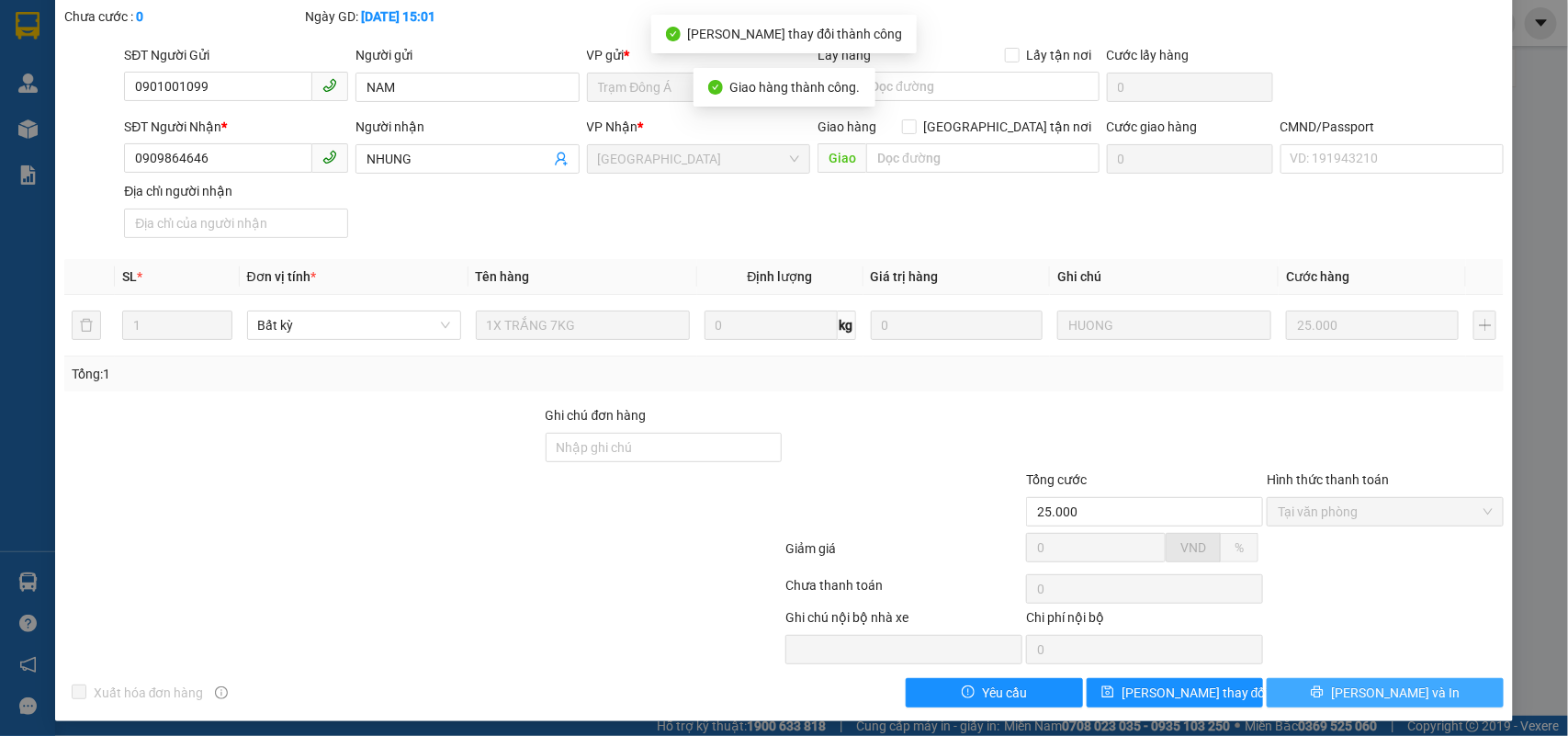
click at [1407, 699] on button "[PERSON_NAME] và In" at bounding box center [1385, 693] width 237 height 30
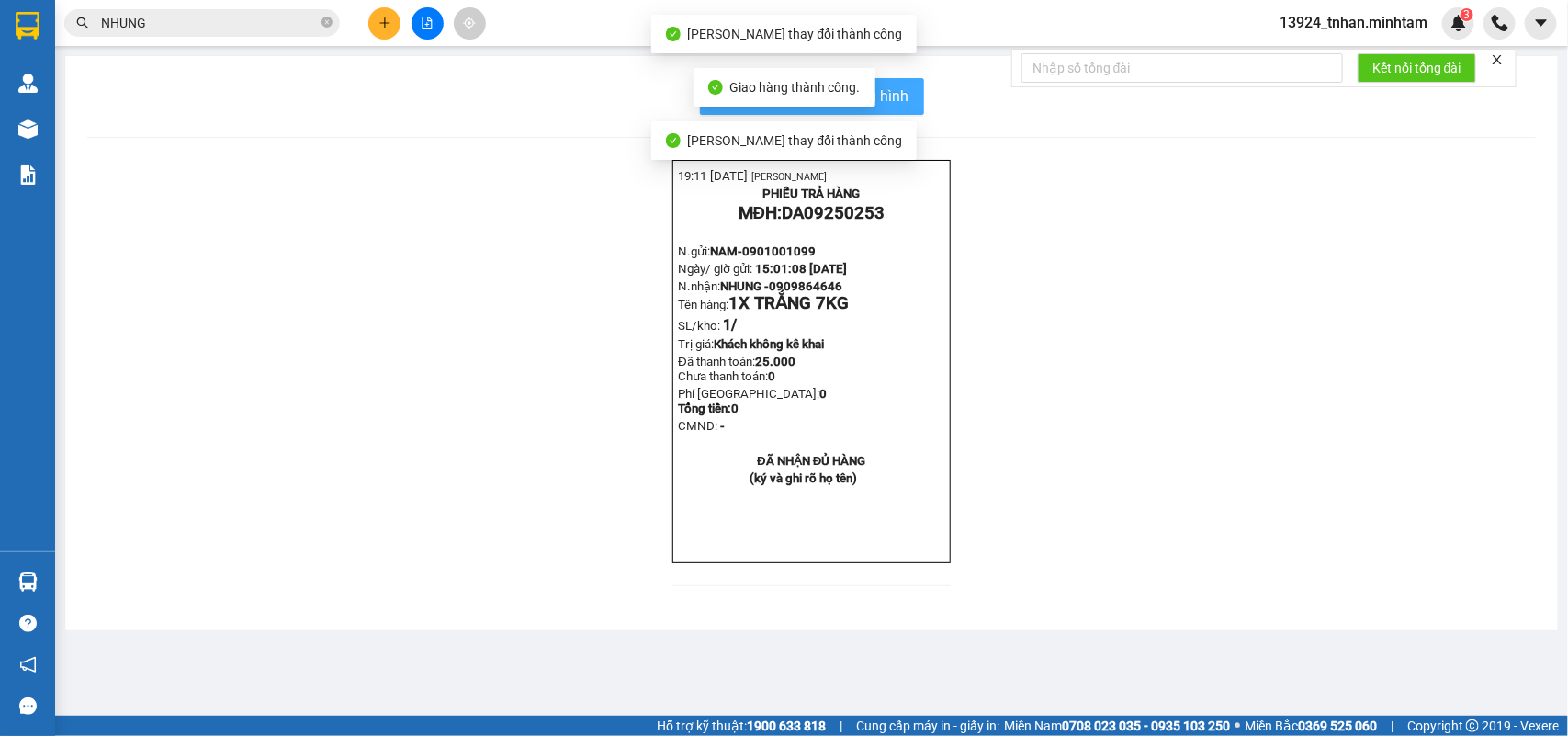
click at [889, 94] on span "In mẫu biên lai tự cấu hình" at bounding box center [823, 96] width 173 height 23
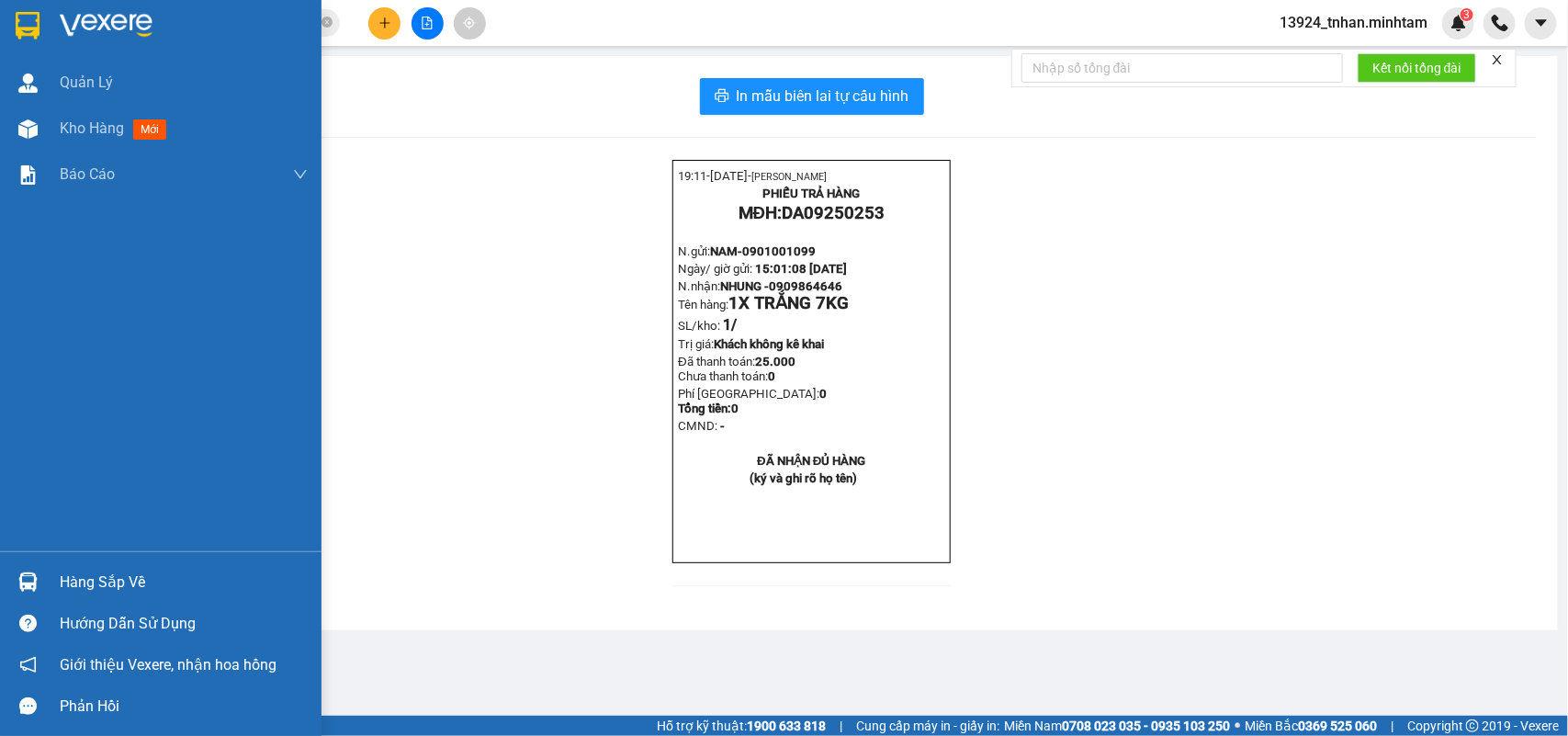
click at [39, 31] on div at bounding box center [27, 25] width 32 height 32
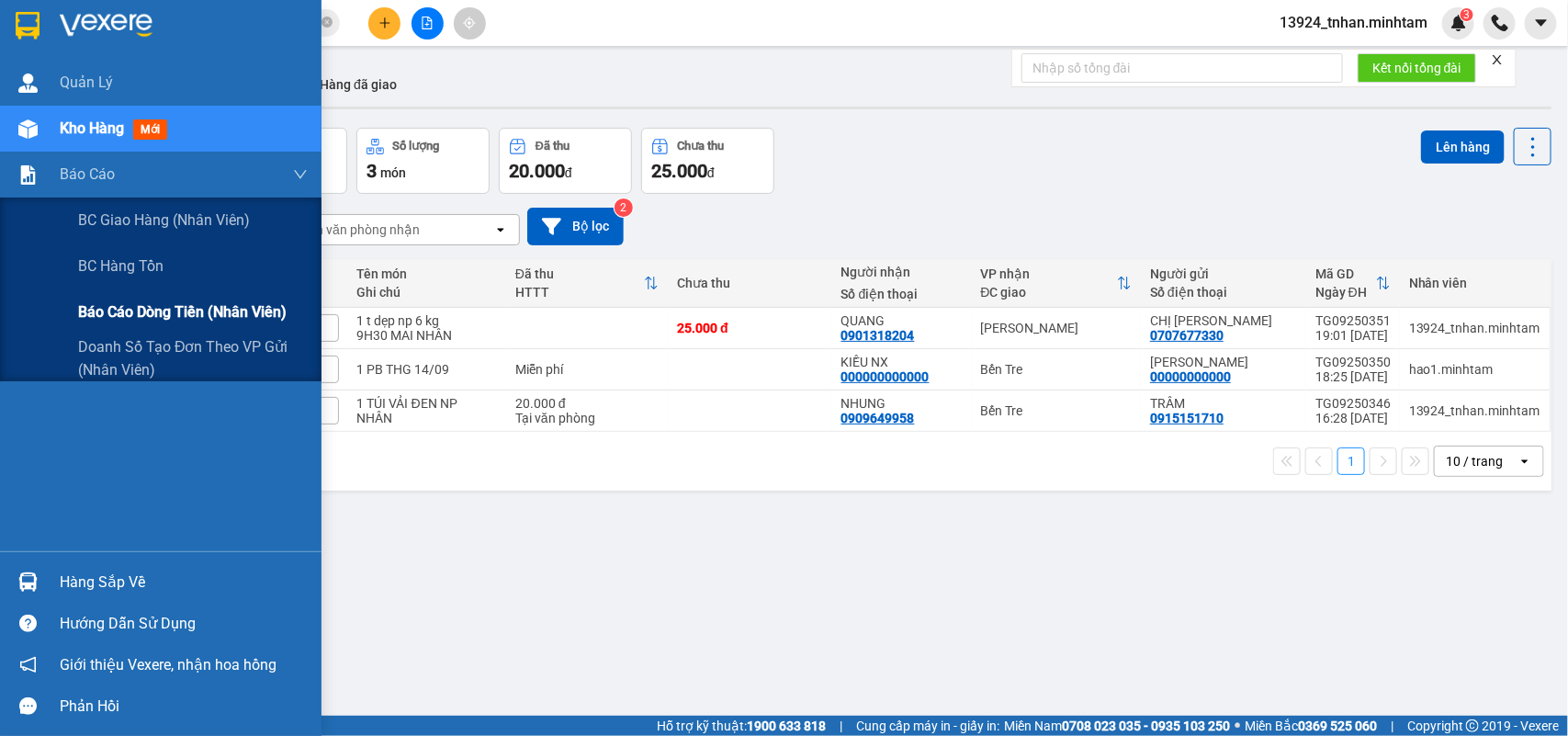
drag, startPoint x: 161, startPoint y: 299, endPoint x: 307, endPoint y: 282, distance: 147.0
click at [165, 297] on div "Báo cáo dòng tiền (nhân viên)" at bounding box center [192, 312] width 229 height 46
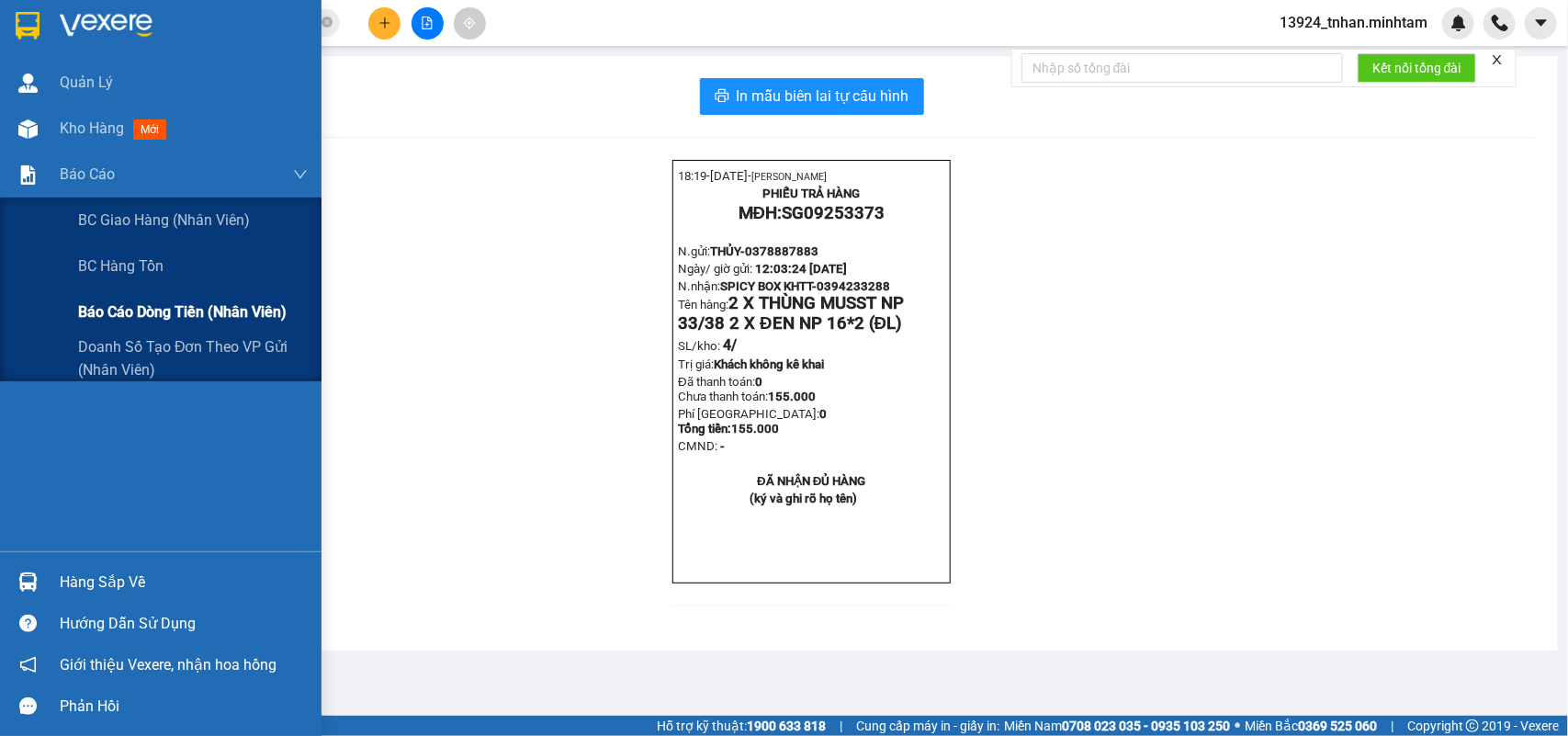
drag, startPoint x: 0, startPoint y: 0, endPoint x: 189, endPoint y: 300, distance: 354.6
click at [149, 296] on div "Báo cáo dòng tiền (nhân viên)" at bounding box center [192, 312] width 229 height 46
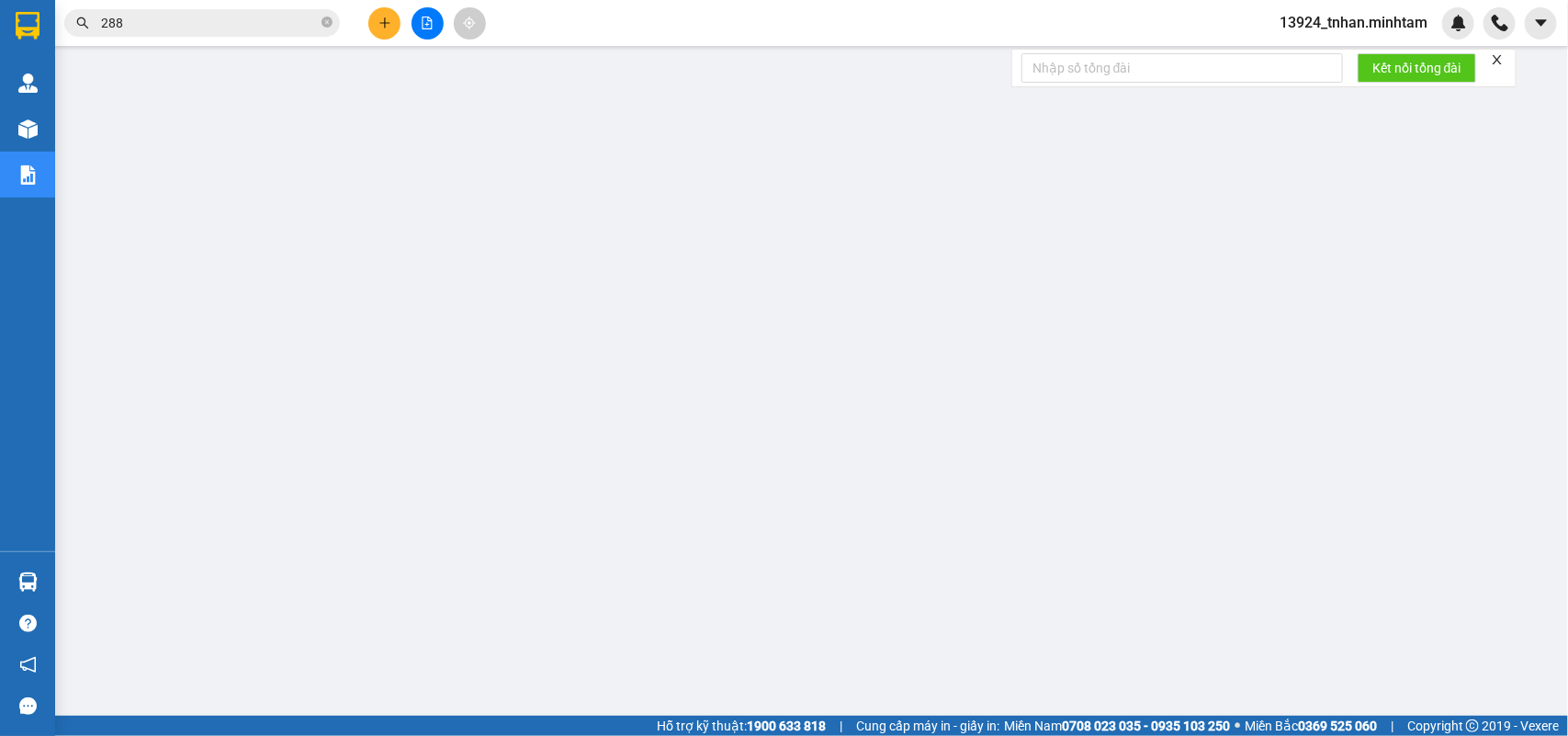
click at [286, 29] on input "288" at bounding box center [209, 22] width 217 height 20
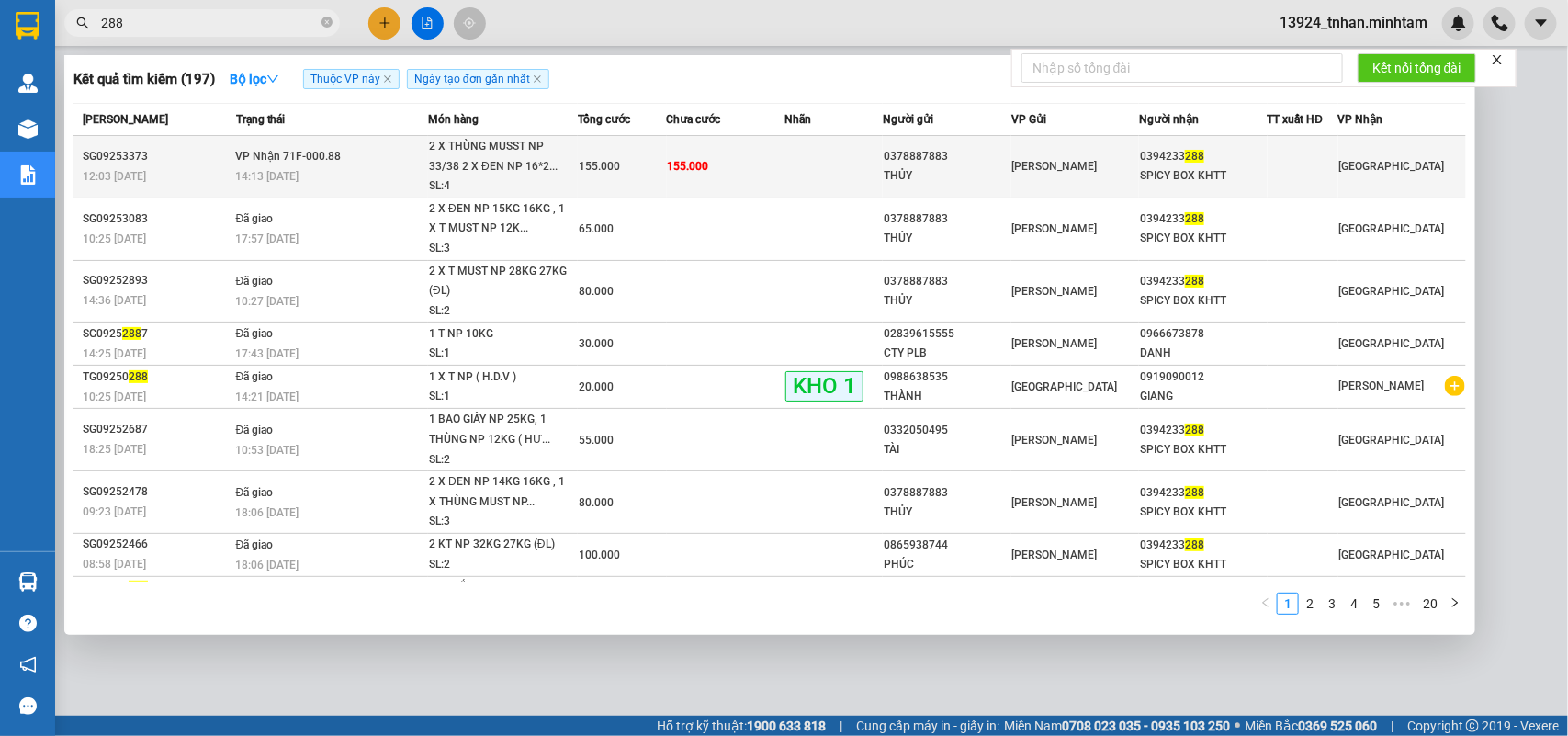
click at [565, 158] on span "2 X THÙNG MUSST NP 33/38 2 X ĐEN NP 16*2... SL: 4" at bounding box center [503, 167] width 148 height 60
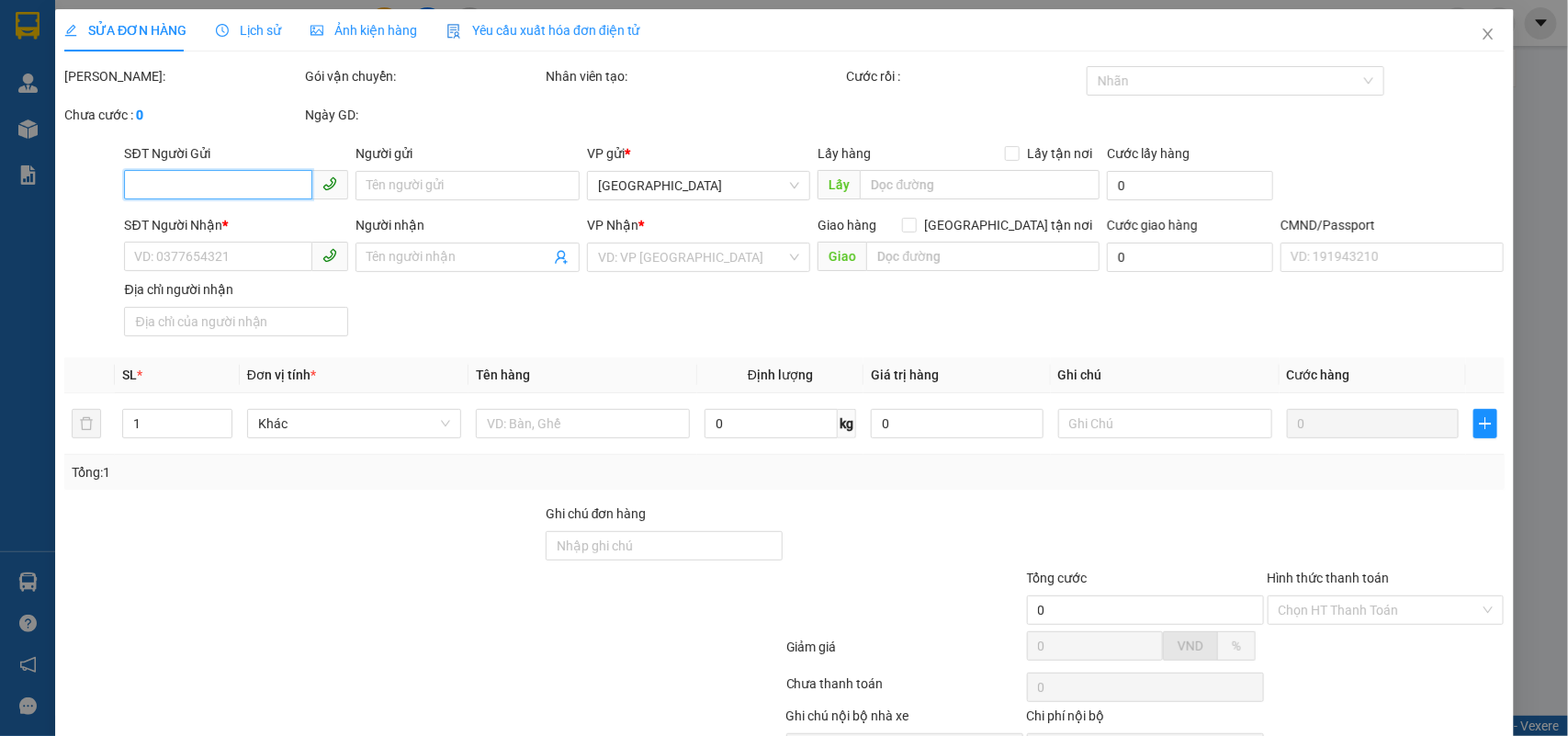
type input "0378887883"
type input "THỦY"
type input "0394233288"
type input "SPICY BOX KHTT"
type input "155.000"
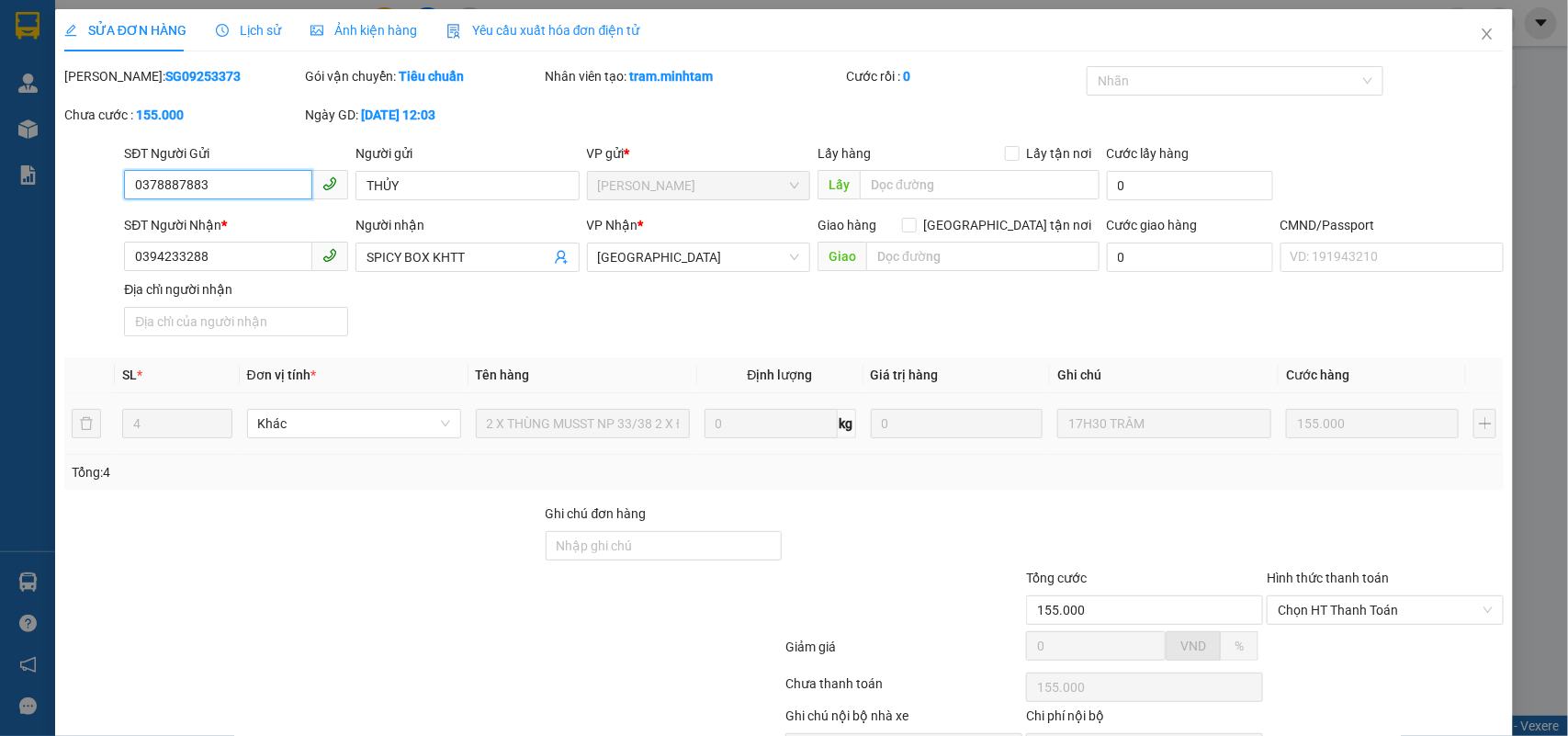
scroll to position [108, 0]
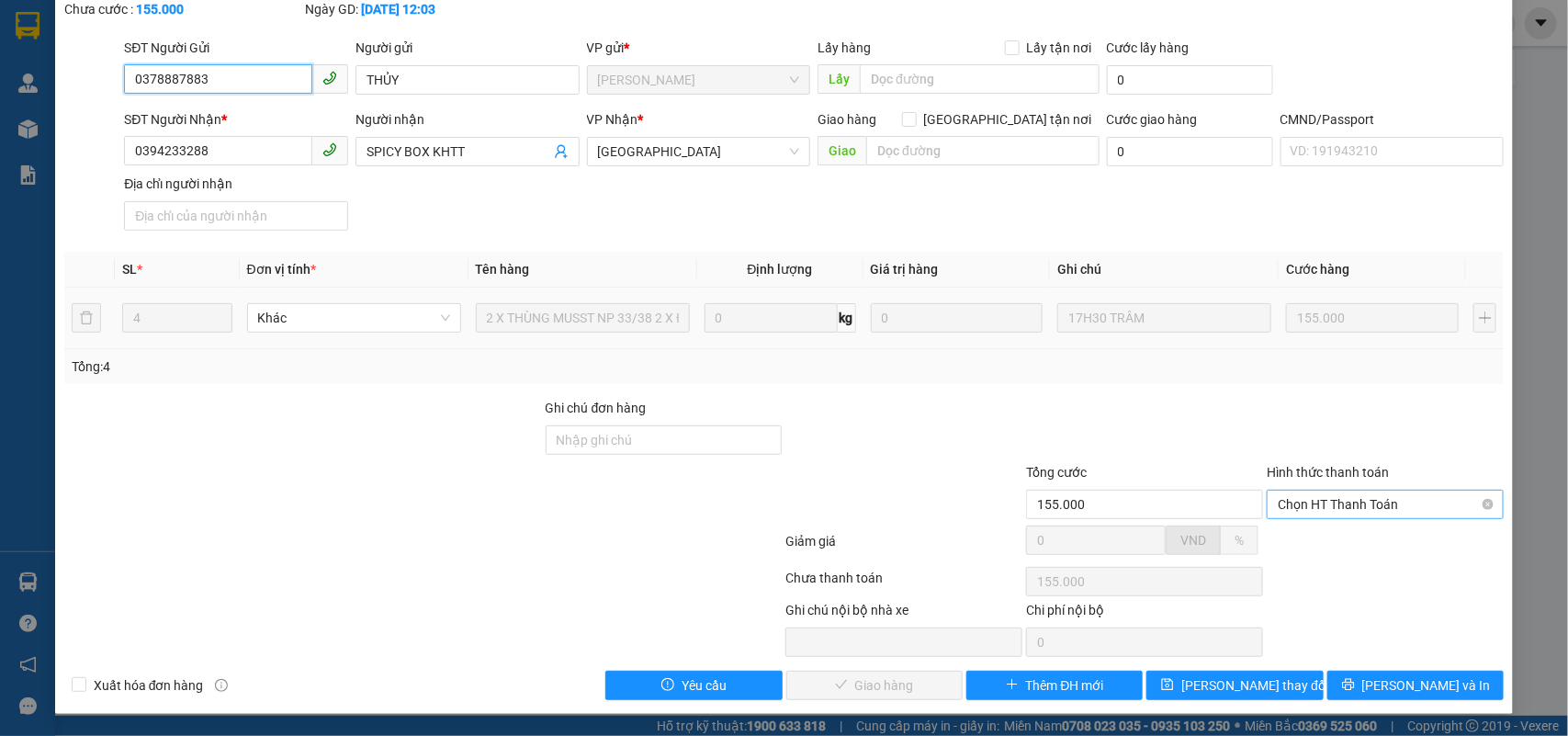
click at [1341, 507] on span "Chọn HT Thanh Toán" at bounding box center [1386, 504] width 215 height 28
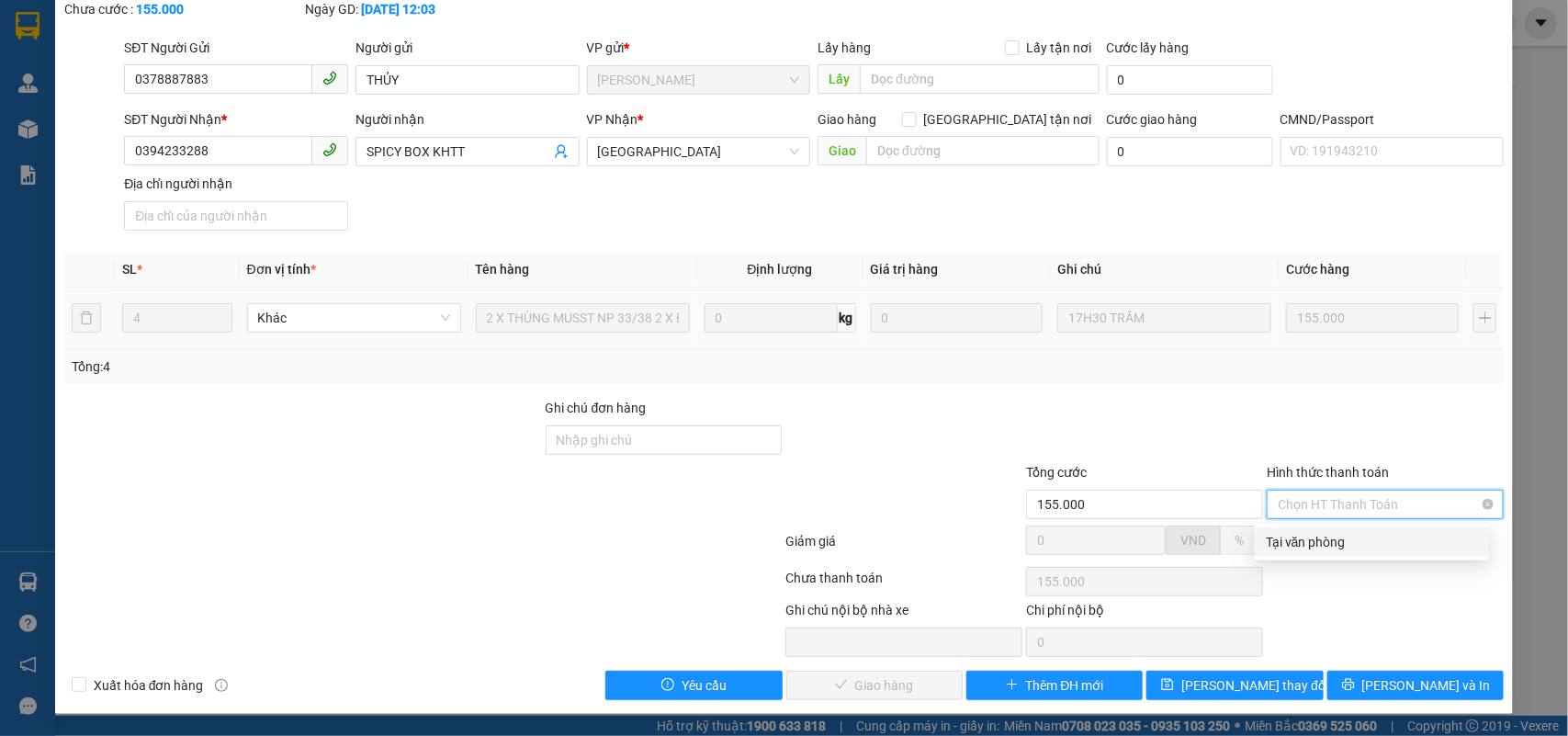
drag, startPoint x: 1332, startPoint y: 513, endPoint x: 1236, endPoint y: 565, distance: 109.2
click at [1300, 538] on div "Tại văn phòng" at bounding box center [1371, 542] width 212 height 20
type input "0"
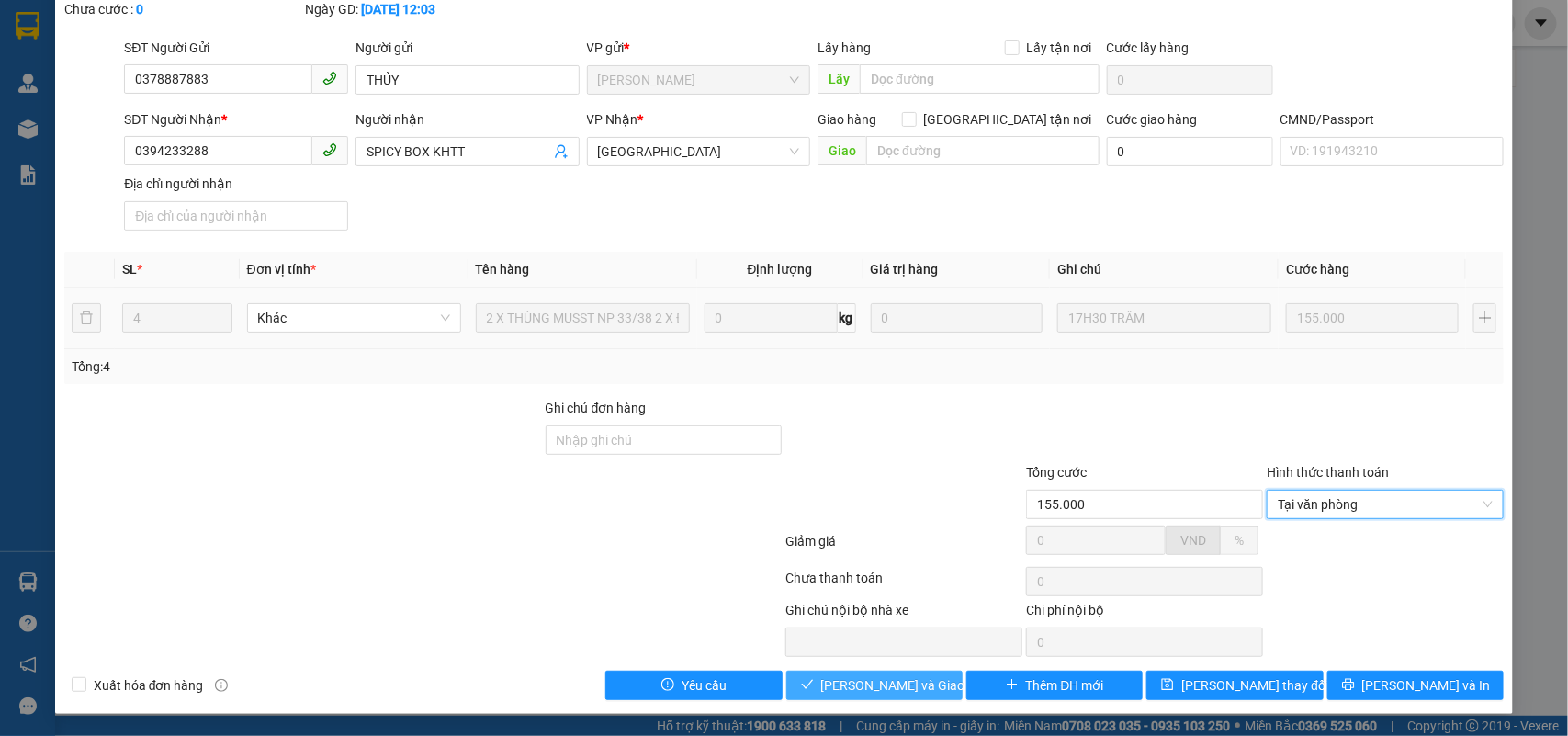
click at [886, 690] on span "[PERSON_NAME] và Giao hàng" at bounding box center [909, 685] width 177 height 20
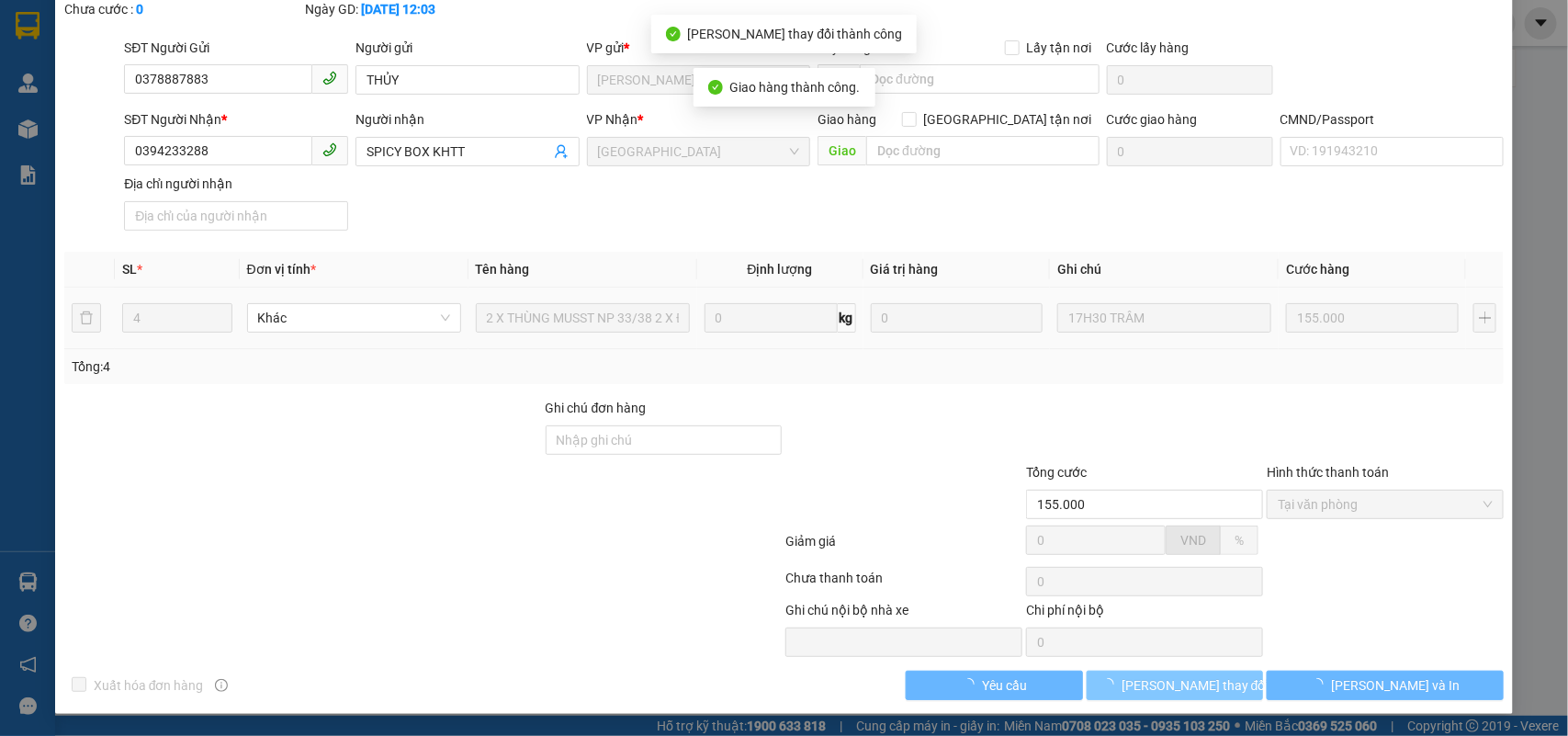
click at [1228, 683] on button "[PERSON_NAME] thay đổi" at bounding box center [1175, 685] width 177 height 30
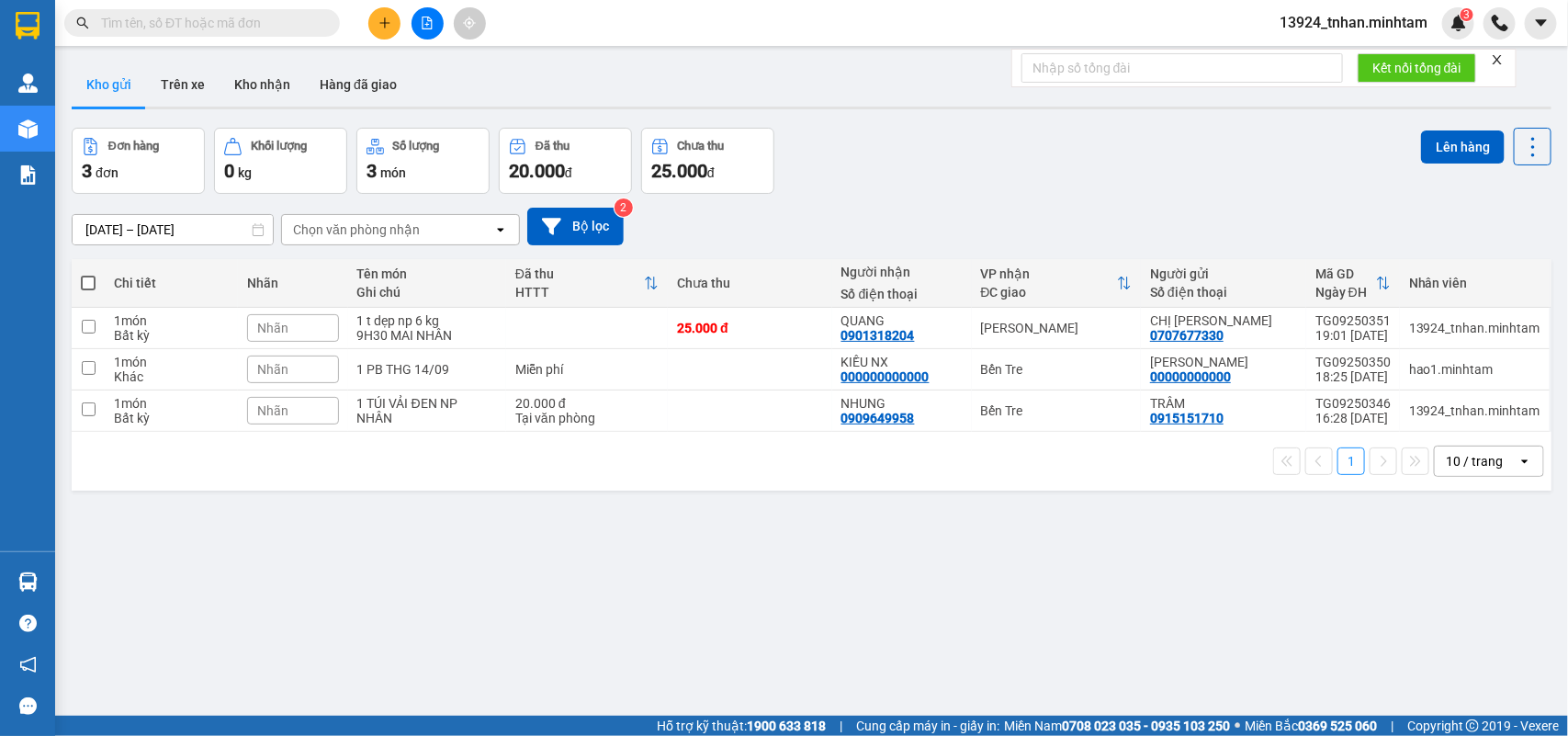
click at [378, 28] on icon "plus" at bounding box center [384, 22] width 12 height 12
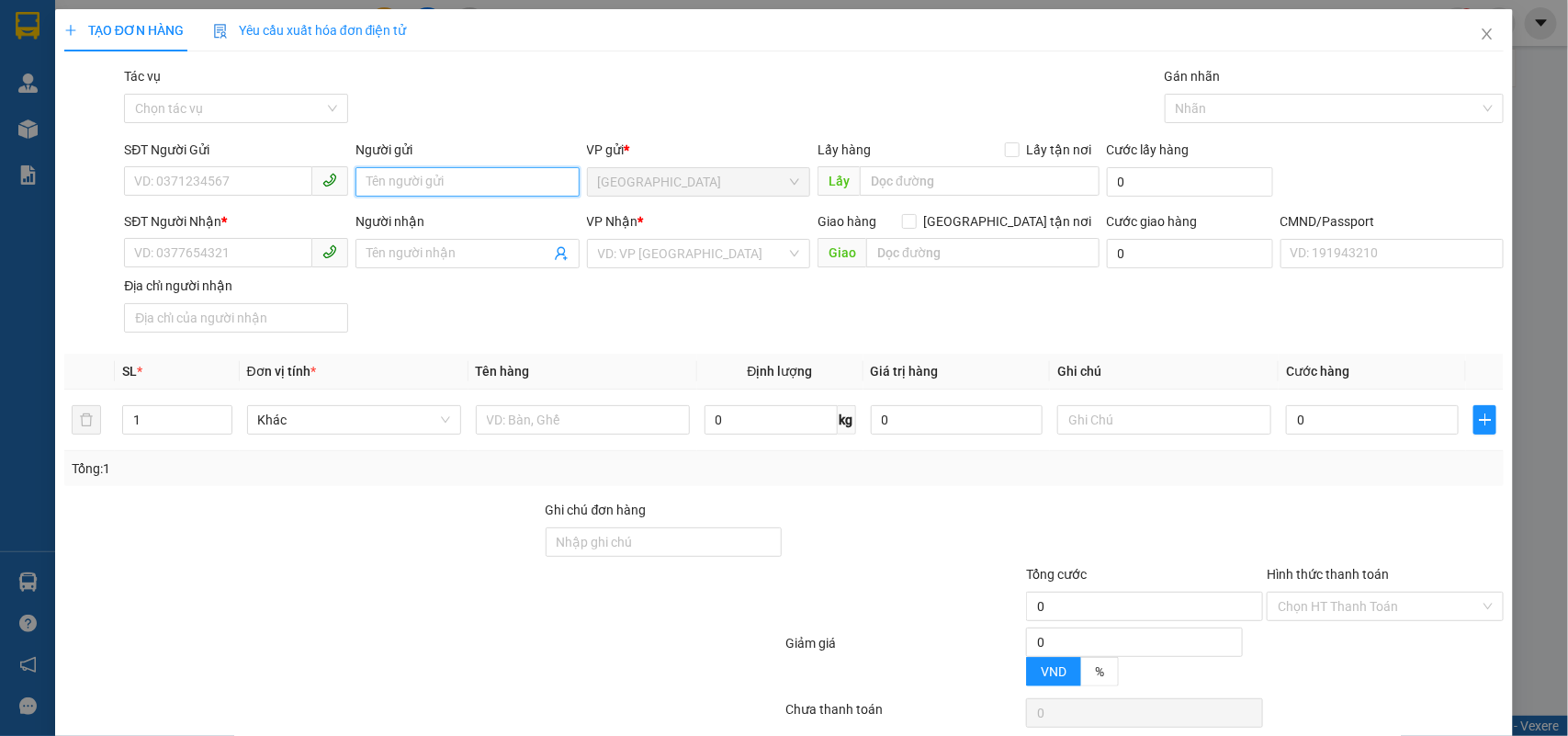
click at [478, 185] on input "Người gửi" at bounding box center [467, 182] width 224 height 30
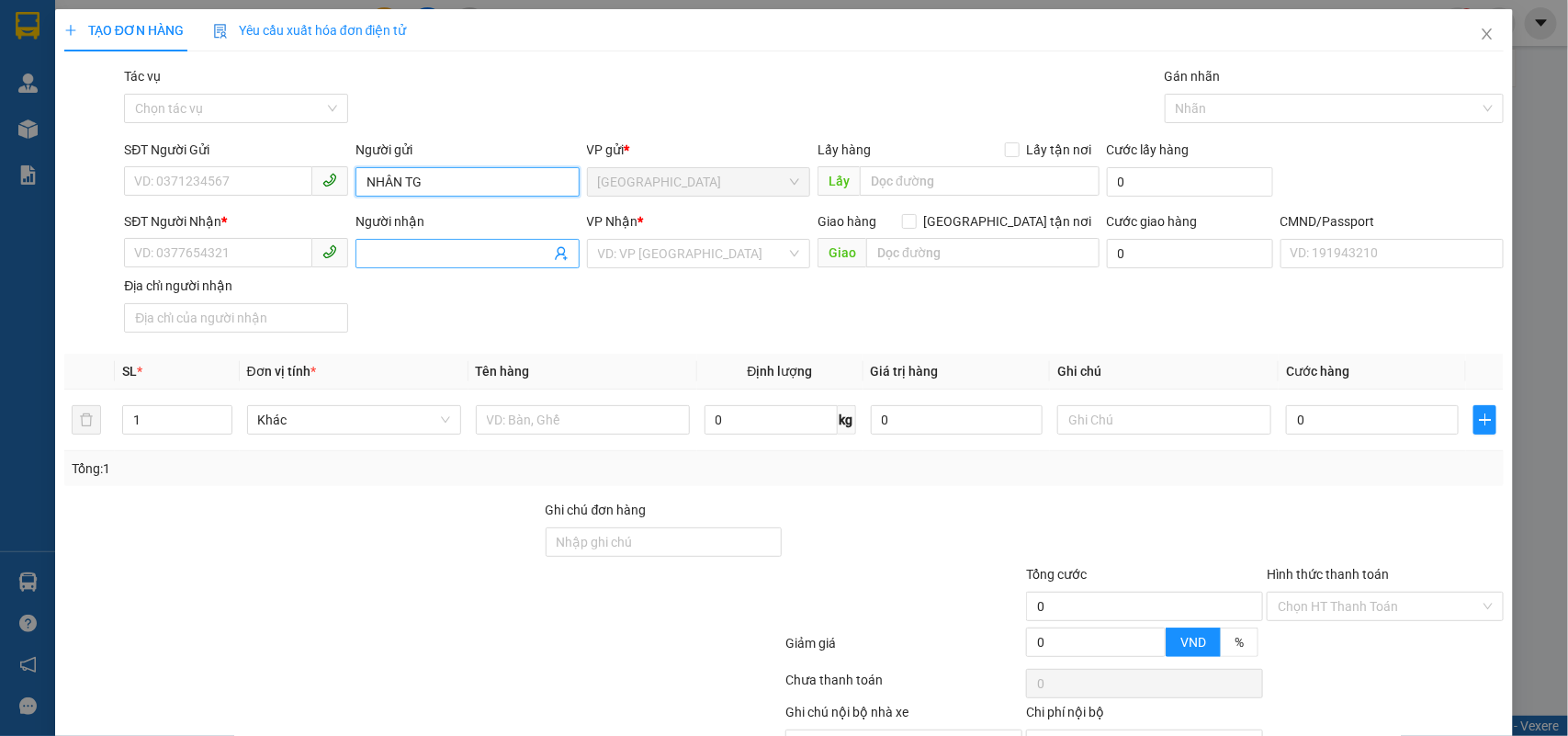
type input "NHÂN TG"
click at [485, 267] on span at bounding box center [467, 254] width 224 height 30
type input "KIỀU NX"
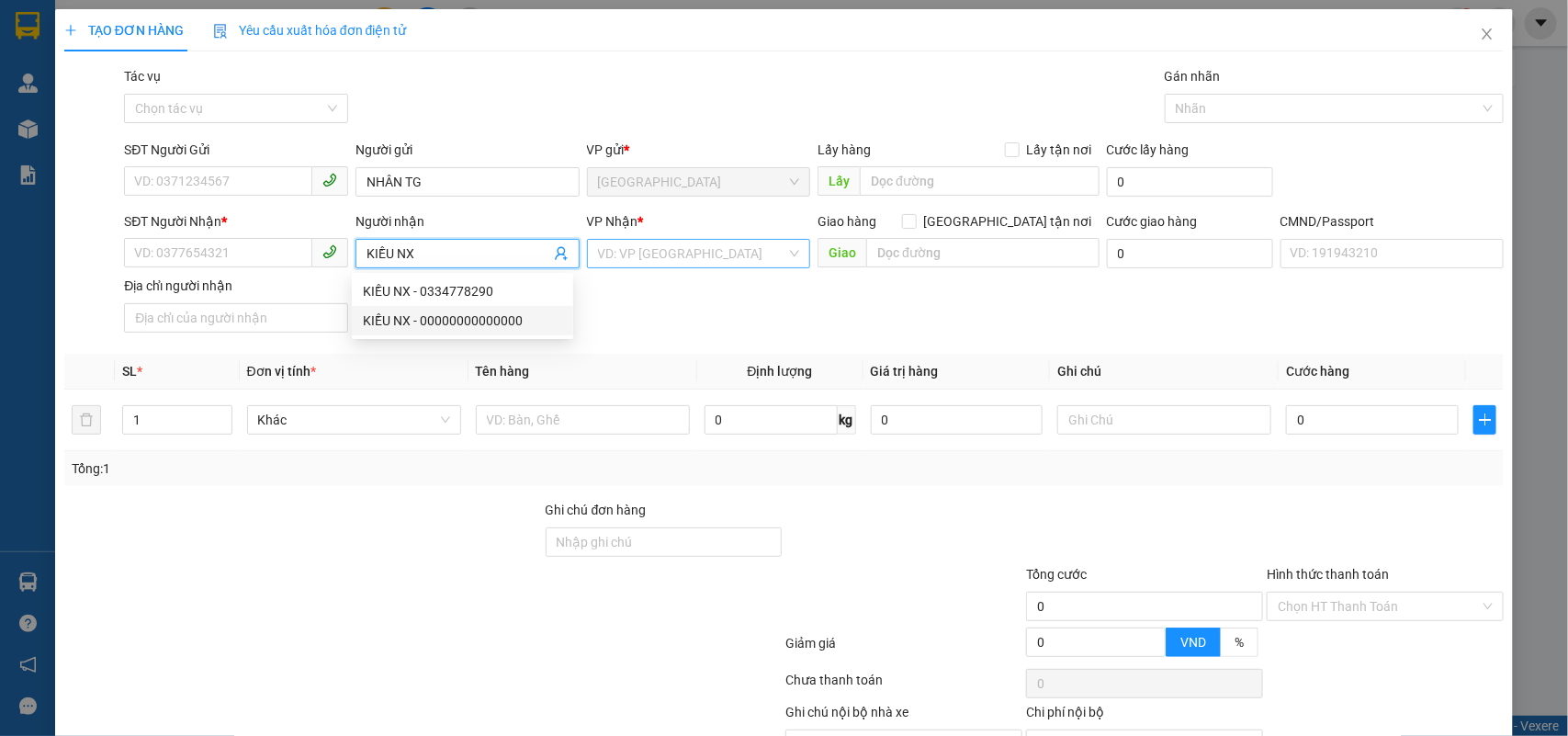
drag, startPoint x: 493, startPoint y: 320, endPoint x: 606, endPoint y: 258, distance: 128.9
click at [495, 319] on div "KIỀU NX - 00000000000000" at bounding box center [463, 320] width 200 height 20
type input "00000000000000"
type input "KIỀU NX"
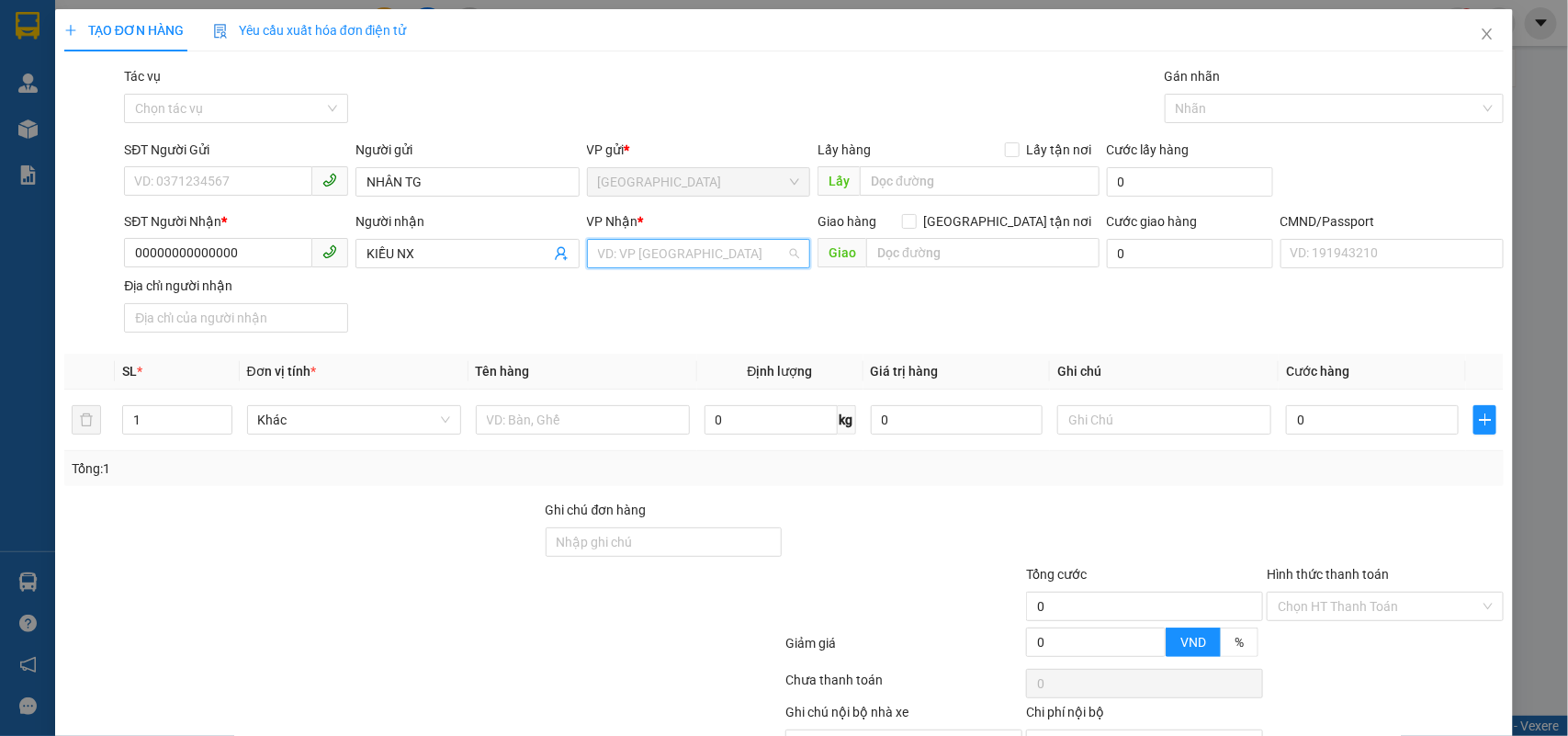
click at [641, 242] on input "search" at bounding box center [692, 254] width 189 height 28
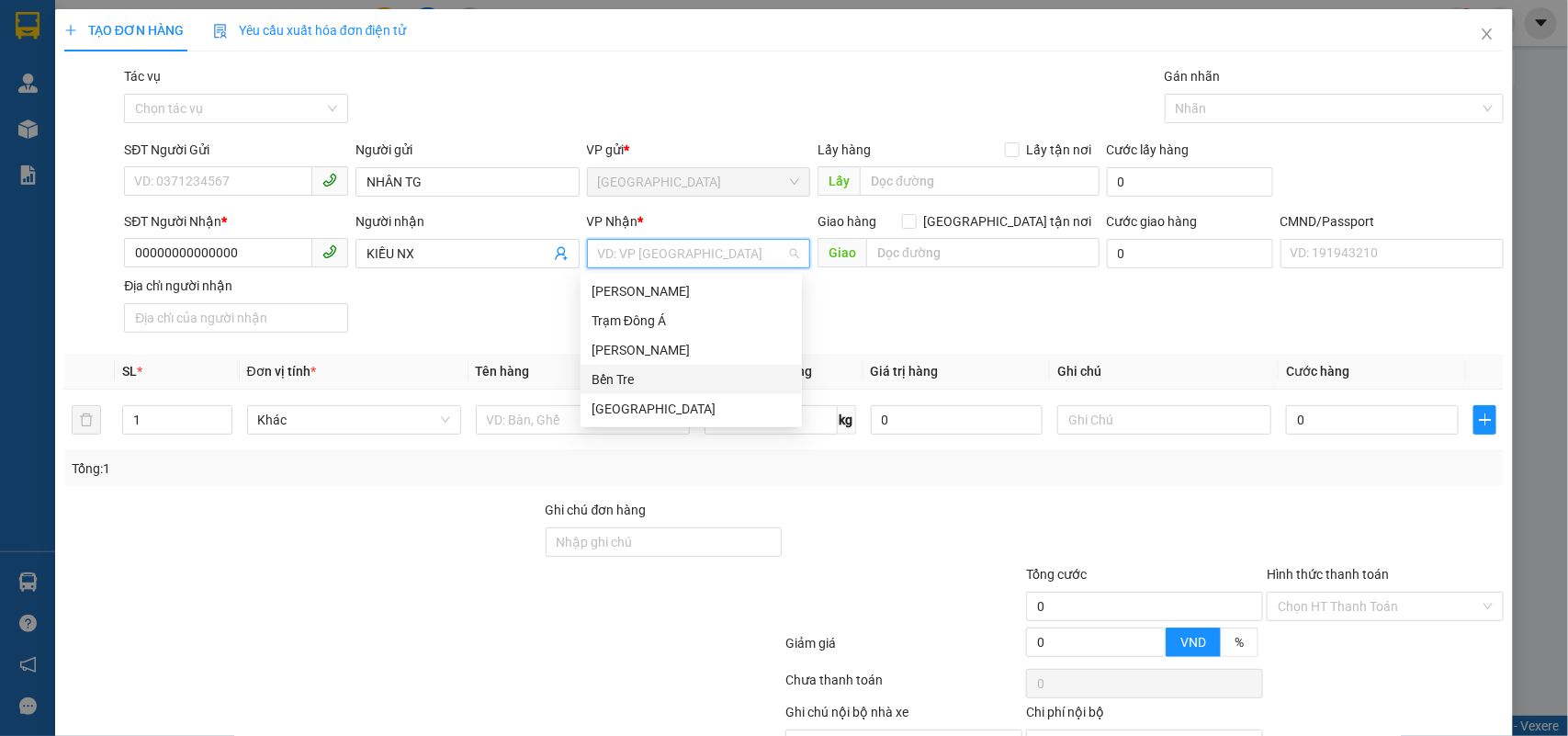
drag, startPoint x: 617, startPoint y: 375, endPoint x: 595, endPoint y: 384, distance: 23.8
click at [616, 375] on div "Bến Tre" at bounding box center [691, 380] width 200 height 20
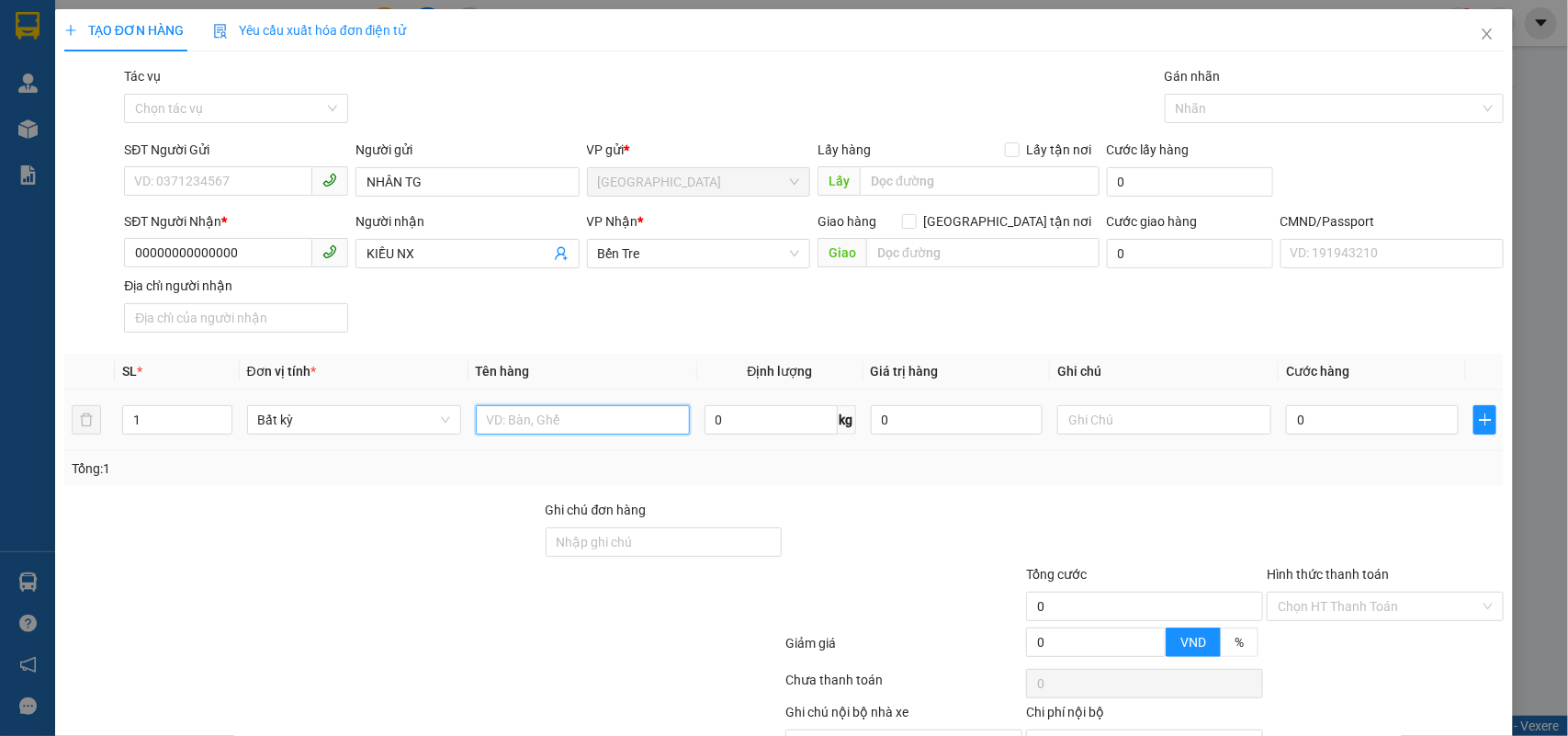
drag, startPoint x: 563, startPoint y: 418, endPoint x: 558, endPoint y: 389, distance: 29.4
click at [562, 418] on input "text" at bounding box center [583, 420] width 214 height 30
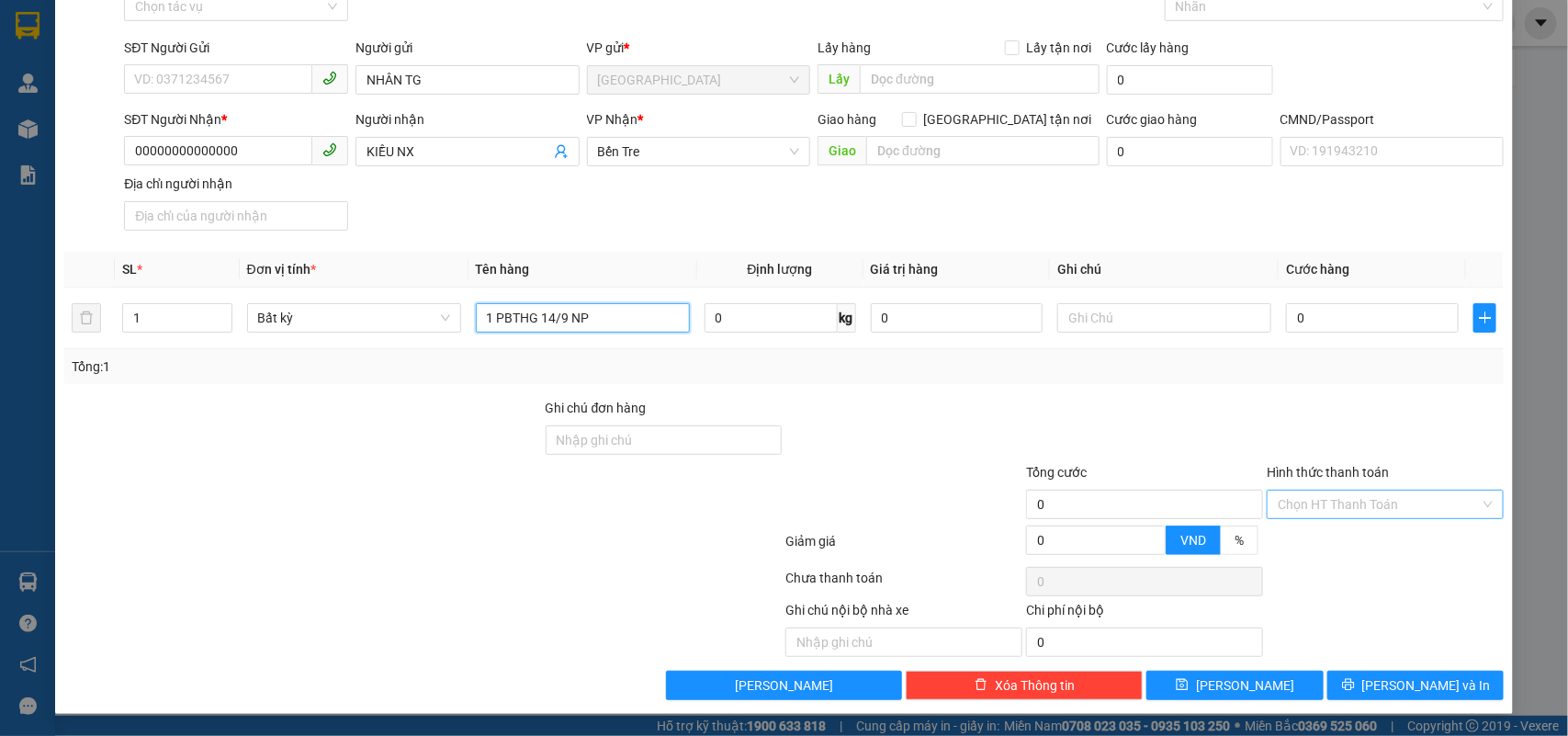
type input "1 PBTHG 14/9 NP"
click at [1327, 510] on input "Hình thức thanh toán" at bounding box center [1379, 504] width 202 height 28
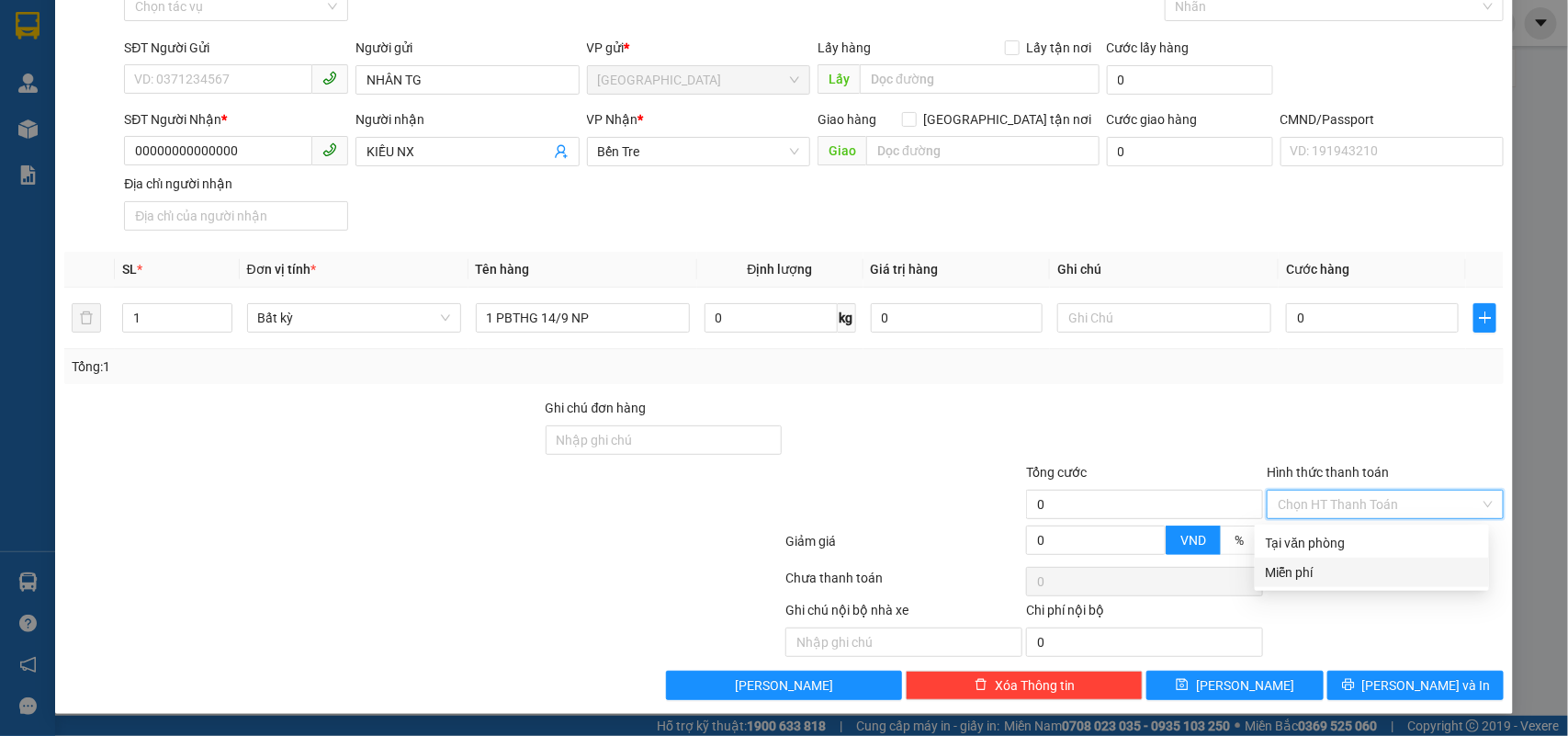
click at [1292, 563] on div "Miễn phí" at bounding box center [1371, 573] width 212 height 20
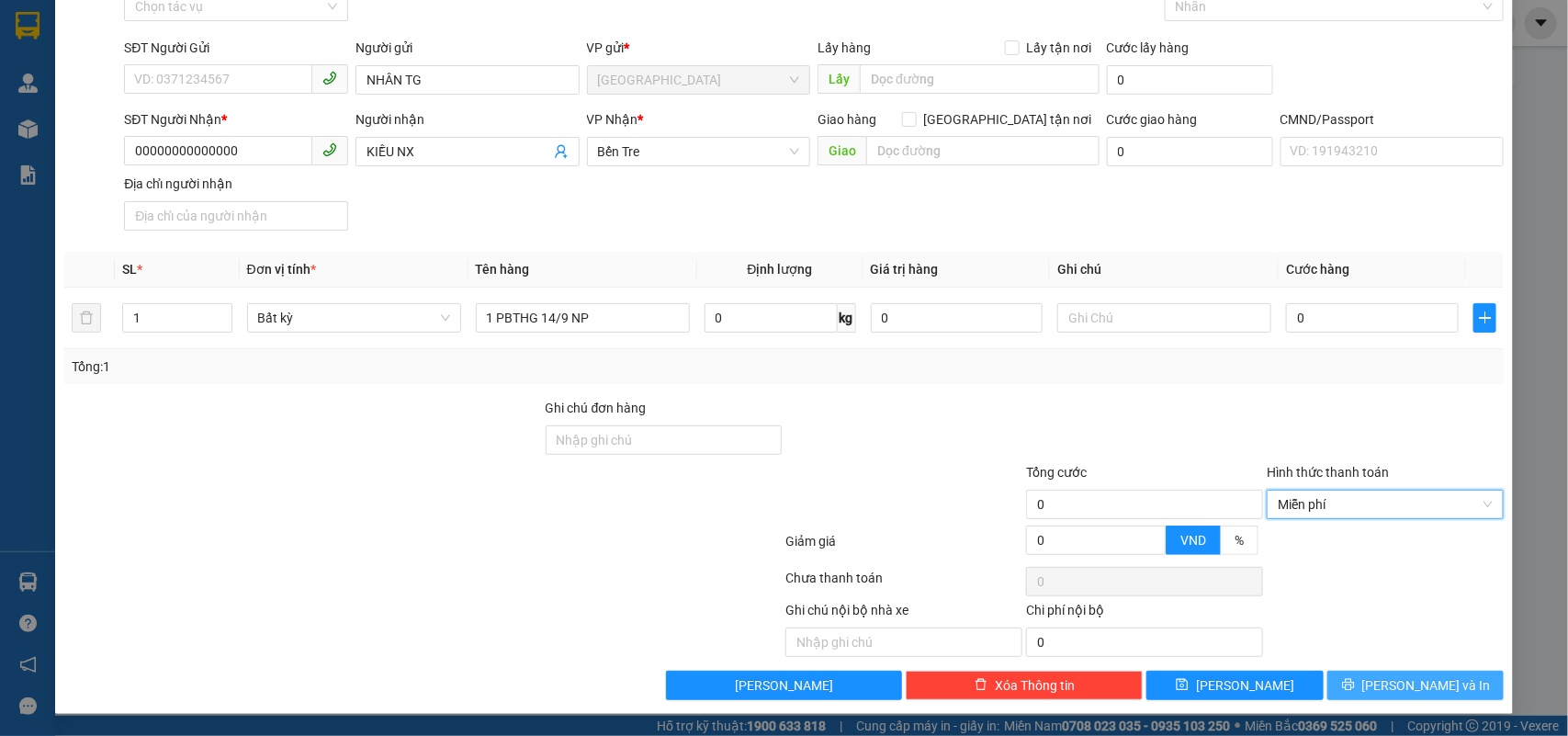
click at [1384, 690] on button "[PERSON_NAME] và In" at bounding box center [1415, 685] width 177 height 30
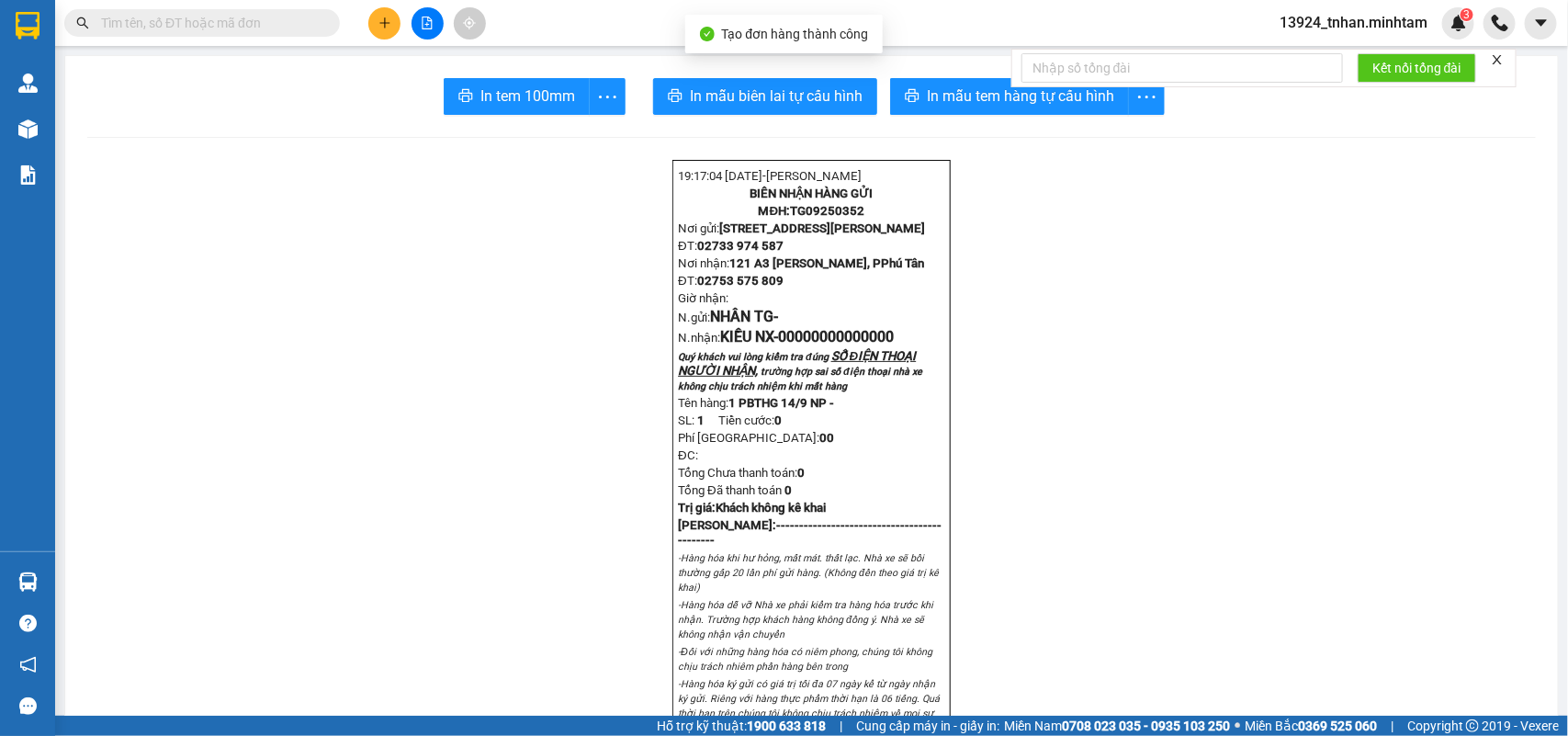
click at [480, 86] on span "In tem 100mm" at bounding box center [527, 96] width 95 height 23
